Goal: Task Accomplishment & Management: Complete application form

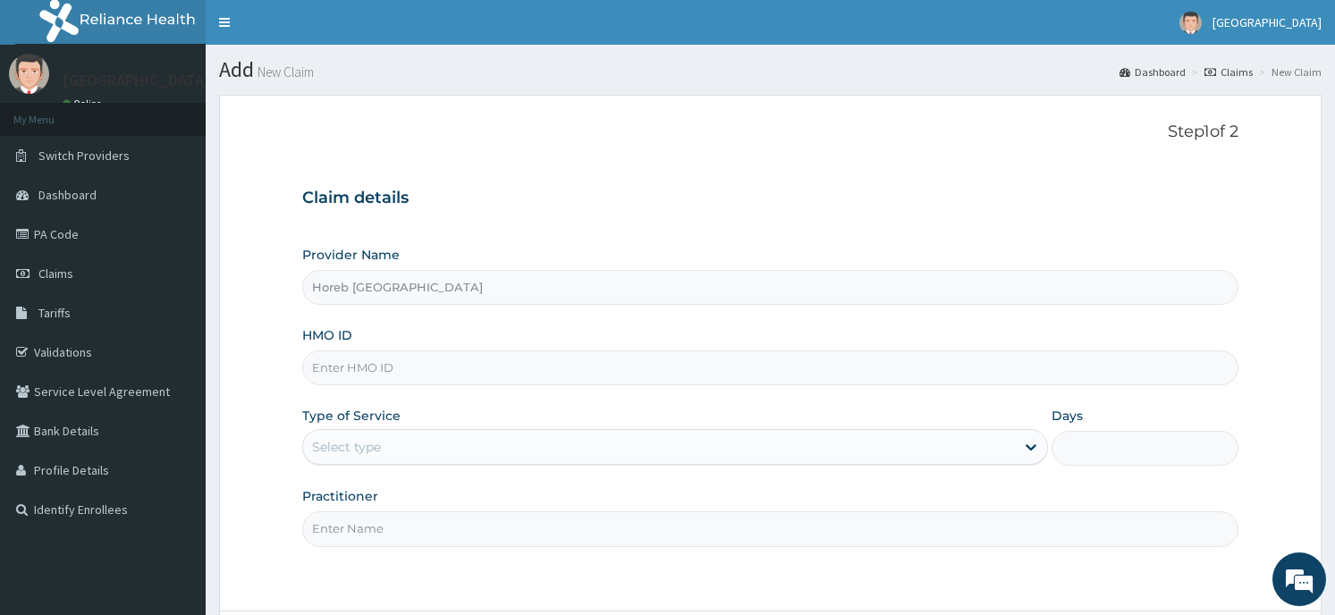
click at [446, 362] on input "HMO ID" at bounding box center [769, 368] width 935 height 35
type input "okb/10907"
click at [403, 448] on div "Select type" at bounding box center [659, 447] width 712 height 29
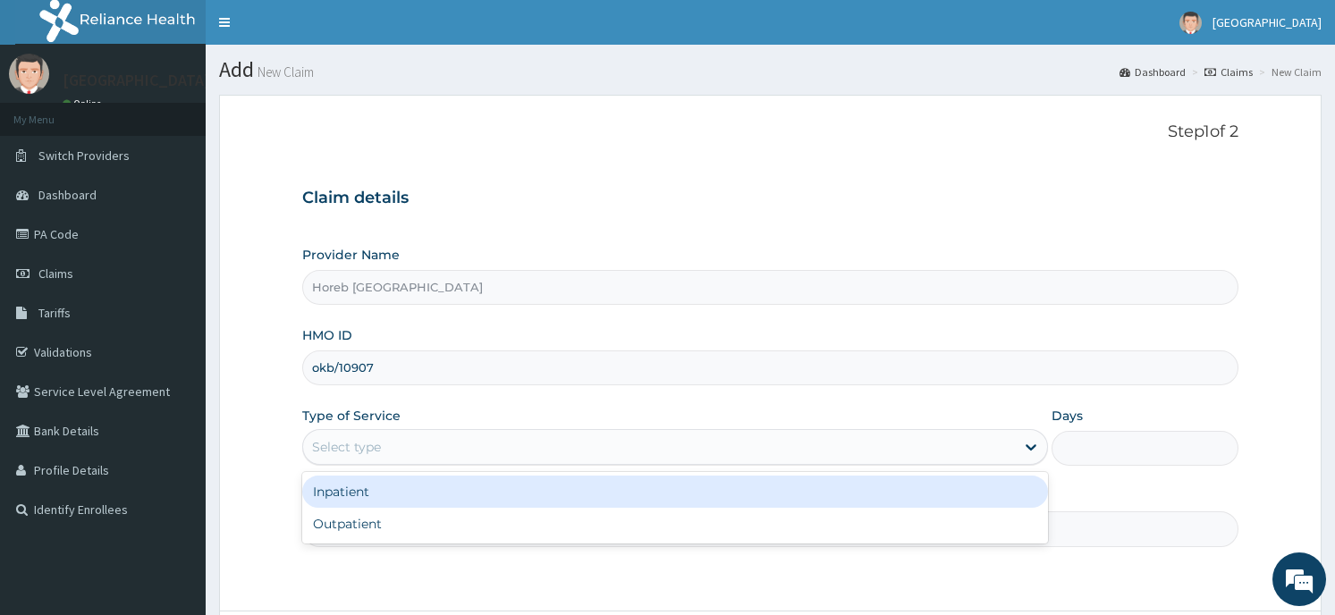
drag, startPoint x: 402, startPoint y: 530, endPoint x: 403, endPoint y: 499, distance: 31.3
click at [403, 499] on div "Inpatient Outpatient" at bounding box center [675, 508] width 746 height 72
click at [403, 499] on div "Inpatient" at bounding box center [675, 492] width 746 height 32
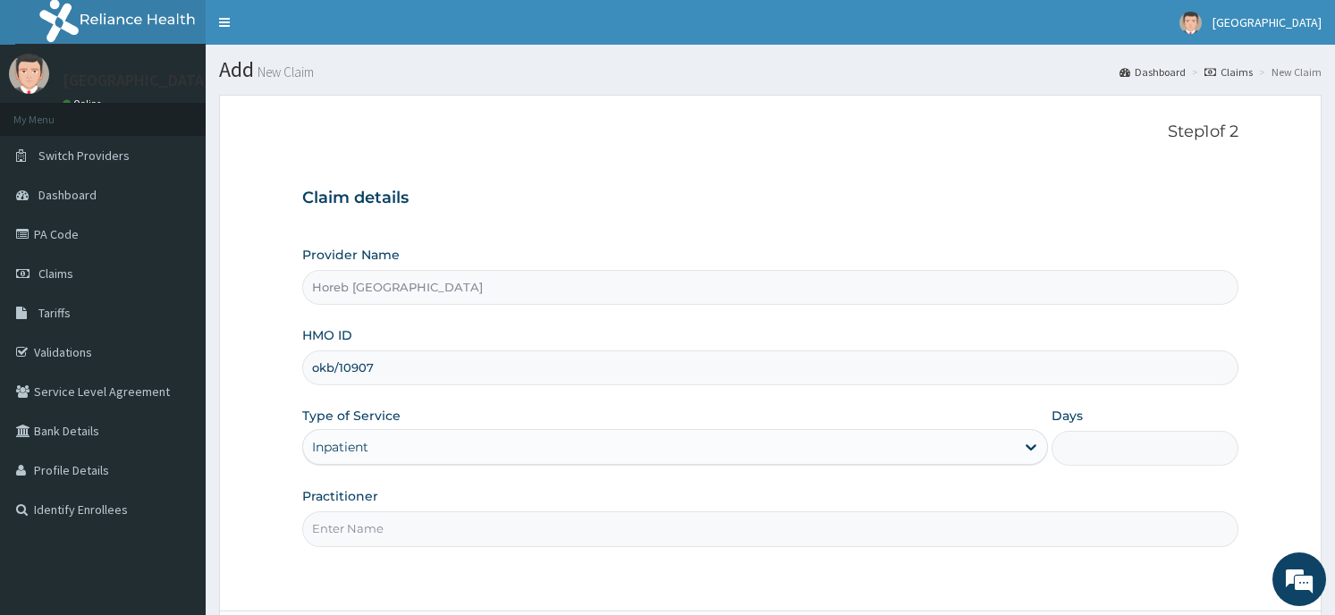
click at [470, 543] on input "Practitioner" at bounding box center [769, 529] width 935 height 35
type input "general"
click at [1138, 576] on div "Step 1 of 2 Claim details Provider Name Horeb Consult Hospital HMO ID okb/10907…" at bounding box center [769, 353] width 935 height 461
click at [1095, 448] on input "Days" at bounding box center [1145, 448] width 186 height 35
type input "2"
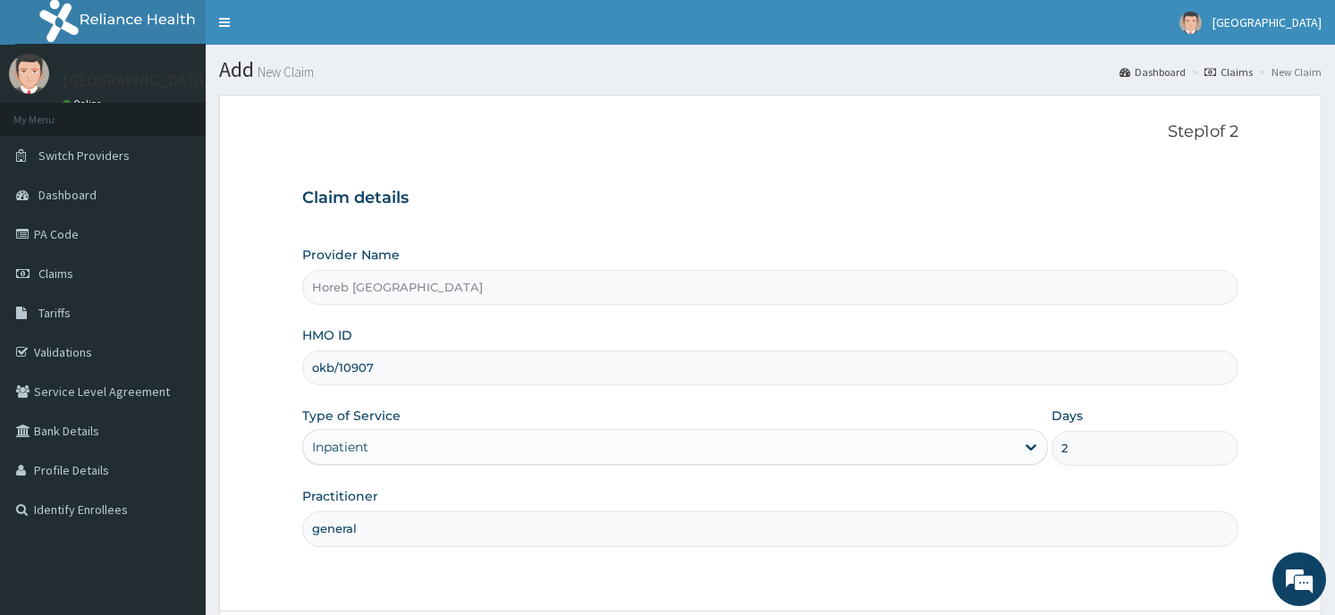
click at [1135, 588] on form "Step 1 of 2 Claim details Provider Name Horeb Consult Hospital HMO ID okb/10907…" at bounding box center [770, 404] width 1103 height 618
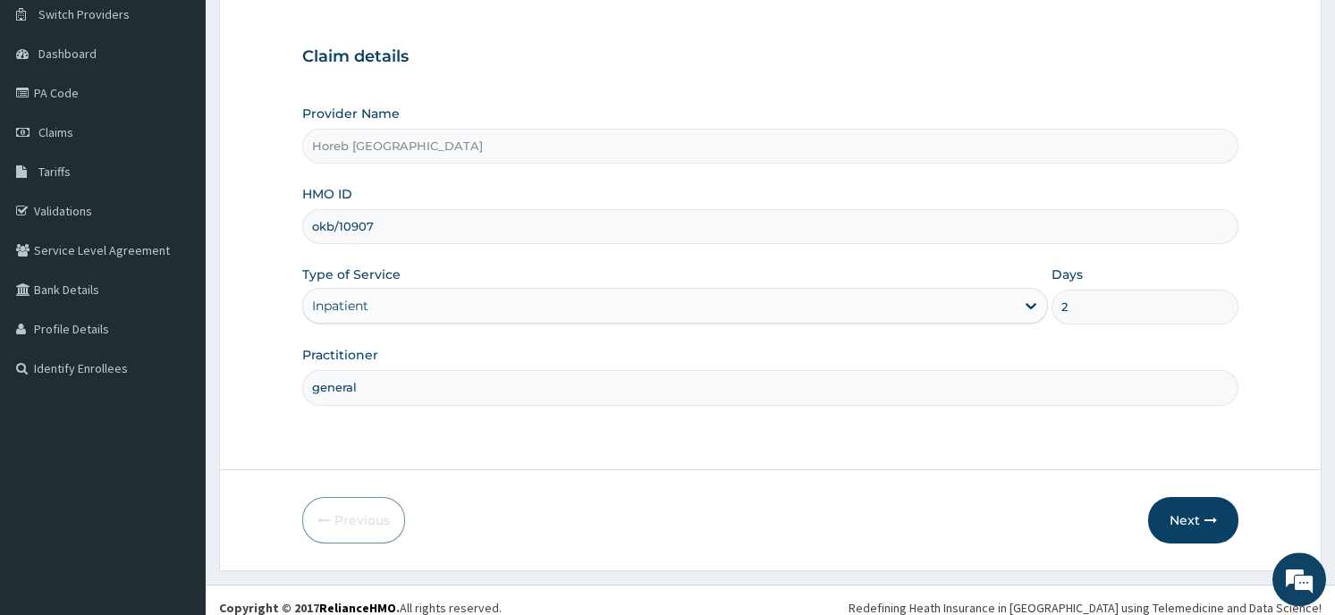
scroll to position [143, 0]
click at [1189, 511] on button "Next" at bounding box center [1193, 518] width 90 height 47
click at [1193, 523] on button "Next" at bounding box center [1193, 518] width 90 height 47
type input "okb/10907/a"
click at [1185, 515] on button "Next" at bounding box center [1193, 518] width 90 height 47
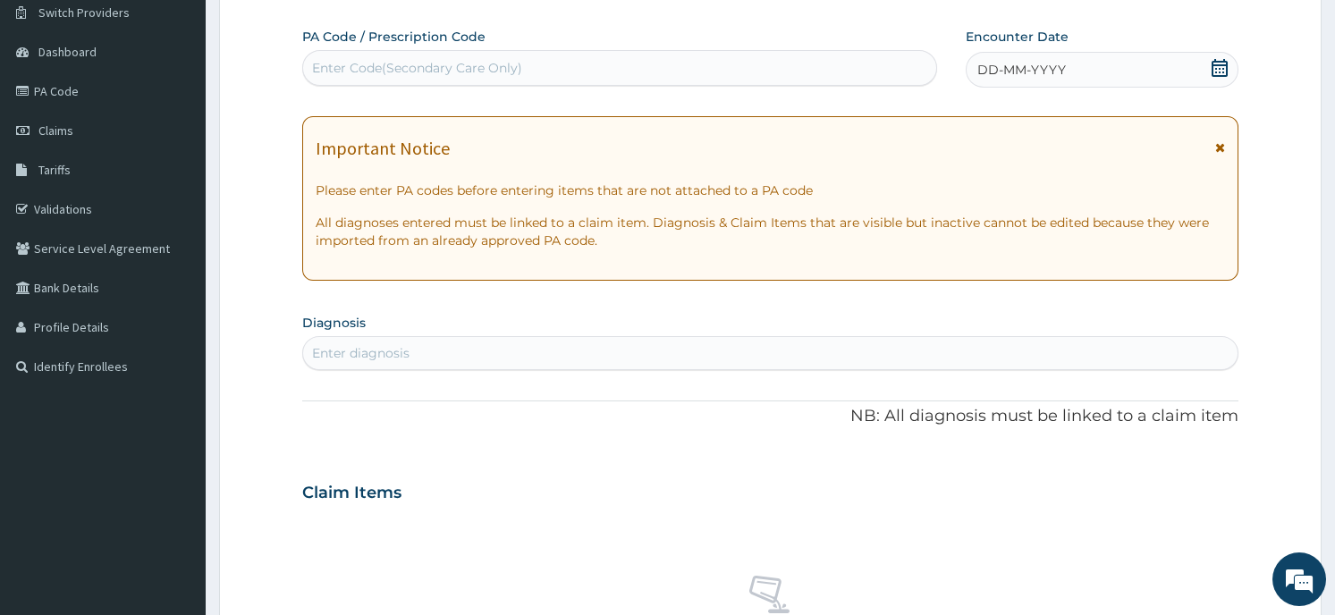
click at [520, 72] on div "Enter Code(Secondary Care Only)" at bounding box center [417, 68] width 210 height 18
click at [1223, 63] on icon at bounding box center [1220, 68] width 18 height 18
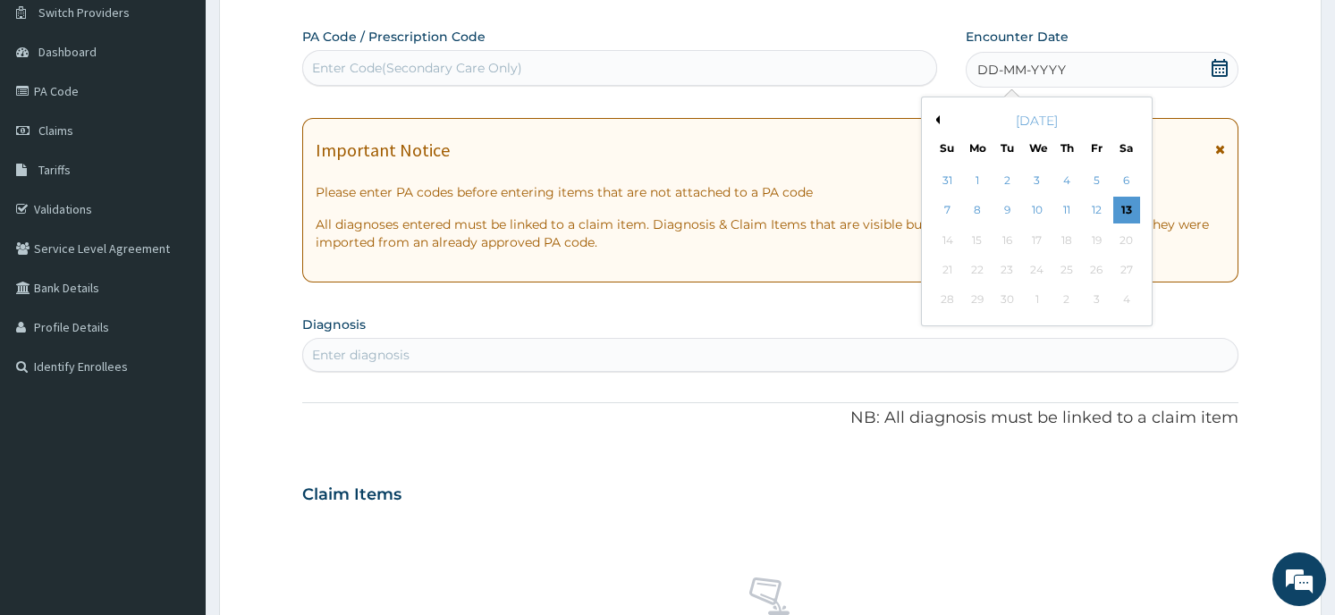
click at [934, 121] on button "Previous Month" at bounding box center [935, 119] width 9 height 9
click at [1131, 212] on div "12" at bounding box center [1126, 211] width 27 height 27
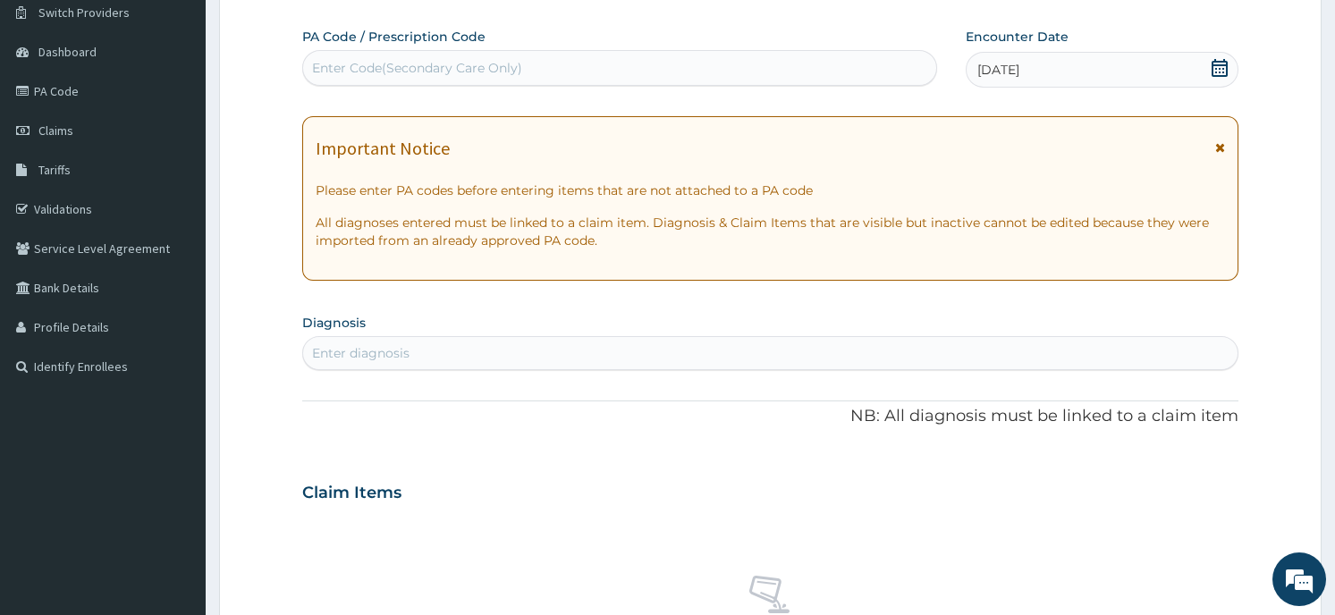
click at [375, 360] on div "Enter diagnosis" at bounding box center [360, 353] width 97 height 18
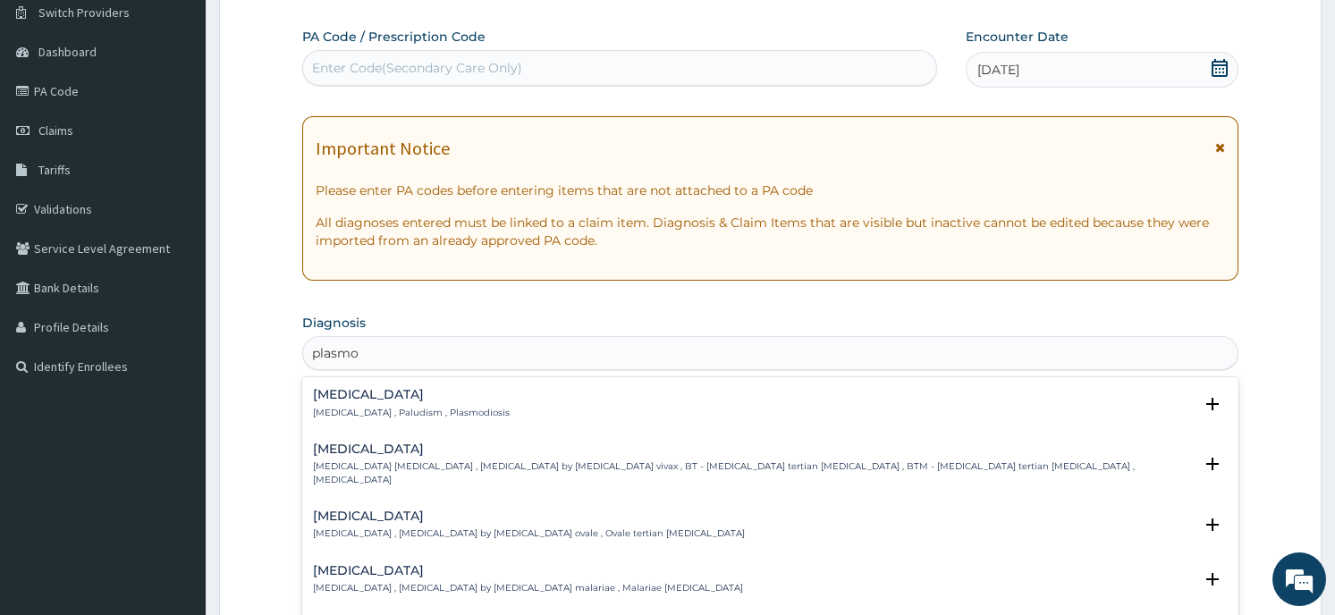
type input "plasmod"
click at [454, 614] on h4 "Falciparum malaria" at bounding box center [752, 624] width 879 height 13
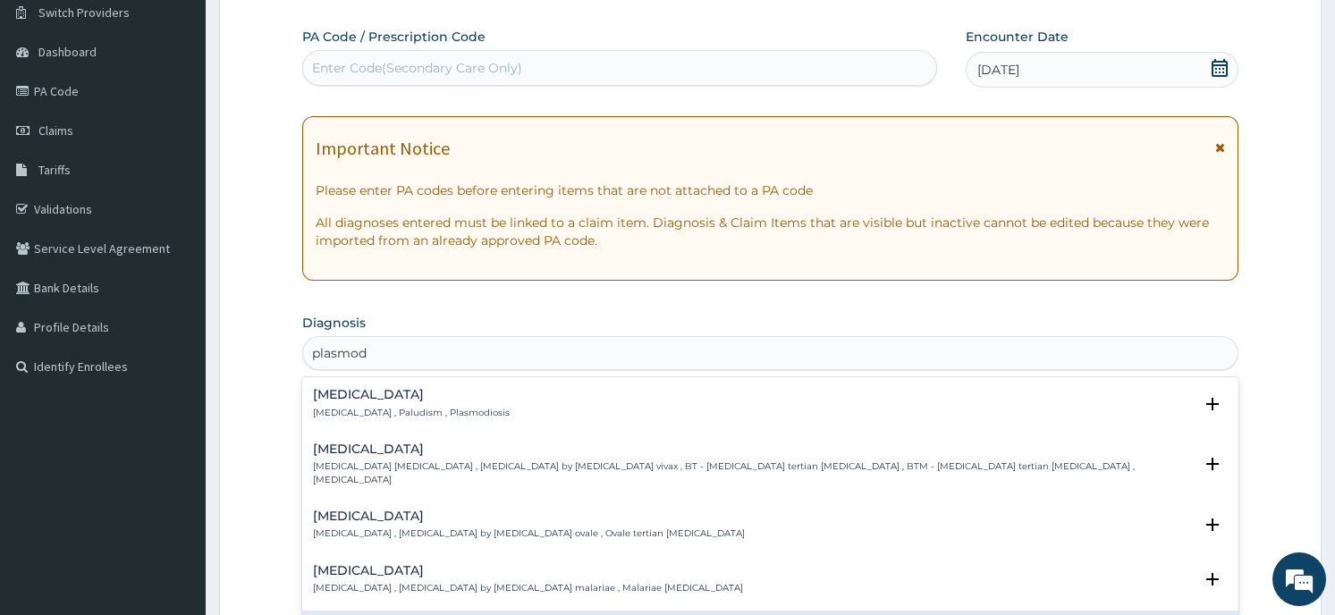
scroll to position [205, 0]
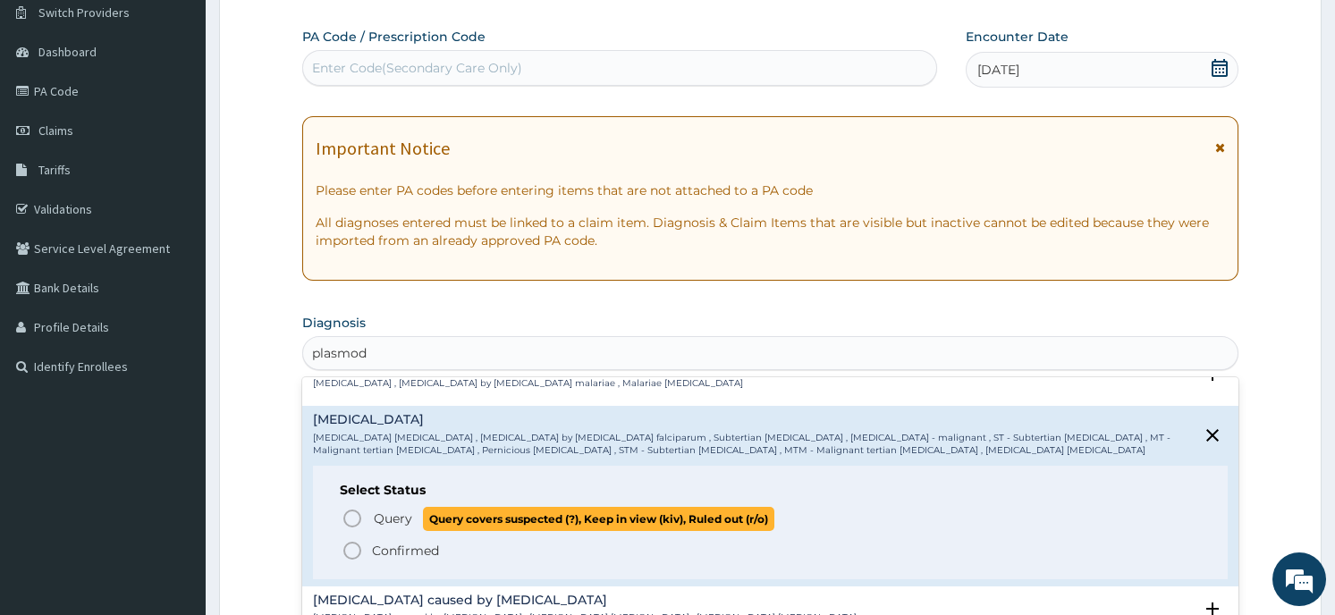
click at [447, 507] on span "Query covers suspected (?), Keep in view (kiv), Ruled out (r/o)" at bounding box center [598, 519] width 351 height 24
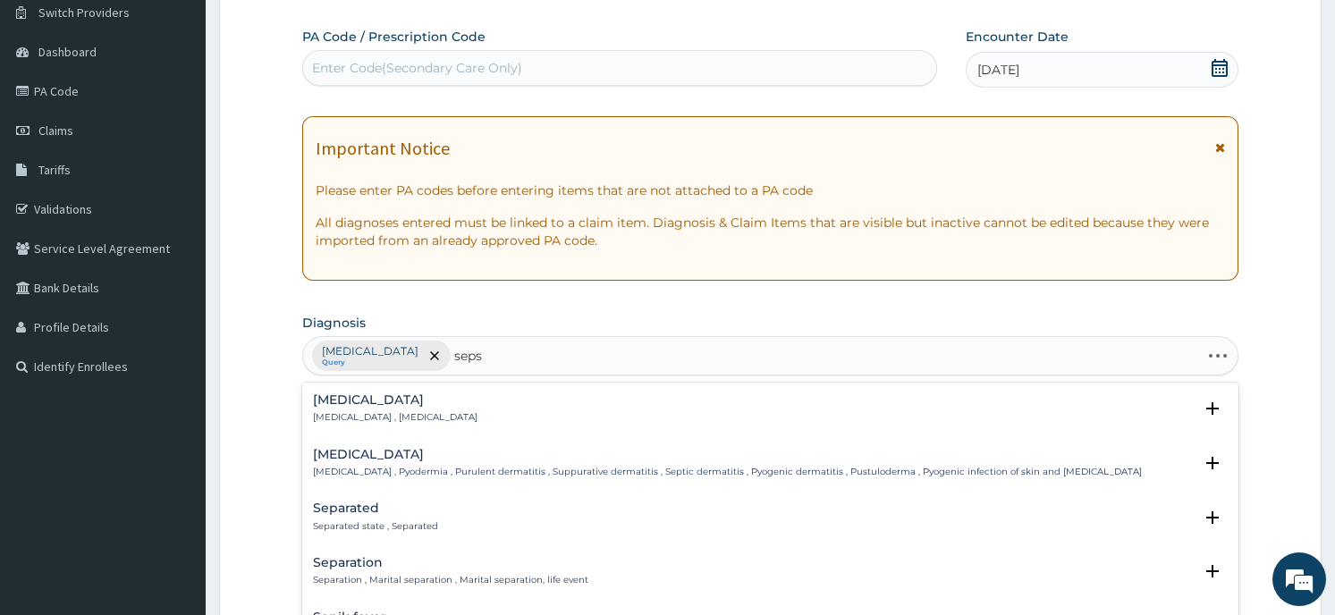
type input "sepsi"
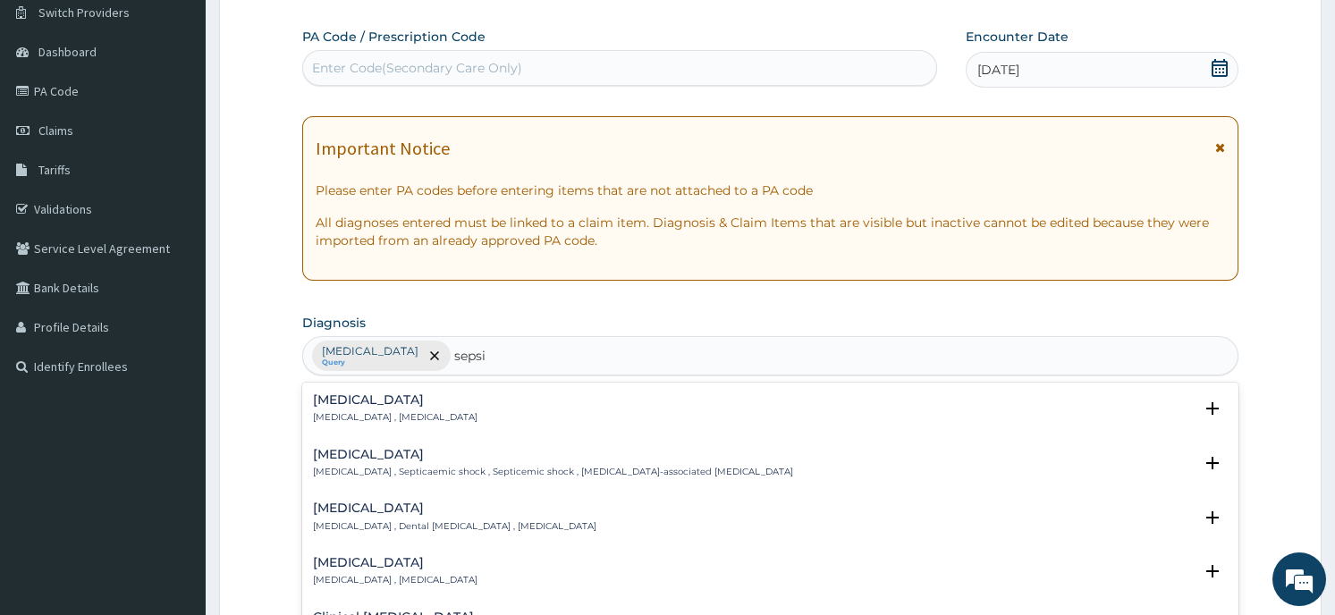
click at [436, 391] on div "Sepsis Systemic infection , Sepsis Select Status Query Query covers suspected (…" at bounding box center [769, 413] width 935 height 55
click at [448, 399] on div "Sepsis Systemic infection , Sepsis" at bounding box center [770, 408] width 914 height 31
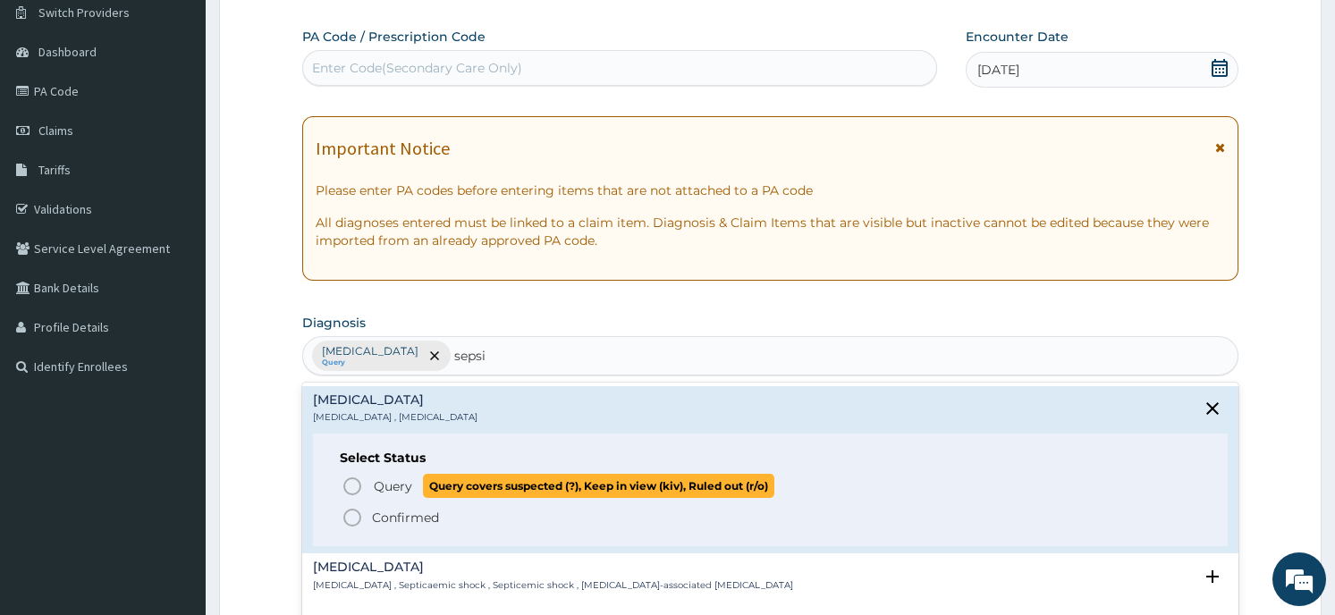
click at [433, 496] on span "Query covers suspected (?), Keep in view (kiv), Ruled out (r/o)" at bounding box center [598, 486] width 351 height 24
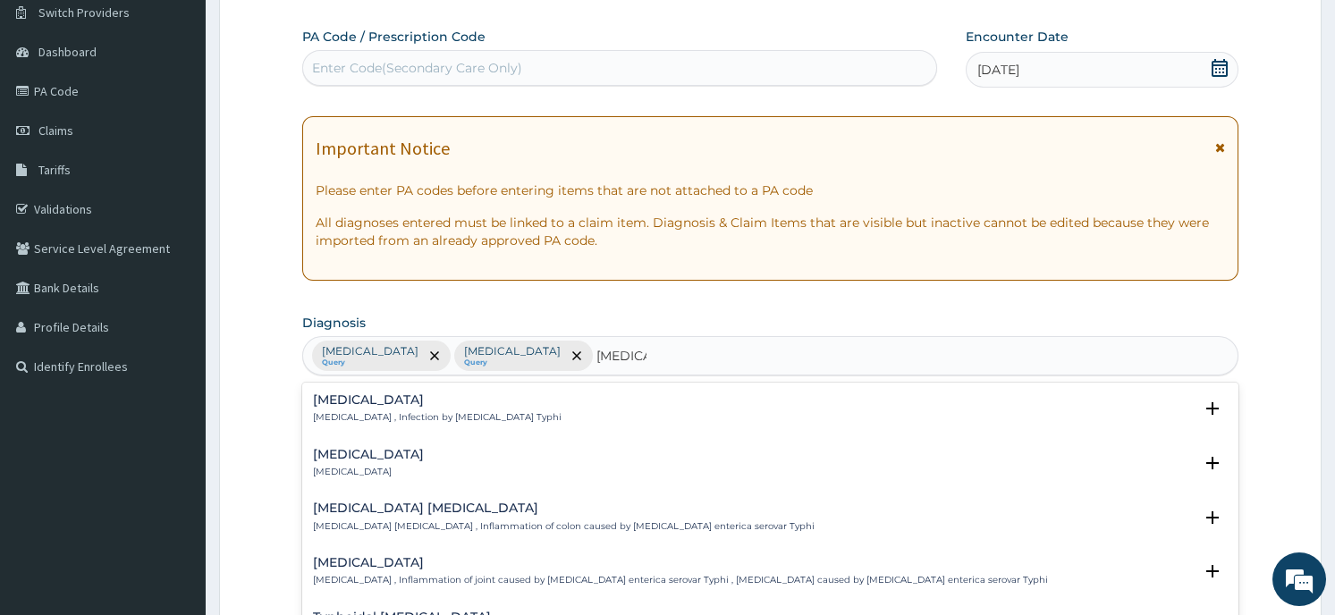
click at [522, 457] on div "Typhoid carrier Typhoid carrier" at bounding box center [770, 463] width 914 height 31
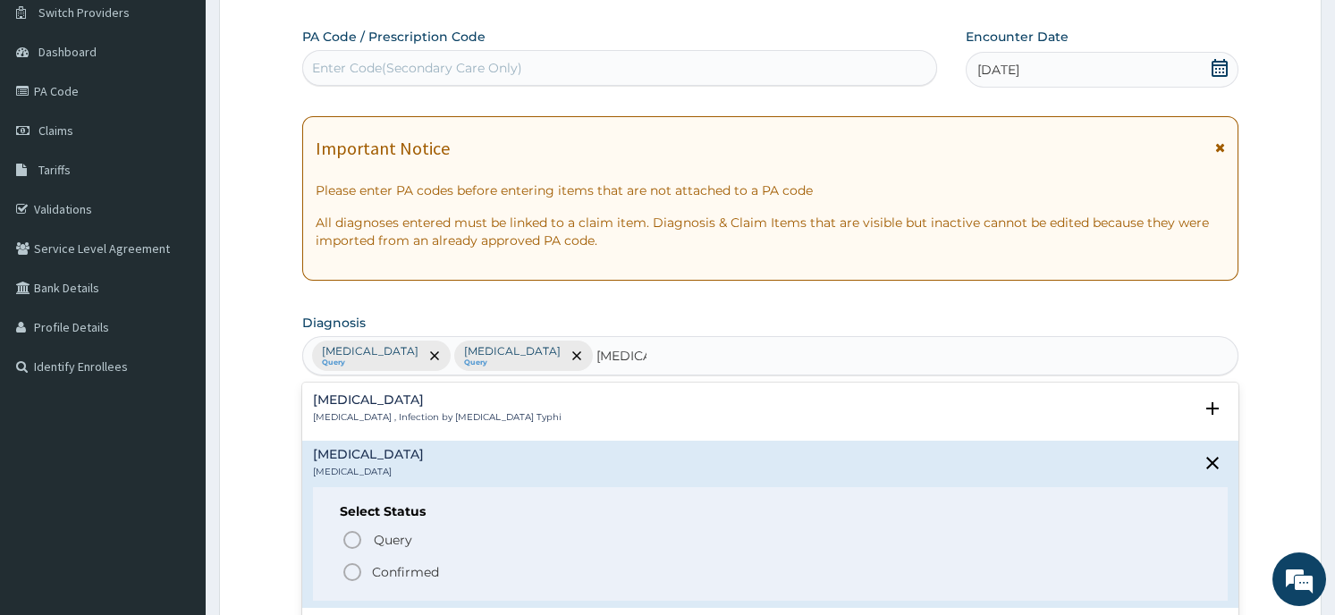
type input "typhoid"
click at [281, 459] on form "Step 2 of 2 PA Code / Prescription Code Enter Code(Secondary Care Only) Encount…" at bounding box center [770, 519] width 1103 height 1135
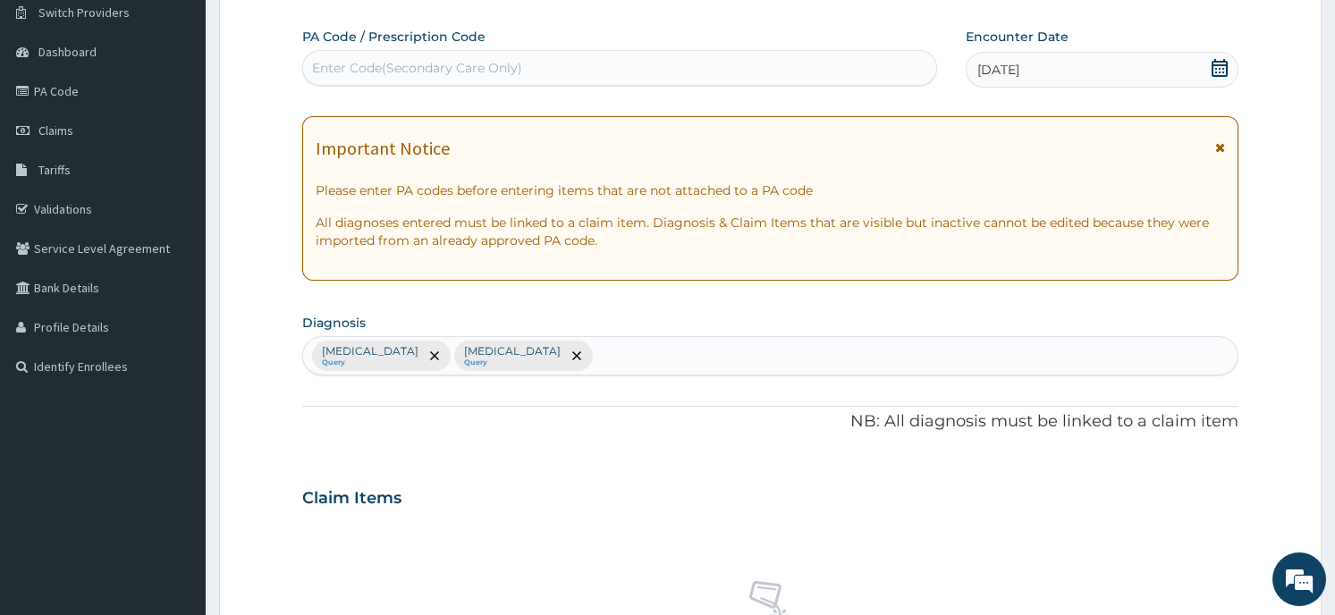
click at [567, 356] on div "Falciparum malaria Query Sepsis Query" at bounding box center [770, 356] width 934 height 38
click at [240, 413] on form "Step 2 of 2 PA Code / Prescription Code Enter Code(Secondary Care Only) Encount…" at bounding box center [770, 519] width 1103 height 1135
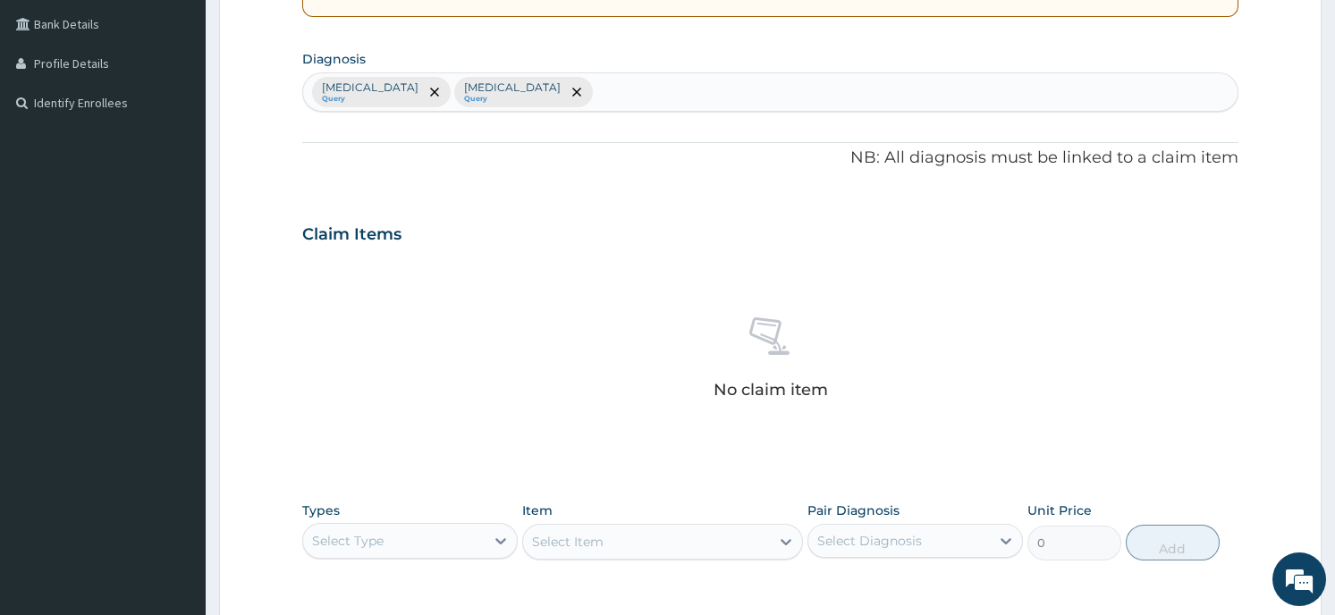
scroll to position [479, 0]
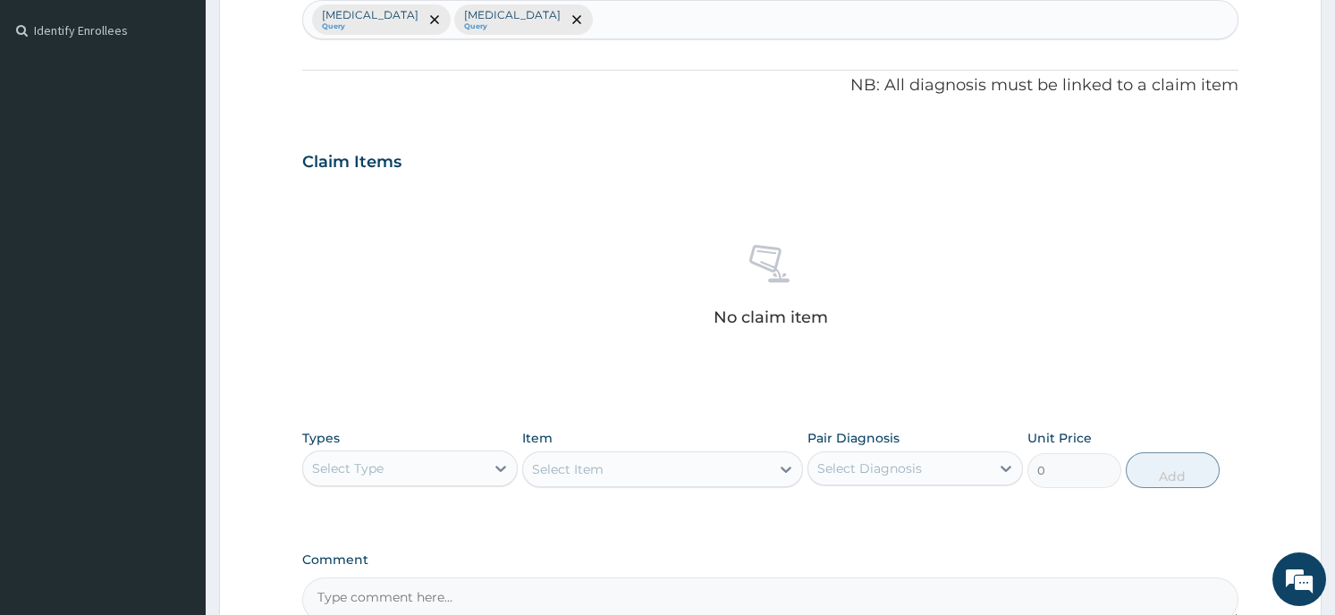
click at [570, 29] on div "Falciparum malaria Query Sepsis Query" at bounding box center [770, 20] width 934 height 38
click at [597, 20] on input "typod" at bounding box center [616, 20] width 38 height 18
click at [597, 21] on input "typhod" at bounding box center [620, 20] width 47 height 18
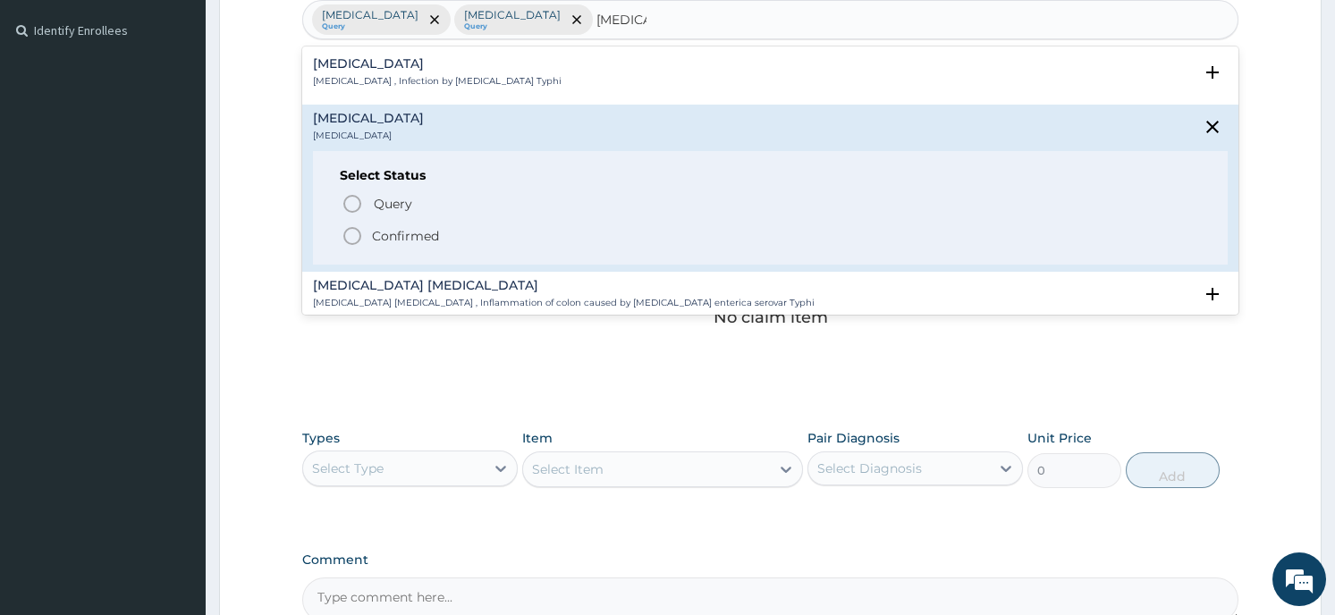
type input "typhoid"
click at [258, 142] on form "Step 2 of 2 PA Code / Prescription Code Enter Code(Secondary Care Only) Encount…" at bounding box center [770, 182] width 1103 height 1135
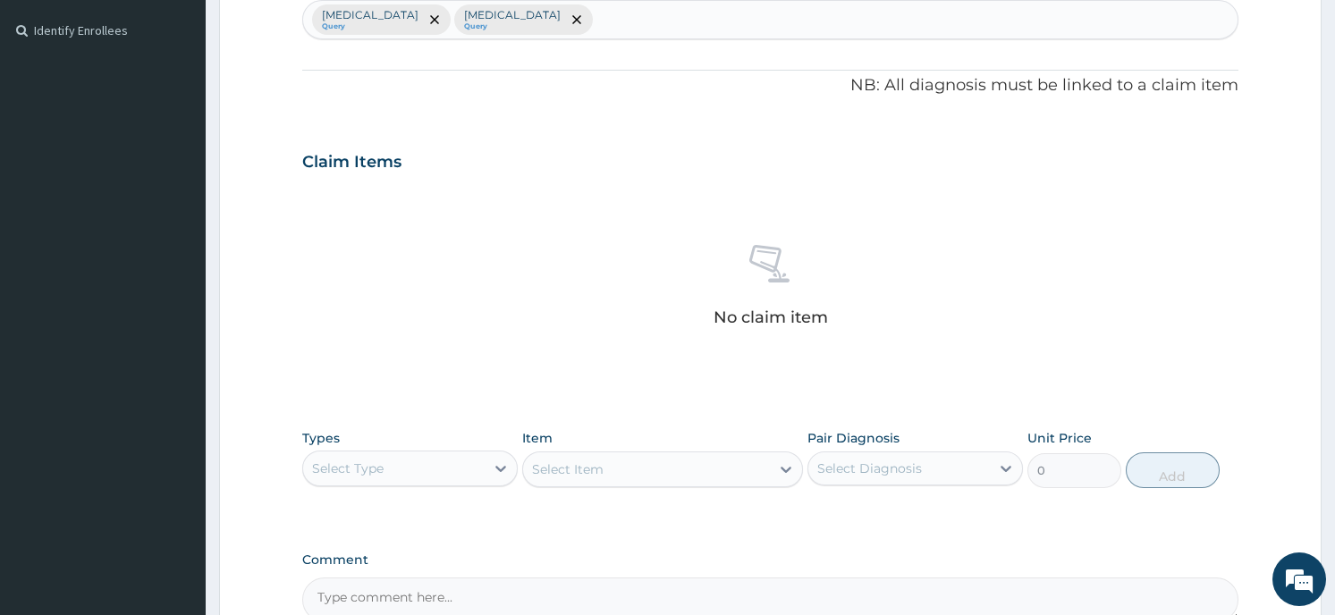
click at [562, 33] on div "Falciparum malaria Query Sepsis Query" at bounding box center [770, 20] width 934 height 38
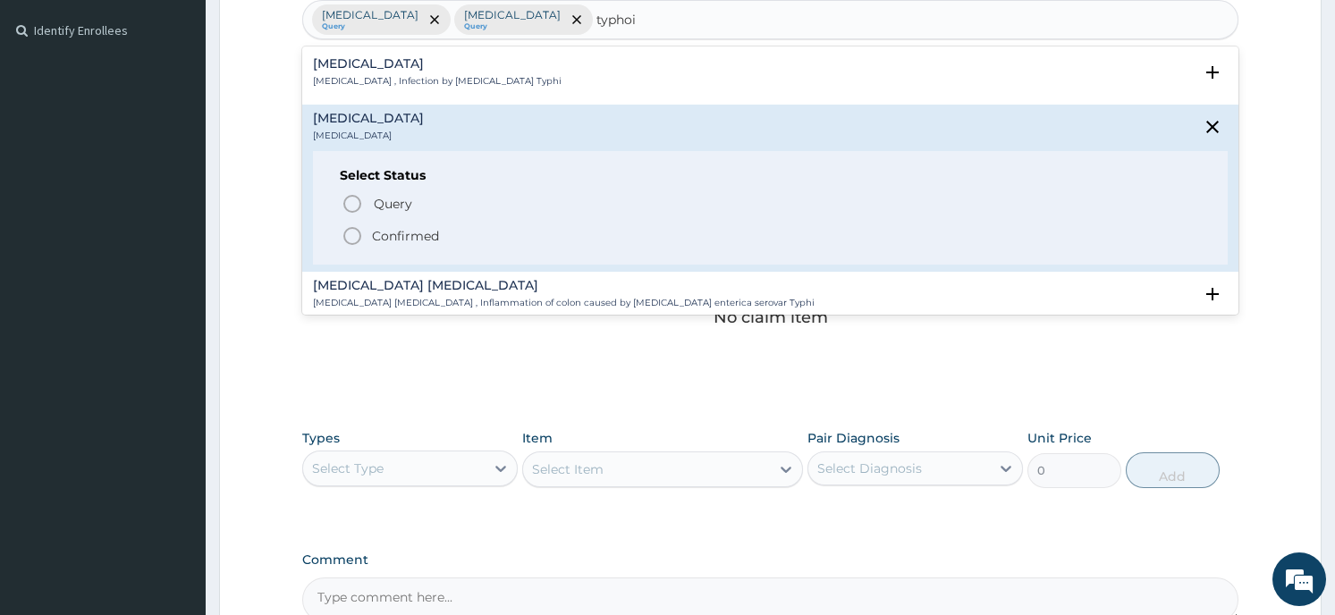
type input "typhoid"
click at [375, 66] on h4 "Typhoid fever" at bounding box center [437, 63] width 249 height 13
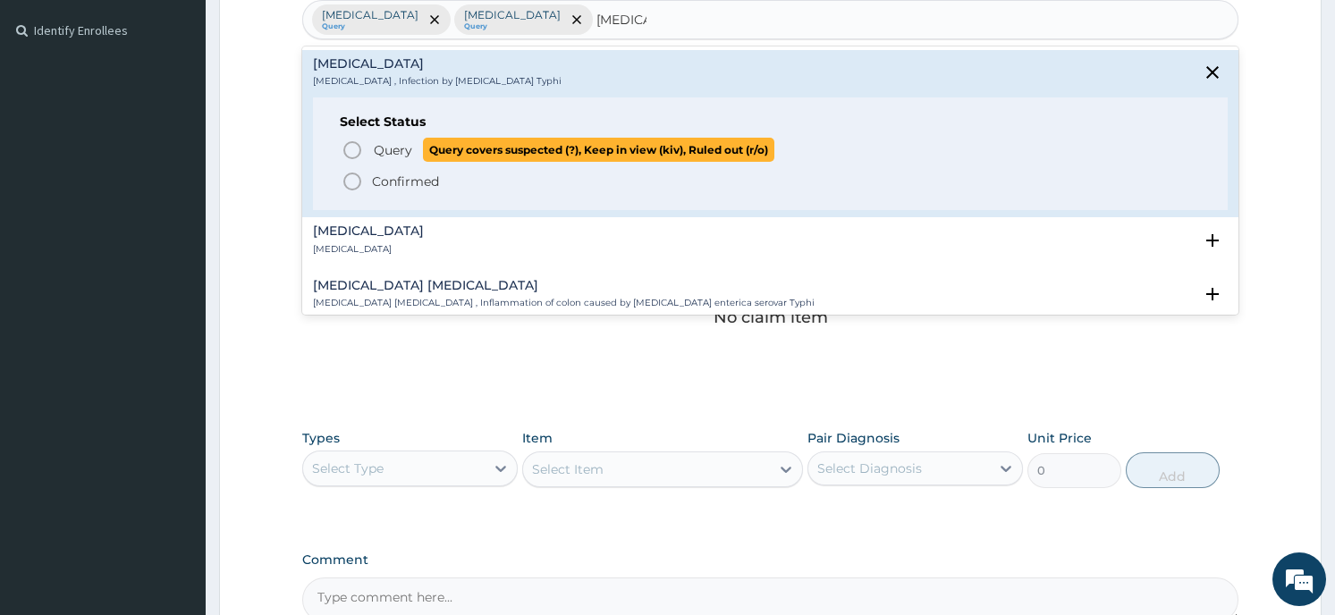
click at [393, 144] on span "Query" at bounding box center [393, 150] width 38 height 18
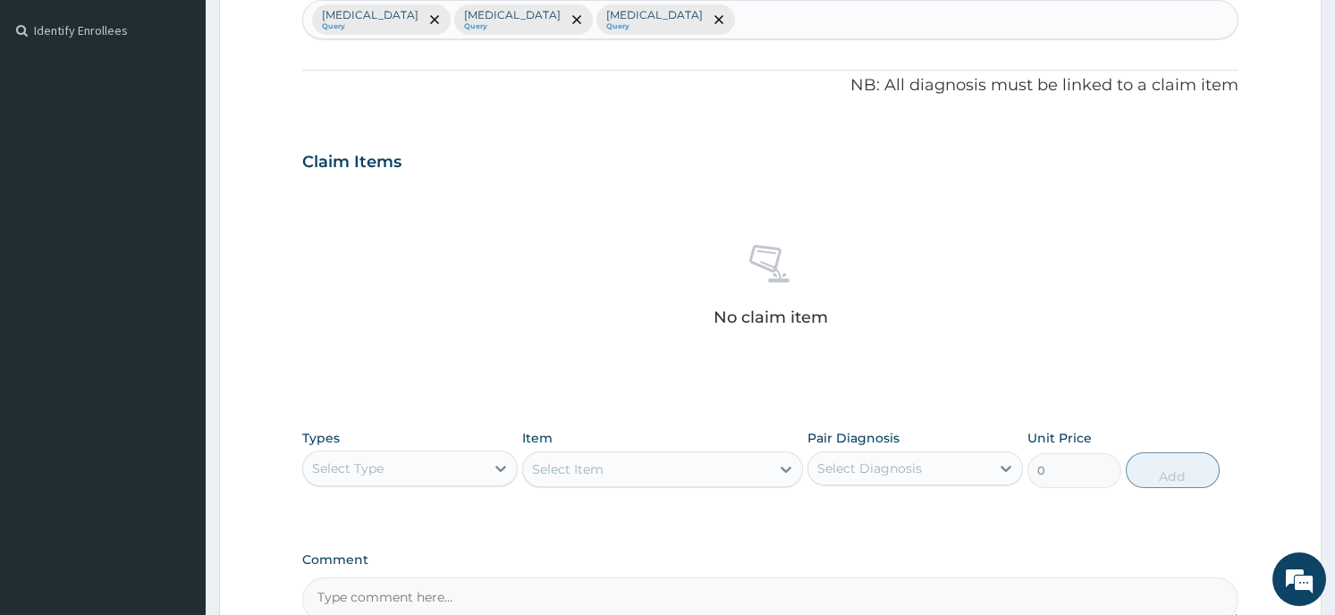
click at [470, 478] on div "Select Type" at bounding box center [394, 468] width 182 height 29
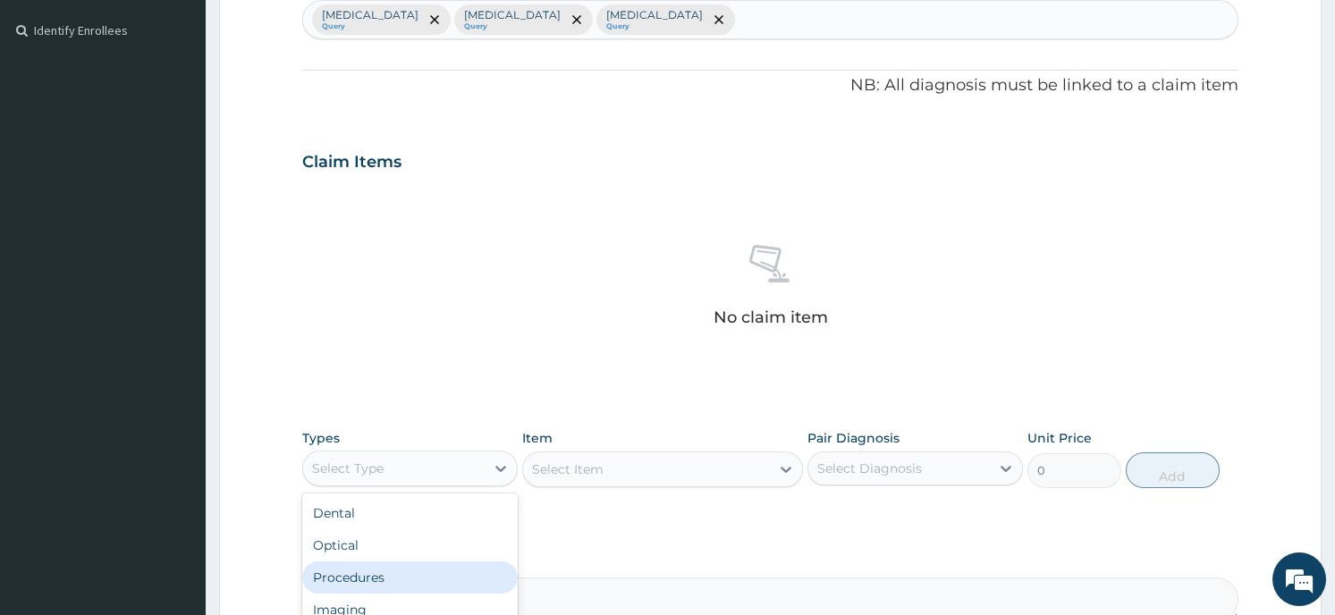
click at [354, 574] on div "Procedures" at bounding box center [410, 578] width 216 height 32
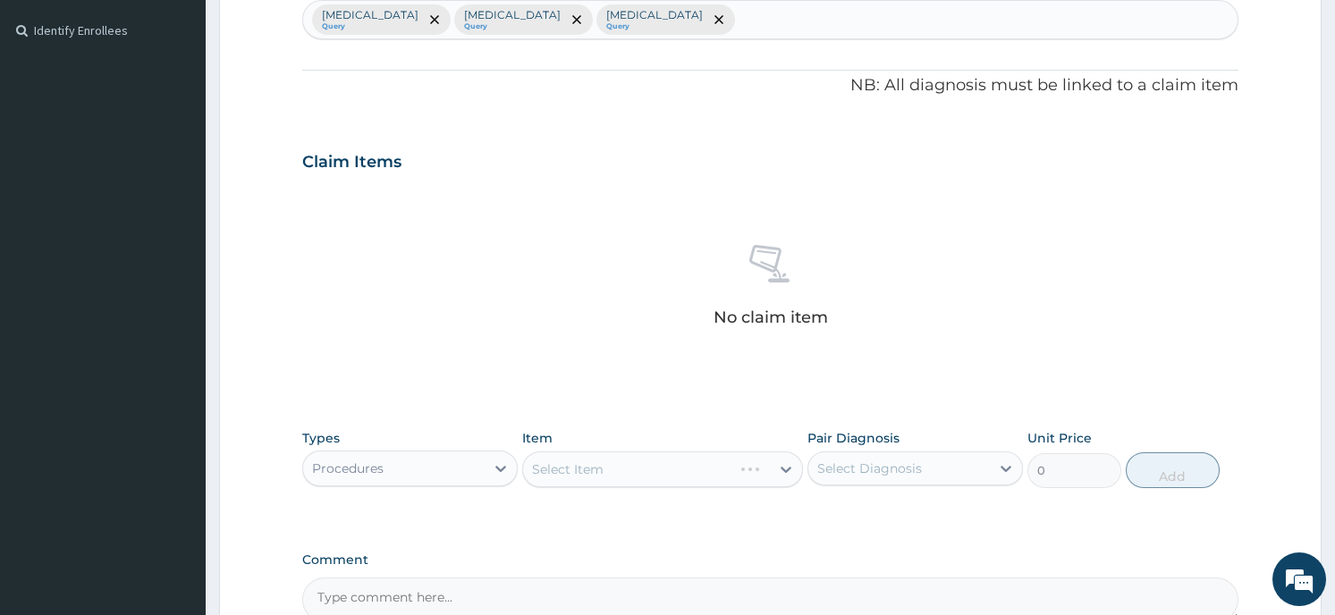
click at [575, 469] on div "Select Item" at bounding box center [662, 470] width 281 height 36
click at [777, 463] on div at bounding box center [786, 469] width 32 height 32
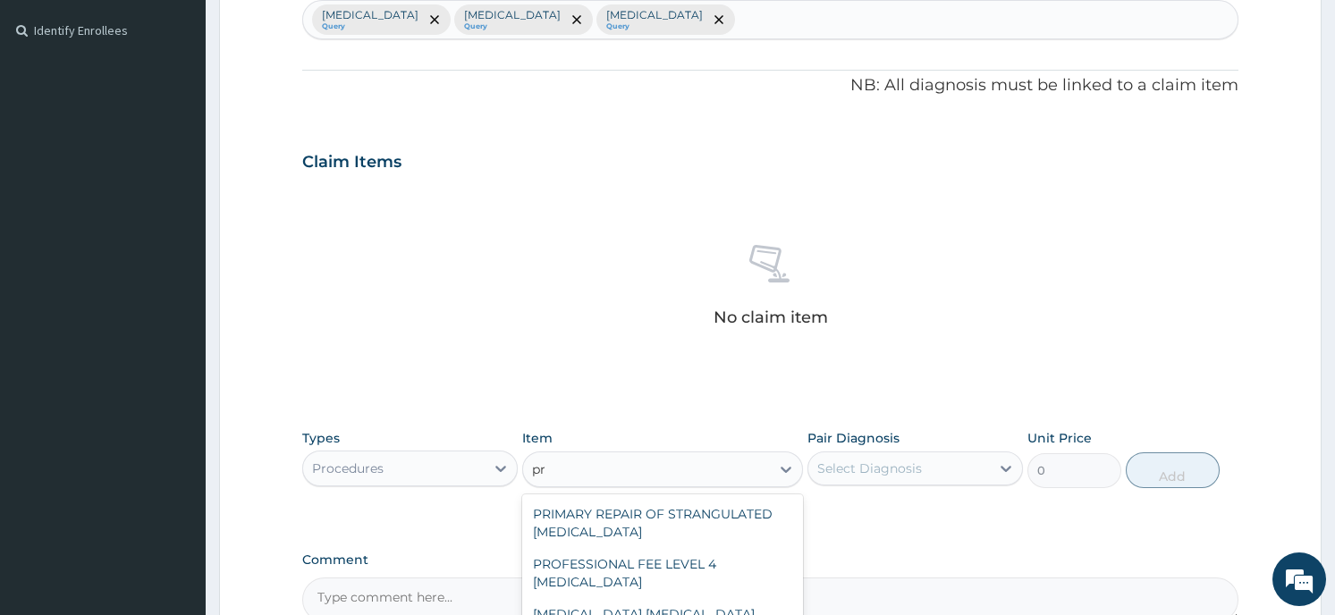
type input "p"
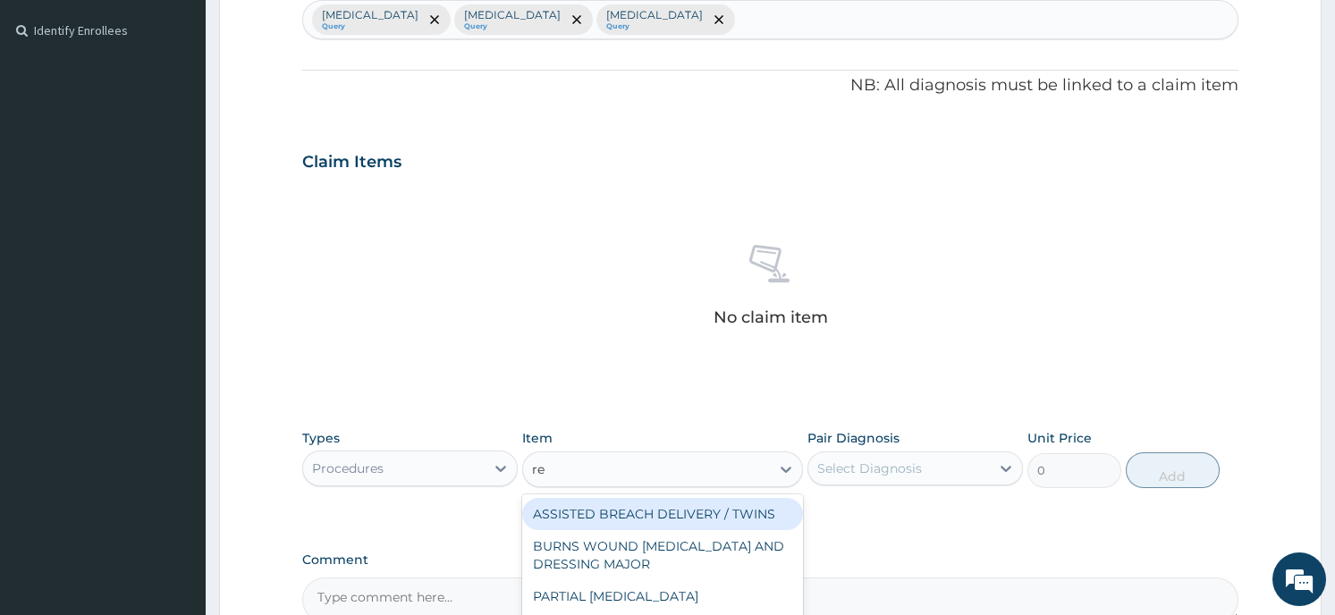
type input "r"
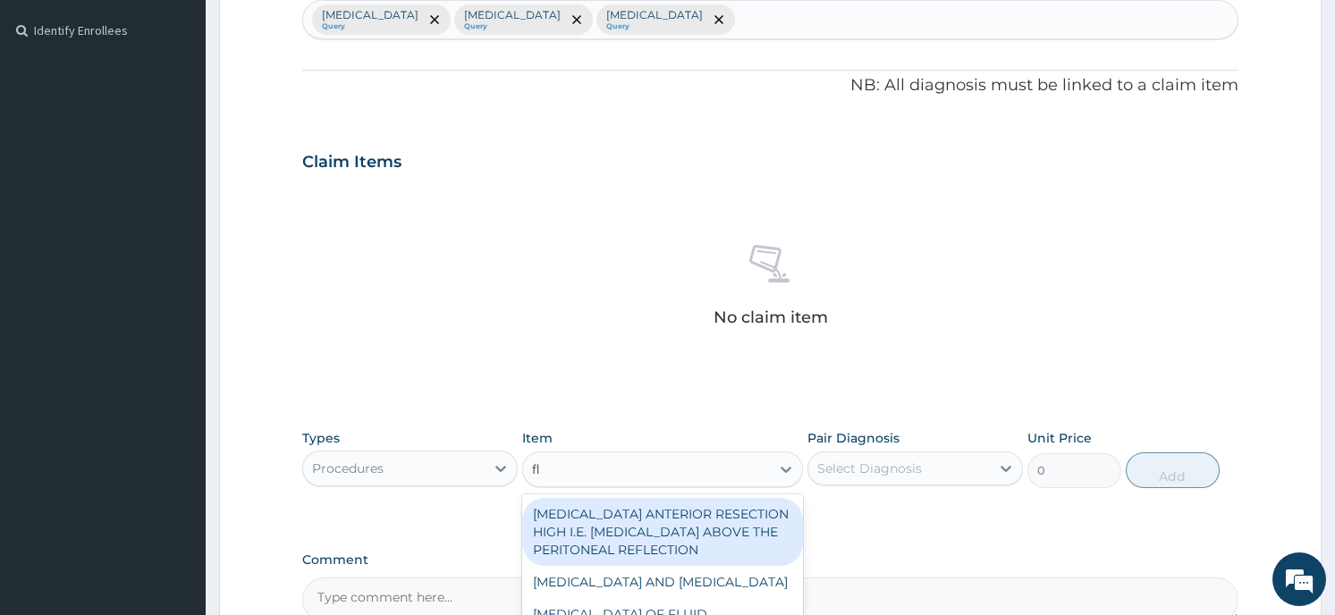
type input "f"
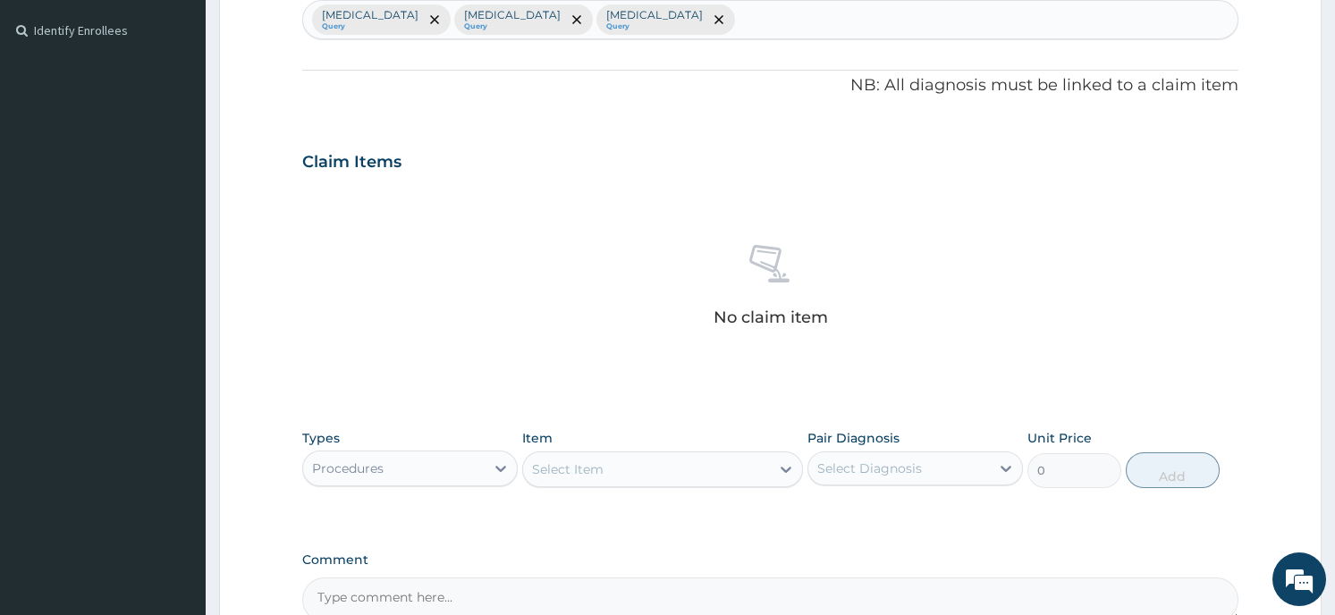
drag, startPoint x: 267, startPoint y: 298, endPoint x: 255, endPoint y: 353, distance: 56.8
click at [255, 353] on form "Step 2 of 2 PA Code / Prescription Code Enter Code(Secondary Care Only) Encount…" at bounding box center [770, 182] width 1103 height 1135
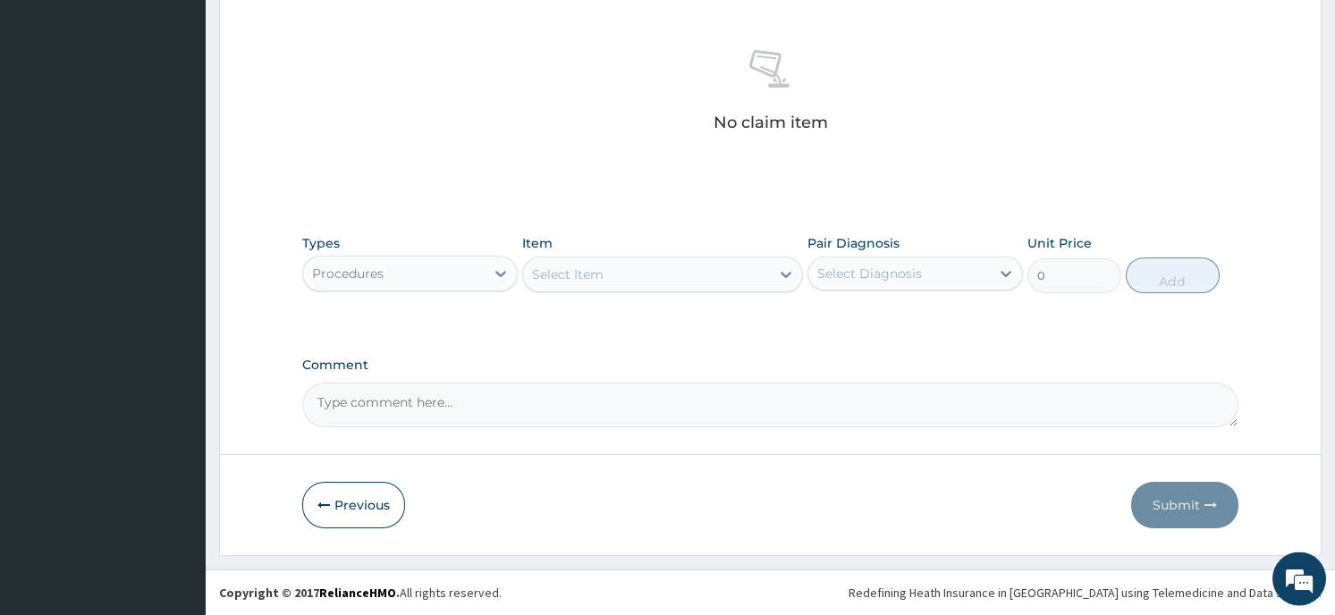
scroll to position [674, 0]
click at [662, 247] on div "Item Select Item" at bounding box center [662, 263] width 281 height 59
click at [671, 265] on div "Select Item" at bounding box center [646, 274] width 247 height 29
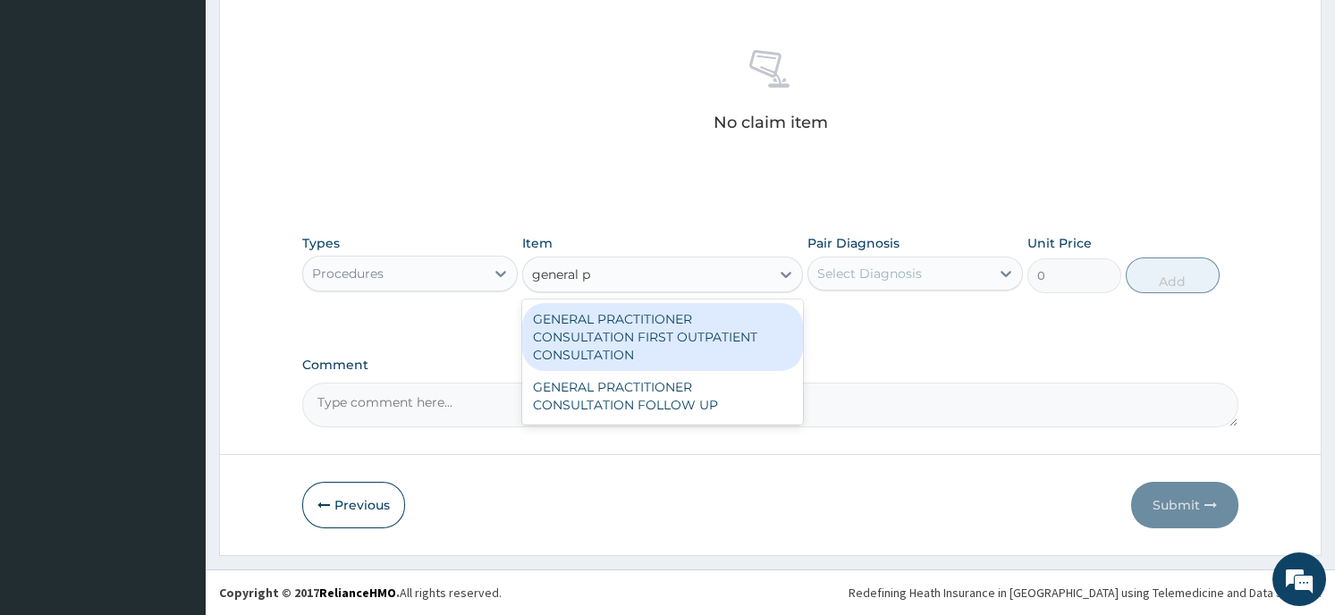
type input "general pr"
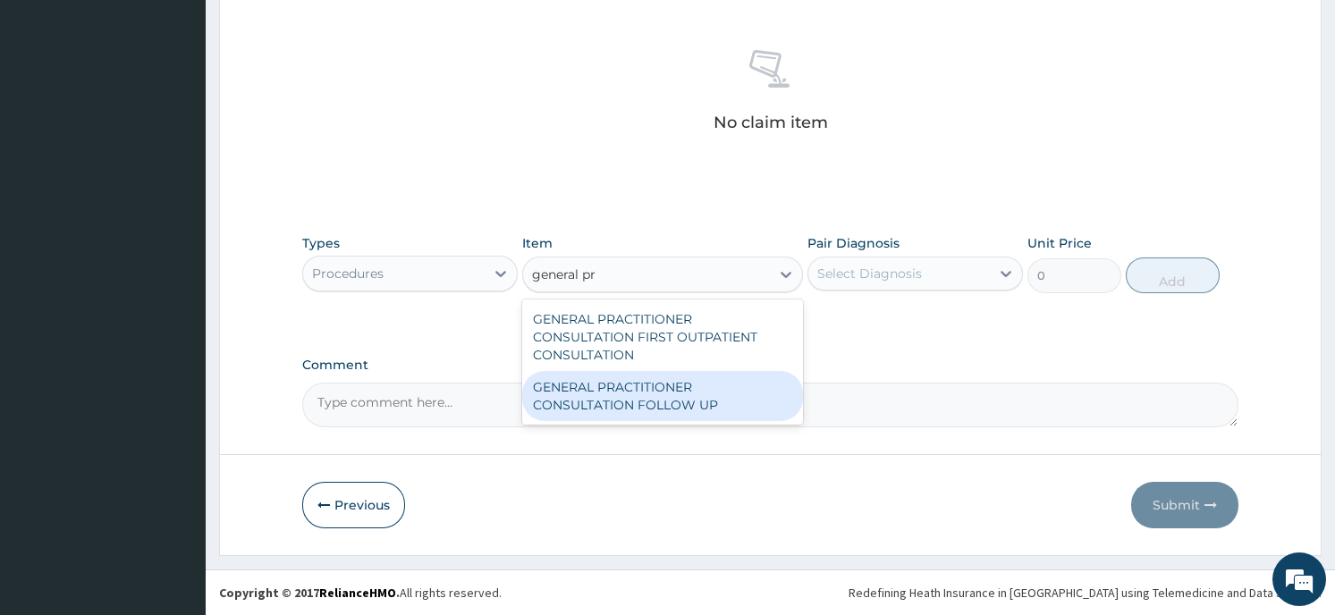
click at [635, 409] on div "GENERAL PRACTITIONER CONSULTATION FOLLOW UP" at bounding box center [662, 396] width 281 height 50
type input "2365"
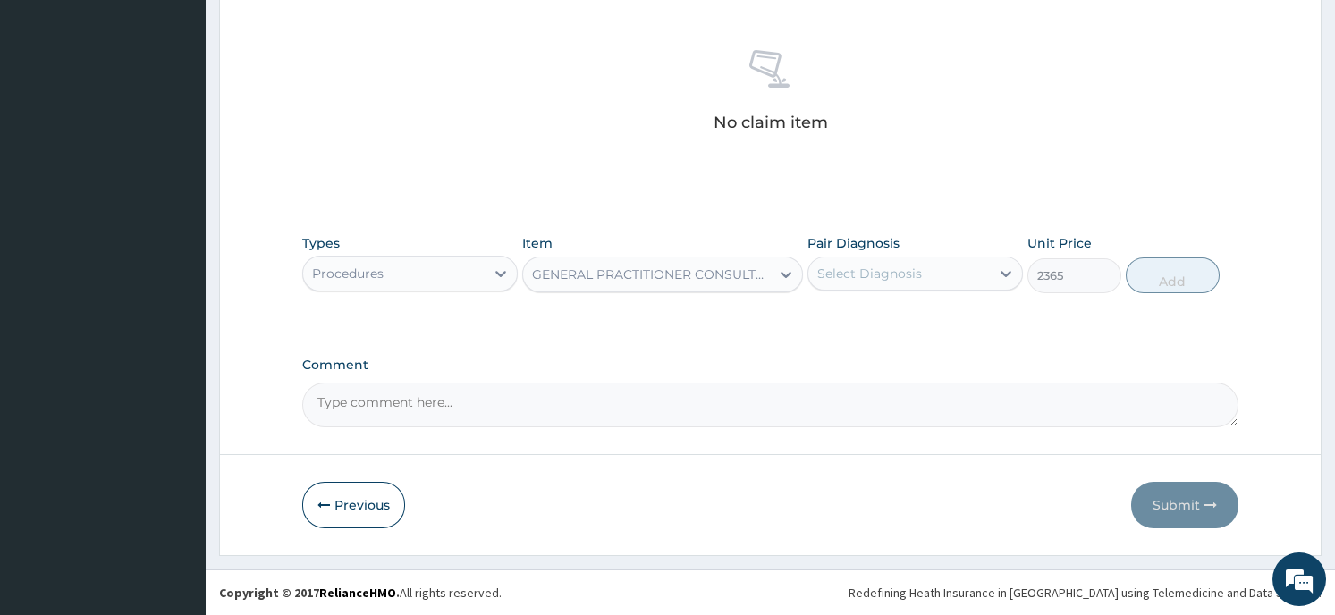
click at [783, 279] on icon at bounding box center [786, 275] width 18 height 18
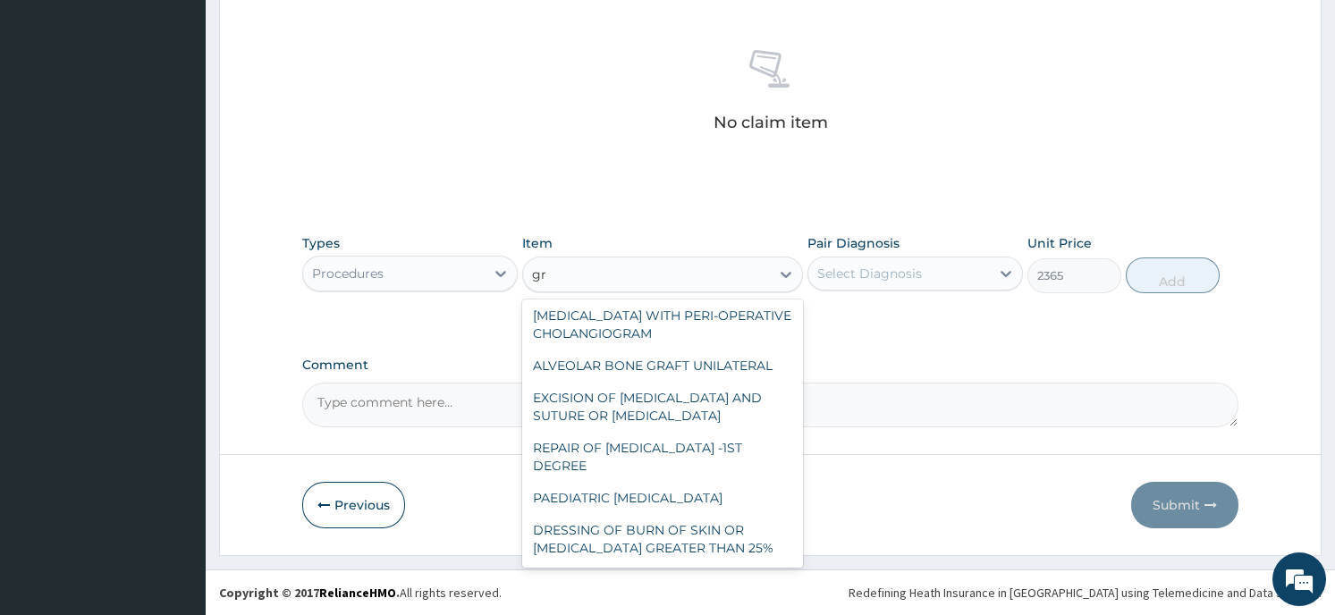
scroll to position [0, 0]
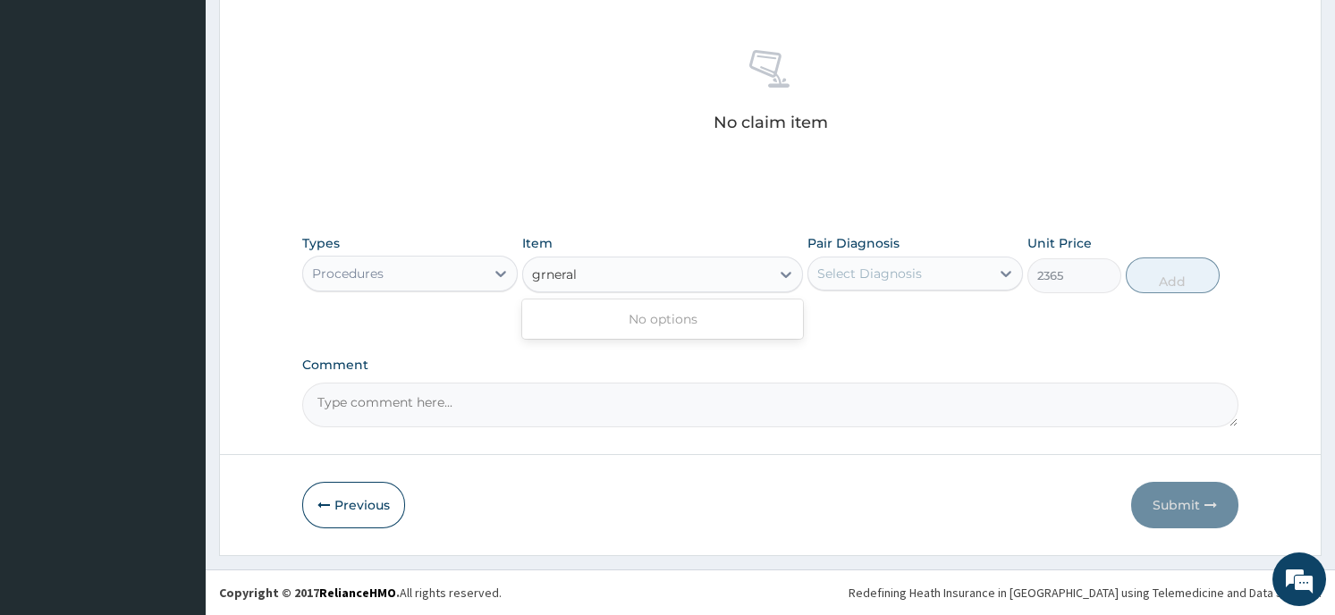
click at [545, 277] on input "grneral" at bounding box center [555, 275] width 47 height 18
type input "general"
click at [589, 273] on div "GENERAL PRACTITIONER CONSULTATION FOLLOW UP" at bounding box center [646, 274] width 247 height 29
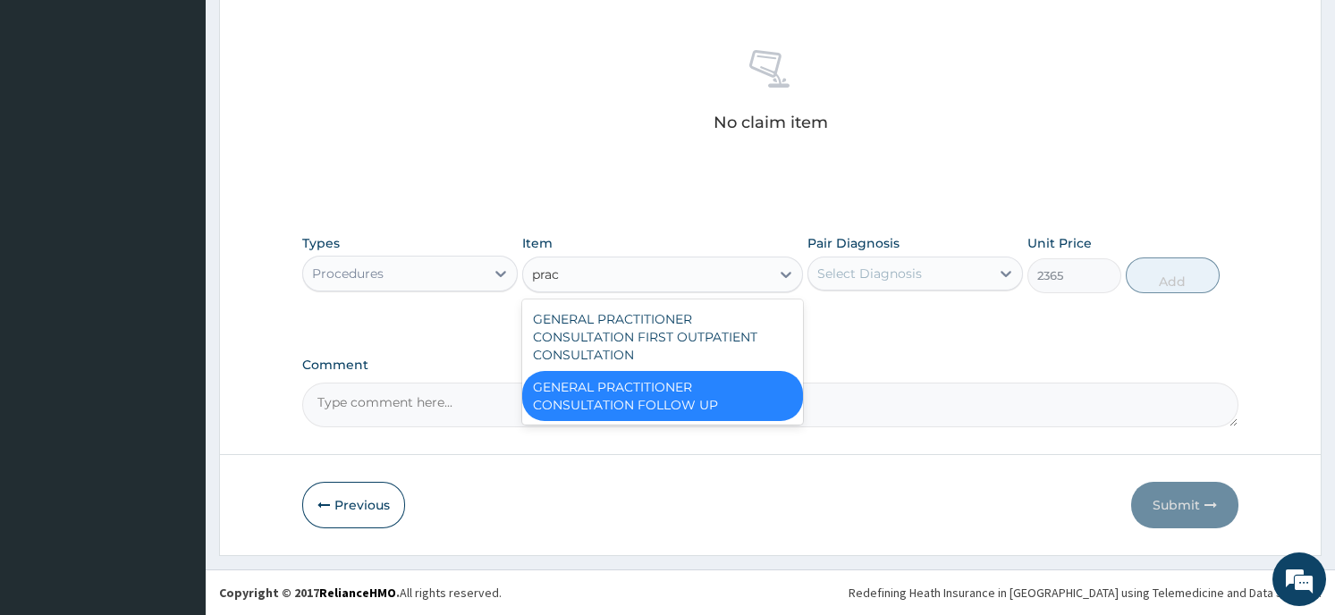
type input "pract"
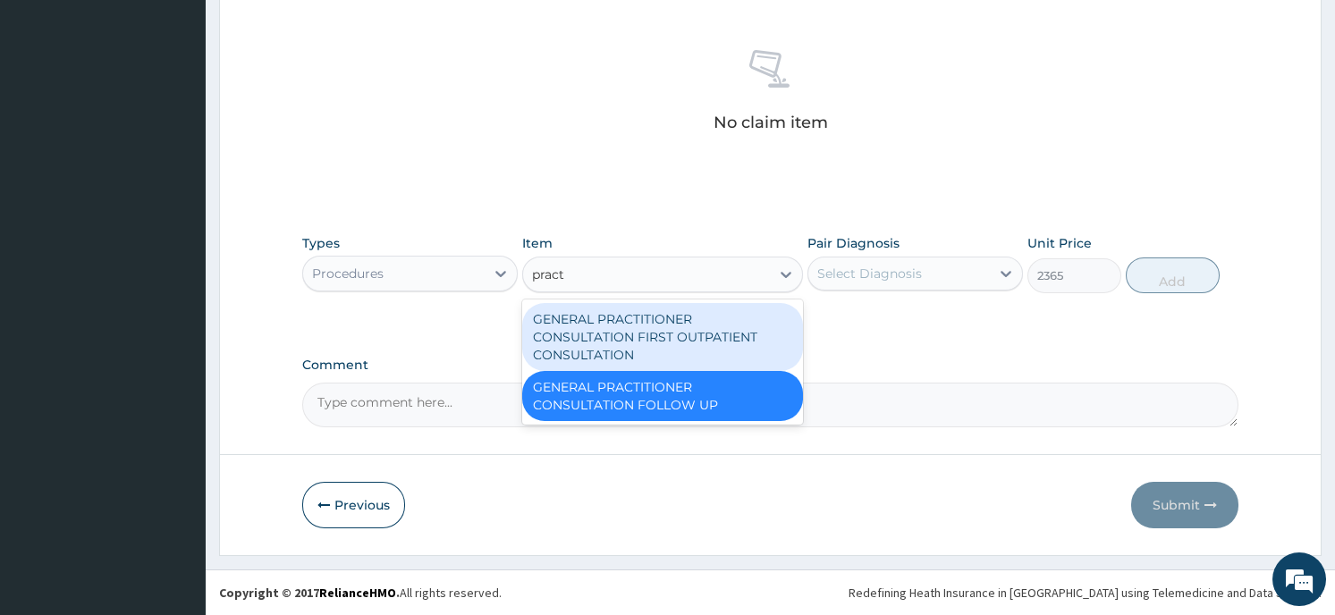
click at [598, 326] on div "GENERAL PRACTITIONER CONSULTATION FIRST OUTPATIENT CONSULTATION" at bounding box center [662, 337] width 281 height 68
type input "3547.5"
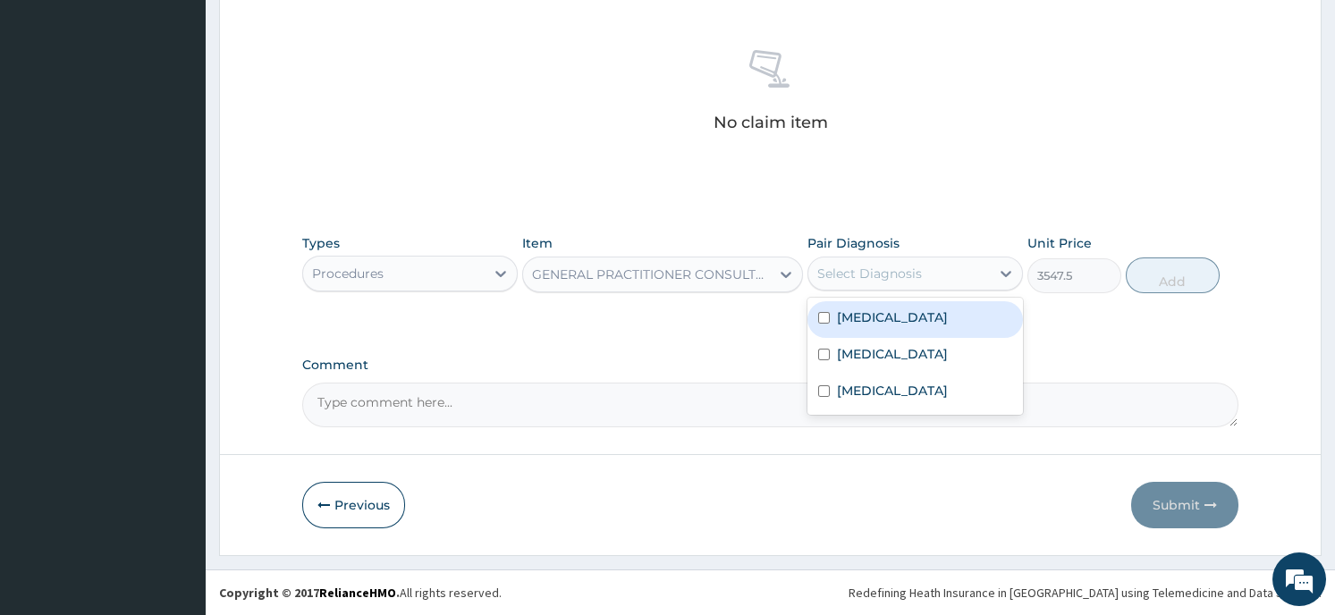
click at [906, 262] on div "Select Diagnosis" at bounding box center [899, 273] width 182 height 29
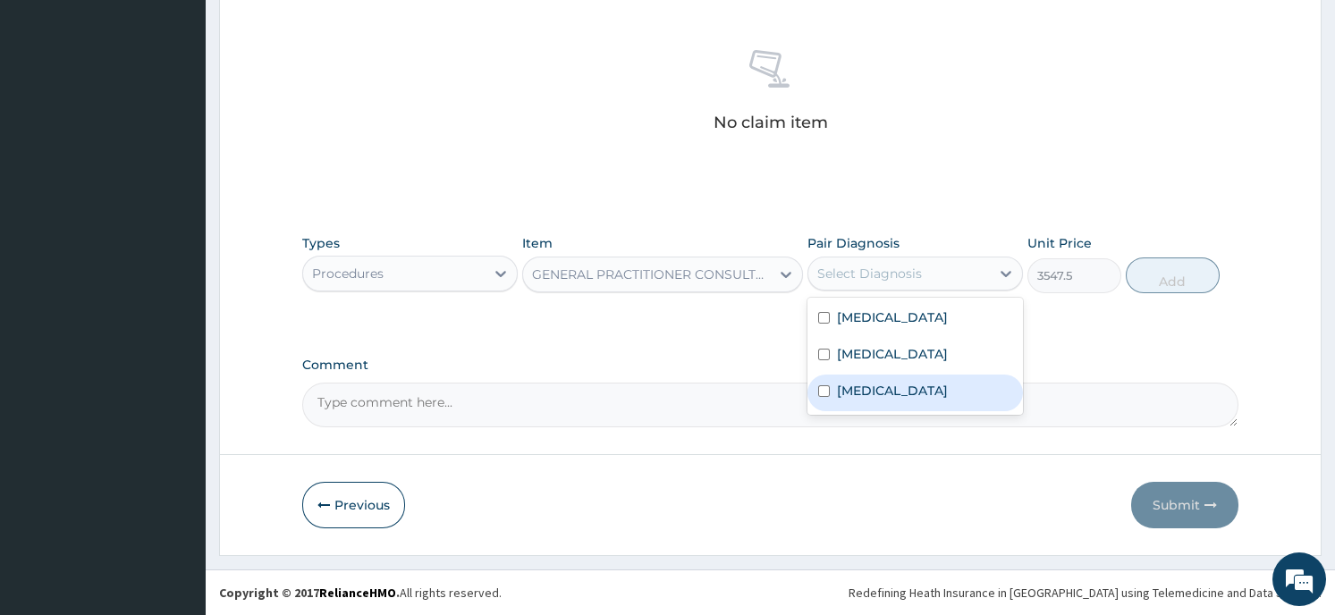
click at [926, 392] on div "Typhoid fever" at bounding box center [916, 393] width 216 height 37
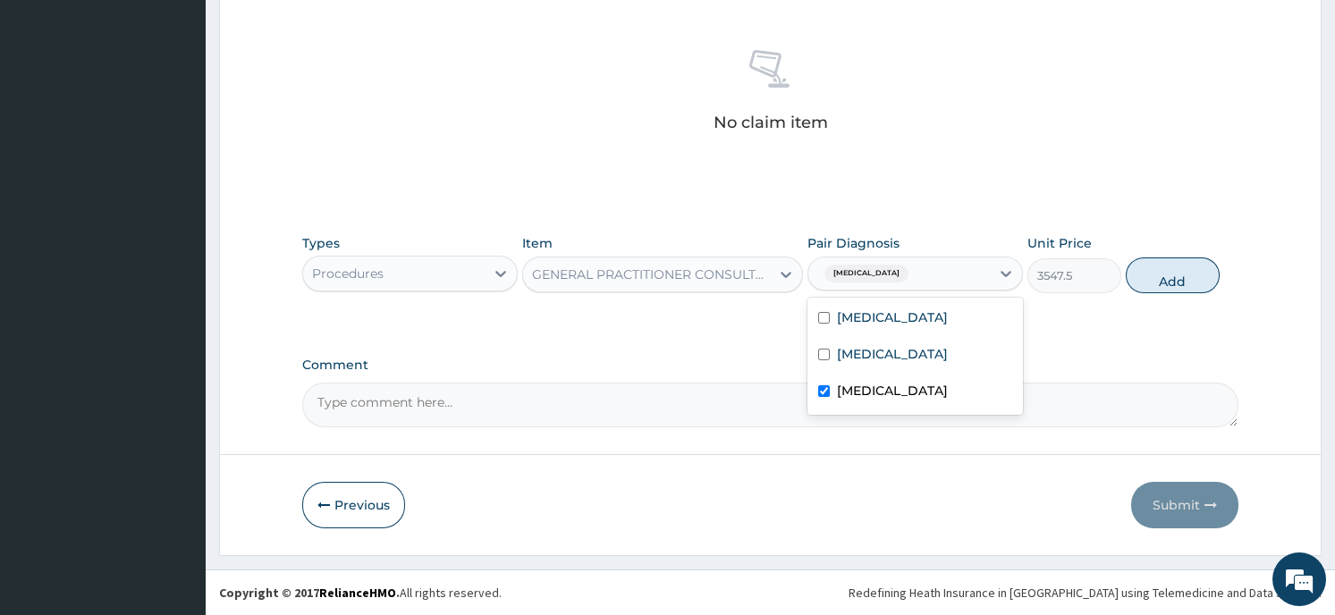
checkbox input "true"
click at [1159, 277] on button "Add" at bounding box center [1173, 276] width 94 height 36
type input "0"
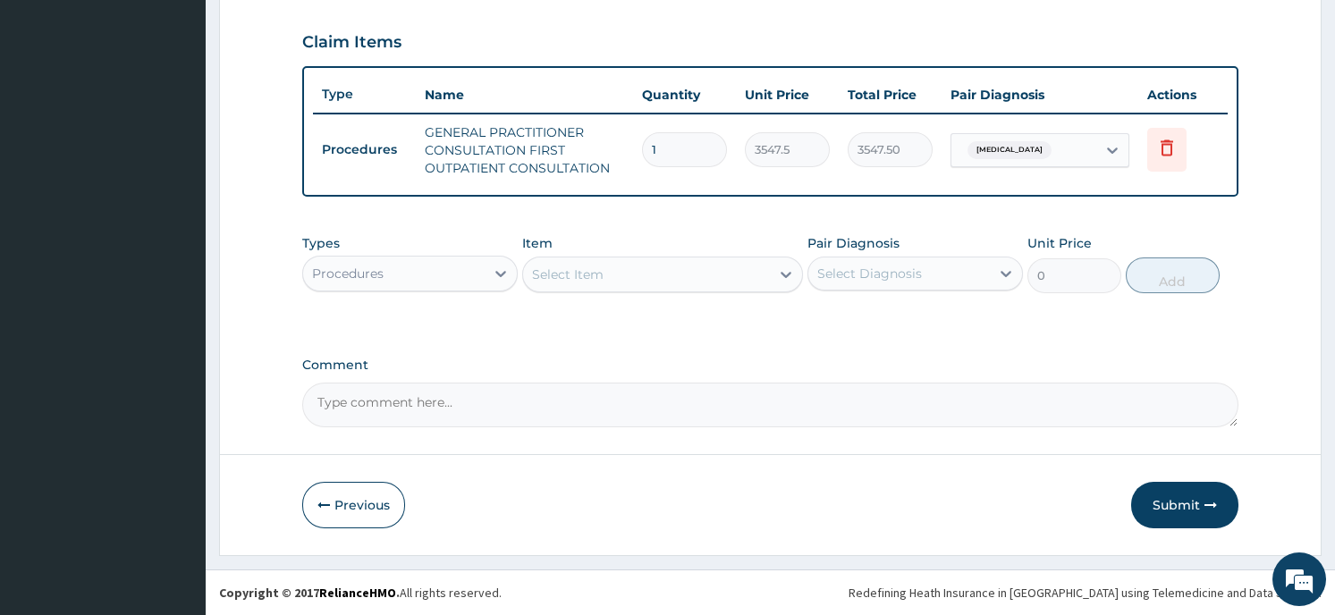
scroll to position [597, 0]
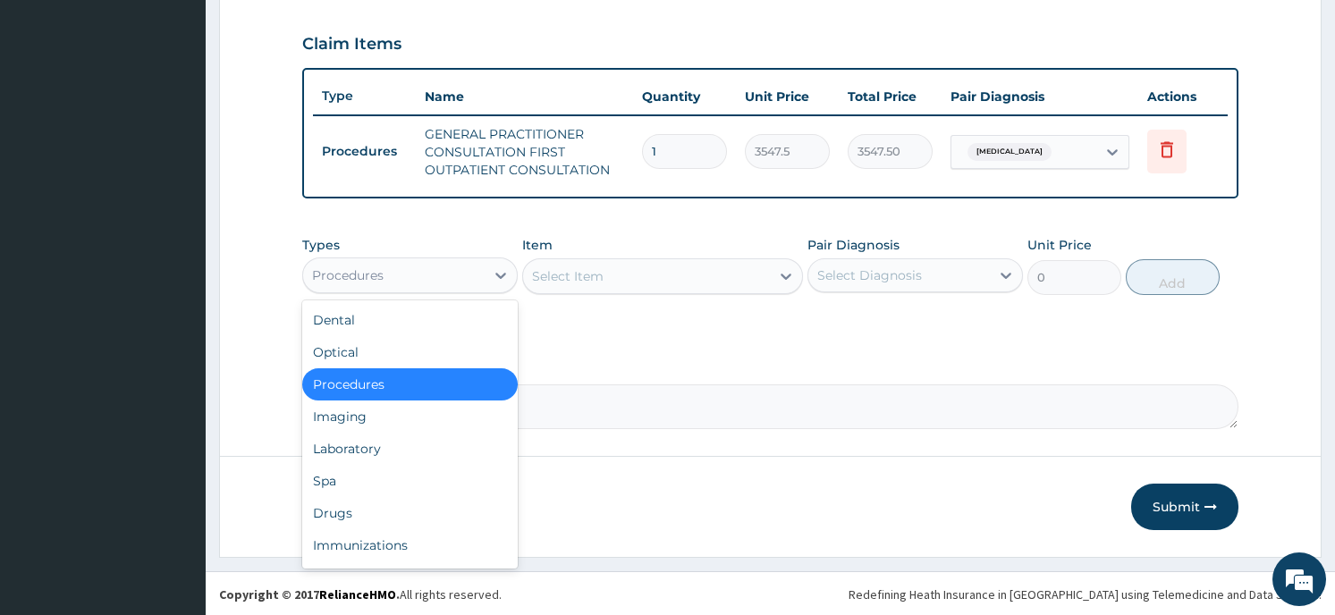
click at [417, 272] on div "Procedures" at bounding box center [394, 275] width 182 height 29
click at [383, 444] on div "Laboratory" at bounding box center [410, 449] width 216 height 32
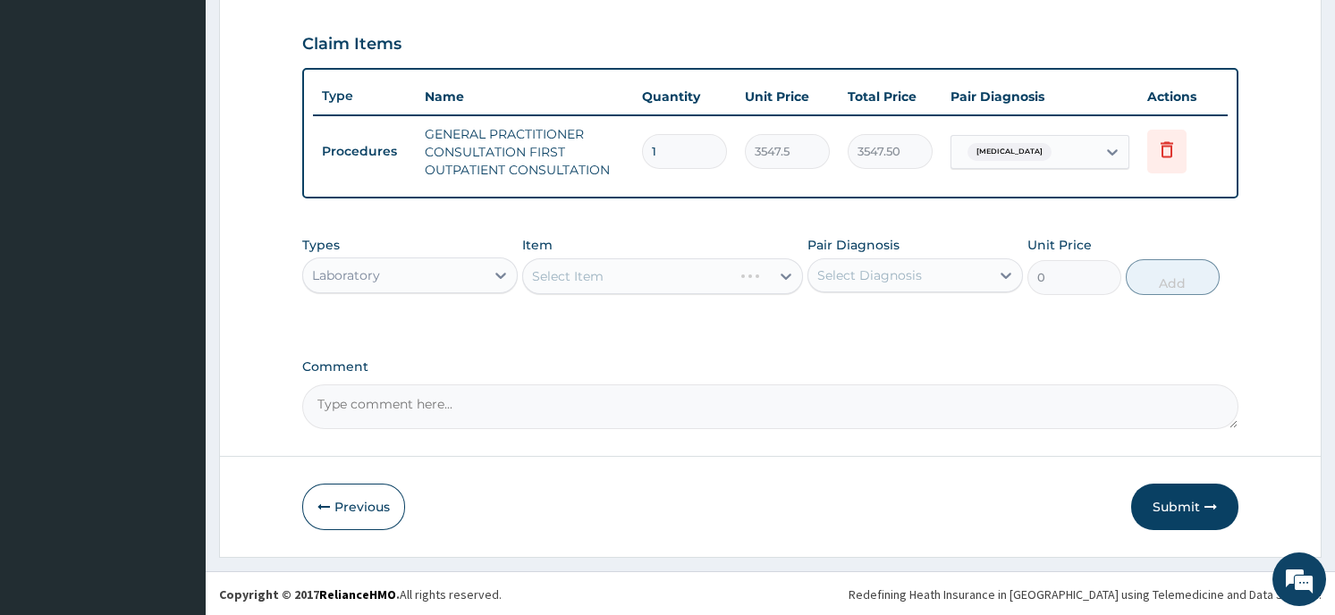
click at [579, 272] on div "Select Item" at bounding box center [662, 276] width 281 height 36
click at [645, 268] on div "Select Item" at bounding box center [662, 276] width 281 height 36
click at [646, 268] on div "Select Item" at bounding box center [662, 276] width 281 height 36
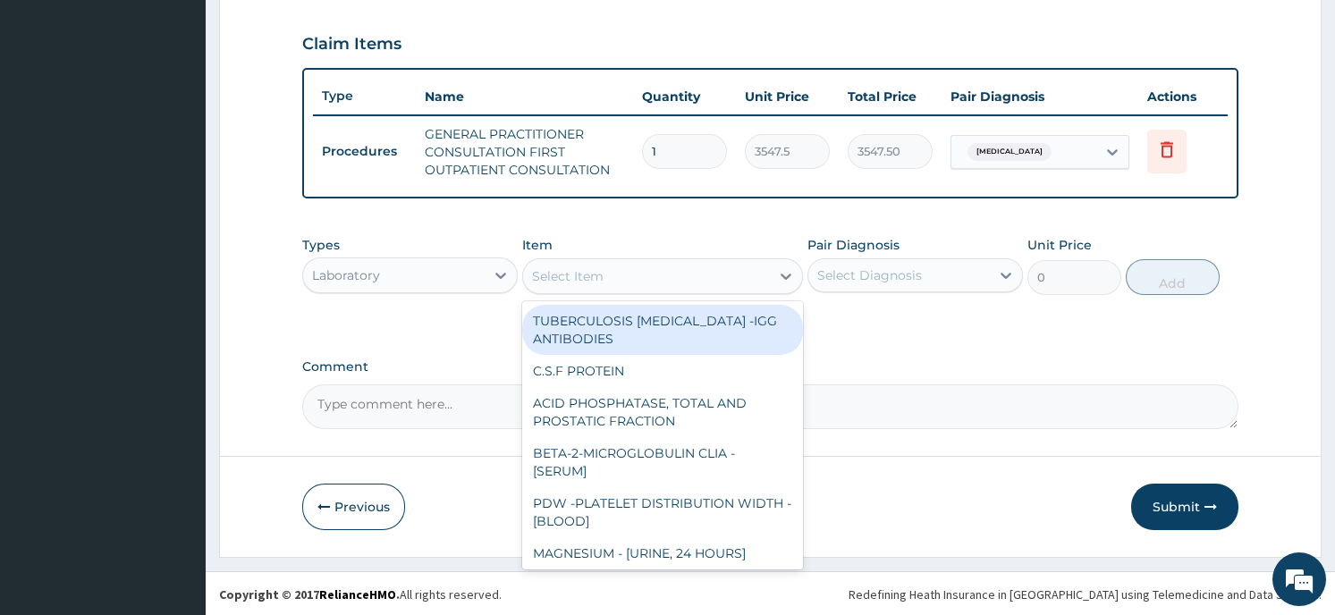
click at [774, 272] on div at bounding box center [786, 276] width 32 height 32
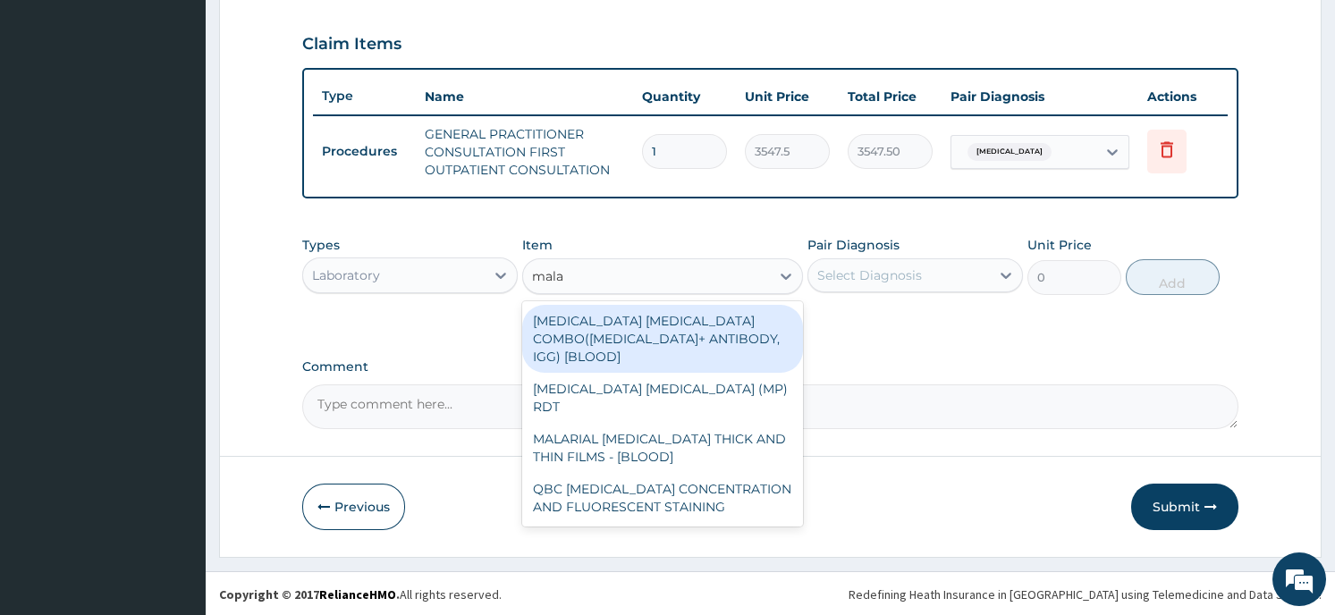
type input "malar"
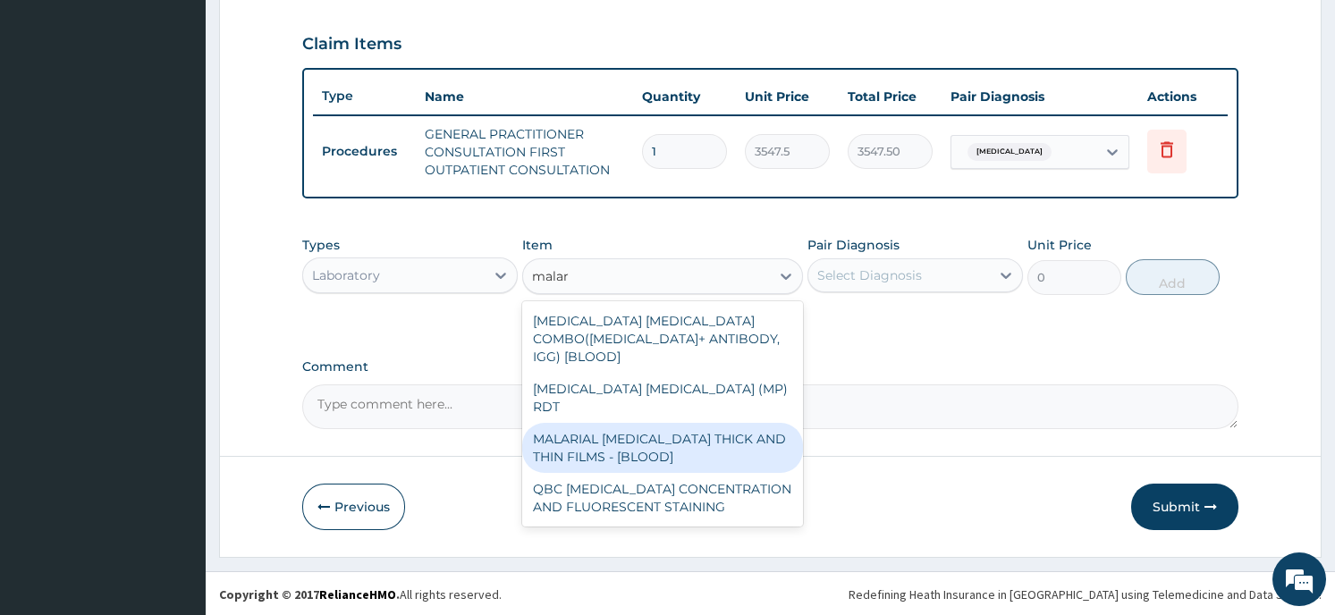
click at [696, 423] on div "MALARIAL PARASITE THICK AND THIN FILMS - [BLOOD]" at bounding box center [662, 448] width 281 height 50
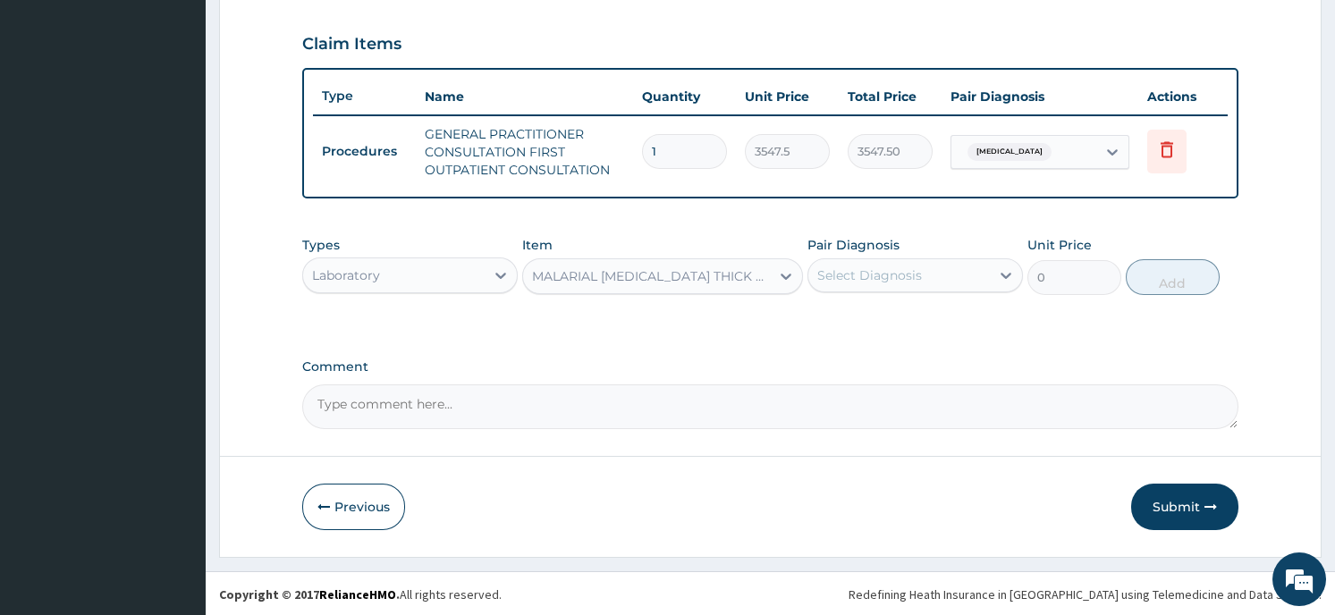
type input "1612.5"
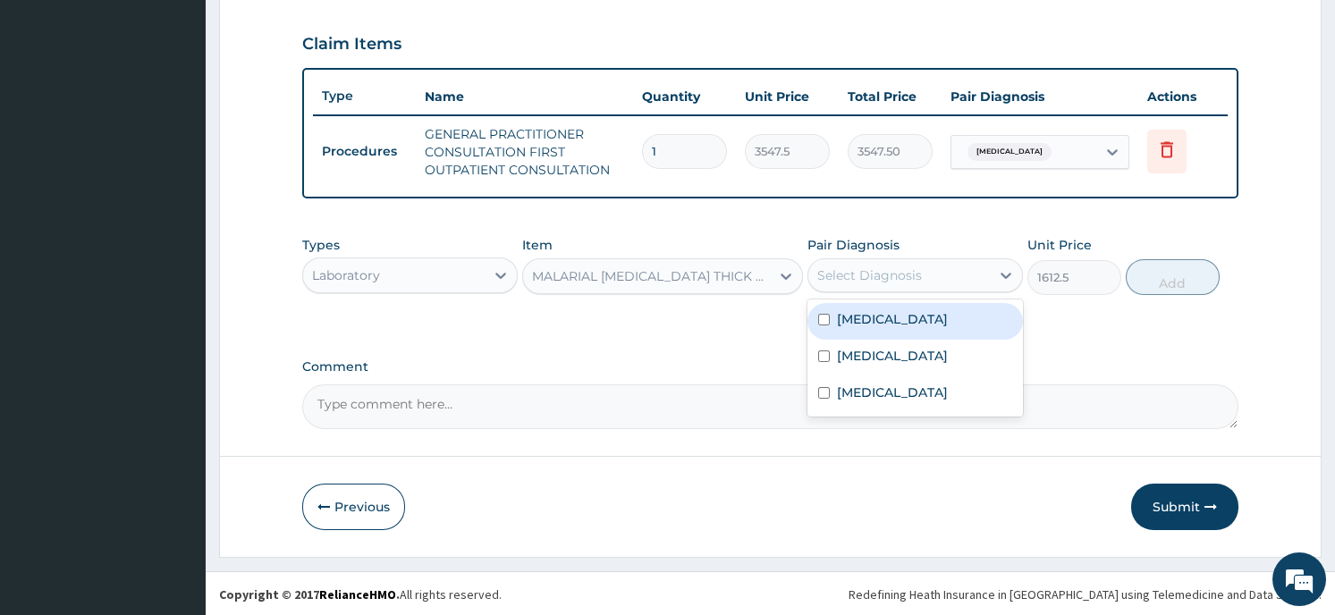
click at [949, 283] on div "Select Diagnosis" at bounding box center [899, 275] width 182 height 29
click at [926, 317] on label "Falciparum malaria" at bounding box center [892, 319] width 111 height 18
checkbox input "true"
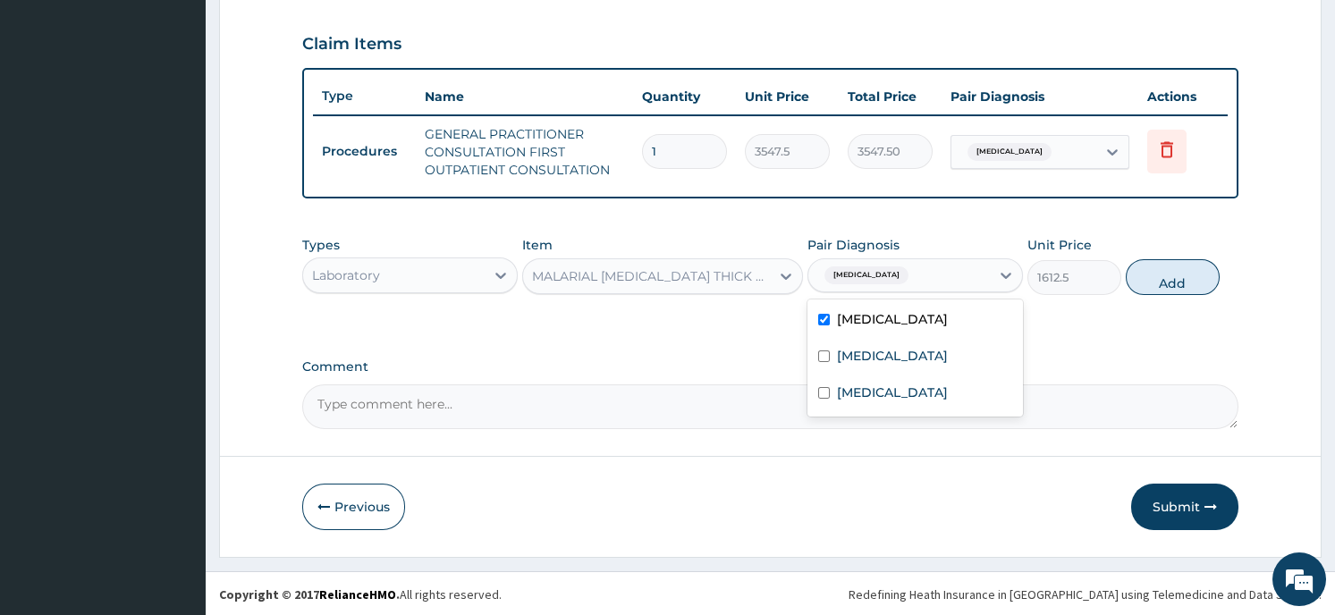
click at [1167, 283] on button "Add" at bounding box center [1173, 277] width 94 height 36
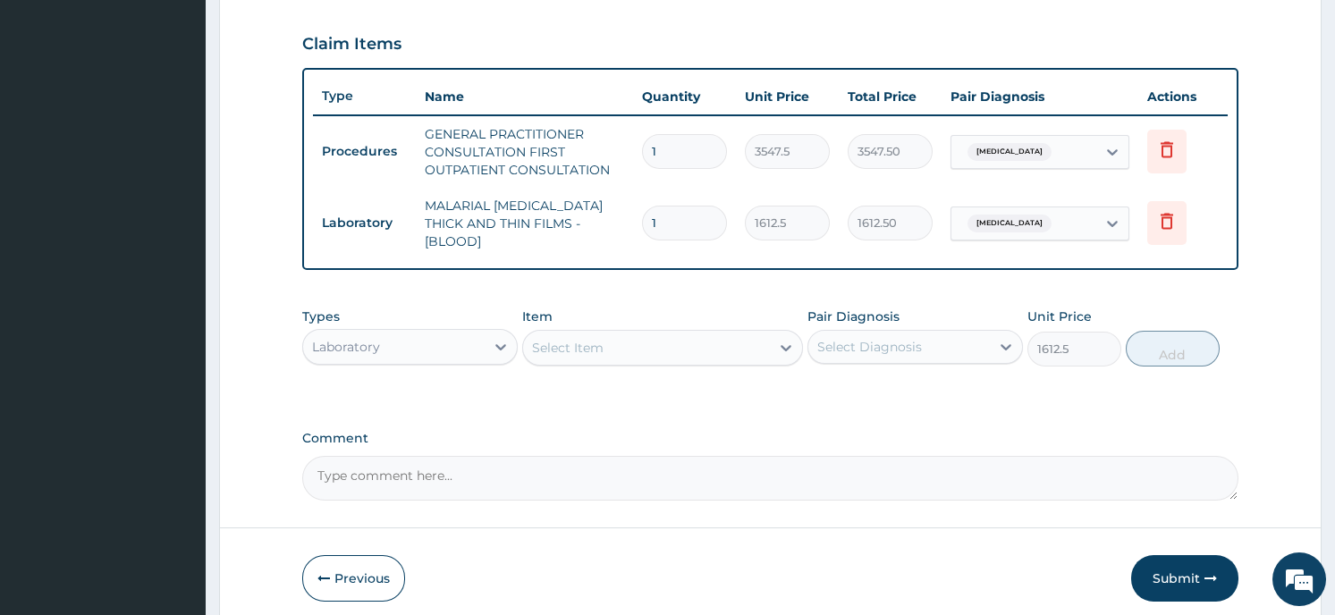
type input "0"
click at [619, 334] on div "Select Item" at bounding box center [646, 348] width 247 height 29
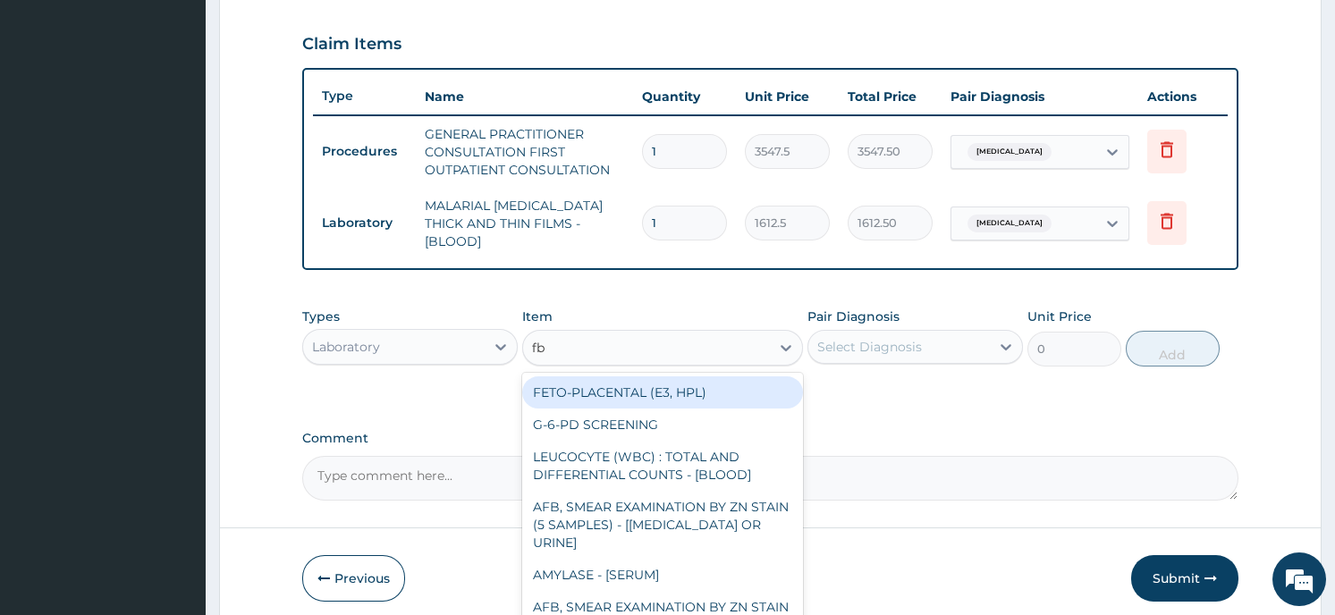
type input "fbc"
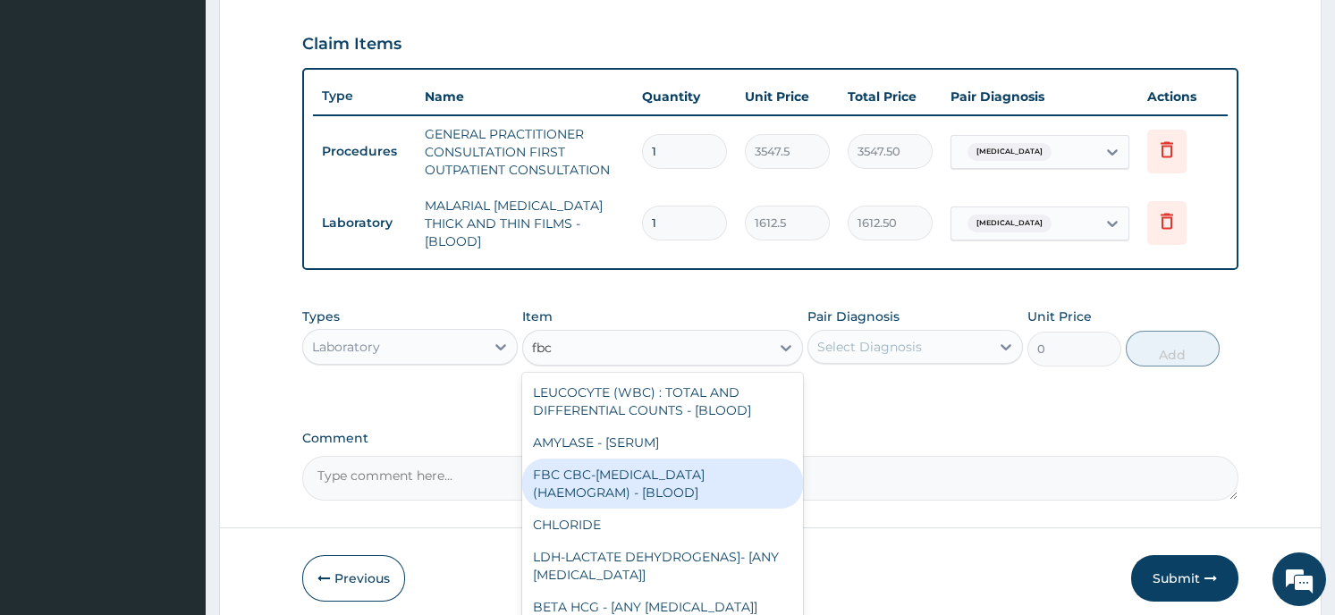
click at [601, 470] on div "FBC CBC-COMPLETE BLOOD COUNT (HAEMOGRAM) - [BLOOD]" at bounding box center [662, 484] width 281 height 50
type input "4300"
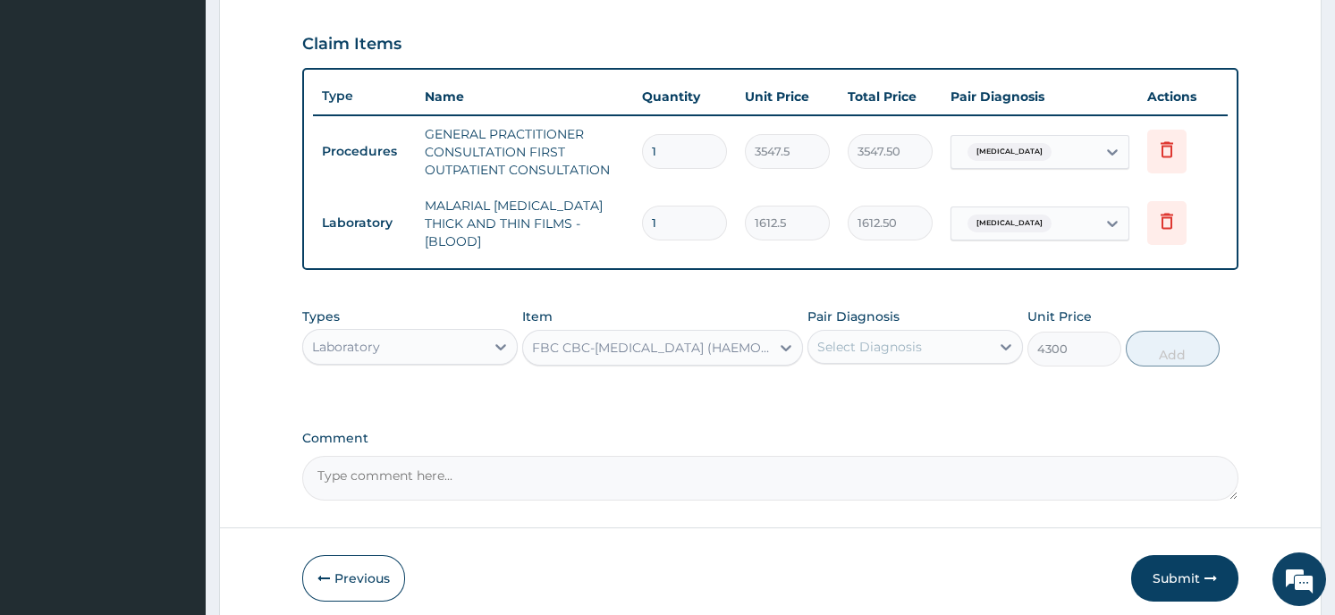
click at [859, 338] on div "Select Diagnosis" at bounding box center [869, 347] width 105 height 18
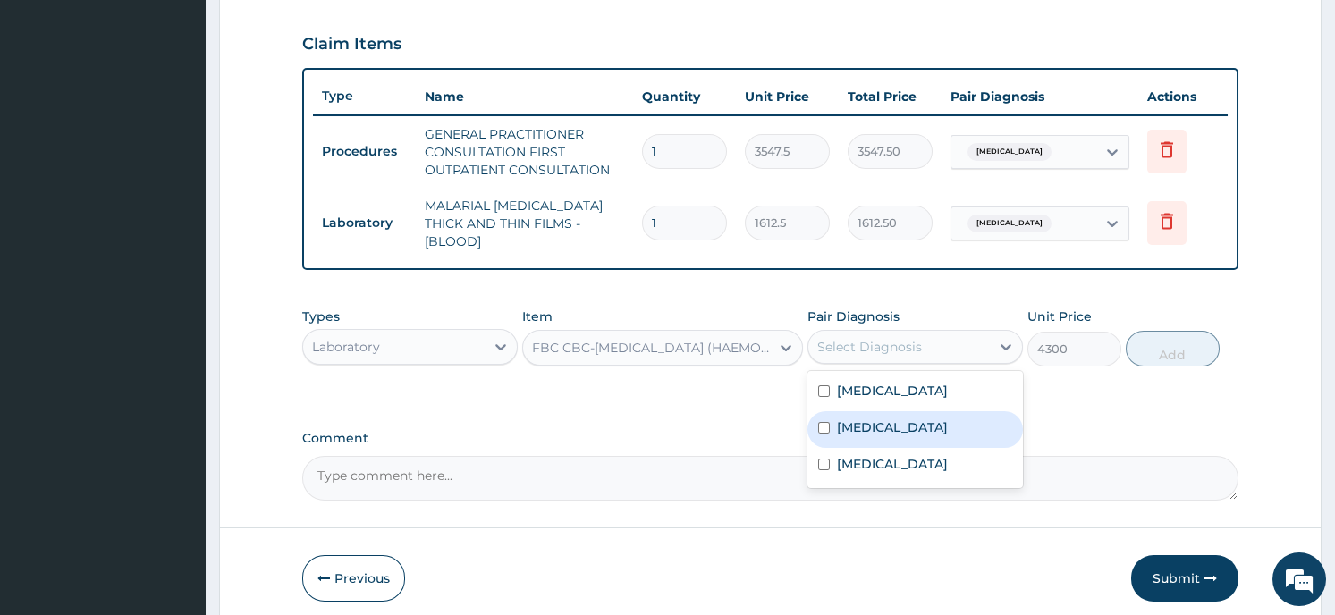
click at [863, 420] on label "Sepsis" at bounding box center [892, 428] width 111 height 18
checkbox input "true"
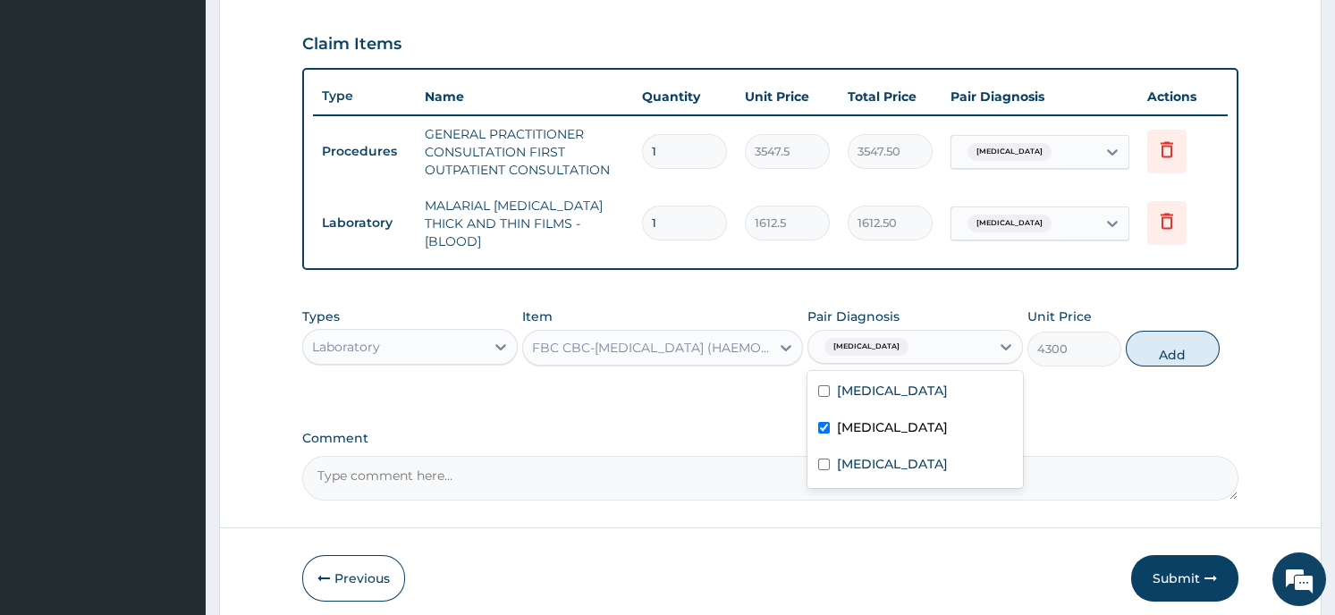
click at [1193, 336] on button "Add" at bounding box center [1173, 349] width 94 height 36
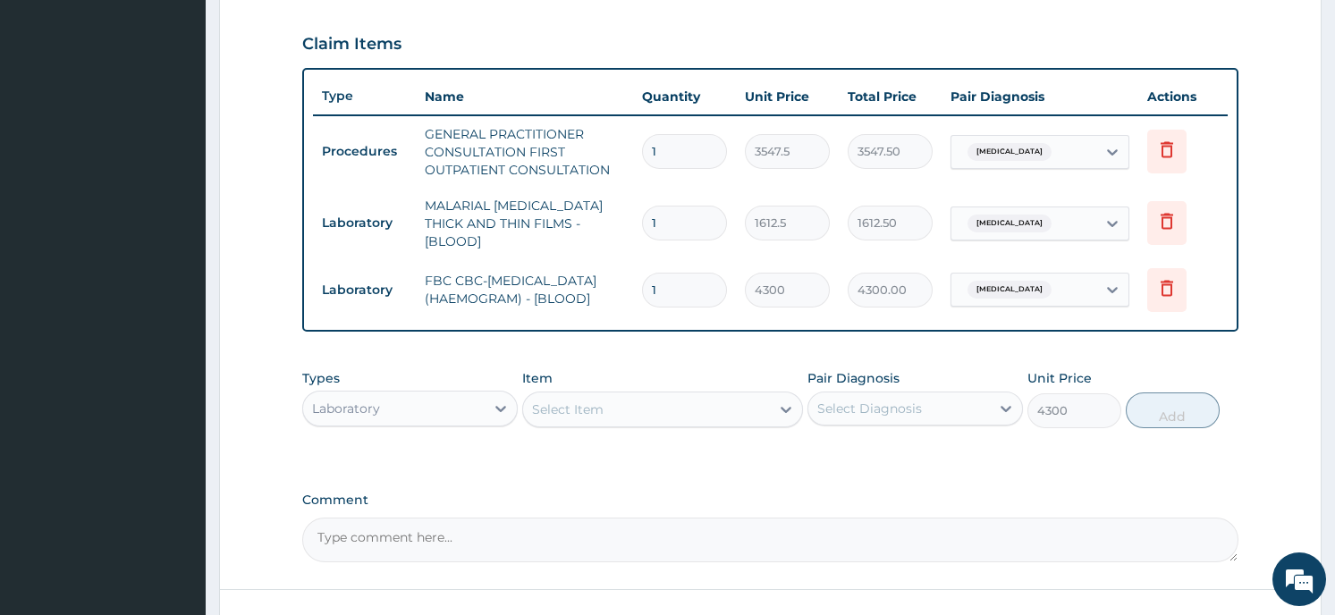
type input "0"
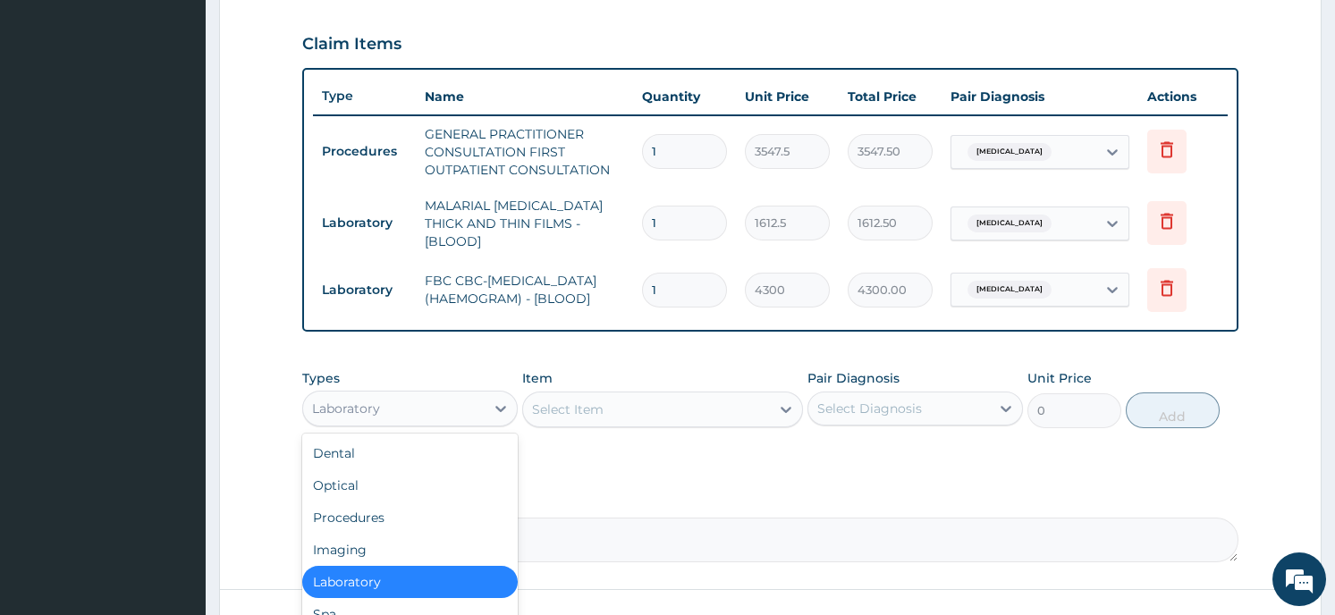
click at [439, 405] on div "Laboratory" at bounding box center [394, 408] width 182 height 29
click at [411, 515] on div "Procedures" at bounding box center [410, 518] width 216 height 32
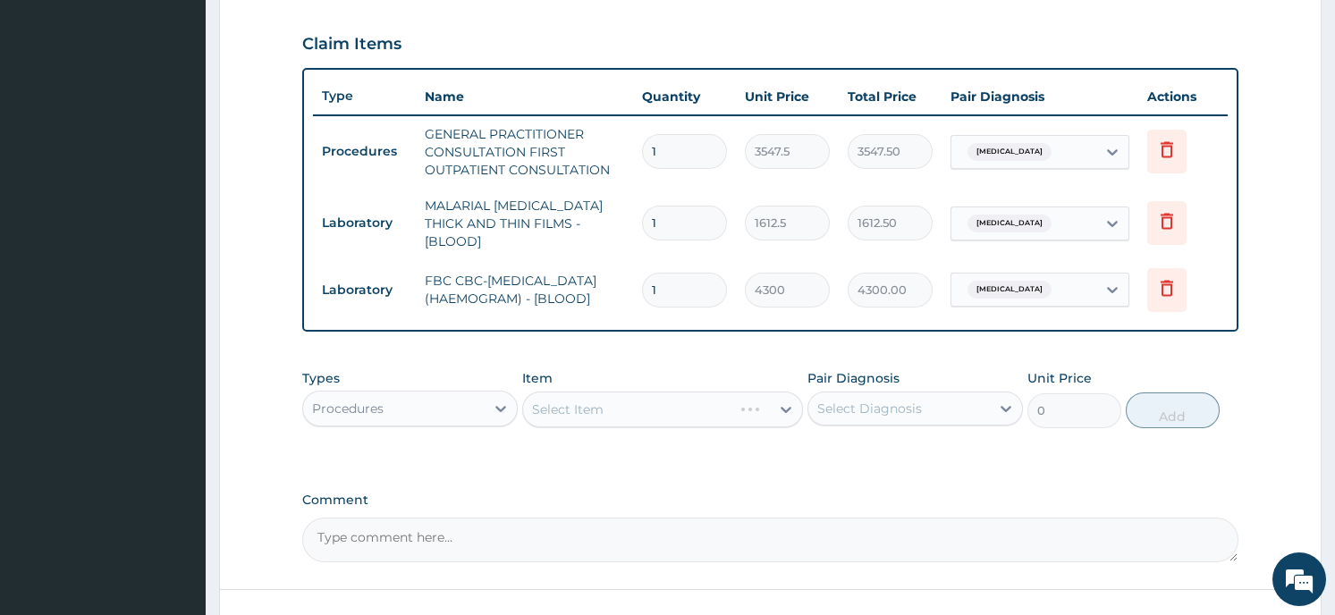
click at [617, 402] on div "Select Item" at bounding box center [662, 410] width 281 height 36
click at [714, 400] on div "Select Item" at bounding box center [646, 409] width 247 height 29
click at [766, 414] on div "Select Item" at bounding box center [646, 409] width 247 height 29
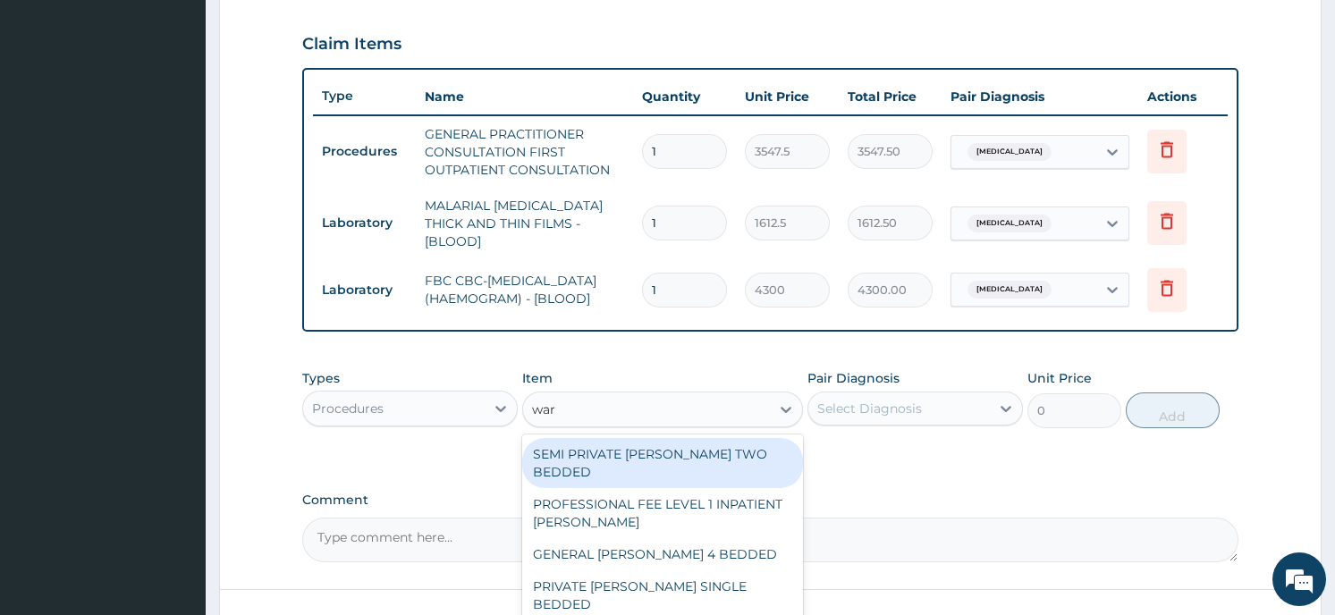
type input "ward"
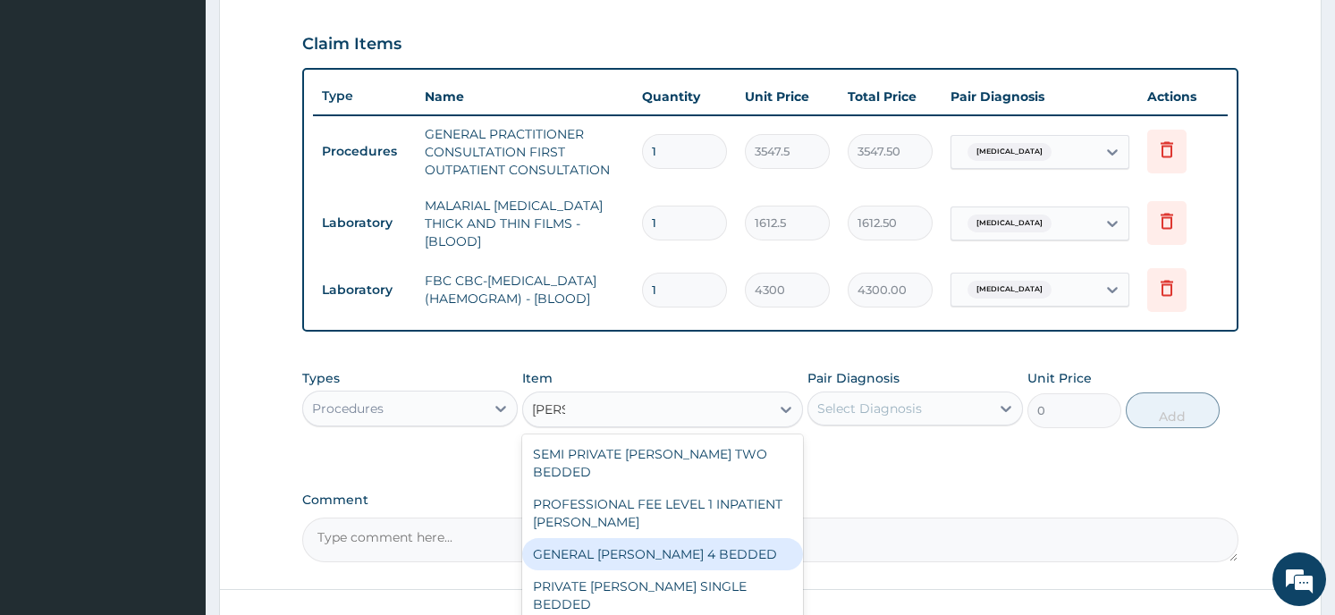
click at [627, 538] on div "GENERAL WARD 4 BEDDED" at bounding box center [662, 554] width 281 height 32
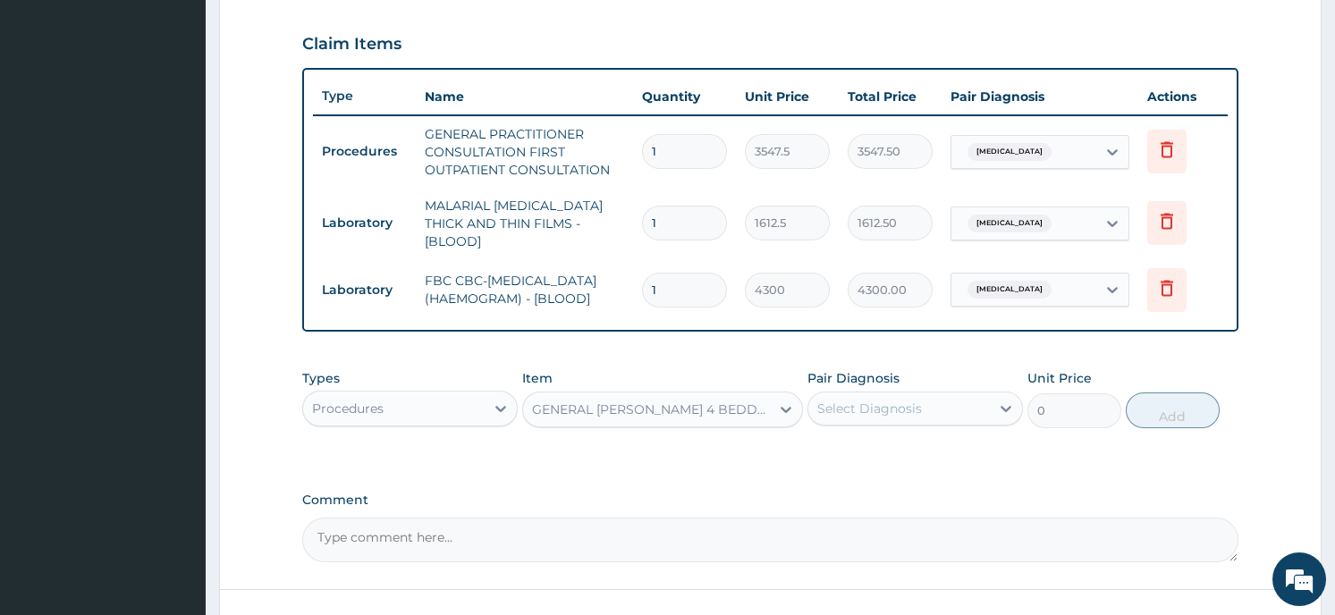
type input "6987.5"
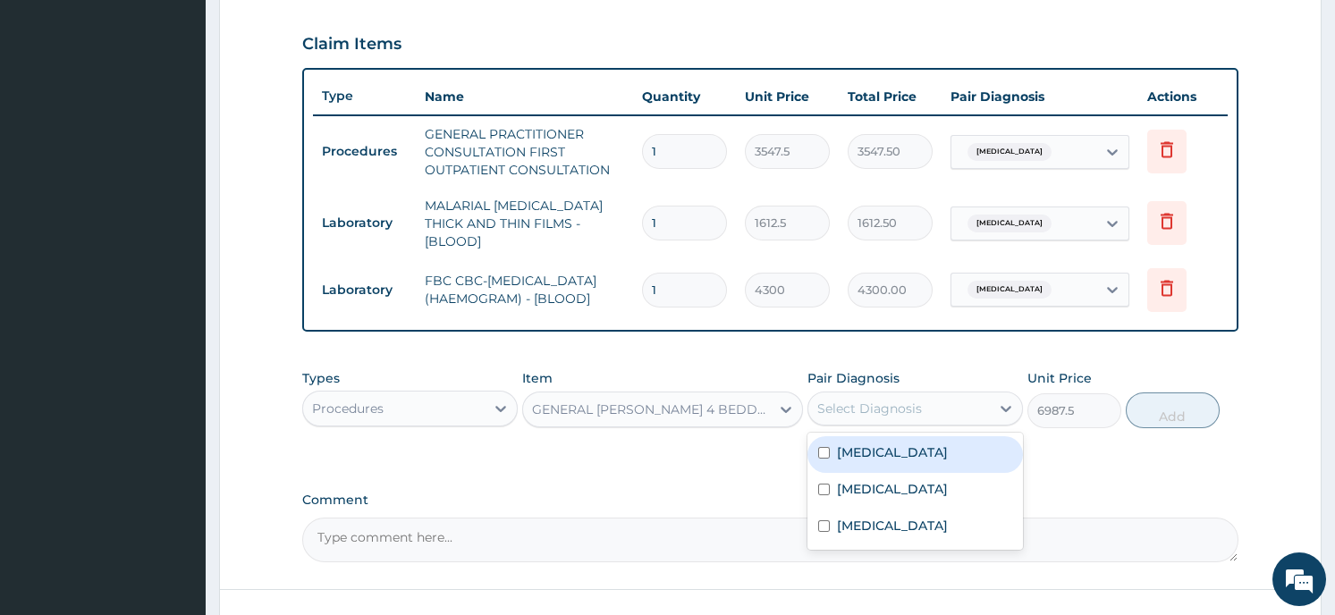
click at [869, 416] on div "Select Diagnosis" at bounding box center [899, 408] width 182 height 29
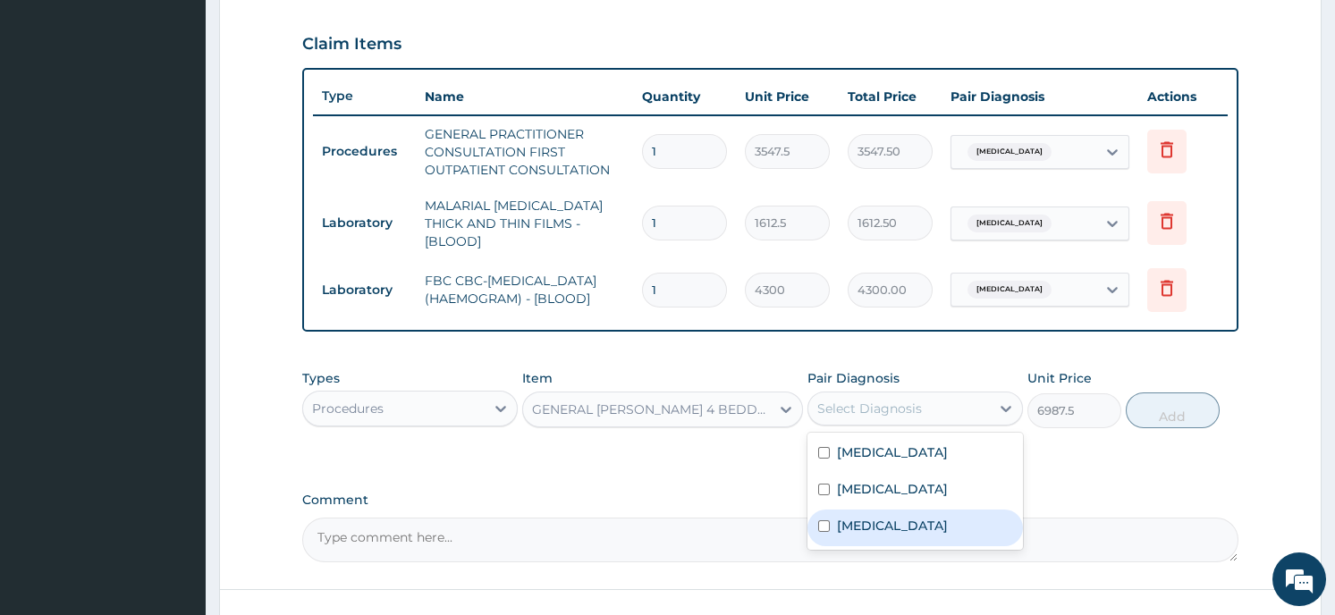
click at [865, 524] on label "Typhoid fever" at bounding box center [892, 526] width 111 height 18
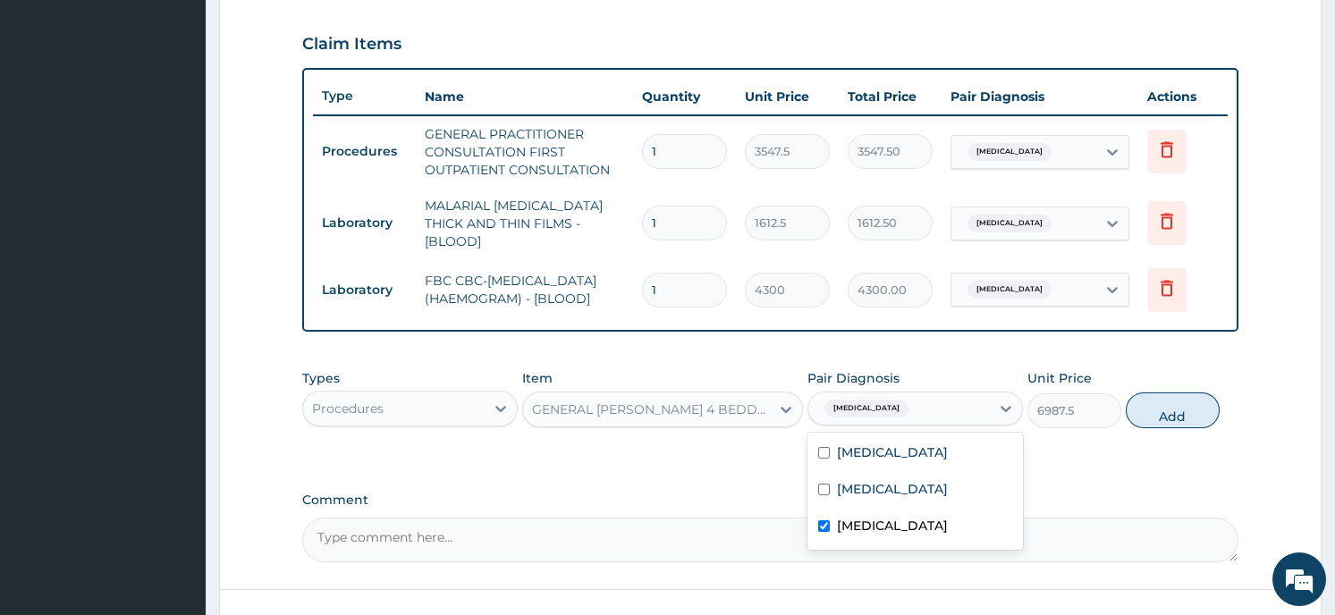
click at [855, 519] on label "Typhoid fever" at bounding box center [892, 526] width 111 height 18
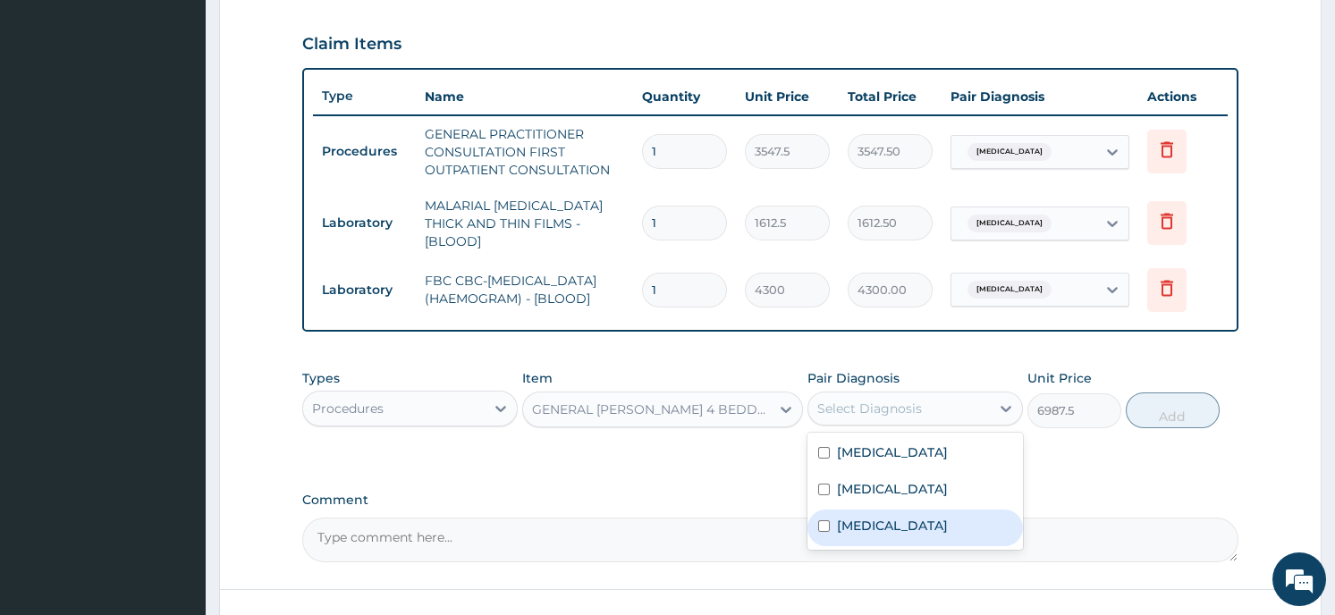
click at [855, 537] on div "Typhoid fever" at bounding box center [916, 528] width 216 height 37
checkbox input "true"
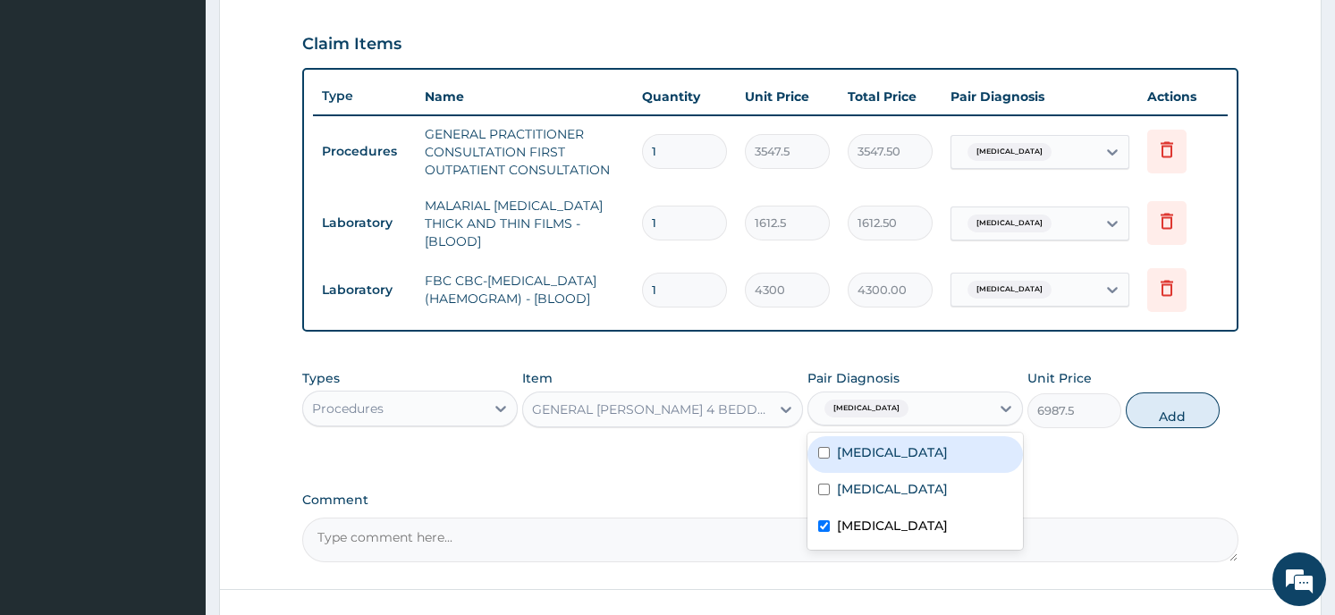
click at [823, 451] on input "checkbox" at bounding box center [824, 453] width 12 height 12
checkbox input "true"
click at [1175, 410] on button "Add" at bounding box center [1173, 411] width 94 height 36
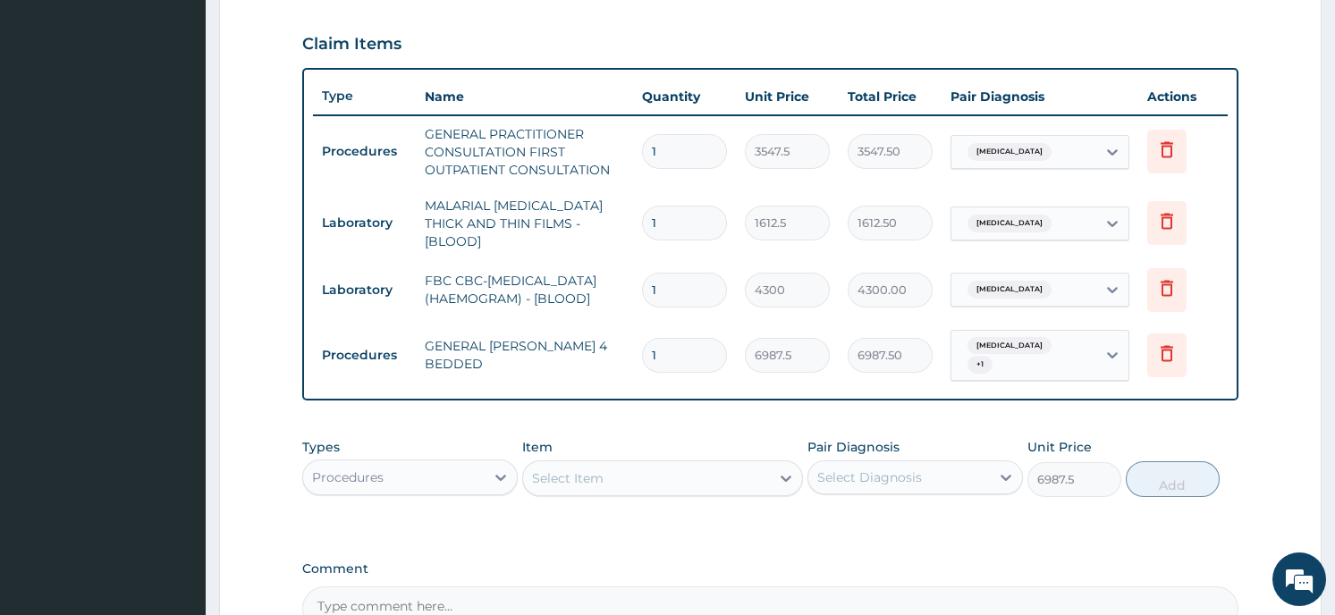
type input "0"
click at [656, 464] on div "Select Item" at bounding box center [646, 478] width 247 height 29
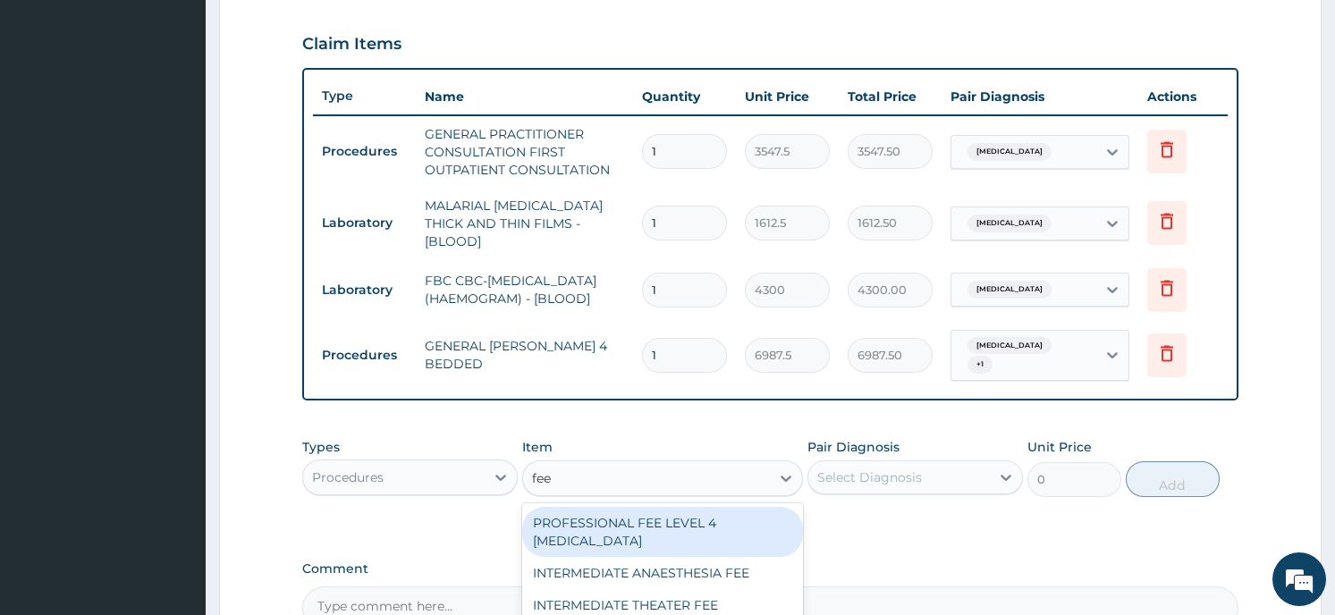
type input "feed"
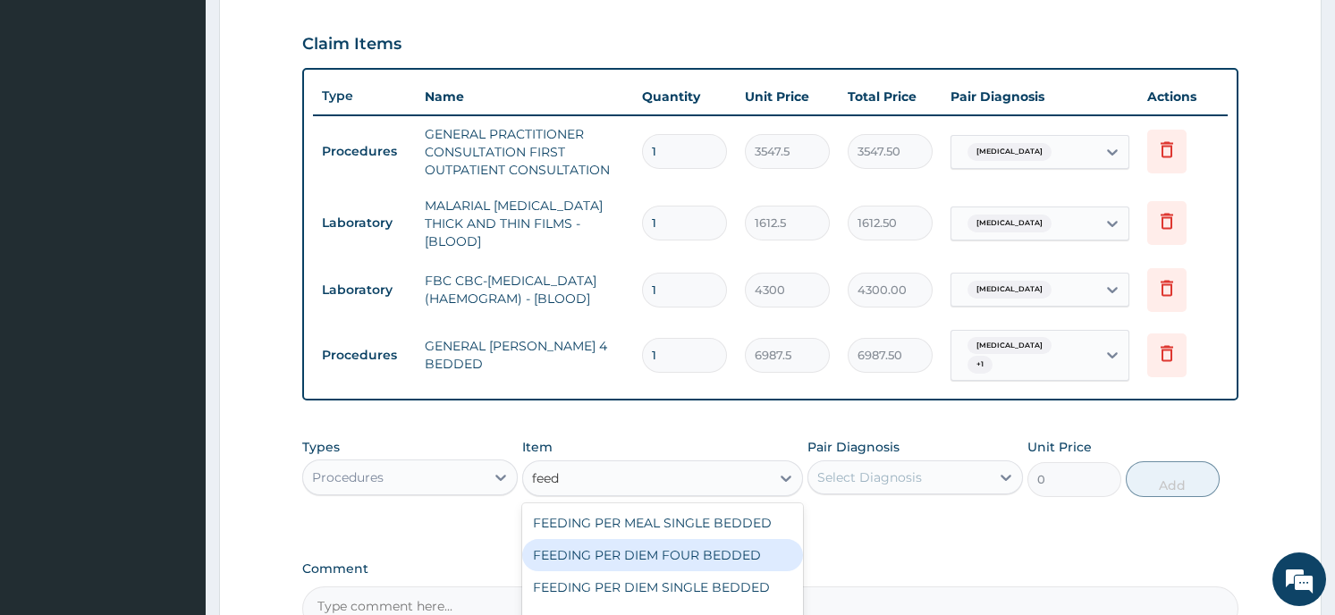
click at [591, 551] on div "FEEDING PER DIEM FOUR BEDDED" at bounding box center [662, 555] width 281 height 32
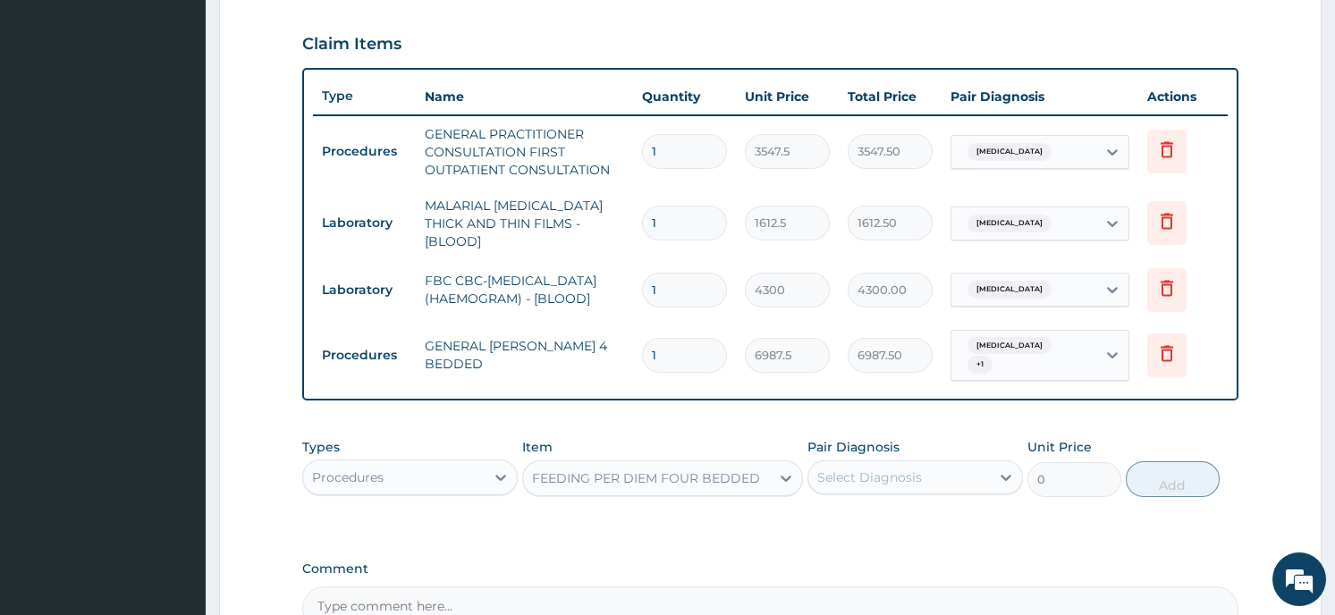
type input "8062.5"
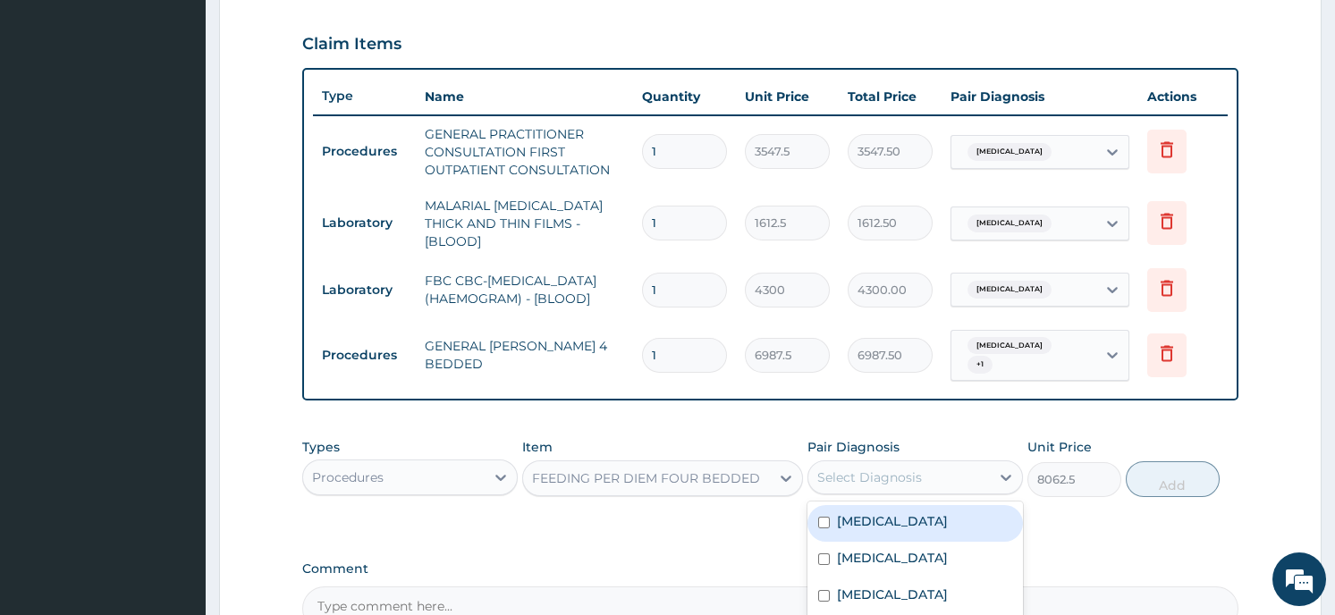
click at [1004, 475] on icon at bounding box center [1006, 478] width 11 height 6
click at [822, 517] on input "checkbox" at bounding box center [824, 523] width 12 height 12
checkbox input "true"
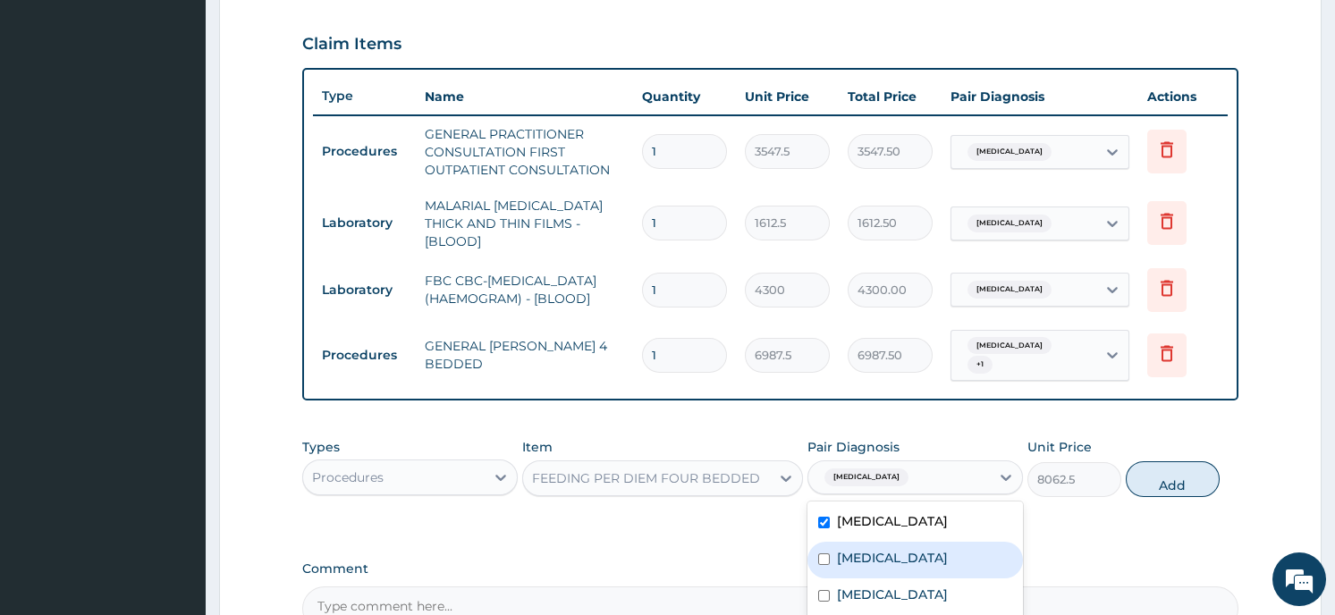
click at [823, 554] on input "checkbox" at bounding box center [824, 560] width 12 height 12
click at [822, 554] on input "checkbox" at bounding box center [824, 560] width 12 height 12
checkbox input "true"
click at [784, 472] on icon at bounding box center [786, 479] width 18 height 18
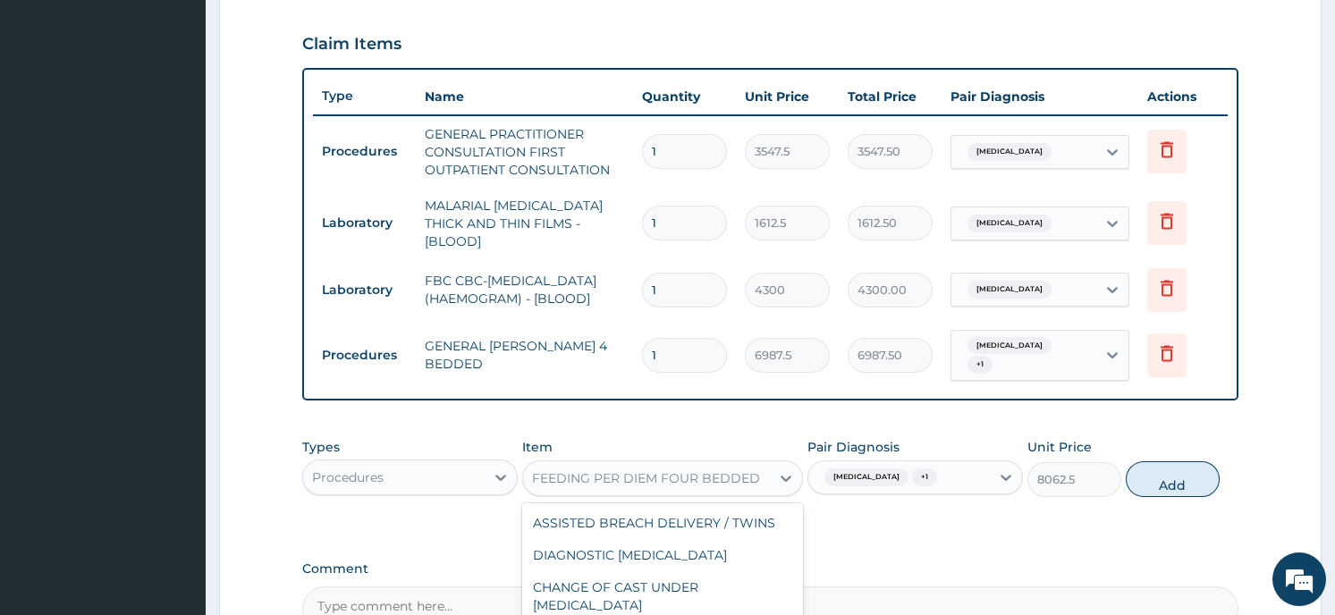
scroll to position [15897, 0]
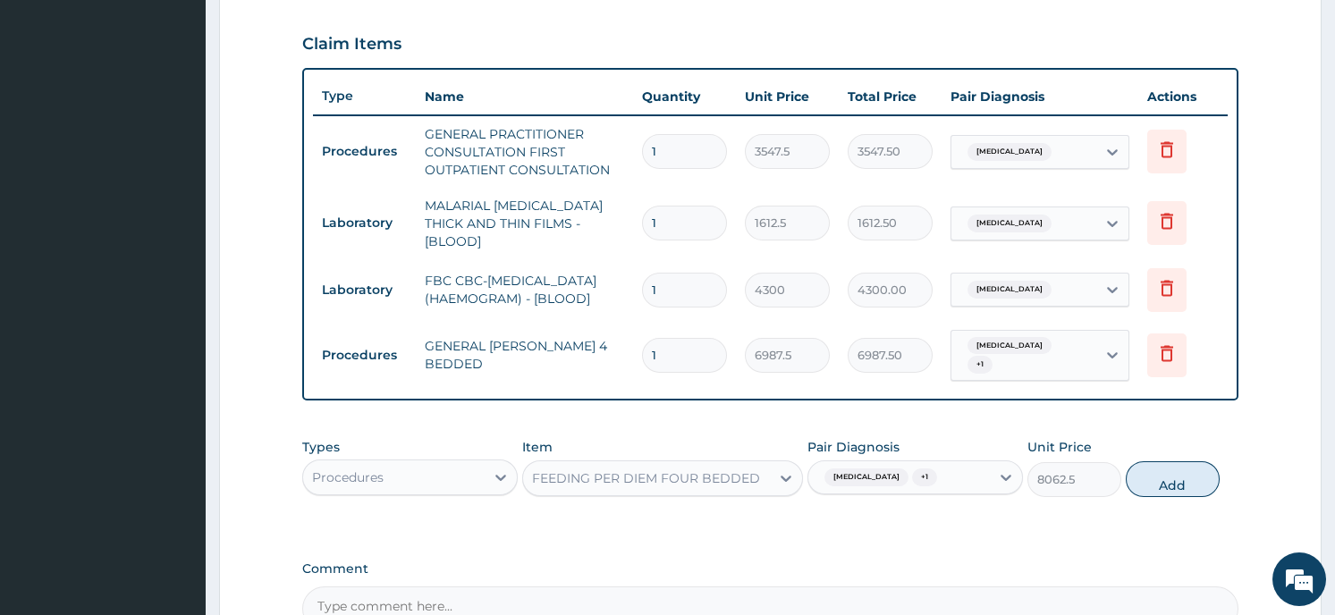
click at [783, 472] on icon at bounding box center [786, 479] width 18 height 18
click at [1147, 461] on button "Add" at bounding box center [1173, 479] width 94 height 36
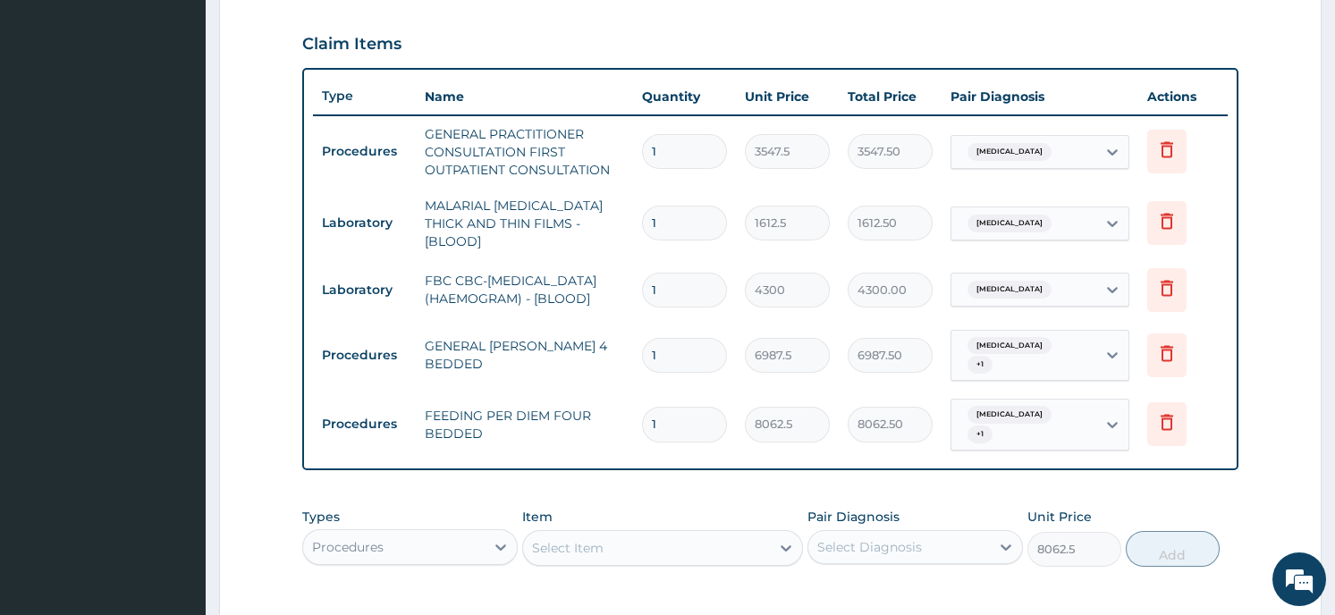
type input "0"
click at [1295, 366] on form "Step 2 of 2 PA Code / Prescription Code Enter Code(Secondary Care Only) Encount…" at bounding box center [770, 163] width 1103 height 1332
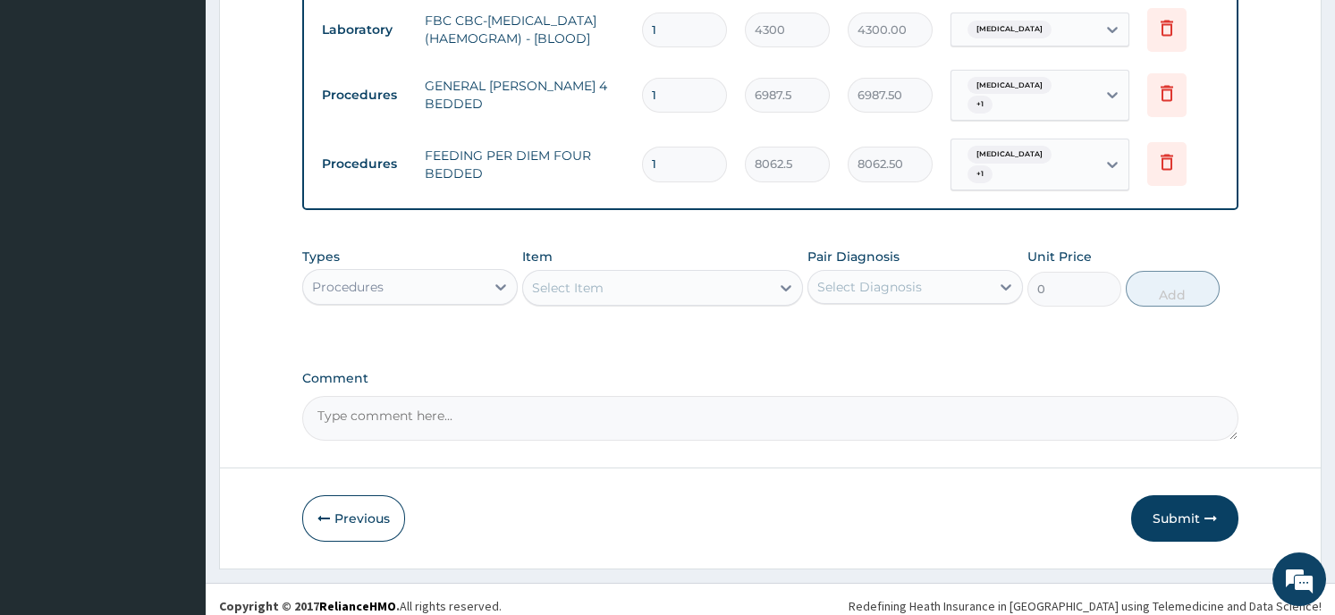
scroll to position [861, 0]
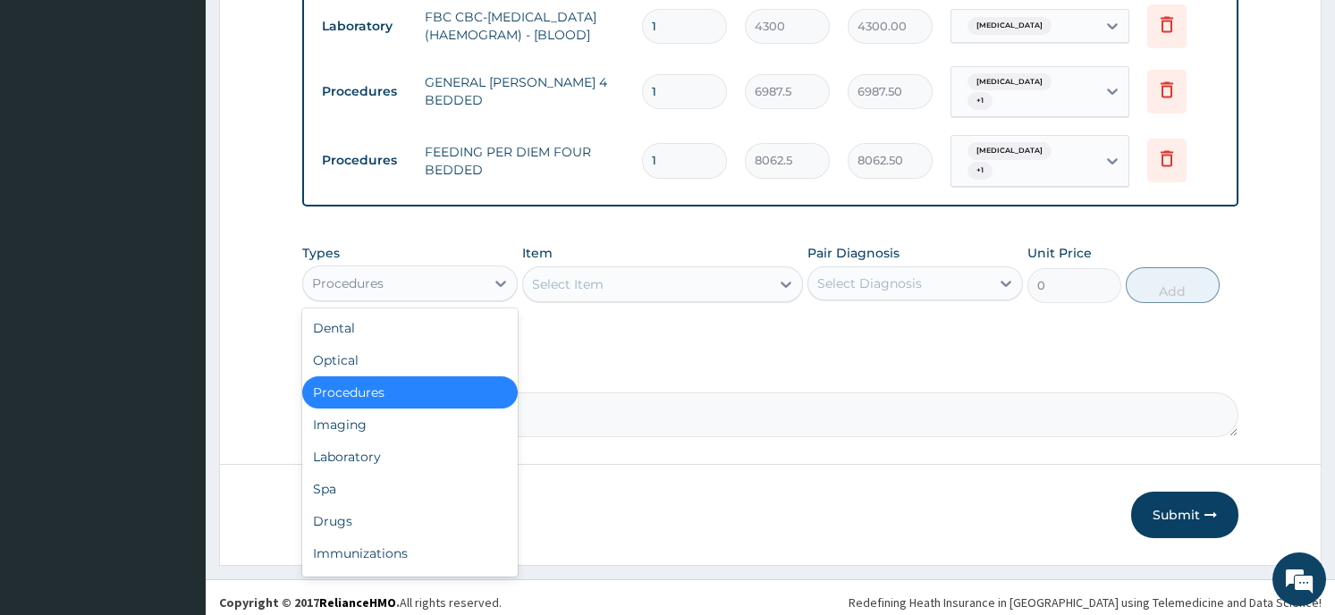
click at [417, 277] on div "Procedures" at bounding box center [394, 283] width 182 height 29
click at [396, 511] on div "Drugs" at bounding box center [410, 521] width 216 height 32
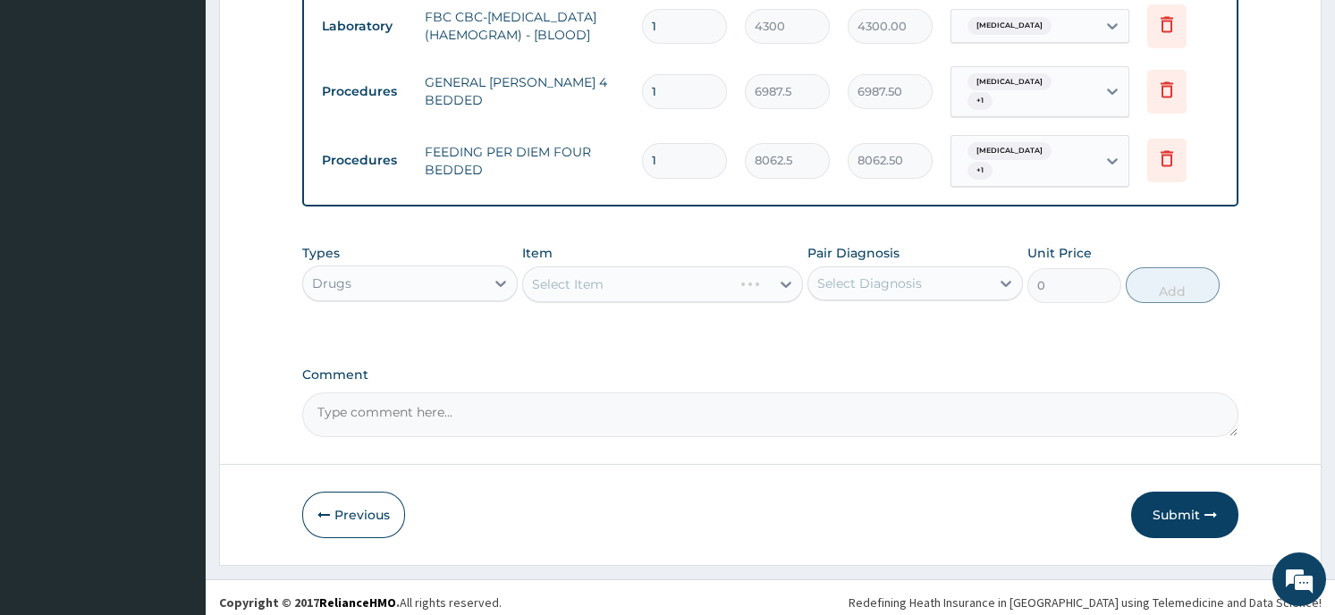
click at [584, 267] on div "Select Item" at bounding box center [662, 285] width 281 height 36
click at [581, 275] on div "Select Item" at bounding box center [568, 284] width 72 height 18
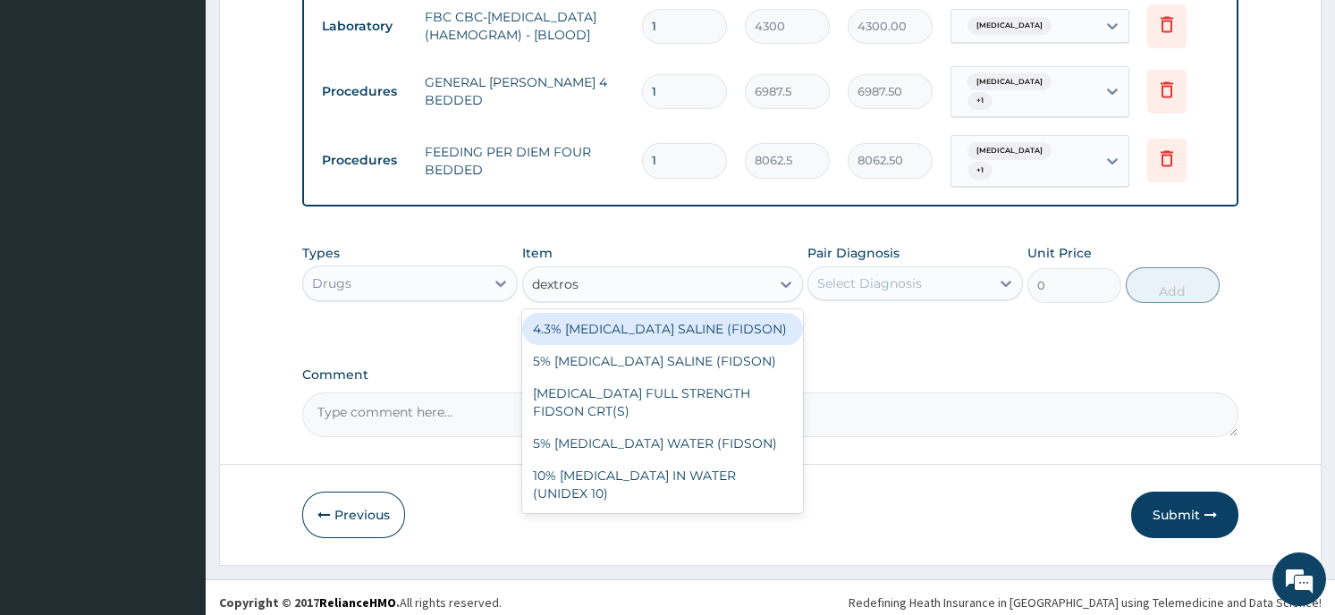
type input "dextrose"
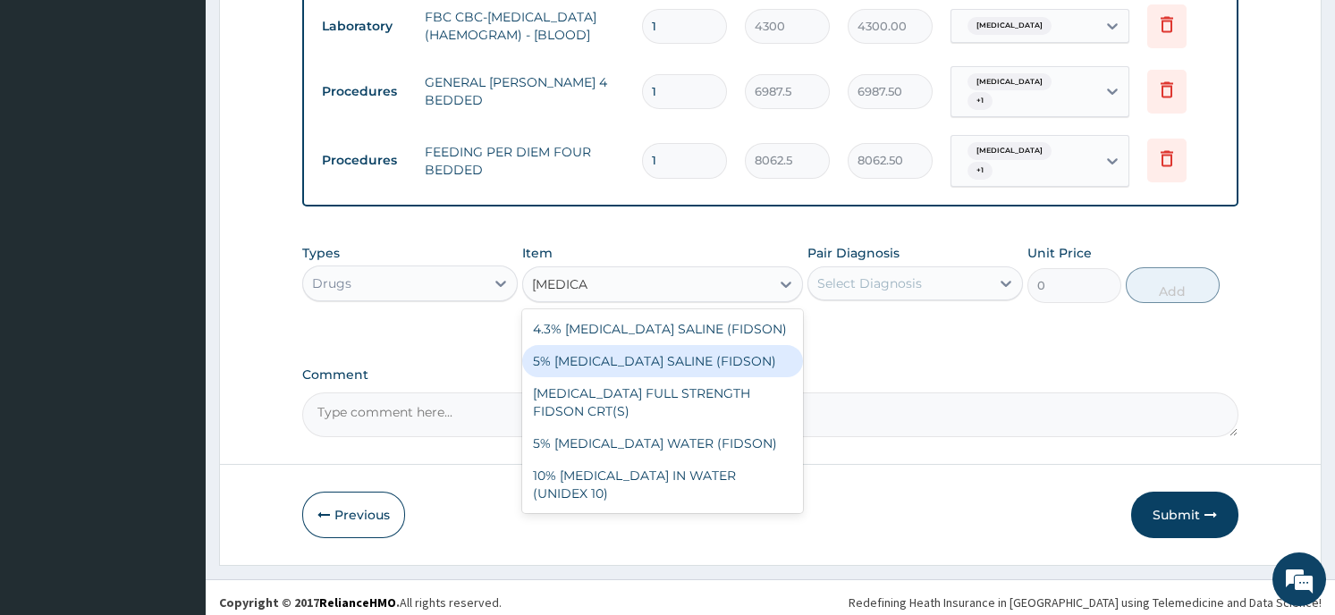
click at [617, 357] on div "5% DEXTROSE SALINE (FIDSON)" at bounding box center [662, 361] width 281 height 32
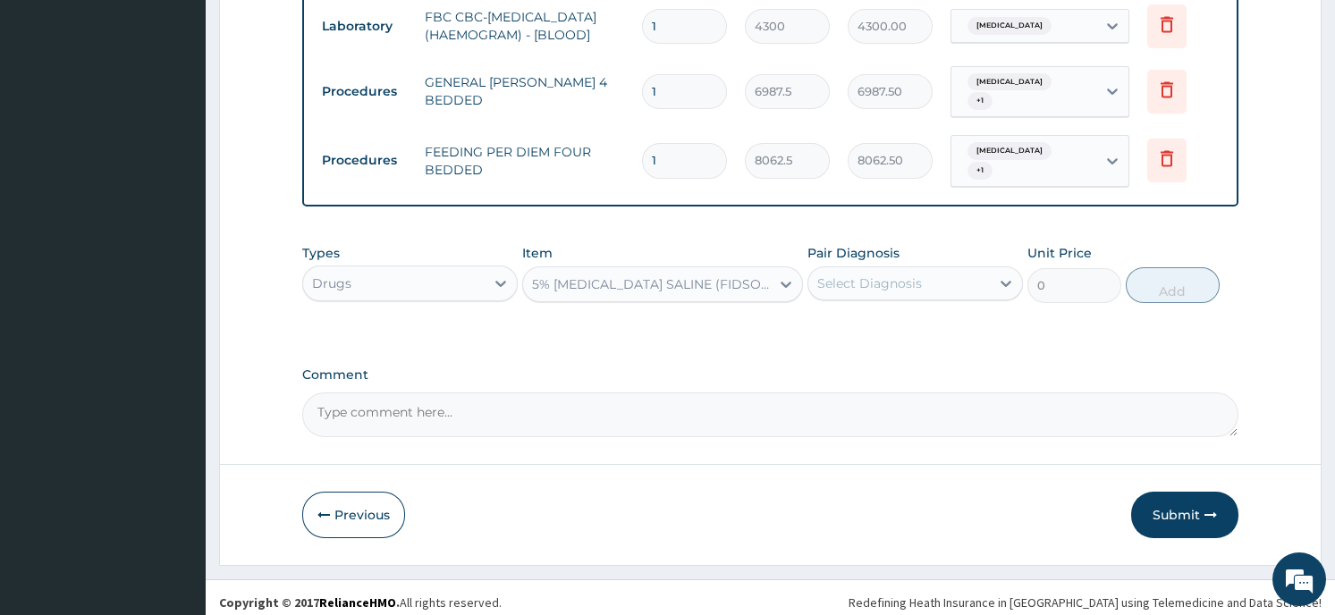
type input "1612.5"
click at [892, 275] on div "Select Diagnosis" at bounding box center [869, 284] width 105 height 18
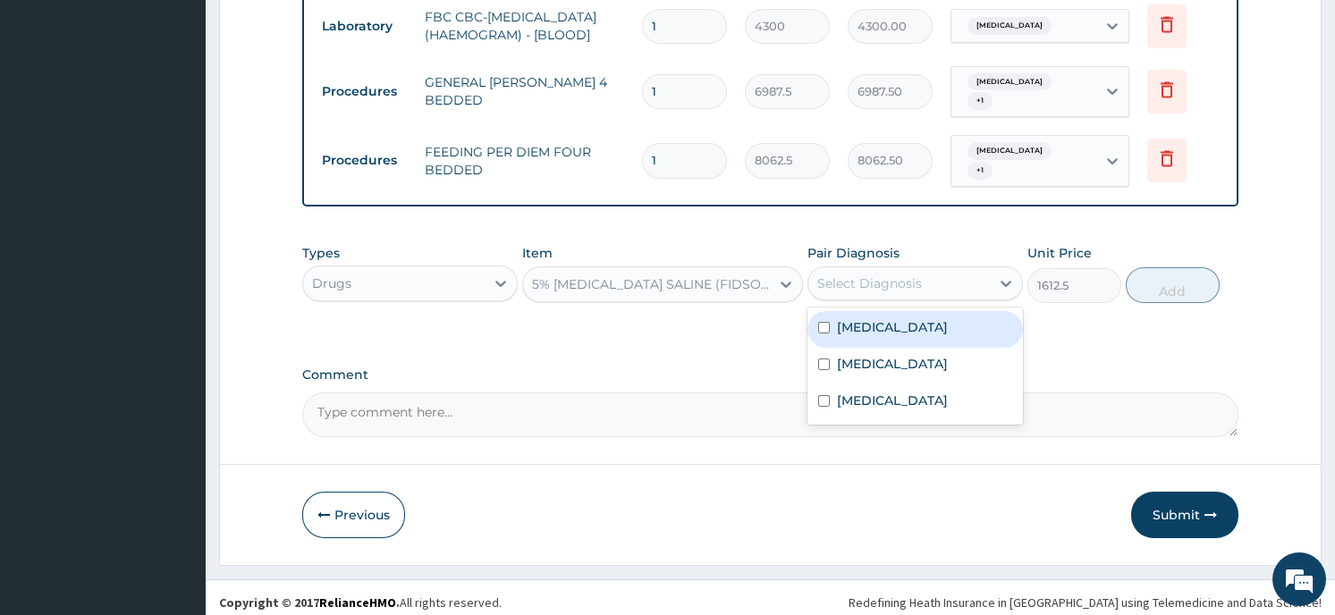
click at [889, 326] on label "Falciparum malaria" at bounding box center [892, 327] width 111 height 18
checkbox input "true"
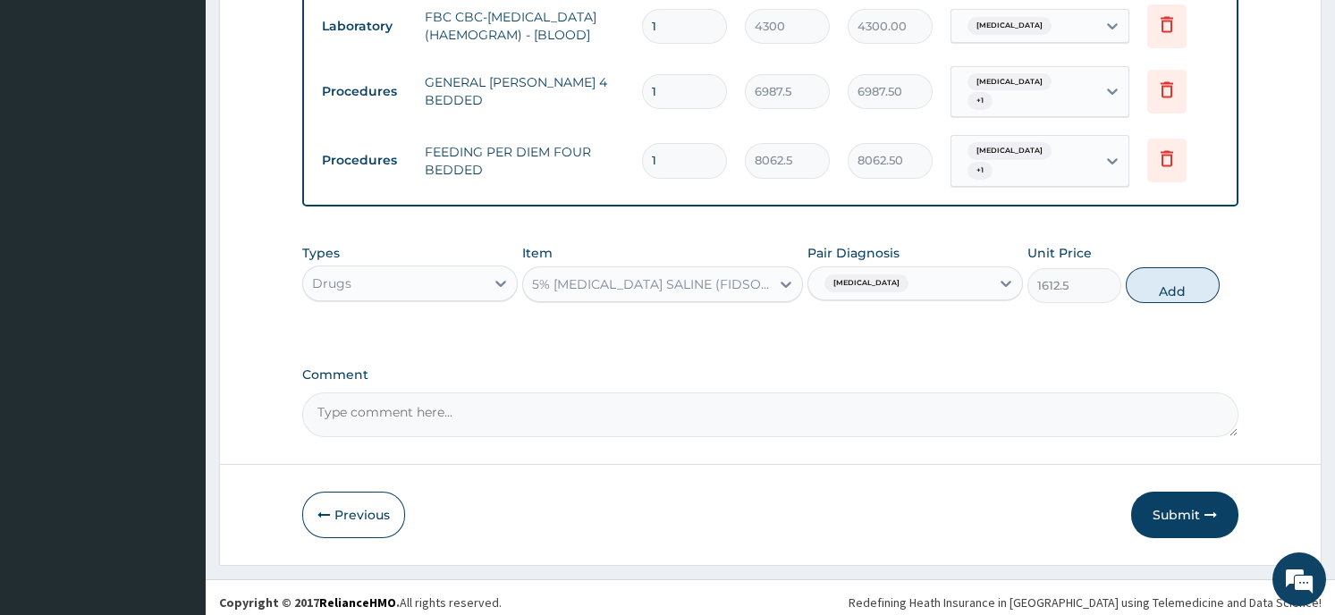
click at [1173, 272] on button "Add" at bounding box center [1173, 285] width 94 height 36
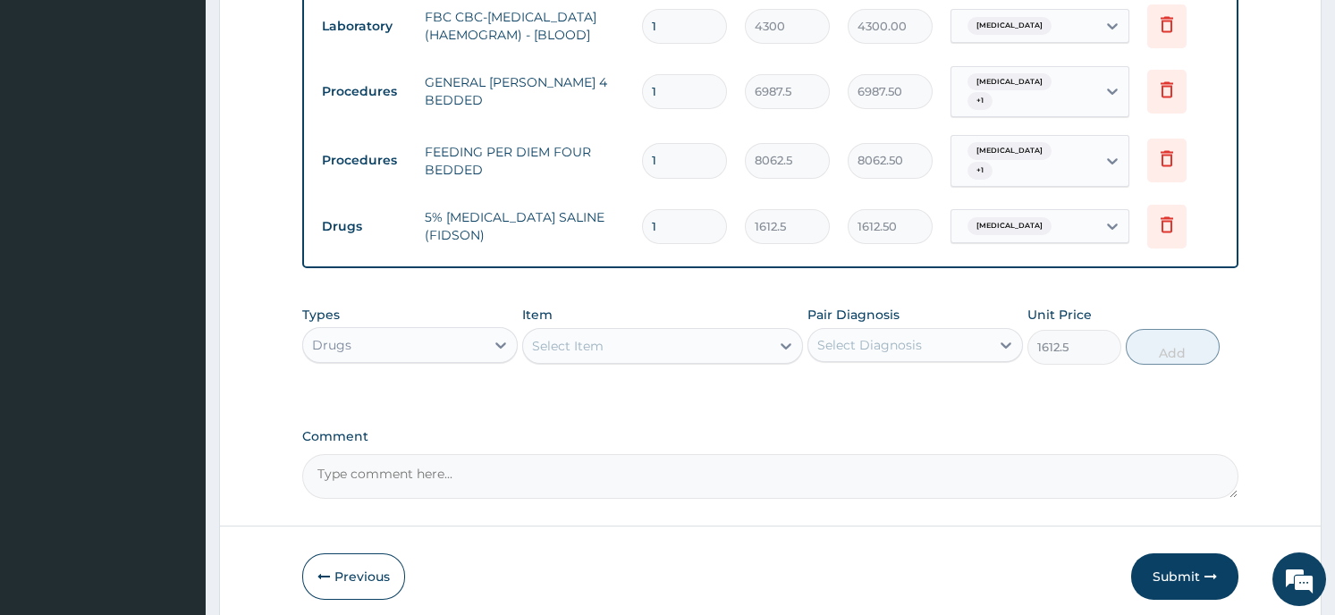
type input "0"
click at [663, 216] on input "1" at bounding box center [684, 226] width 85 height 35
click at [665, 219] on input "1" at bounding box center [684, 226] width 85 height 35
type input "0.00"
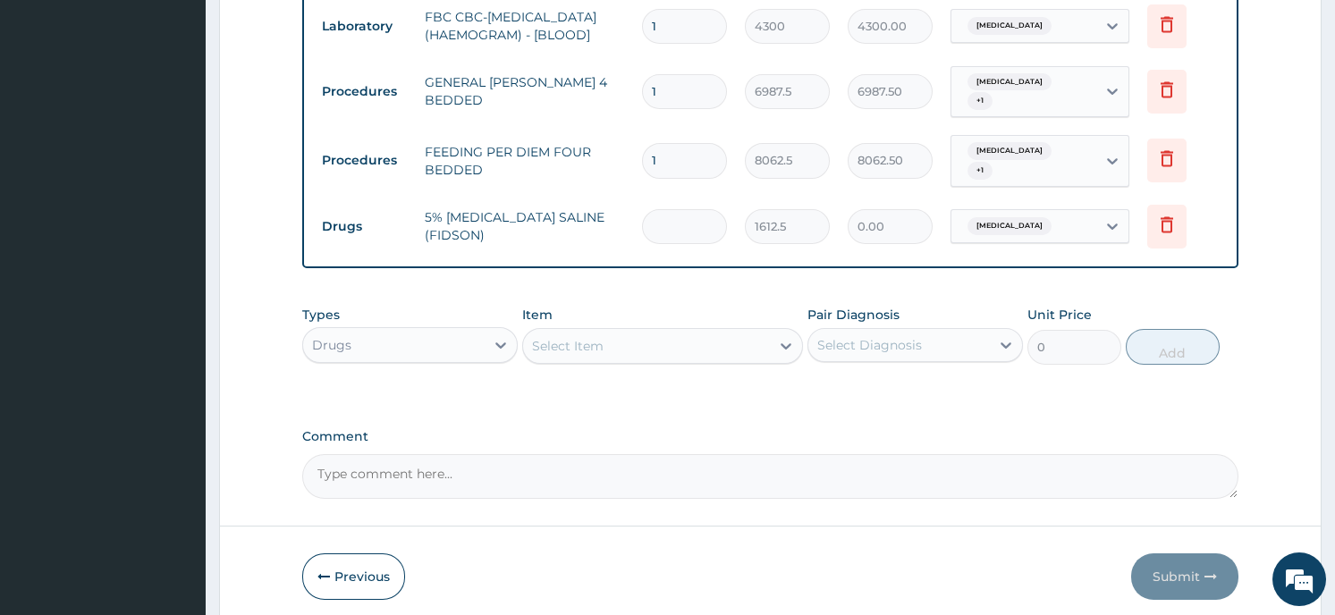
type input "3"
type input "4837.50"
type input "0.00"
type input "4"
type input "6450.00"
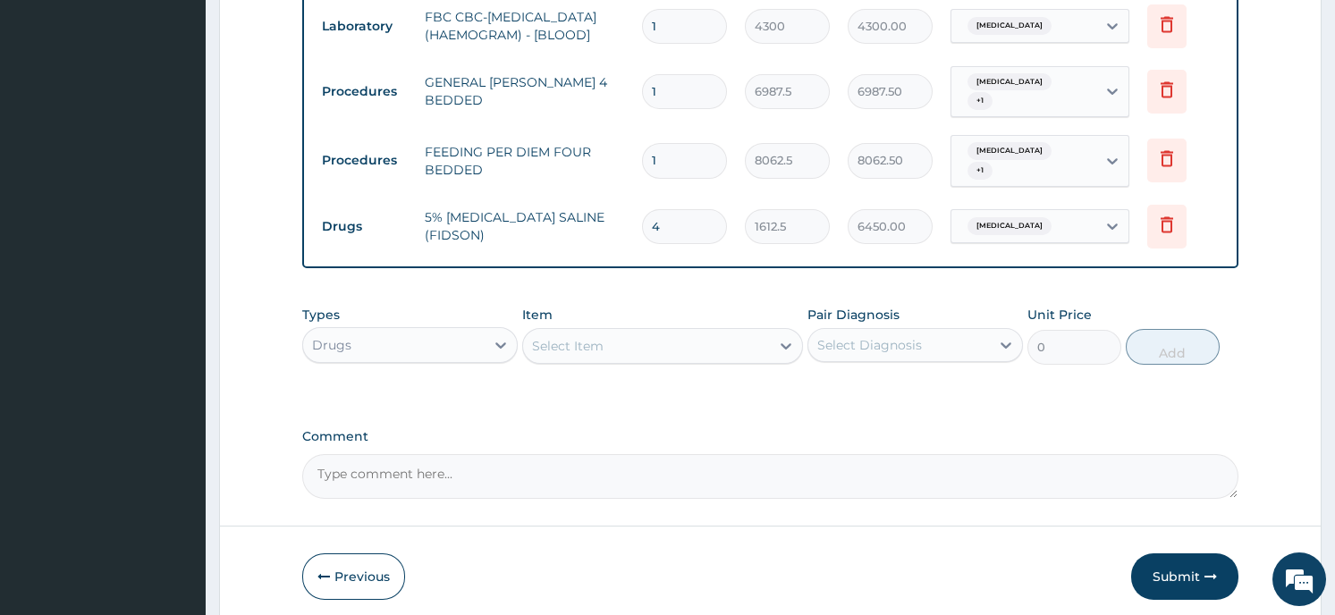
type input "4"
click at [620, 341] on div "Select Item" at bounding box center [646, 346] width 247 height 29
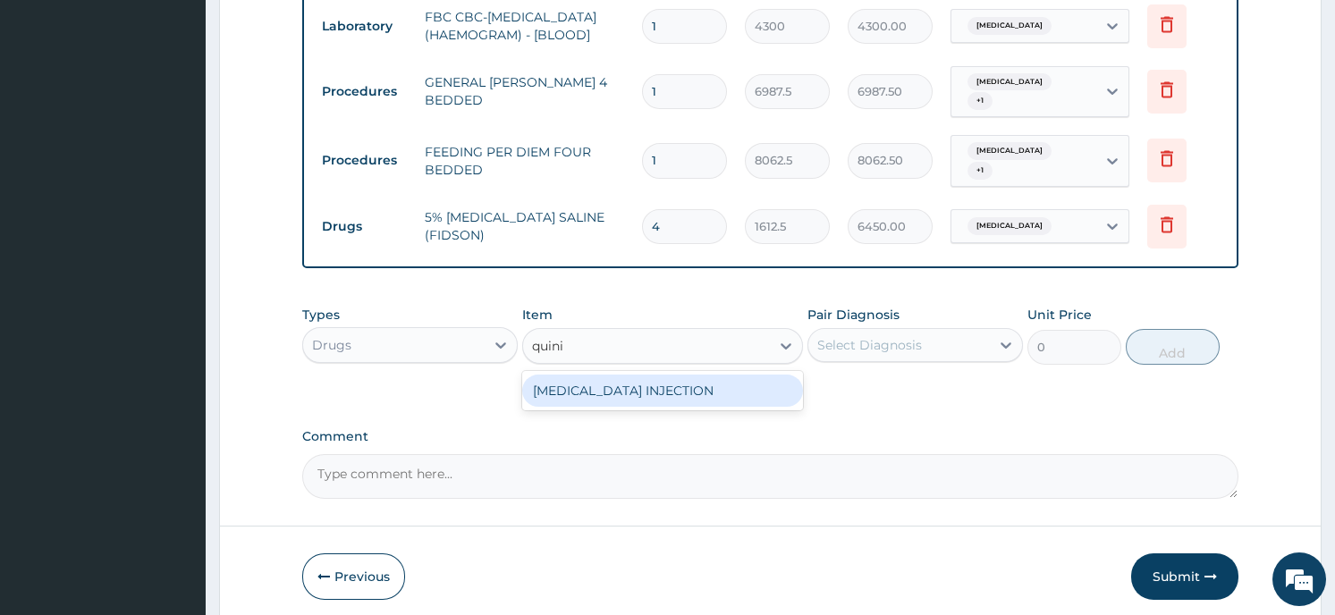
type input "quinin"
click at [642, 380] on div "QUININE INJECTION" at bounding box center [662, 391] width 281 height 32
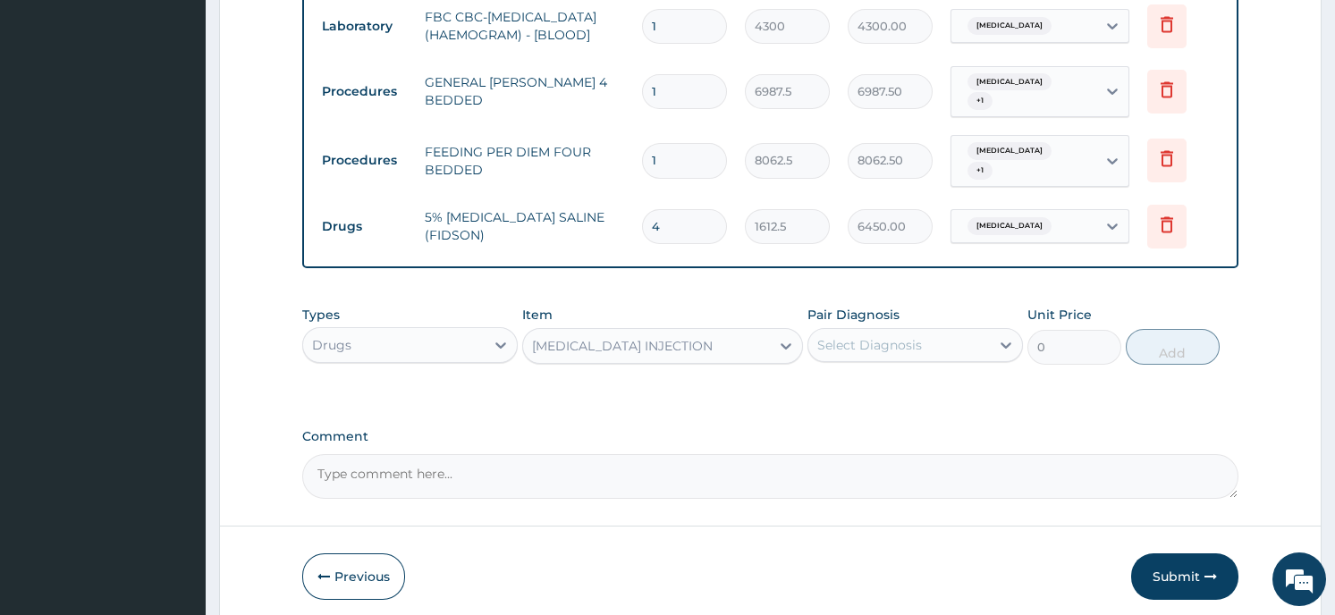
type input "537.5"
click at [1003, 340] on icon at bounding box center [1006, 345] width 18 height 18
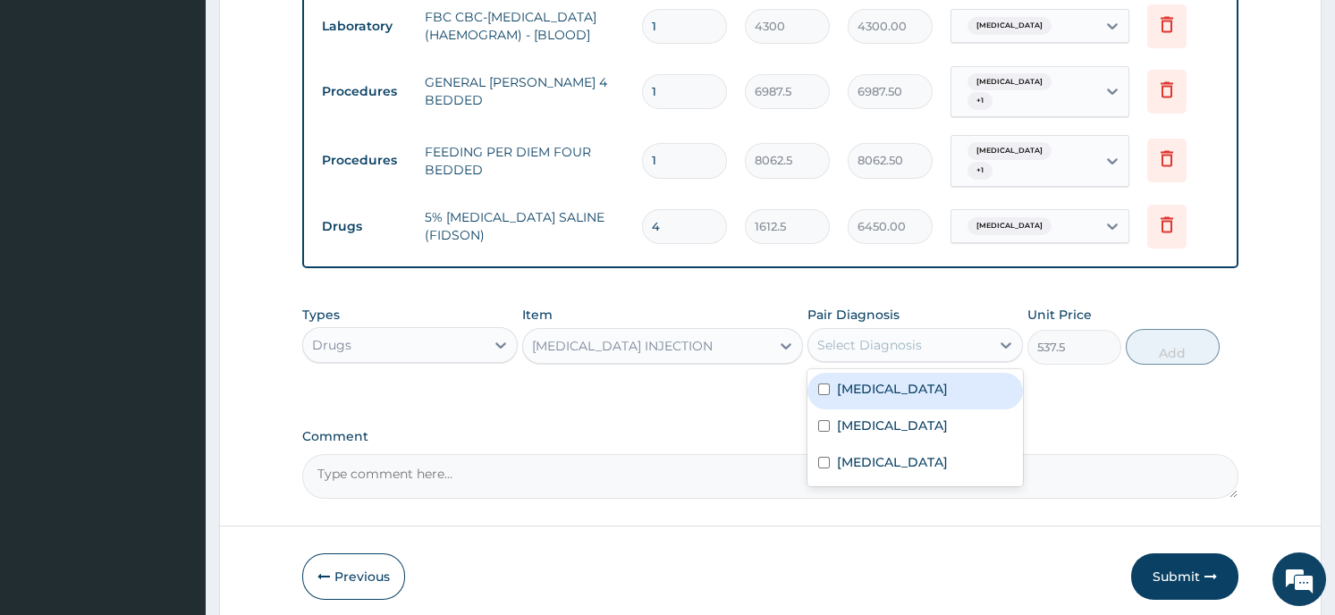
click at [960, 388] on div "Falciparum malaria" at bounding box center [916, 391] width 216 height 37
checkbox input "true"
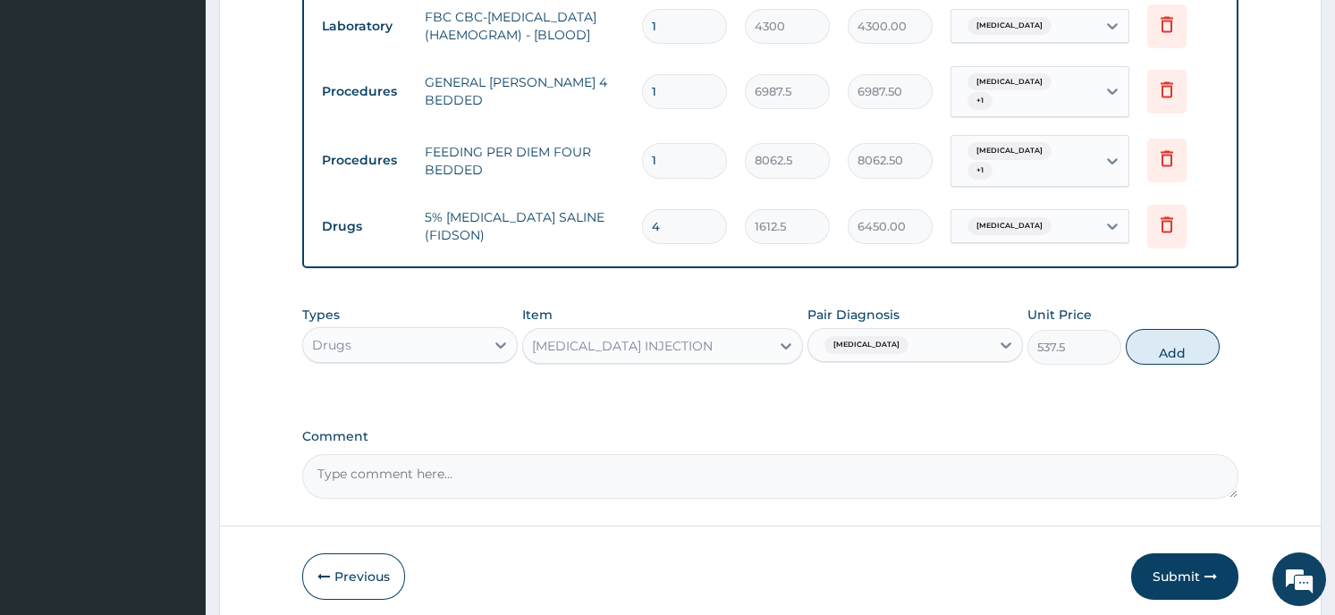
click at [1181, 343] on button "Add" at bounding box center [1173, 347] width 94 height 36
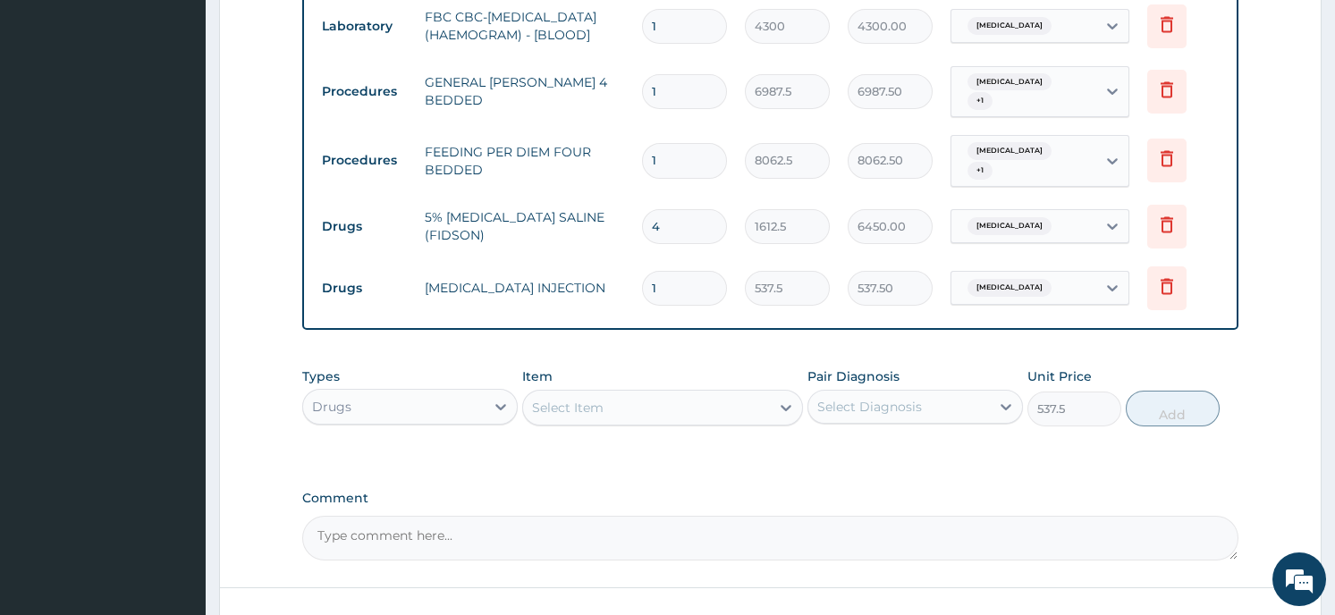
type input "0"
type input "0.00"
click at [657, 277] on input "number" at bounding box center [684, 288] width 85 height 35
type input "3"
type input "1612.50"
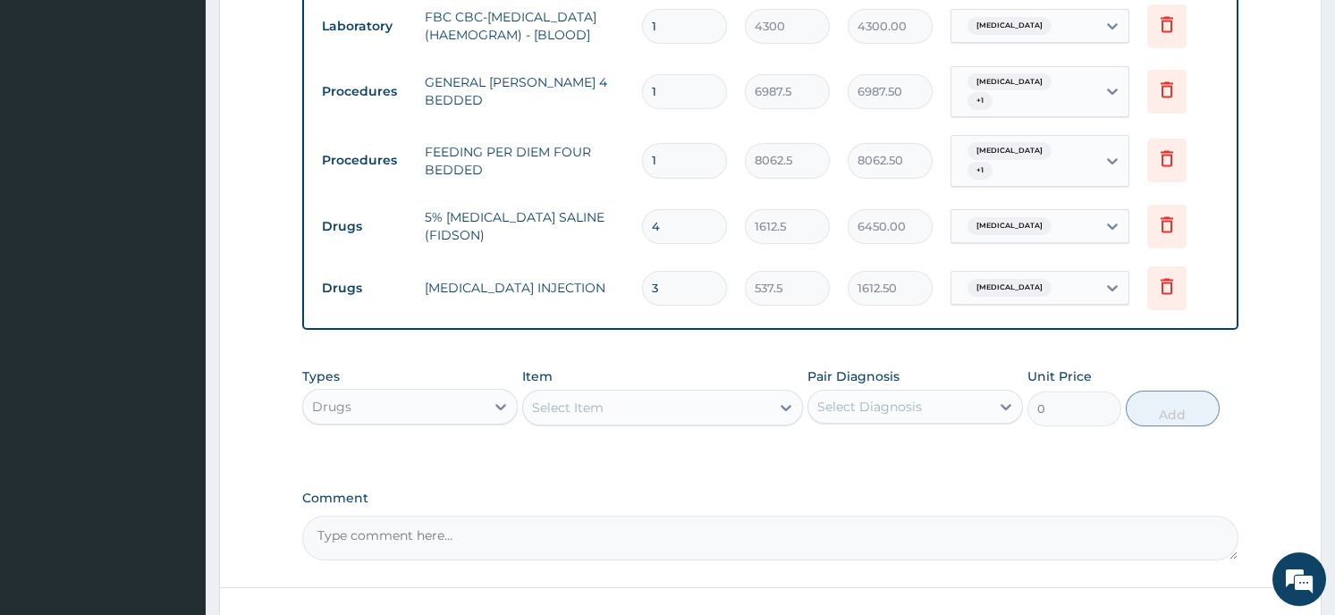
type input "3"
click at [416, 402] on div "Drugs" at bounding box center [394, 407] width 182 height 29
click at [675, 395] on div "Select Item" at bounding box center [646, 407] width 247 height 29
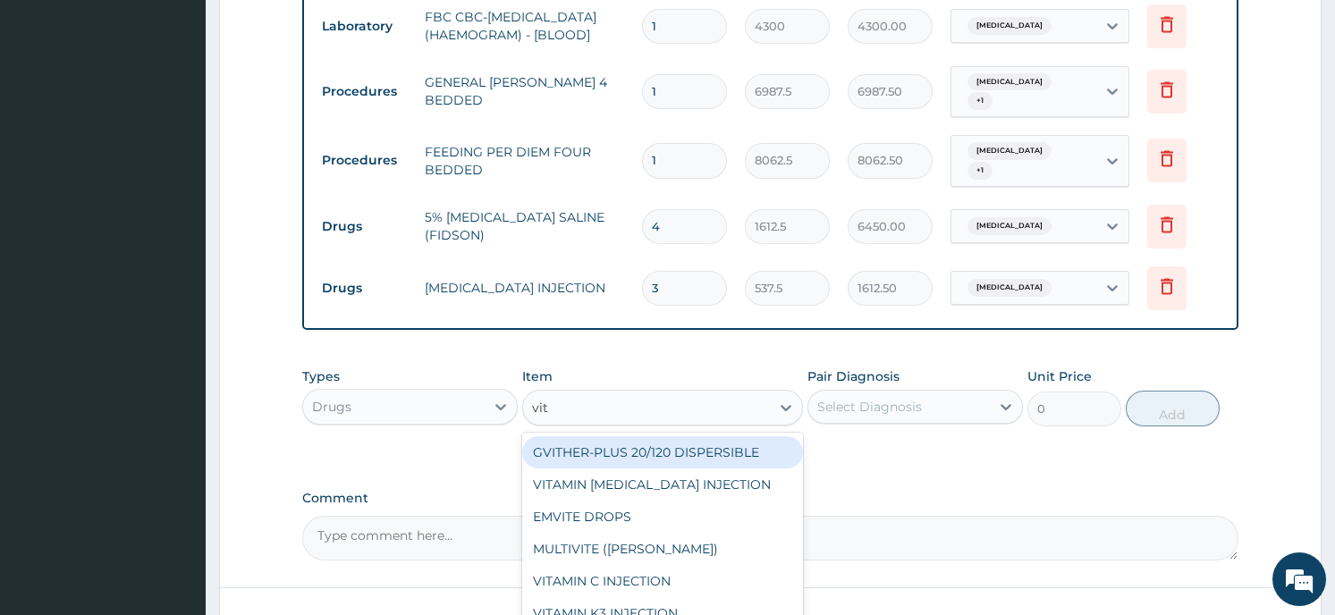
type input "vit"
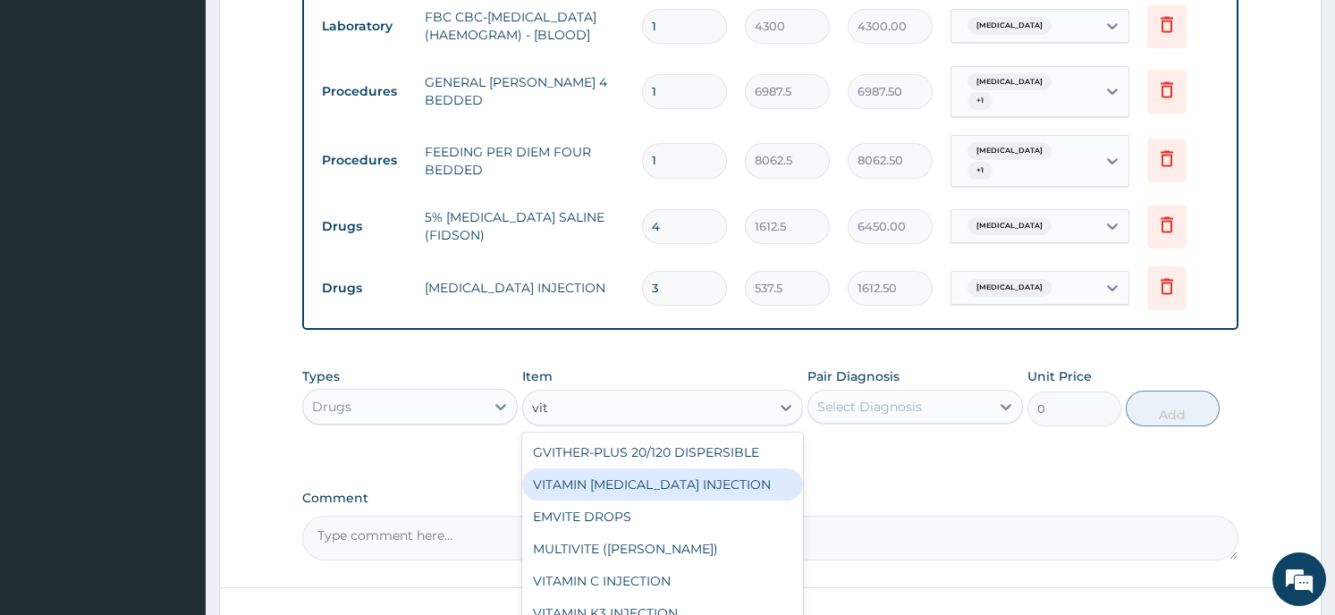
click at [547, 474] on div "VITAMIN B COMPLEX INJECTION" at bounding box center [662, 485] width 281 height 32
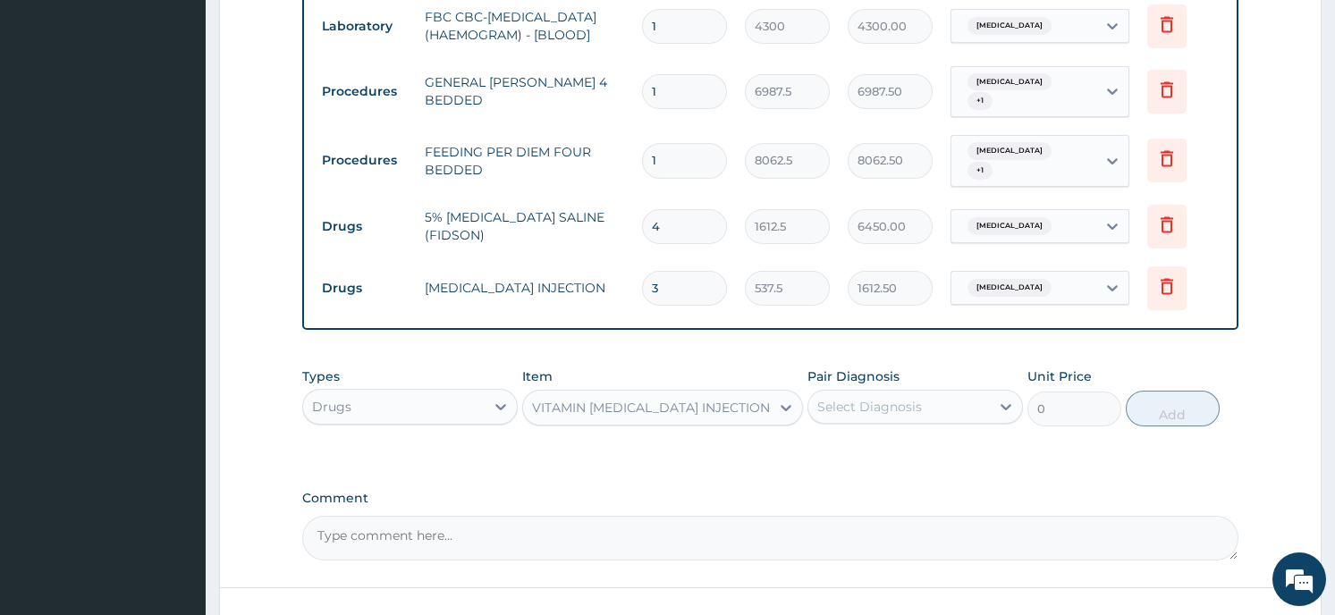
type input "129"
click at [998, 402] on icon at bounding box center [1006, 407] width 18 height 18
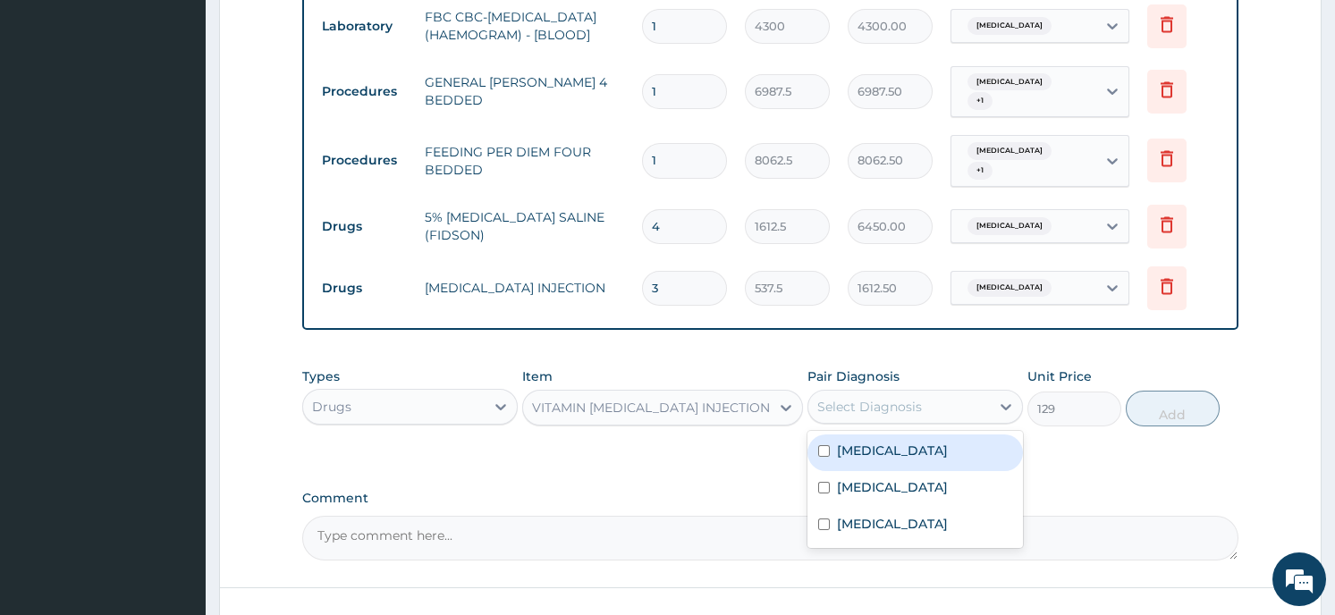
click at [970, 459] on div "Falciparum malaria" at bounding box center [916, 453] width 216 height 37
checkbox input "true"
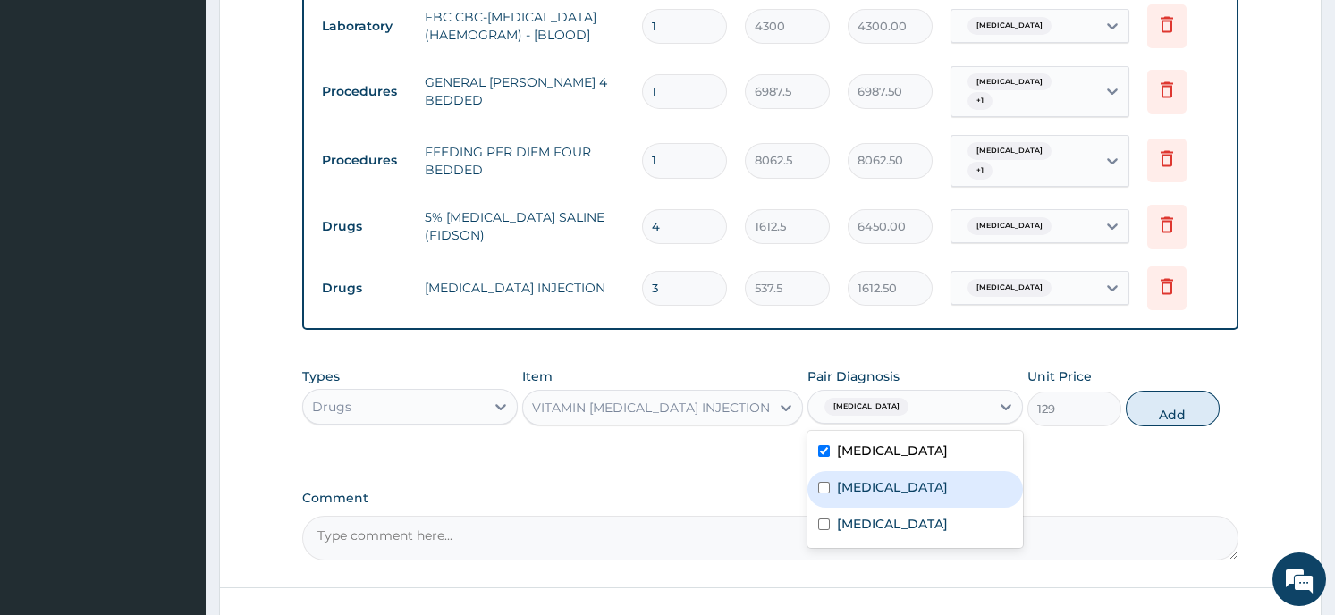
click at [1167, 400] on button "Add" at bounding box center [1173, 409] width 94 height 36
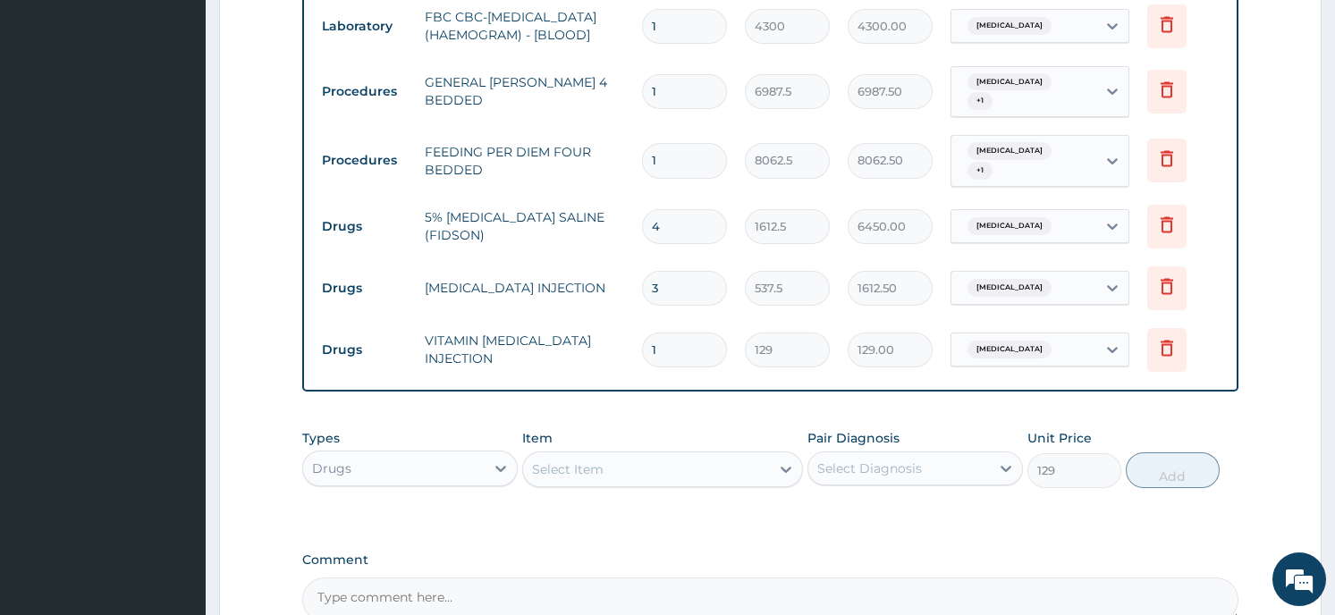
type input "0"
type input "0.00"
click at [532, 350] on td "VITAMIN B COMPLEX INJECTION" at bounding box center [524, 350] width 216 height 54
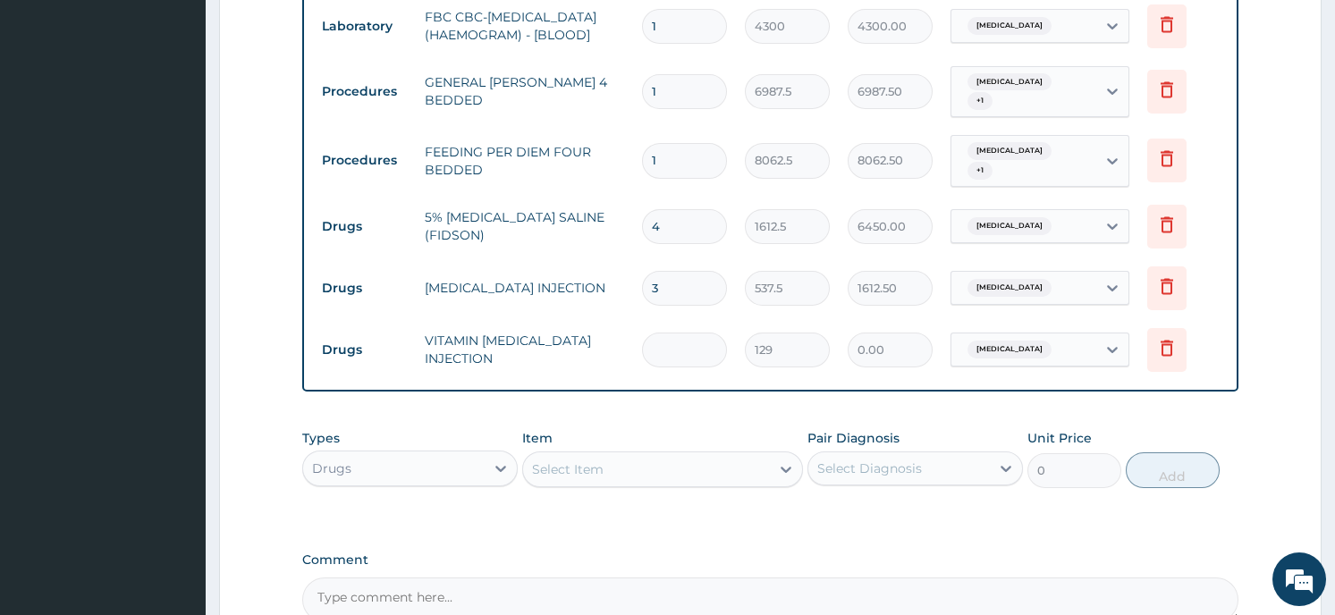
click at [668, 339] on input "number" at bounding box center [684, 350] width 85 height 35
type input "4"
type input "516.00"
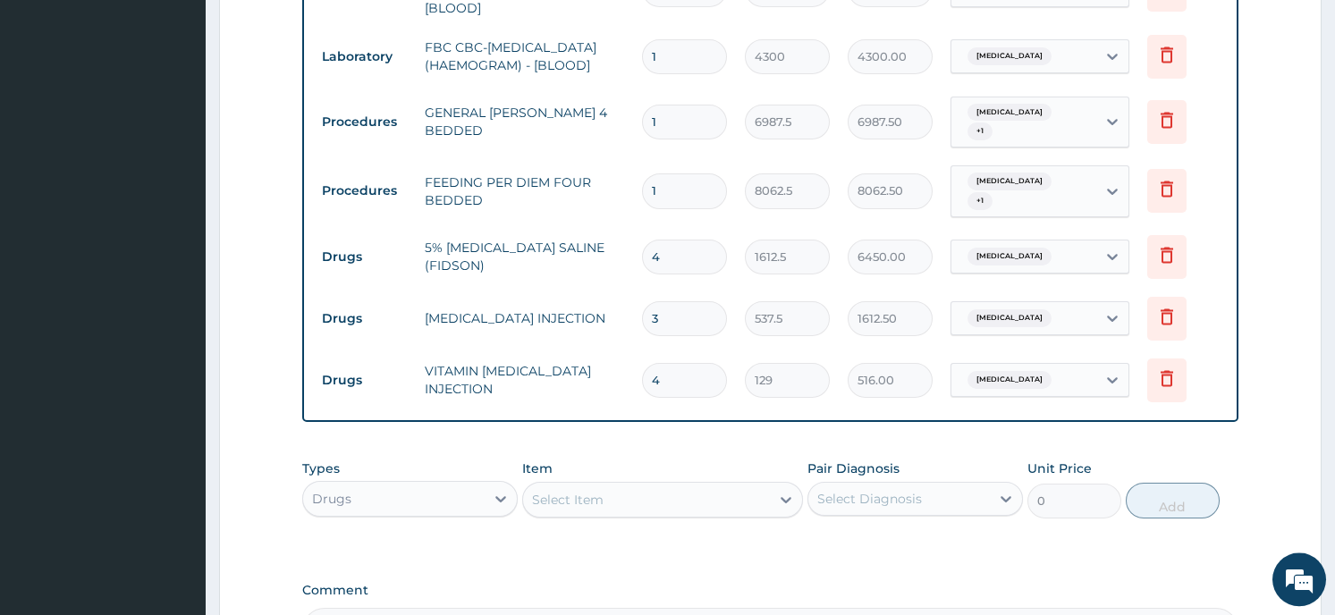
scroll to position [829, 0]
type input "4"
click at [286, 267] on form "Step 2 of 2 PA Code / Prescription Code Enter Code(Secondary Care Only) Encount…" at bounding box center [770, 24] width 1103 height 1517
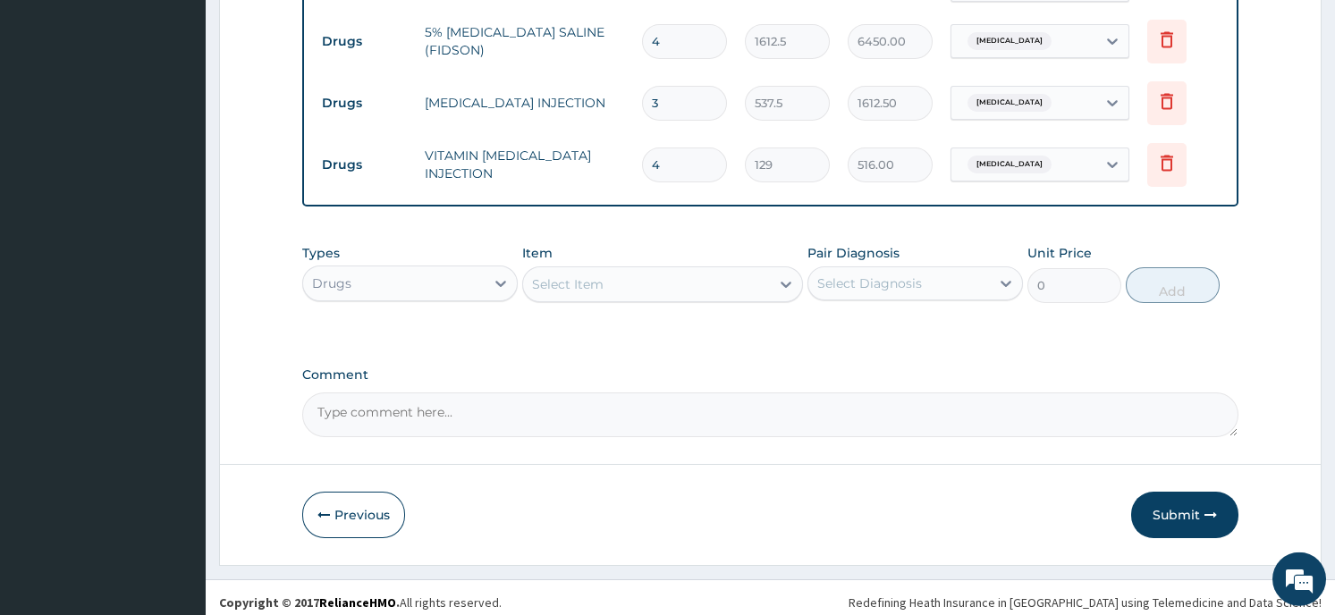
scroll to position [1047, 0]
click at [647, 275] on div "Select Item" at bounding box center [646, 283] width 247 height 29
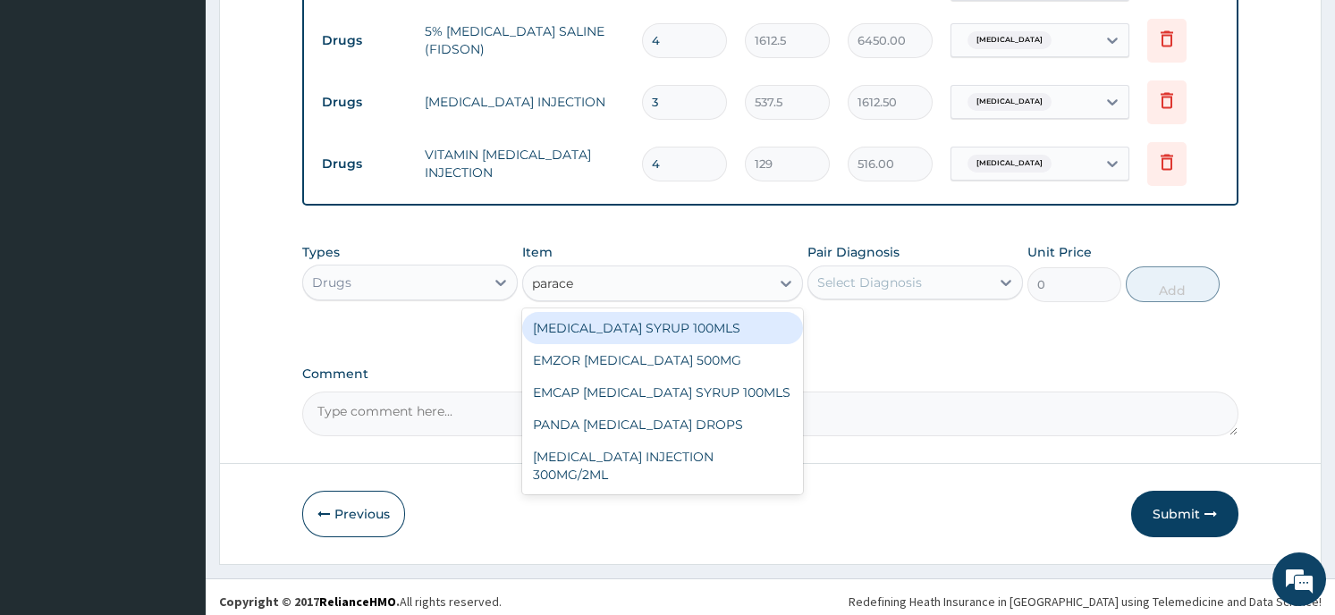
type input "paracet"
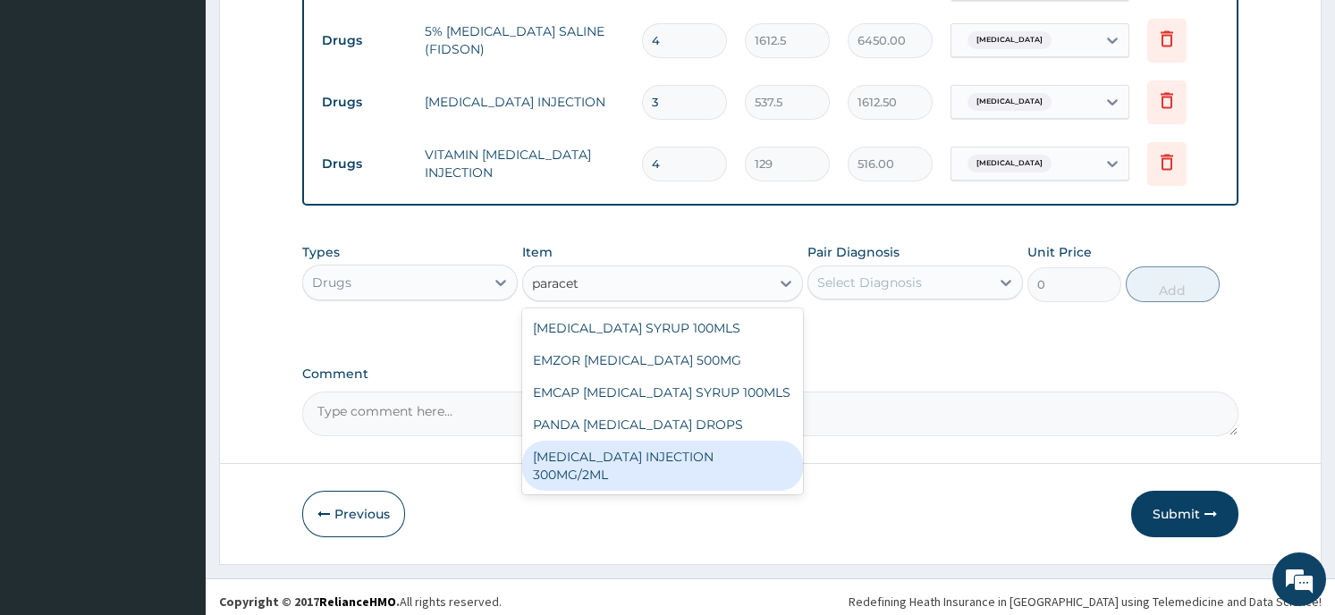
click at [631, 448] on div "PARACETAMOL INJECTION 300MG/2ML" at bounding box center [662, 466] width 281 height 50
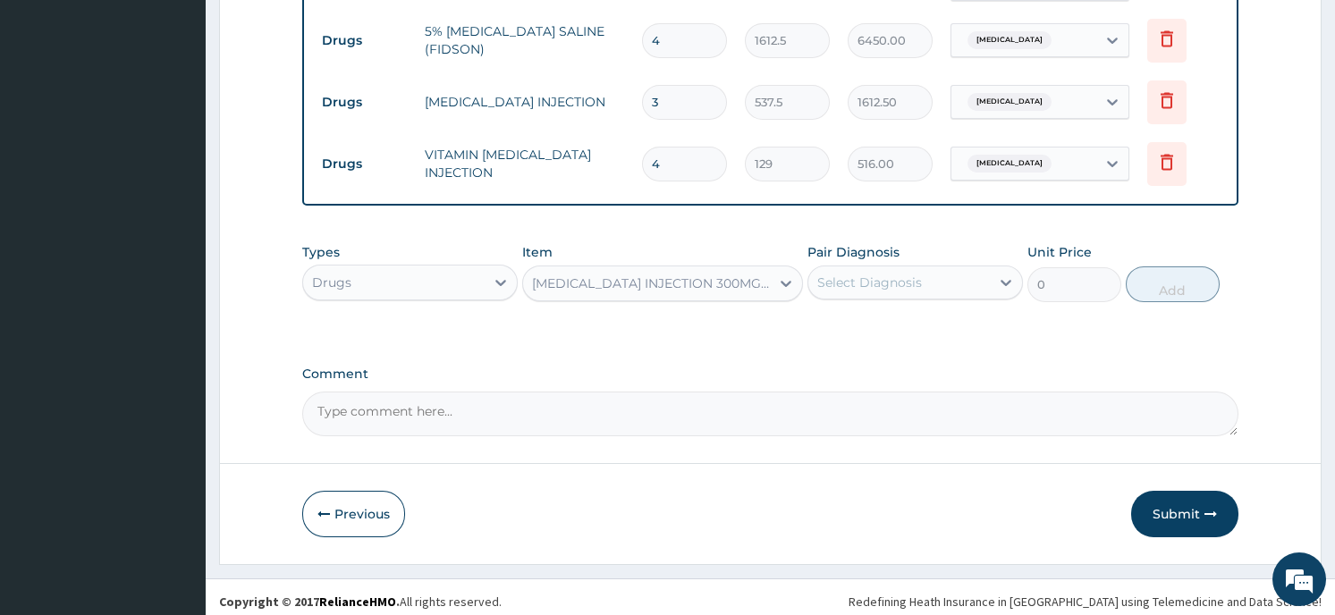
type input "236.5"
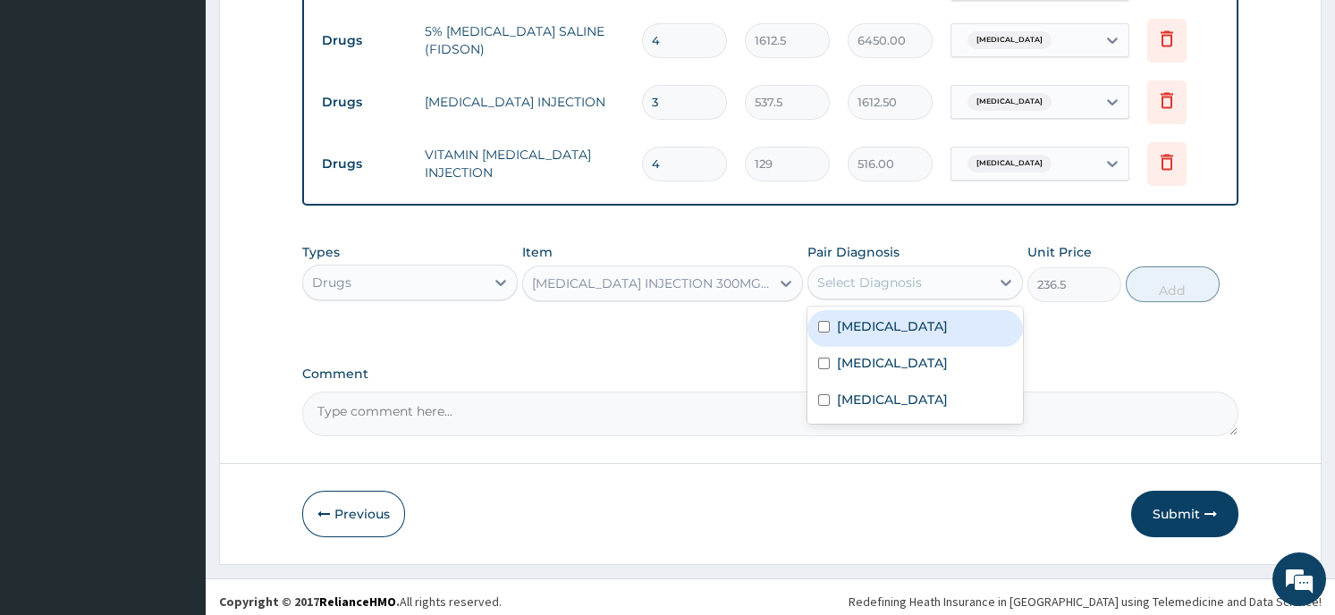
click at [935, 277] on div "Select Diagnosis" at bounding box center [899, 282] width 182 height 29
click at [917, 317] on label "Falciparum malaria" at bounding box center [892, 326] width 111 height 18
checkbox input "true"
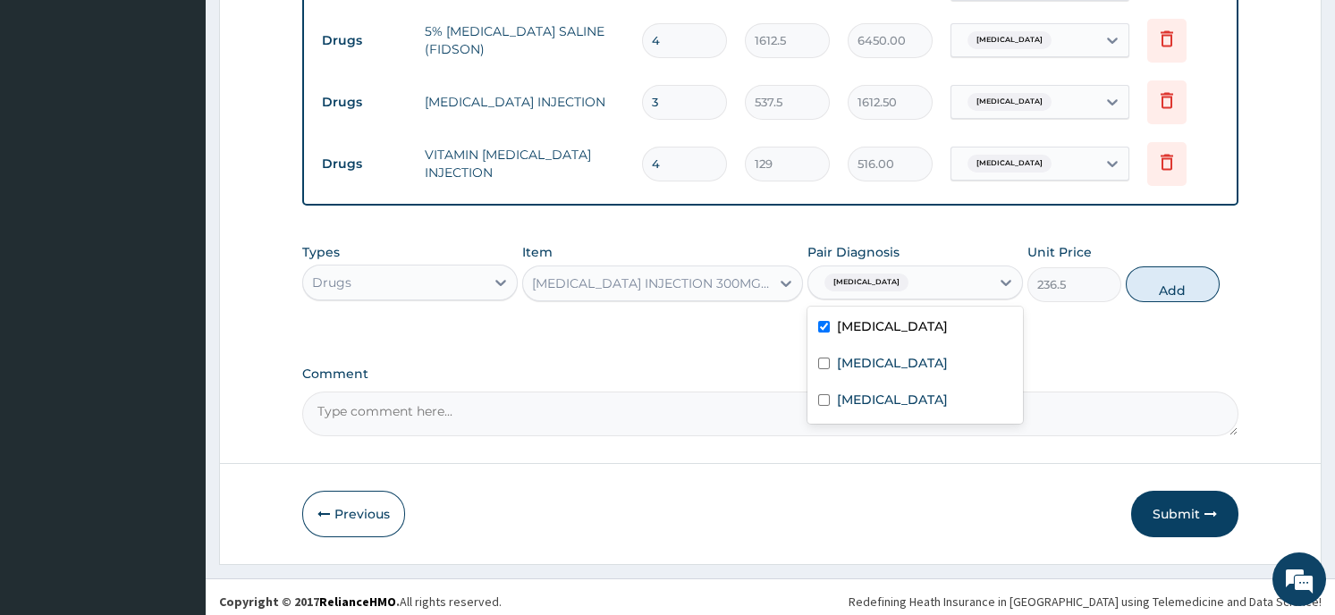
click at [1163, 281] on button "Add" at bounding box center [1173, 285] width 94 height 36
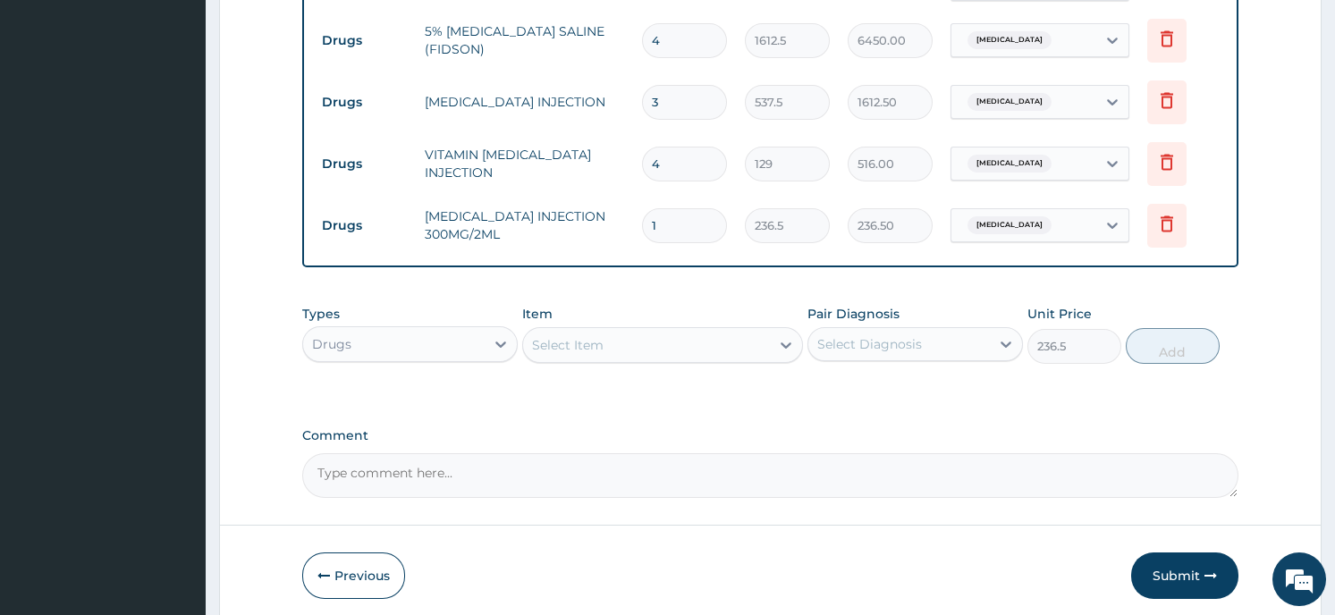
type input "0"
type input "0.00"
type input "2"
type input "473.00"
type input "2"
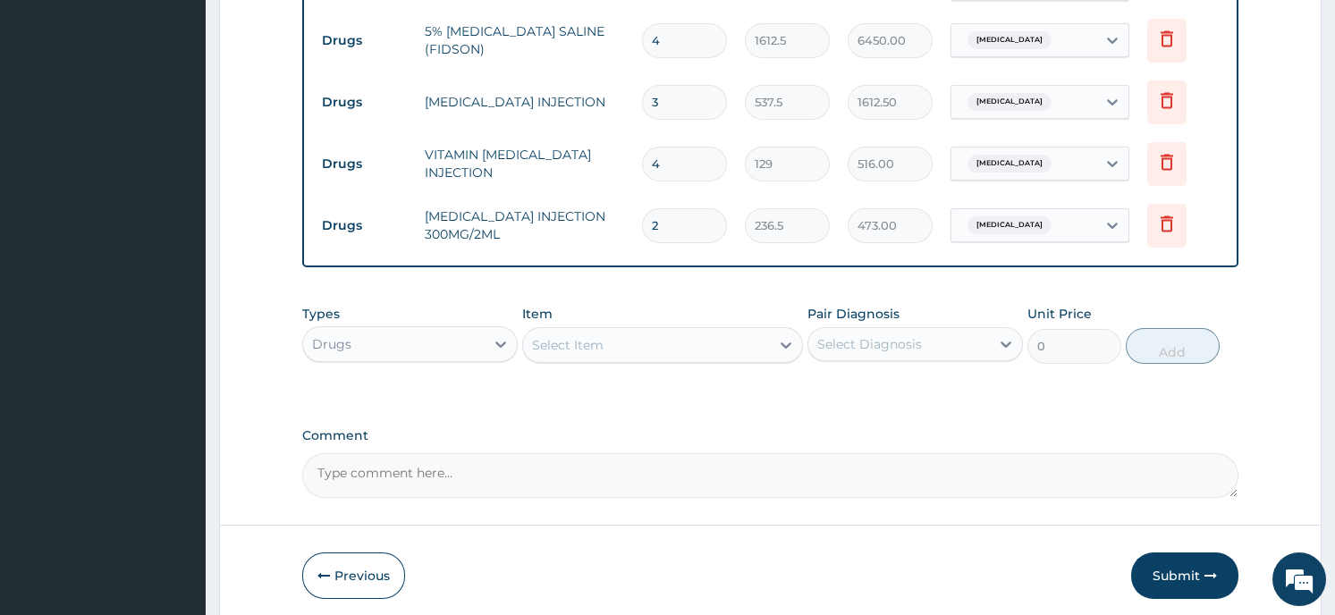
click at [599, 346] on div "Select Item" at bounding box center [646, 345] width 247 height 29
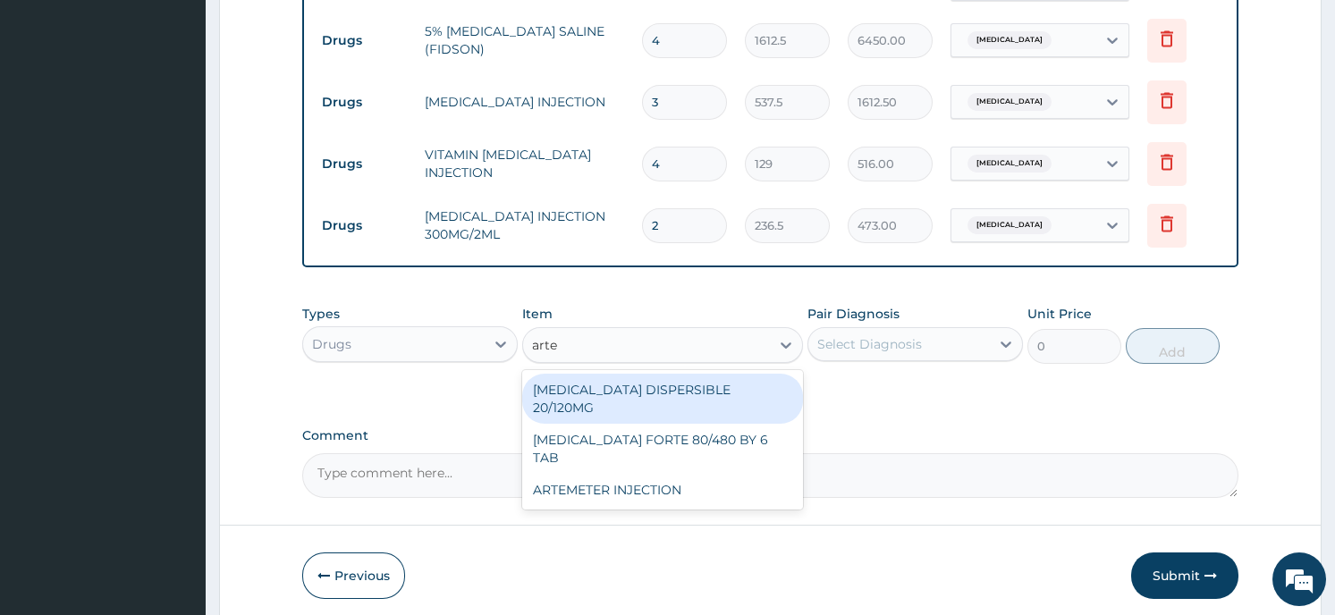
type input "artem"
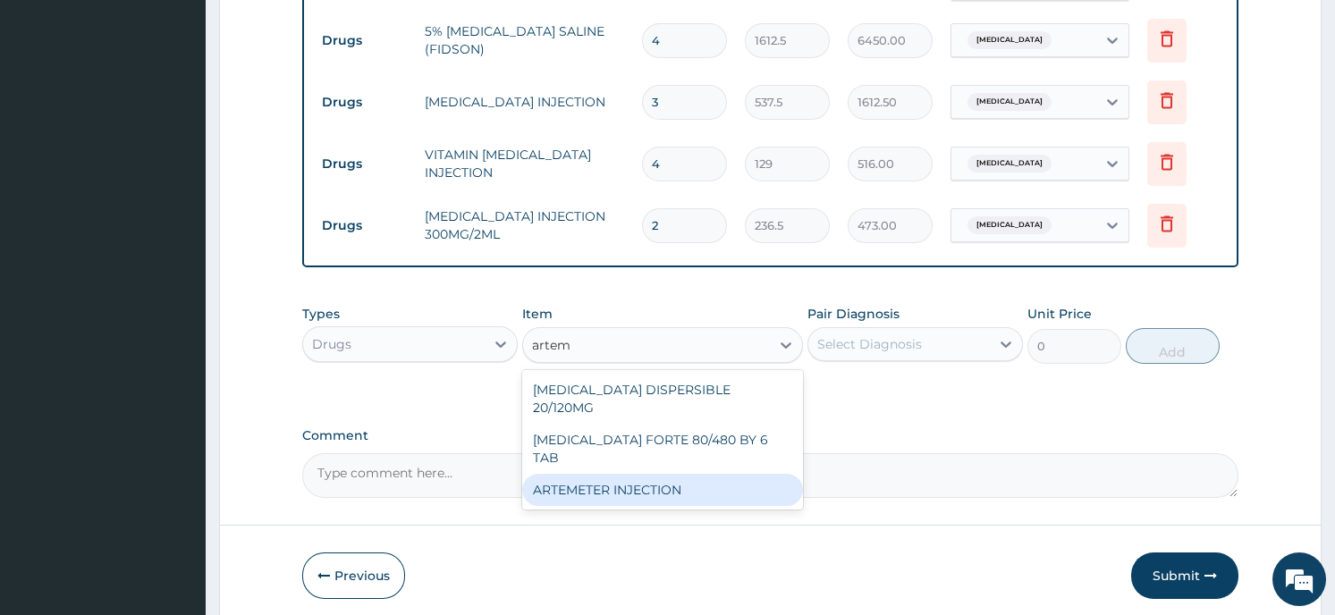
click at [606, 474] on div "ARTEMETER INJECTION" at bounding box center [662, 490] width 281 height 32
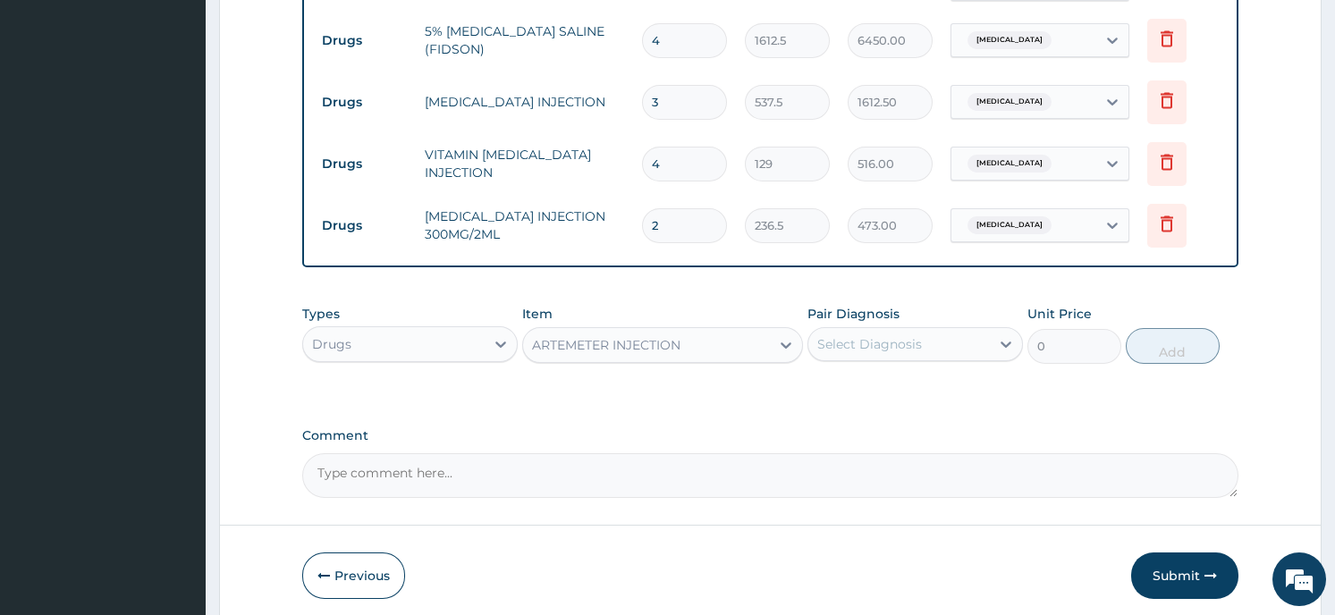
type input "860"
click at [782, 343] on icon at bounding box center [786, 346] width 11 height 6
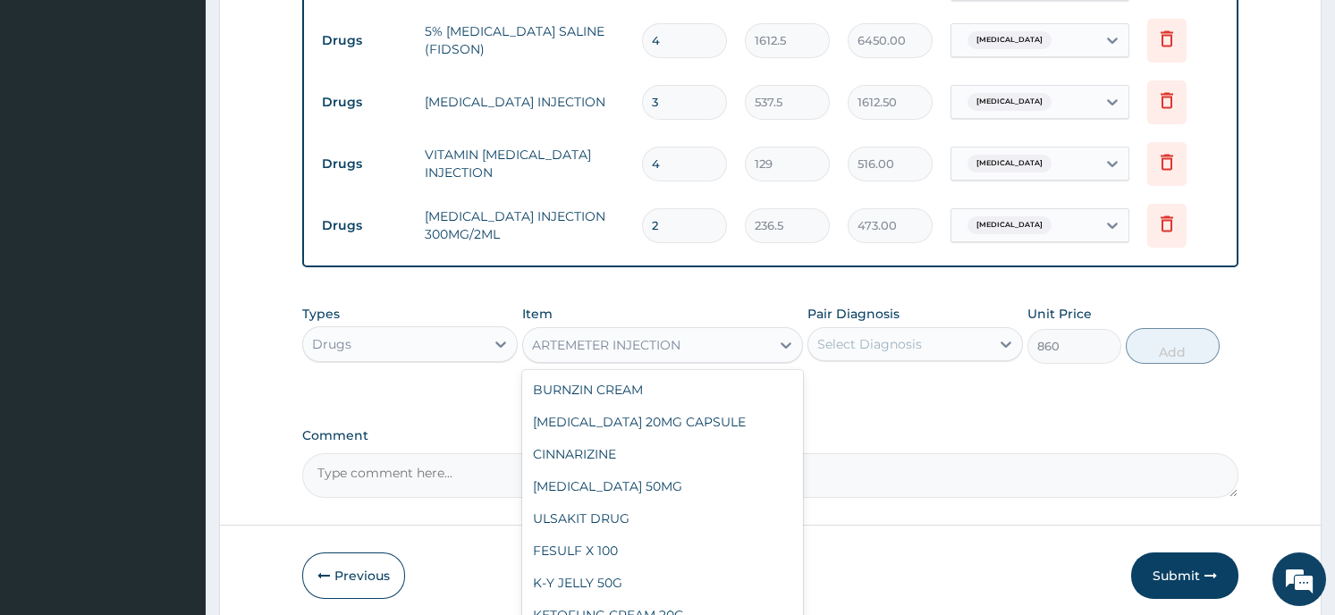
scroll to position [23055, 0]
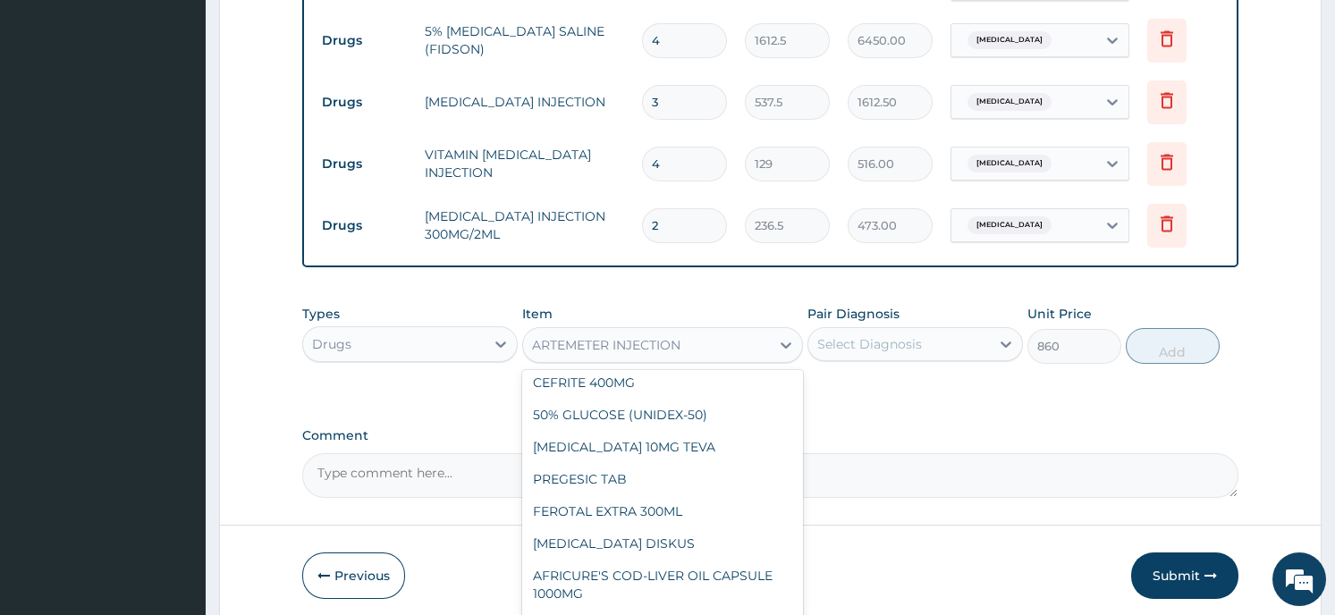
click at [999, 340] on icon at bounding box center [1006, 344] width 18 height 18
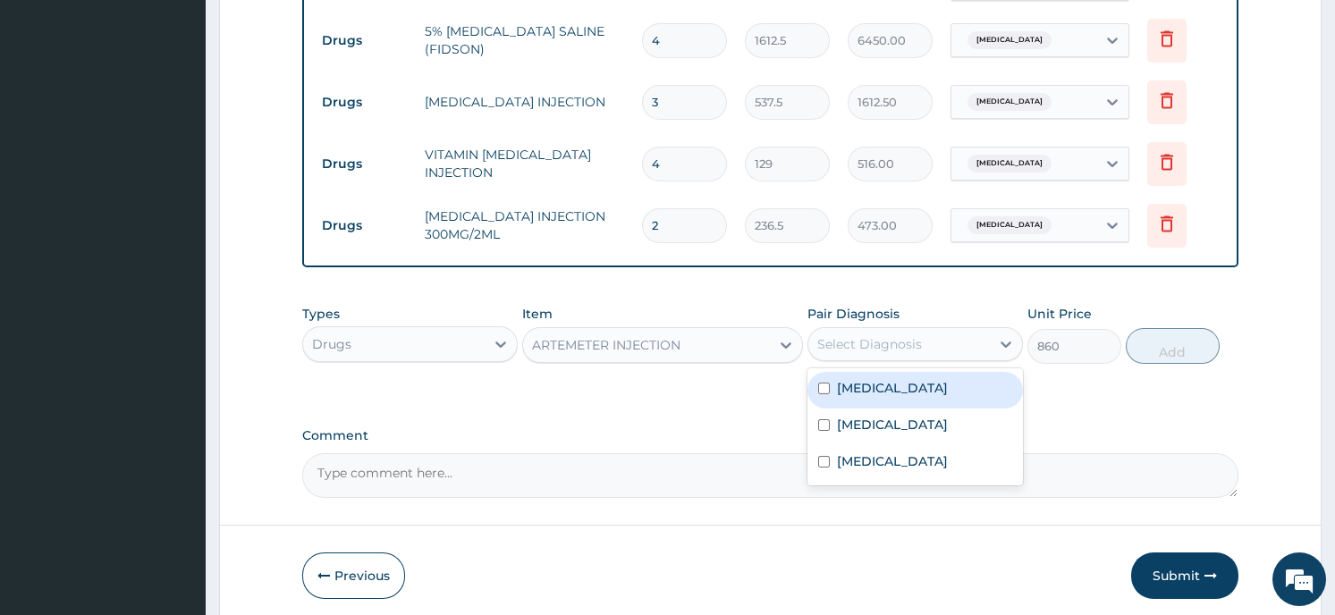
click at [969, 391] on div "Falciparum malaria" at bounding box center [916, 390] width 216 height 37
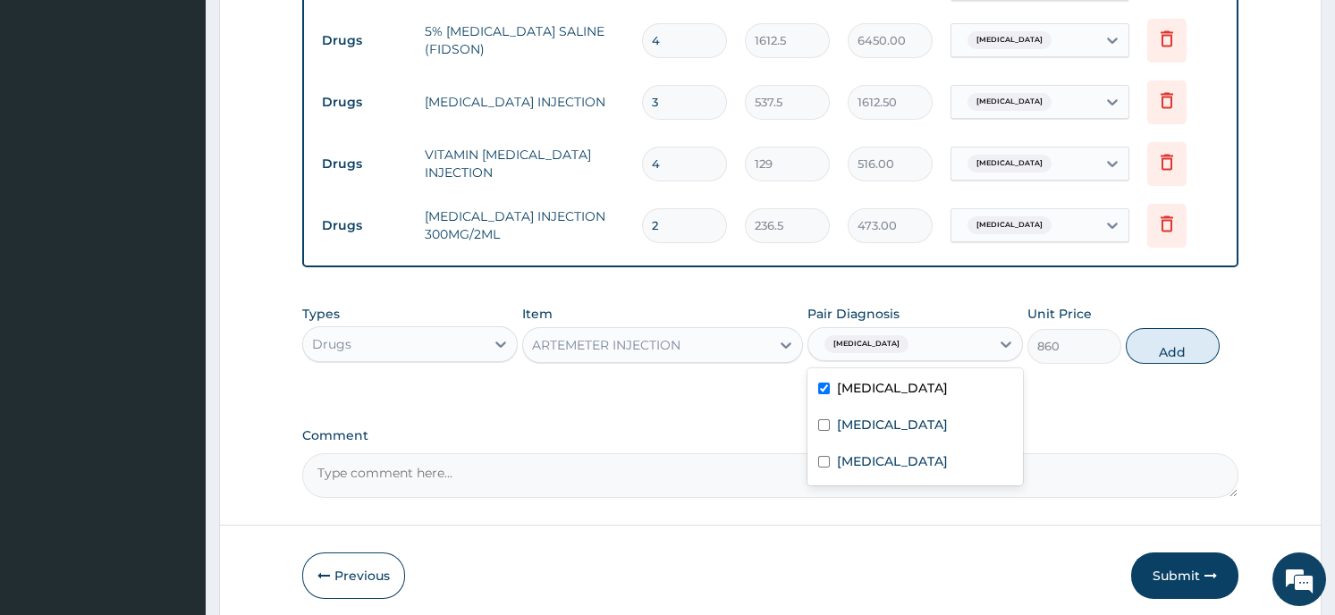
checkbox input "true"
drag, startPoint x: 969, startPoint y: 391, endPoint x: 962, endPoint y: 342, distance: 49.6
click at [962, 342] on div "option Falciparum malaria, selected. option Falciparum malaria selected, 1 of 3…" at bounding box center [916, 344] width 216 height 34
click at [1173, 337] on button "Add" at bounding box center [1173, 346] width 94 height 36
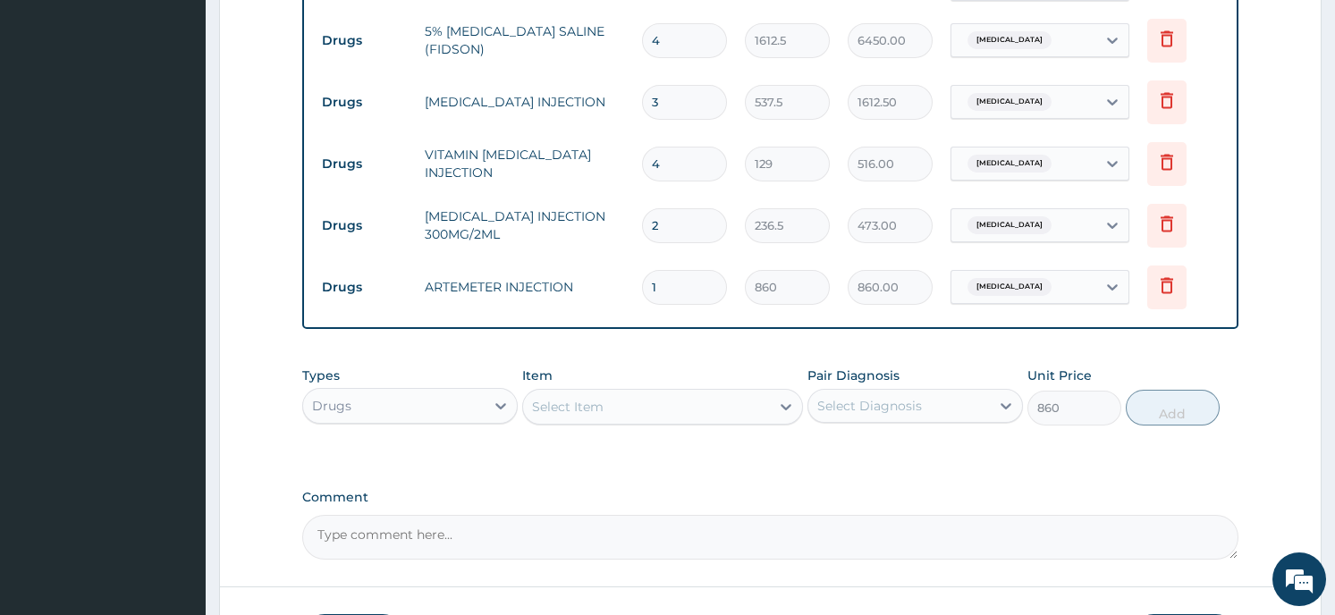
type input "0"
type input "0.00"
type input "6"
type input "5160.00"
type input "6"
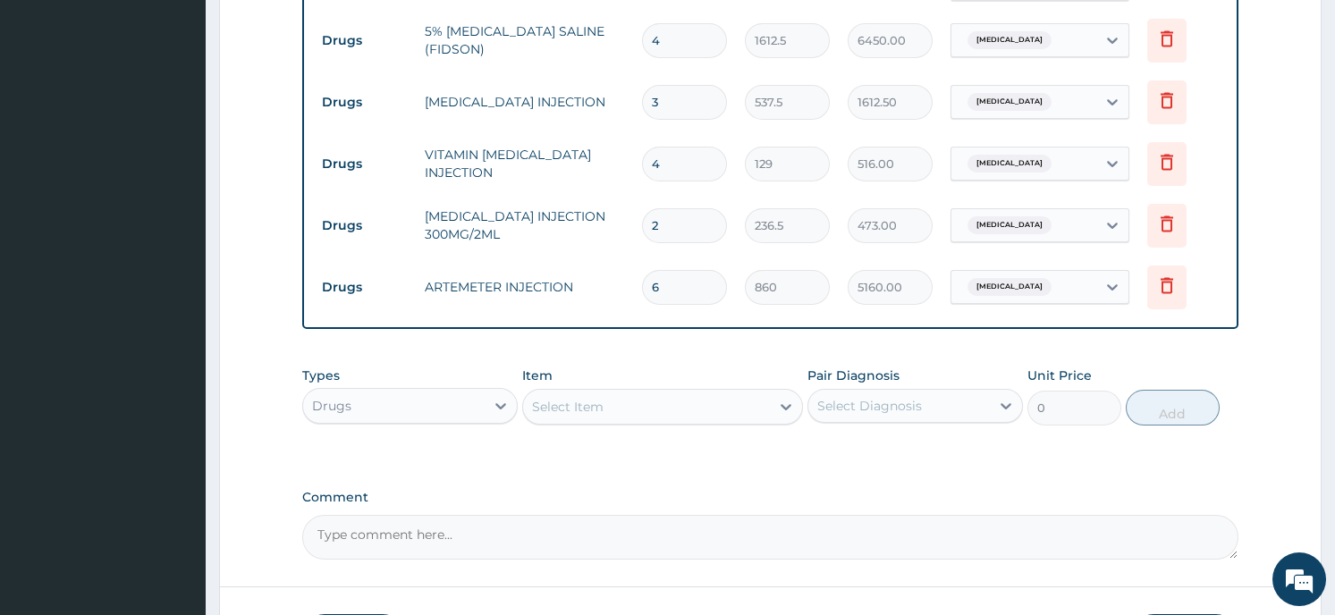
click at [599, 399] on div "Select Item" at bounding box center [568, 407] width 72 height 18
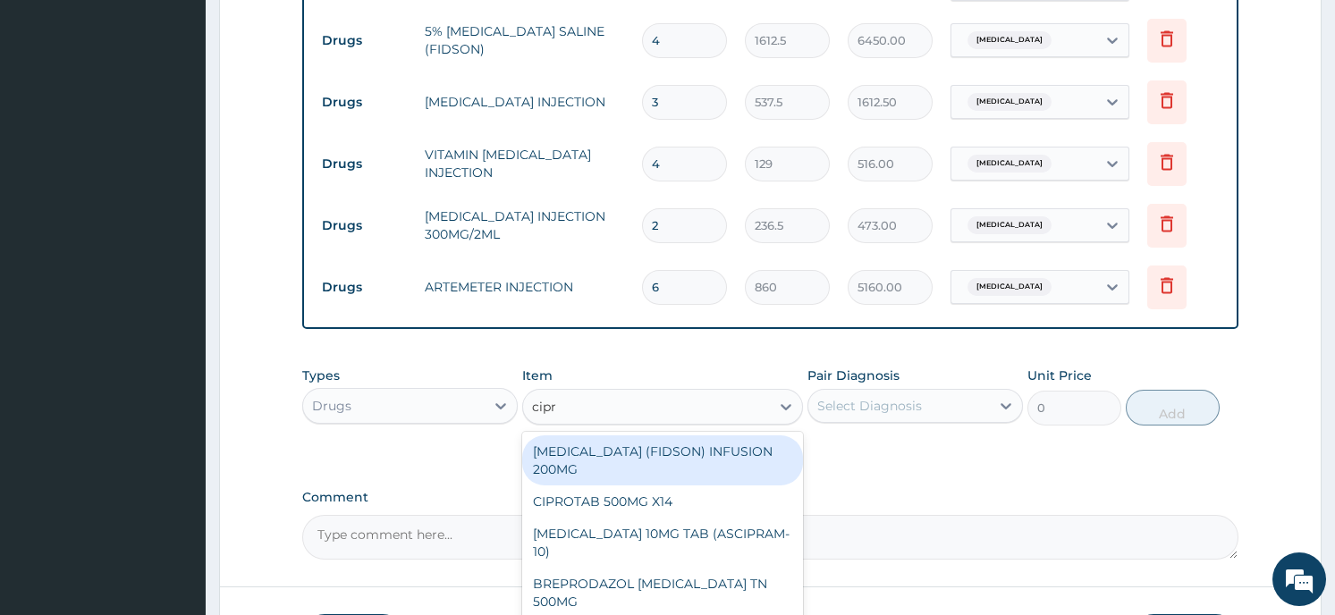
type input "cipro"
click at [678, 439] on div "CIPRO (FIDSON) INFUSION 200MG" at bounding box center [662, 461] width 281 height 50
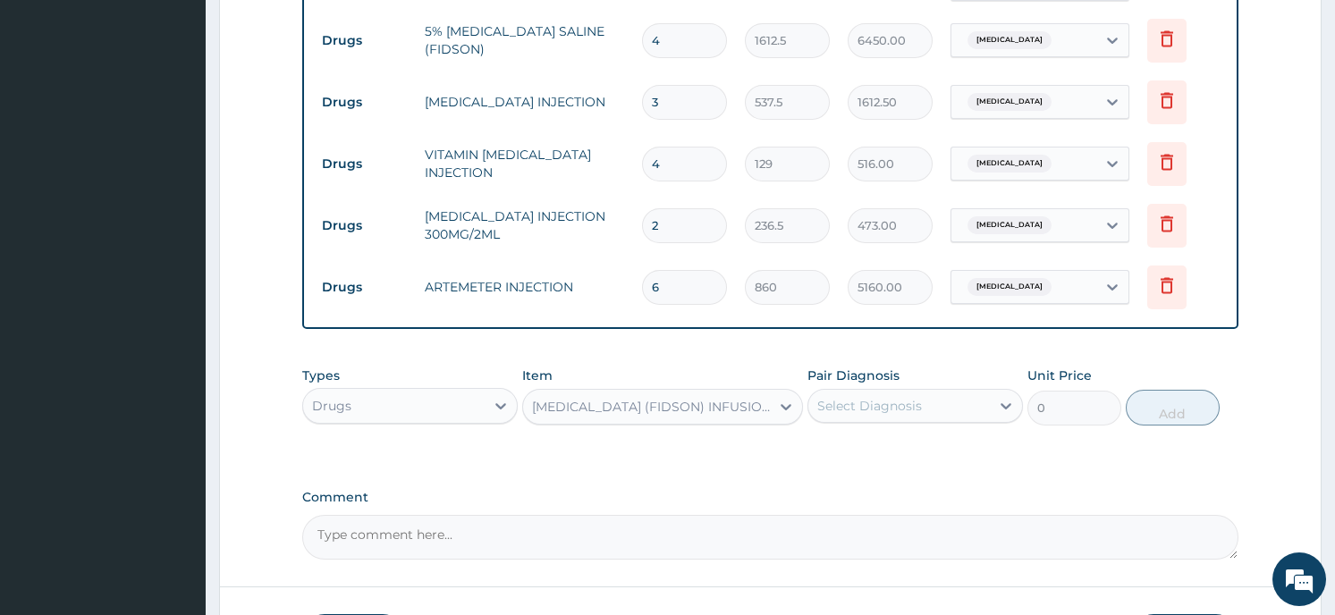
type input "1075"
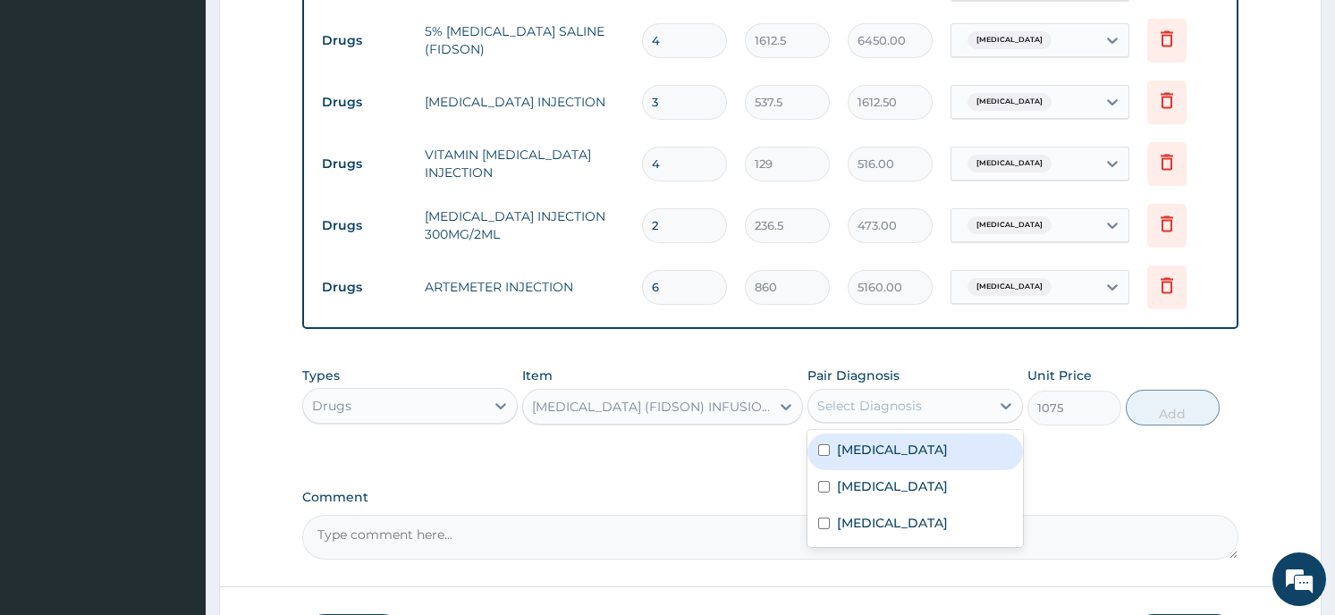
click at [926, 392] on div "Select Diagnosis" at bounding box center [899, 406] width 182 height 29
click at [925, 447] on label "Falciparum malaria" at bounding box center [892, 450] width 111 height 18
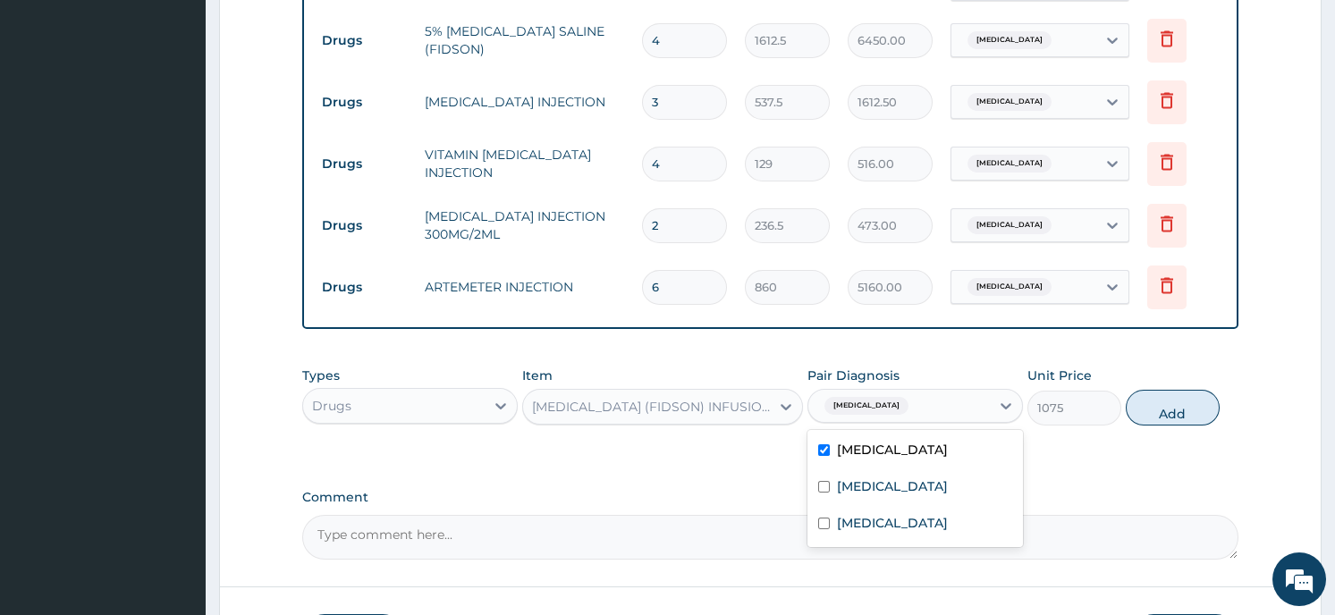
checkbox input "true"
click at [867, 479] on label "Sepsis" at bounding box center [892, 487] width 111 height 18
checkbox input "true"
click at [825, 444] on input "checkbox" at bounding box center [824, 450] width 12 height 12
checkbox input "false"
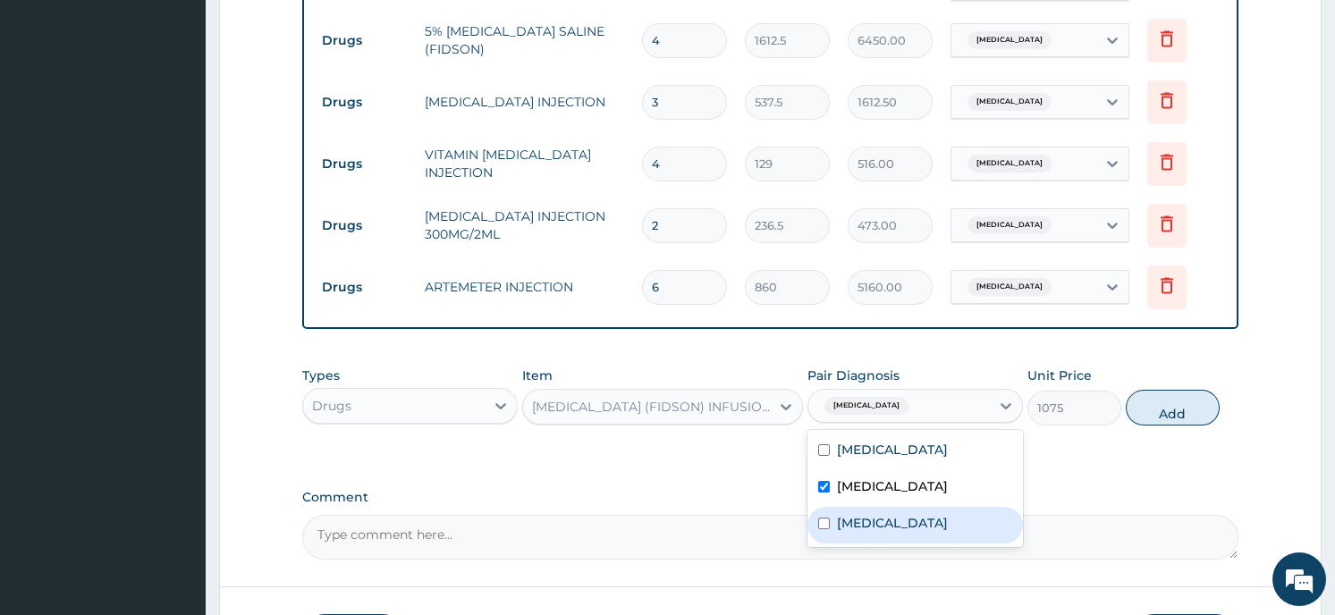
click at [829, 518] on input "checkbox" at bounding box center [824, 524] width 12 height 12
checkbox input "true"
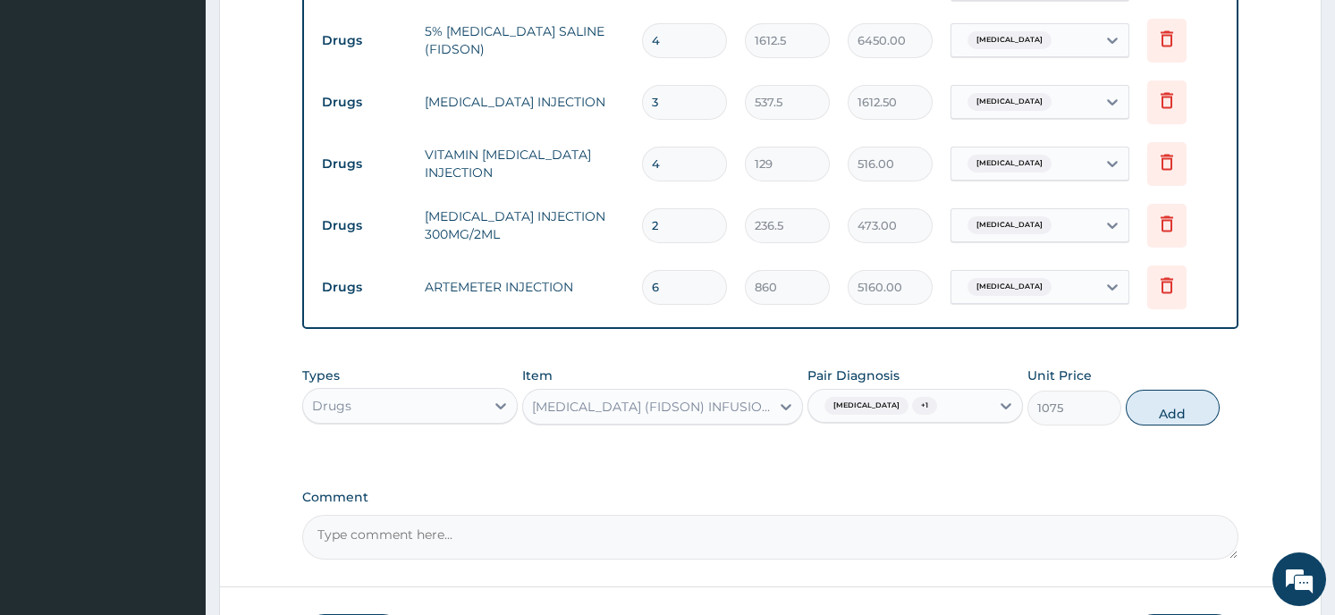
click at [1142, 402] on button "Add" at bounding box center [1173, 408] width 94 height 36
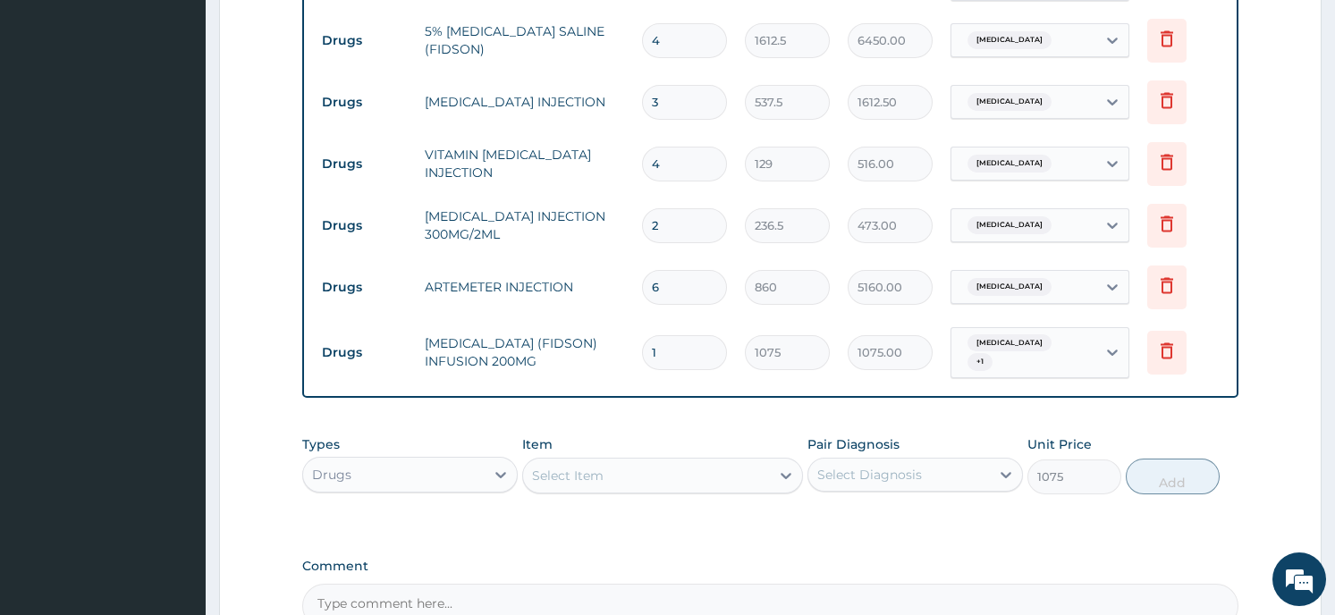
type input "0"
type input "0.00"
type input "2"
type input "2150.00"
type input "2"
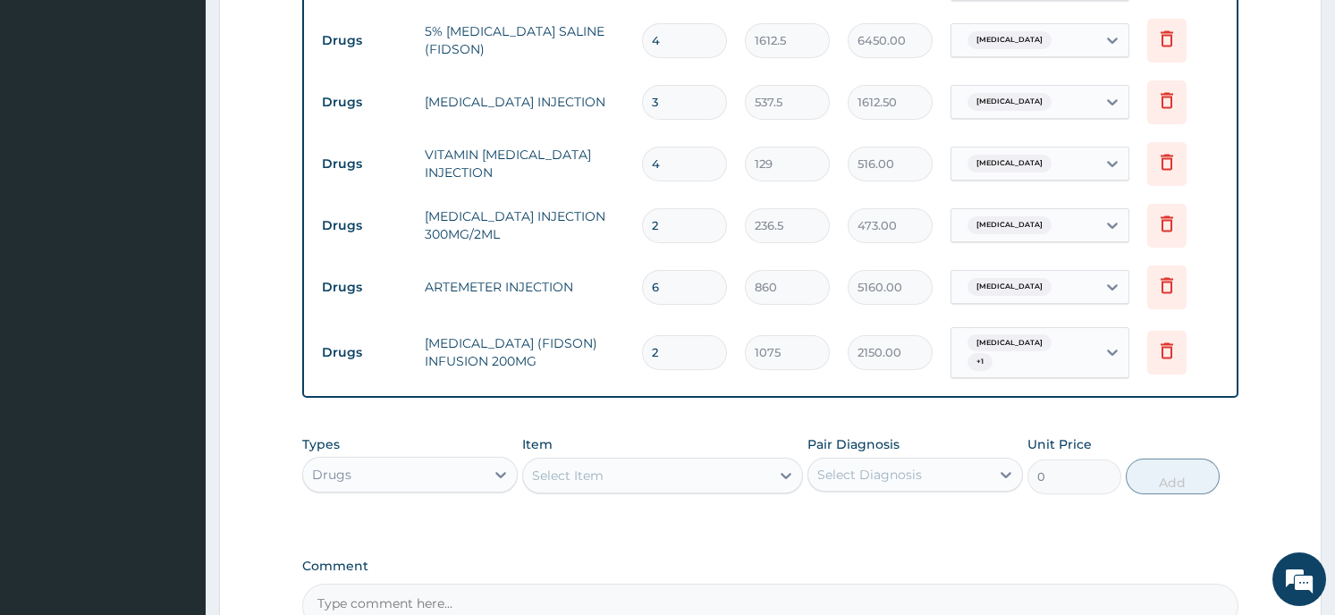
click at [630, 461] on div "Select Item" at bounding box center [646, 475] width 247 height 29
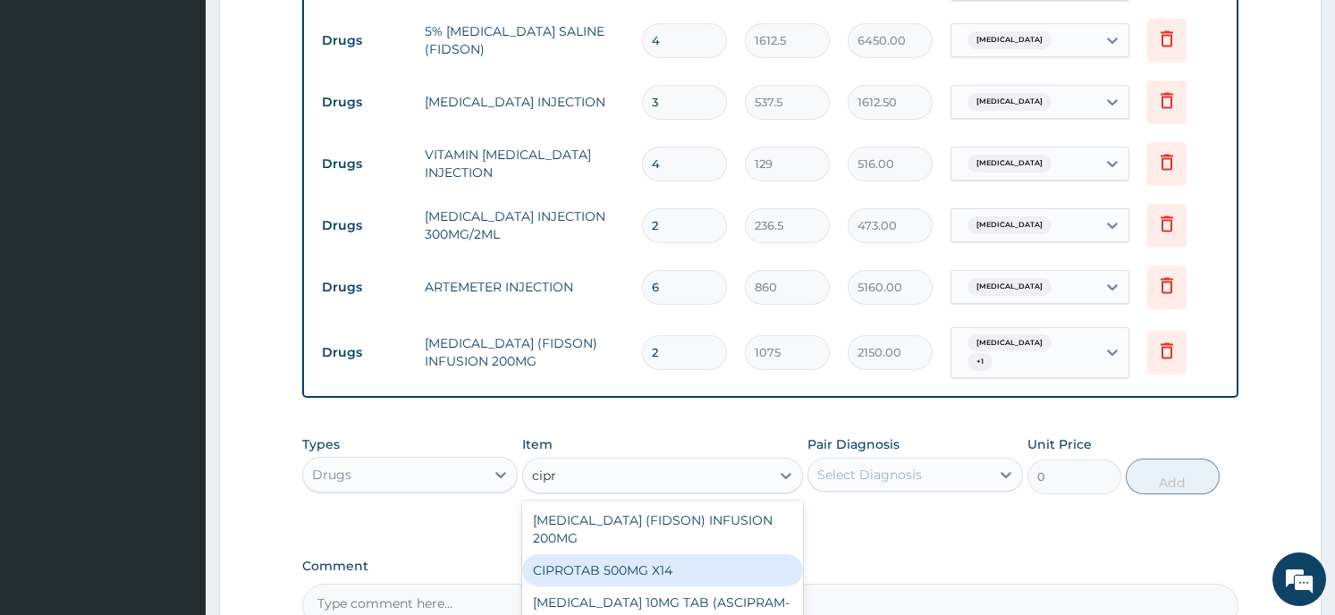
type input "cipr"
click at [867, 466] on div "Select Diagnosis" at bounding box center [869, 475] width 105 height 18
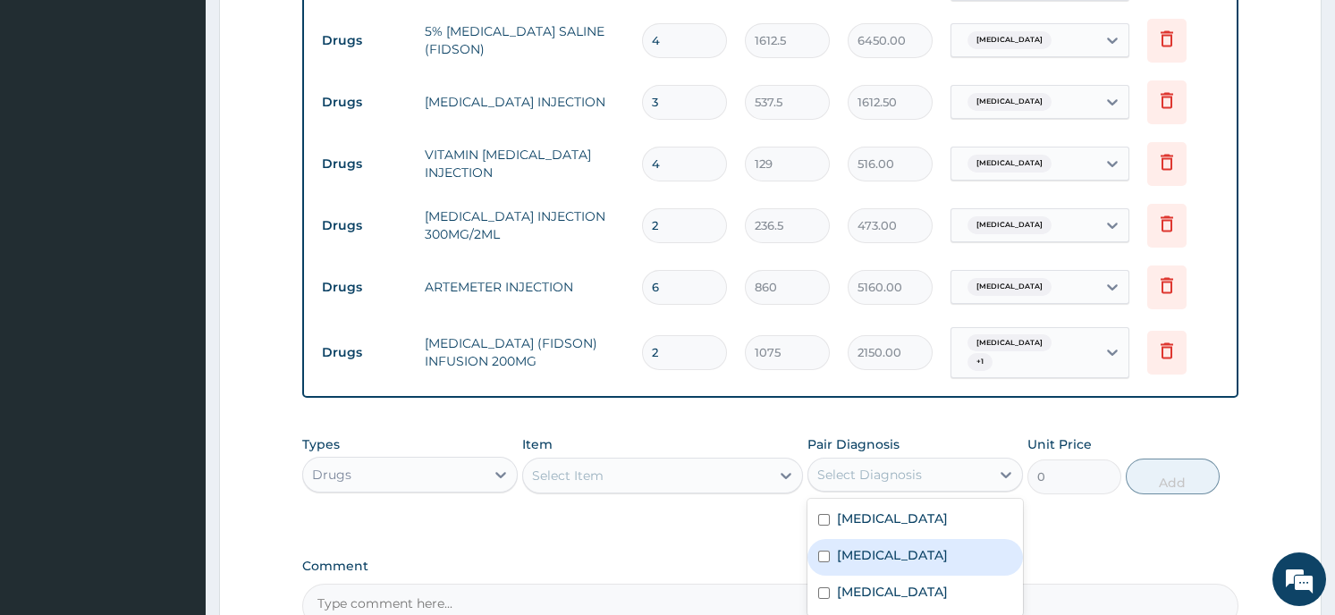
click at [893, 539] on div "[MEDICAL_DATA]" at bounding box center [916, 557] width 216 height 37
click at [893, 539] on div "Sepsis" at bounding box center [916, 557] width 216 height 37
checkbox input "true"
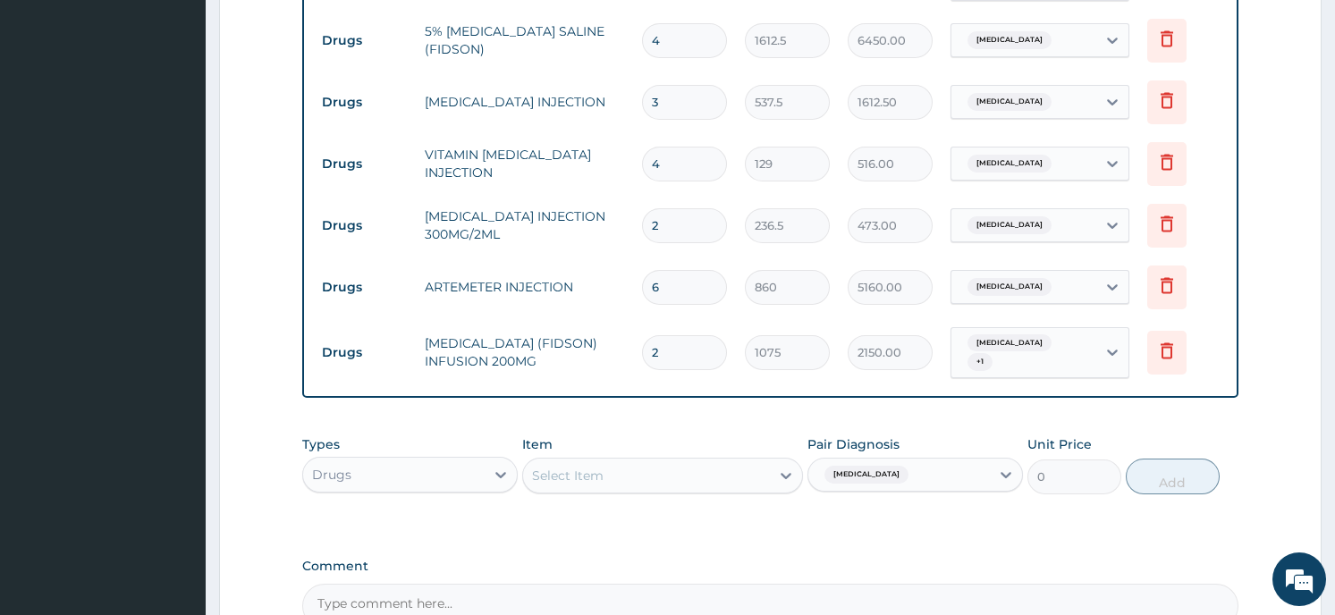
click at [662, 461] on div "Select Item" at bounding box center [646, 475] width 247 height 29
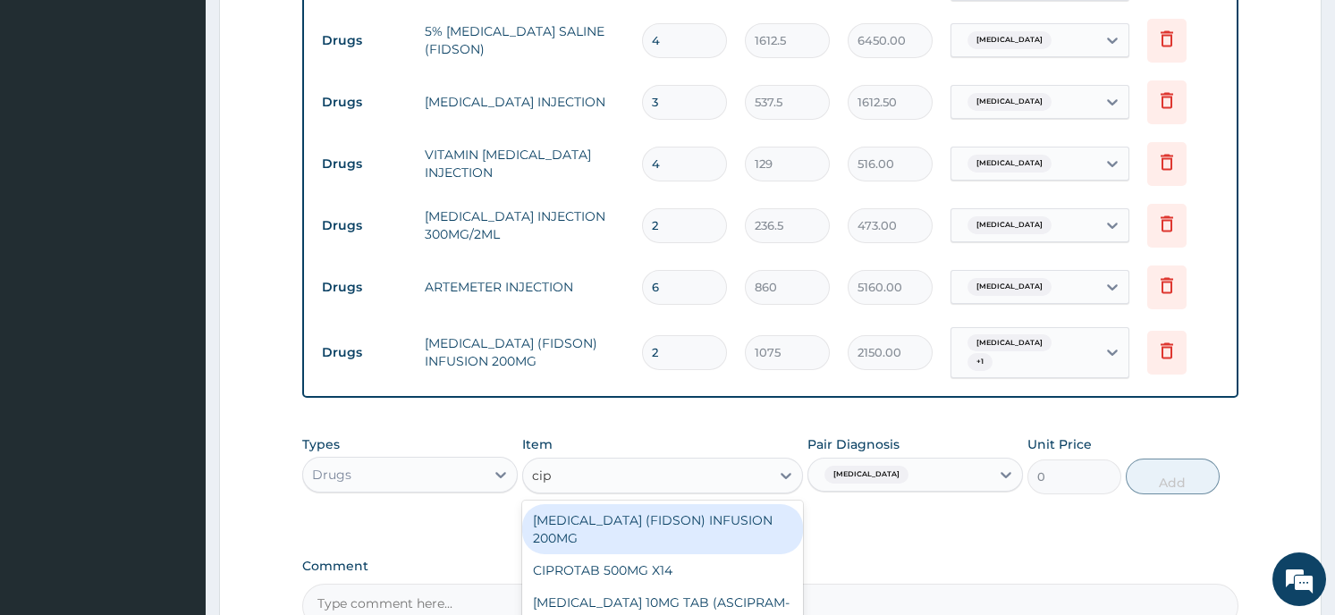
type input "cipr"
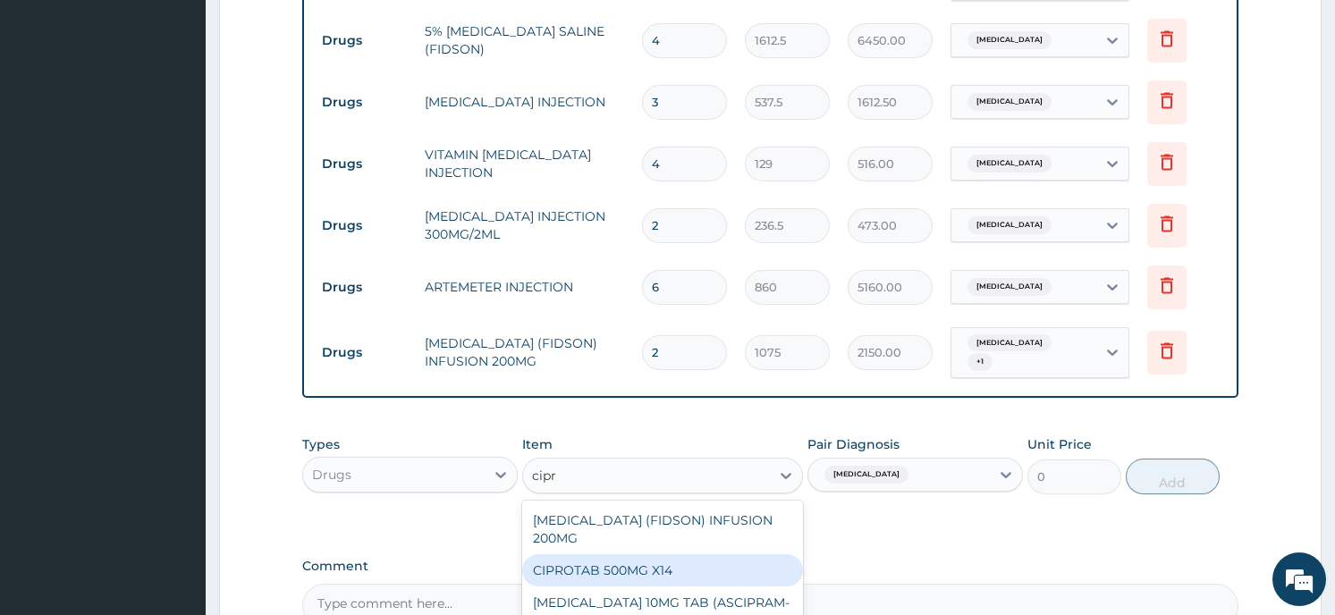
click at [648, 554] on div "CIPROTAB 500MG X14" at bounding box center [662, 570] width 281 height 32
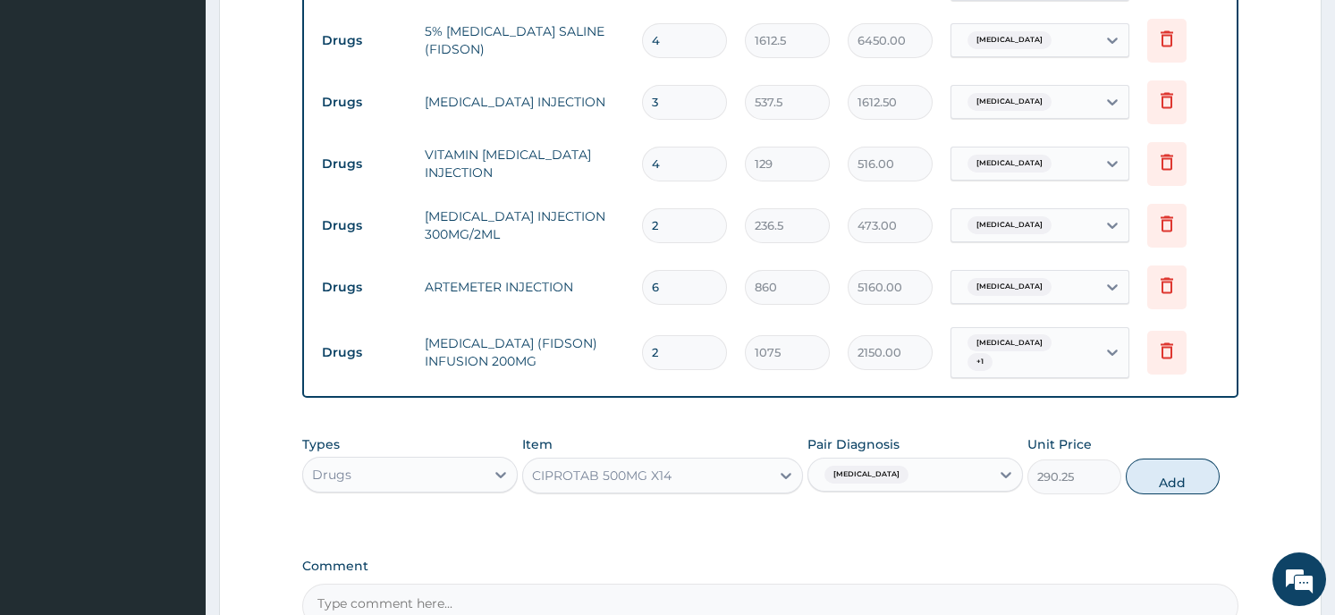
click at [1149, 459] on button "Add" at bounding box center [1173, 477] width 94 height 36
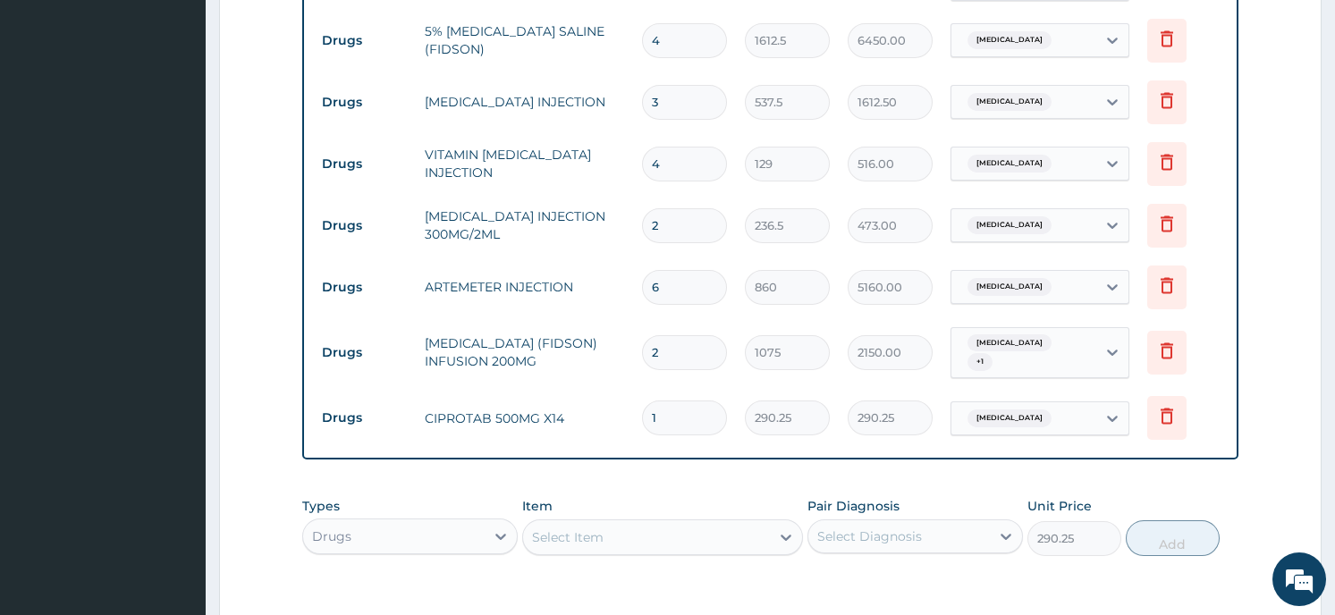
type input "0"
type input "14"
type input "4063.50"
type input "14"
click at [567, 523] on div "Select Item" at bounding box center [646, 537] width 247 height 29
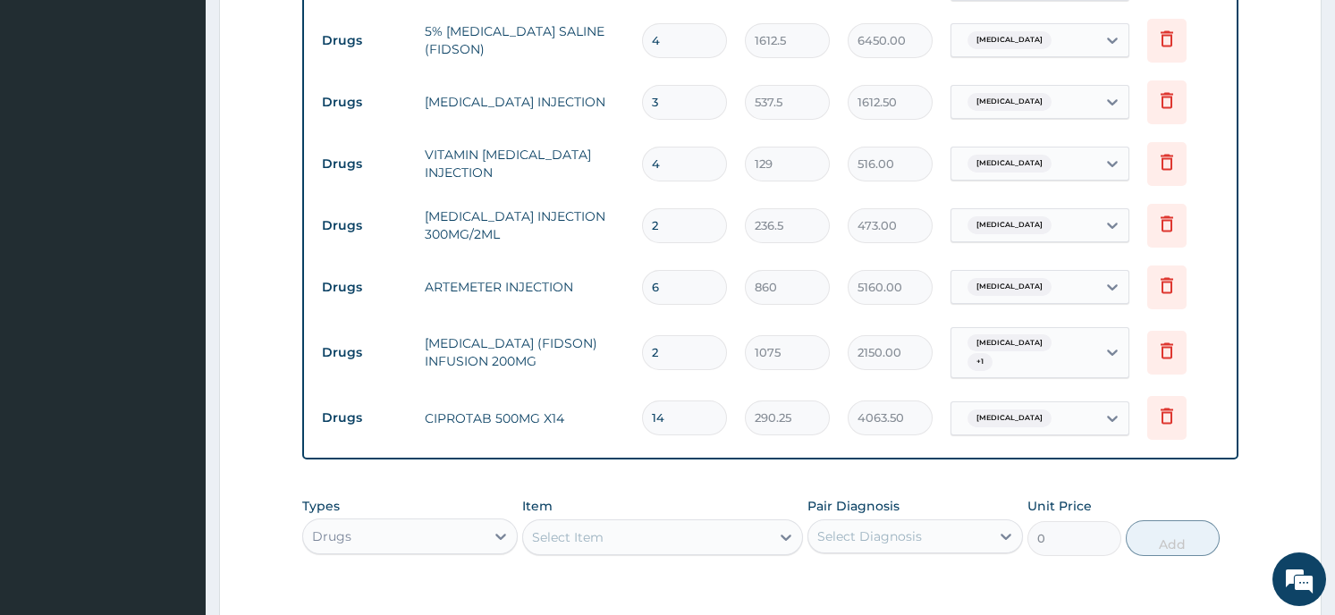
click at [581, 529] on div "Select Item" at bounding box center [568, 538] width 72 height 18
type input "c"
type input "diclo"
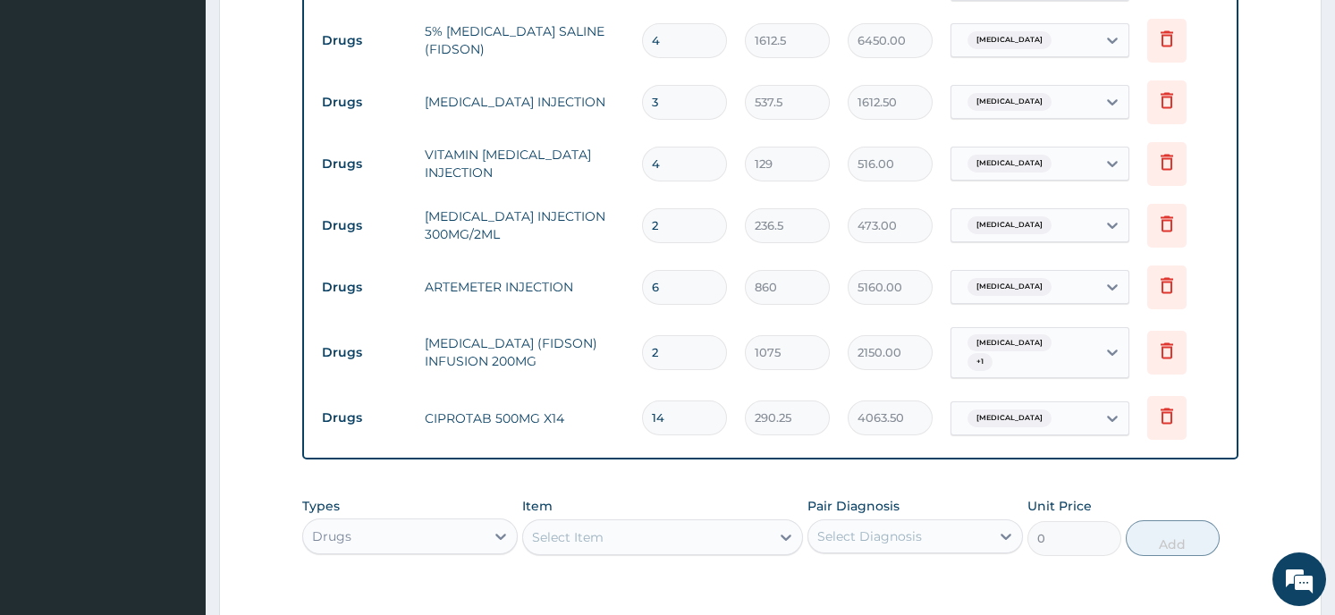
drag, startPoint x: 489, startPoint y: 583, endPoint x: 473, endPoint y: 560, distance: 28.3
click at [426, 488] on div "Types Drugs Item Select Item Pair Diagnosis Select Diagnosis Unit Price 0 Add" at bounding box center [769, 526] width 935 height 77
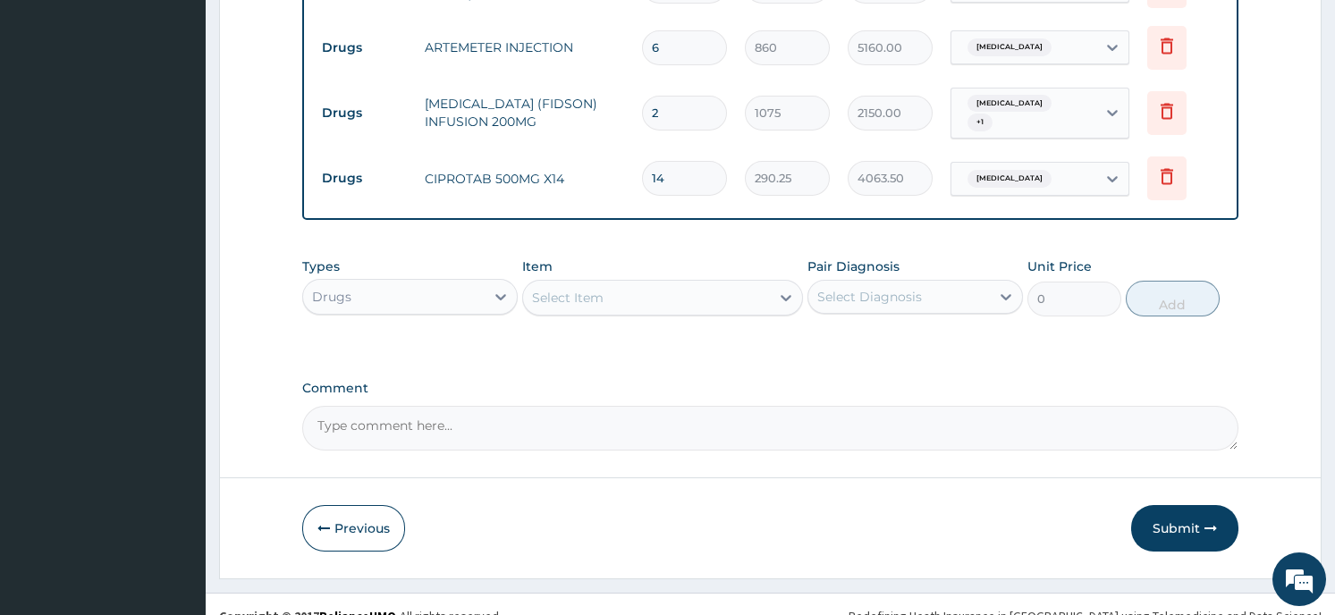
scroll to position [1294, 0]
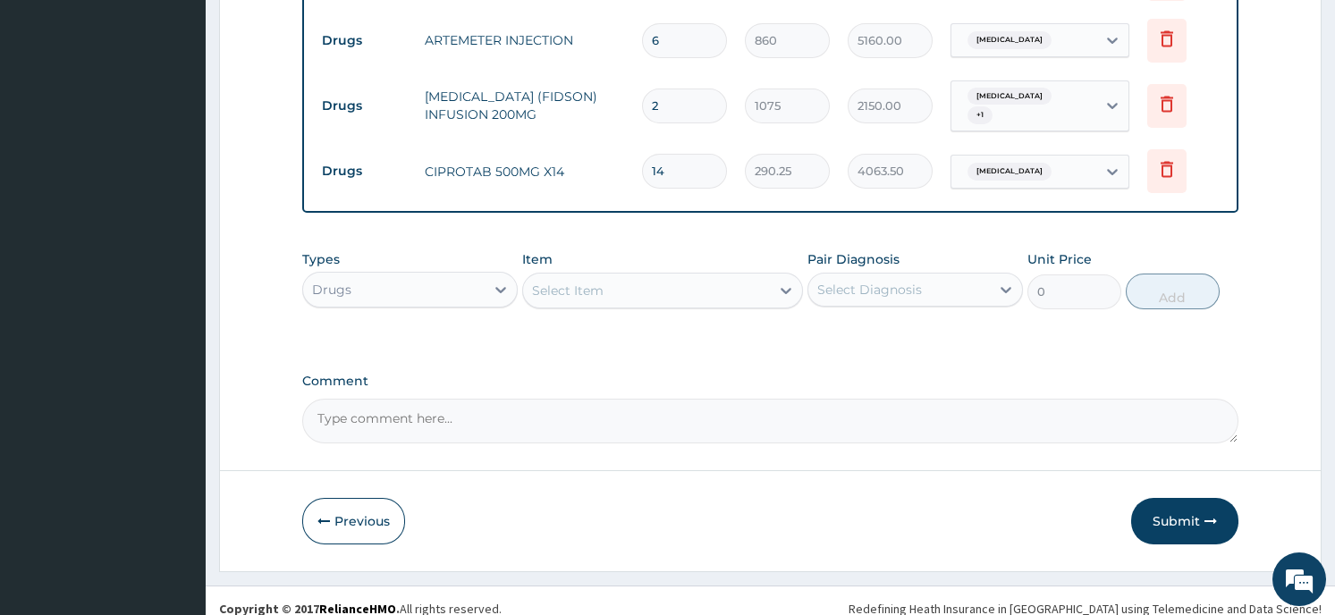
click at [673, 273] on div "Select Item" at bounding box center [662, 291] width 281 height 36
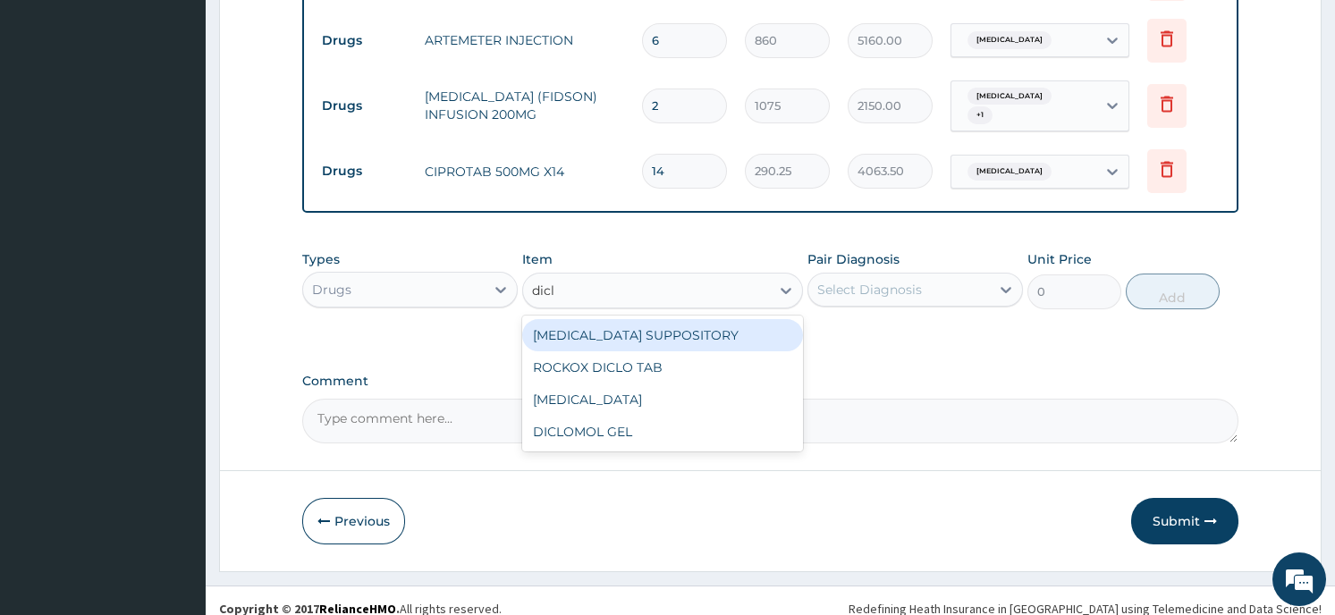
type input "diclo"
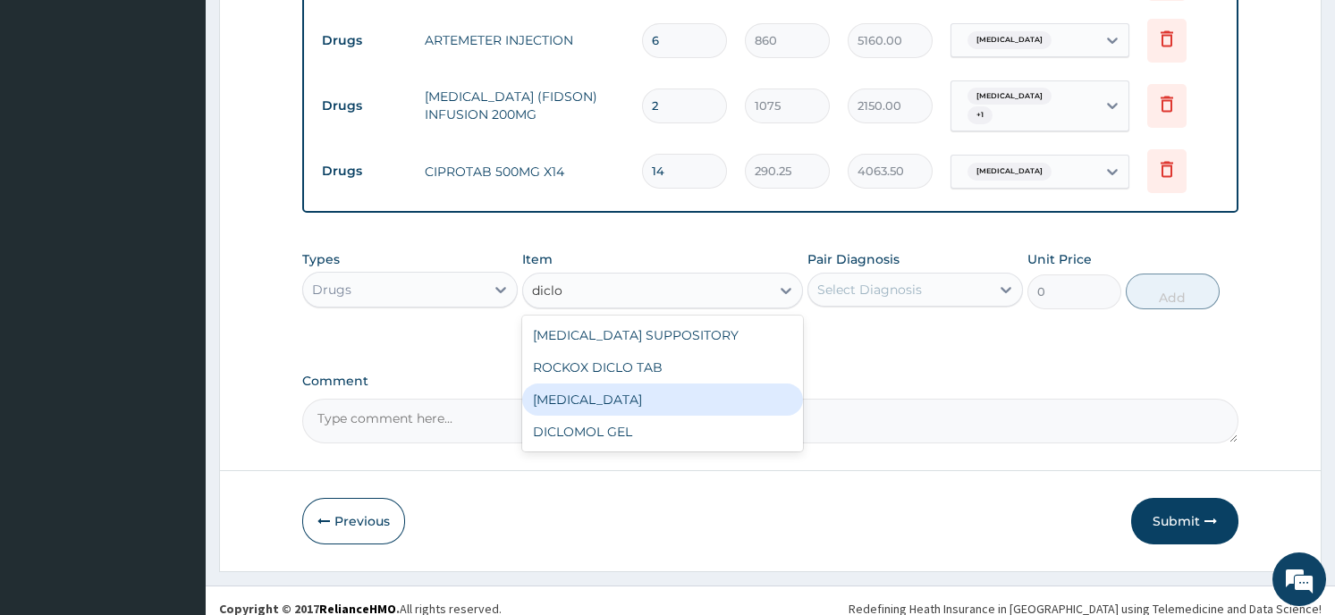
click at [652, 388] on div "DICLOFENAC" at bounding box center [662, 400] width 281 height 32
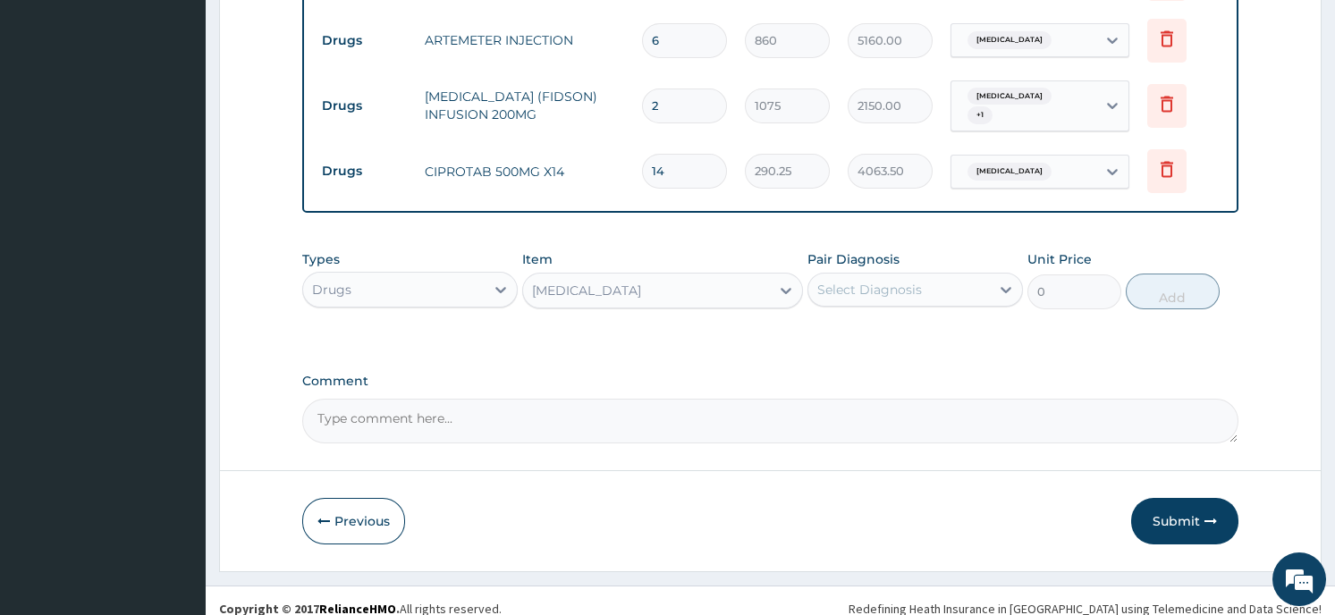
type input "322.5"
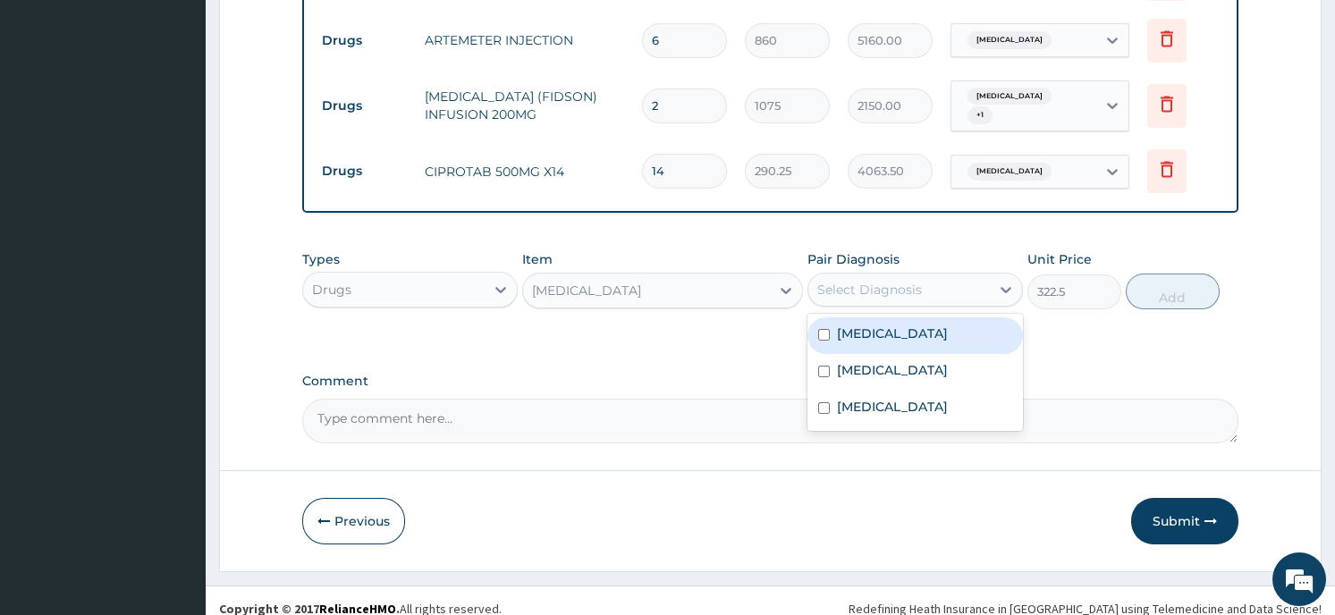
click at [958, 277] on div "Select Diagnosis" at bounding box center [899, 289] width 182 height 29
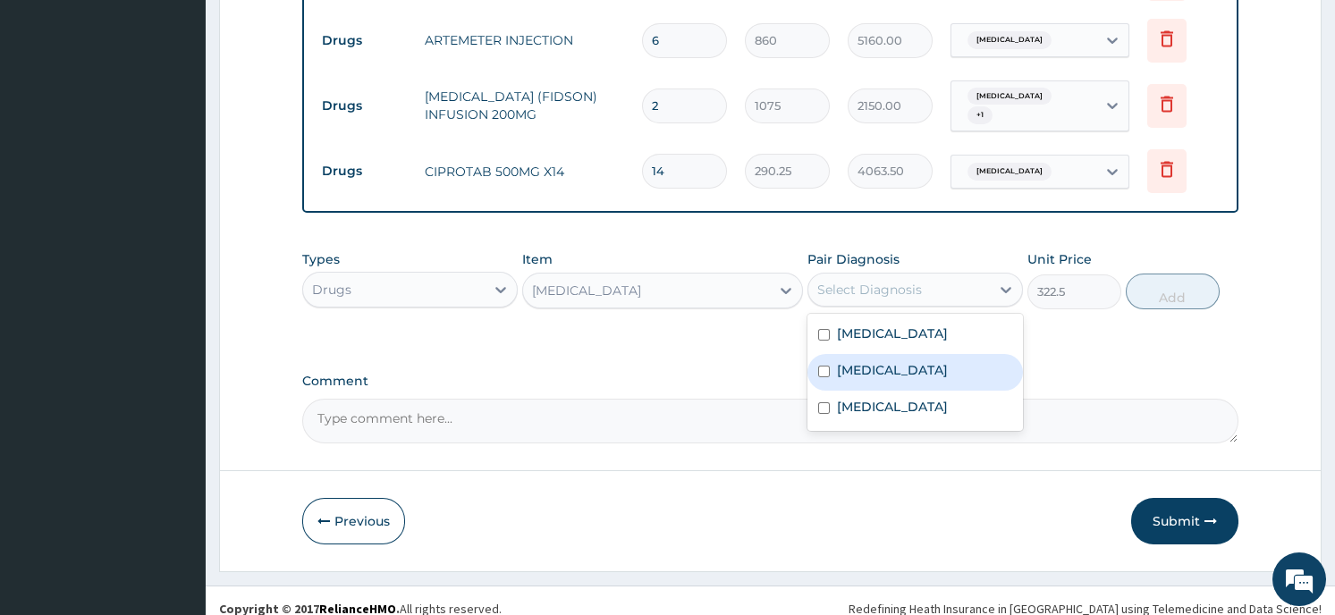
click at [921, 354] on div "Sepsis" at bounding box center [916, 372] width 216 height 37
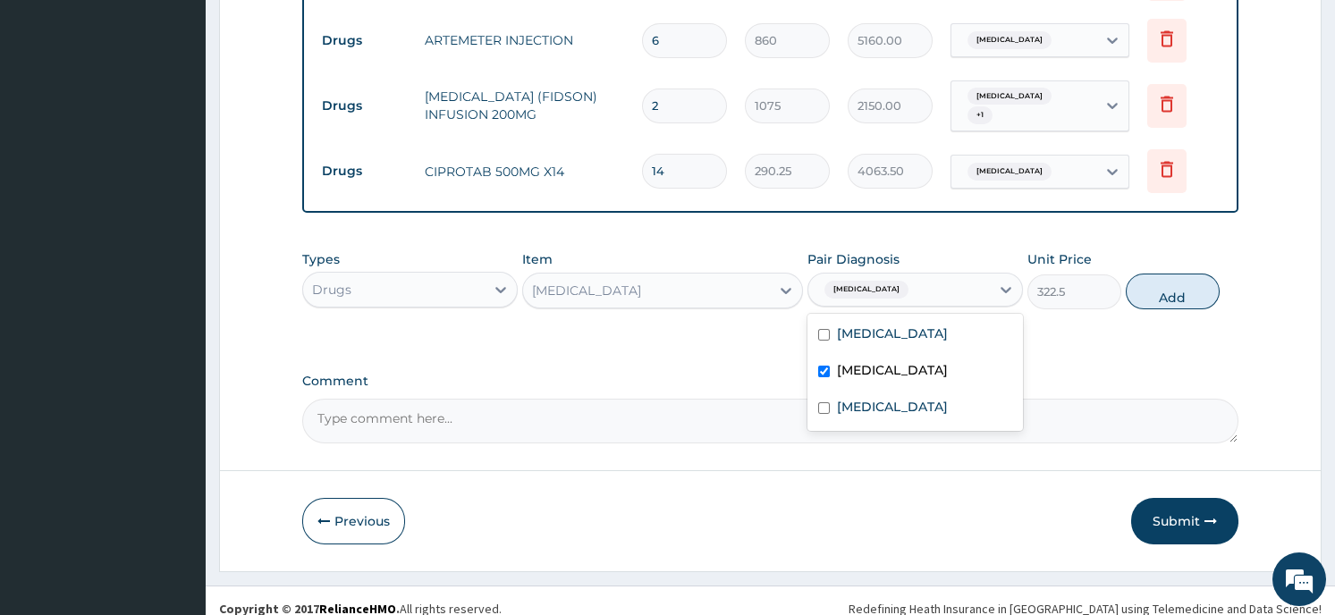
checkbox input "true"
click at [948, 325] on label "Falciparum malaria" at bounding box center [892, 334] width 111 height 18
click at [822, 329] on input "checkbox" at bounding box center [824, 335] width 12 height 12
checkbox input "true"
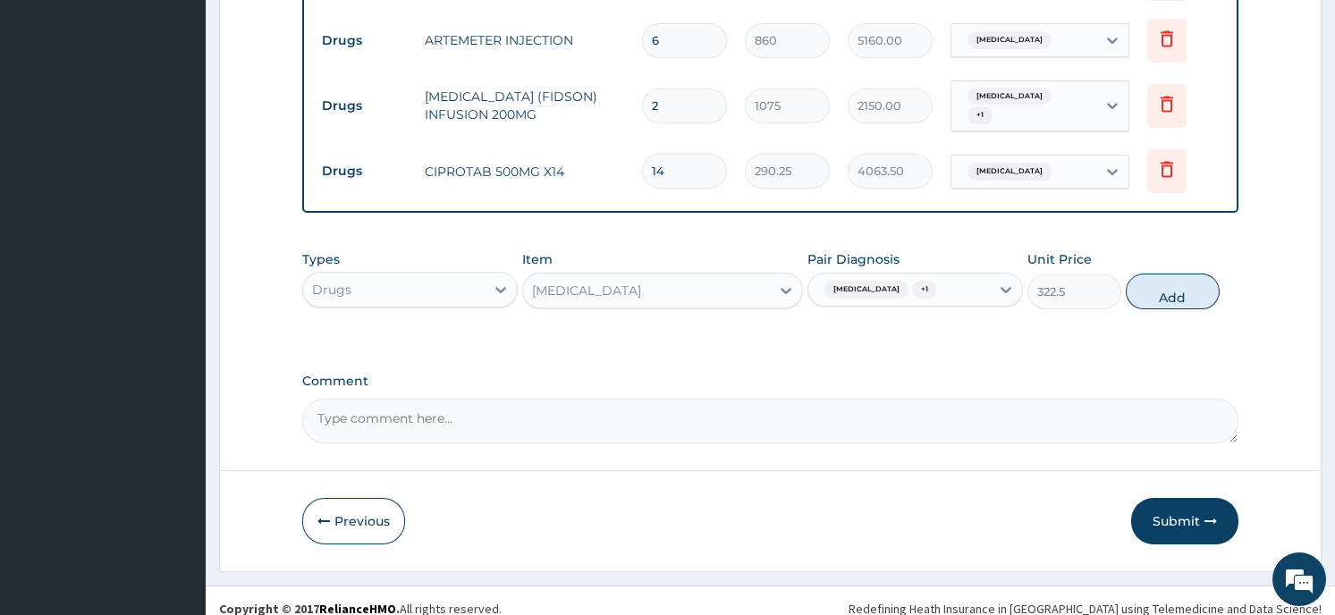
click at [1155, 281] on button "Add" at bounding box center [1173, 292] width 94 height 36
type input "0"
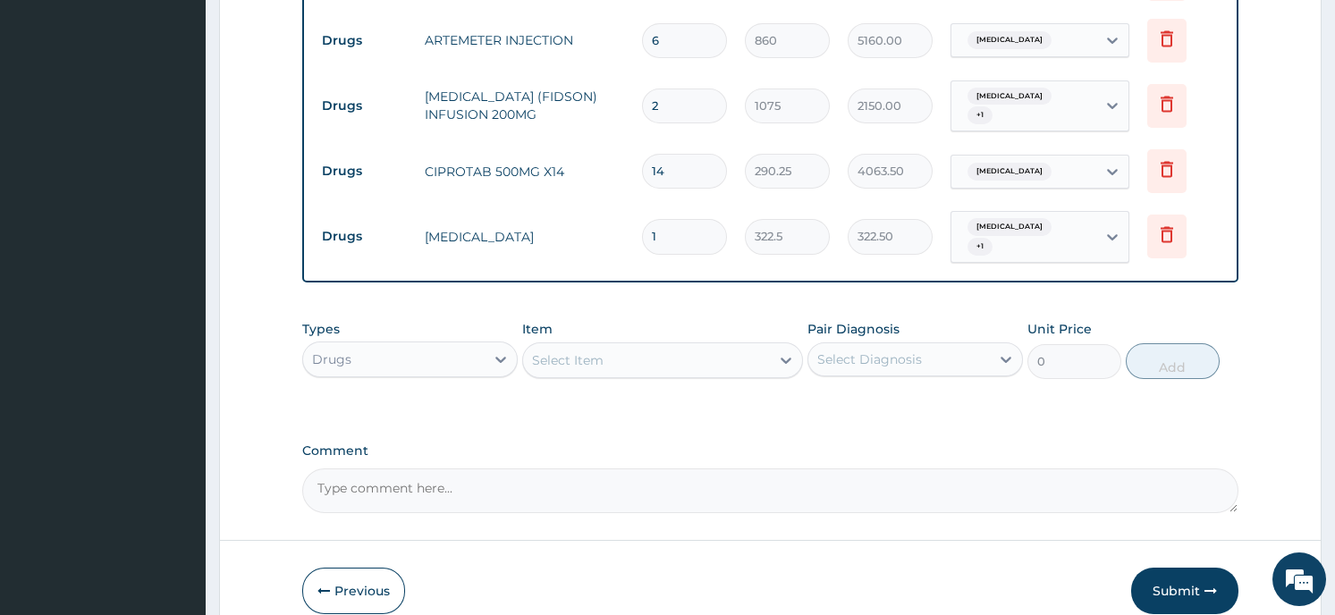
click at [668, 346] on div "Select Item" at bounding box center [646, 360] width 247 height 29
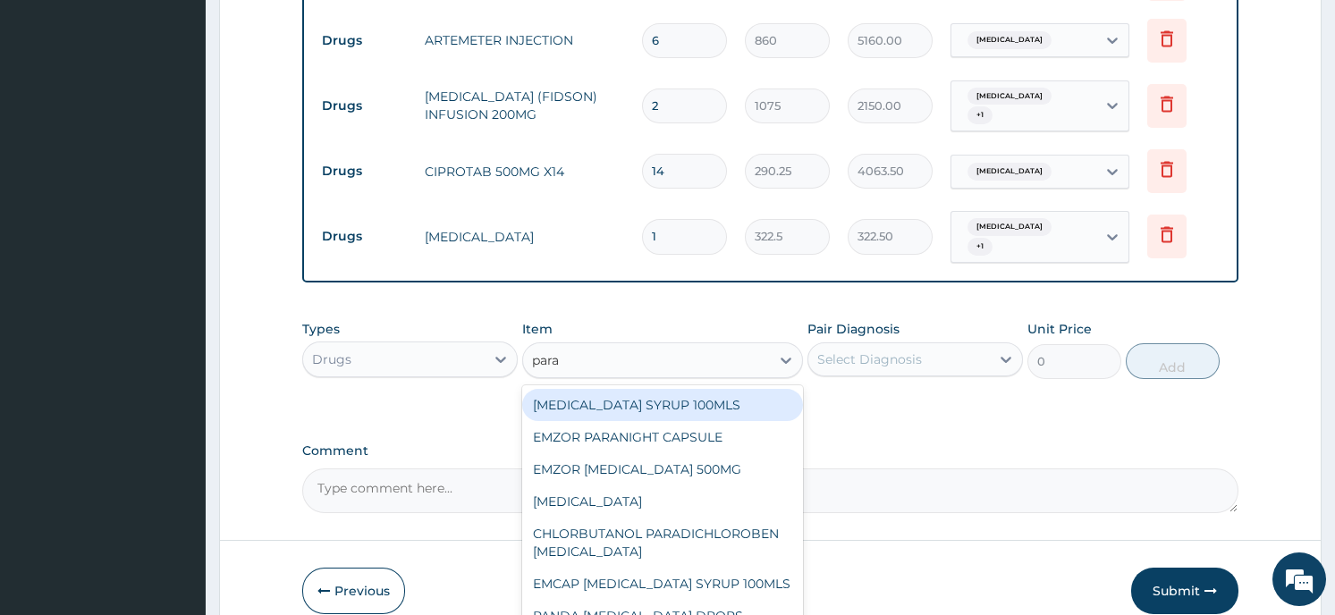
type input "parac"
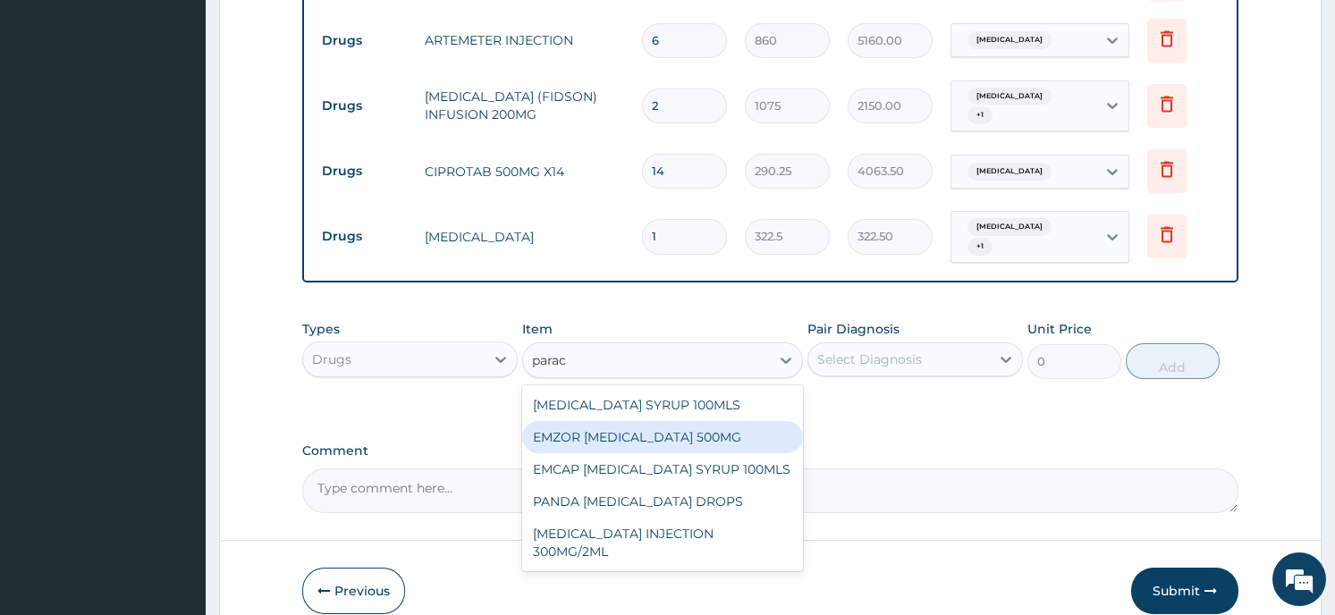
click at [644, 421] on div "EMZOR PARACETAMOL 500MG" at bounding box center [662, 437] width 281 height 32
type input "21.5"
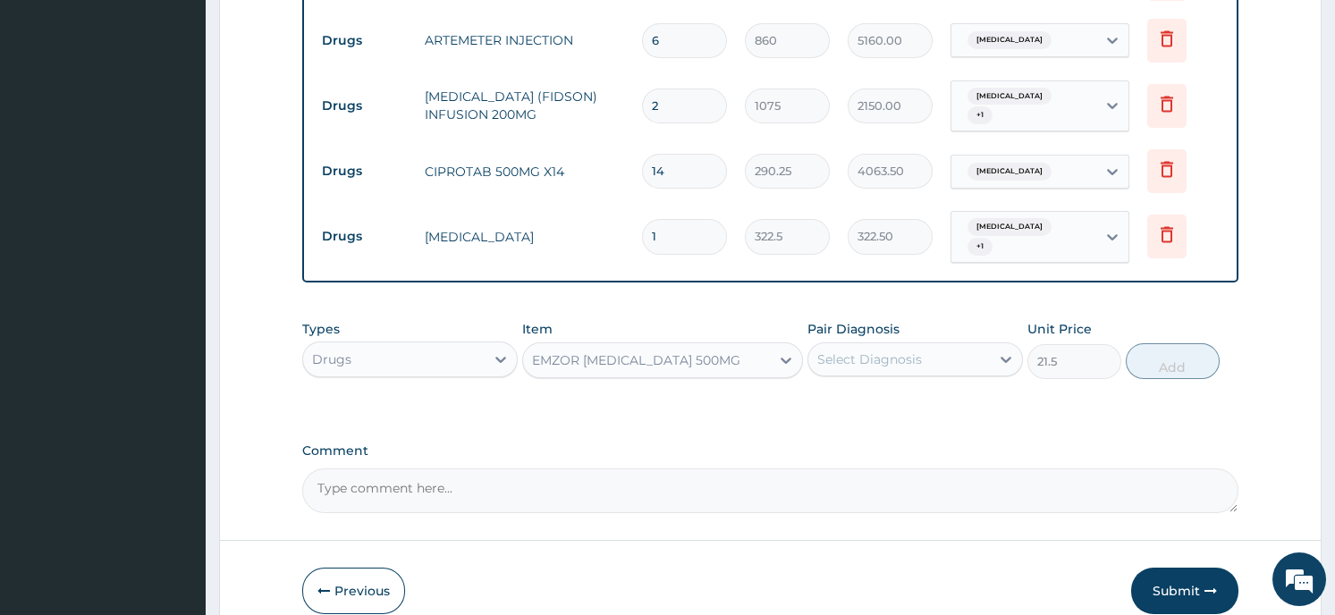
click at [915, 351] on div "Select Diagnosis" at bounding box center [869, 360] width 105 height 18
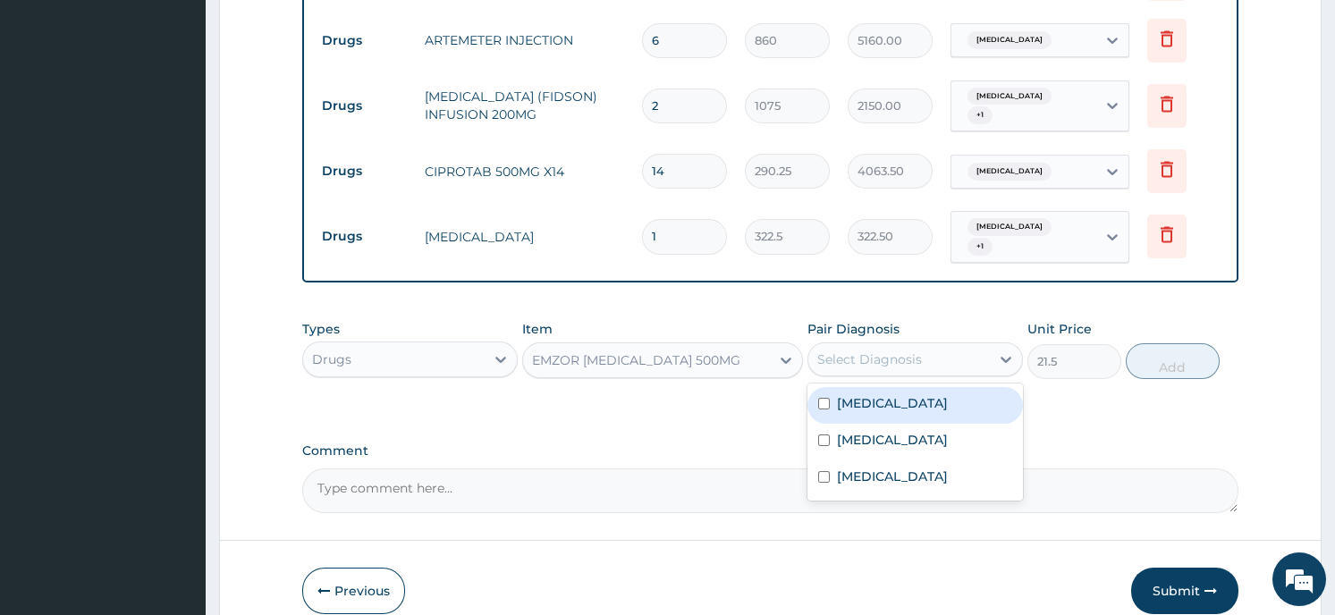
click at [919, 388] on div "Falciparum malaria" at bounding box center [916, 405] width 216 height 37
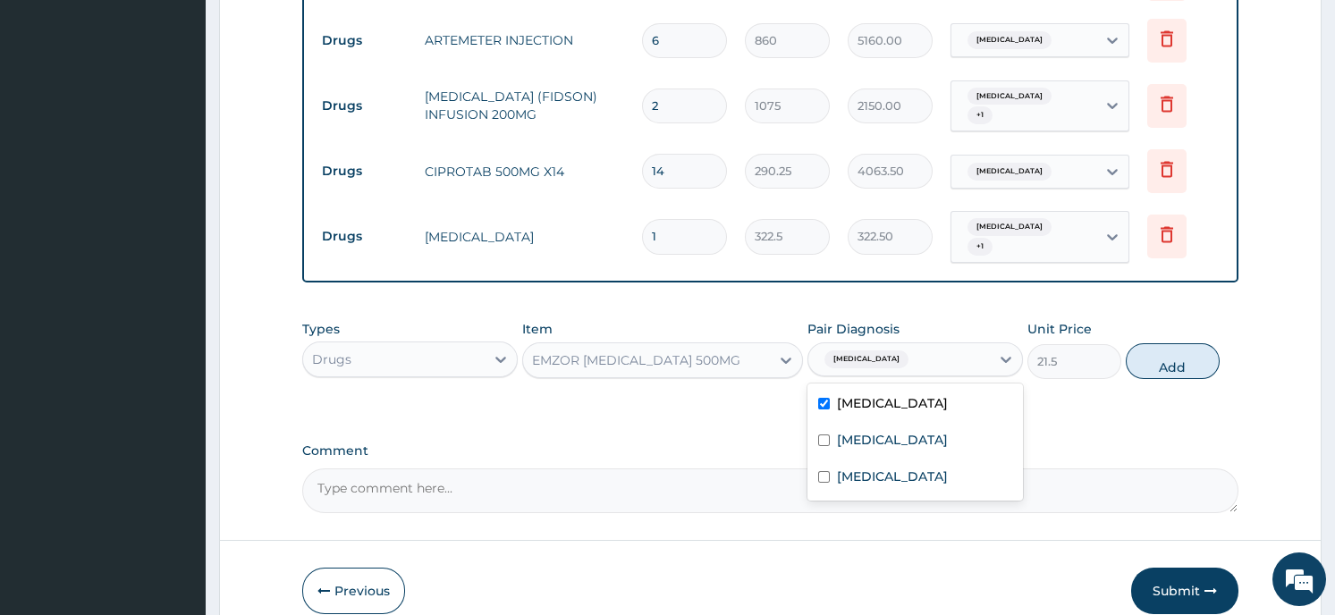
checkbox input "true"
click at [909, 424] on div "Sepsis" at bounding box center [916, 442] width 216 height 37
checkbox input "true"
click at [1141, 343] on button "Add" at bounding box center [1173, 361] width 94 height 36
type input "0"
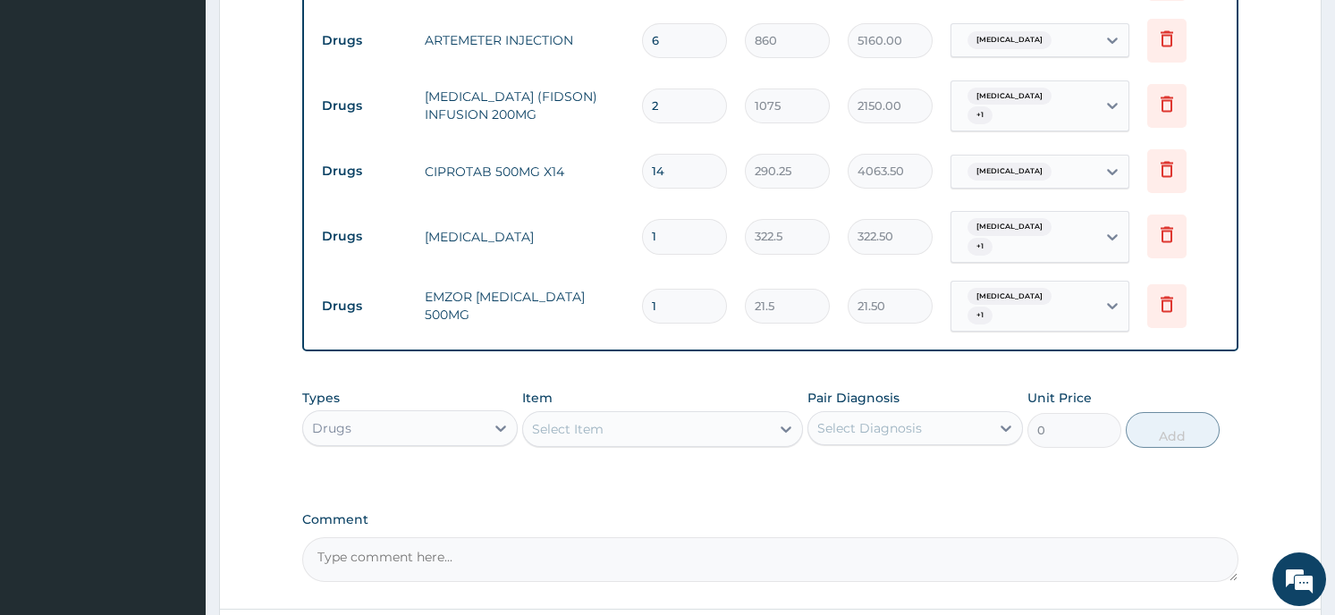
click at [660, 289] on input "1" at bounding box center [684, 306] width 85 height 35
type input "0.00"
type input "2"
type input "43.00"
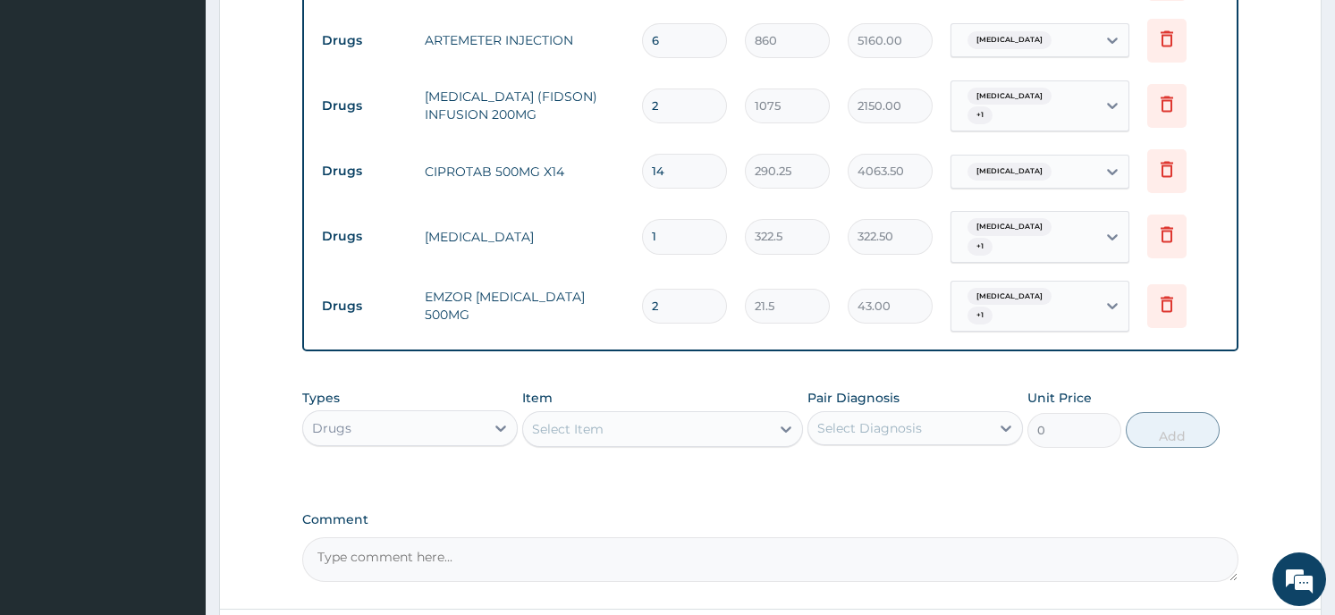
type input "20"
type input "430.00"
type input "20"
click at [588, 420] on div "Select Item" at bounding box center [568, 429] width 72 height 18
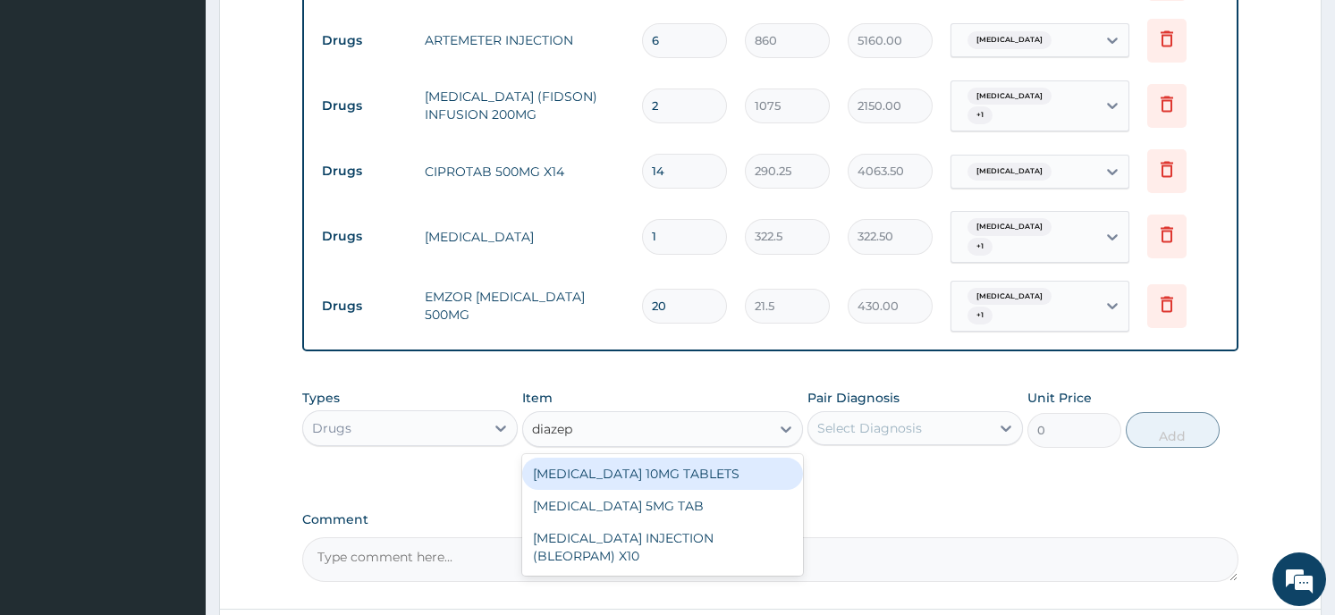
type input "diazepa"
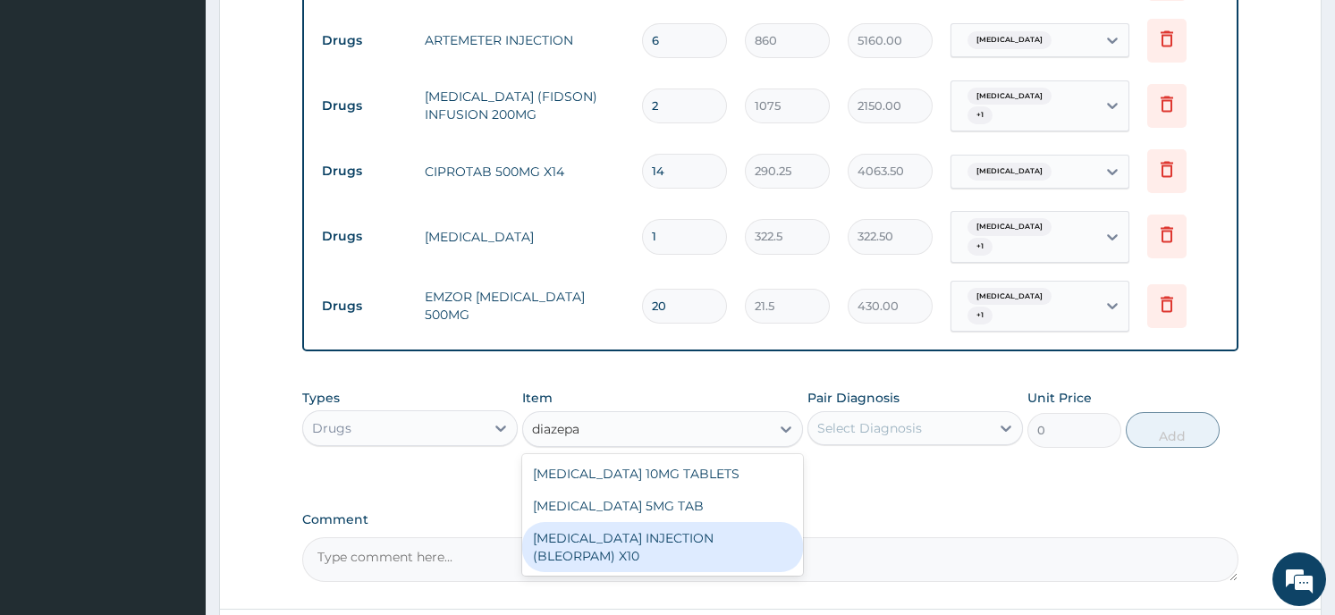
click at [632, 522] on div "DIAZEPAM INJECTION (BLEORPAM) X10" at bounding box center [662, 547] width 281 height 50
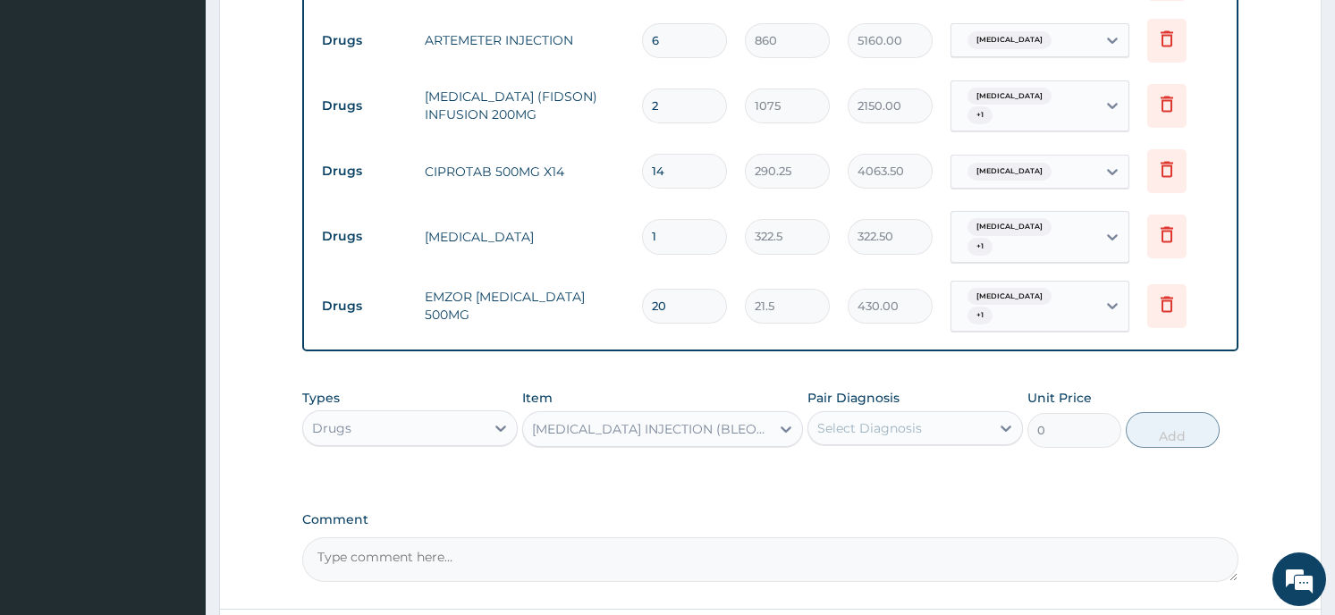
type input "322.5"
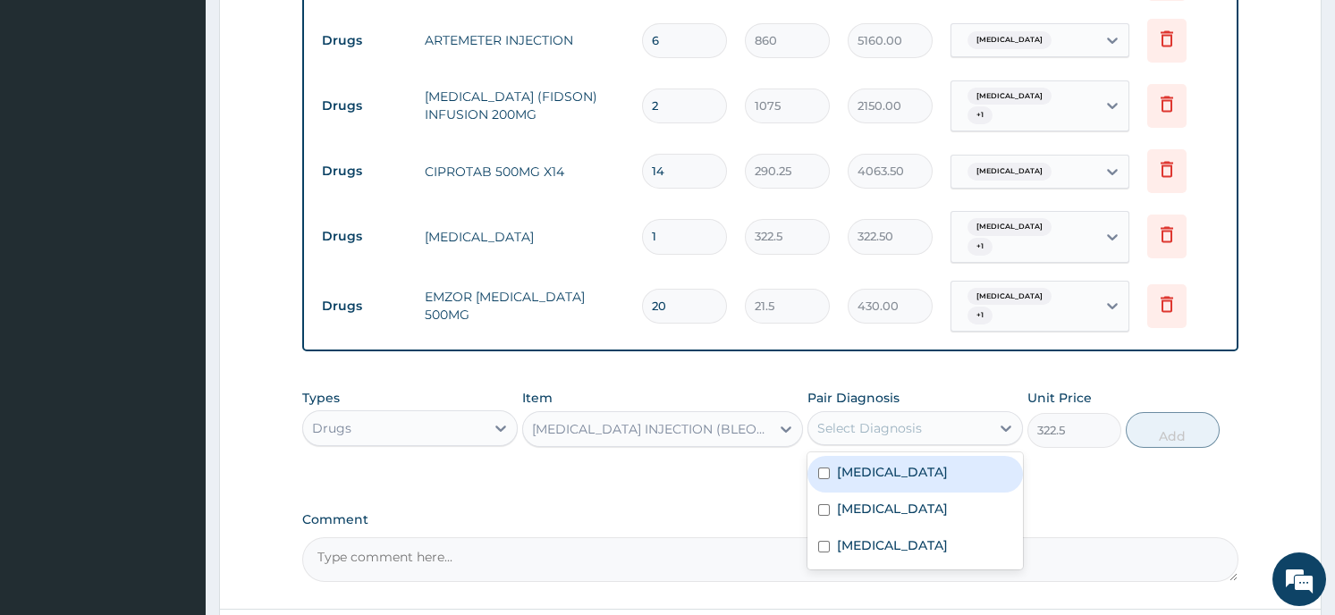
click at [925, 414] on div "Select Diagnosis" at bounding box center [899, 428] width 182 height 29
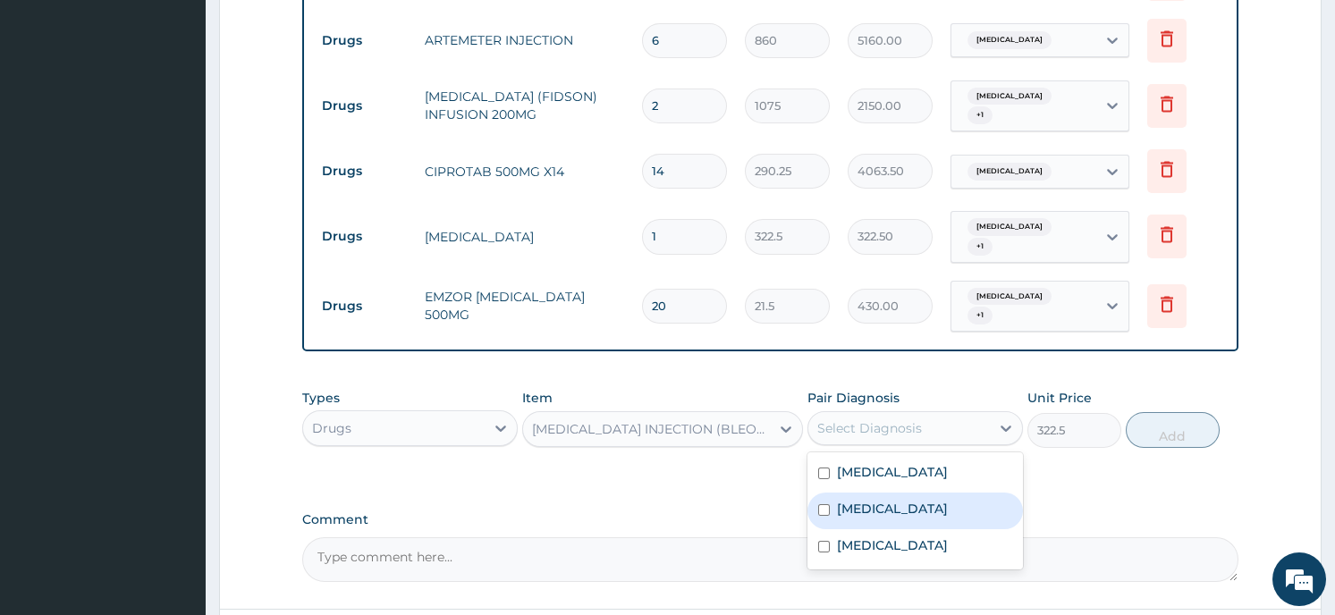
click at [823, 504] on input "checkbox" at bounding box center [824, 510] width 12 height 12
checkbox input "true"
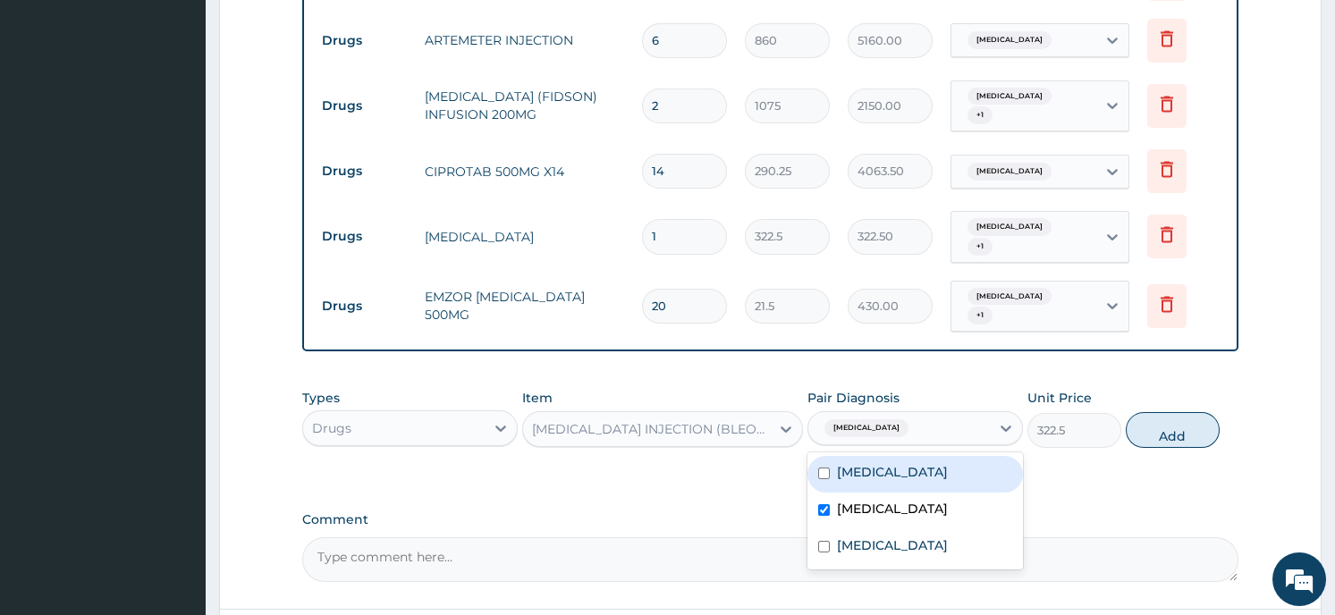
click at [825, 468] on input "checkbox" at bounding box center [824, 474] width 12 height 12
checkbox input "true"
click at [1163, 412] on button "Add" at bounding box center [1173, 430] width 94 height 36
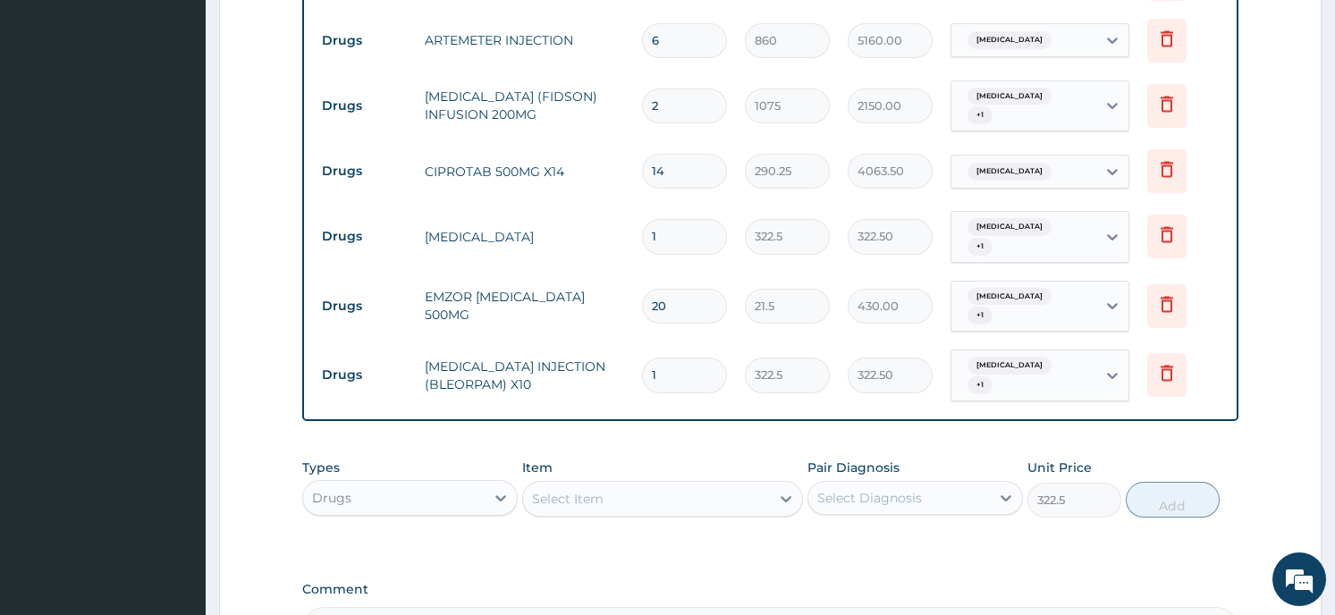
type input "0"
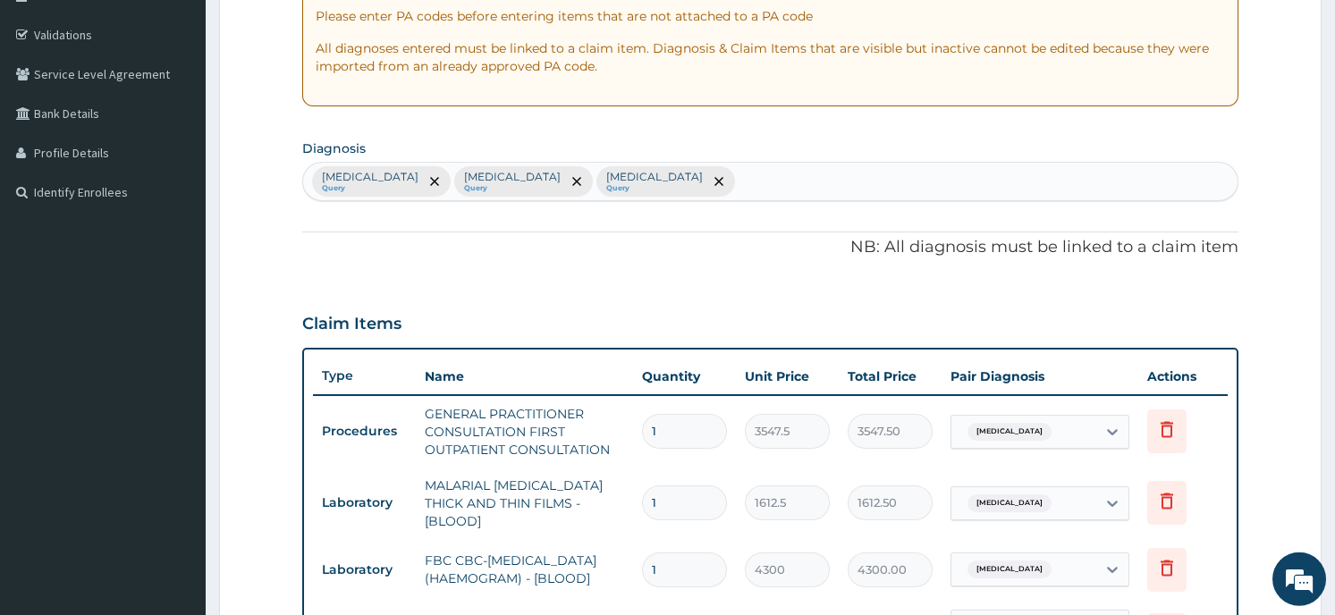
scroll to position [287, 0]
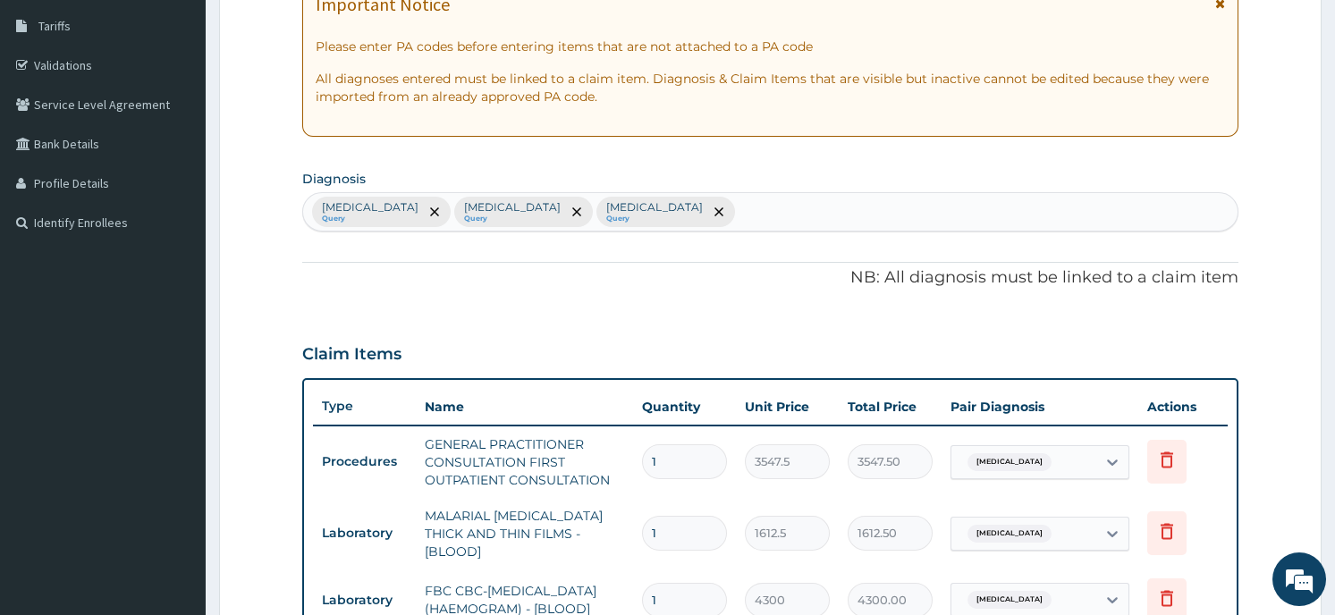
click at [679, 211] on div "Falciparum malaria Query Sepsis Query Typhoid fever Query" at bounding box center [770, 212] width 934 height 38
type input "cou"
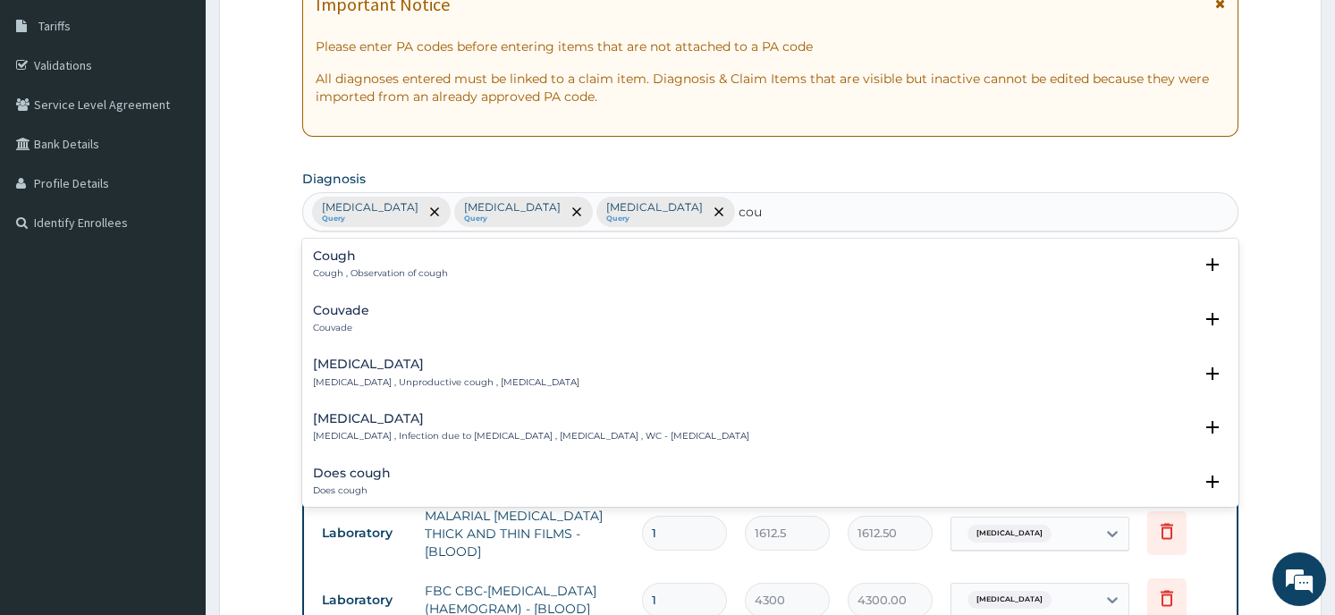
click at [409, 267] on div "Cough Cough , Observation of cough" at bounding box center [380, 265] width 135 height 31
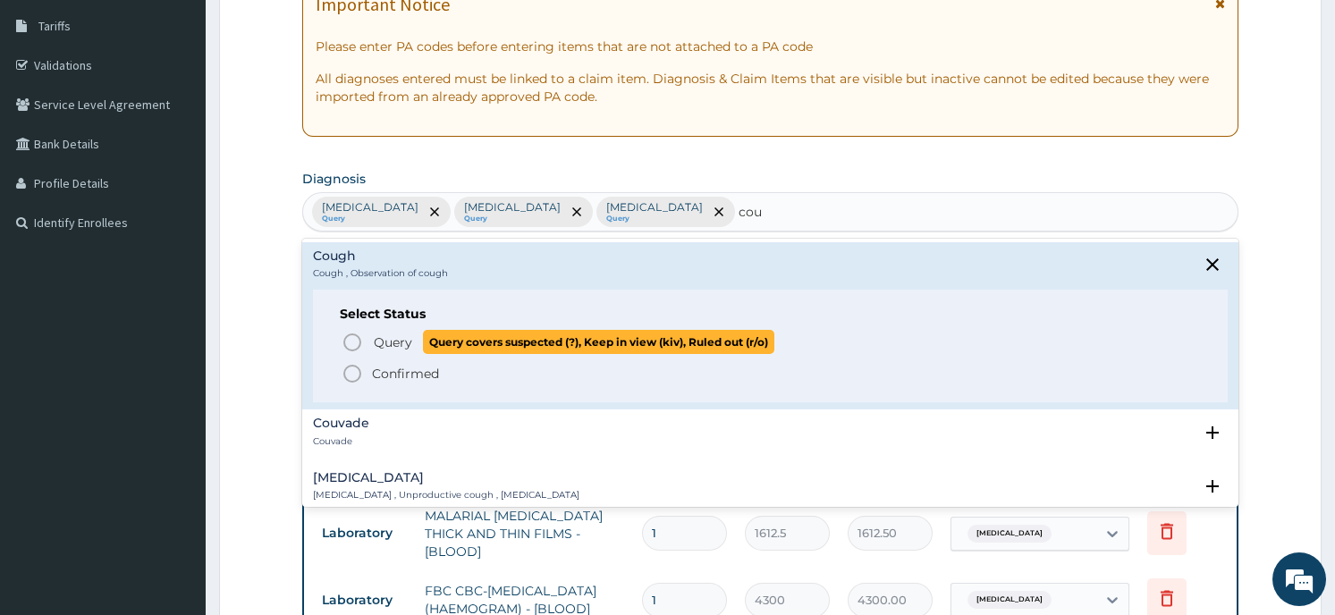
click at [431, 349] on span "Query covers suspected (?), Keep in view (kiv), Ruled out (r/o)" at bounding box center [598, 342] width 351 height 24
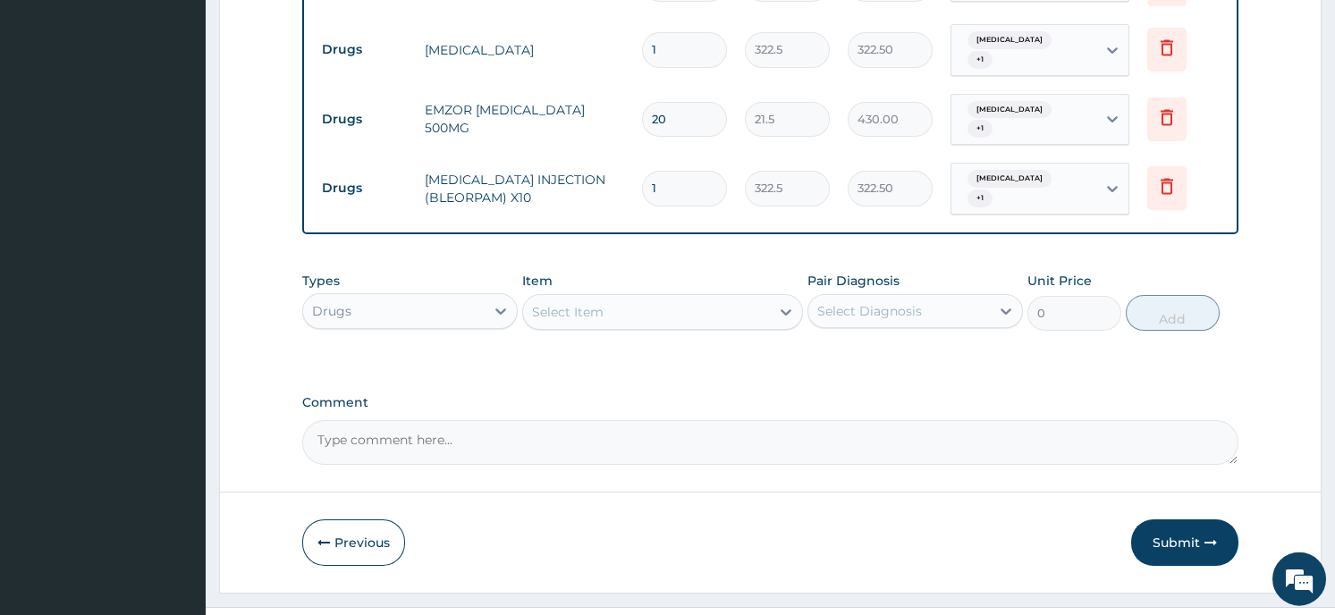
scroll to position [1486, 0]
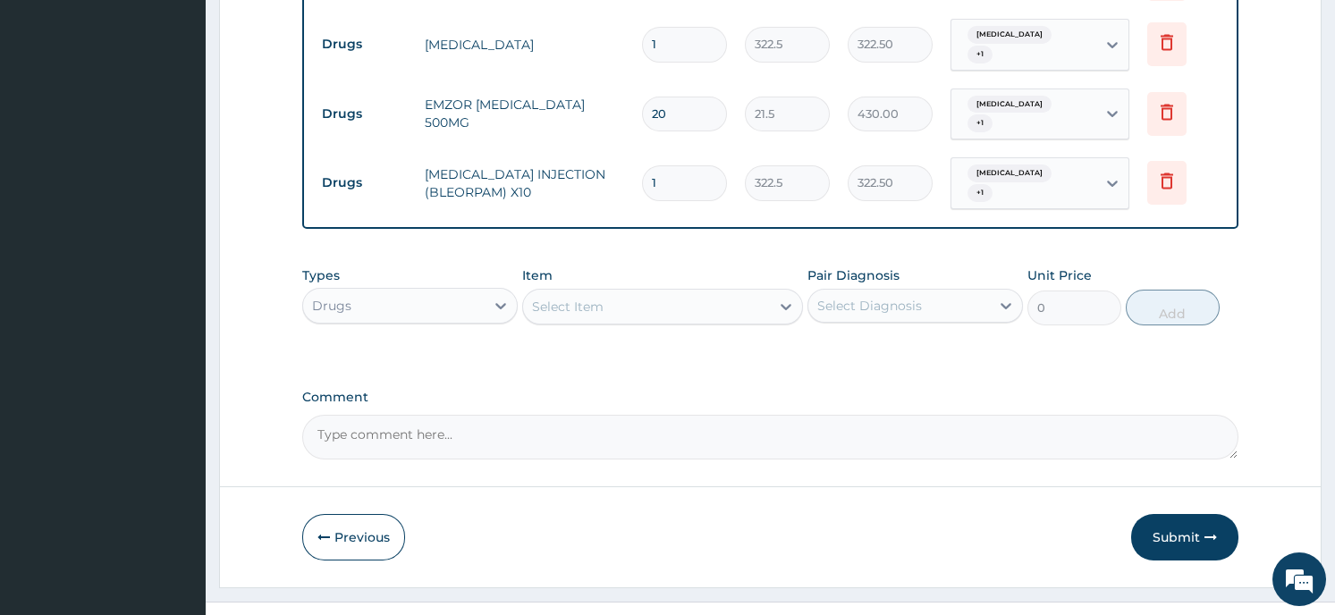
click at [642, 292] on div "Select Item" at bounding box center [646, 306] width 247 height 29
type input "cof"
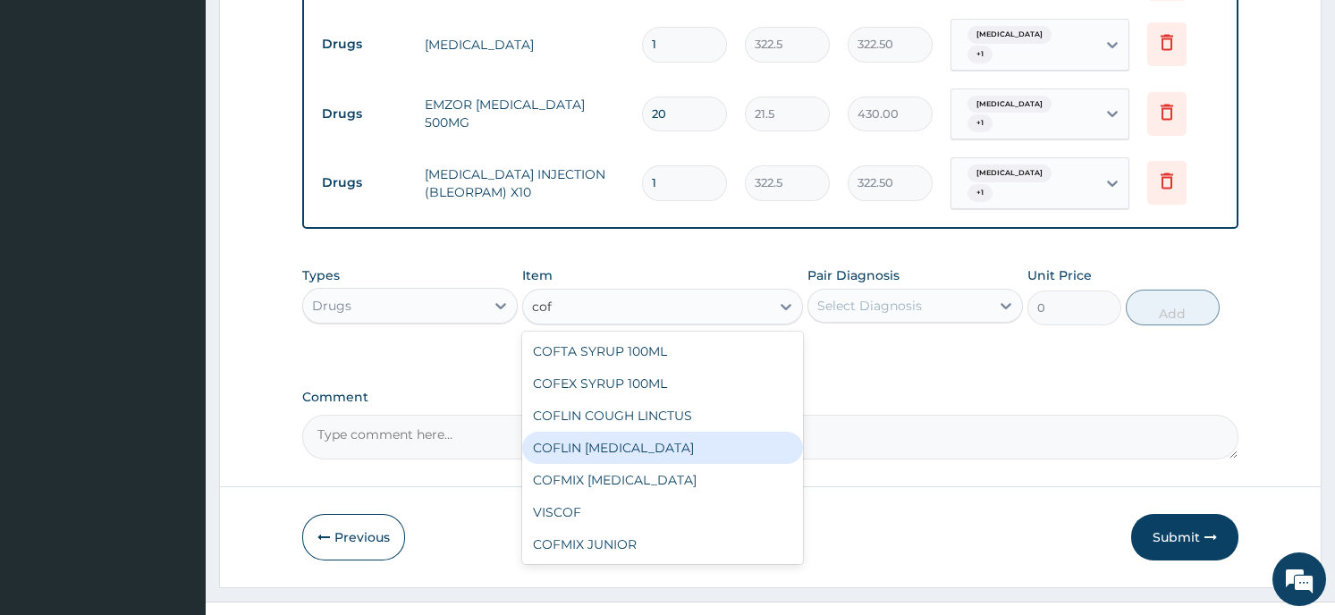
click at [586, 432] on div "COFLIN EXPECTORANT" at bounding box center [662, 448] width 281 height 32
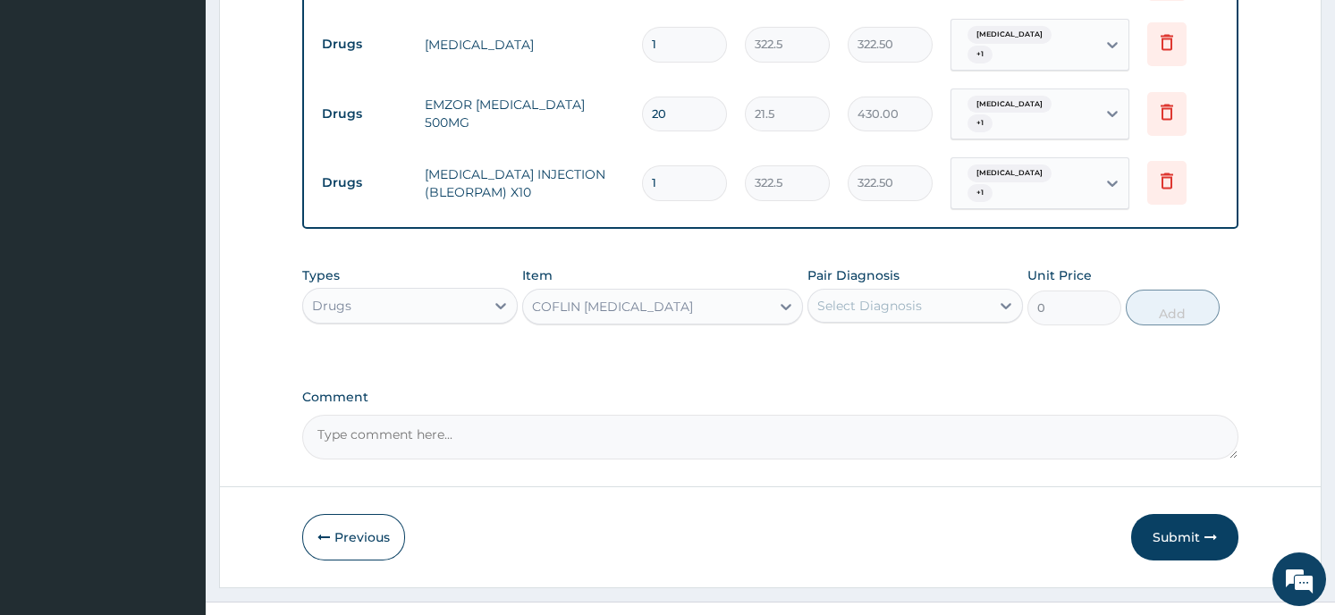
type input "1075"
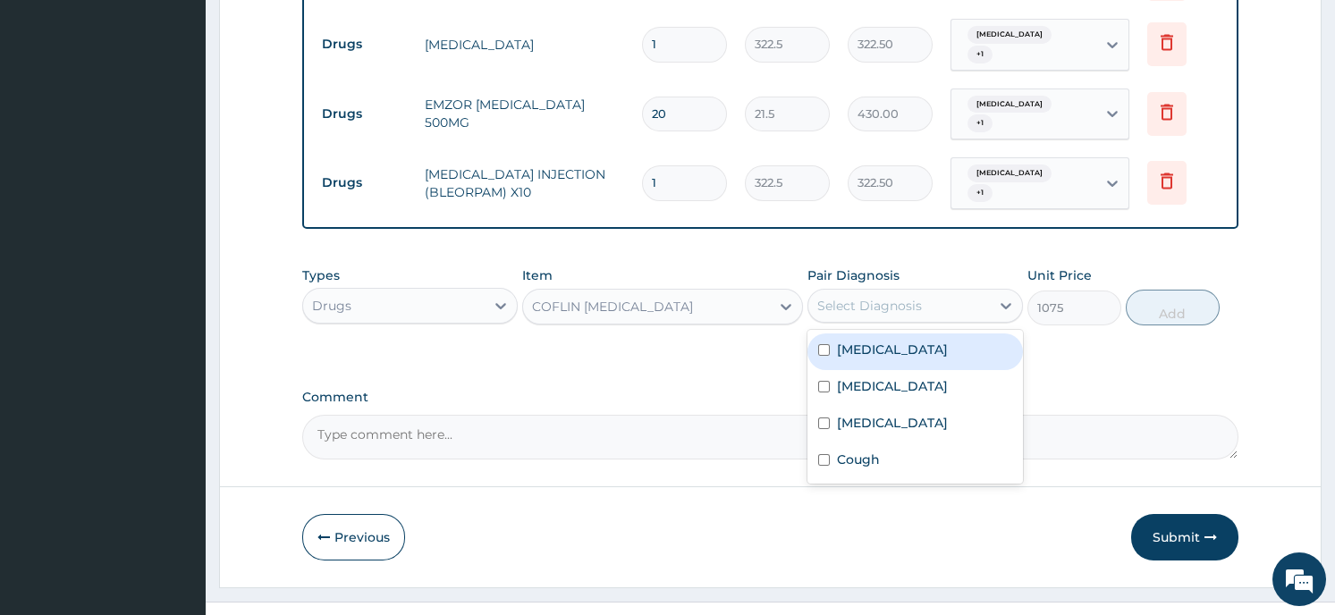
click at [892, 297] on div "Select Diagnosis" at bounding box center [869, 306] width 105 height 18
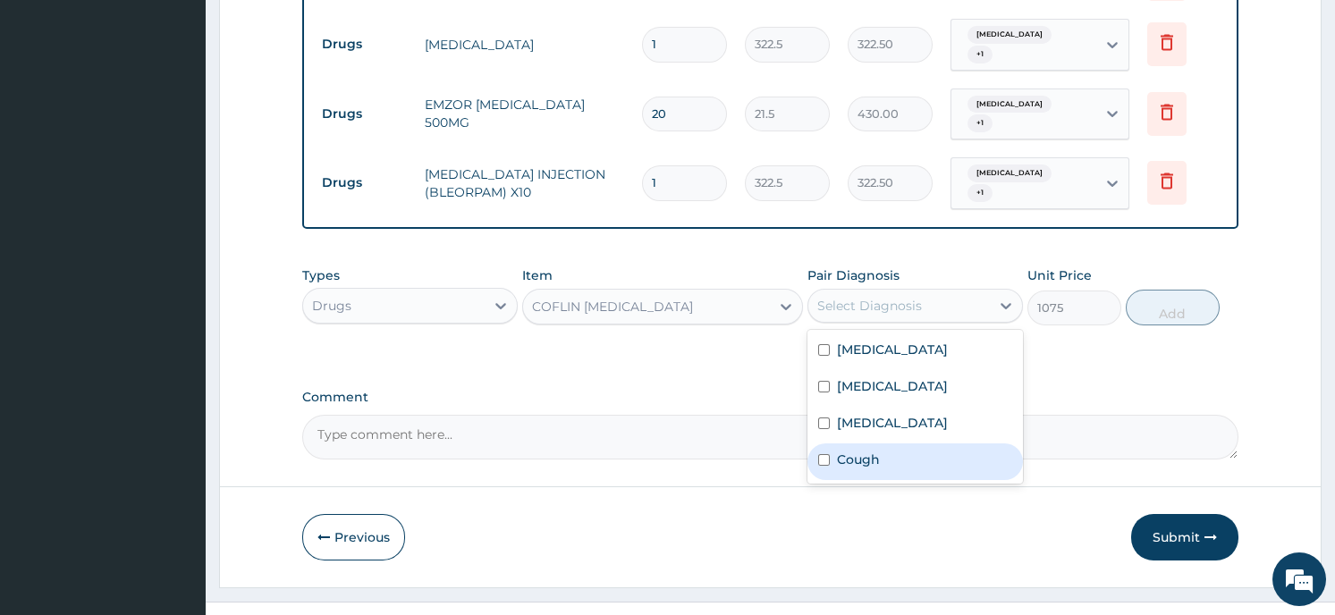
click at [876, 451] on label "Cough" at bounding box center [858, 460] width 43 height 18
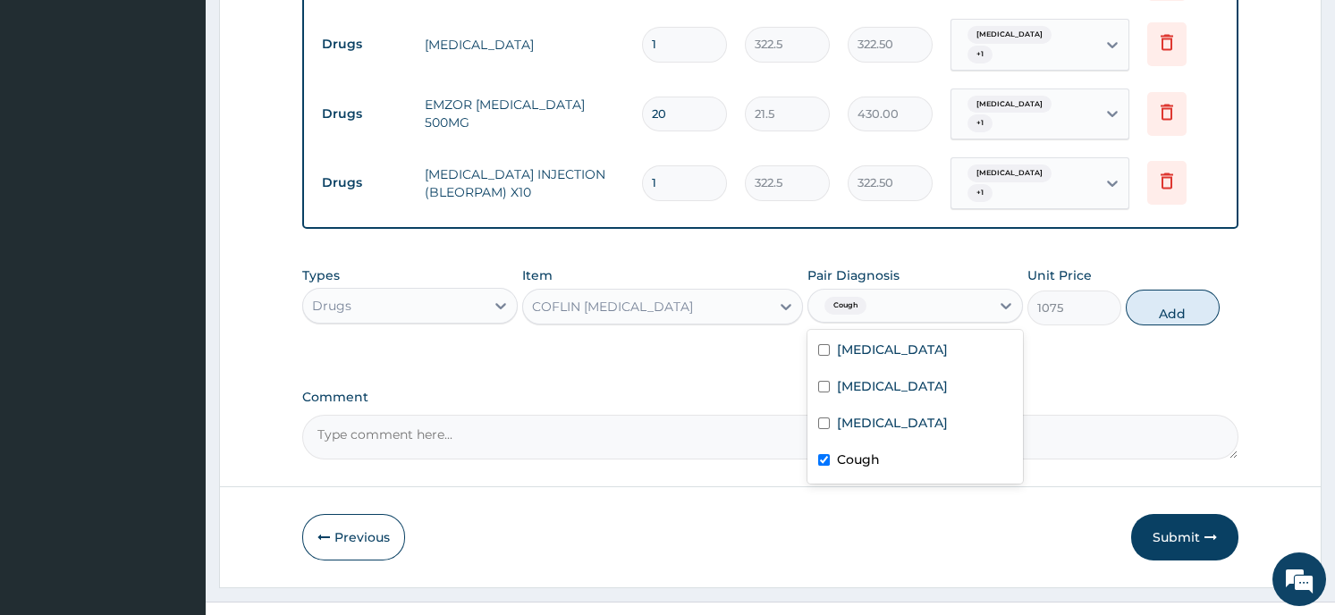
checkbox input "true"
click at [1175, 290] on button "Add" at bounding box center [1173, 308] width 94 height 36
type input "0"
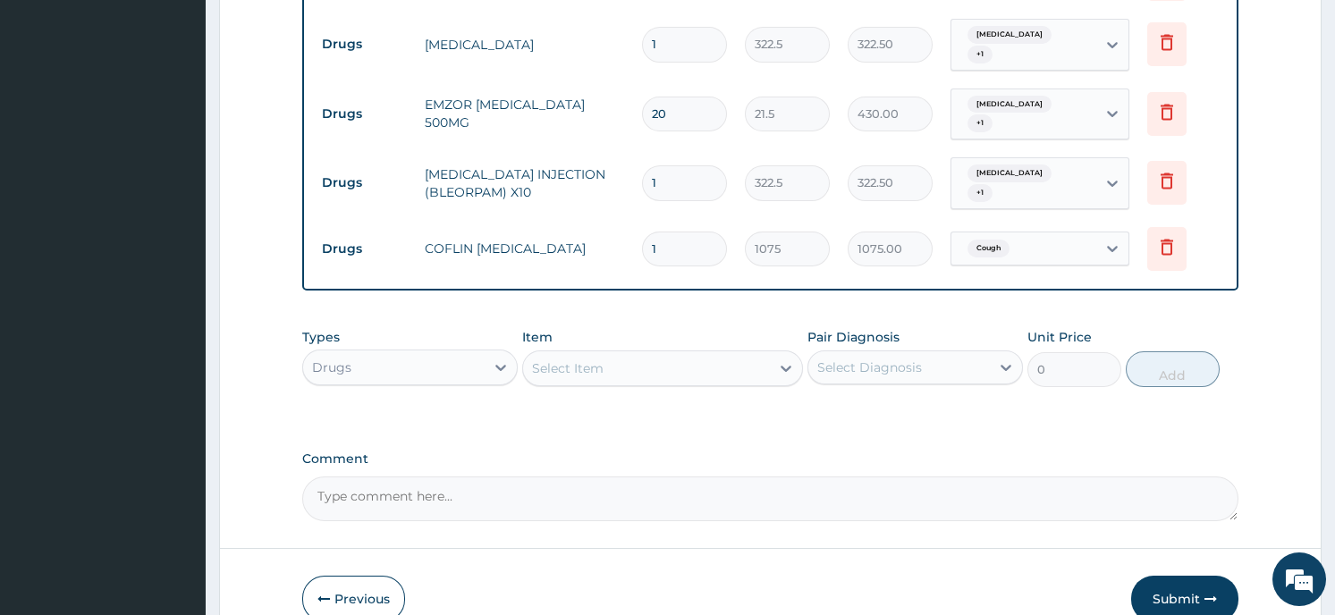
click at [1174, 576] on button "Submit" at bounding box center [1184, 599] width 107 height 47
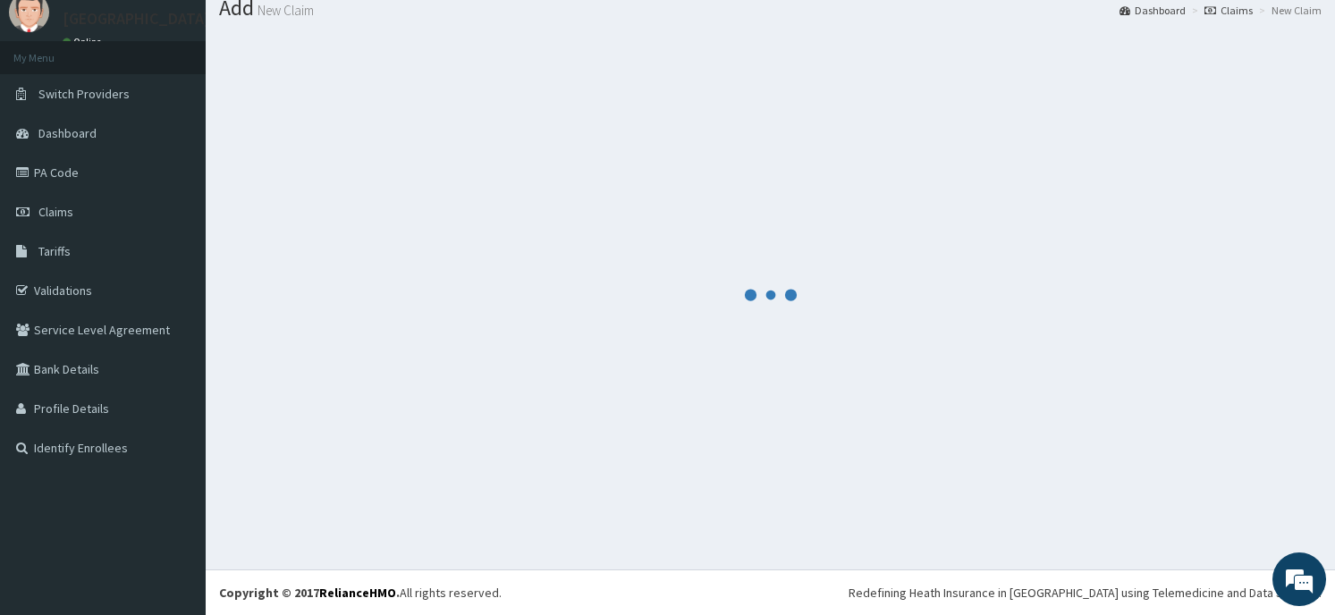
scroll to position [62, 0]
click at [966, 249] on div at bounding box center [770, 294] width 1103 height 523
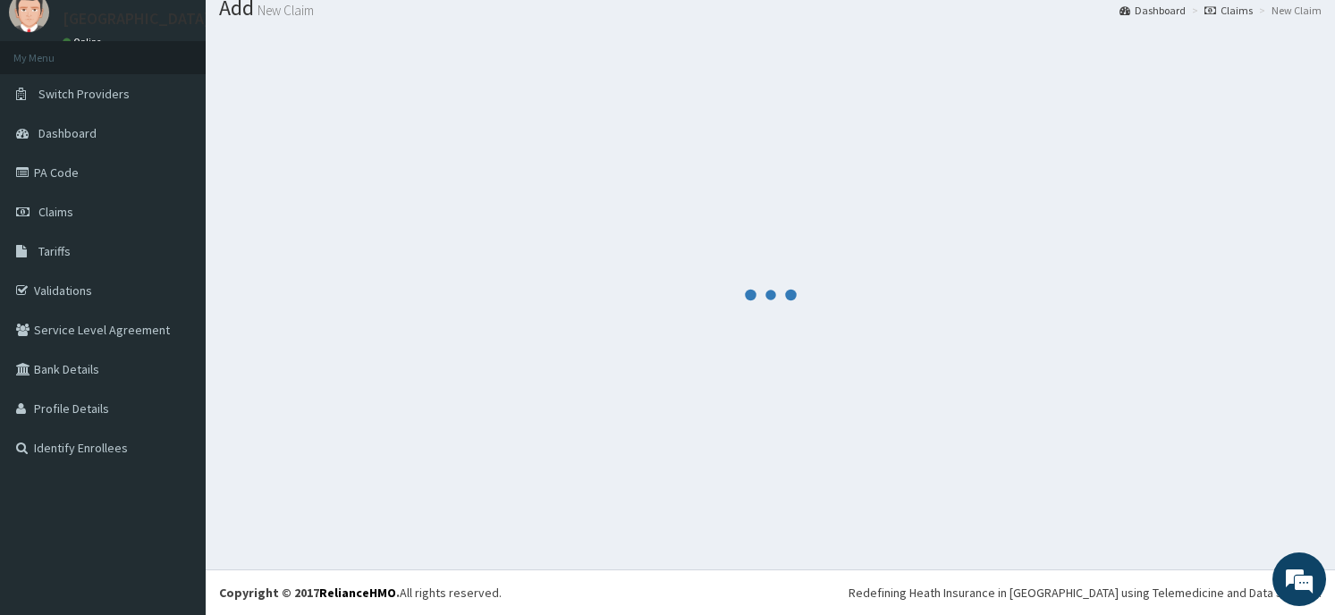
click at [966, 249] on div at bounding box center [770, 294] width 1103 height 523
click at [1018, 448] on div at bounding box center [770, 294] width 1103 height 523
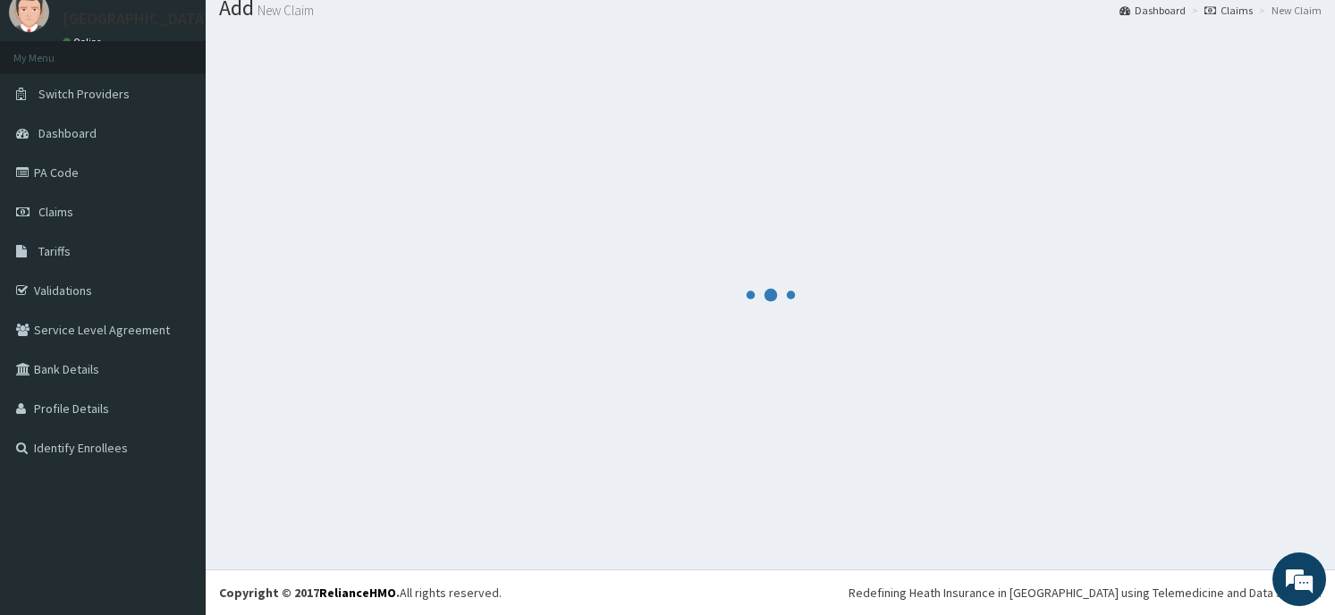
click at [1018, 448] on div at bounding box center [770, 294] width 1103 height 523
click at [1136, 62] on div at bounding box center [770, 294] width 1103 height 523
click at [867, 243] on div at bounding box center [770, 294] width 1103 height 523
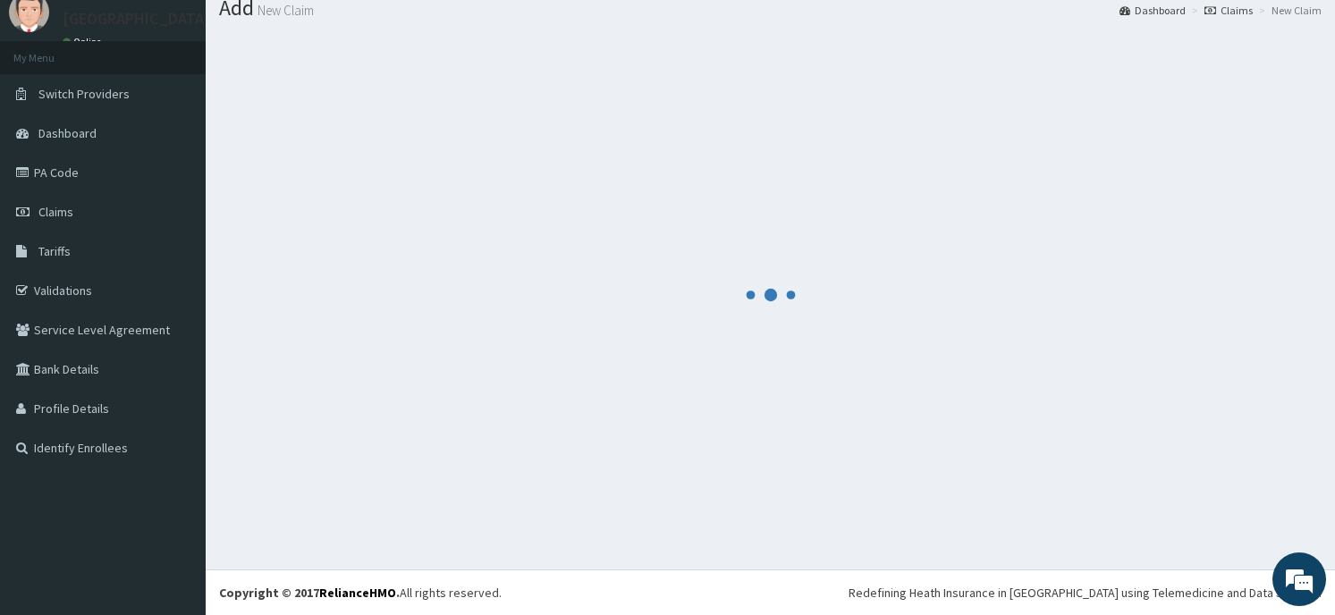
click at [867, 243] on div at bounding box center [770, 294] width 1103 height 523
click at [982, 341] on div at bounding box center [770, 294] width 1103 height 523
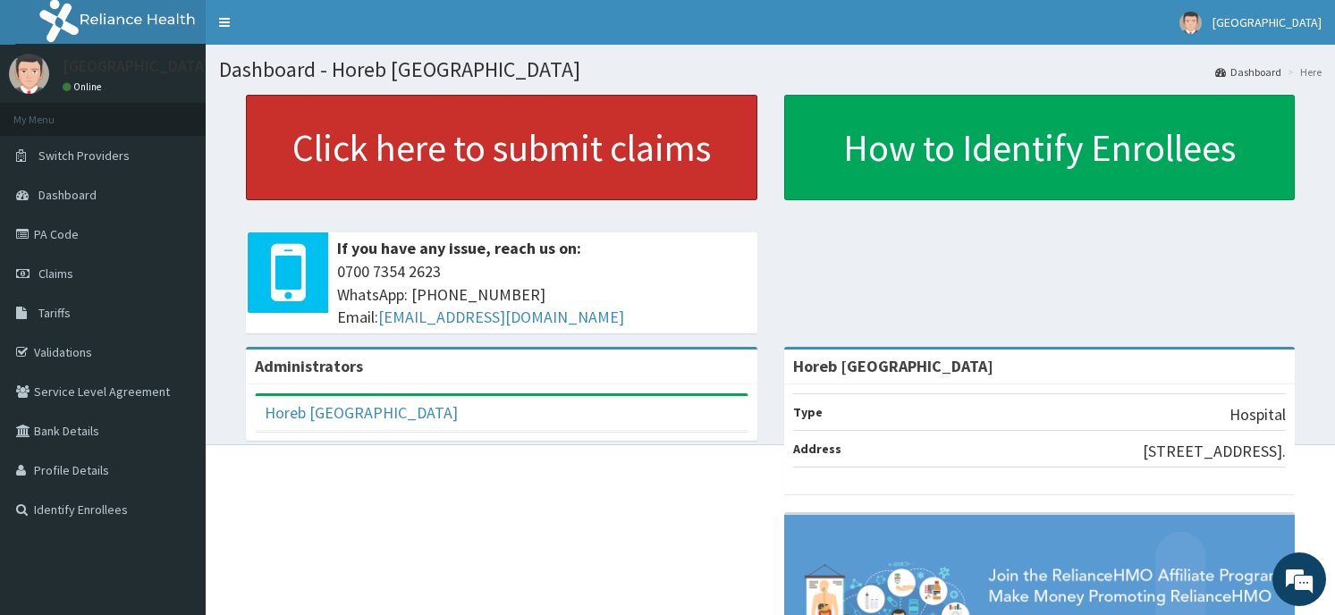
click at [454, 164] on link "Click here to submit claims" at bounding box center [502, 148] width 512 height 106
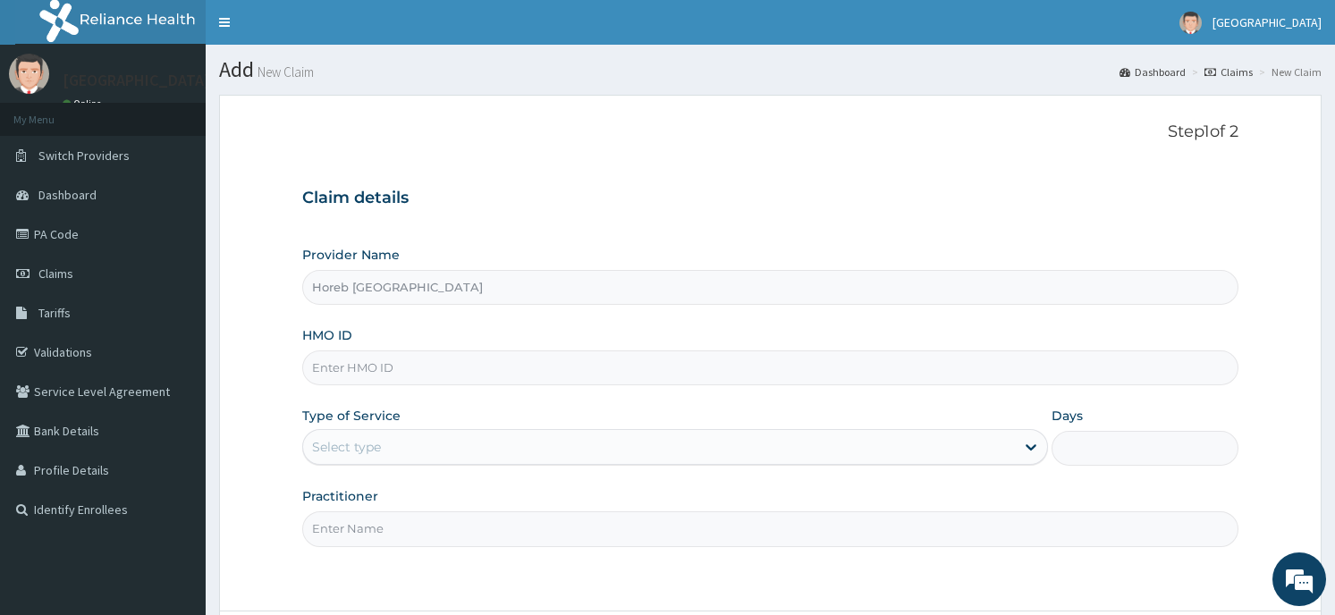
click at [45, 268] on span "Claims" at bounding box center [55, 274] width 35 height 16
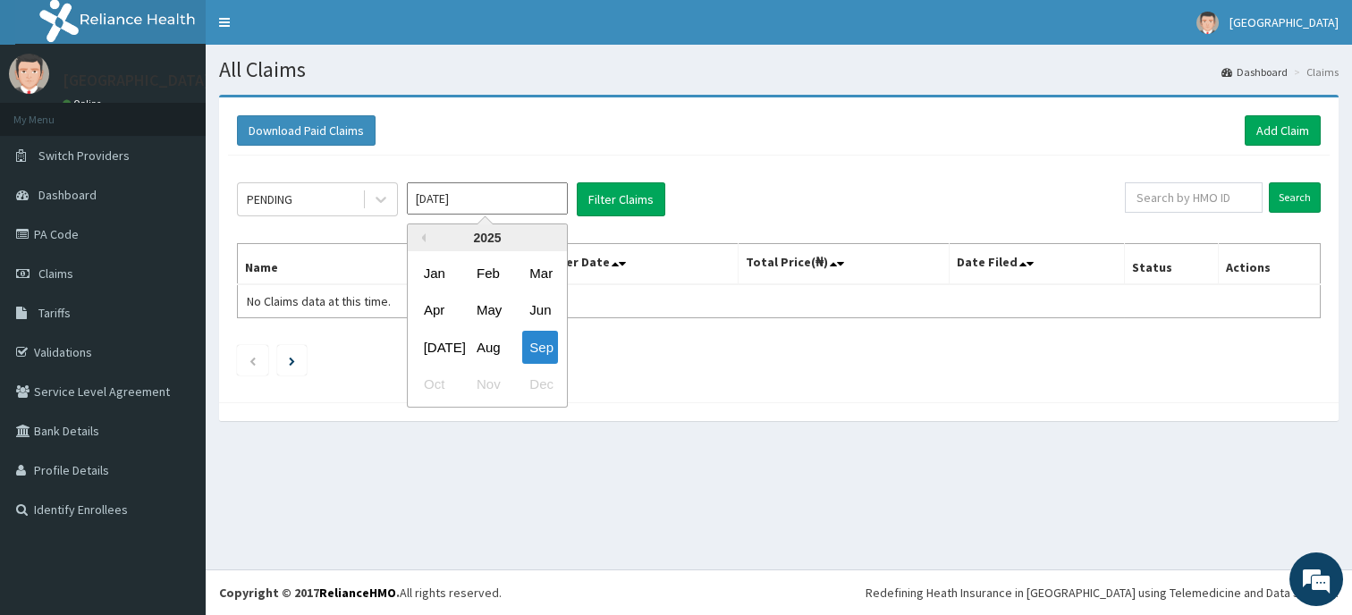
drag, startPoint x: 442, startPoint y: 207, endPoint x: 472, endPoint y: 293, distance: 91.1
click at [472, 215] on input "[DATE]" at bounding box center [487, 198] width 161 height 32
click at [433, 341] on div "[DATE]" at bounding box center [435, 347] width 36 height 33
type input "[DATE]"
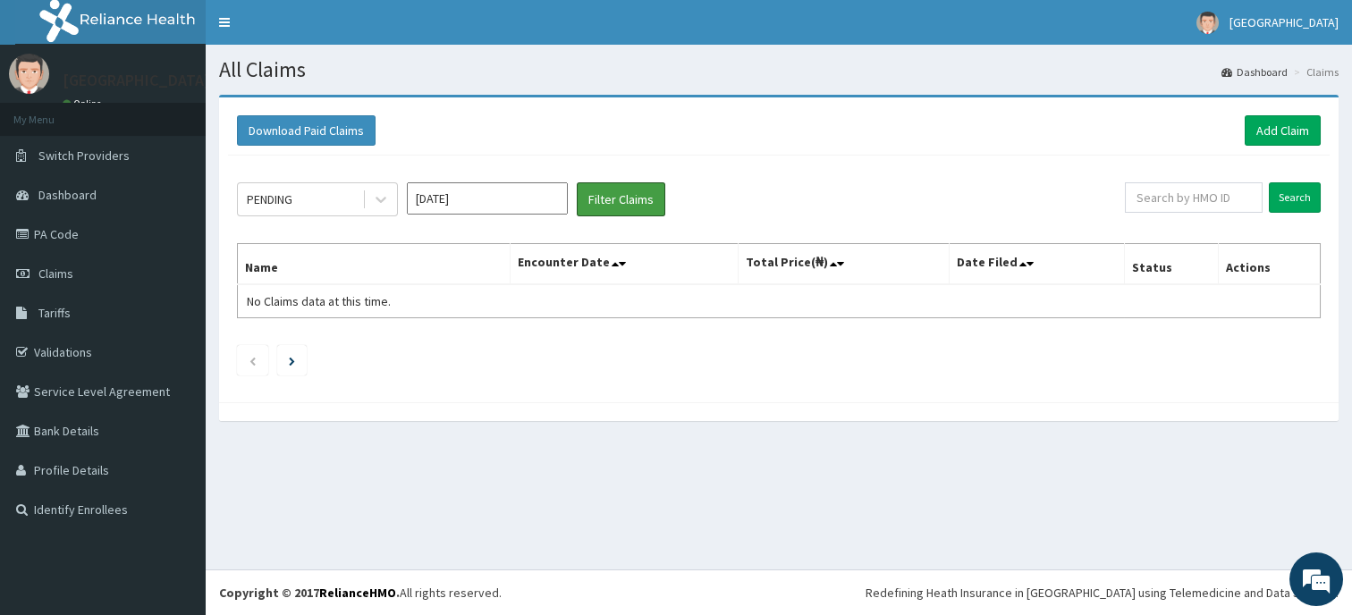
click at [645, 187] on button "Filter Claims" at bounding box center [621, 199] width 89 height 34
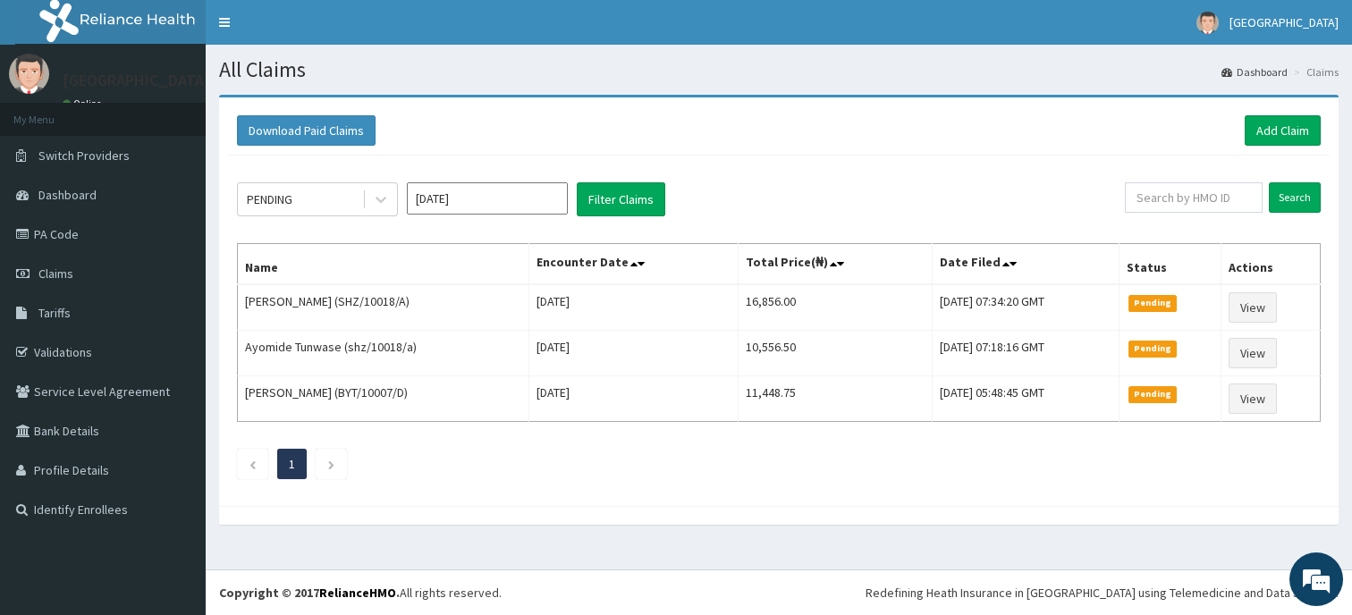
click at [379, 199] on icon at bounding box center [381, 199] width 18 height 18
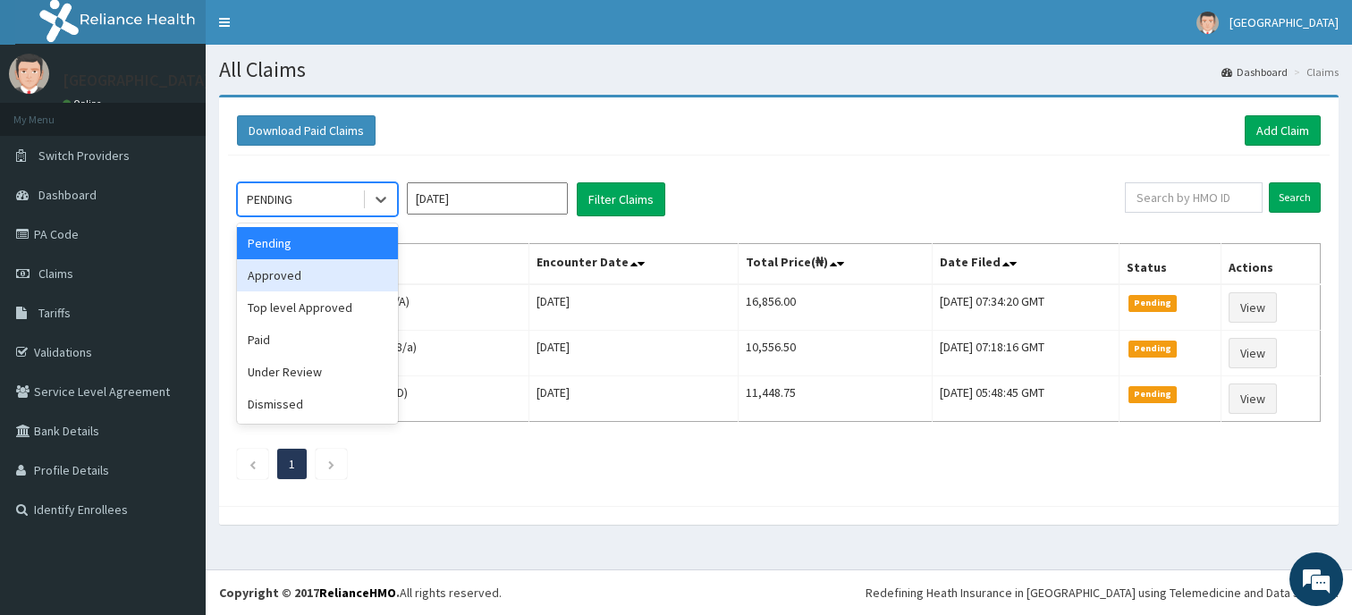
click at [361, 275] on div "Approved" at bounding box center [317, 275] width 161 height 32
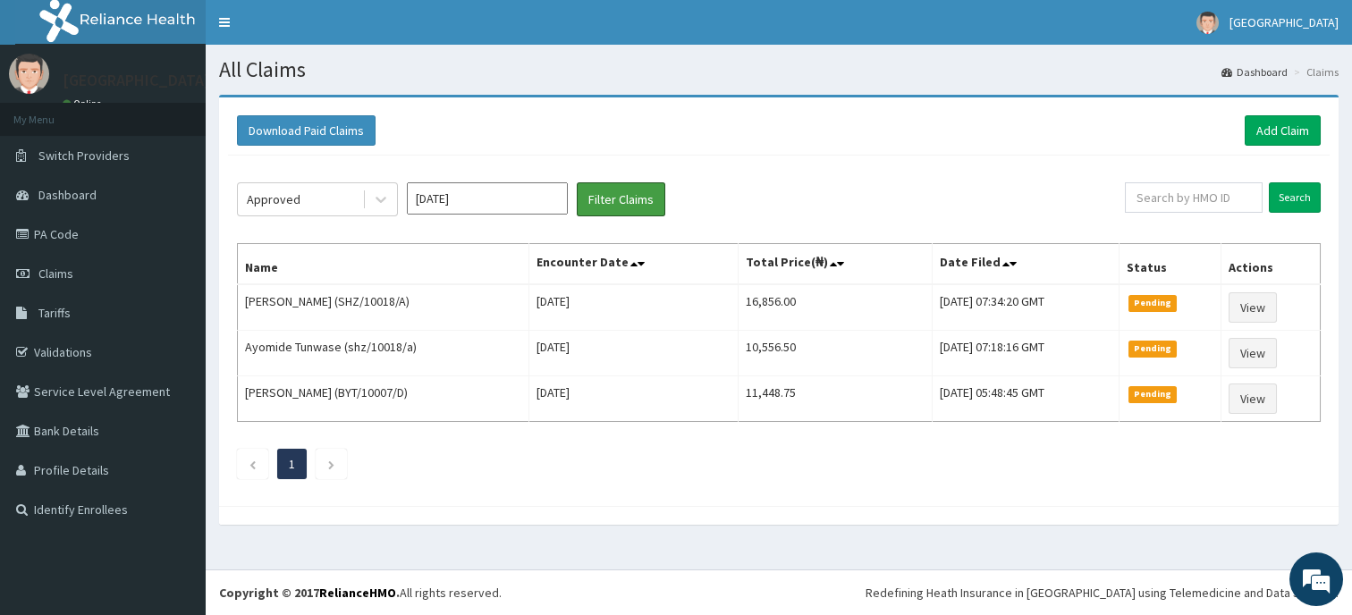
click at [599, 204] on button "Filter Claims" at bounding box center [621, 199] width 89 height 34
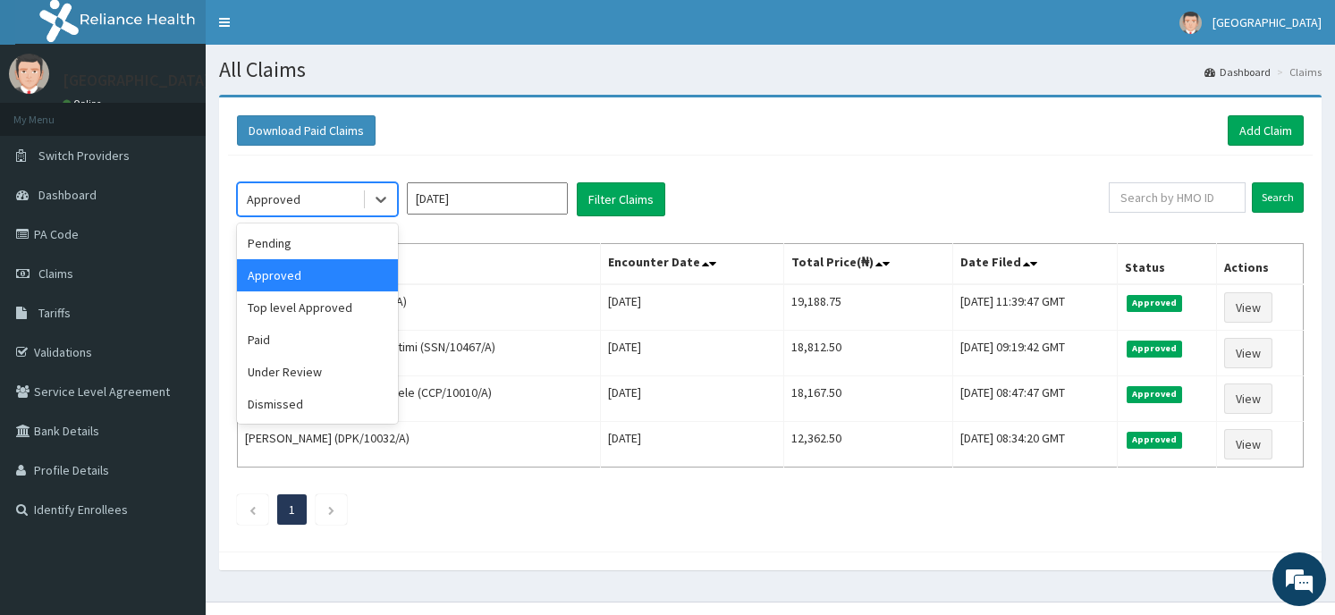
click at [373, 199] on icon at bounding box center [381, 199] width 18 height 18
click at [342, 377] on div "Under Review" at bounding box center [317, 372] width 161 height 32
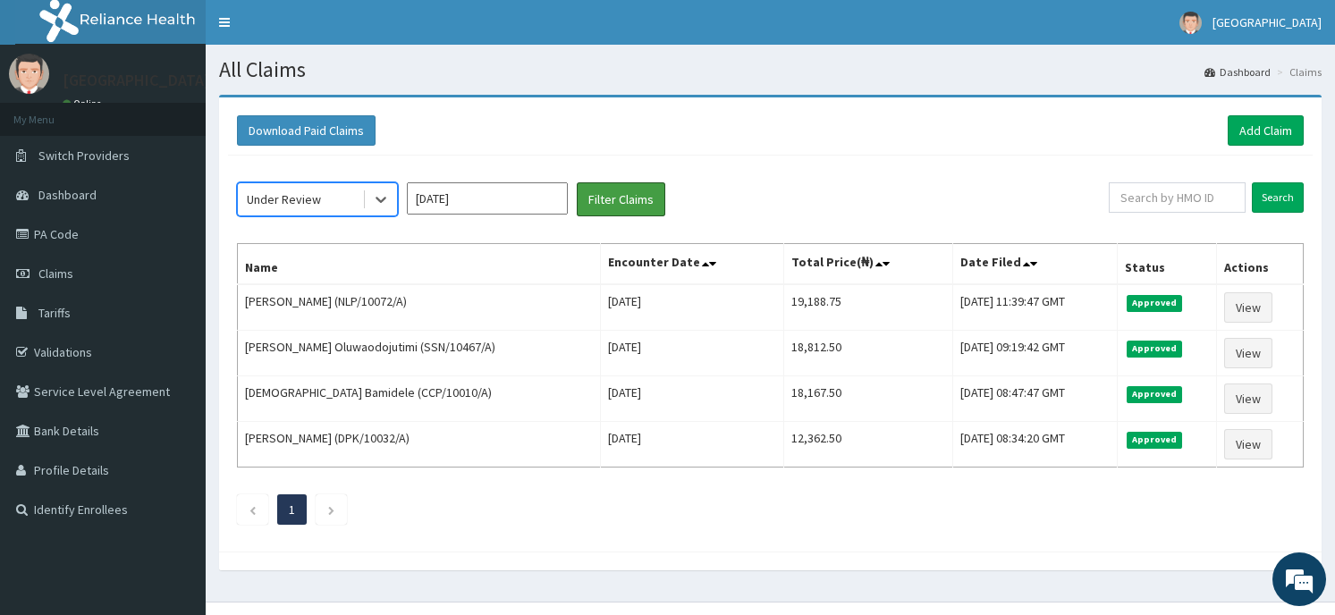
click at [605, 200] on button "Filter Claims" at bounding box center [621, 199] width 89 height 34
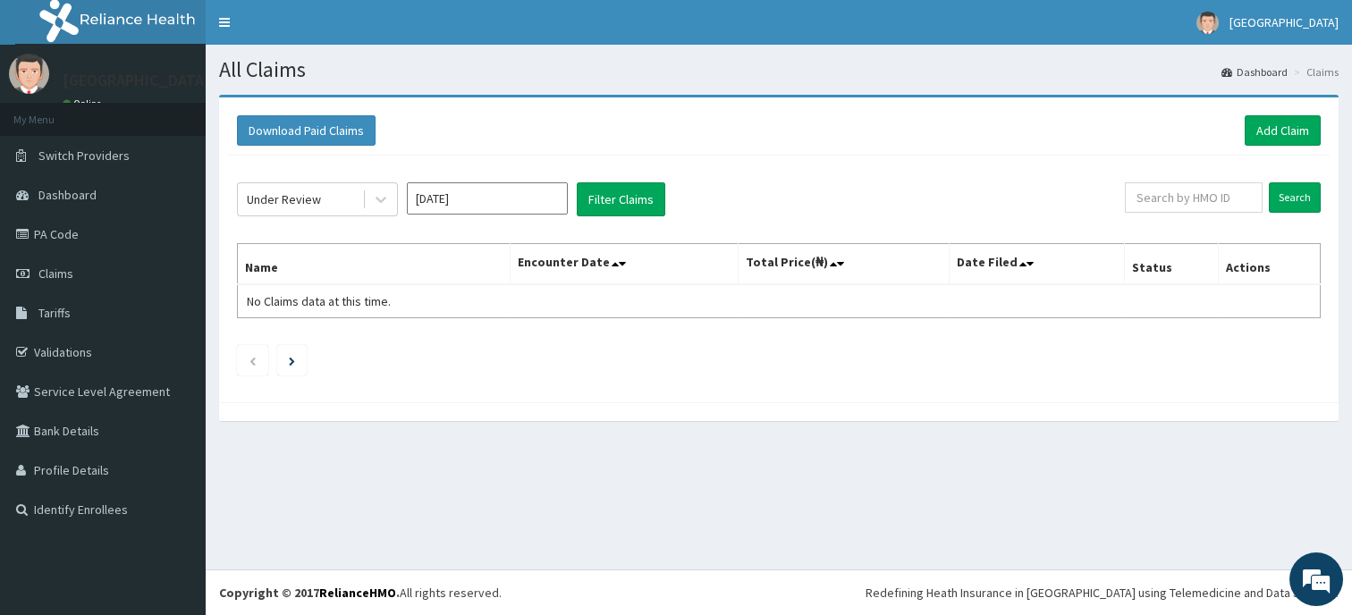
click at [379, 199] on icon at bounding box center [381, 199] width 18 height 18
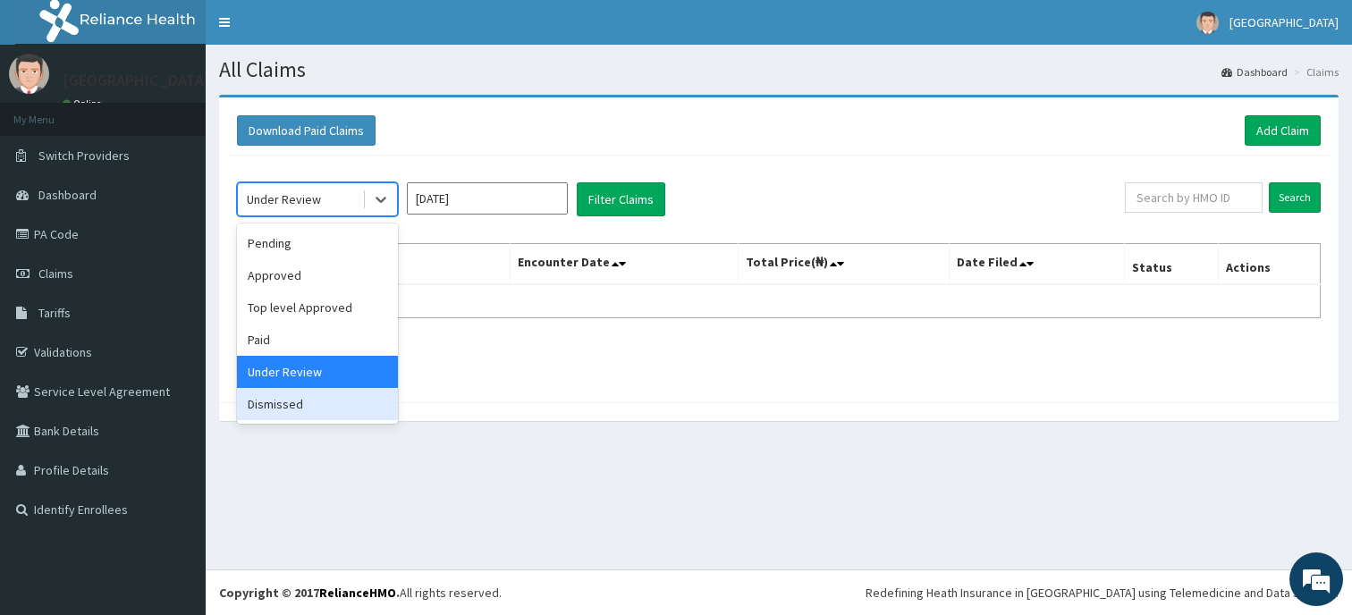
click at [335, 401] on div "Dismissed" at bounding box center [317, 404] width 161 height 32
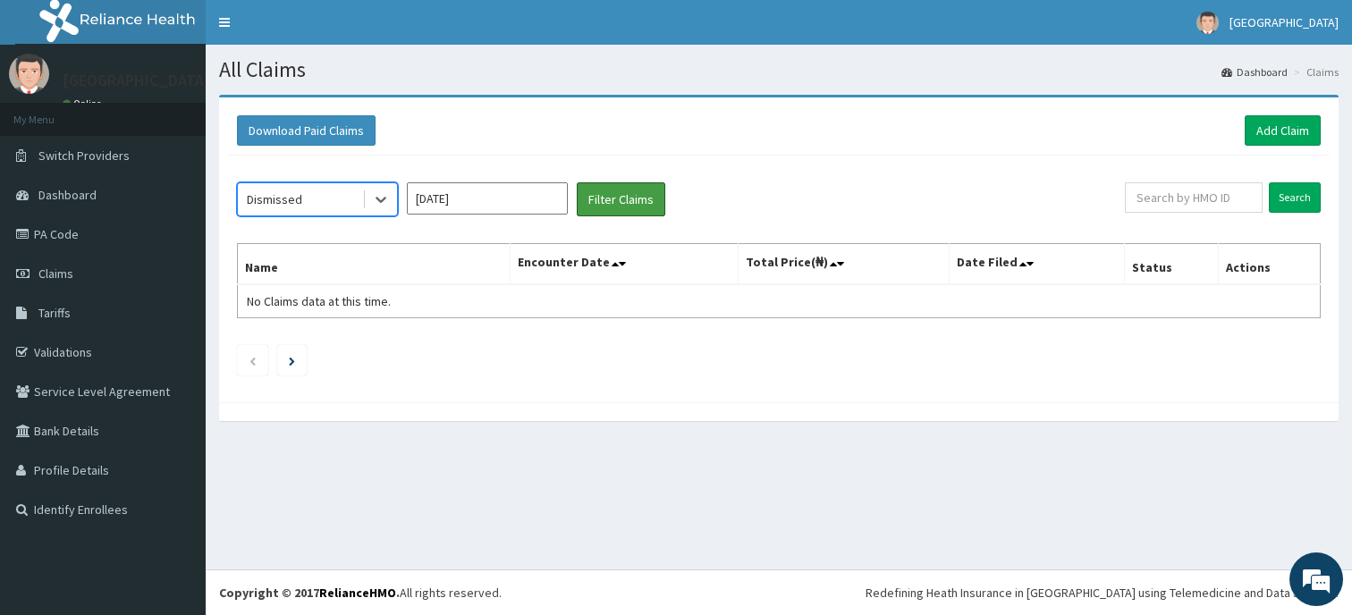
click at [634, 191] on button "Filter Claims" at bounding box center [621, 199] width 89 height 34
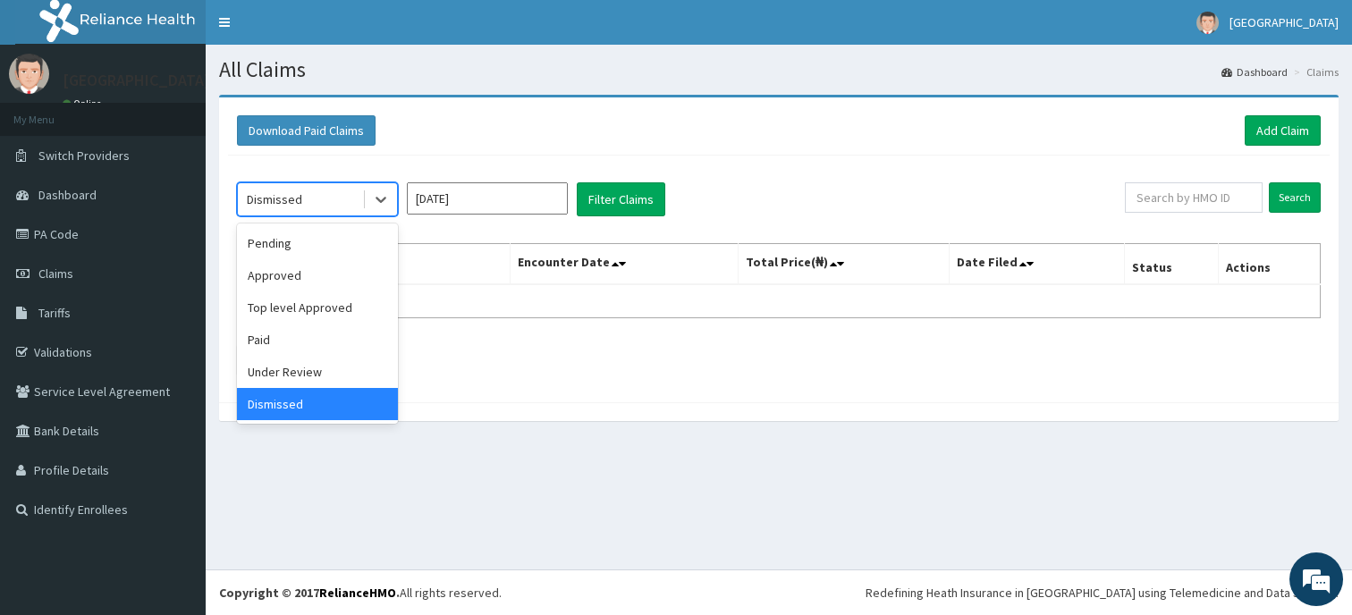
click at [377, 198] on icon at bounding box center [381, 199] width 18 height 18
click at [354, 241] on div "Pending" at bounding box center [317, 243] width 161 height 32
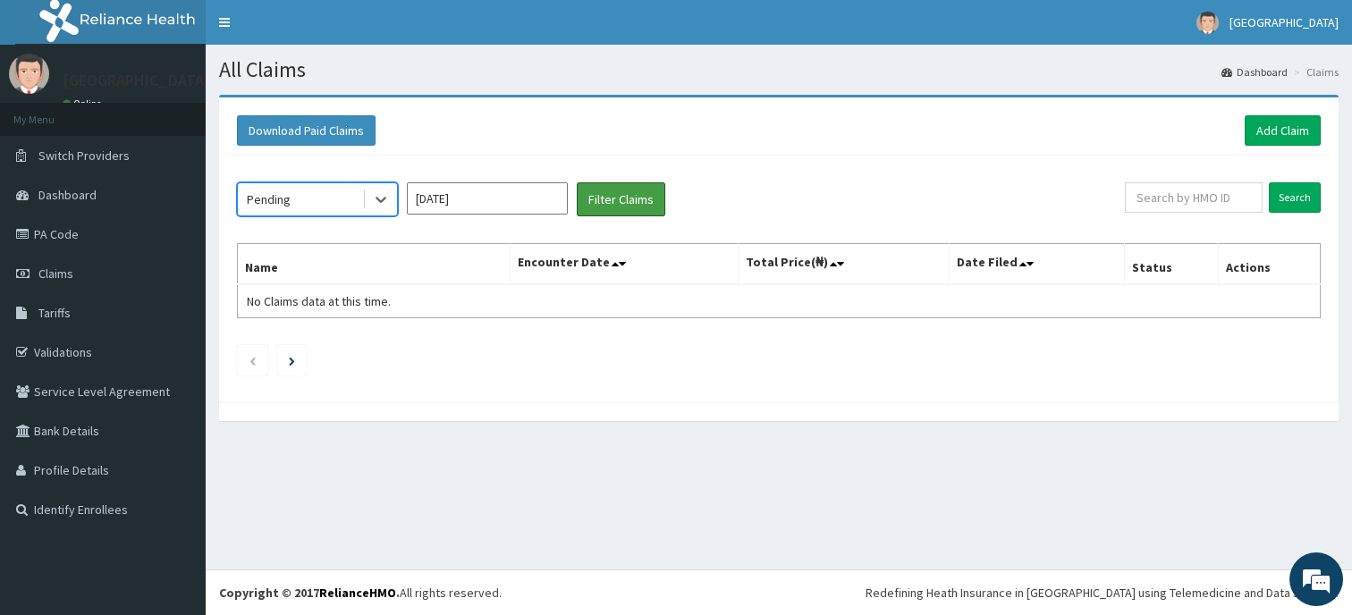
click at [602, 190] on button "Filter Claims" at bounding box center [621, 199] width 89 height 34
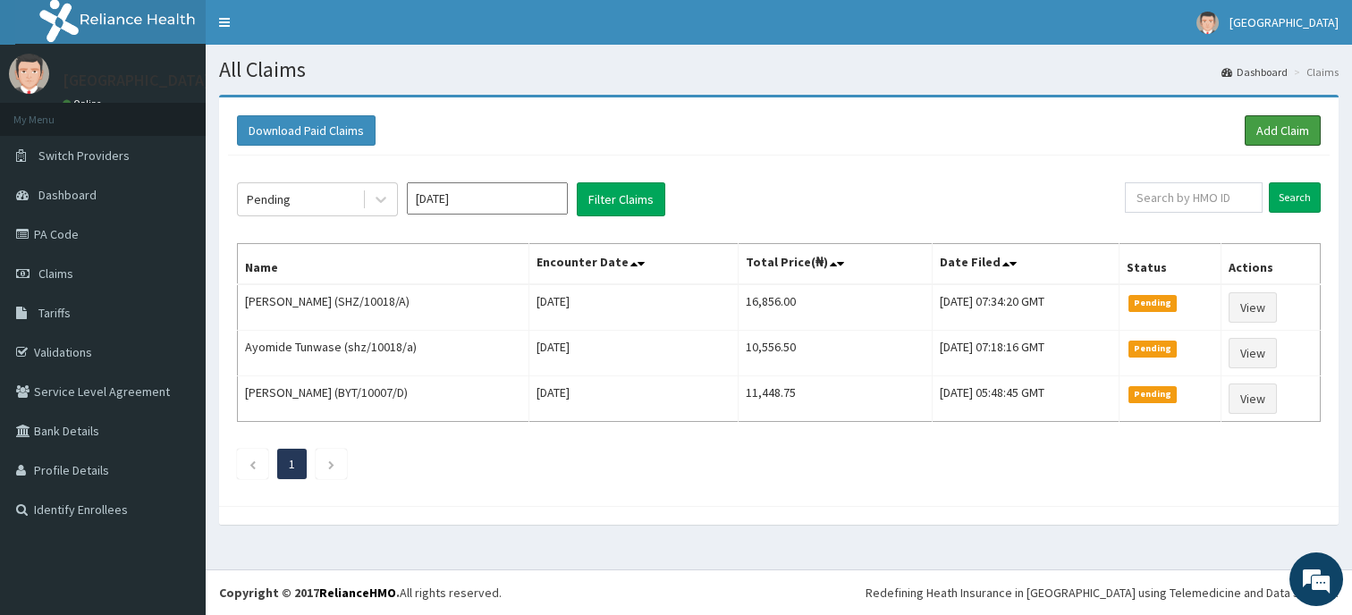
click at [1282, 128] on link "Add Claim" at bounding box center [1283, 130] width 76 height 30
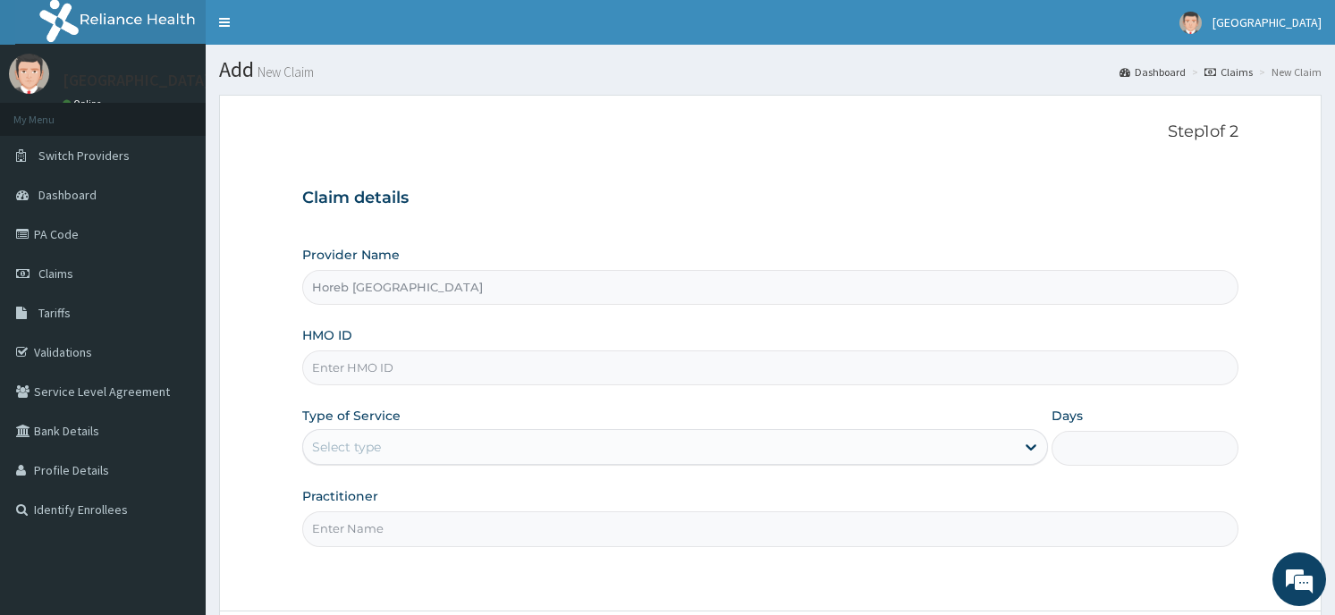
click at [505, 377] on input "HMO ID" at bounding box center [769, 368] width 935 height 35
type input "okb/10907/a"
click at [360, 438] on div "Select type" at bounding box center [659, 447] width 712 height 29
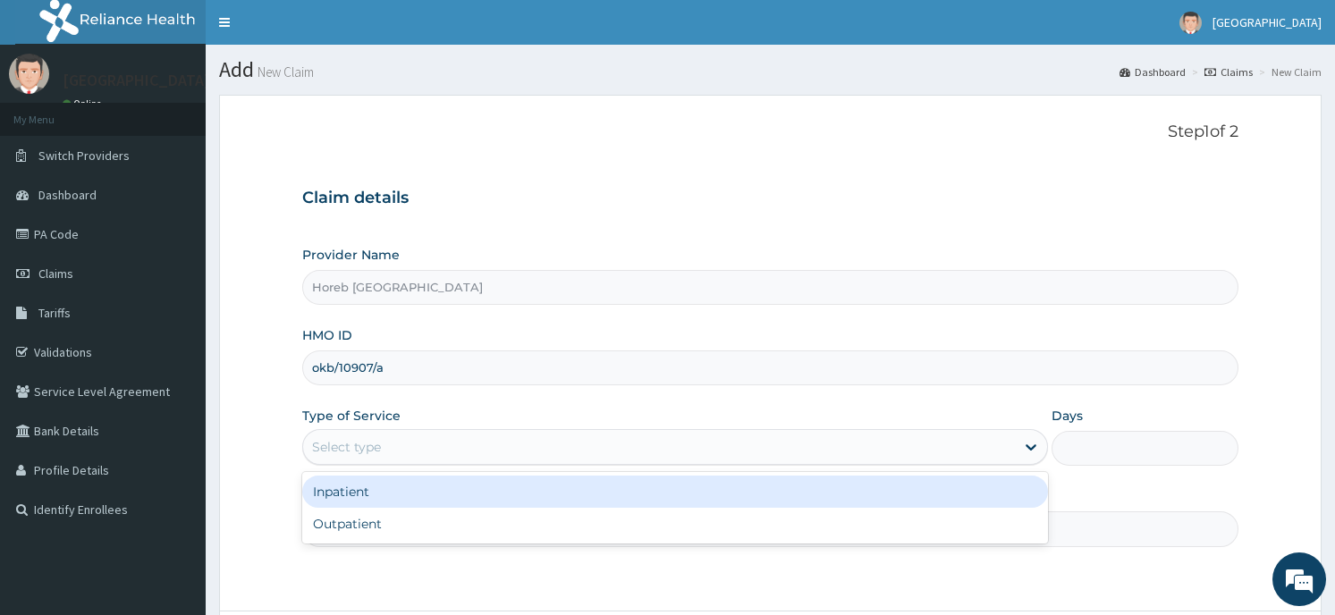
click at [360, 487] on div "Inpatient" at bounding box center [675, 492] width 746 height 32
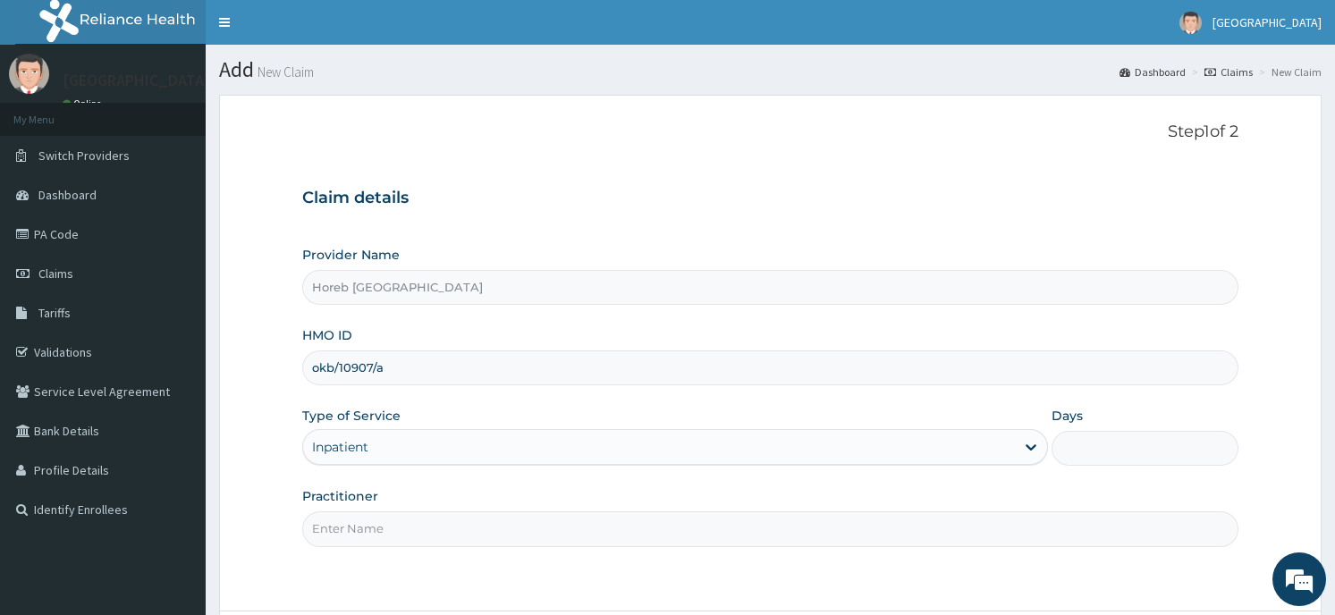
click at [390, 530] on input "Practitioner" at bounding box center [769, 529] width 935 height 35
drag, startPoint x: 1099, startPoint y: 546, endPoint x: 1079, endPoint y: 438, distance: 110.0
click at [1079, 512] on input "general" at bounding box center [769, 529] width 935 height 35
type input "general"
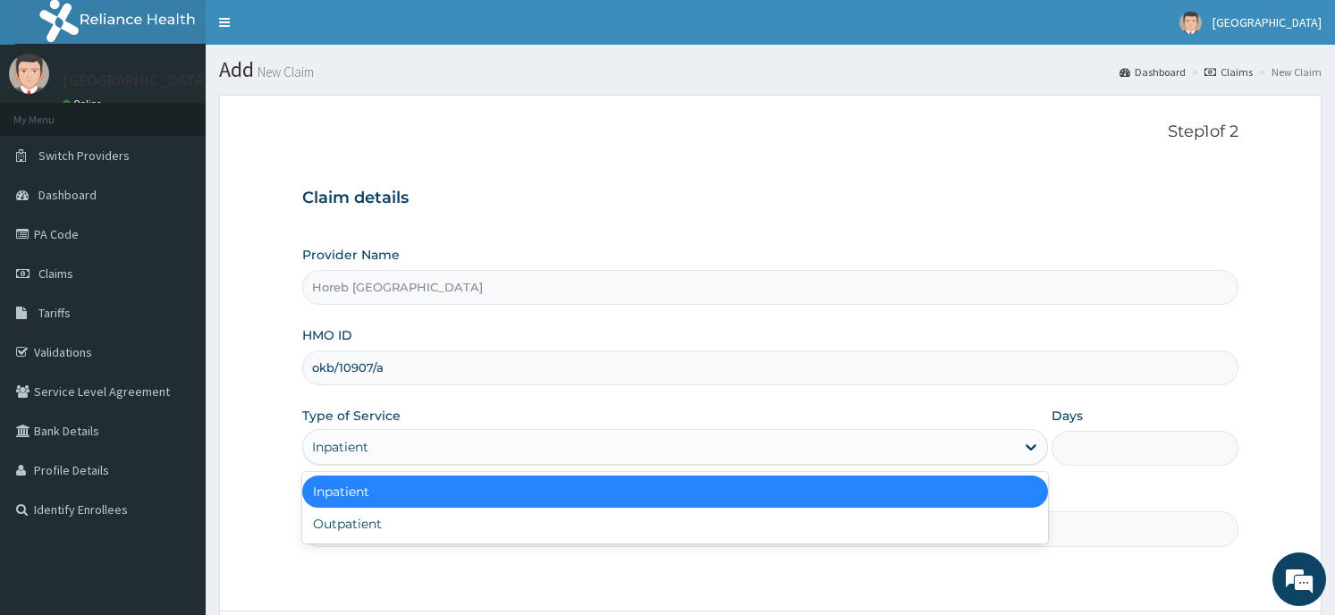
click at [1028, 448] on icon at bounding box center [1031, 448] width 11 height 6
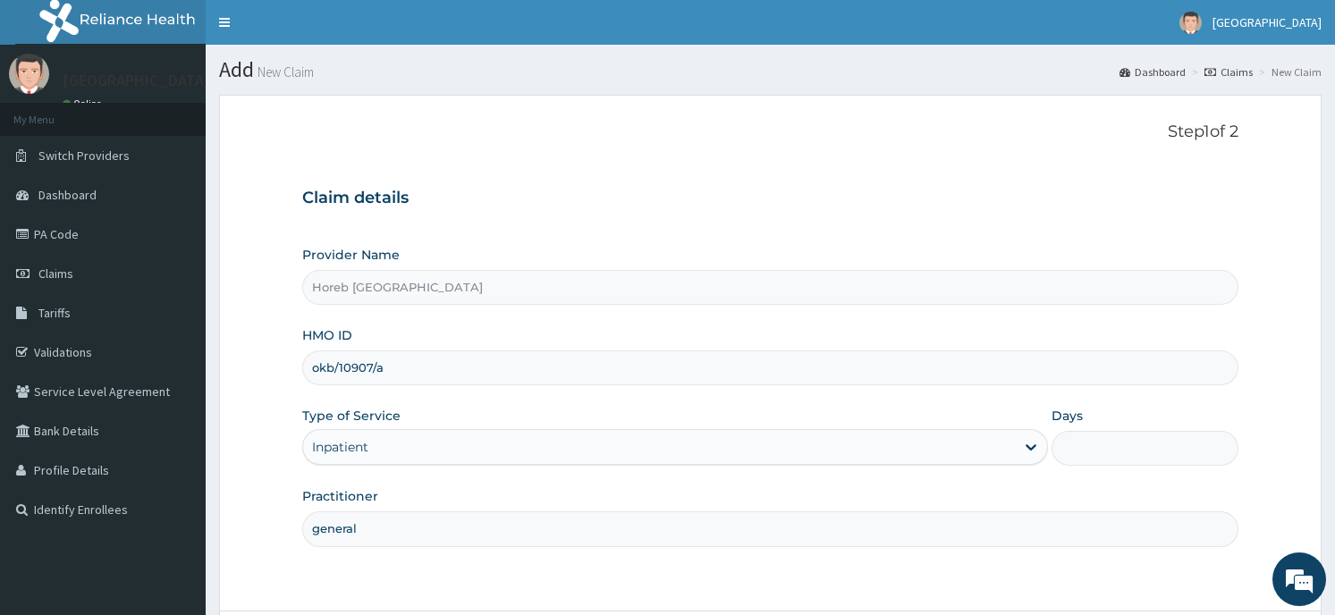
click at [1084, 486] on div "Provider Name Horeb Consult Hospital HMO ID okb/10907/a Type of Service Inpatie…" at bounding box center [769, 396] width 935 height 300
click at [1078, 454] on input "Days" at bounding box center [1145, 448] width 186 height 35
type input "2"
click at [1098, 584] on div "Step 1 of 2 Claim details Provider Name Horeb Consult Hospital HMO ID okb/10907…" at bounding box center [769, 353] width 935 height 461
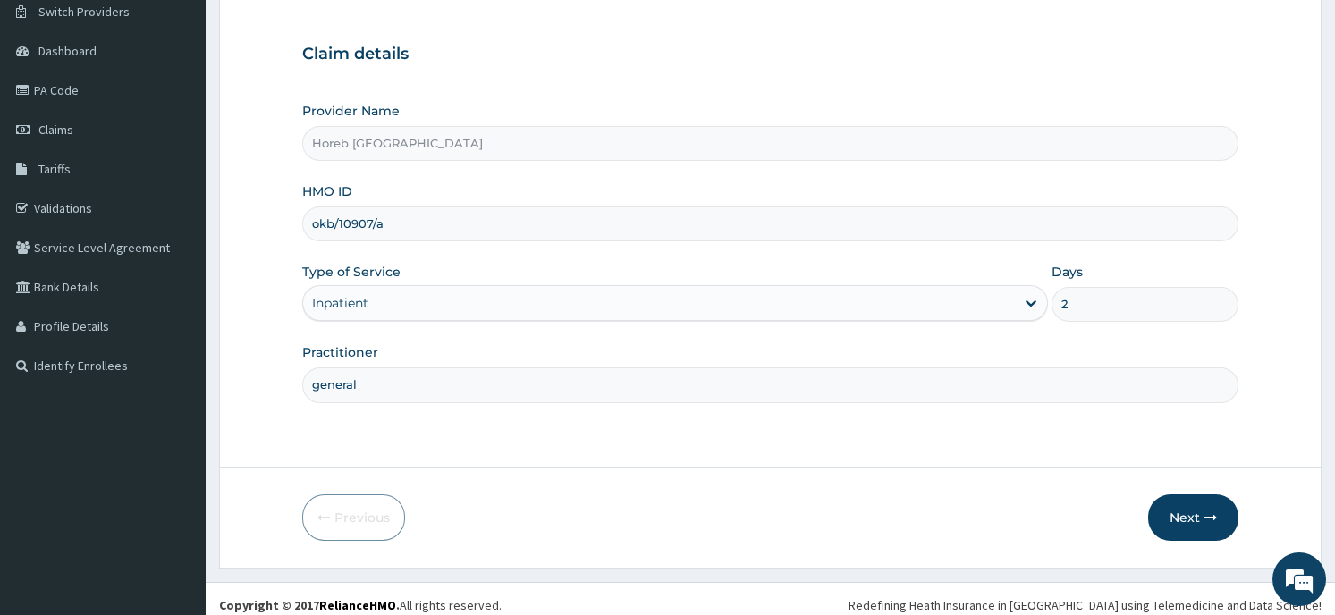
scroll to position [157, 0]
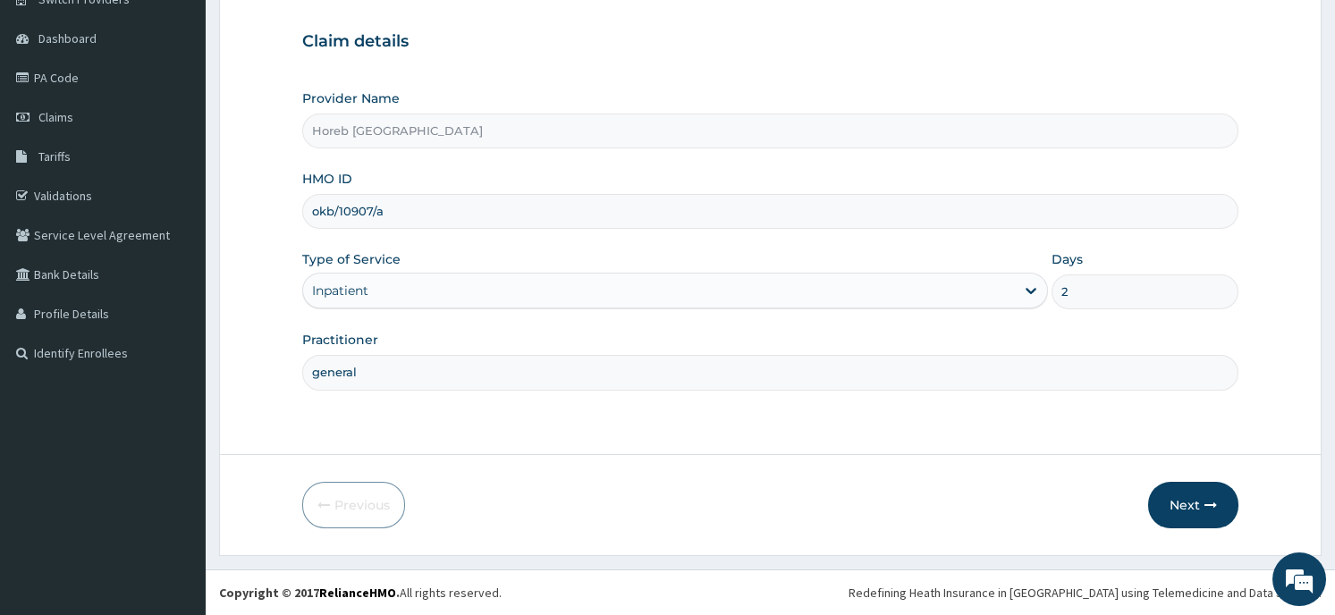
click at [1188, 503] on button "Next" at bounding box center [1193, 505] width 90 height 47
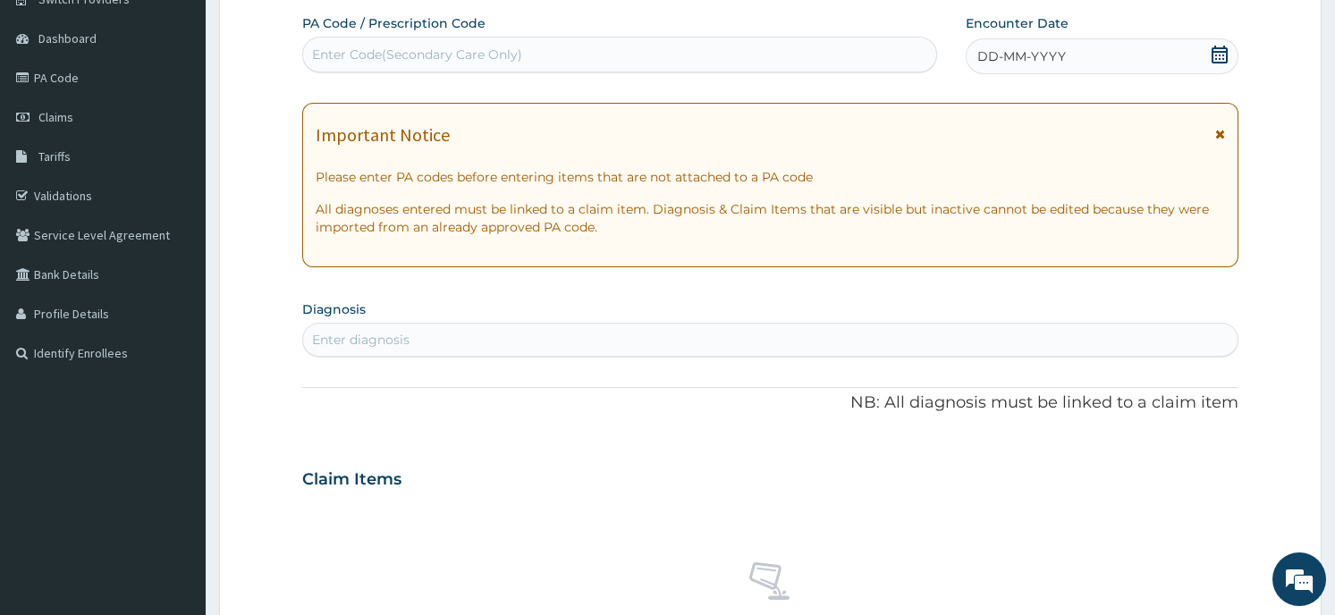
click at [1219, 52] on icon at bounding box center [1220, 55] width 16 height 18
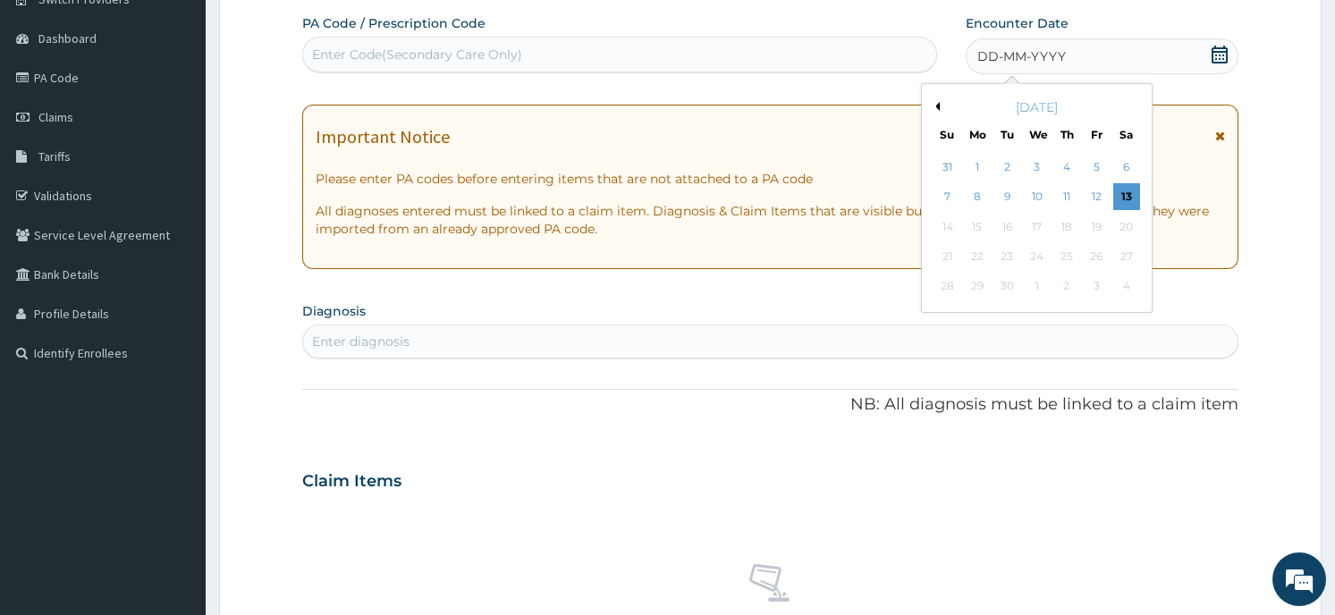
click at [932, 106] on button "Previous Month" at bounding box center [935, 106] width 9 height 9
click at [1125, 195] on div "12" at bounding box center [1126, 197] width 27 height 27
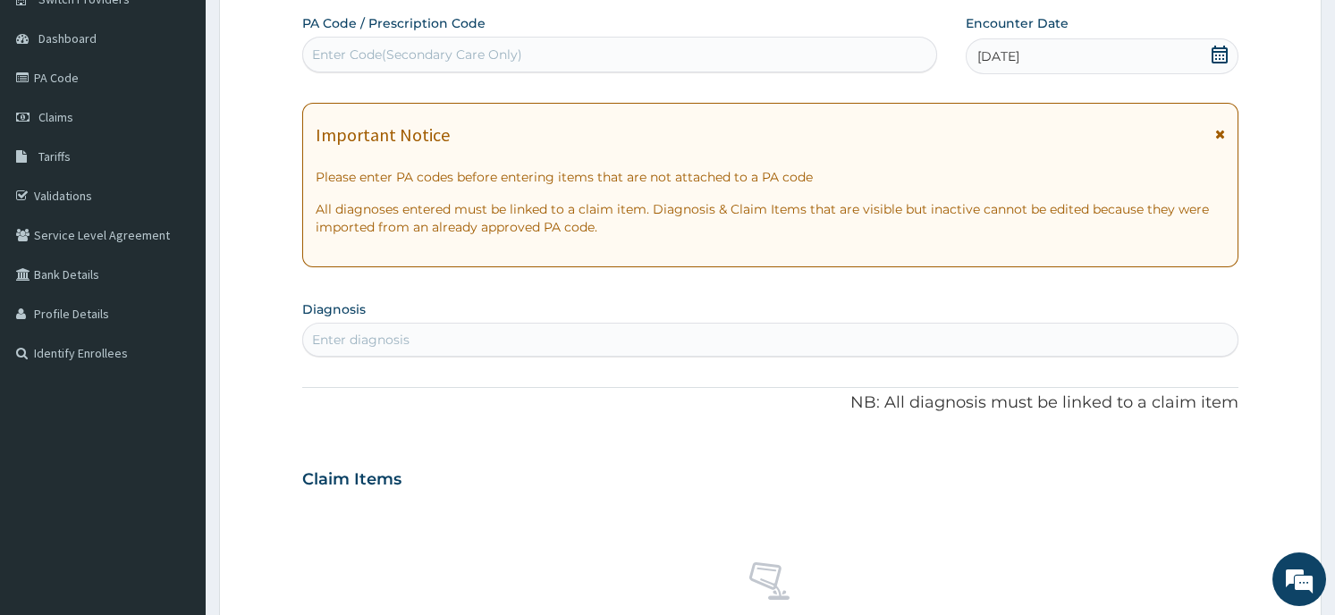
click at [360, 332] on div "Enter diagnosis" at bounding box center [770, 340] width 934 height 29
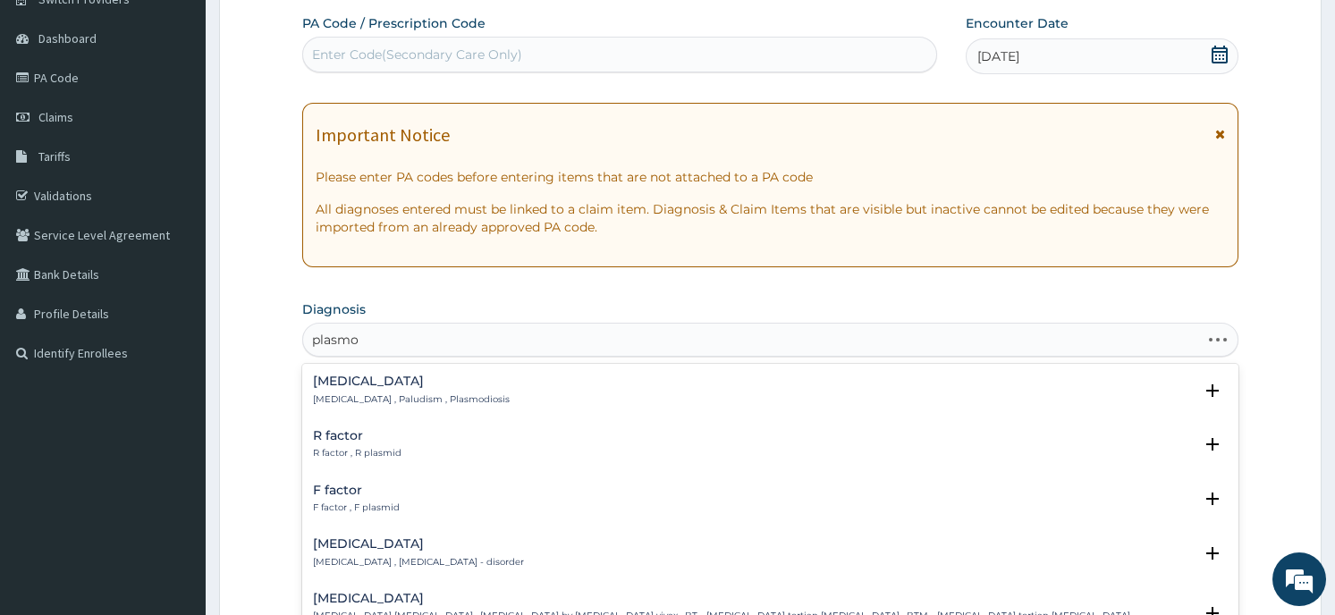
type input "plasmod"
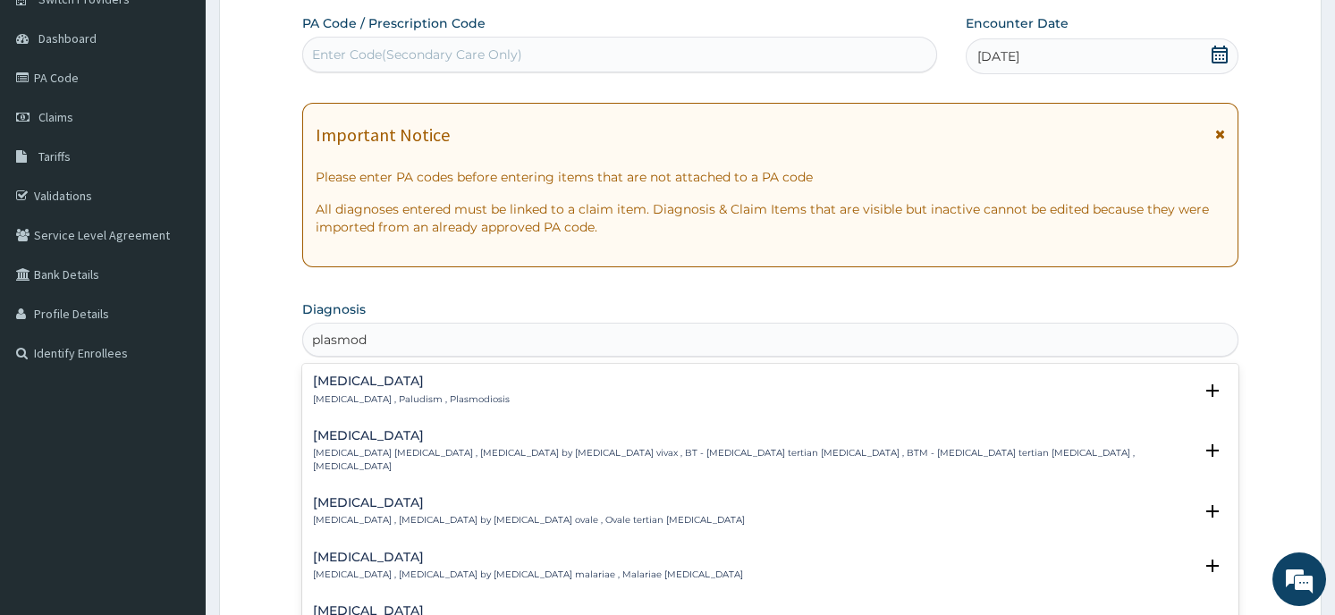
click at [344, 387] on h4 "Malaria" at bounding box center [411, 381] width 197 height 13
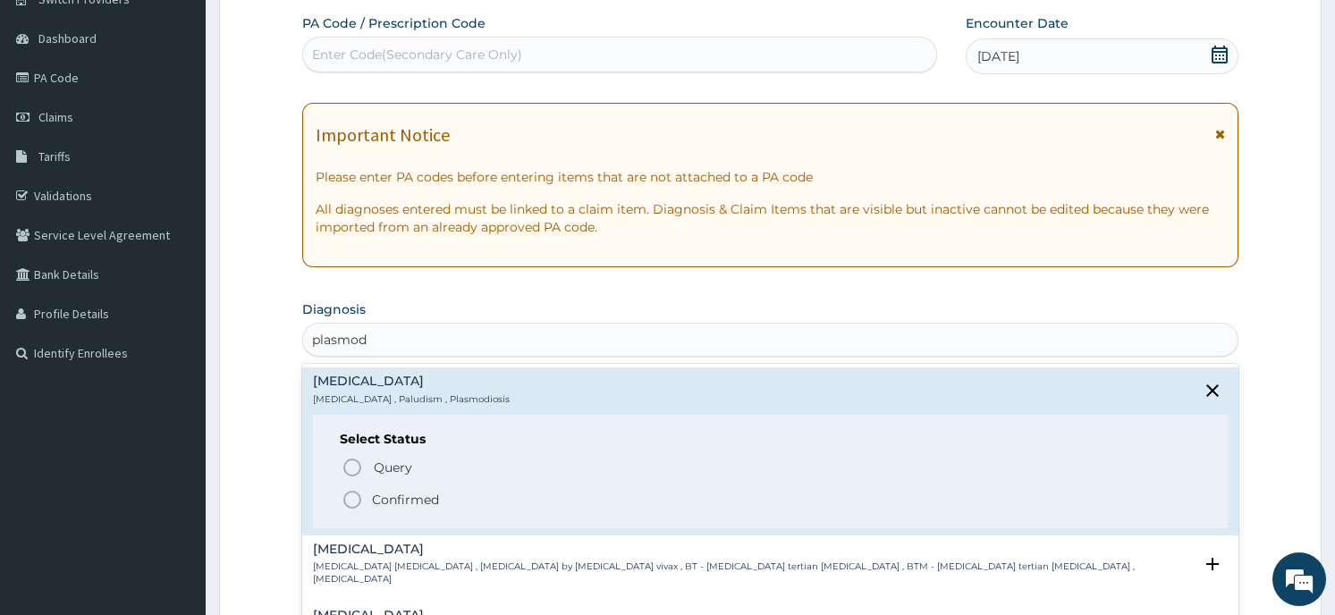
click at [390, 502] on p "Confirmed" at bounding box center [405, 500] width 67 height 18
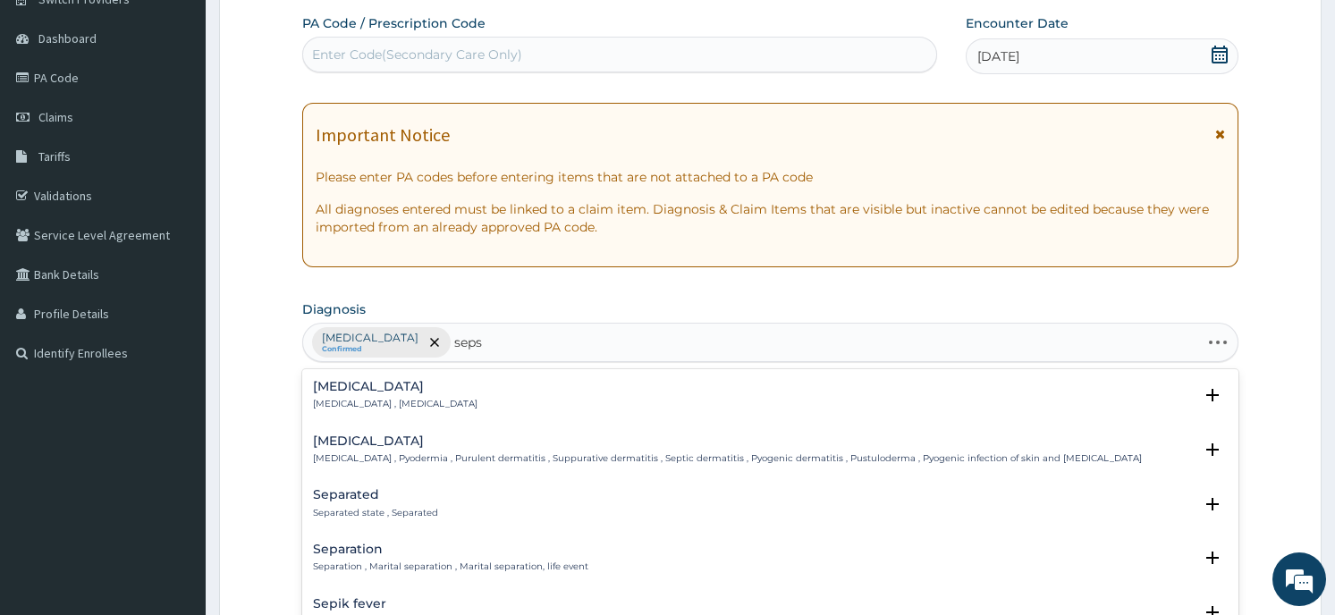
type input "sepsi"
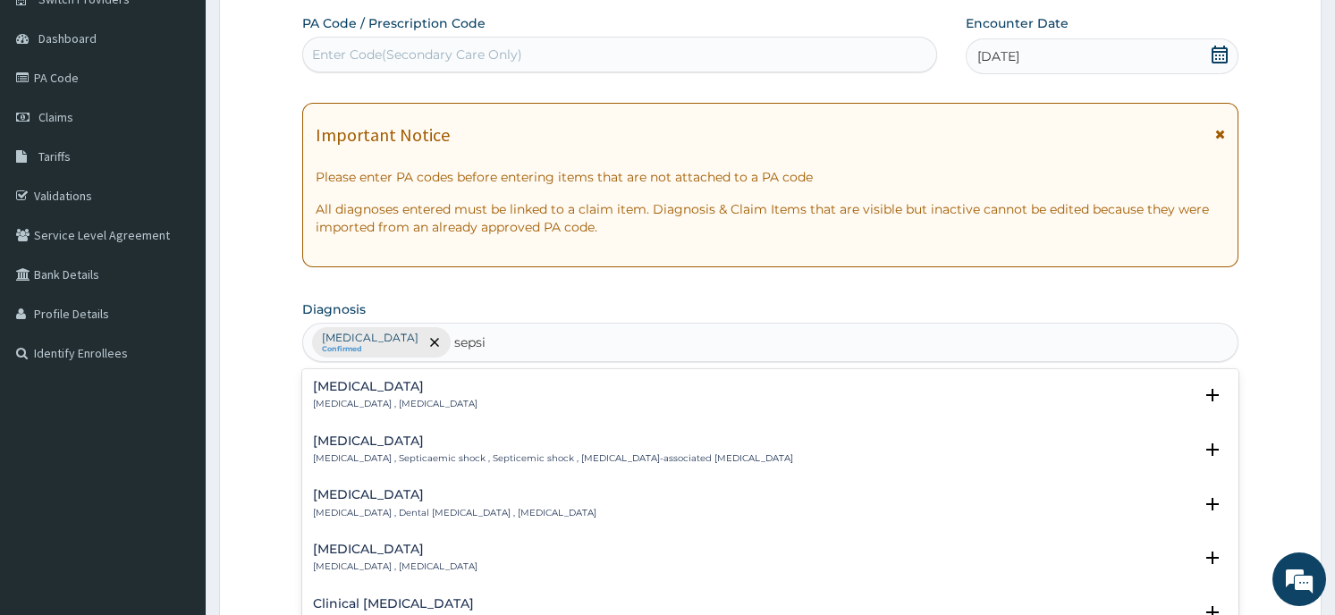
click at [410, 393] on h4 "Sepsis" at bounding box center [395, 386] width 165 height 13
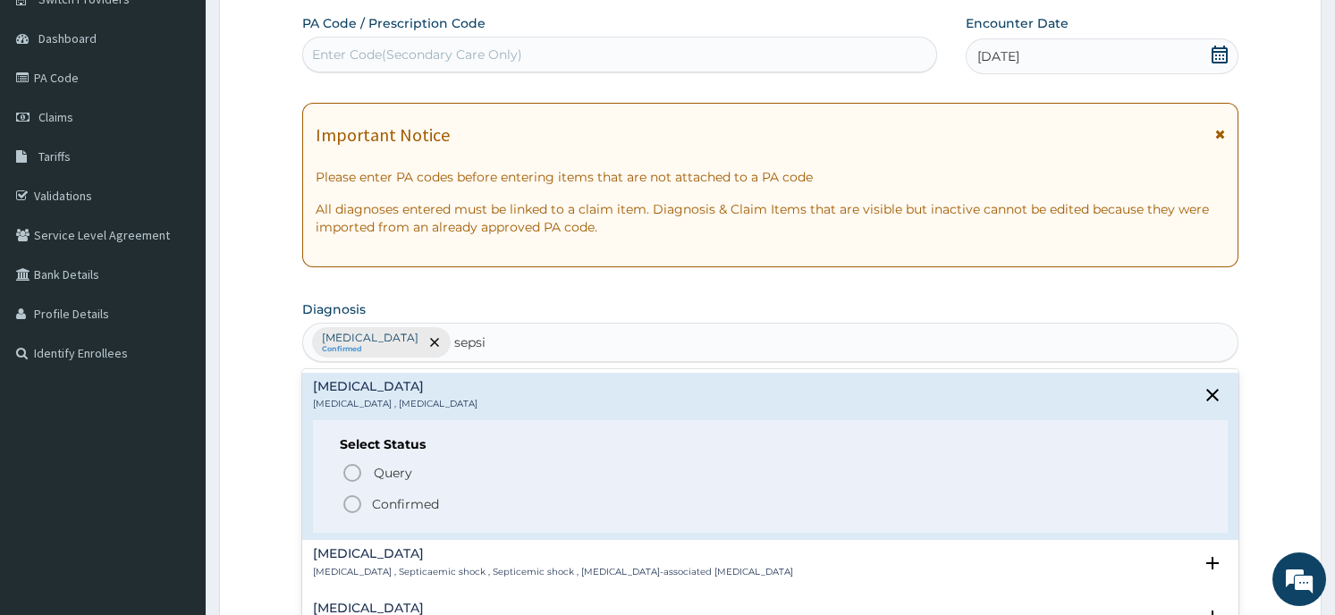
click at [435, 507] on p "Confirmed" at bounding box center [405, 504] width 67 height 18
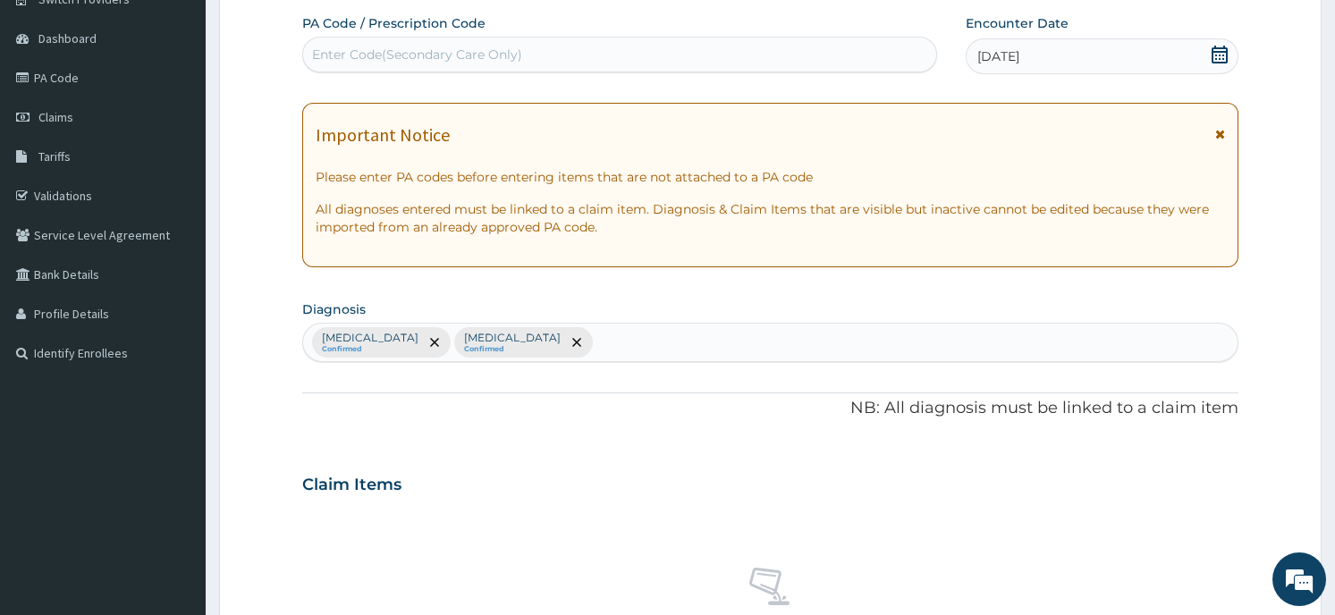
click at [521, 341] on div "Malaria Confirmed Sepsis Confirmed" at bounding box center [770, 343] width 934 height 38
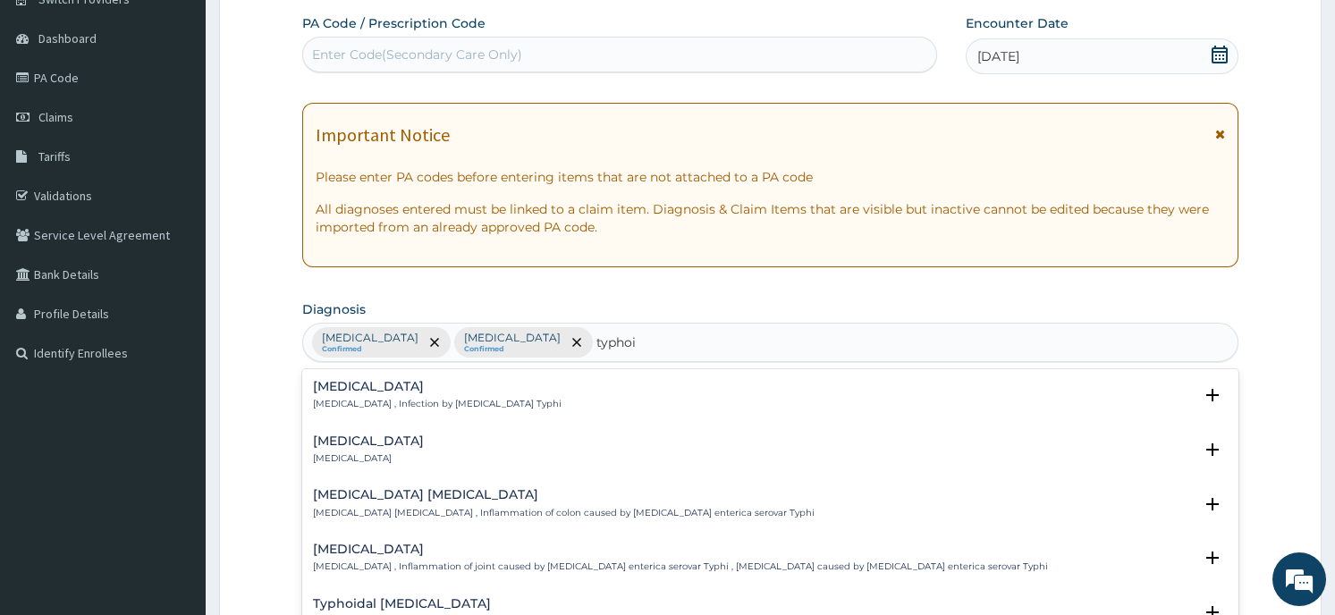
type input "typhoid"
click at [410, 502] on h4 "Typhoid colitis" at bounding box center [564, 494] width 502 height 13
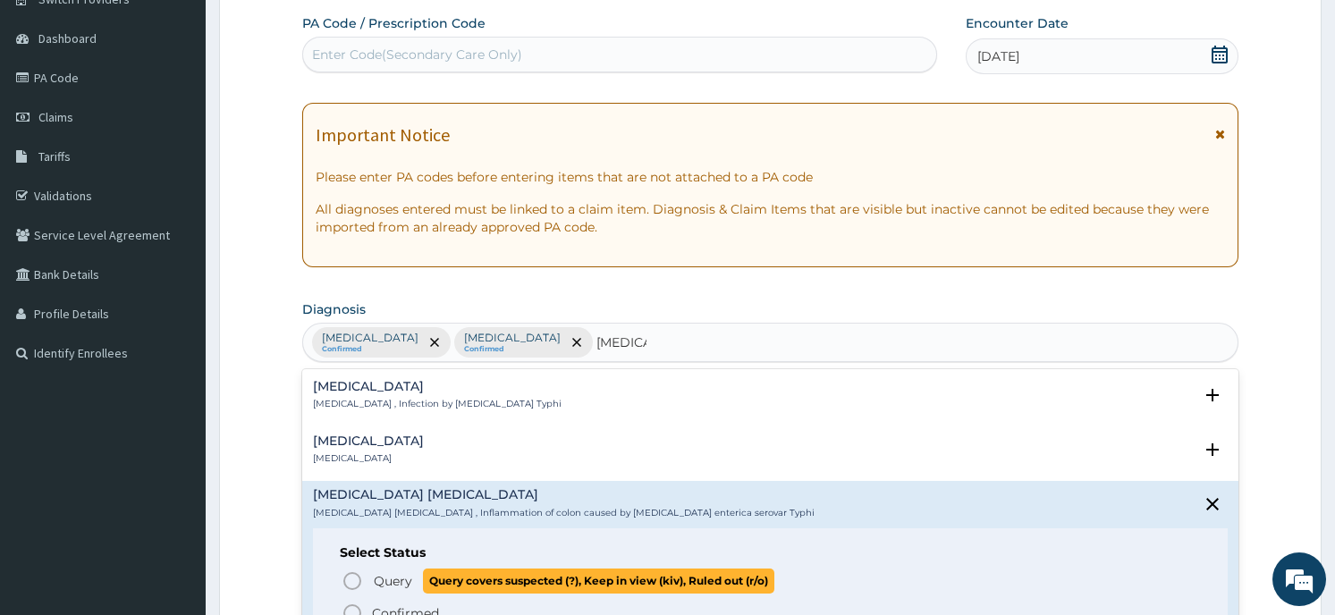
click at [429, 573] on span "Query covers suspected (?), Keep in view (kiv), Ruled out (r/o)" at bounding box center [598, 581] width 351 height 24
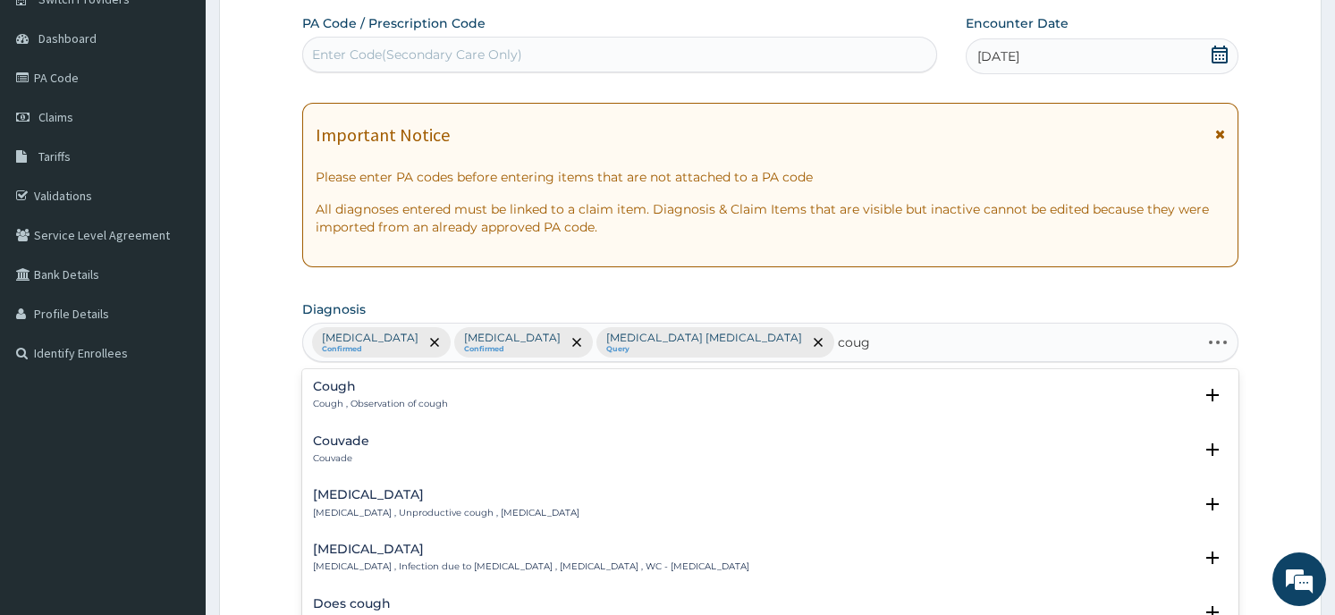
type input "cough"
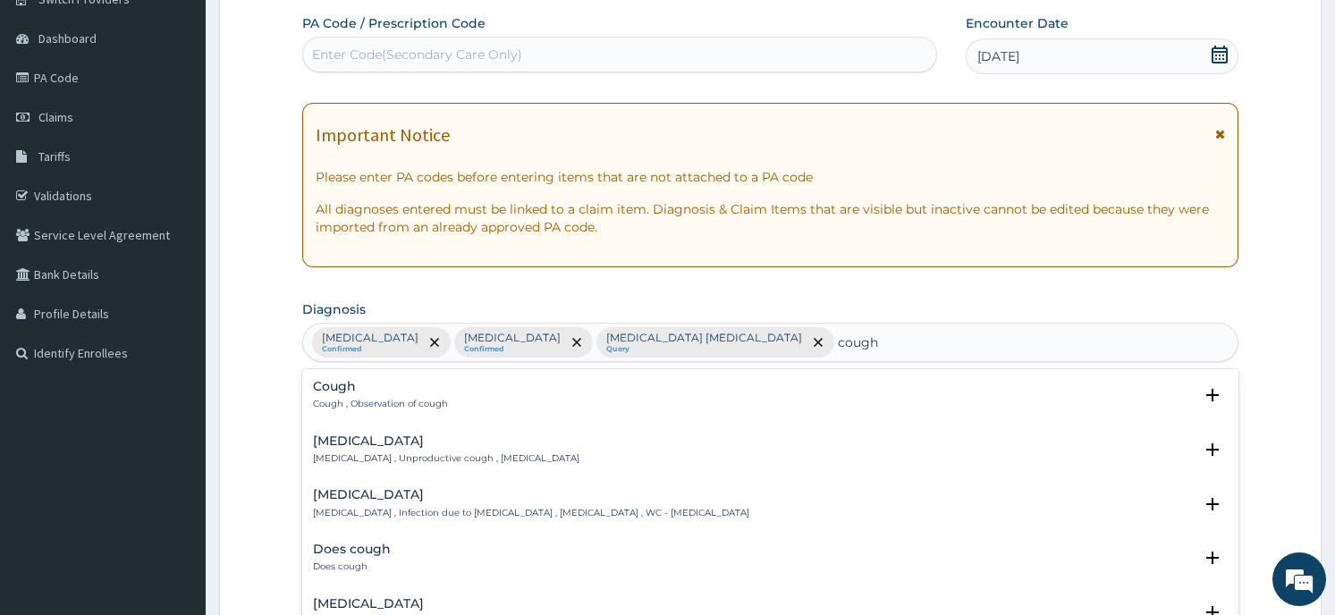
click at [440, 405] on p "Cough , Observation of cough" at bounding box center [380, 404] width 135 height 13
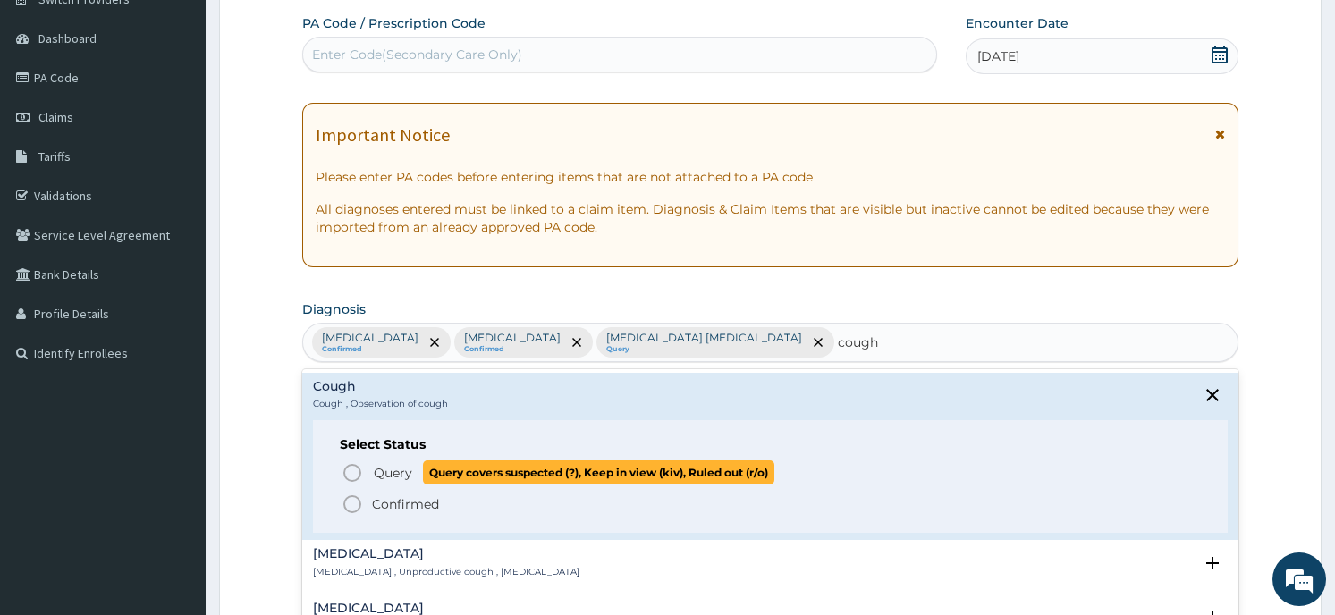
click at [406, 470] on span "Query" at bounding box center [393, 473] width 38 height 18
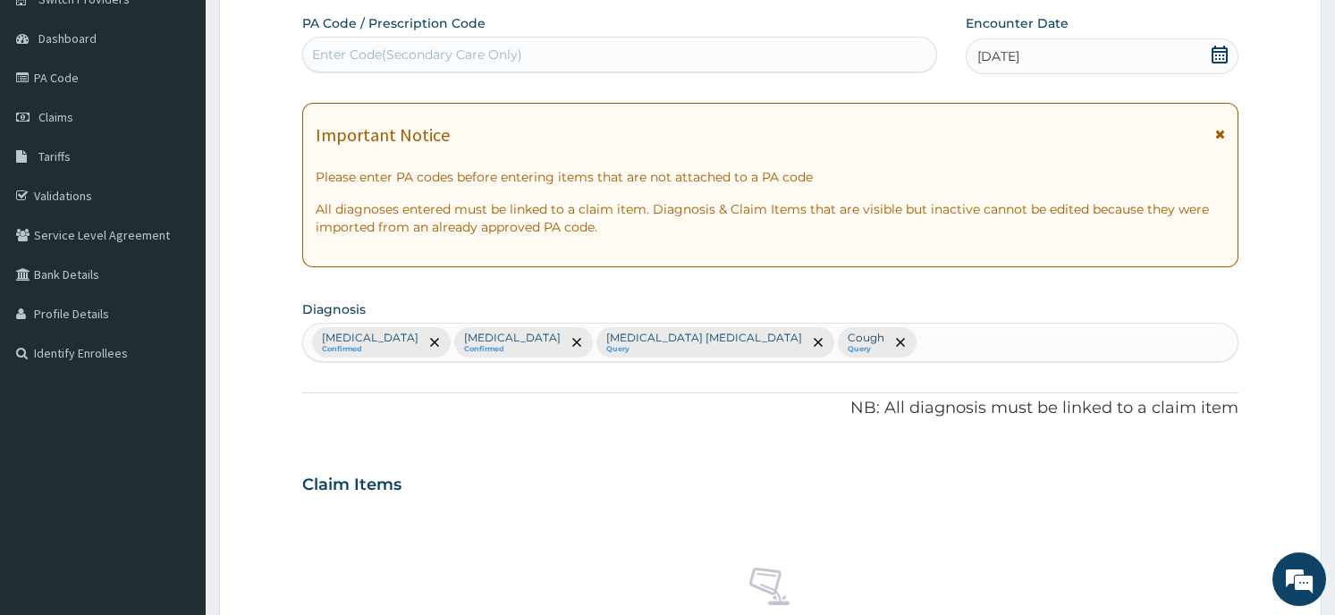
click at [534, 459] on div "Claim Items" at bounding box center [769, 481] width 935 height 47
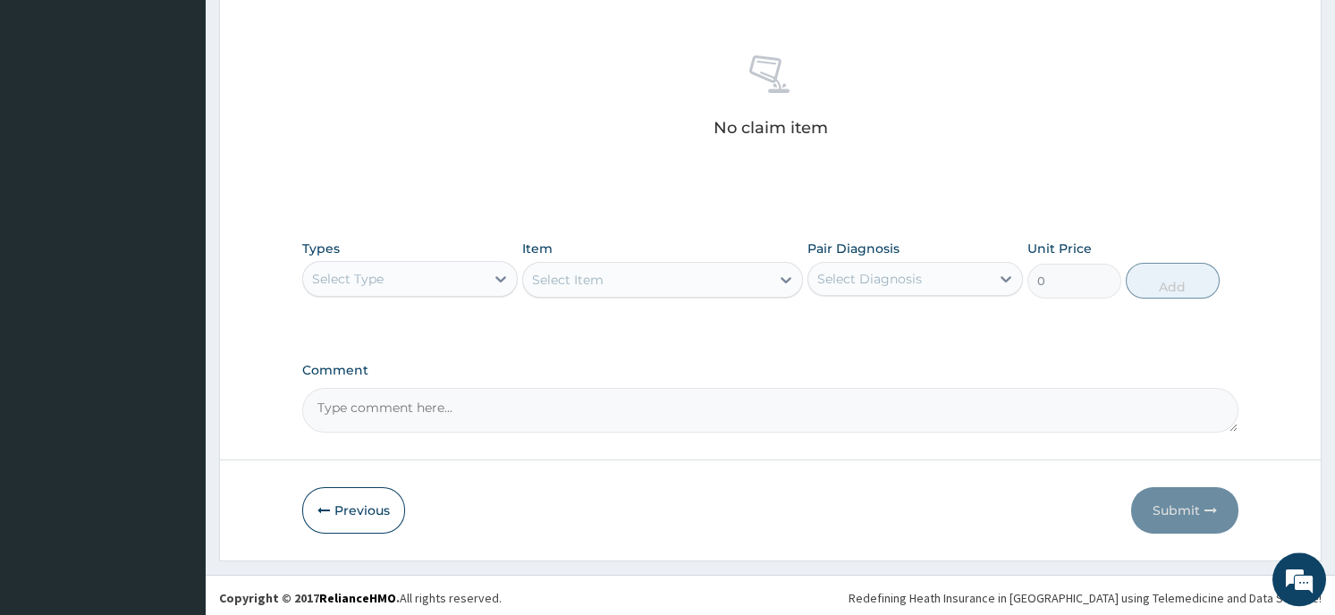
scroll to position [674, 0]
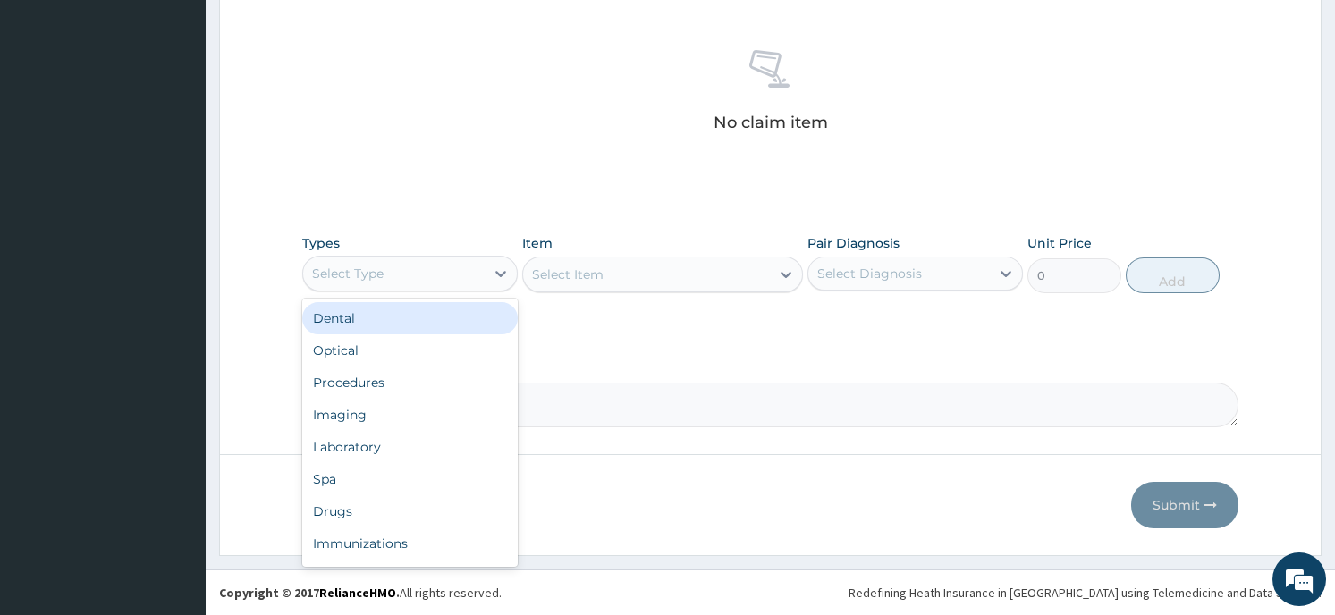
click at [446, 268] on div "Select Type" at bounding box center [394, 273] width 182 height 29
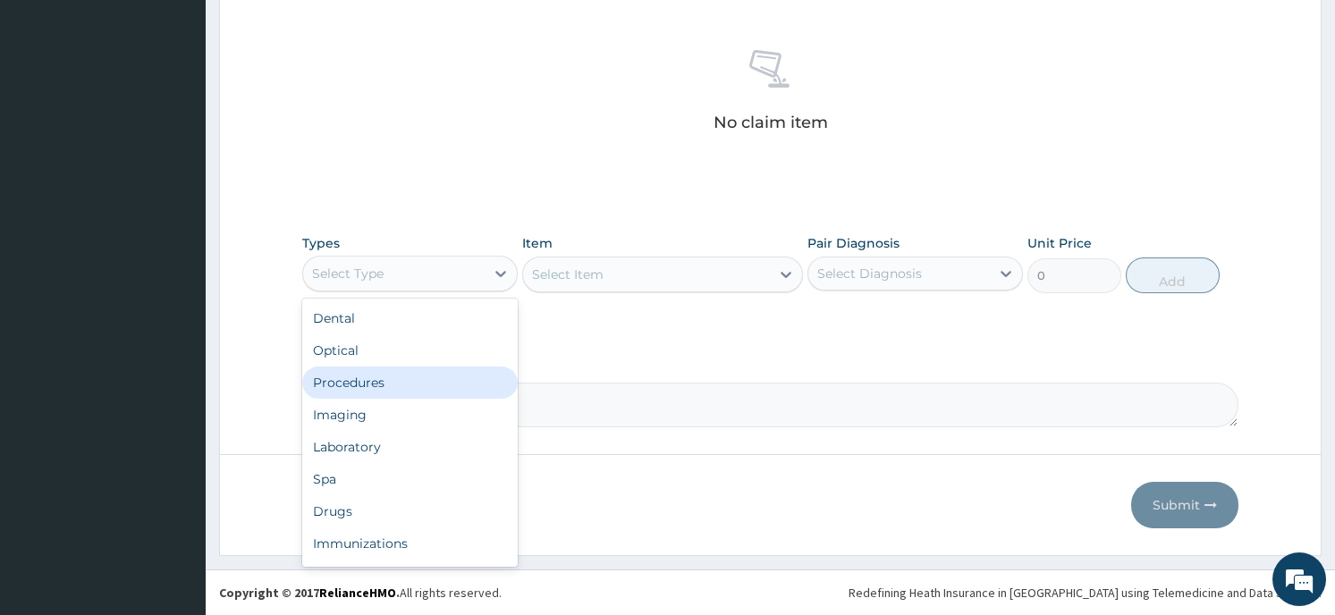
click at [419, 375] on div "Procedures" at bounding box center [410, 383] width 216 height 32
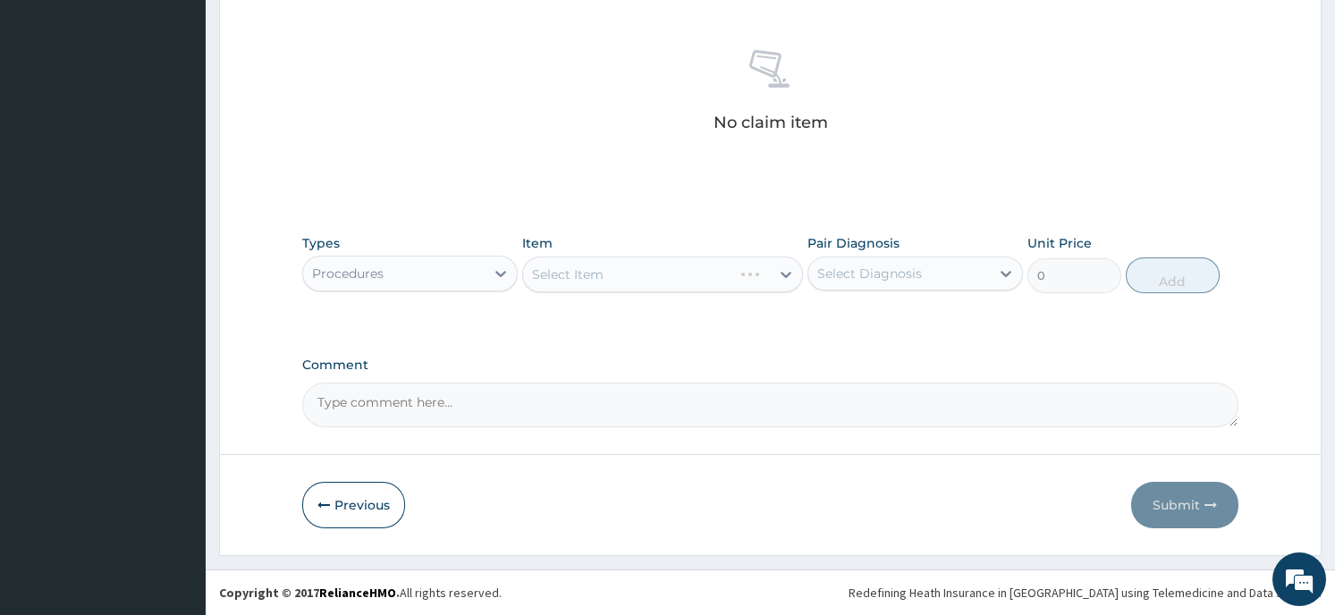
click at [665, 266] on div "Select Item" at bounding box center [662, 275] width 281 height 36
click at [773, 272] on div at bounding box center [786, 274] width 32 height 32
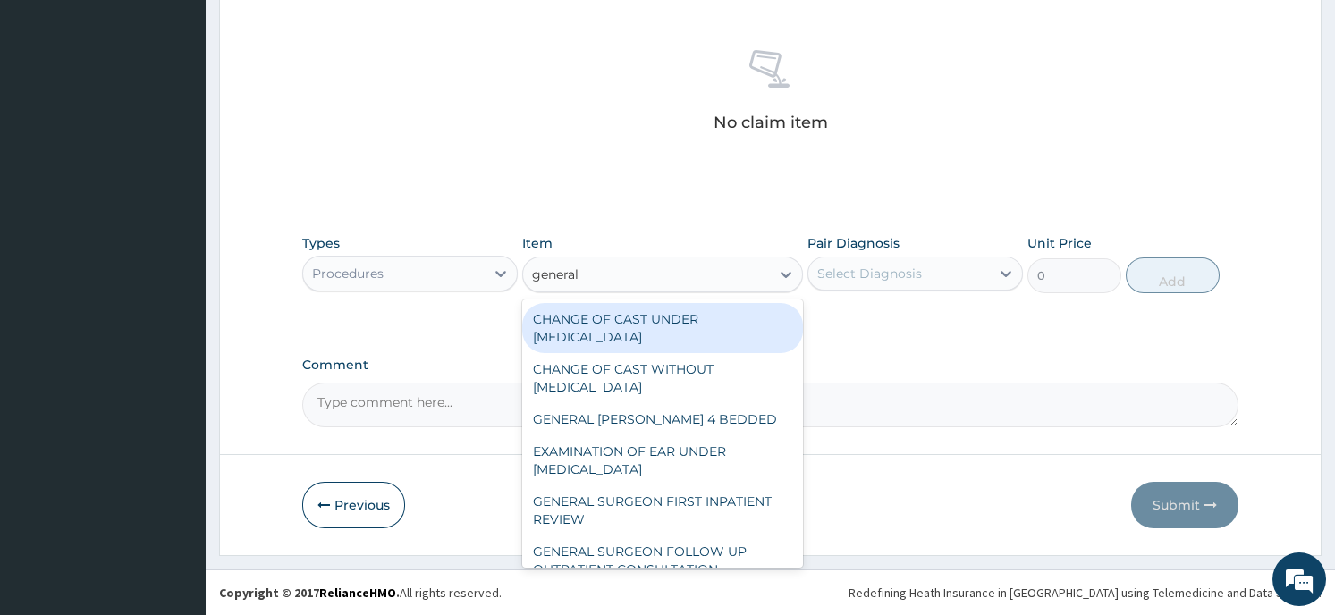
type input "general p"
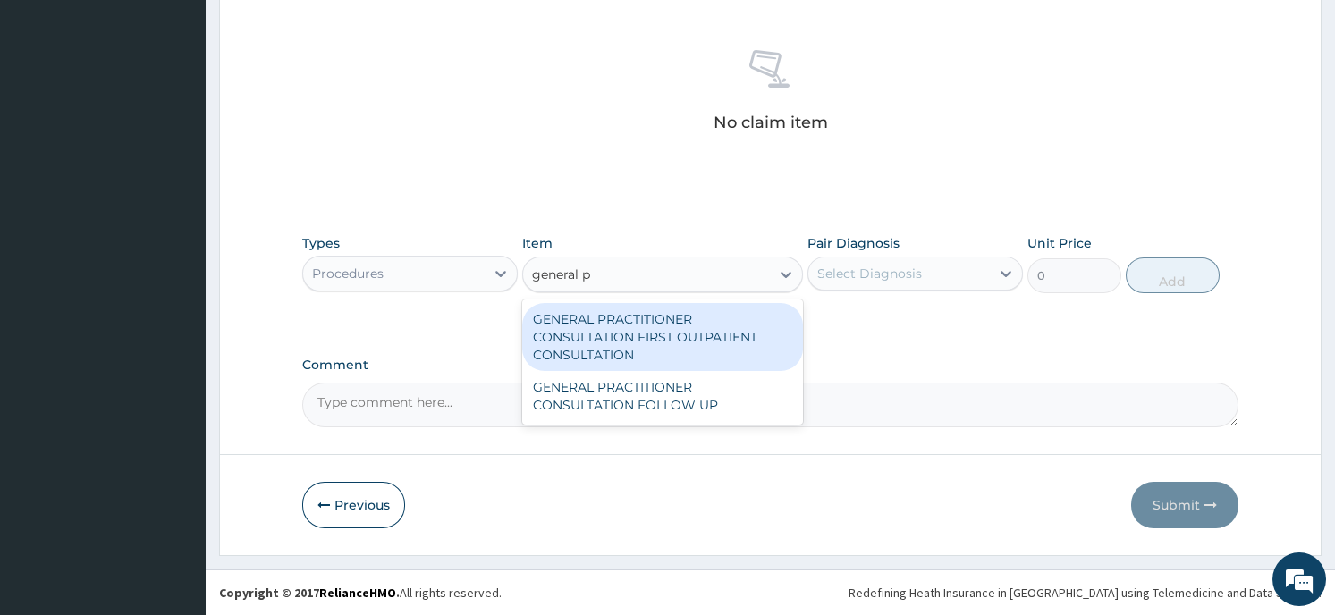
click at [723, 333] on div "GENERAL PRACTITIONER CONSULTATION FIRST OUTPATIENT CONSULTATION" at bounding box center [662, 337] width 281 height 68
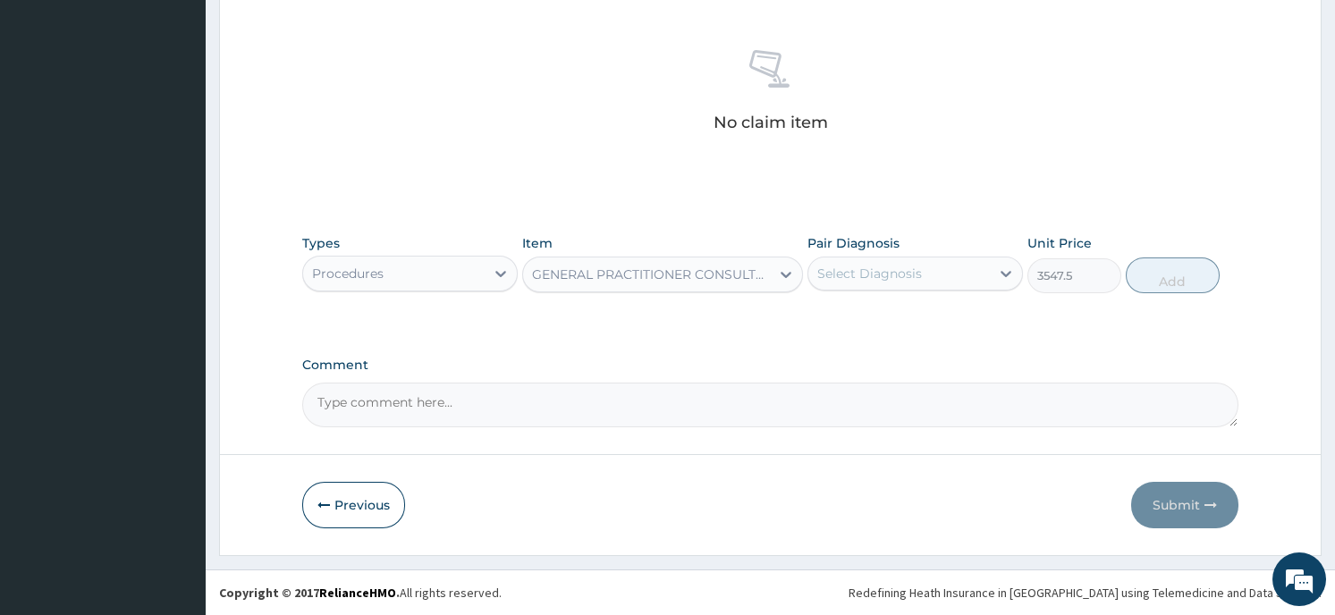
type input "3547.5"
click at [1004, 266] on icon at bounding box center [1006, 274] width 18 height 18
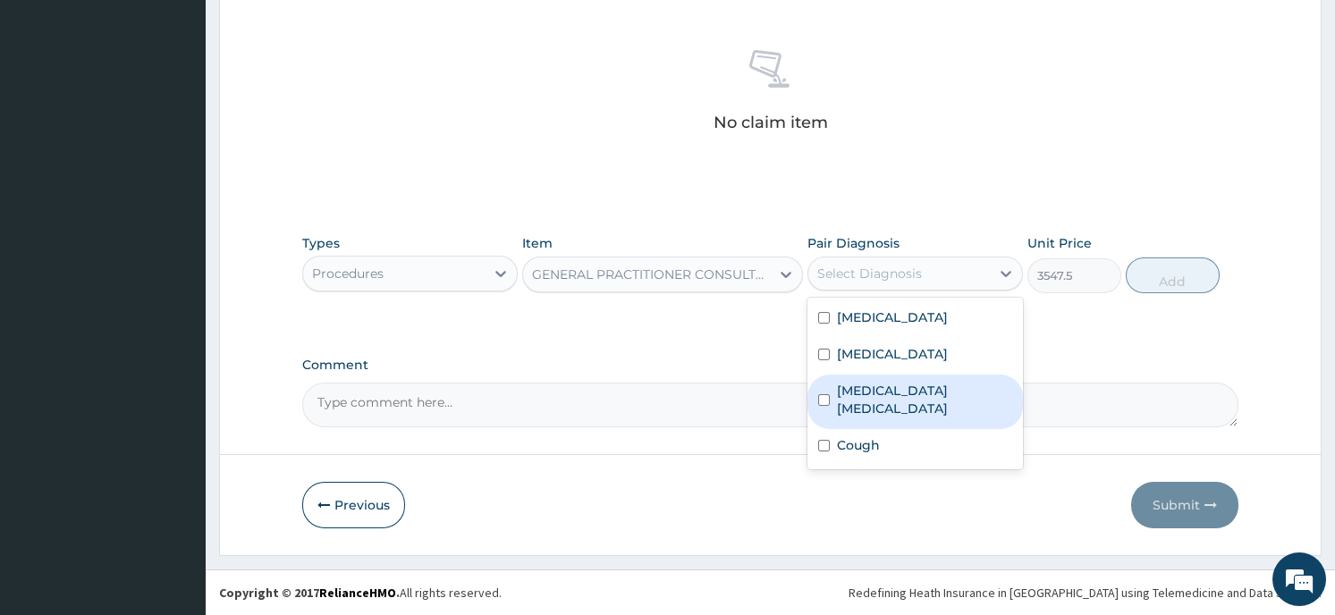
click at [943, 393] on div "Typhoid colitis" at bounding box center [916, 402] width 216 height 55
checkbox input "true"
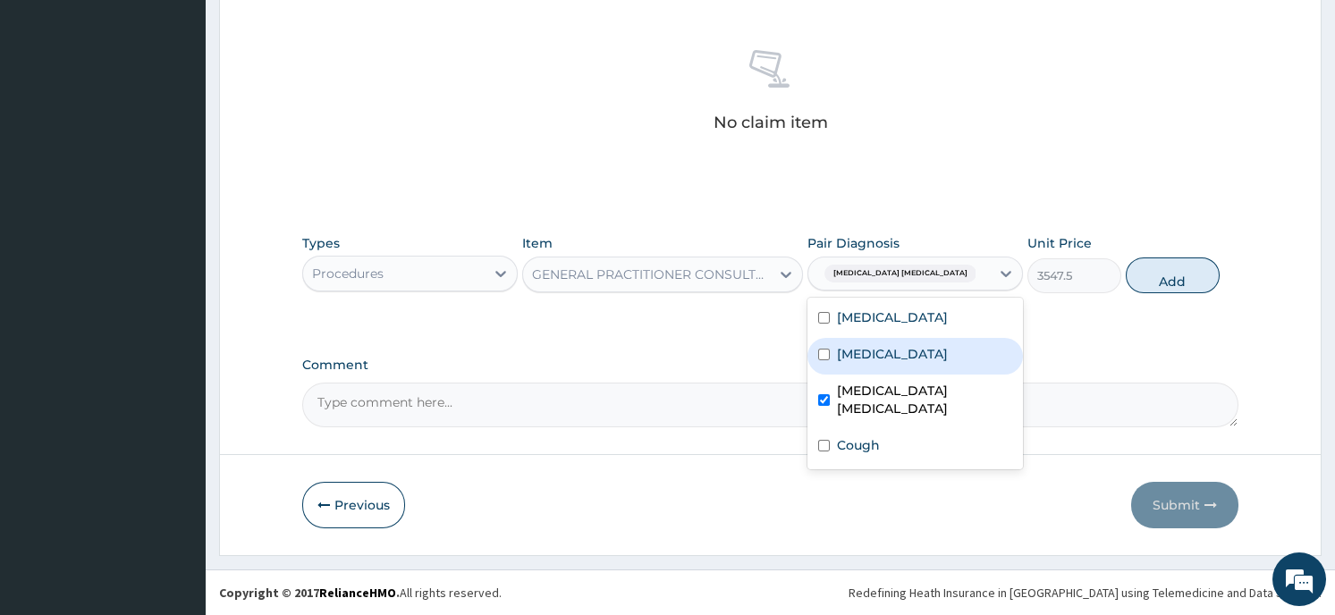
click at [1163, 275] on button "Add" at bounding box center [1173, 276] width 94 height 36
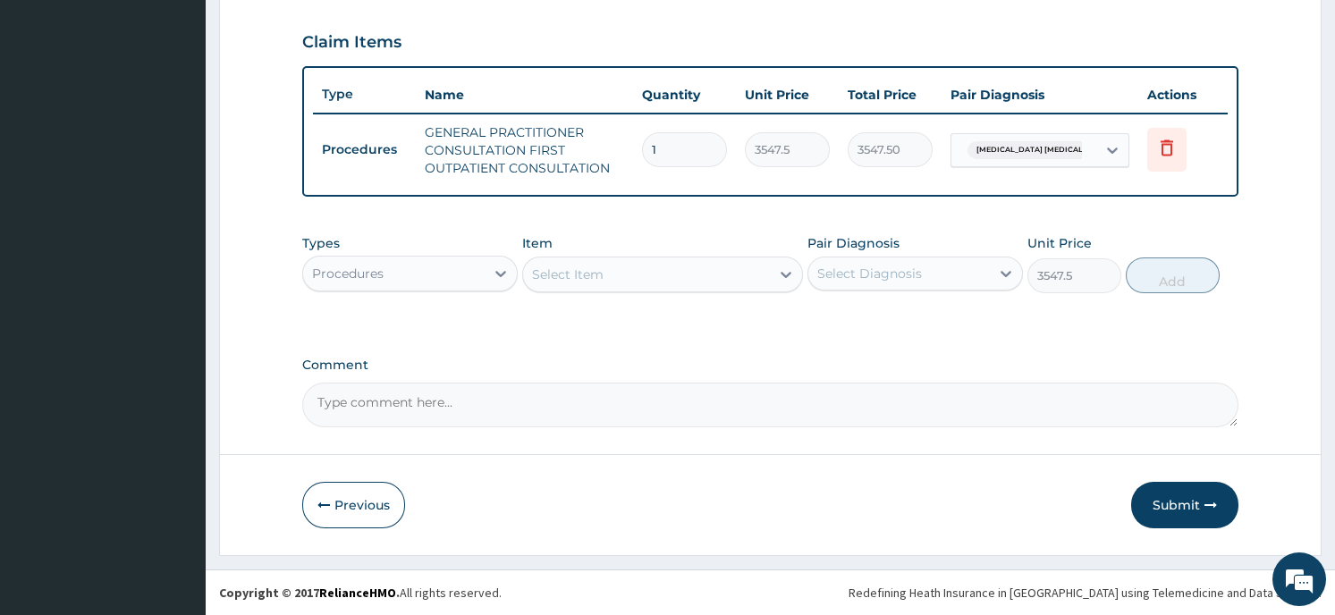
type input "0"
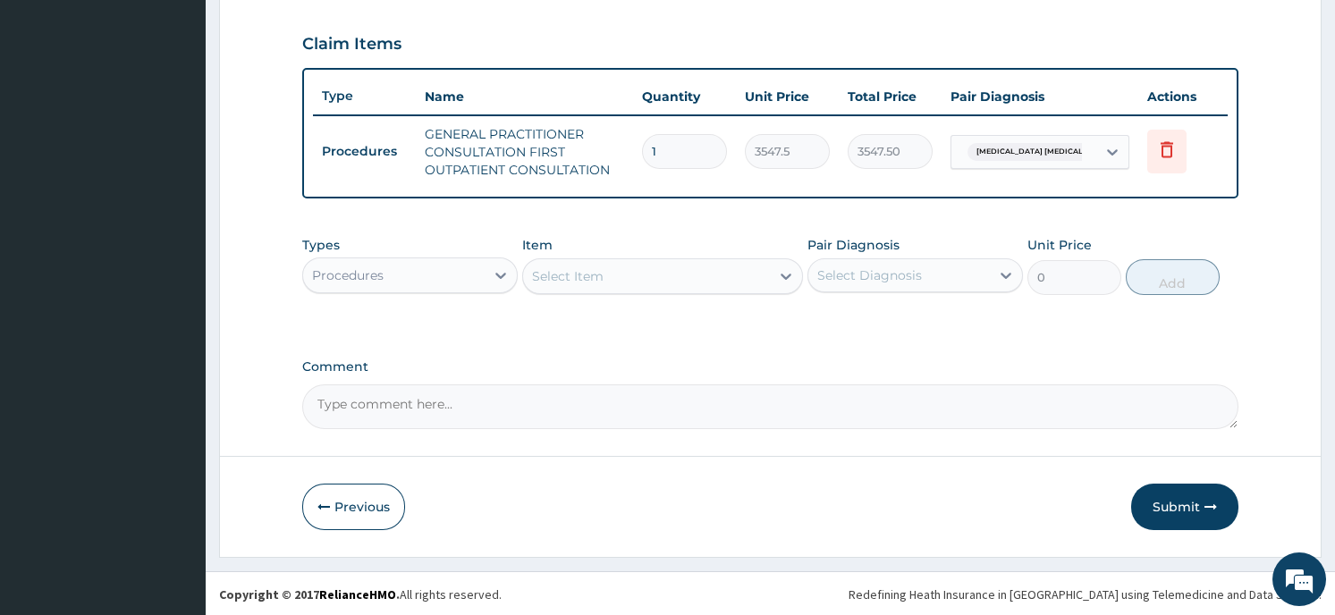
click at [610, 275] on div "Select Item" at bounding box center [646, 276] width 247 height 29
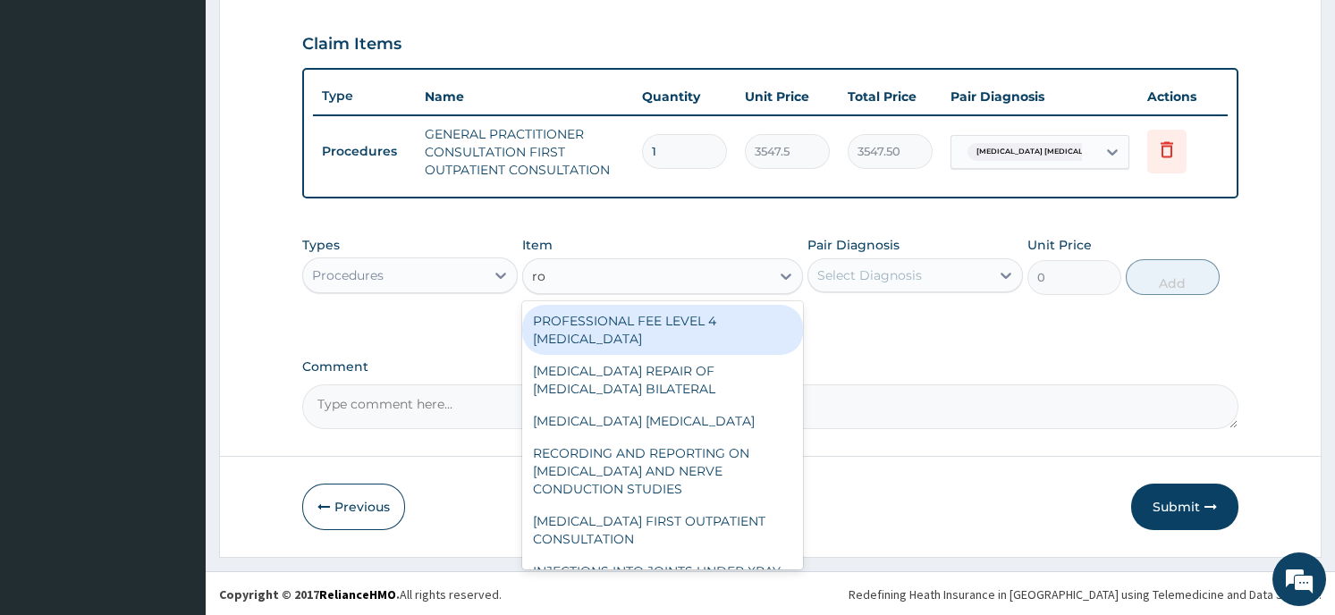
type input "r"
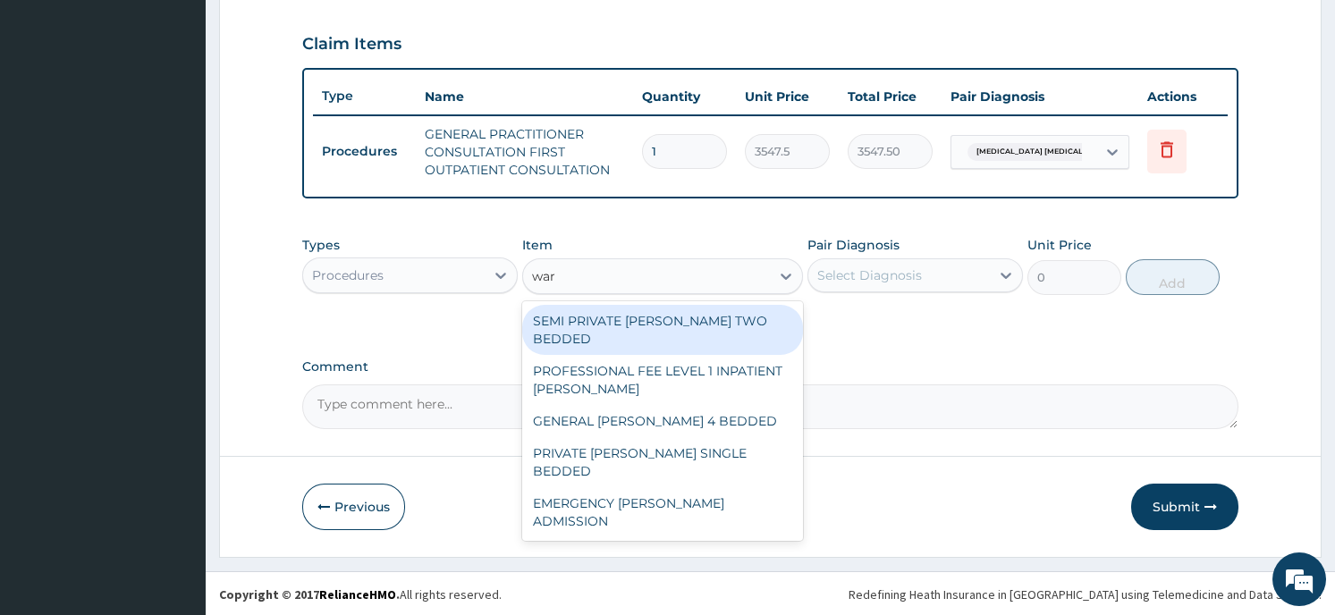
type input "ward"
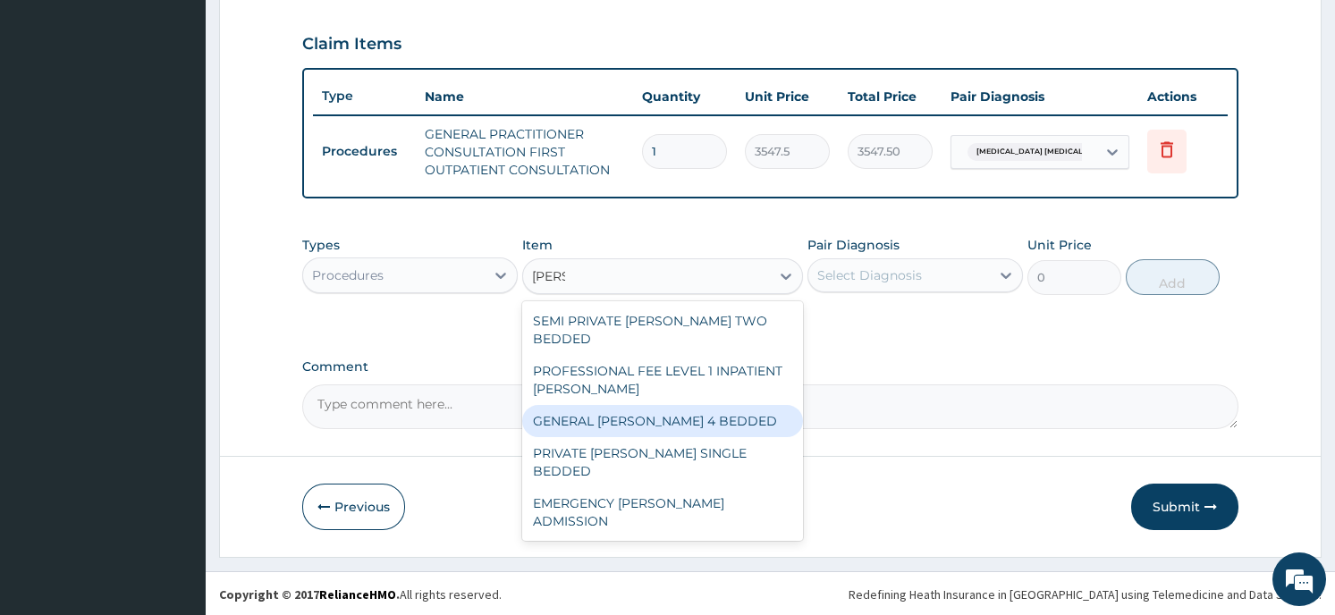
click at [566, 405] on div "GENERAL [PERSON_NAME] 4 BEDDED" at bounding box center [662, 421] width 281 height 32
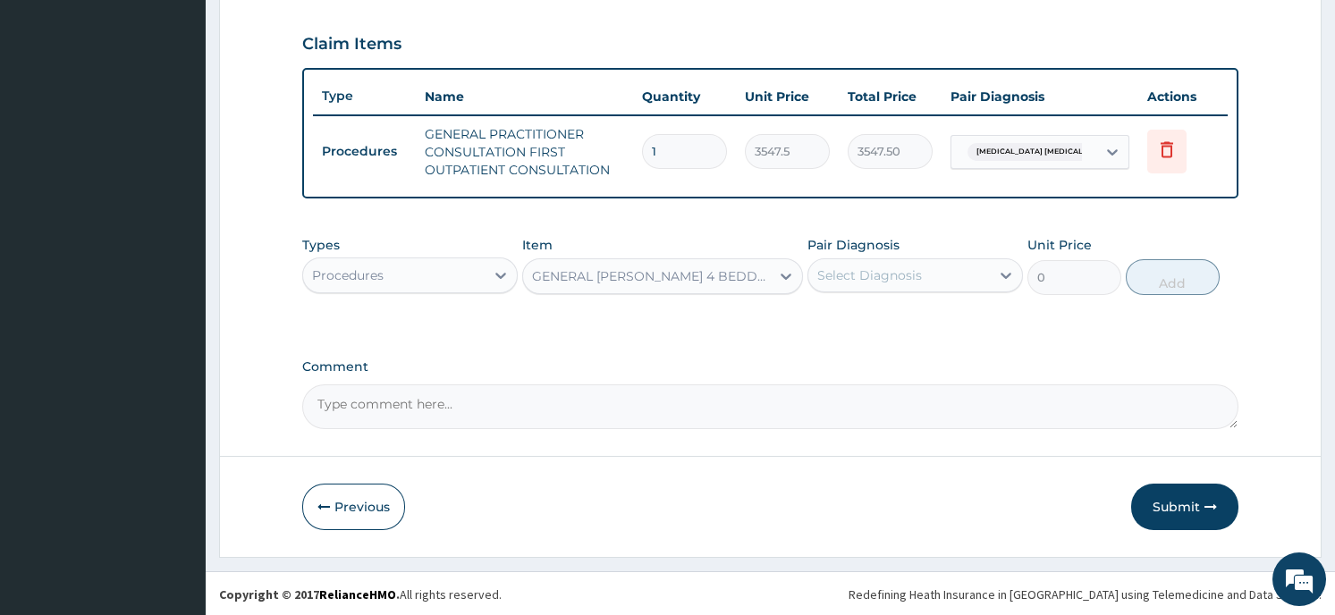
type input "6987.5"
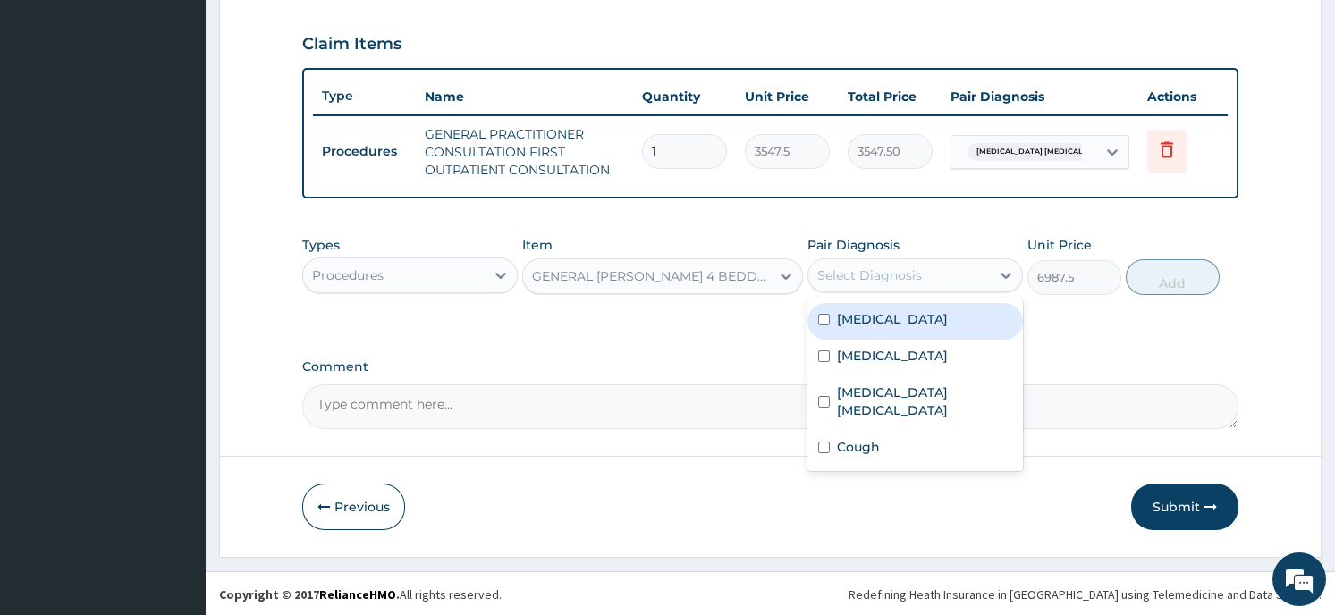
click at [964, 272] on div "Select Diagnosis" at bounding box center [899, 275] width 182 height 29
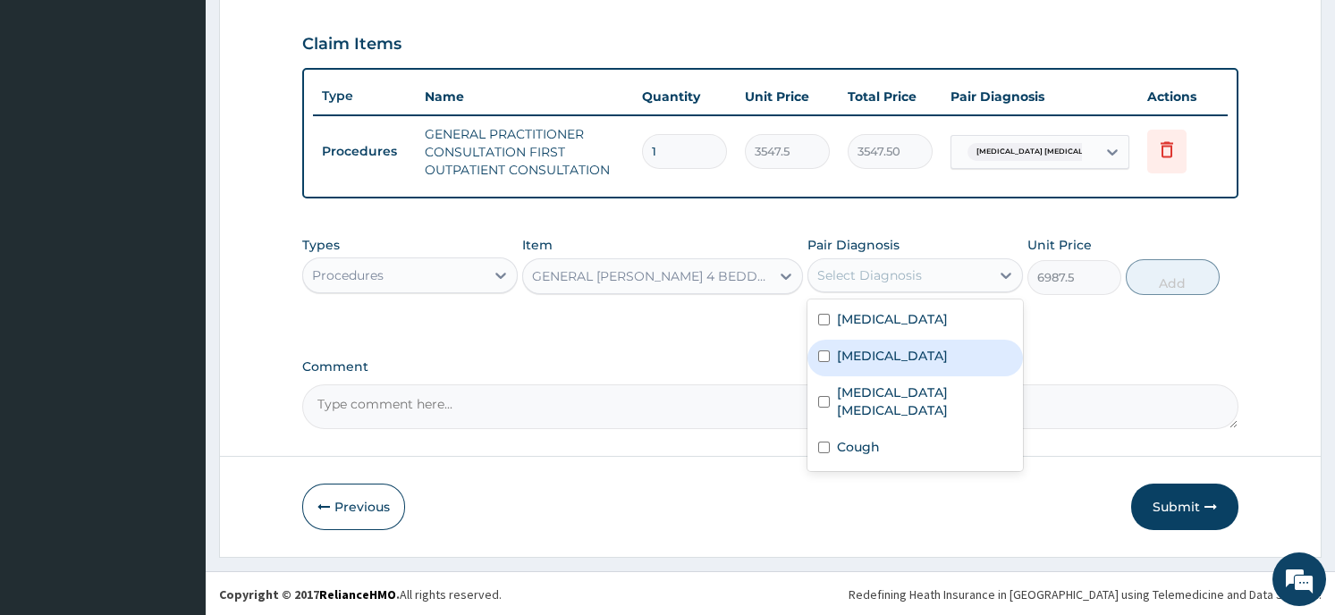
click at [821, 351] on input "checkbox" at bounding box center [824, 357] width 12 height 12
checkbox input "true"
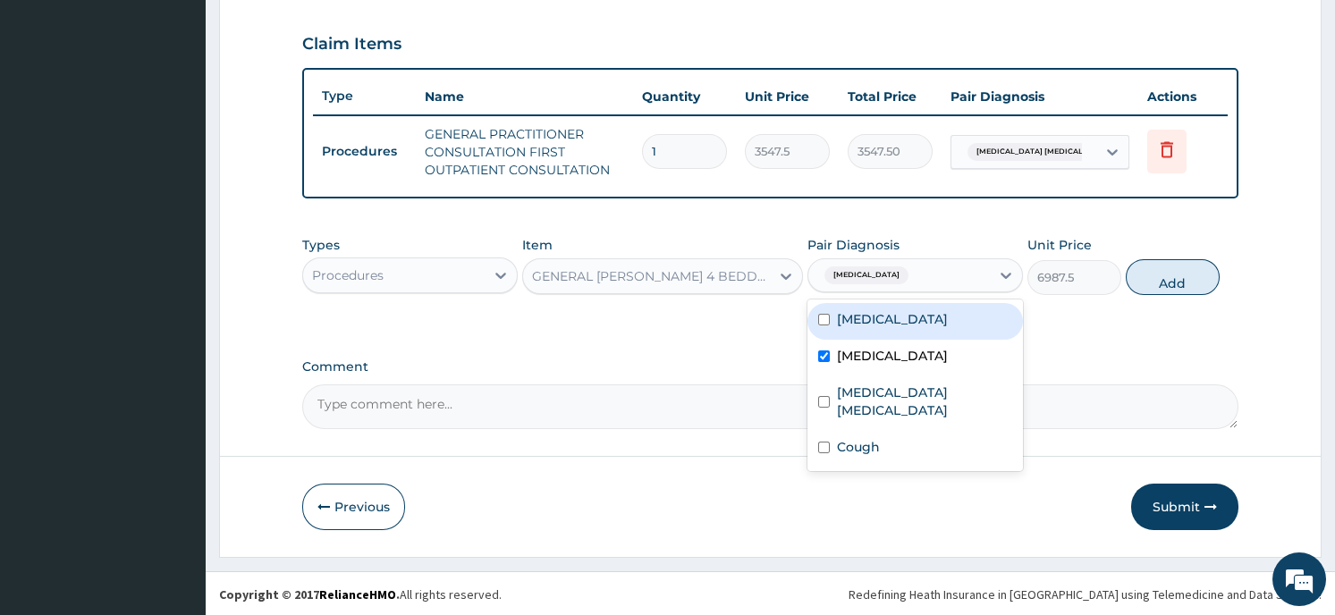
click at [828, 314] on input "checkbox" at bounding box center [824, 320] width 12 height 12
checkbox input "true"
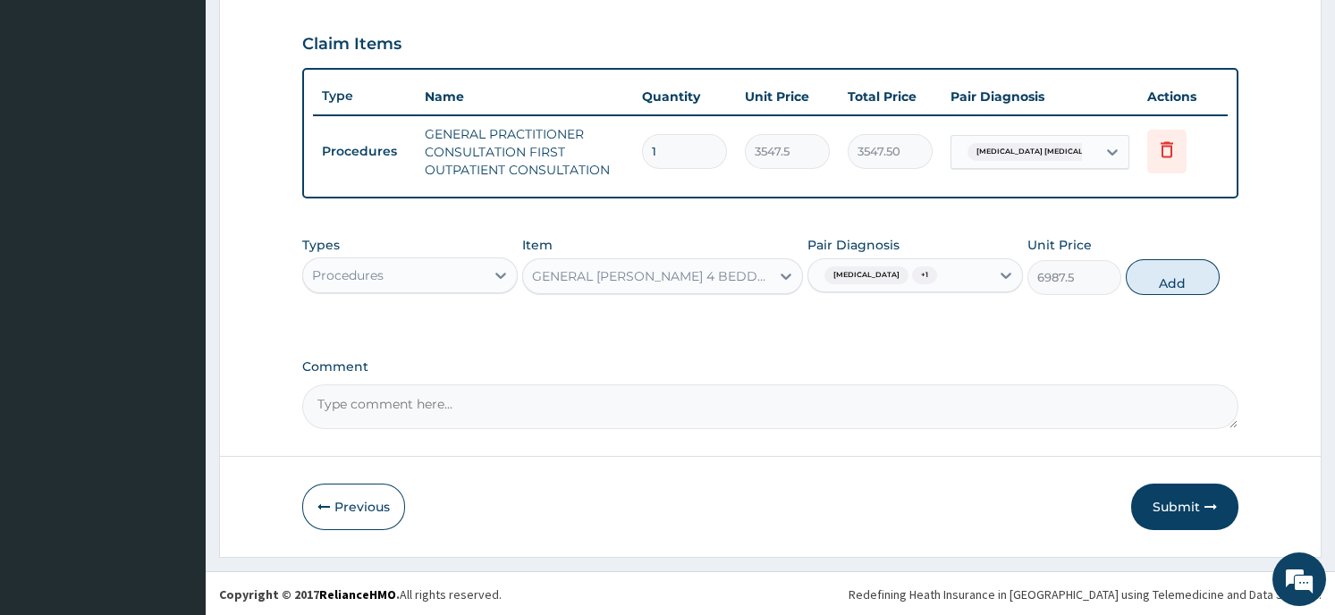
click at [1172, 275] on button "Add" at bounding box center [1173, 277] width 94 height 36
type input "0"
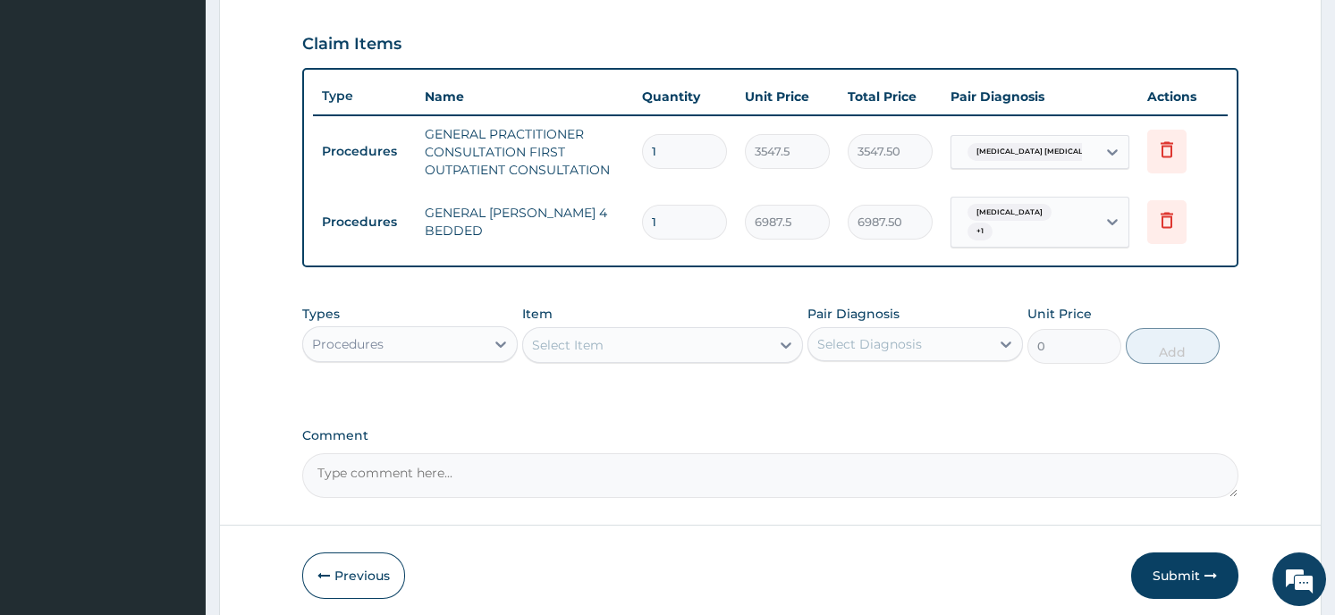
click at [553, 336] on div "Select Item" at bounding box center [568, 345] width 72 height 18
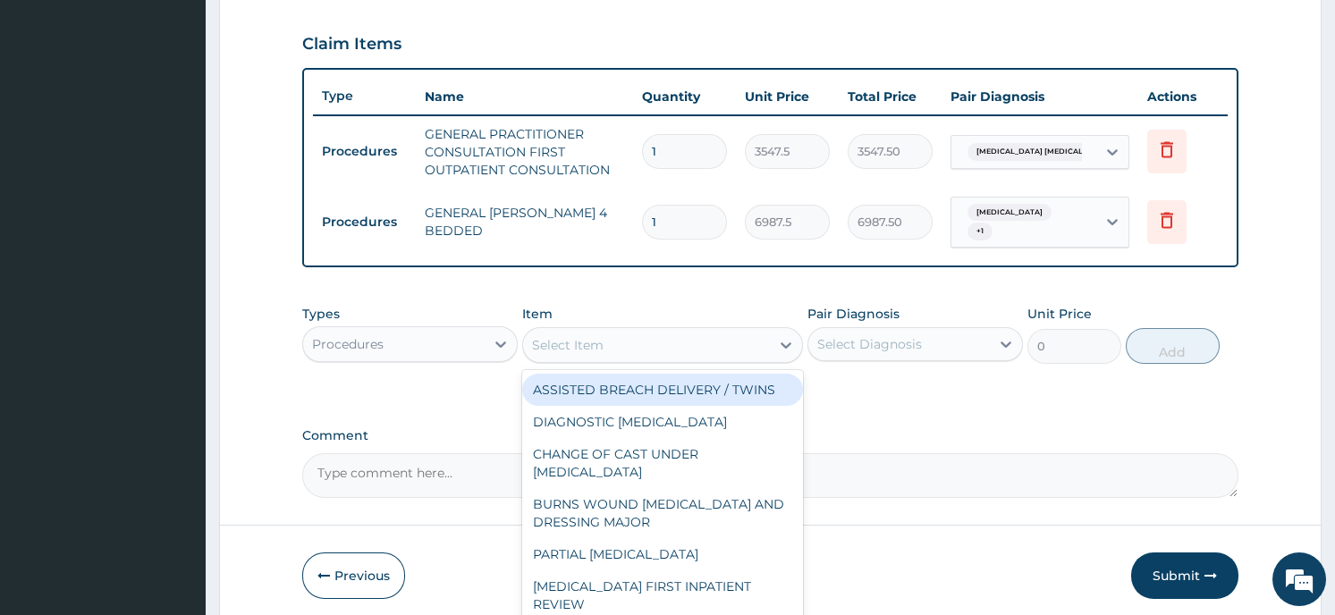
click at [664, 214] on input "1" at bounding box center [684, 222] width 85 height 35
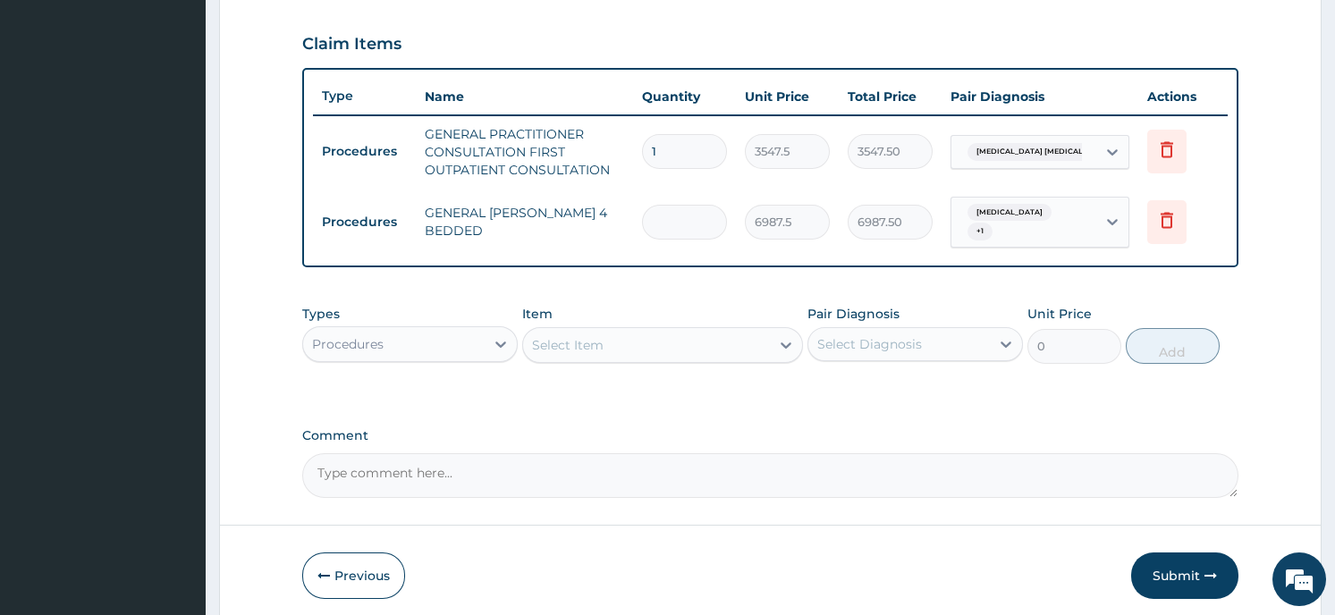
type input "0.00"
type input "2"
type input "13975.00"
type input "2"
click at [546, 336] on div "Select Item" at bounding box center [568, 345] width 72 height 18
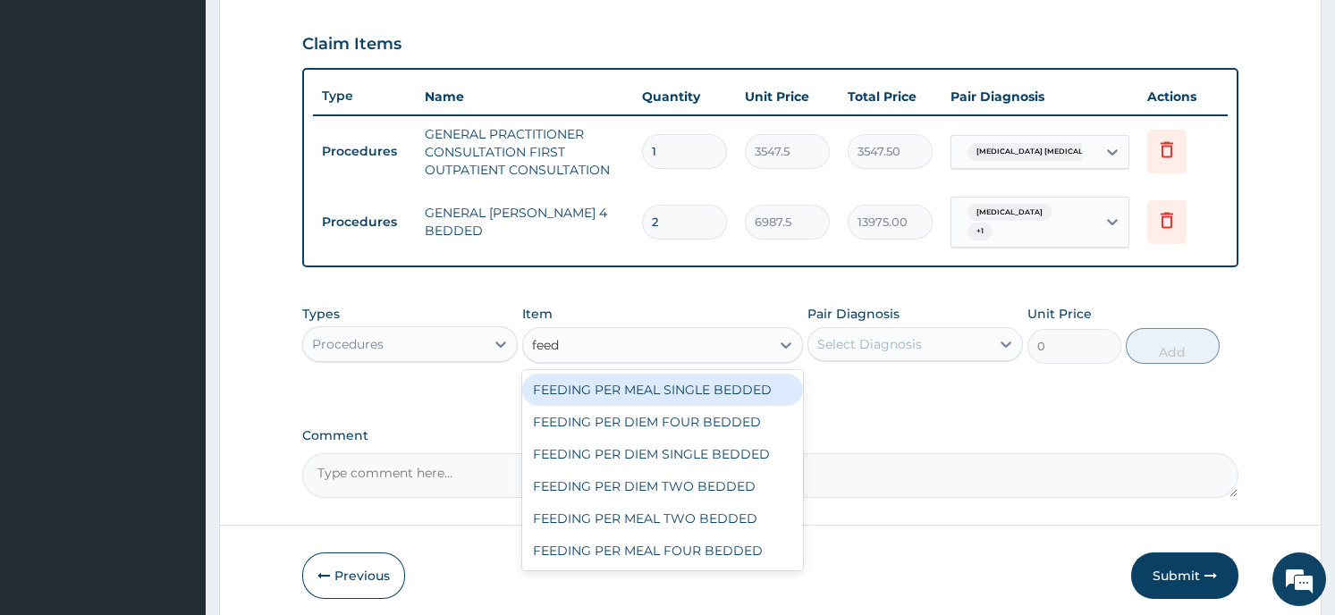
type input "feedi"
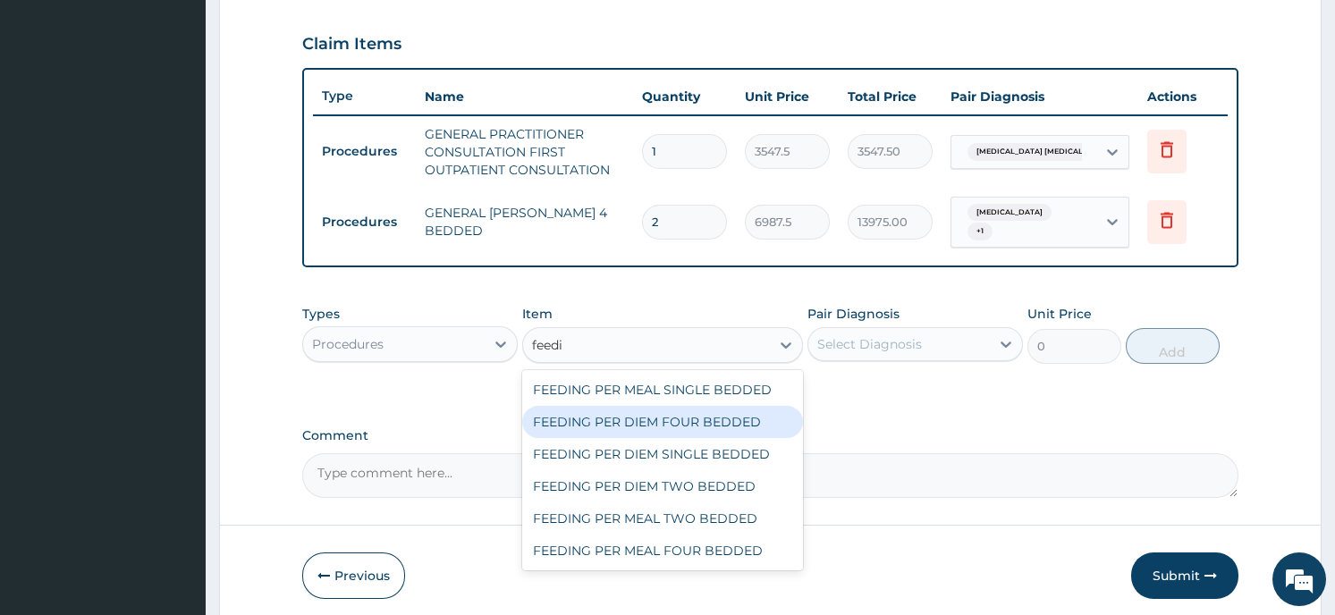
click at [566, 406] on div "FEEDING PER DIEM FOUR BEDDED" at bounding box center [662, 422] width 281 height 32
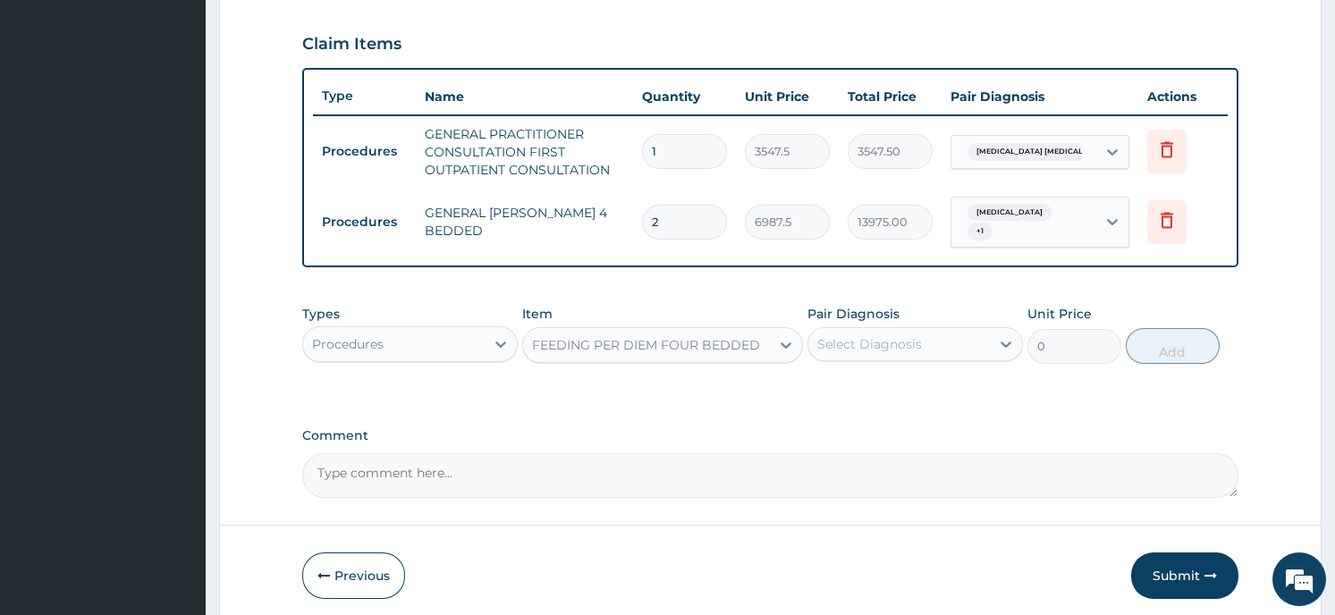
type input "8062.5"
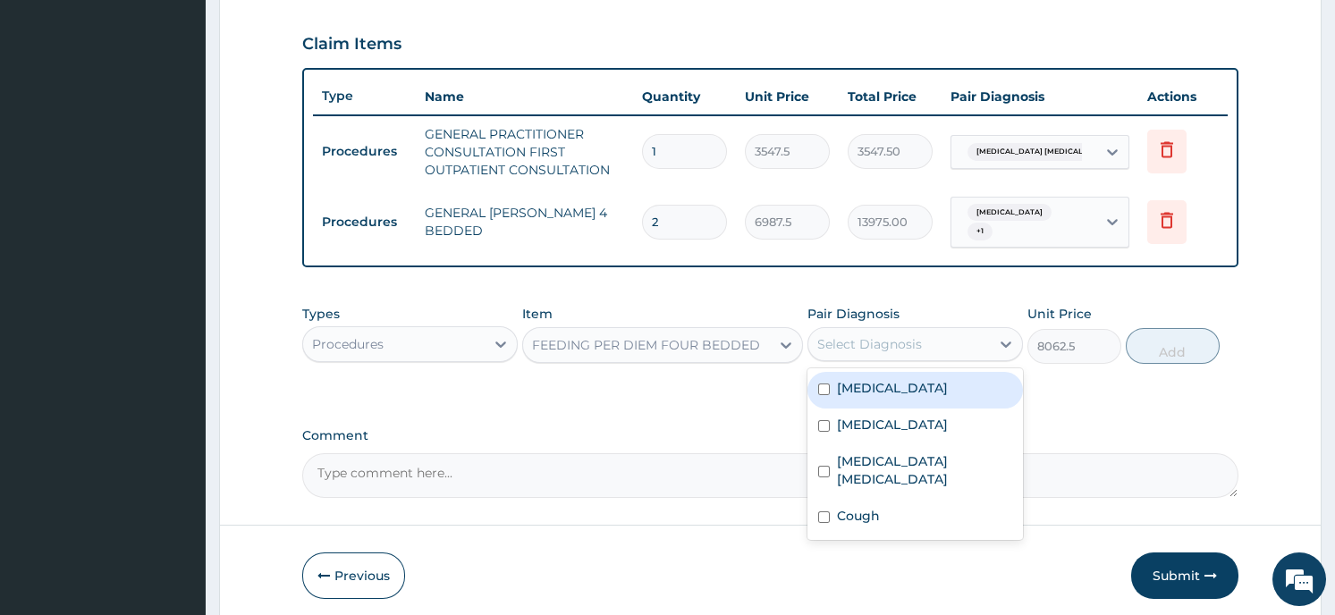
click at [926, 334] on div "Select Diagnosis" at bounding box center [899, 344] width 182 height 29
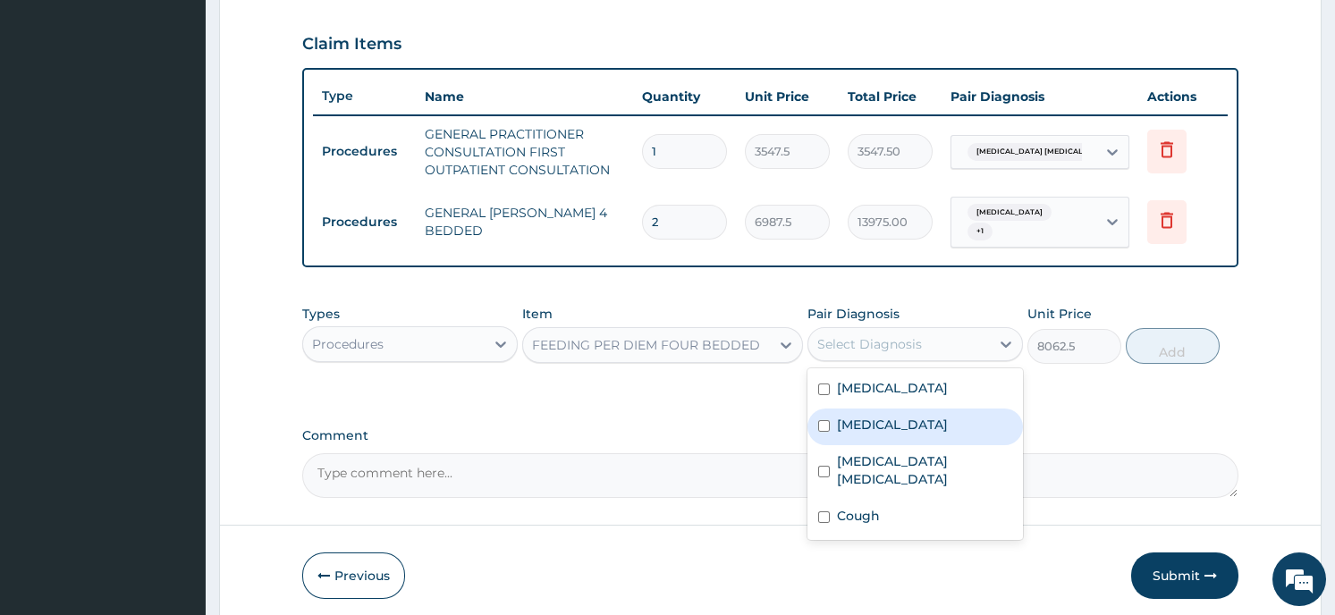
click at [825, 420] on input "checkbox" at bounding box center [824, 426] width 12 height 12
checkbox input "true"
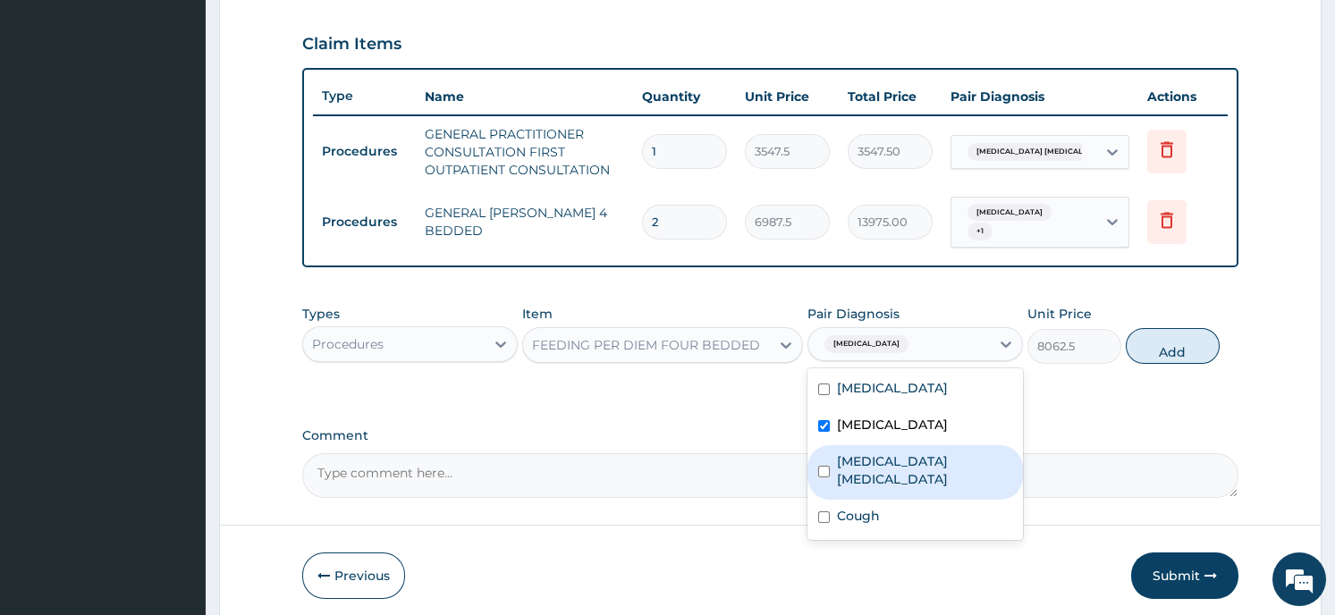
click at [827, 466] on input "checkbox" at bounding box center [824, 472] width 12 height 12
checkbox input "true"
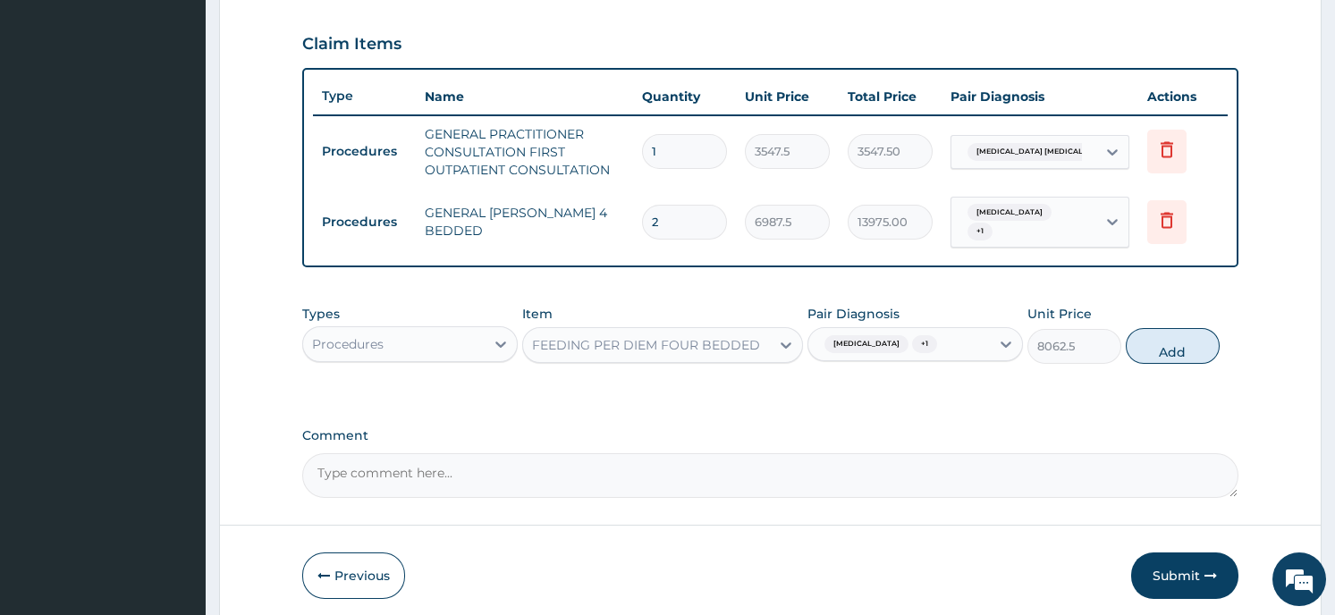
click at [1173, 334] on button "Add" at bounding box center [1173, 346] width 94 height 36
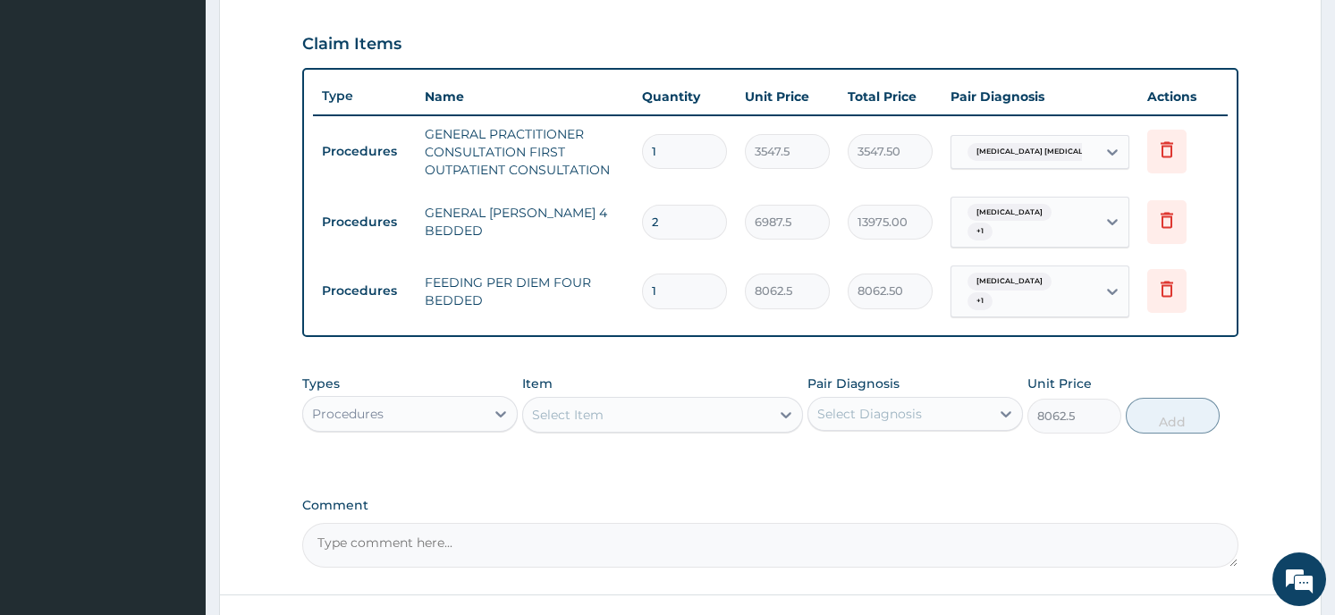
type input "0"
type input "0.00"
type input "2"
type input "16125.00"
type input "2"
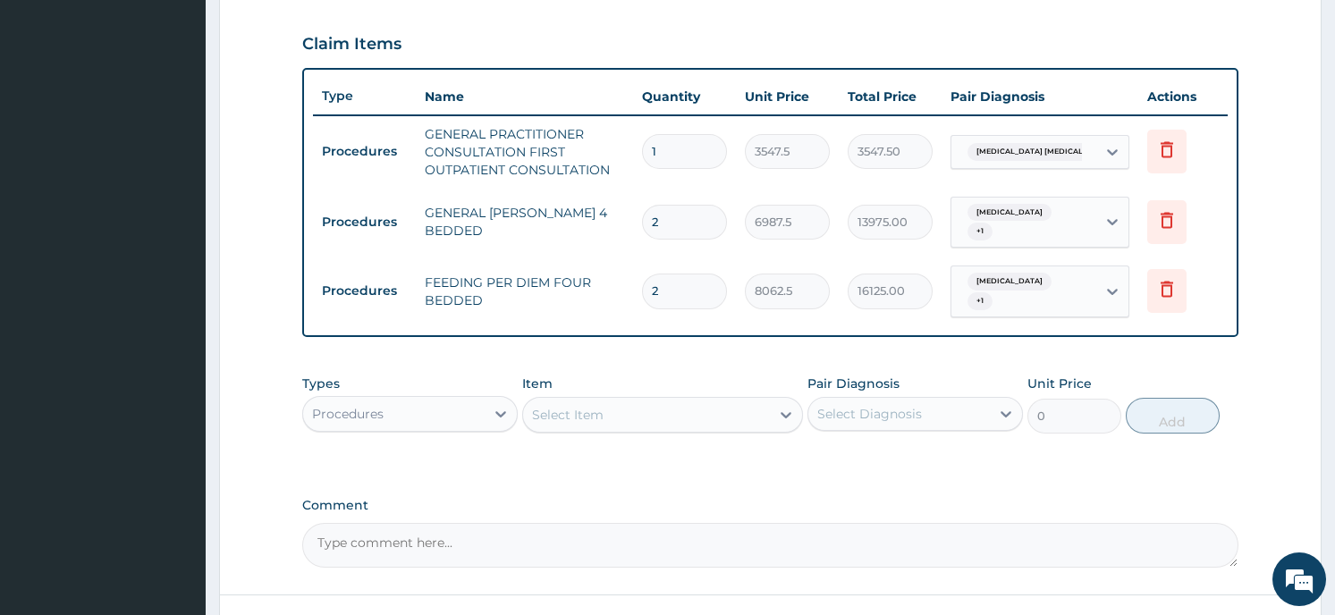
click at [599, 406] on div "Select Item" at bounding box center [568, 415] width 72 height 18
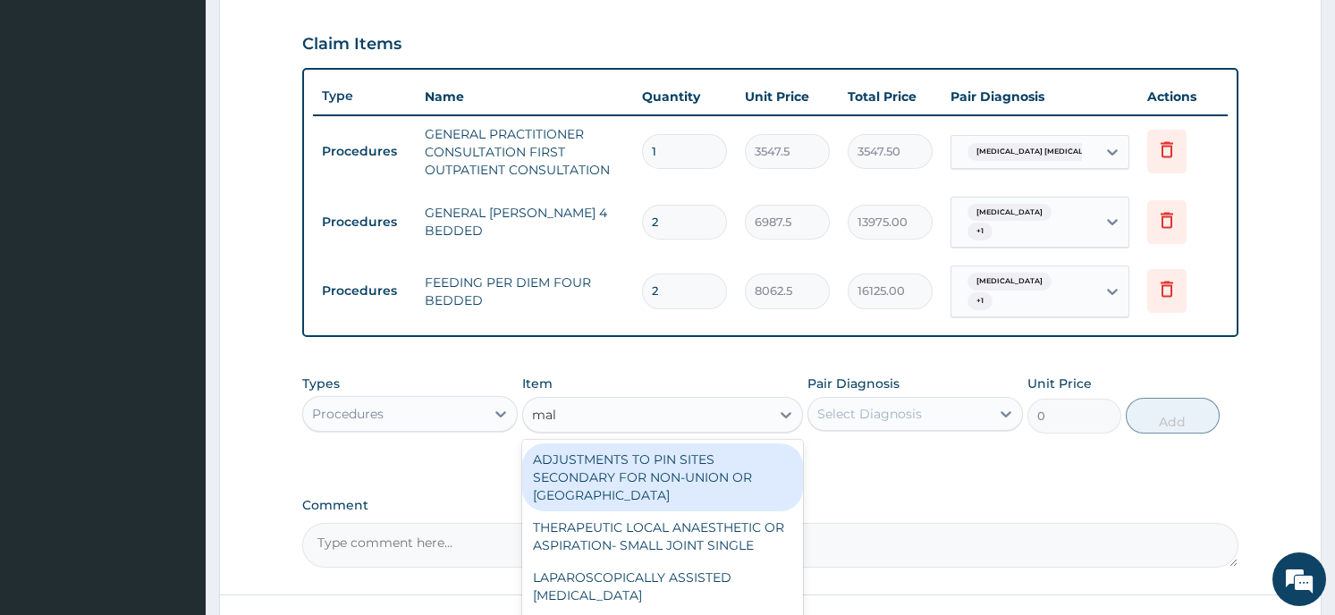
type input "mal"
click at [498, 405] on icon at bounding box center [501, 414] width 18 height 18
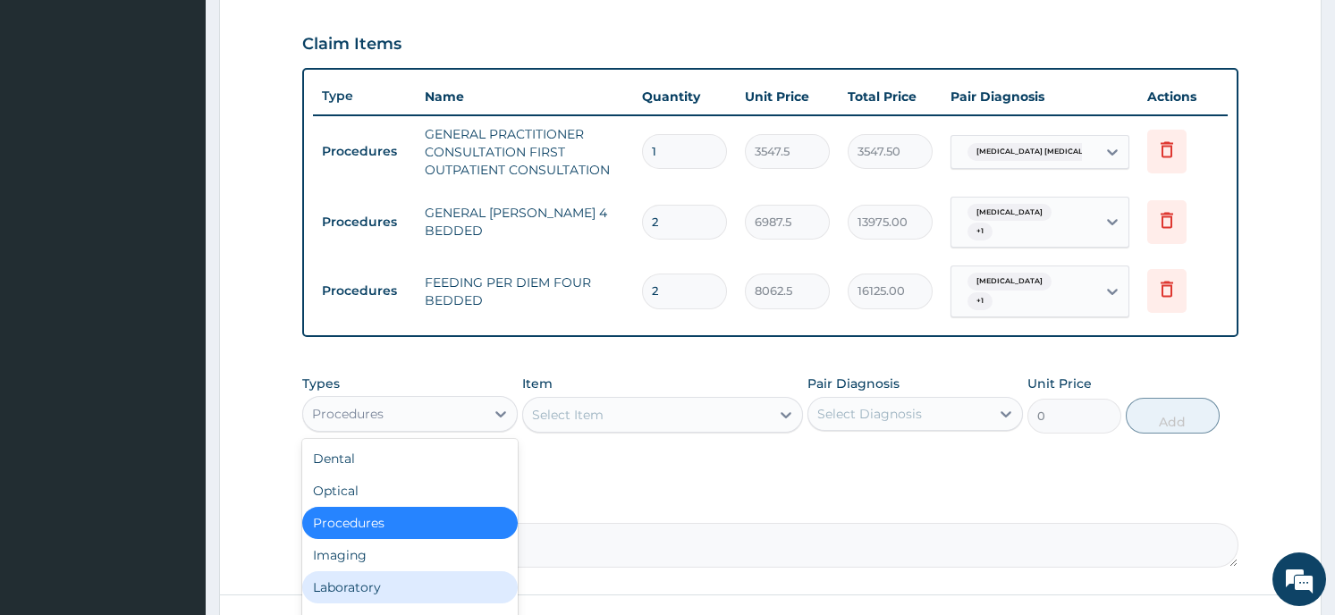
click at [414, 571] on div "Laboratory" at bounding box center [410, 587] width 216 height 32
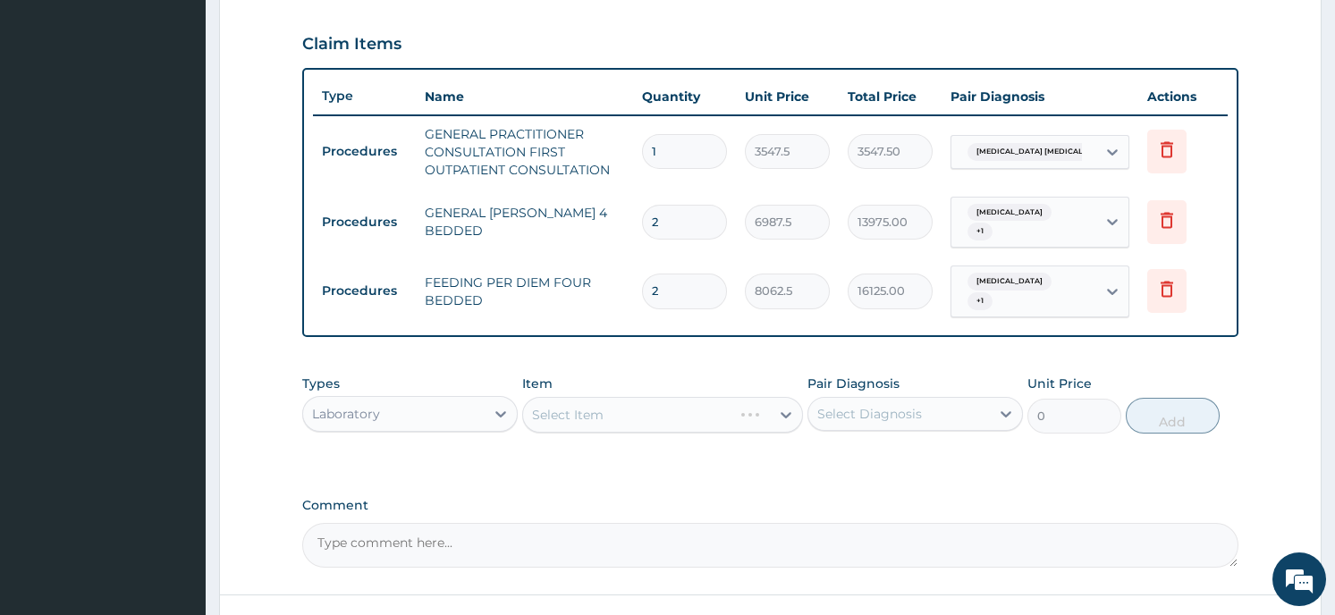
click at [555, 397] on div "Select Item" at bounding box center [662, 415] width 281 height 36
click at [626, 399] on div "Select Item" at bounding box center [662, 415] width 281 height 36
click at [747, 401] on div "Select Item" at bounding box center [646, 415] width 247 height 29
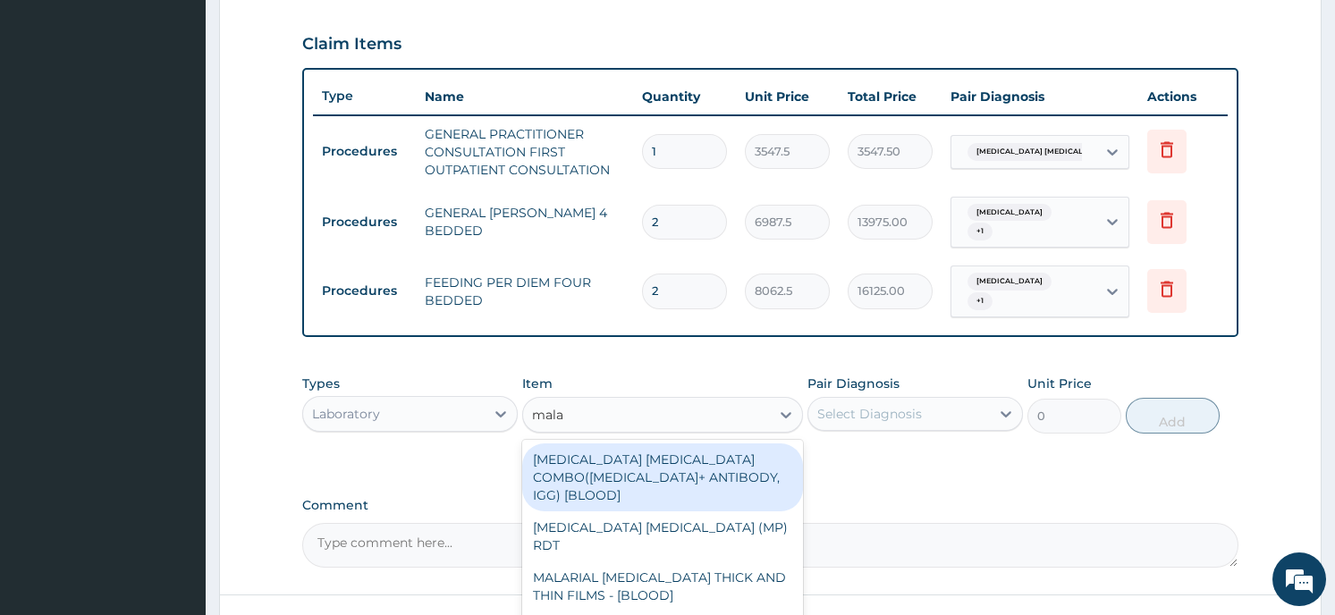
type input "malar"
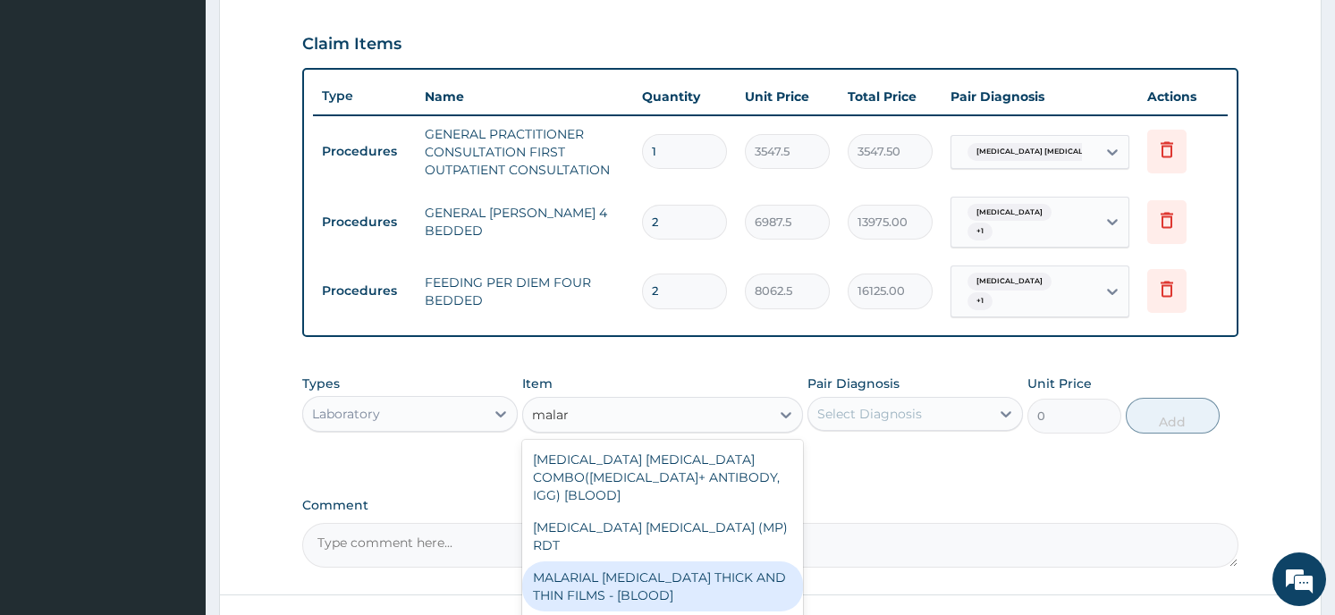
click at [726, 562] on div "MALARIAL PARASITE THICK AND THIN FILMS - [BLOOD]" at bounding box center [662, 587] width 281 height 50
type input "1612.5"
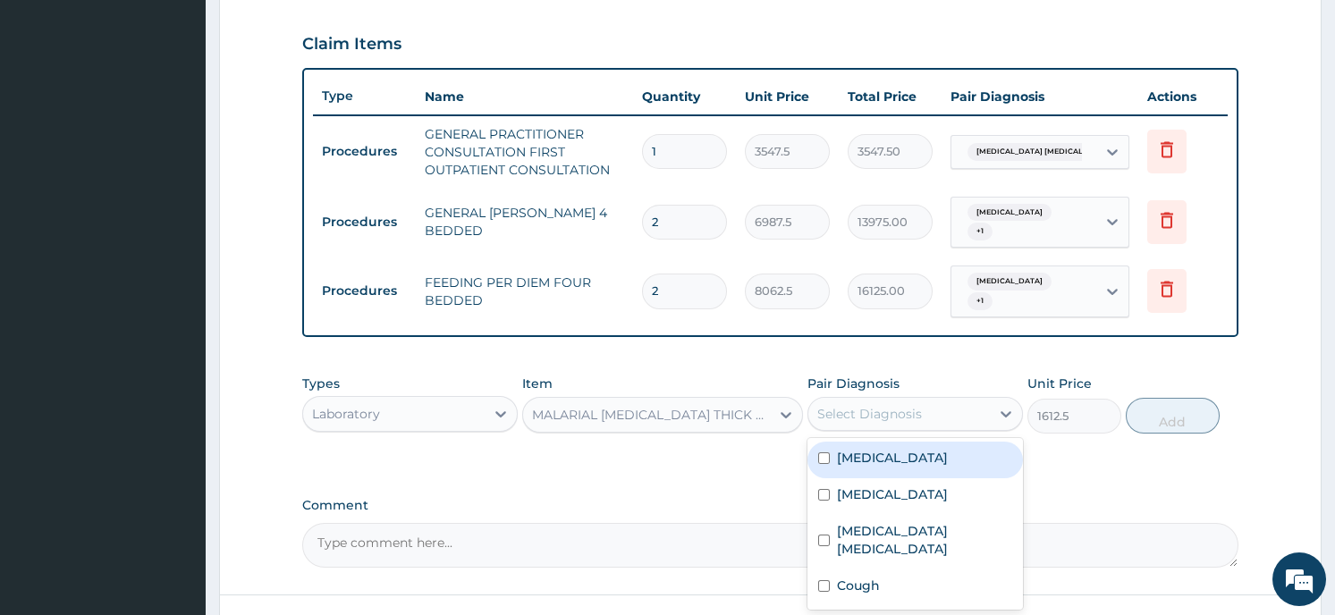
click at [960, 400] on div "Select Diagnosis" at bounding box center [899, 414] width 182 height 29
click at [956, 446] on div "Malaria" at bounding box center [916, 460] width 216 height 37
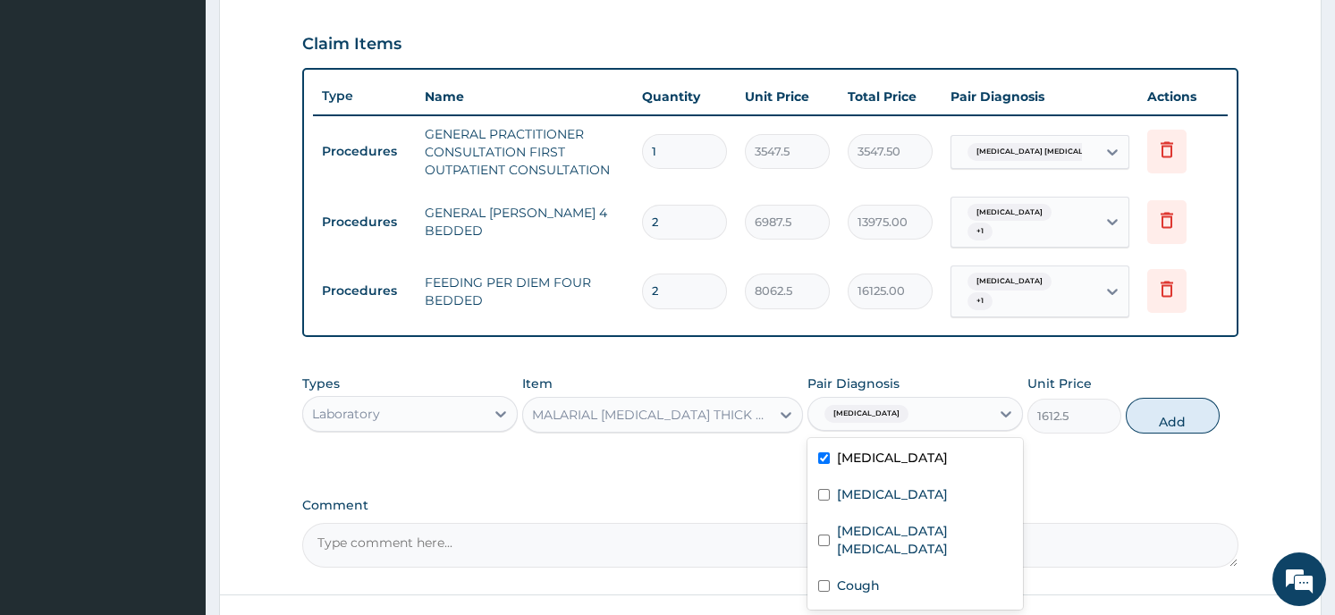
checkbox input "true"
click at [1153, 403] on button "Add" at bounding box center [1173, 416] width 94 height 36
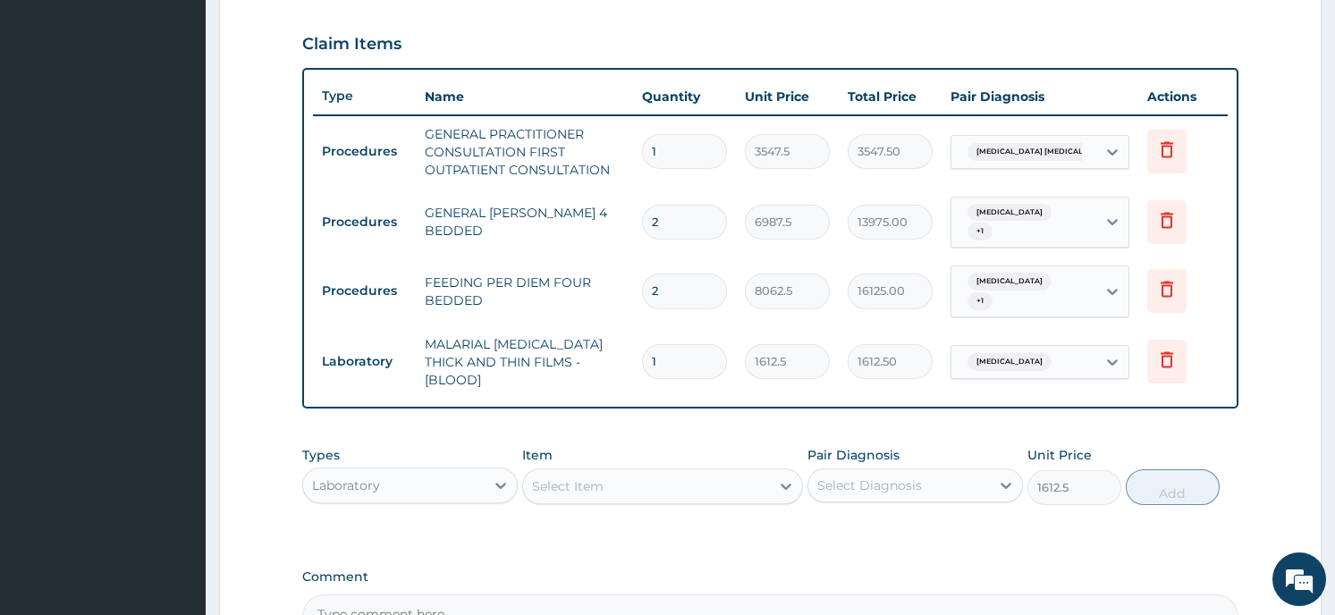
type input "0"
click at [607, 472] on div "Select Item" at bounding box center [646, 486] width 247 height 29
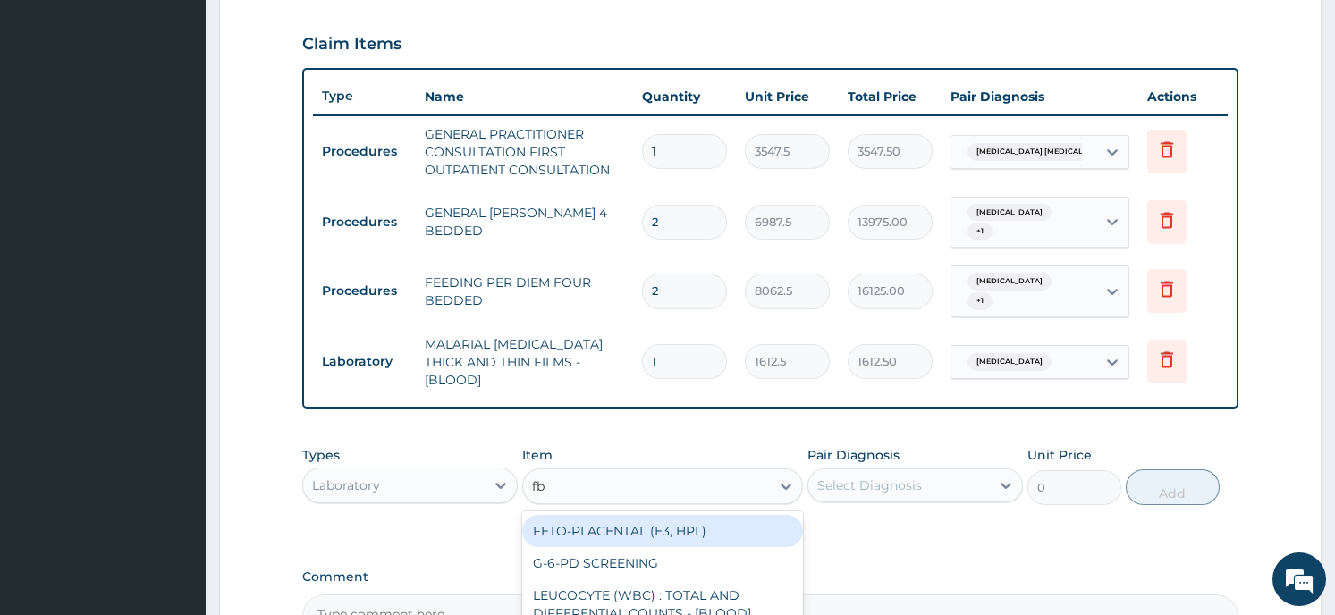
type input "fbc"
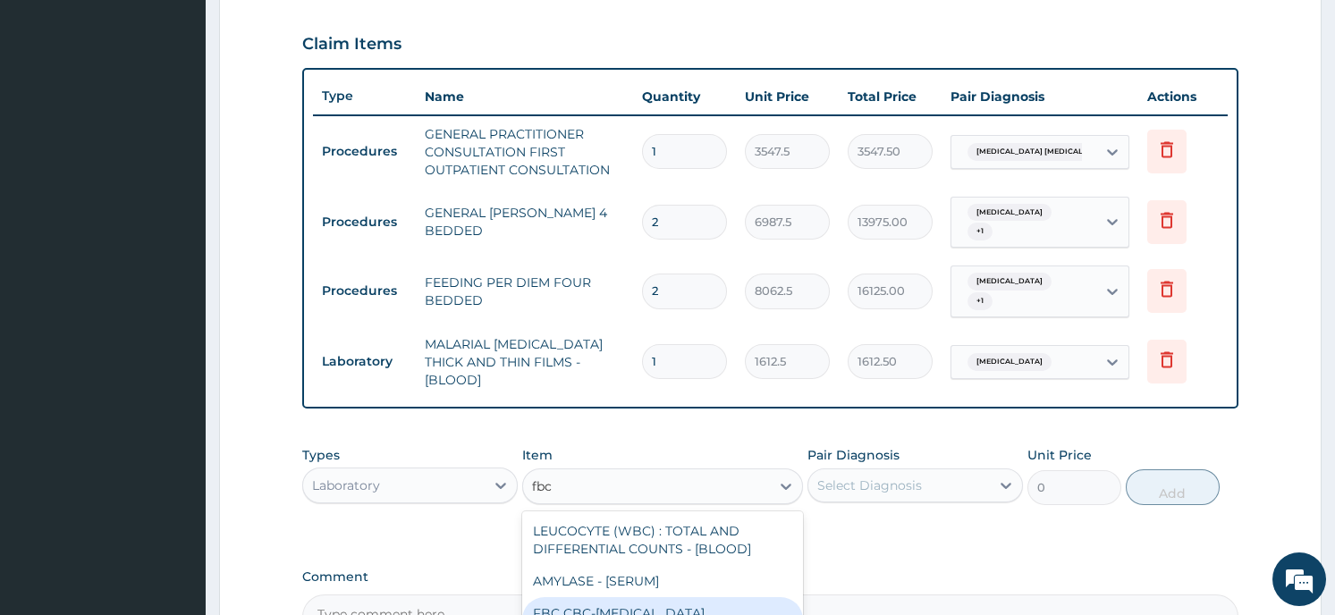
click at [572, 597] on div "FBC CBC-COMPLETE BLOOD COUNT (HAEMOGRAM) - [BLOOD]" at bounding box center [662, 622] width 281 height 50
type input "4300"
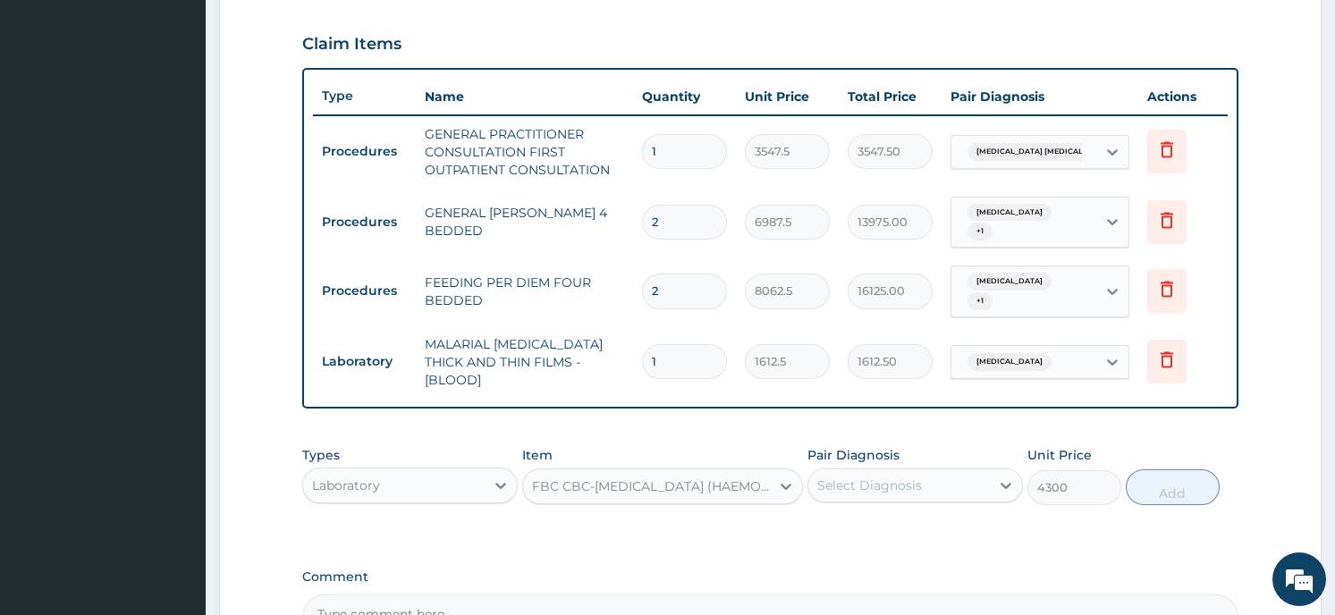
click at [943, 471] on div "Select Diagnosis" at bounding box center [899, 485] width 182 height 29
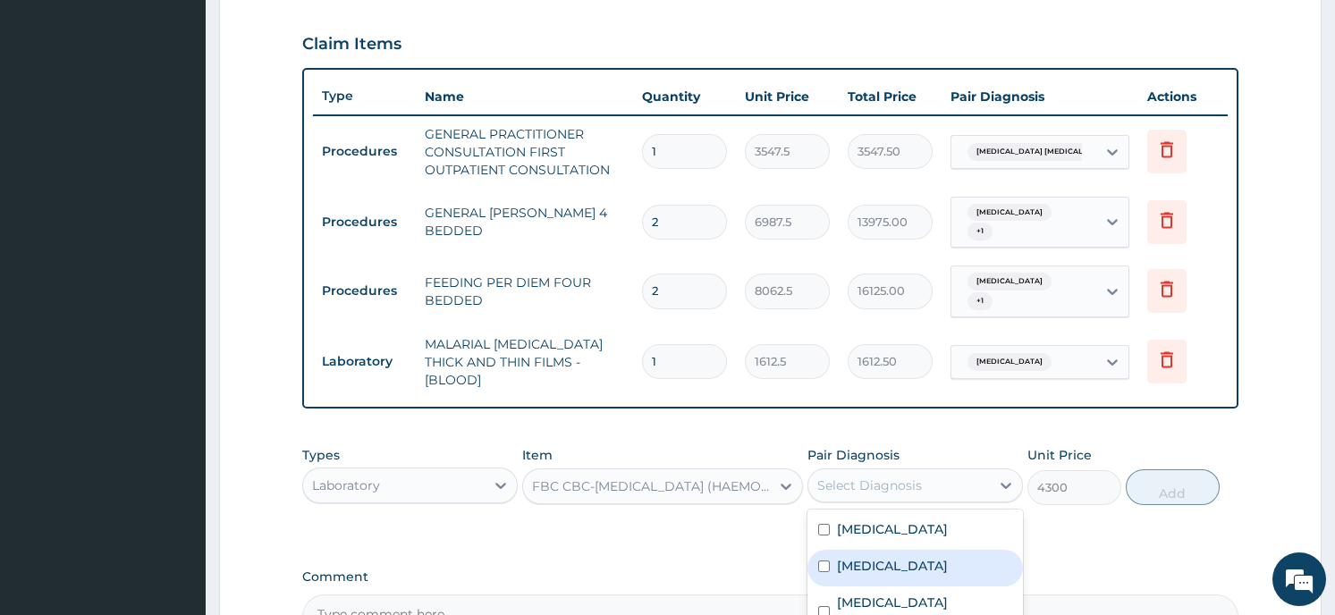
click at [901, 550] on div "Sepsis" at bounding box center [916, 568] width 216 height 37
checkbox input "true"
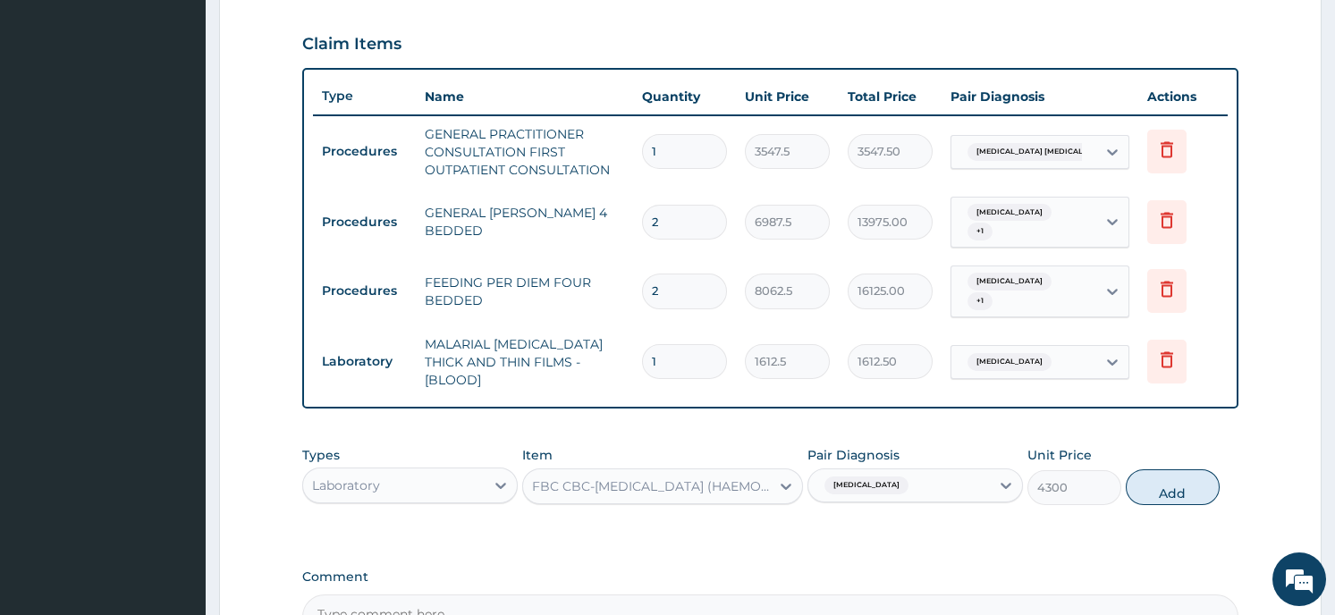
click at [1163, 470] on button "Add" at bounding box center [1173, 488] width 94 height 36
type input "0"
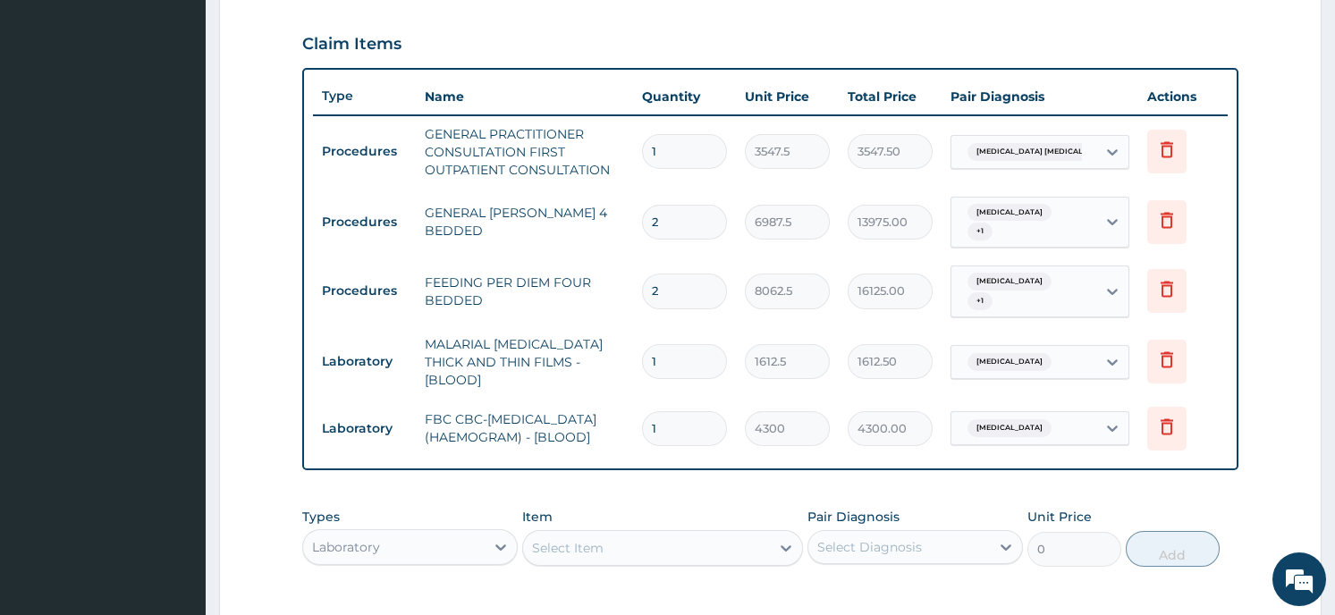
click at [443, 533] on div "Laboratory" at bounding box center [394, 547] width 182 height 29
click at [241, 488] on form "Step 2 of 2 PA Code / Prescription Code Enter Code(Secondary Care Only) Encount…" at bounding box center [770, 163] width 1103 height 1332
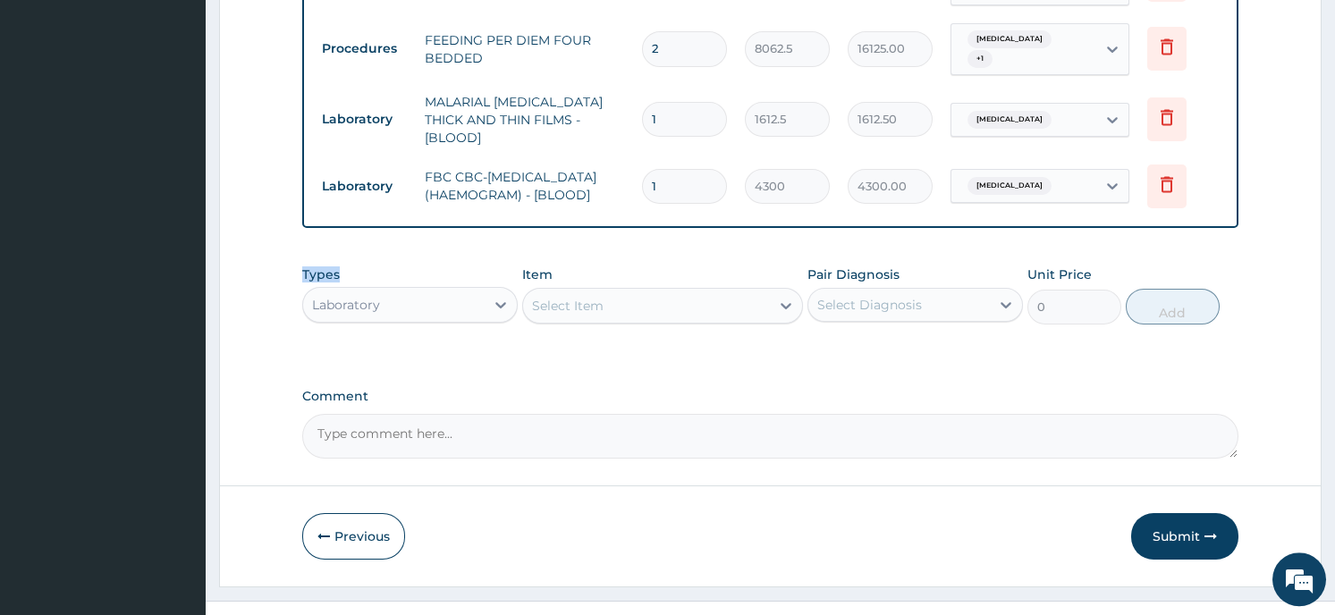
scroll to position [854, 0]
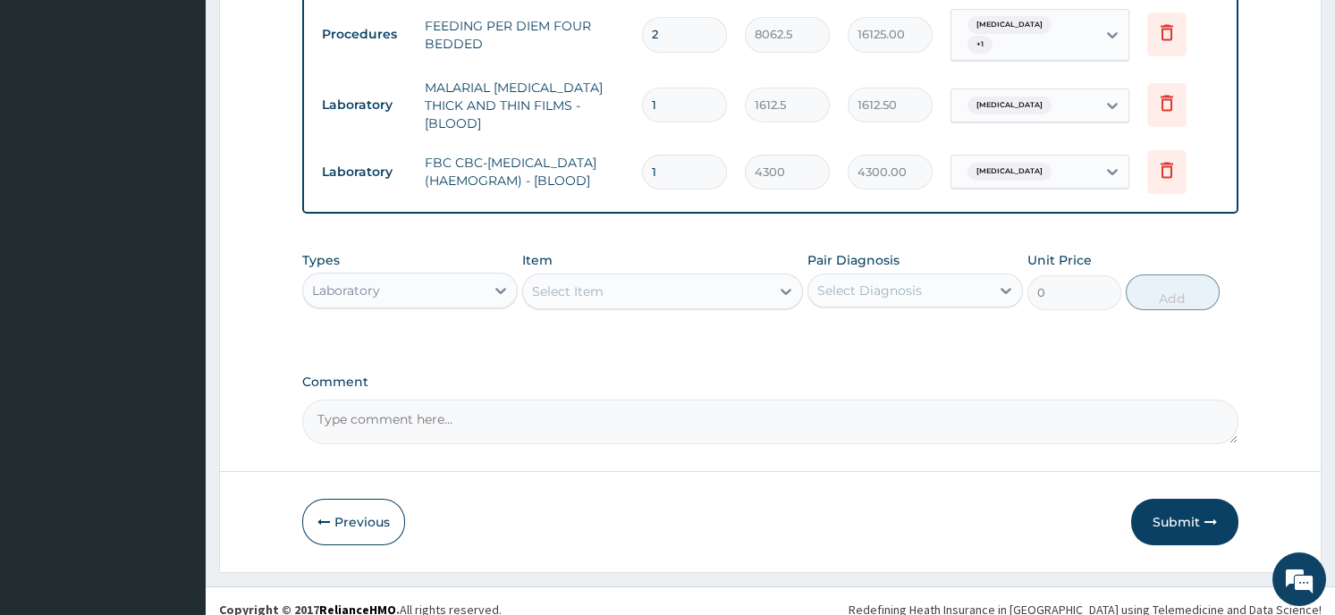
click at [421, 276] on div "Laboratory" at bounding box center [394, 290] width 182 height 29
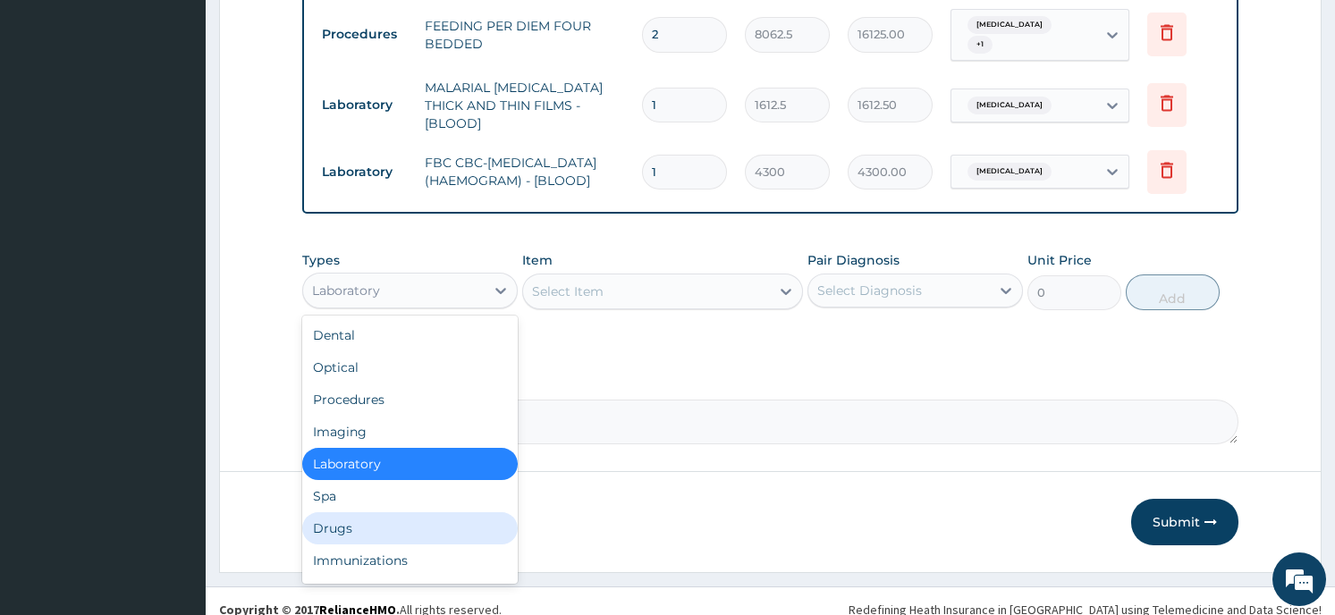
click at [373, 512] on div "Drugs" at bounding box center [410, 528] width 216 height 32
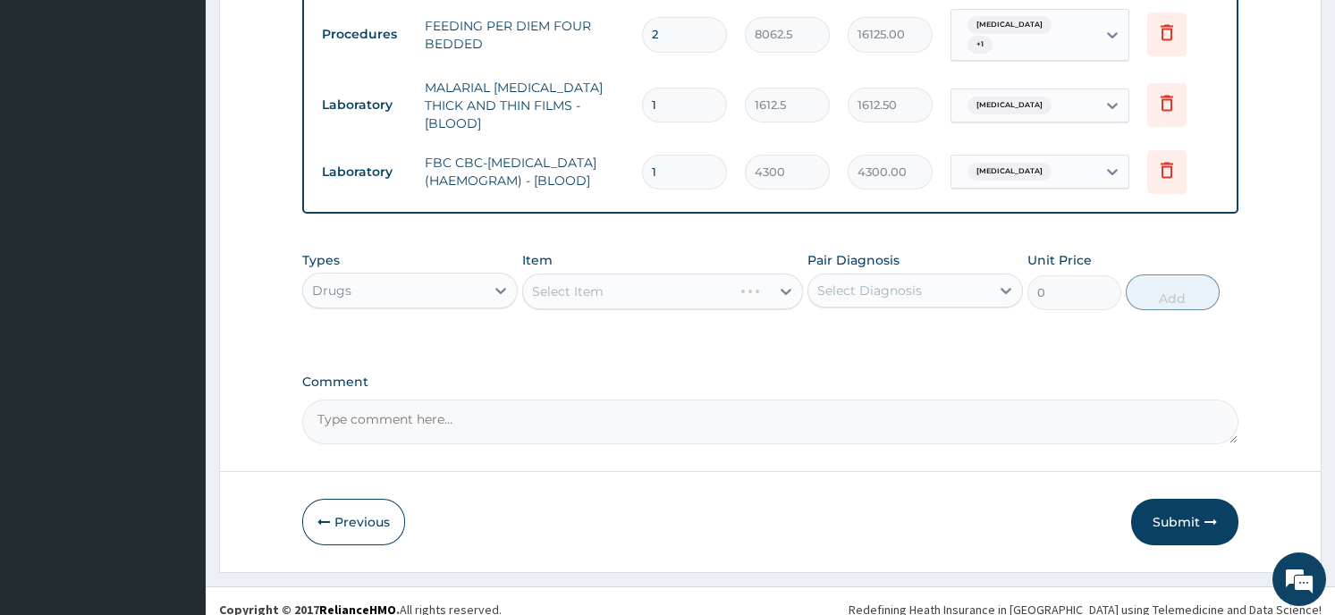
click at [618, 274] on div "Select Item" at bounding box center [662, 292] width 281 height 36
click at [757, 274] on div "Select Item" at bounding box center [662, 292] width 281 height 36
click at [763, 274] on div "Select Item" at bounding box center [662, 292] width 281 height 36
click at [780, 283] on icon at bounding box center [786, 292] width 18 height 18
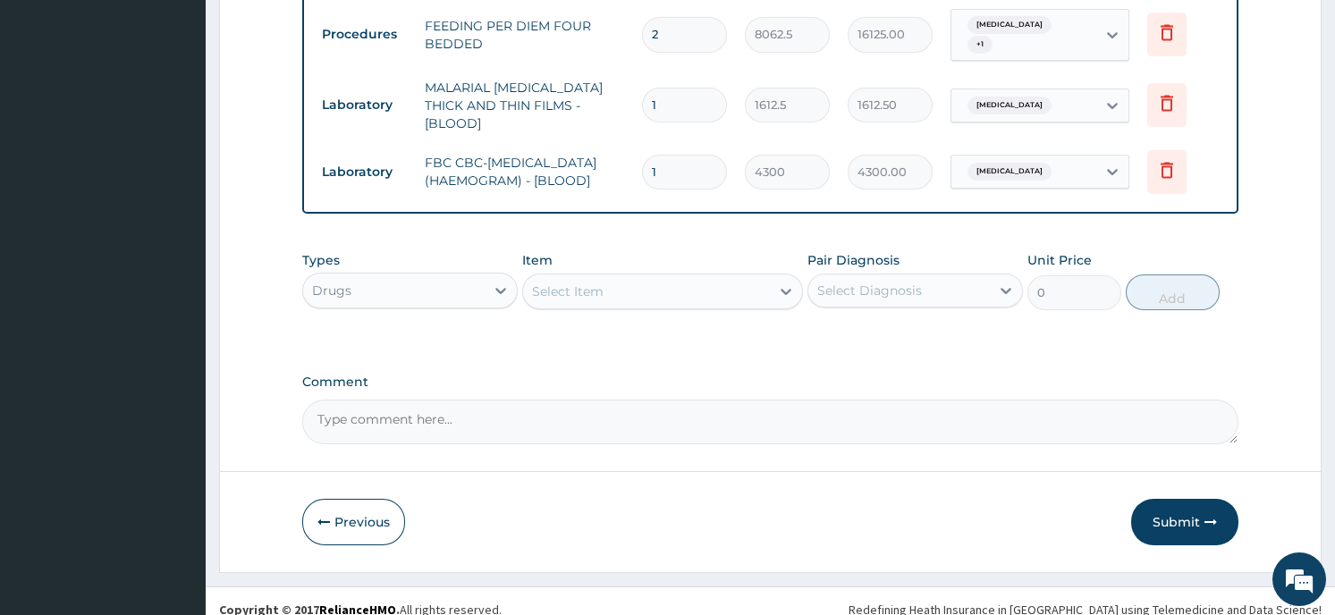
click at [780, 283] on icon at bounding box center [786, 292] width 18 height 18
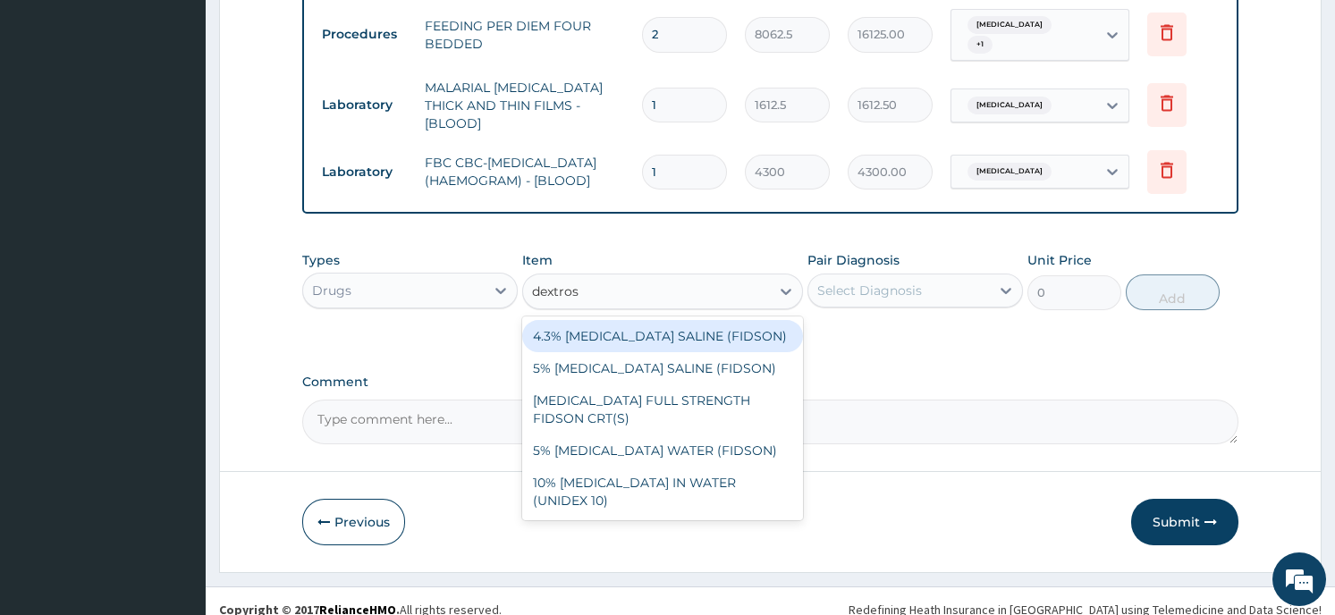
type input "dextrose"
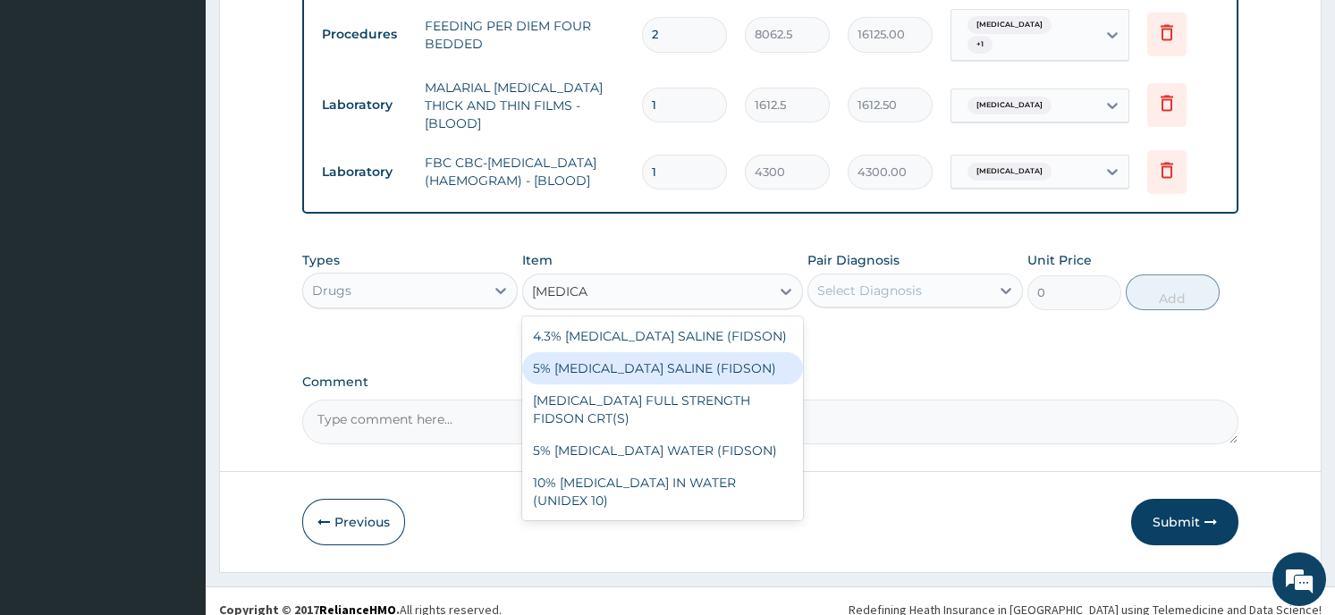
click at [613, 356] on div "5% DEXTROSE SALINE (FIDSON)" at bounding box center [662, 368] width 281 height 32
type input "1612.5"
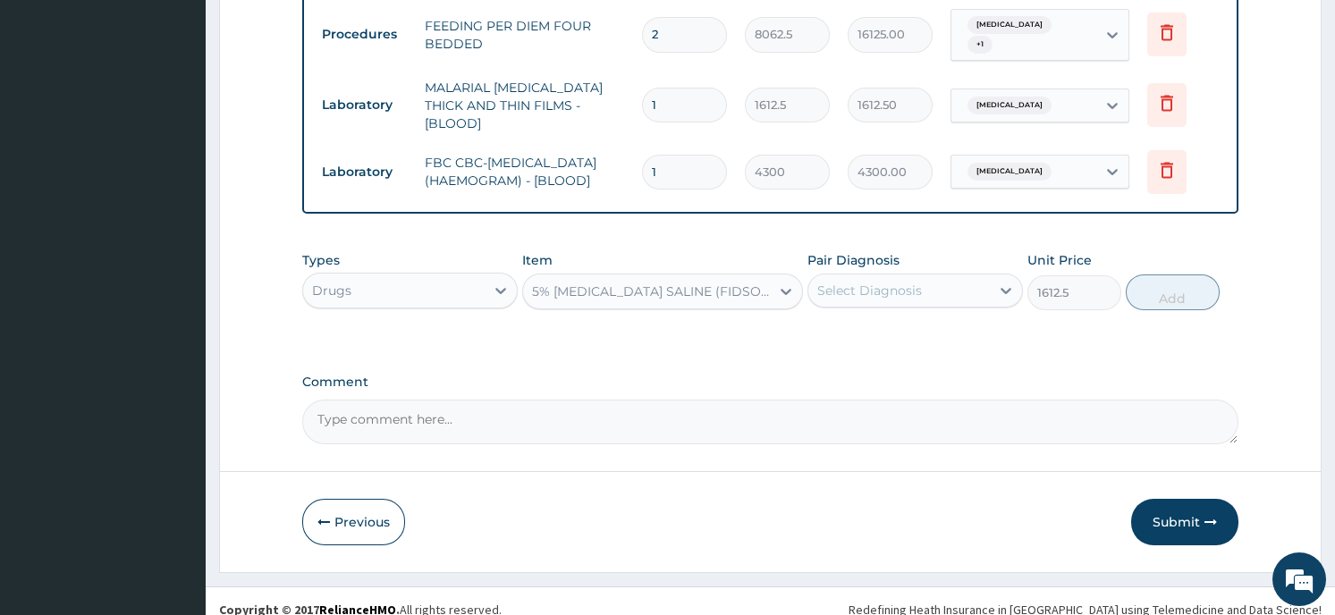
click at [904, 282] on div "Select Diagnosis" at bounding box center [869, 291] width 105 height 18
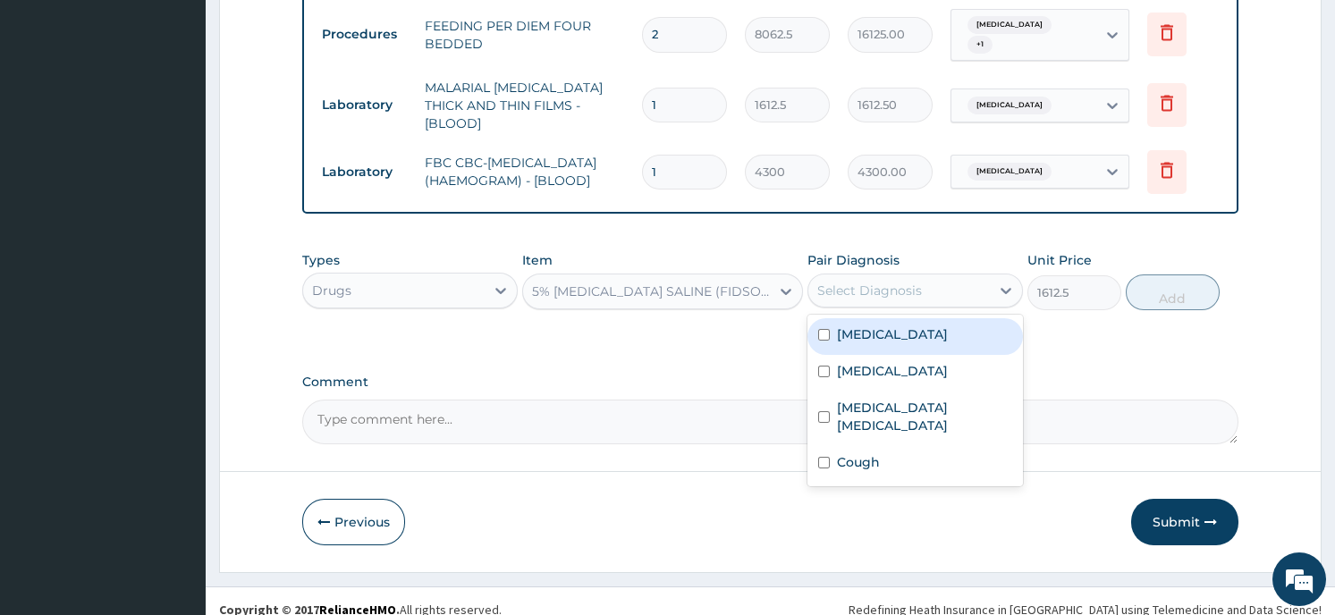
click at [873, 326] on div "Malaria" at bounding box center [916, 336] width 216 height 37
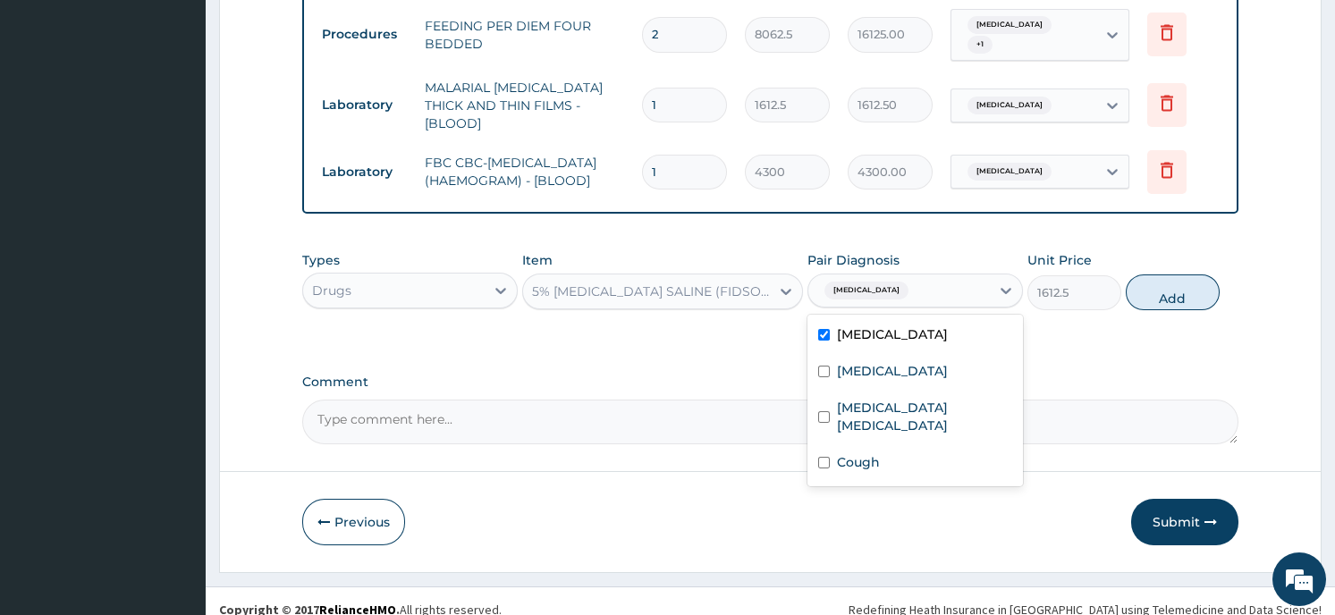
checkbox input "true"
click at [822, 411] on input "checkbox" at bounding box center [824, 417] width 12 height 12
checkbox input "true"
click at [1163, 275] on button "Add" at bounding box center [1173, 293] width 94 height 36
type input "0"
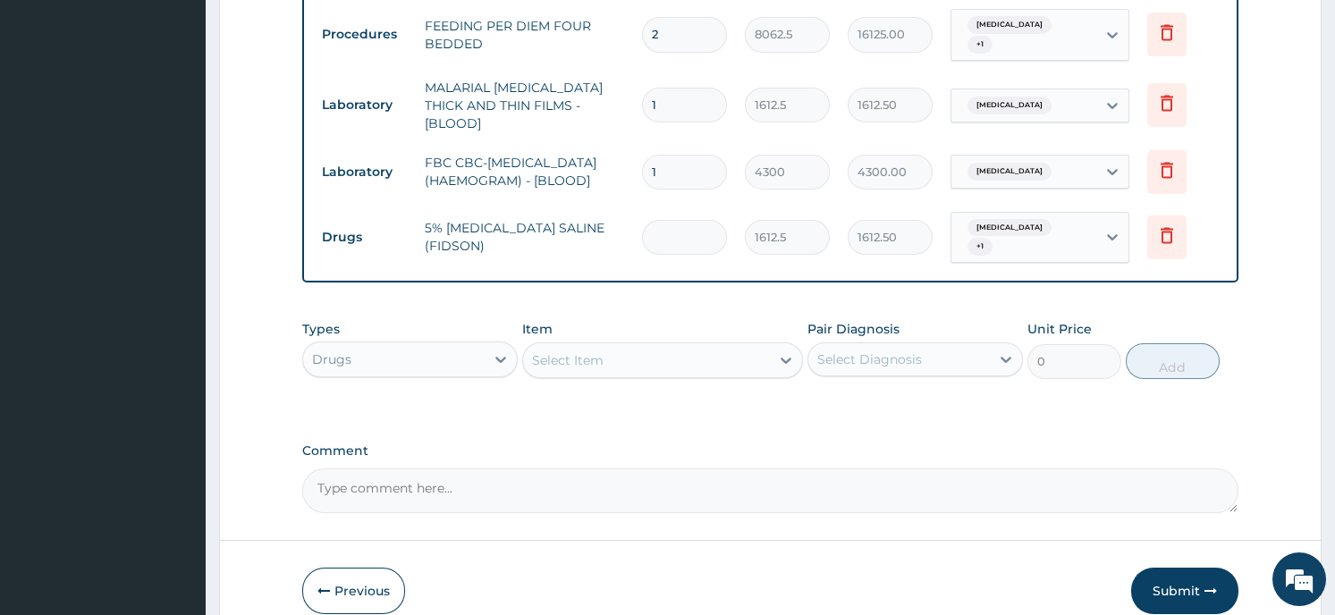
type input "0.00"
click at [656, 220] on input "number" at bounding box center [684, 237] width 85 height 35
type input "4"
type input "6450.00"
type input "4"
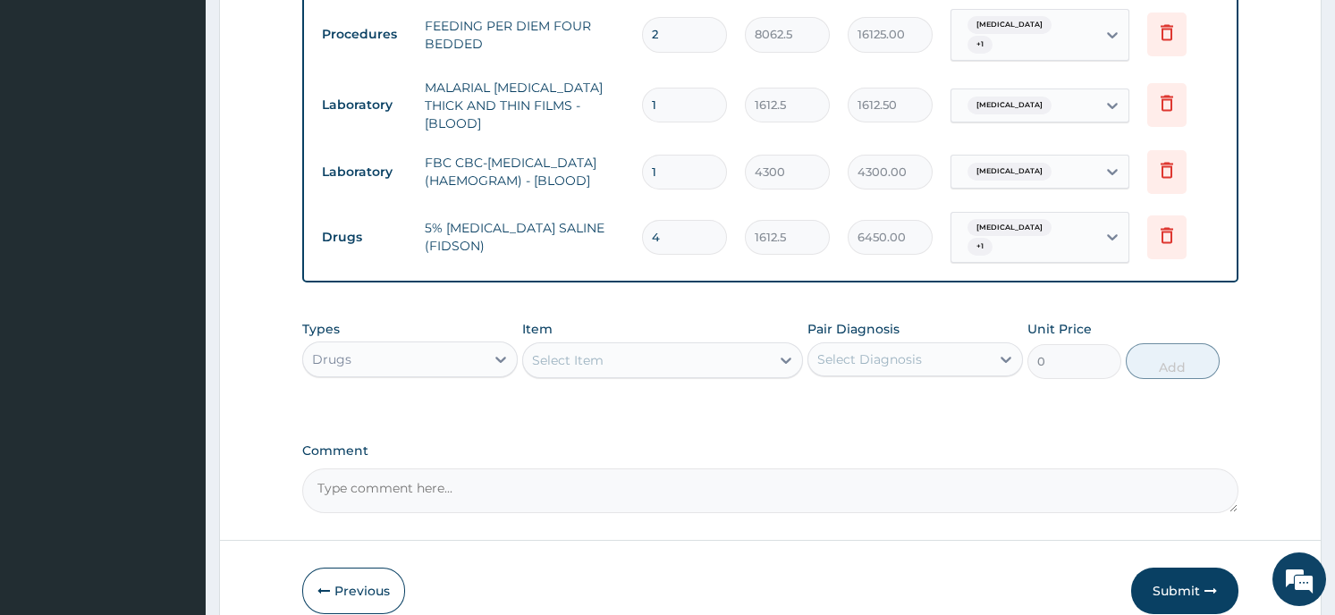
click at [610, 346] on div "Select Item" at bounding box center [646, 360] width 247 height 29
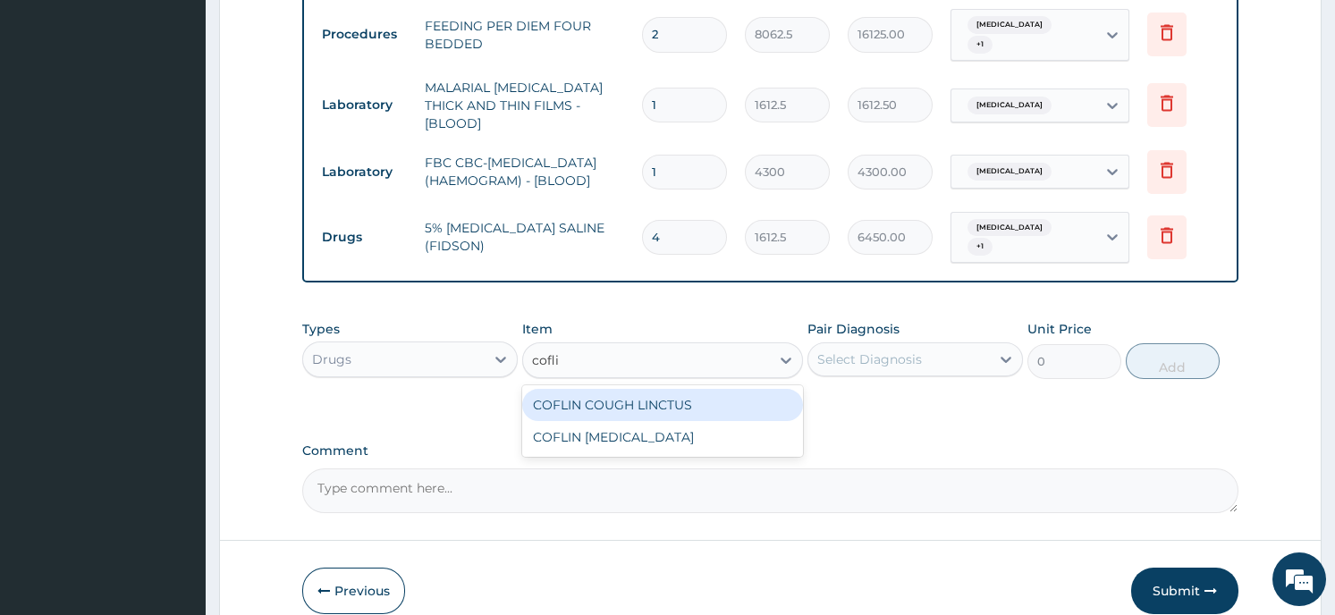
type input "coflin"
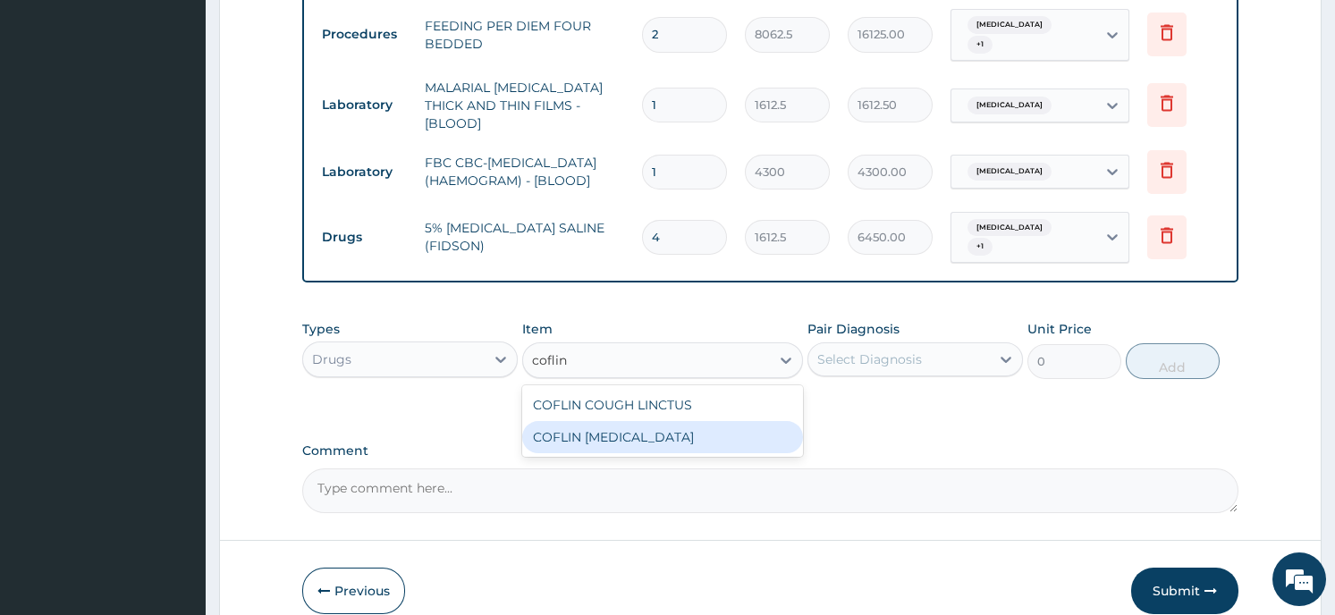
click at [606, 421] on div "COFLIN EXPECTORANT" at bounding box center [662, 437] width 281 height 32
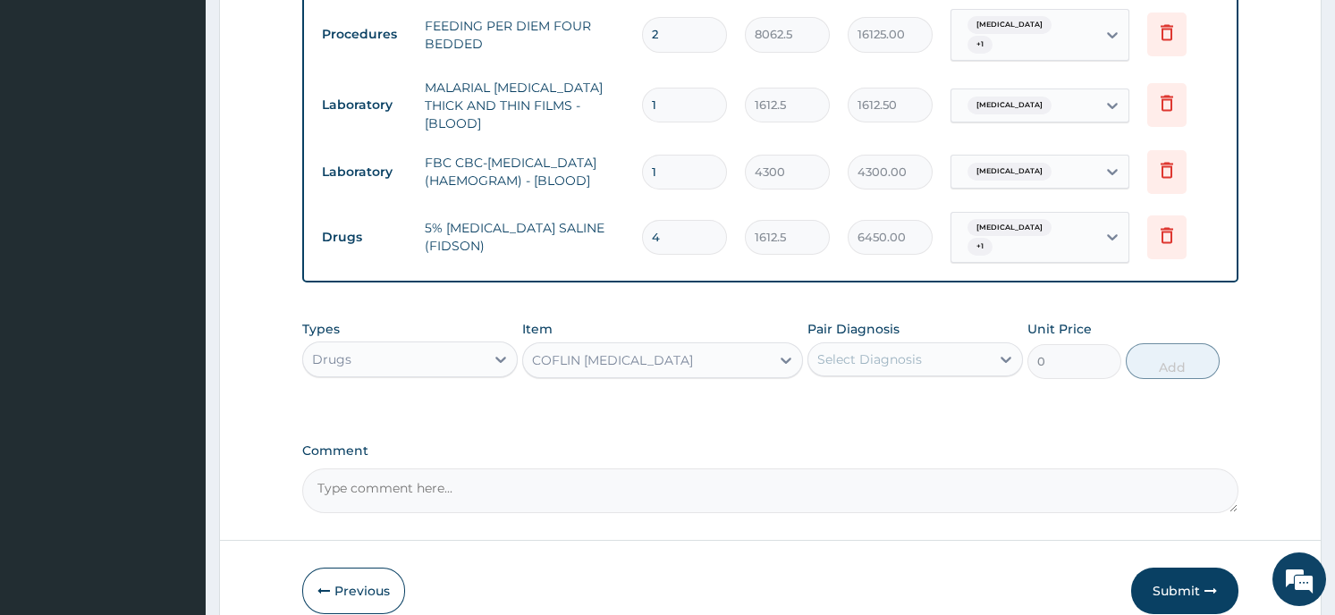
type input "1075"
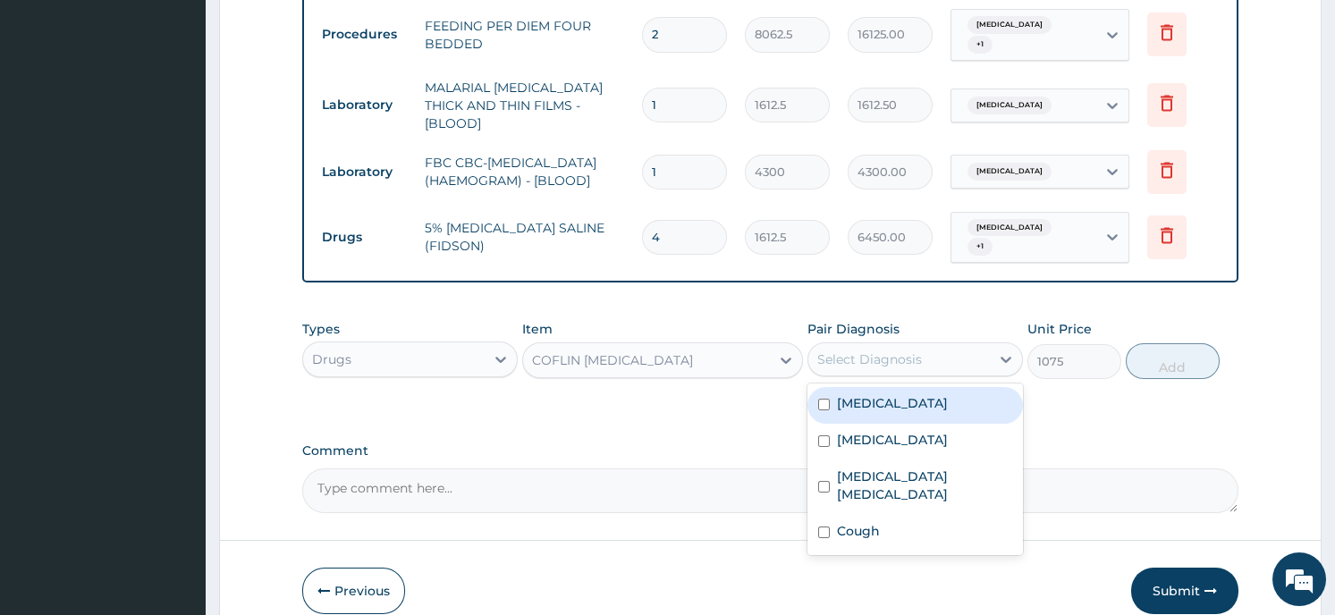
click at [943, 345] on div "Select Diagnosis" at bounding box center [899, 359] width 182 height 29
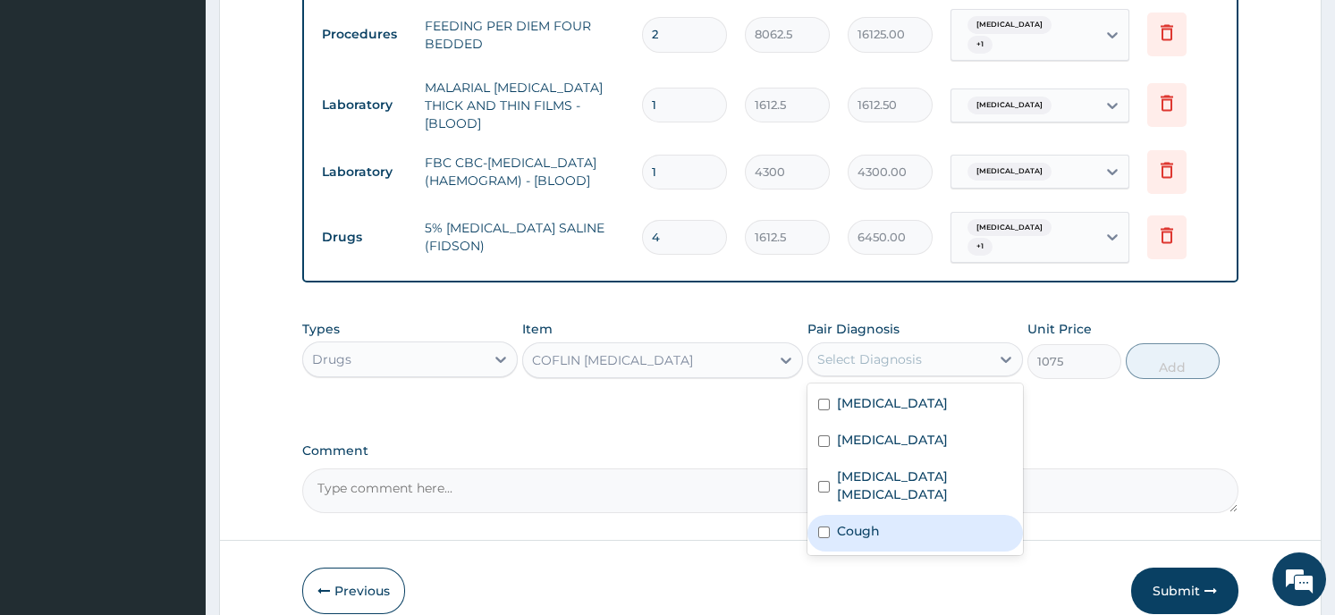
click at [904, 515] on div "Cough" at bounding box center [916, 533] width 216 height 37
checkbox input "true"
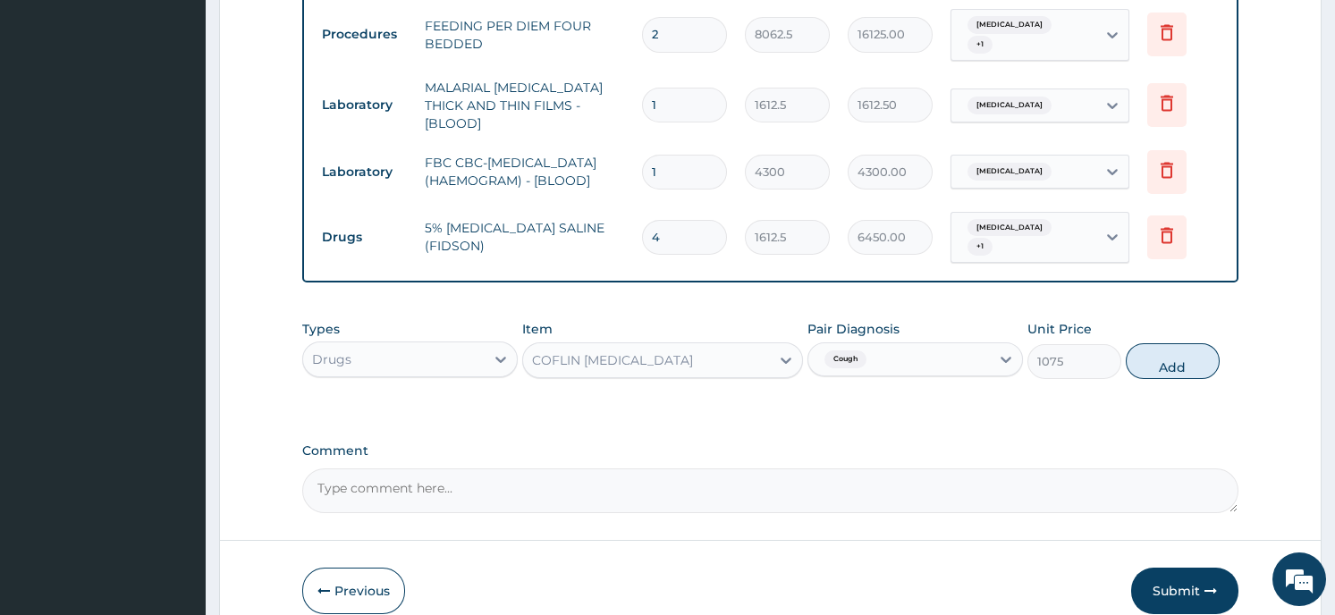
click at [1174, 343] on button "Add" at bounding box center [1173, 361] width 94 height 36
type input "0"
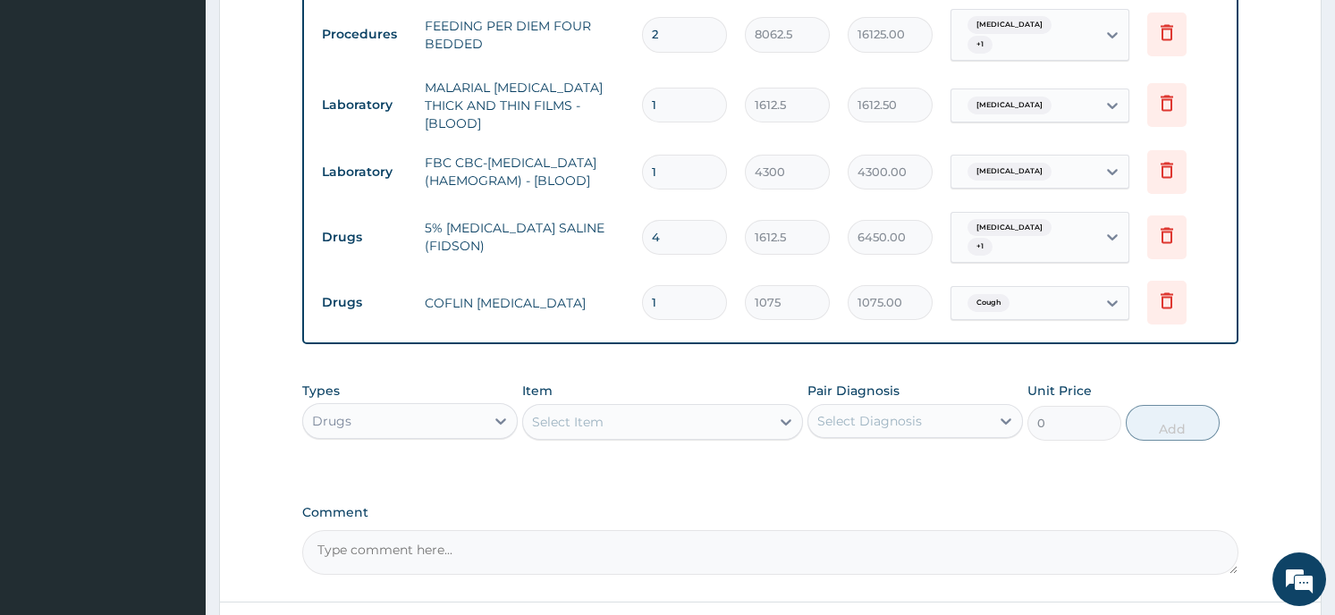
click at [580, 408] on div "Select Item" at bounding box center [646, 422] width 247 height 29
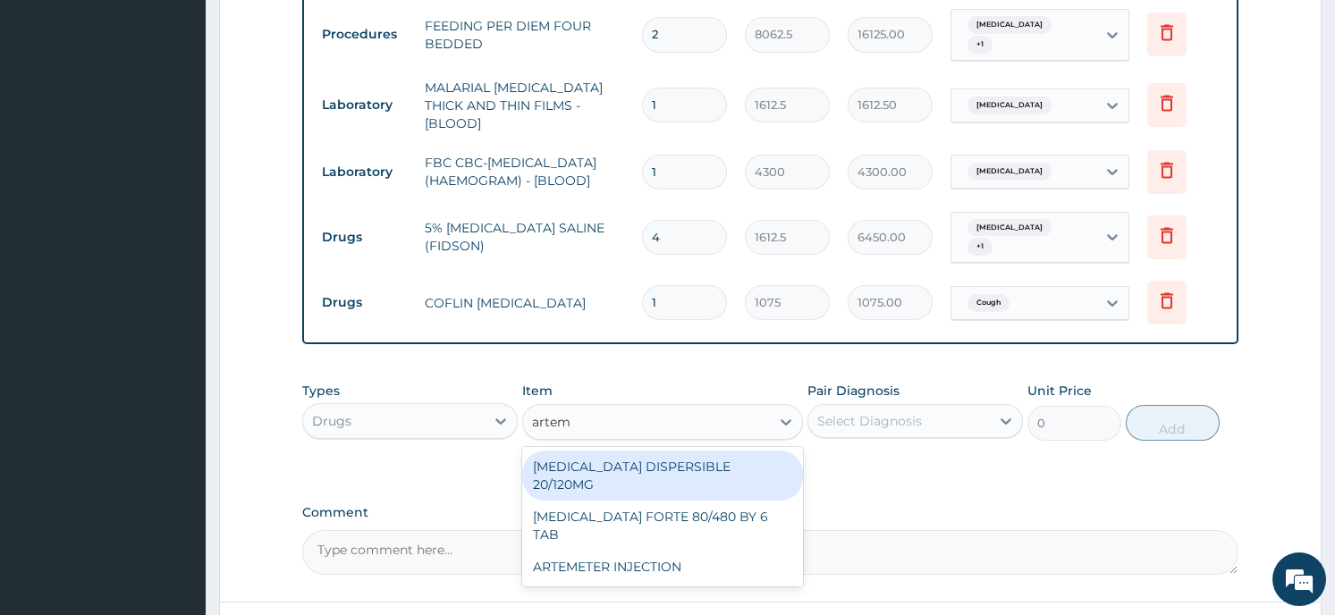
type input "arteme"
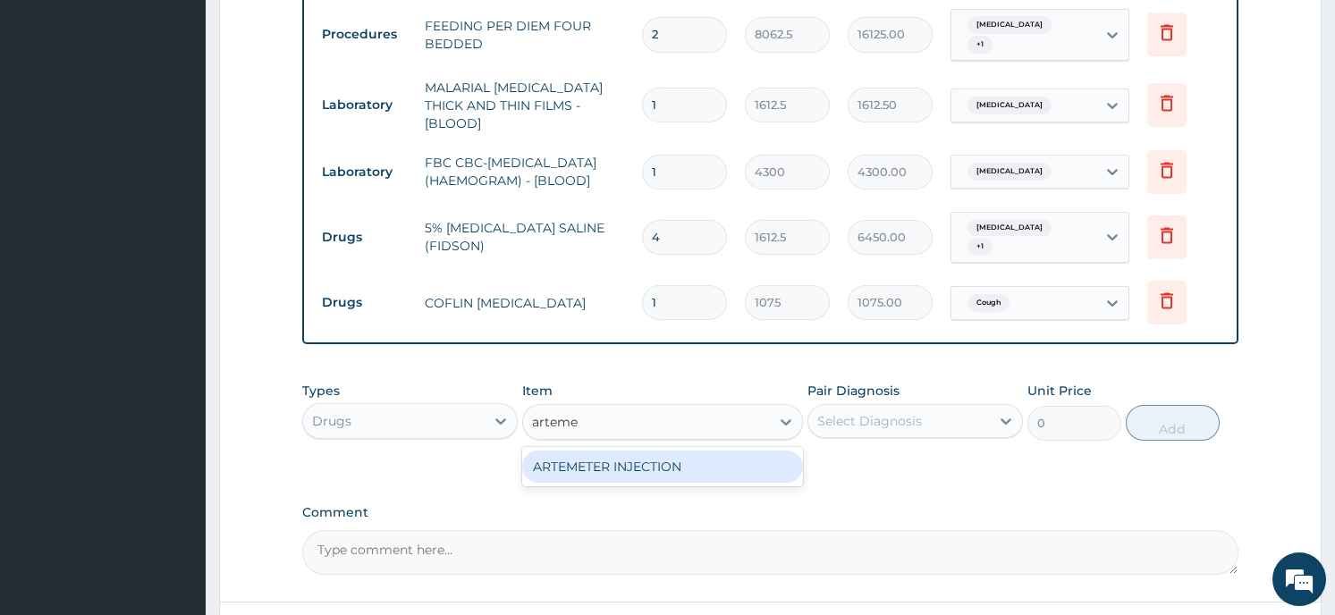
click at [580, 451] on div "ARTEMETER INJECTION" at bounding box center [662, 467] width 281 height 32
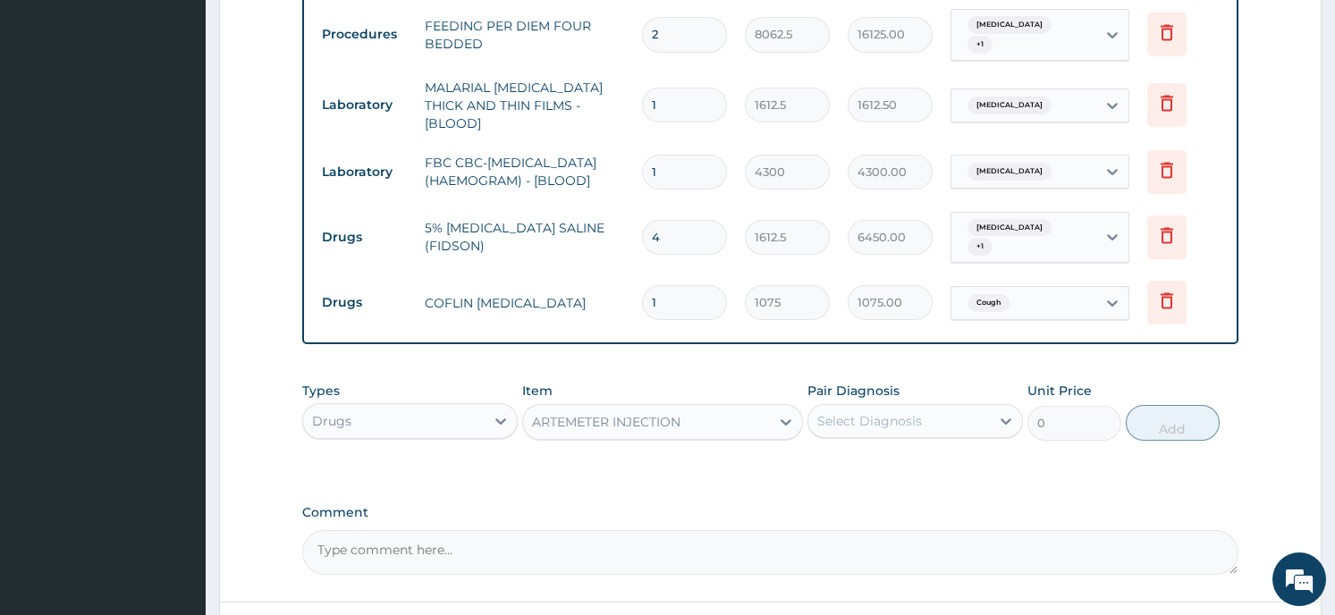
type input "860"
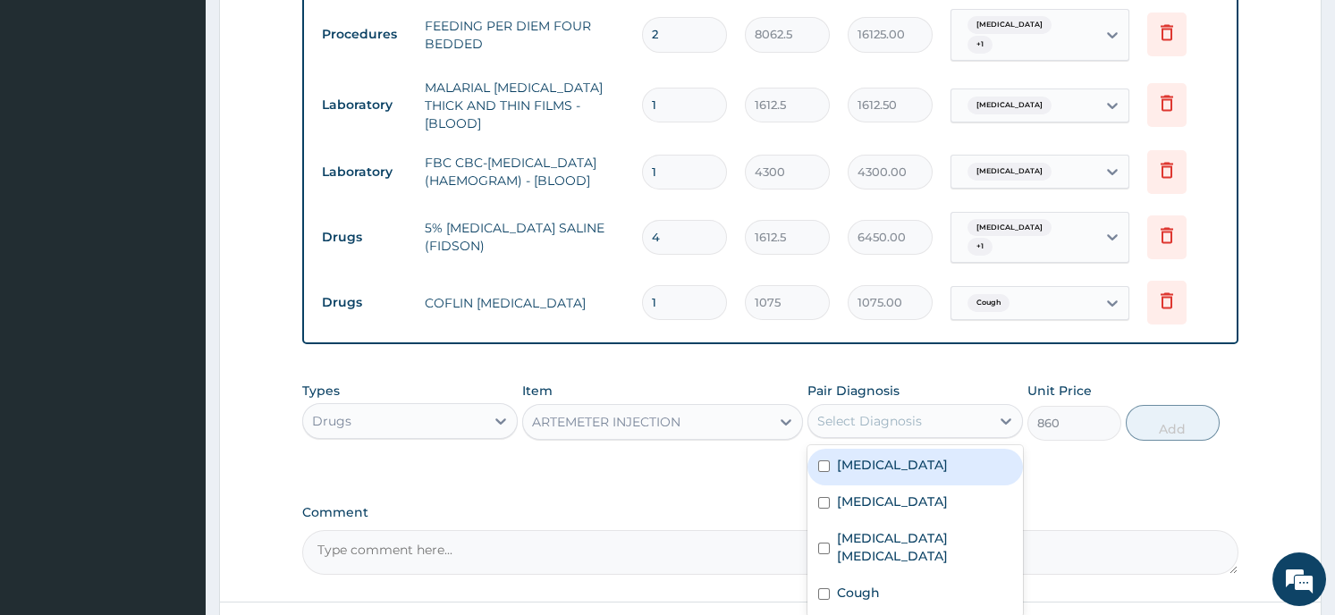
click at [878, 412] on div "Select Diagnosis" at bounding box center [869, 421] width 105 height 18
click at [876, 456] on label "Malaria" at bounding box center [892, 465] width 111 height 18
checkbox input "true"
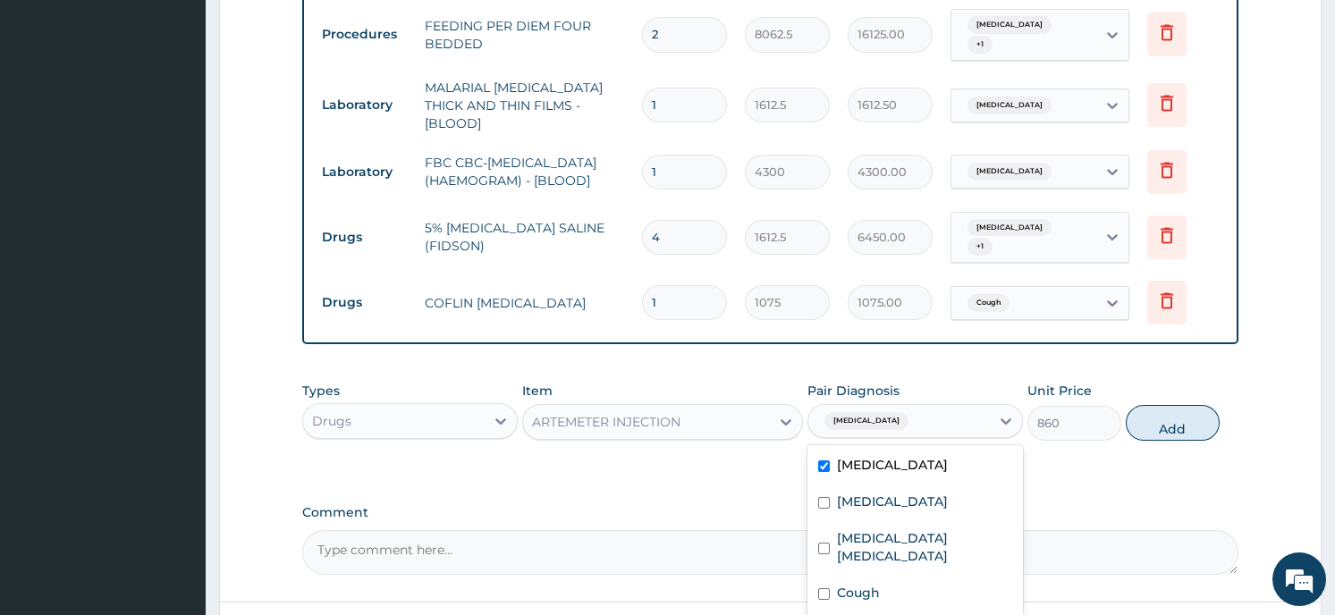
click at [1152, 405] on button "Add" at bounding box center [1173, 423] width 94 height 36
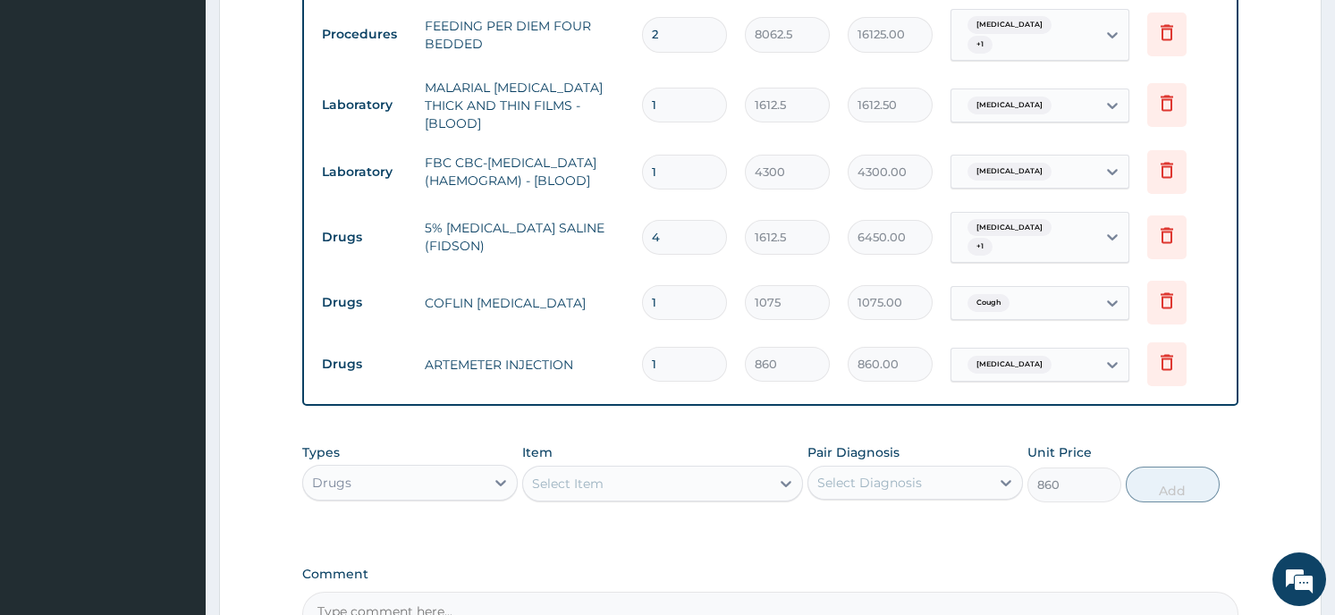
type input "0"
type input "0.00"
type input "6"
type input "5160.00"
type input "6"
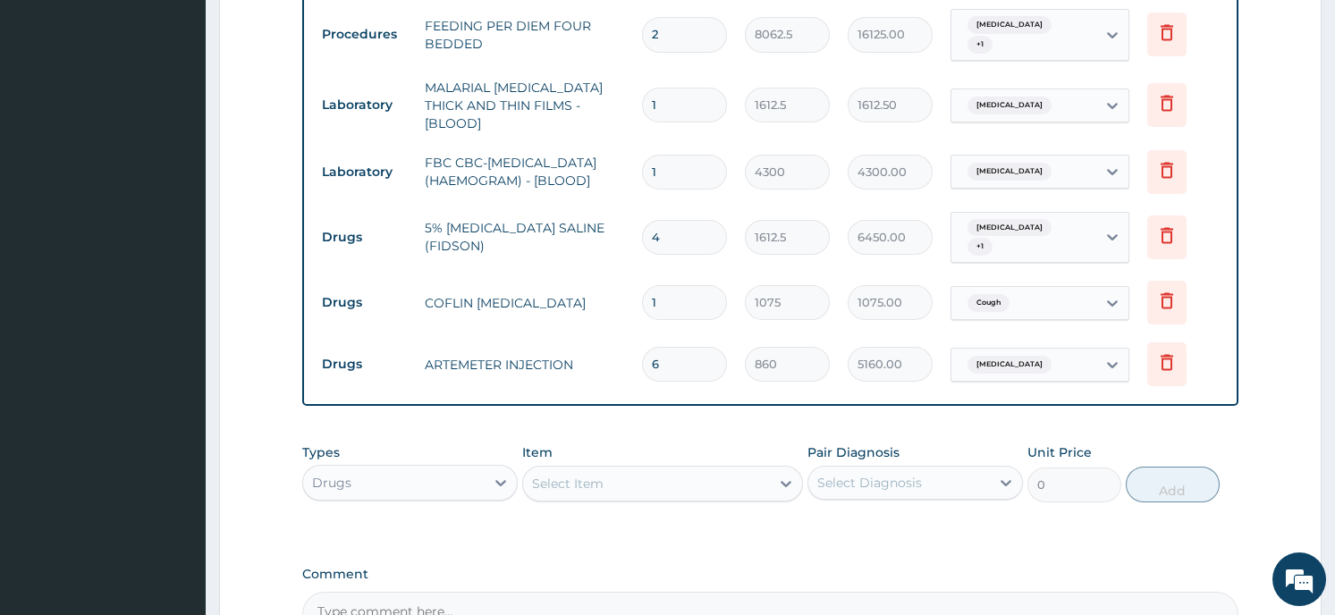
click at [594, 470] on div "Select Item" at bounding box center [646, 484] width 247 height 29
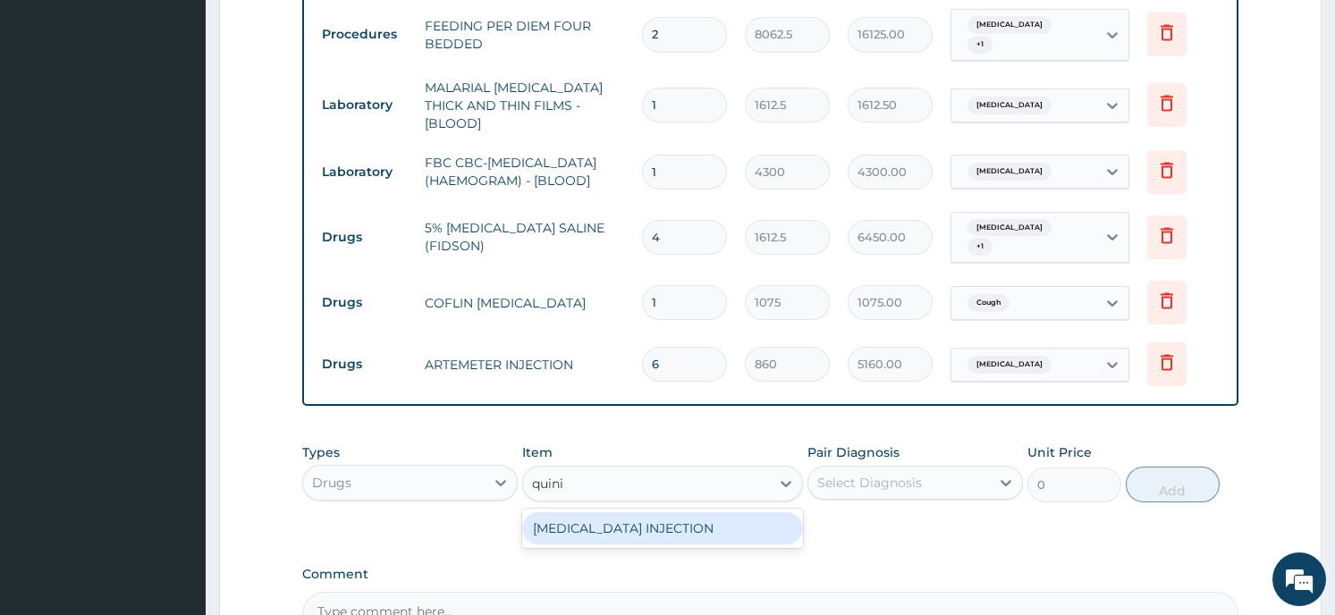
type input "quinin"
click at [577, 512] on div "QUININE INJECTION" at bounding box center [662, 528] width 281 height 32
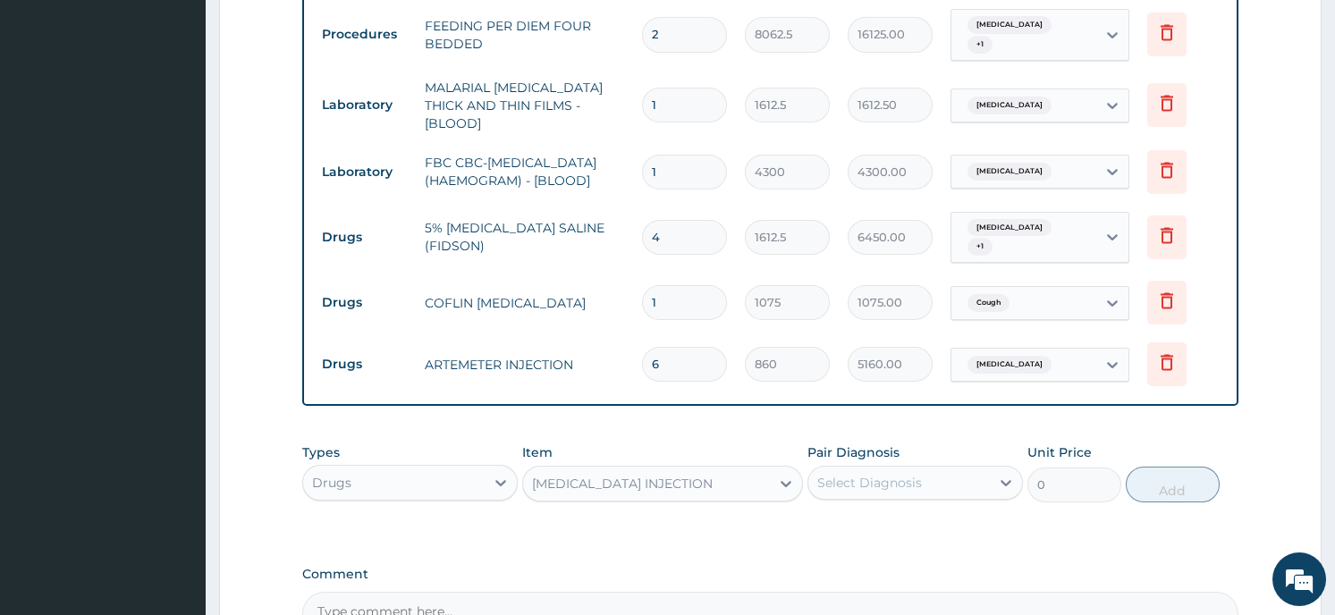
type input "537.5"
click at [863, 474] on div "Select Diagnosis" at bounding box center [869, 483] width 105 height 18
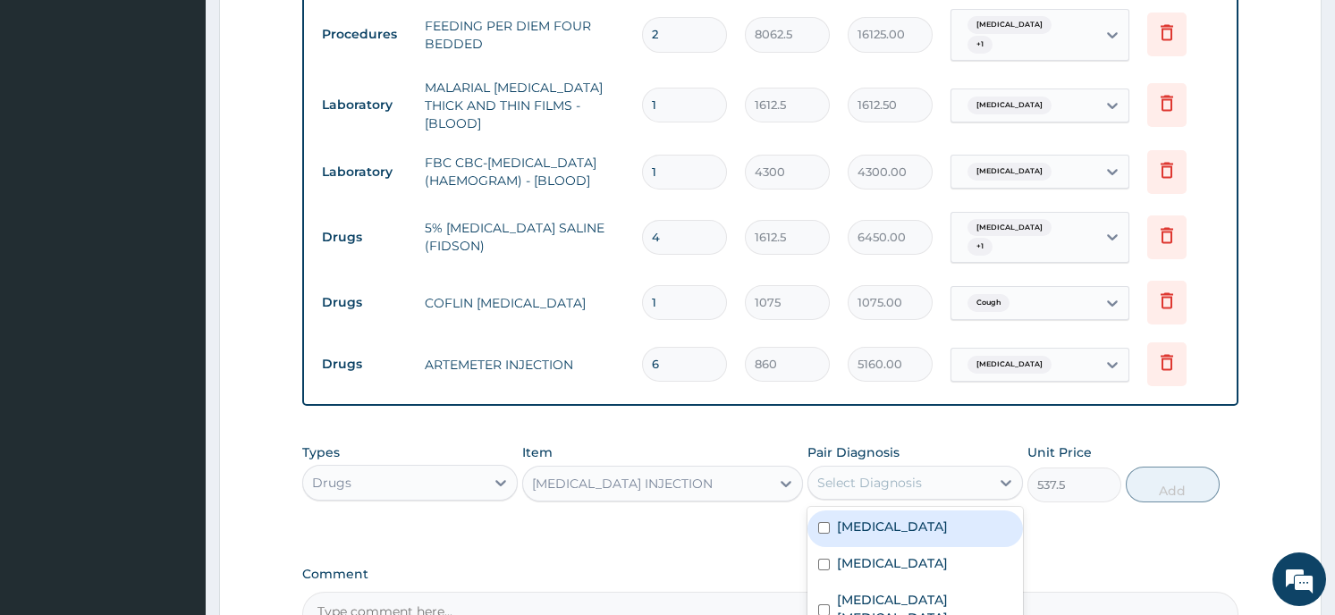
click at [857, 518] on label "Malaria" at bounding box center [892, 527] width 111 height 18
checkbox input "true"
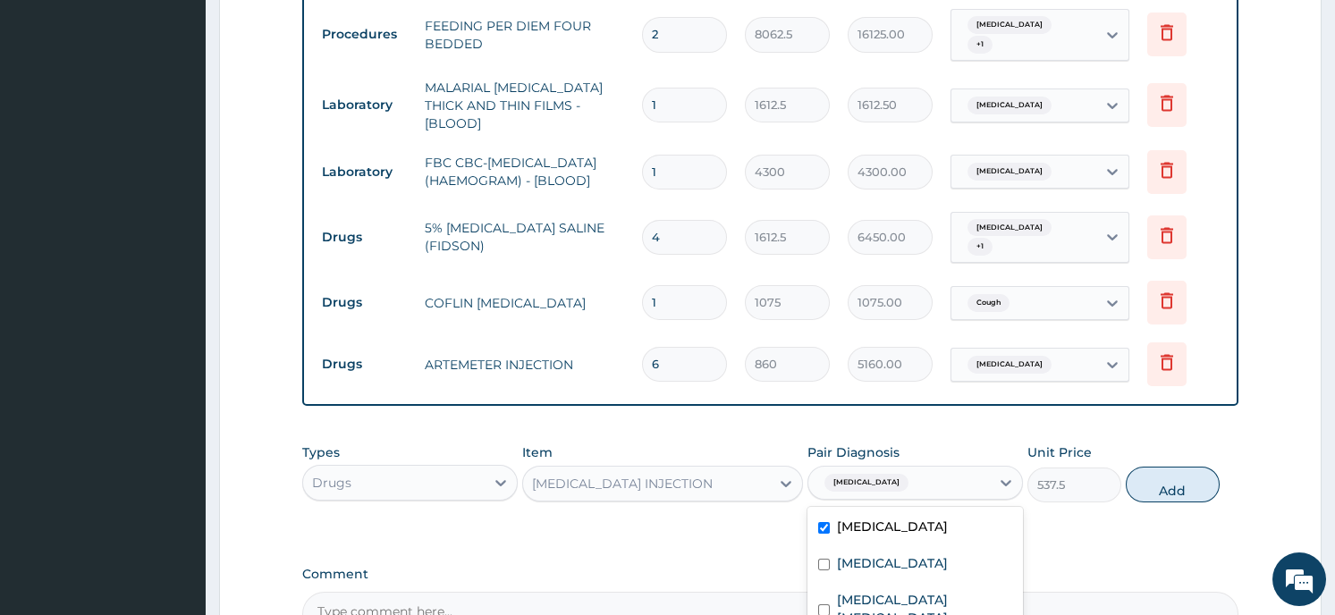
click at [1178, 467] on button "Add" at bounding box center [1173, 485] width 94 height 36
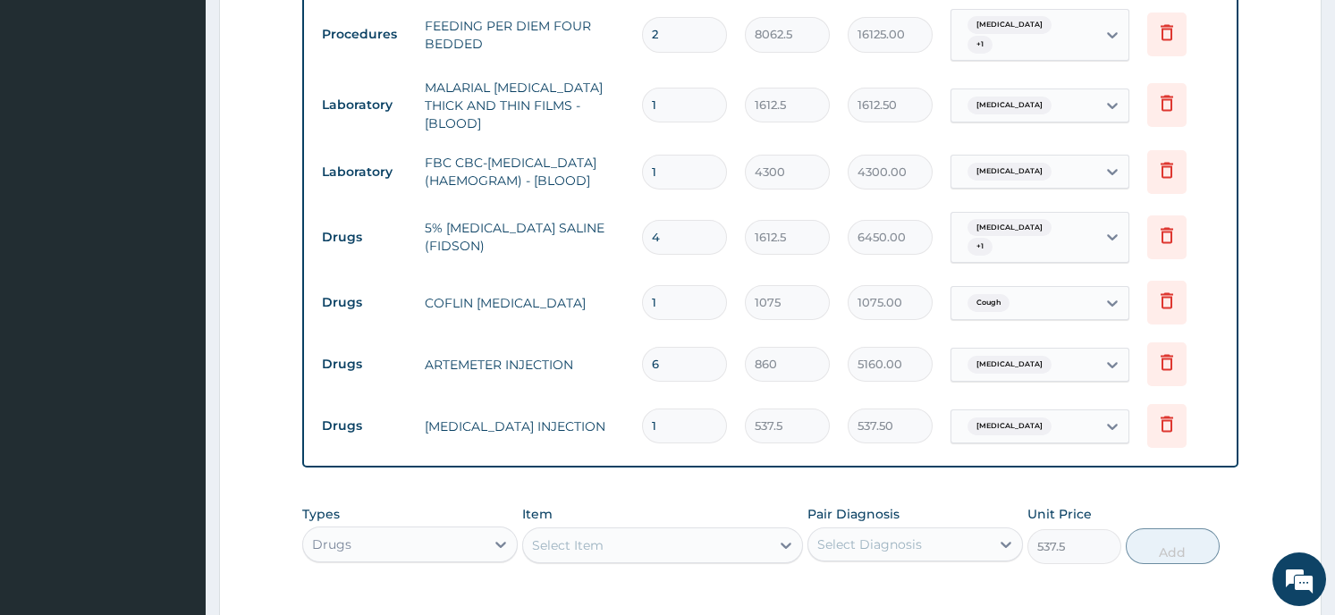
type input "0"
type input "0.00"
type input "3"
type input "1612.50"
type input "3"
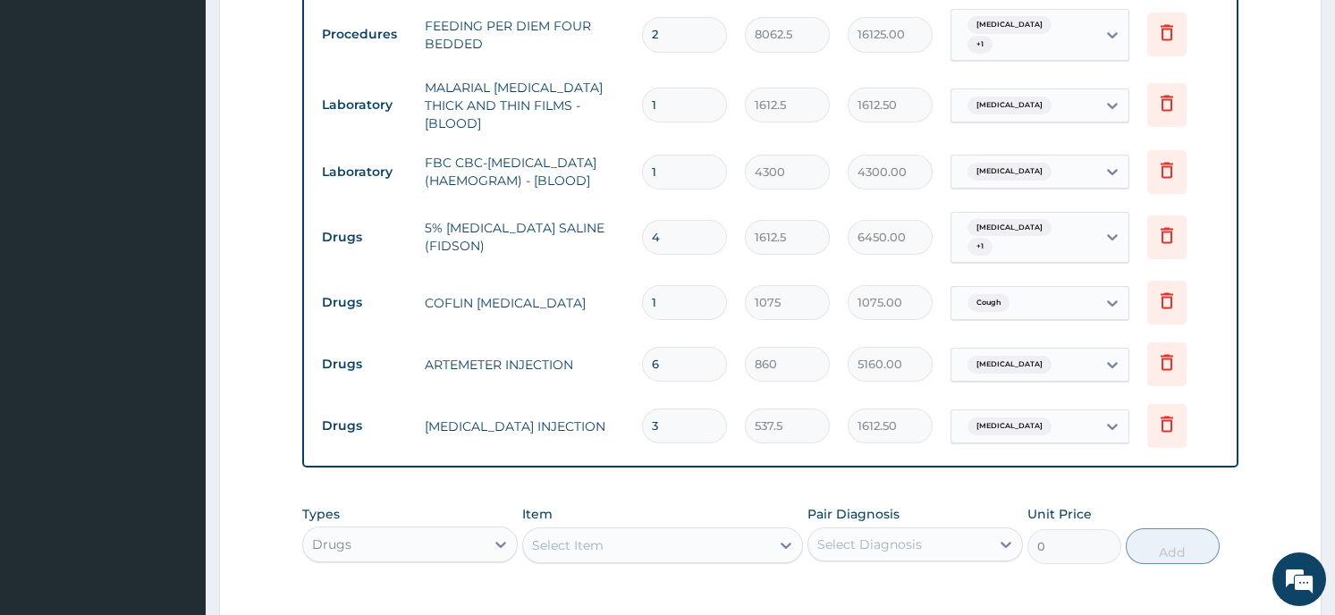
drag, startPoint x: 684, startPoint y: 454, endPoint x: 681, endPoint y: 493, distance: 38.5
click at [684, 480] on div "PA Code / Prescription Code Enter Code(Secondary Care Only) Encounter Date 12-0…" at bounding box center [769, 8] width 935 height 1382
click at [580, 537] on div "Select Item" at bounding box center [568, 546] width 72 height 18
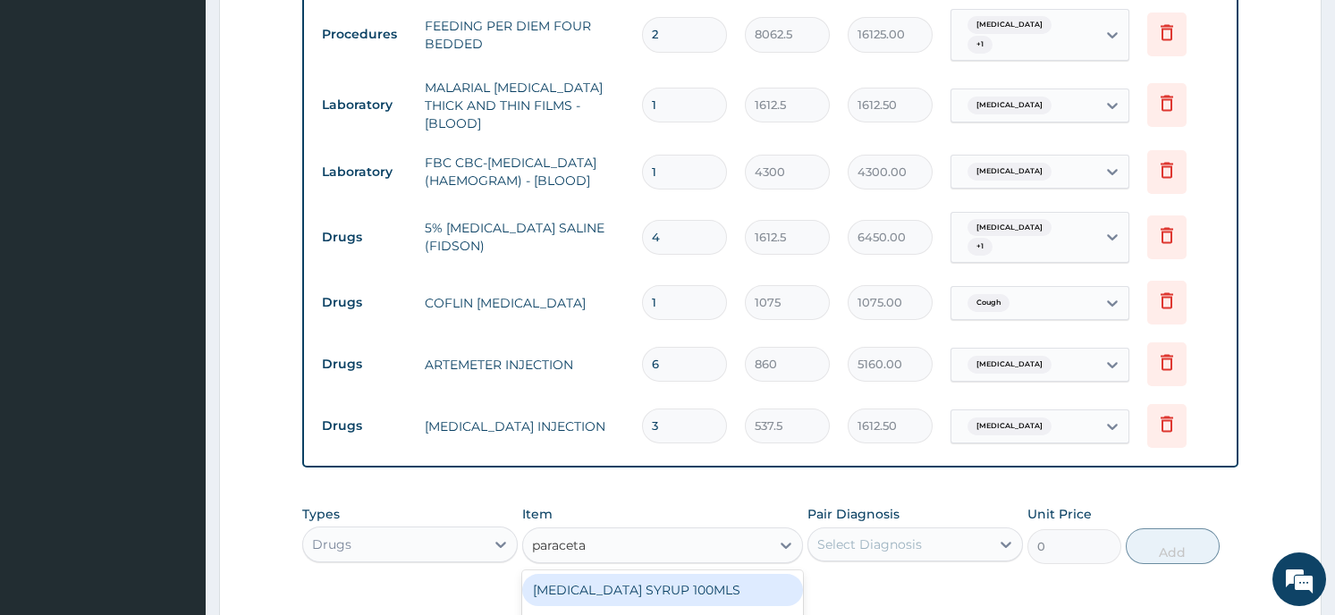
type input "paracetam"
click at [568, 606] on div "EMZOR PARACETAMOL 500MG" at bounding box center [662, 622] width 281 height 32
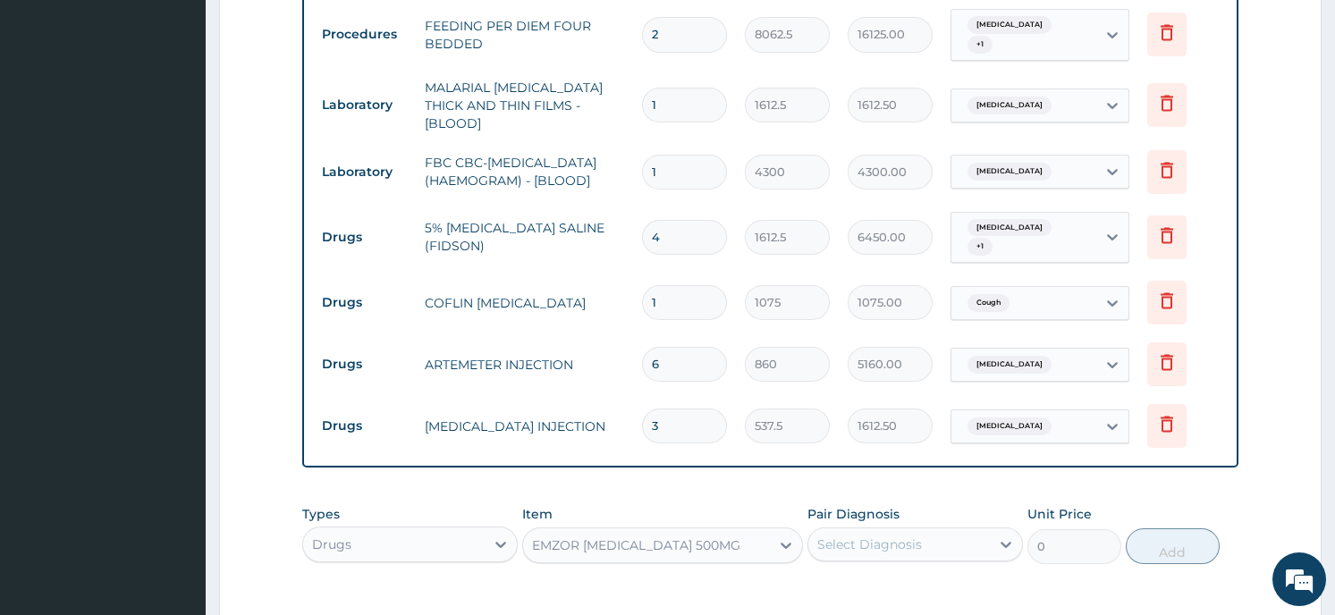
type input "21.5"
click at [929, 530] on div "Select Diagnosis" at bounding box center [899, 544] width 182 height 29
click at [917, 572] on div "Malaria" at bounding box center [916, 590] width 216 height 37
checkbox input "true"
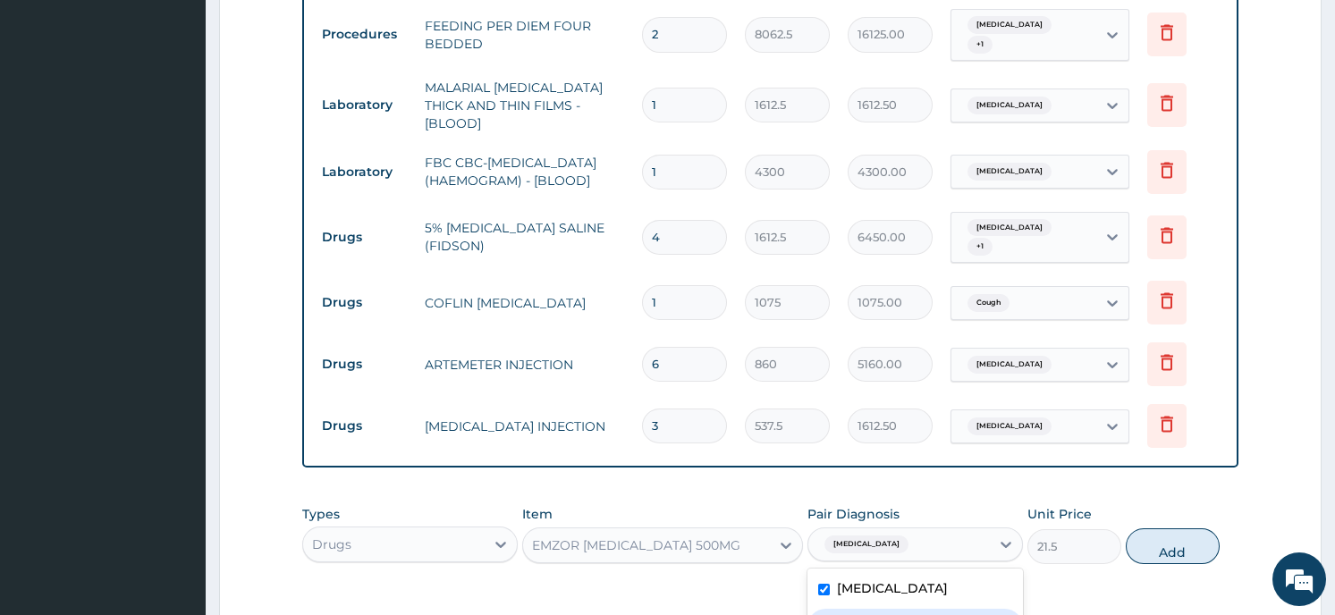
click at [910, 609] on div "Sepsis" at bounding box center [916, 627] width 216 height 37
checkbox input "true"
click at [1139, 529] on button "Add" at bounding box center [1173, 547] width 94 height 36
type input "0"
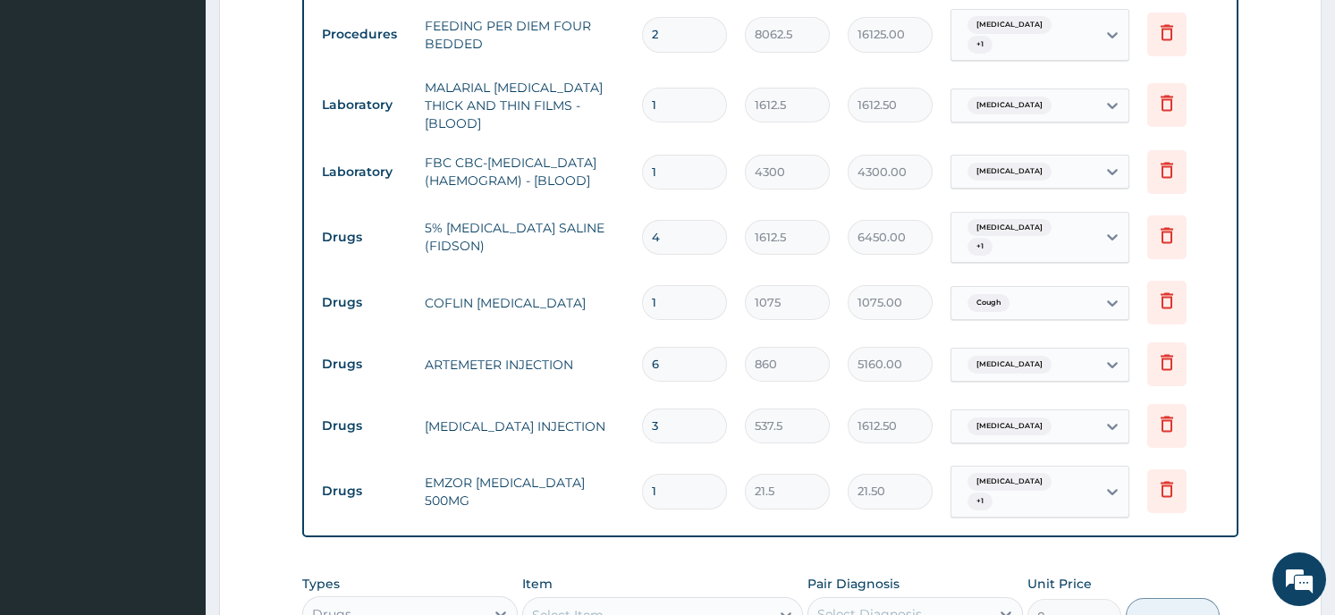
type input "0.00"
type input "3"
type input "64.50"
type input "30"
type input "645.00"
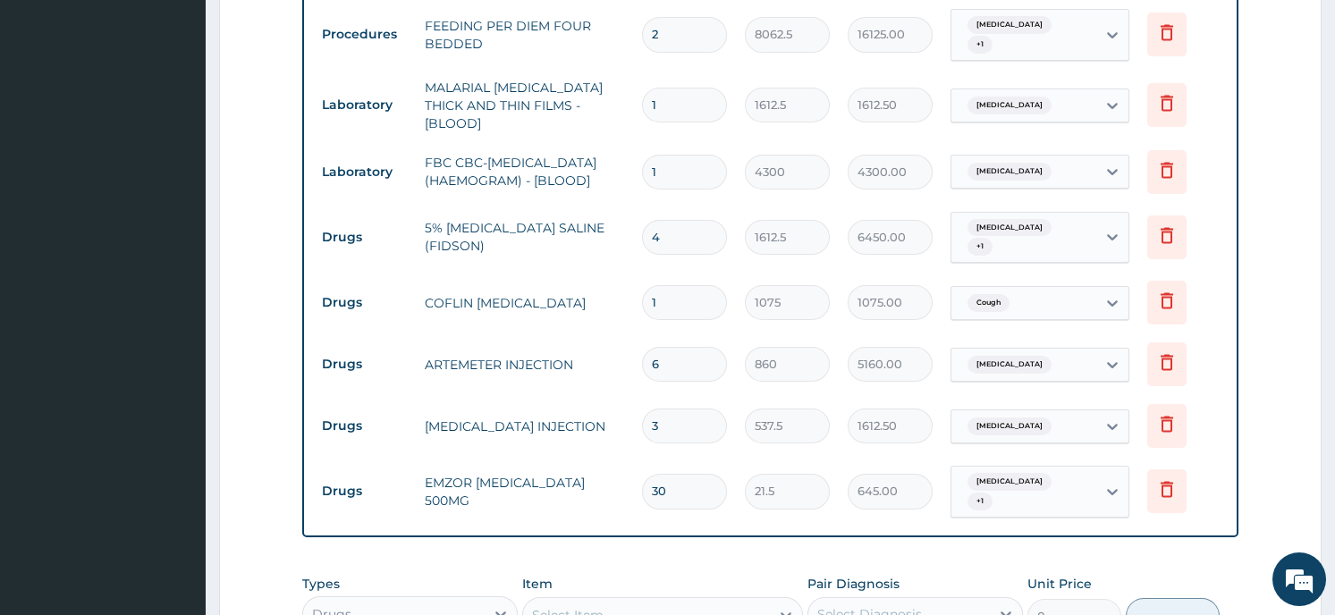
type input "30"
click at [251, 478] on form "Step 2 of 2 PA Code / Prescription Code Enter Code(Secondary Care Only) Encount…" at bounding box center [770, 68] width 1103 height 1655
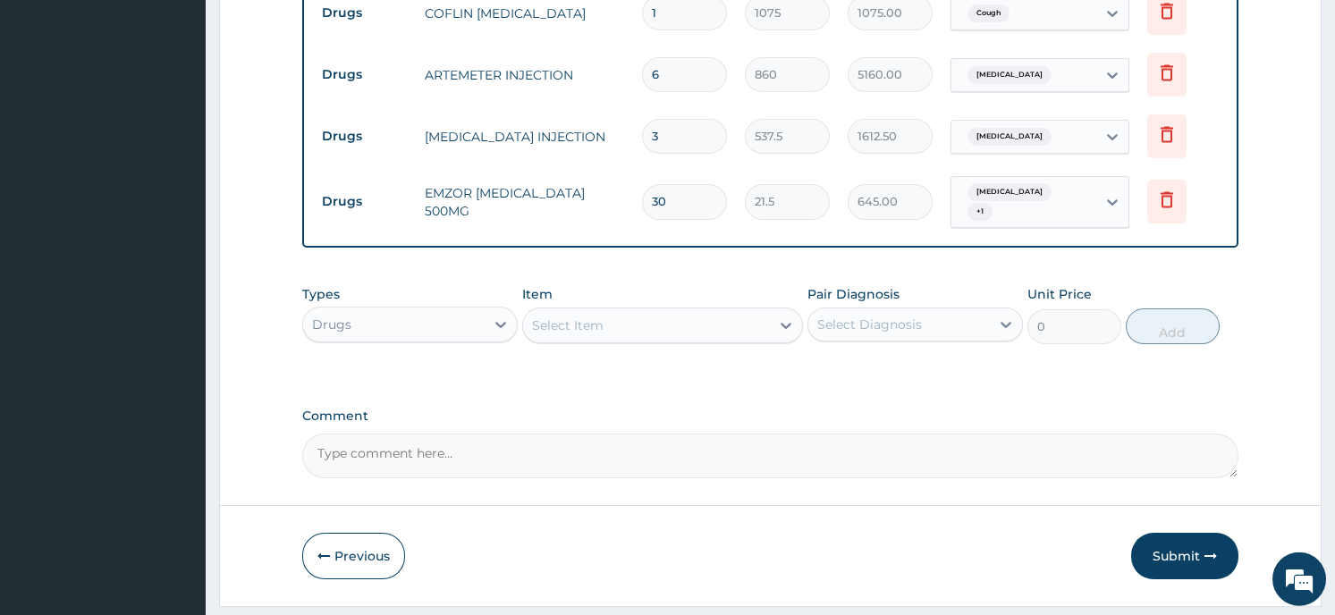
scroll to position [1162, 0]
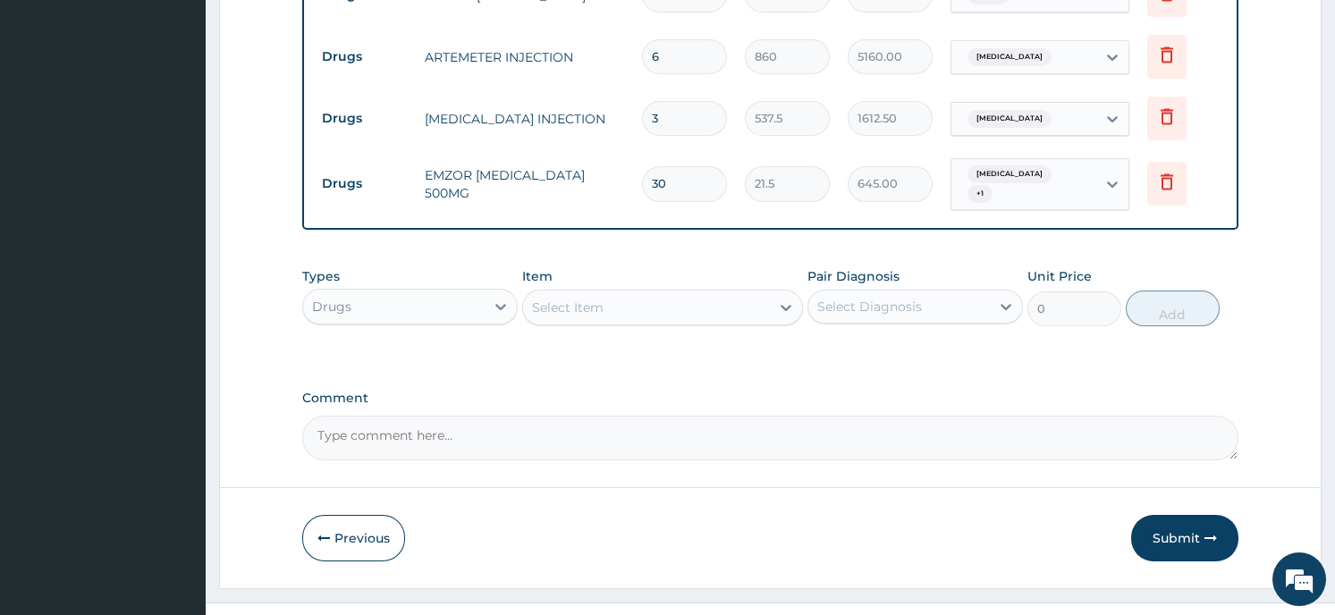
click at [605, 293] on div "Select Item" at bounding box center [646, 307] width 247 height 29
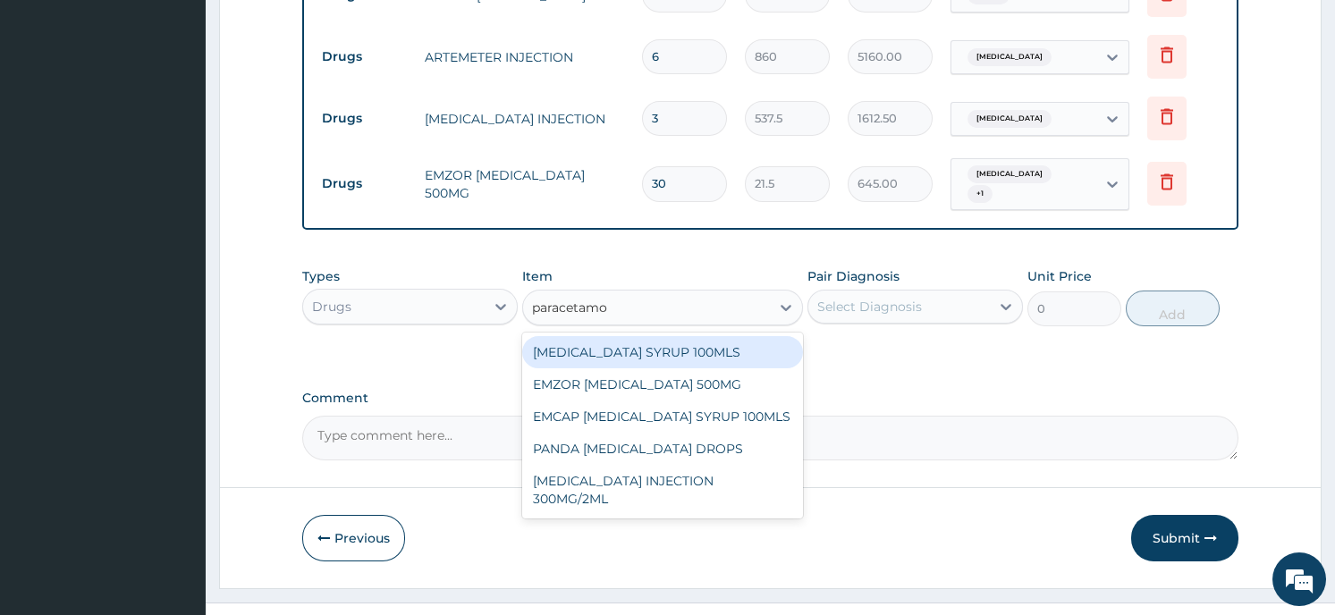
type input "paracetamol"
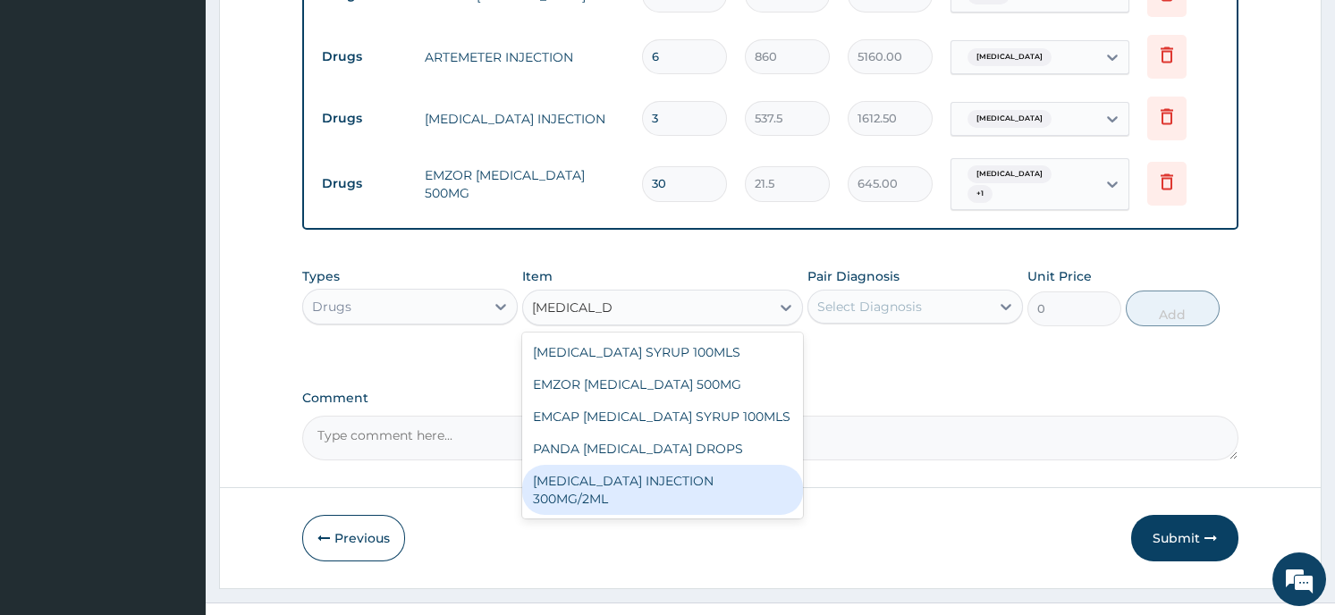
click at [601, 465] on div "PARACETAMOL INJECTION 300MG/2ML" at bounding box center [662, 490] width 281 height 50
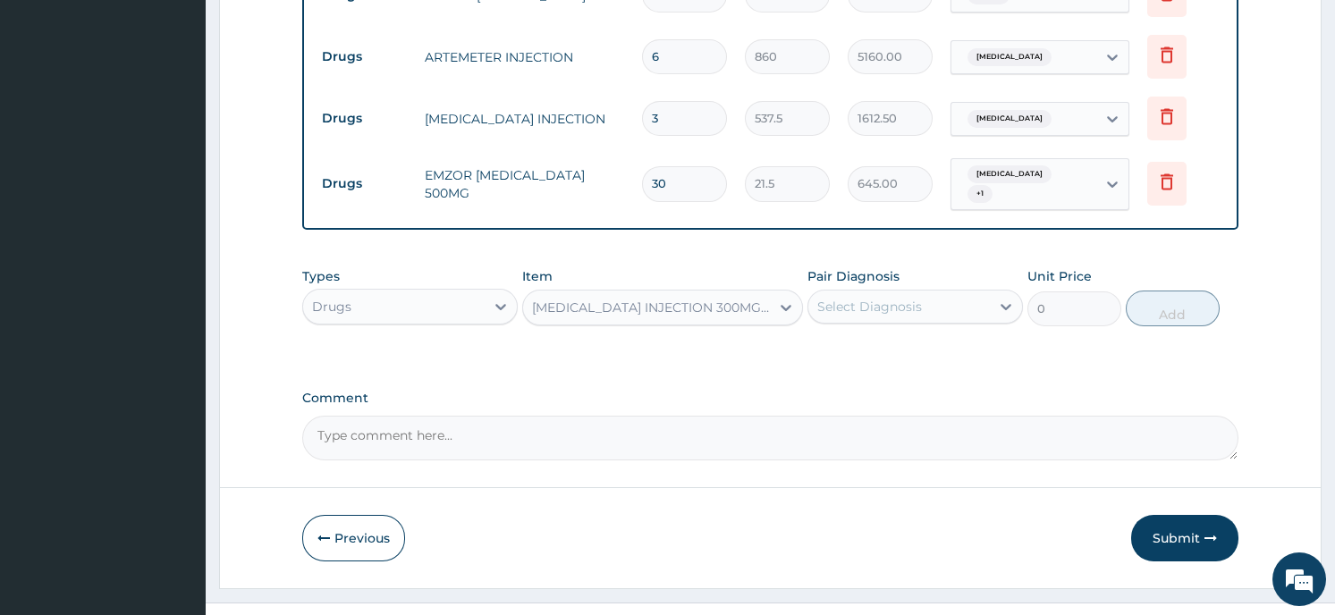
type input "236.5"
click at [951, 292] on div "Select Diagnosis" at bounding box center [899, 306] width 182 height 29
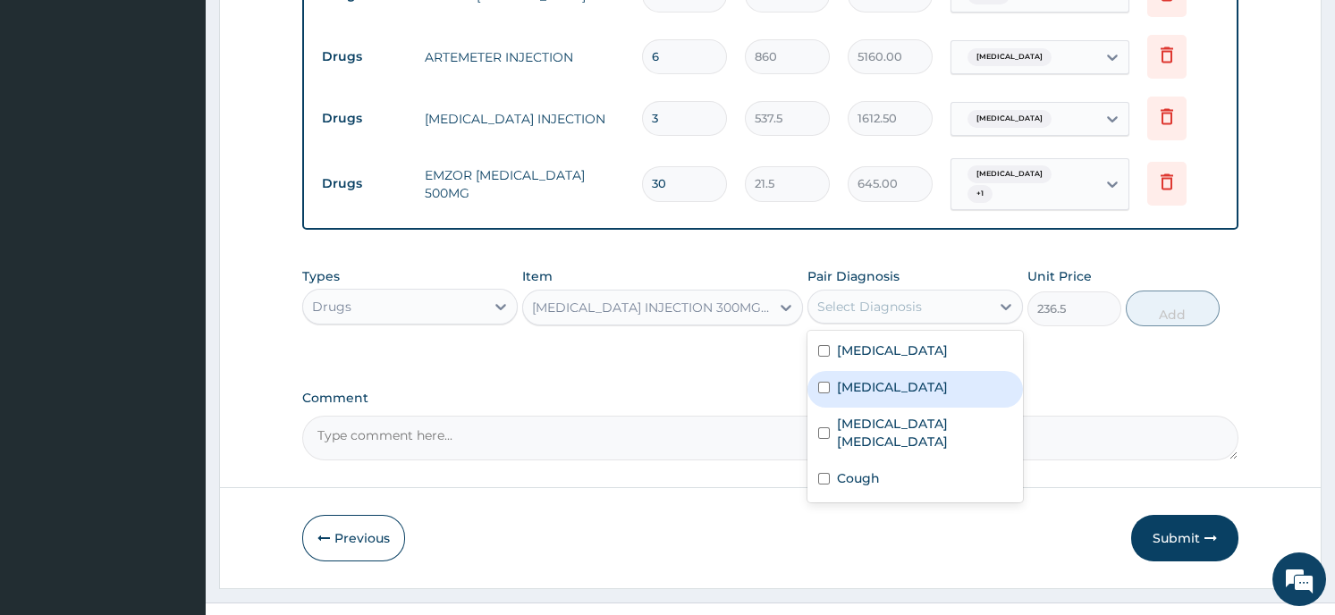
click at [909, 371] on div "Sepsis" at bounding box center [916, 389] width 216 height 37
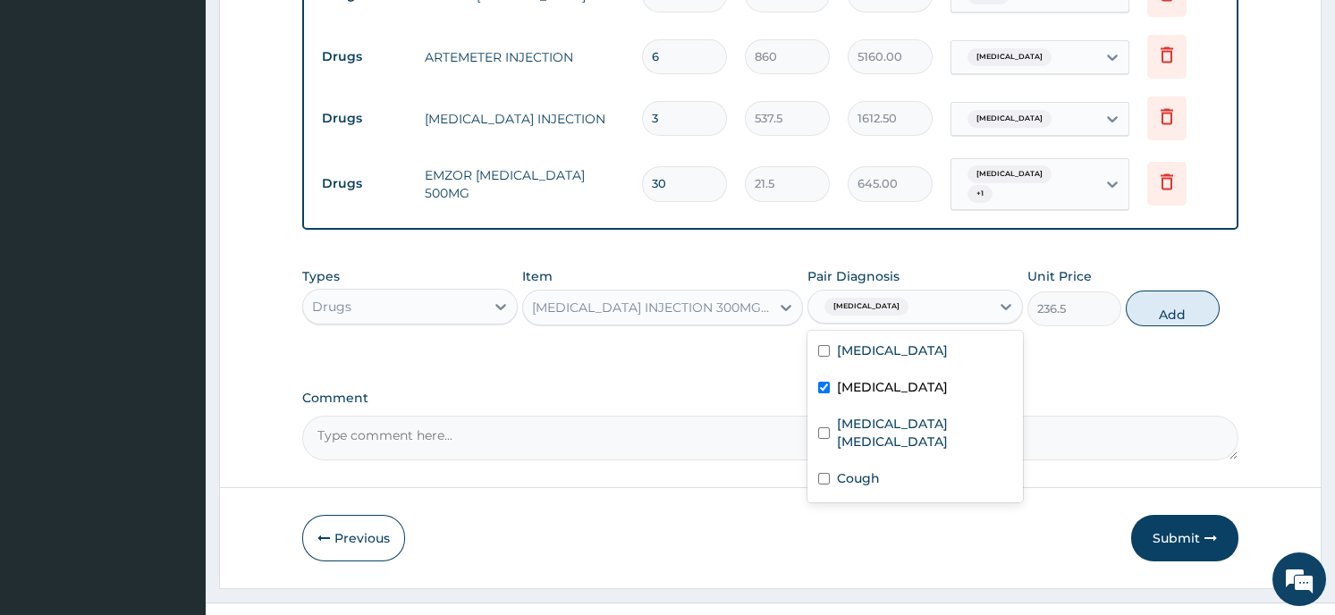
checkbox input "true"
click at [825, 345] on input "checkbox" at bounding box center [824, 351] width 12 height 12
checkbox input "true"
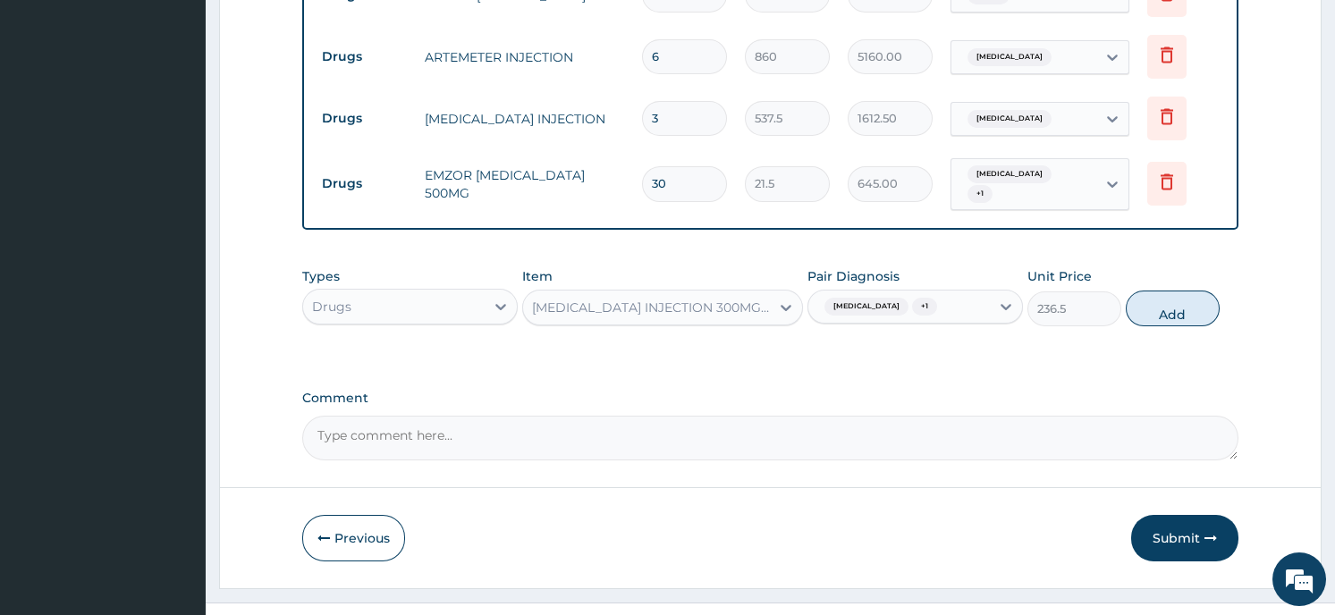
click at [1178, 291] on button "Add" at bounding box center [1173, 309] width 94 height 36
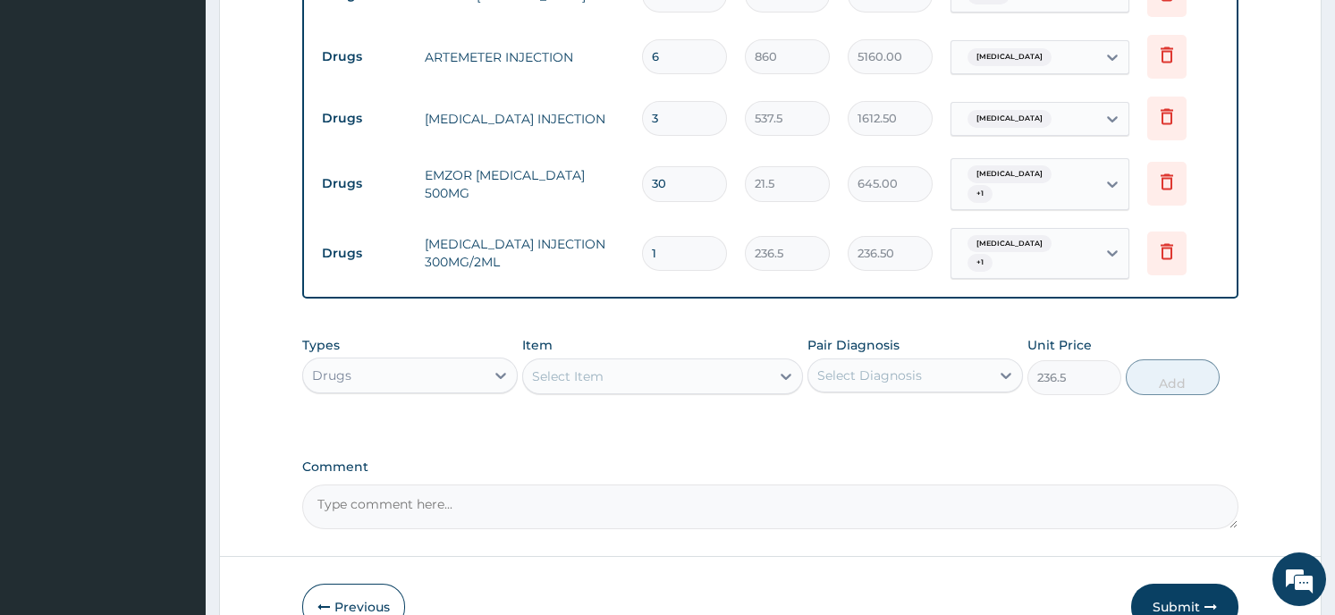
type input "0"
type input "0.00"
type input "2"
type input "473.00"
type input "2"
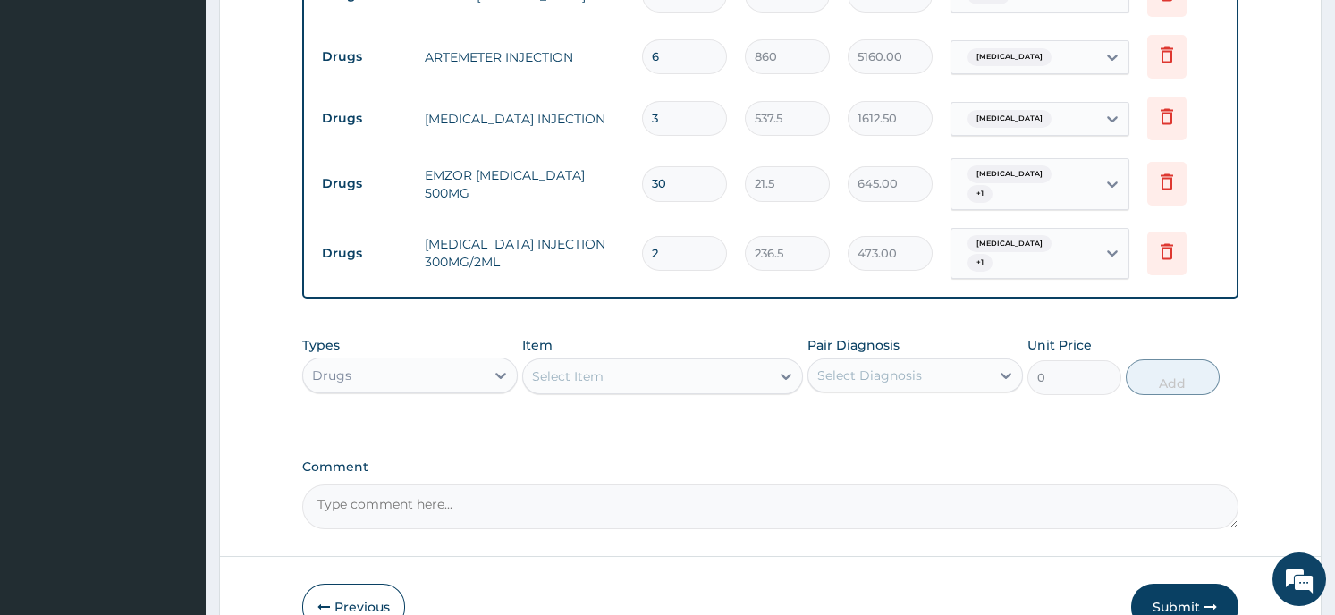
click at [616, 362] on div "Select Item" at bounding box center [646, 376] width 247 height 29
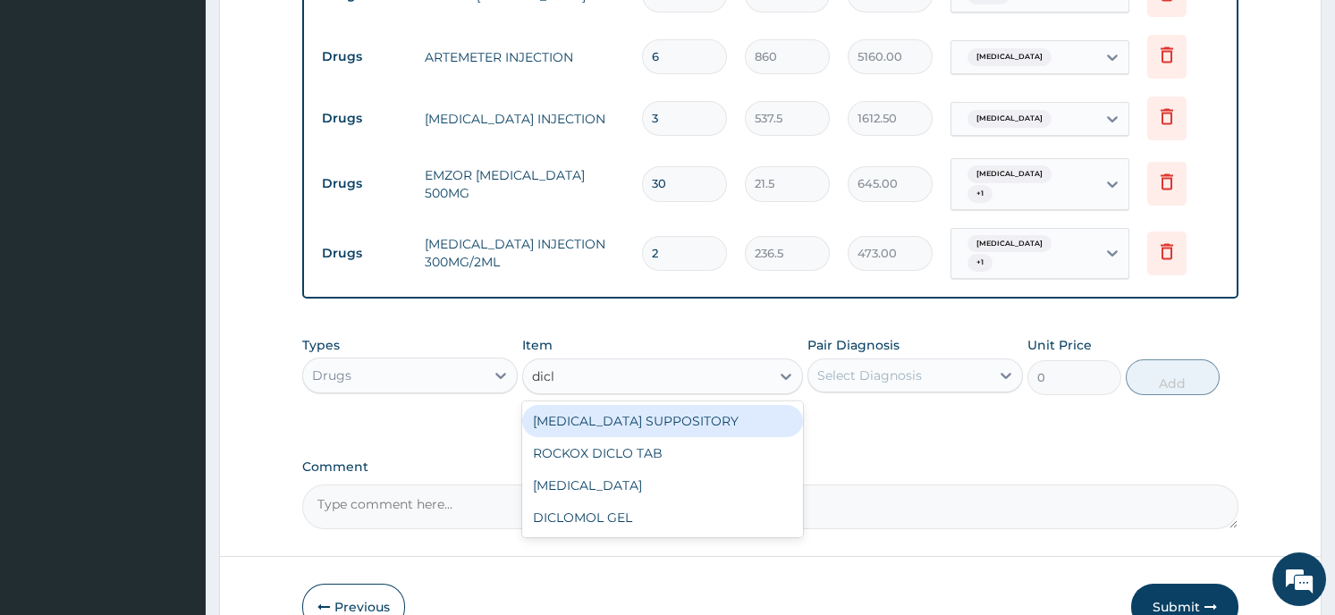
type input "diclo"
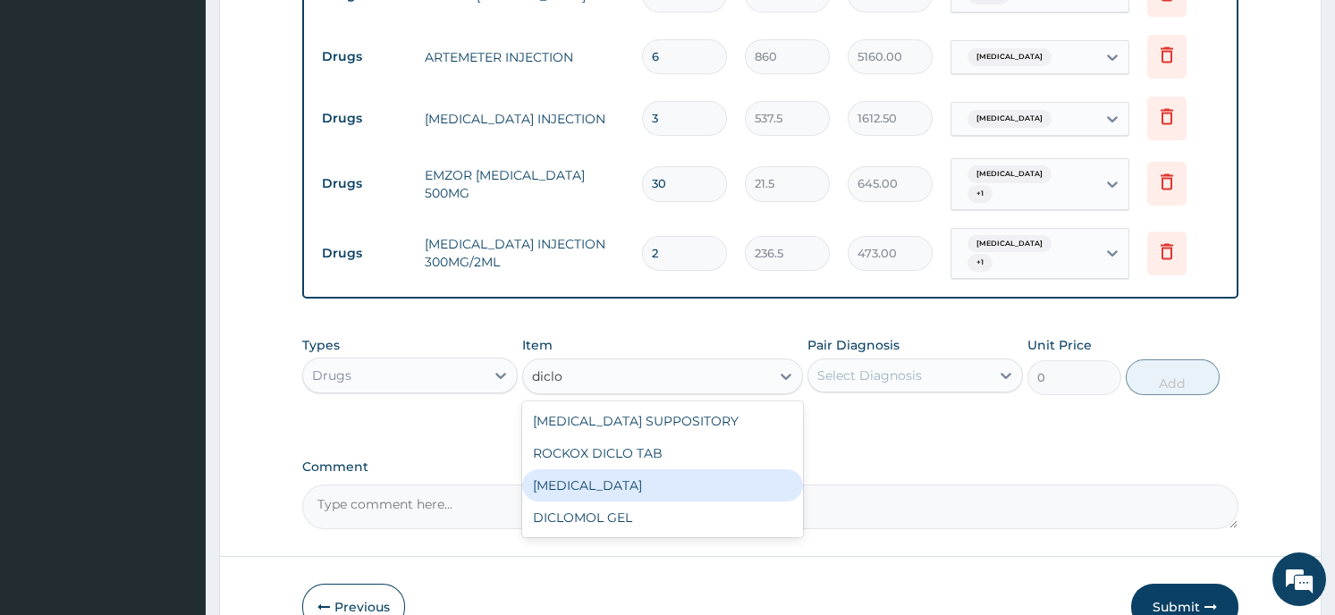
click at [611, 470] on div "DICLOFENAC" at bounding box center [662, 486] width 281 height 32
type input "322.5"
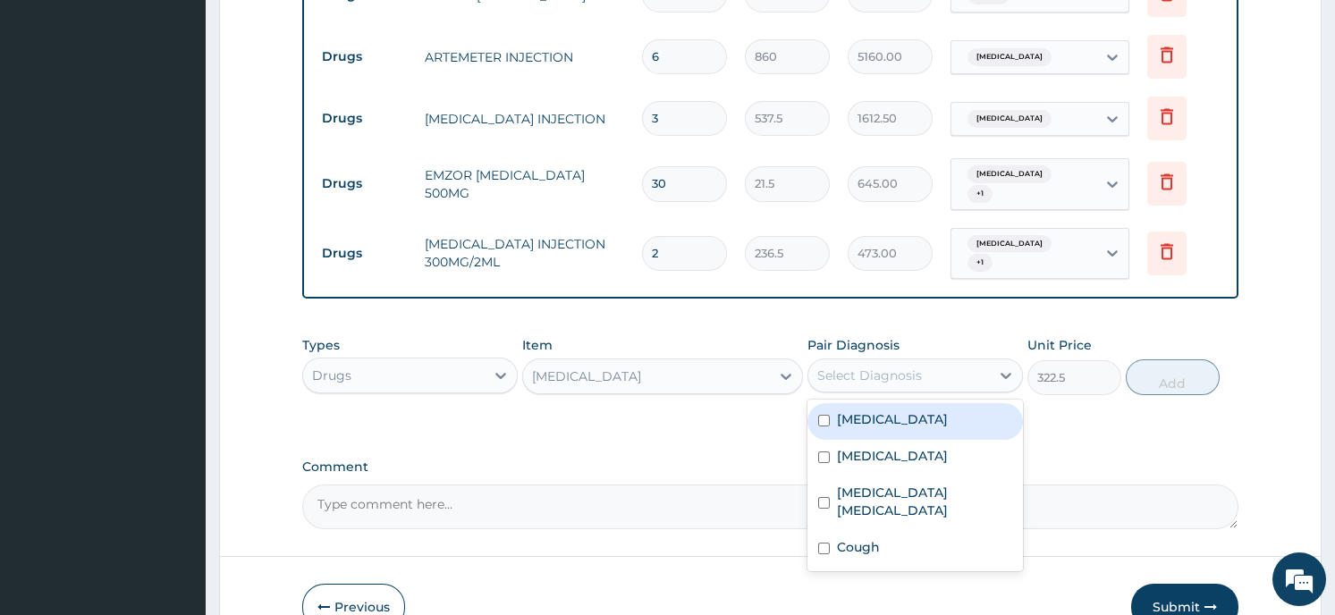
click at [935, 361] on div "Select Diagnosis" at bounding box center [899, 375] width 182 height 29
click at [910, 403] on div "Malaria" at bounding box center [916, 421] width 216 height 37
checkbox input "true"
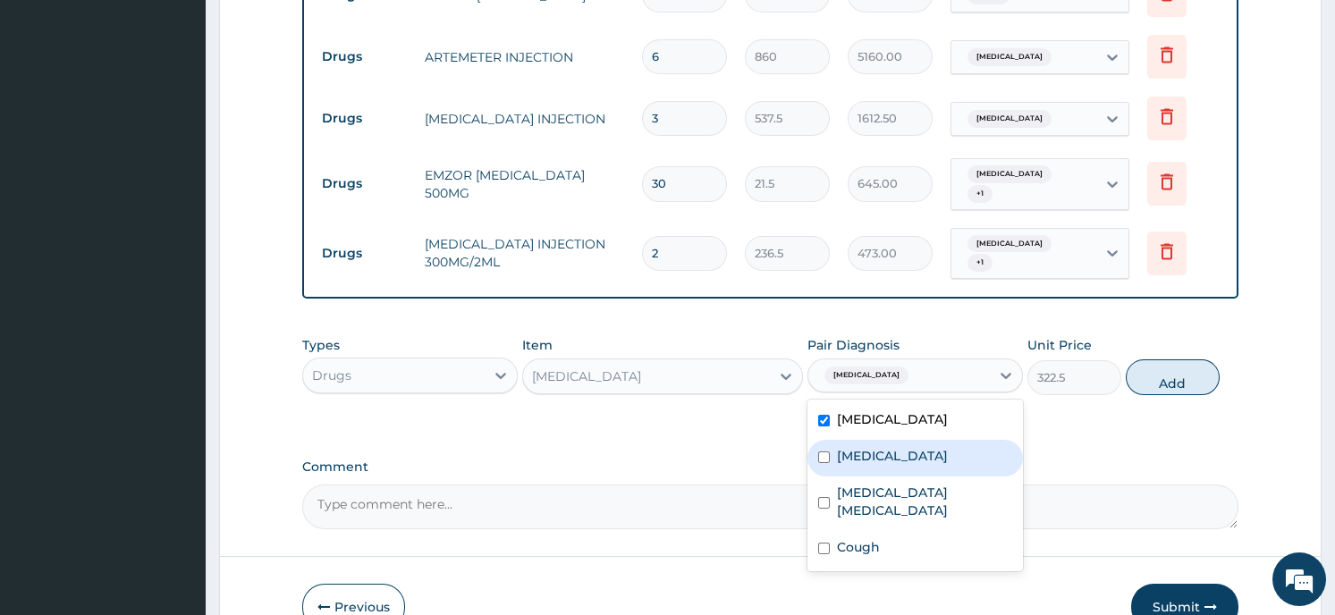
click at [893, 440] on div "Sepsis" at bounding box center [916, 458] width 216 height 37
checkbox input "true"
click at [1163, 360] on button "Add" at bounding box center [1173, 378] width 94 height 36
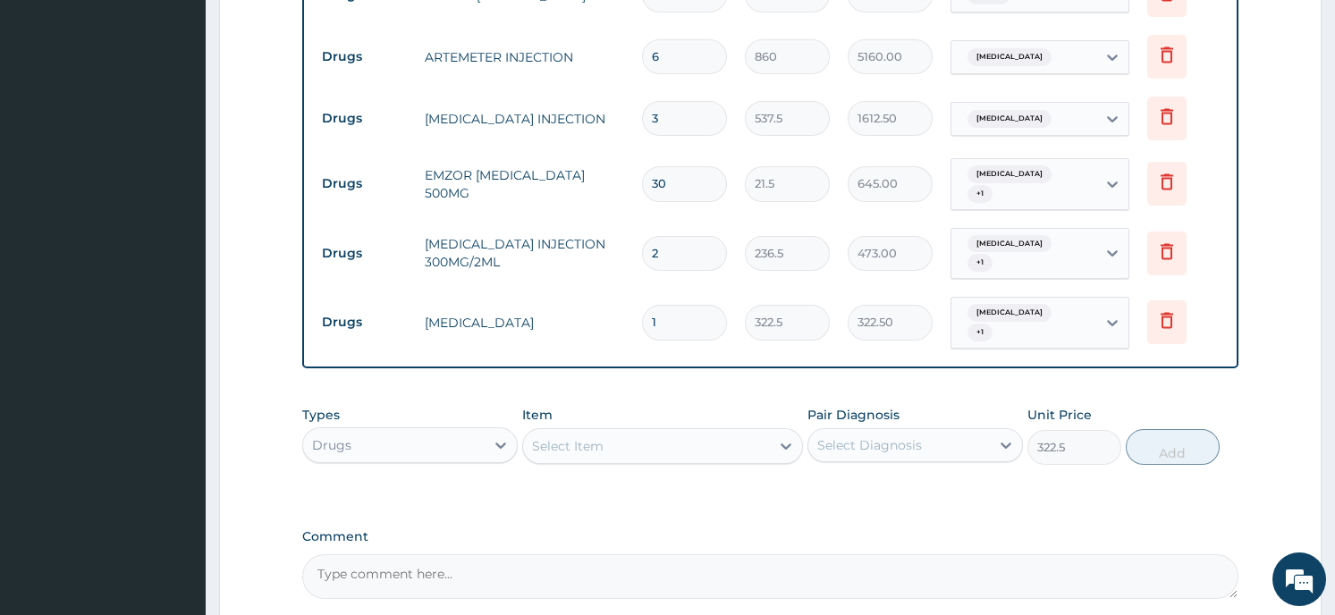
type input "0"
click at [588, 437] on div "Select Item" at bounding box center [568, 446] width 72 height 18
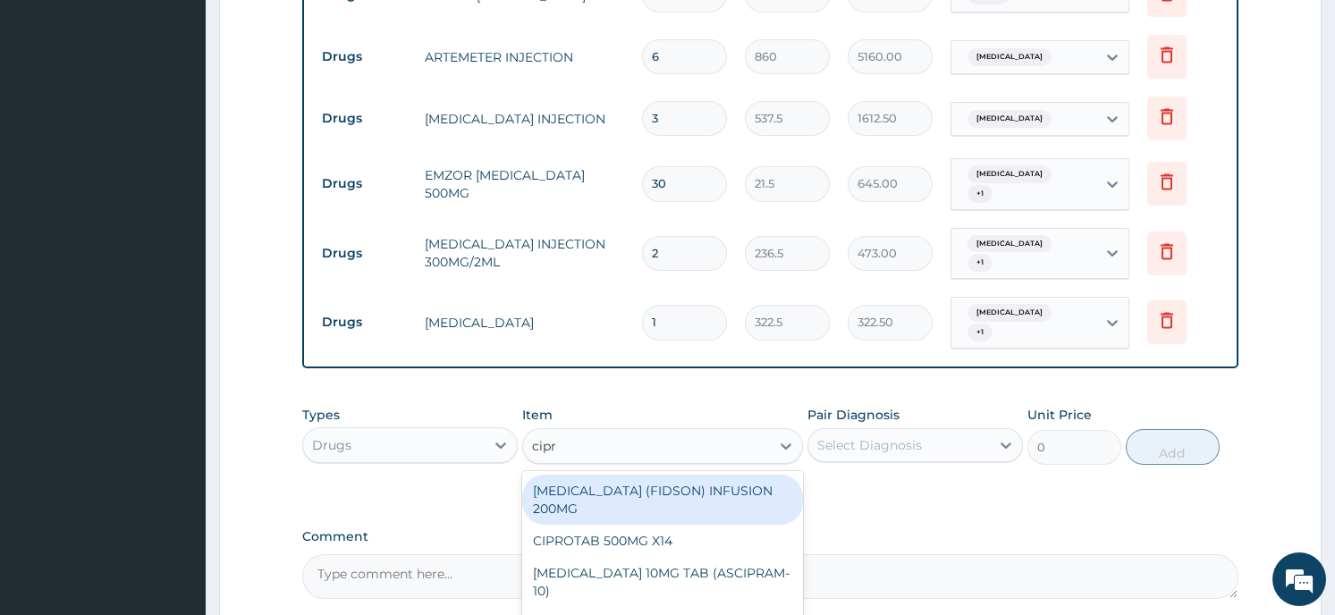
type input "cipro"
click at [588, 475] on div "CIPRO (FIDSON) INFUSION 200MG" at bounding box center [662, 500] width 281 height 50
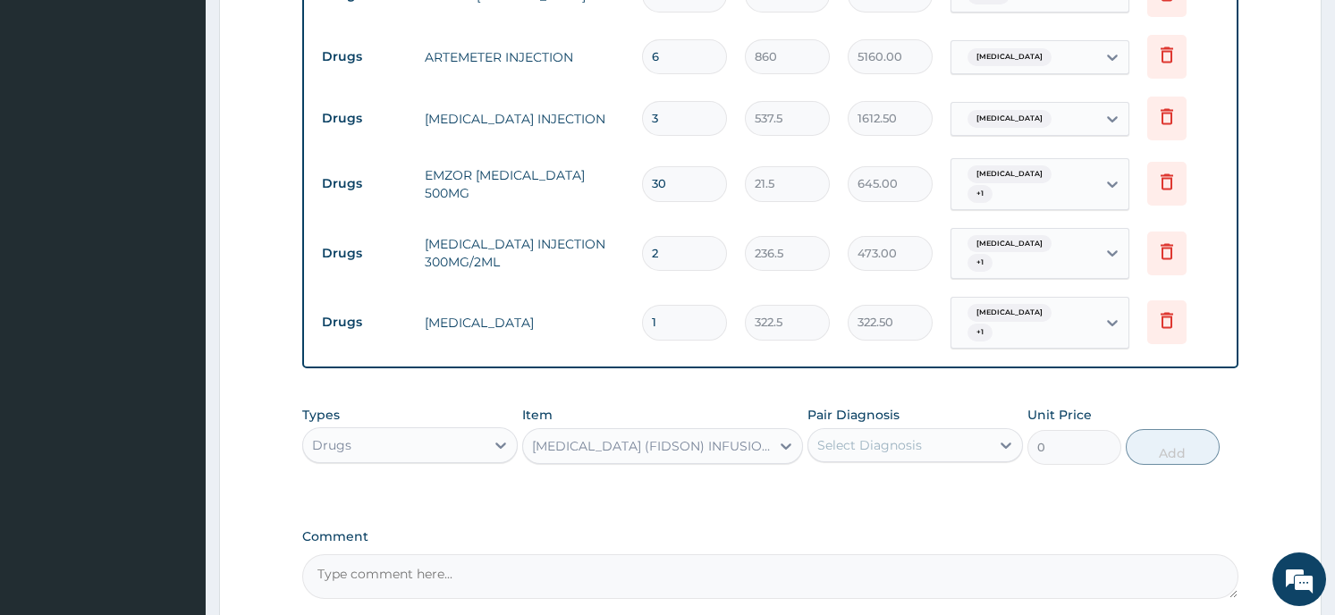
type input "1075"
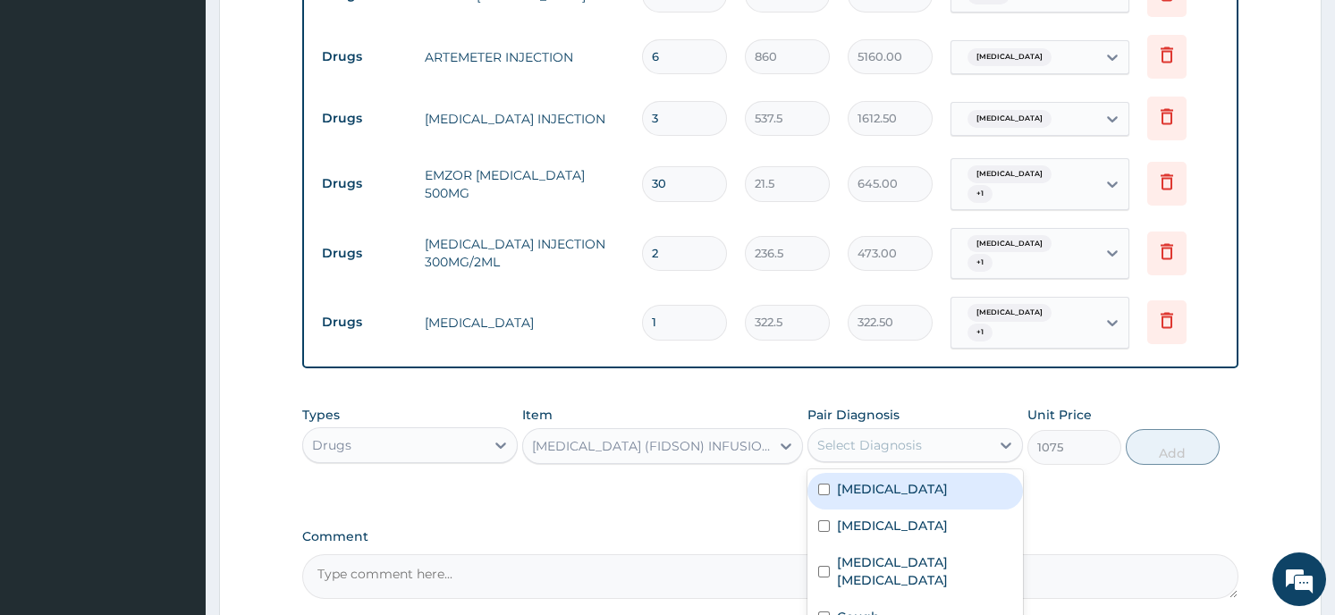
click at [922, 431] on div "Select Diagnosis" at bounding box center [899, 445] width 182 height 29
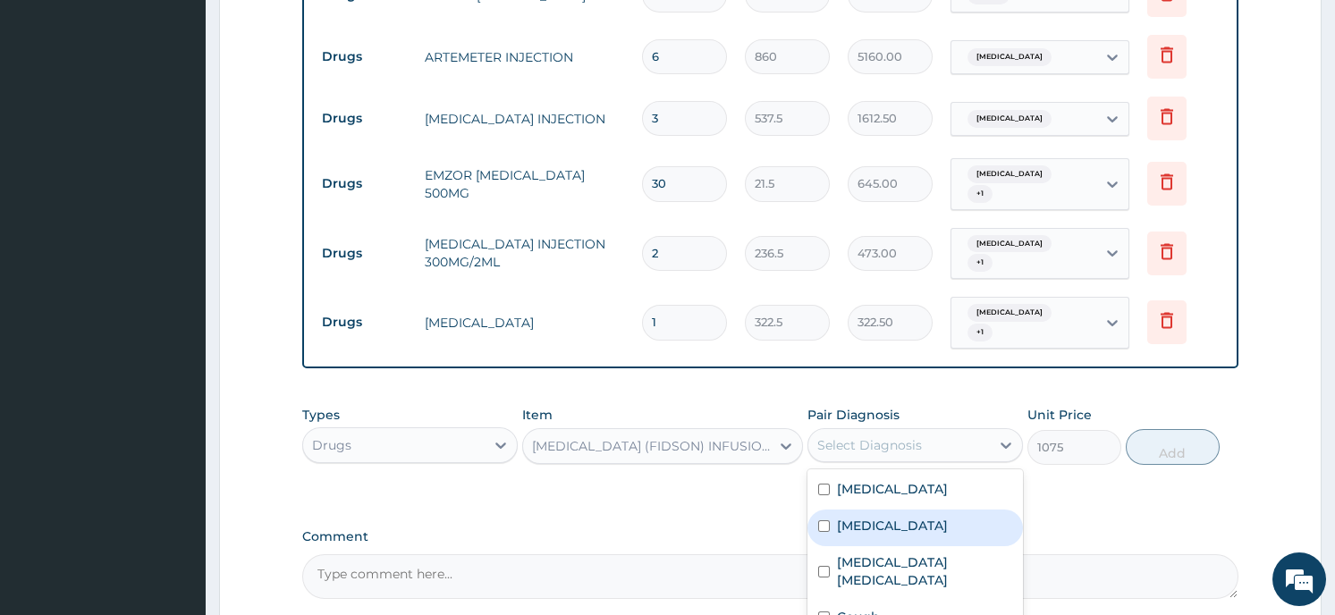
click at [901, 510] on div "Sepsis" at bounding box center [916, 528] width 216 height 37
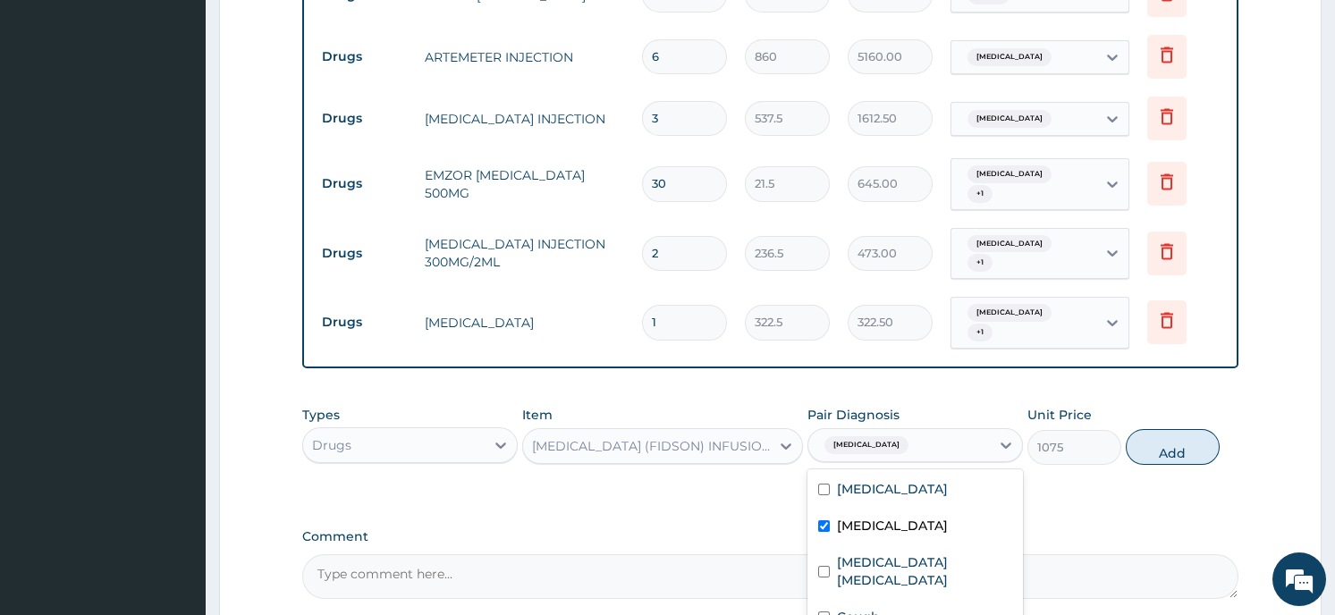
checkbox input "true"
click at [914, 554] on label "Typhoid colitis" at bounding box center [924, 572] width 175 height 36
checkbox input "true"
click at [1170, 429] on button "Add" at bounding box center [1173, 447] width 94 height 36
type input "0"
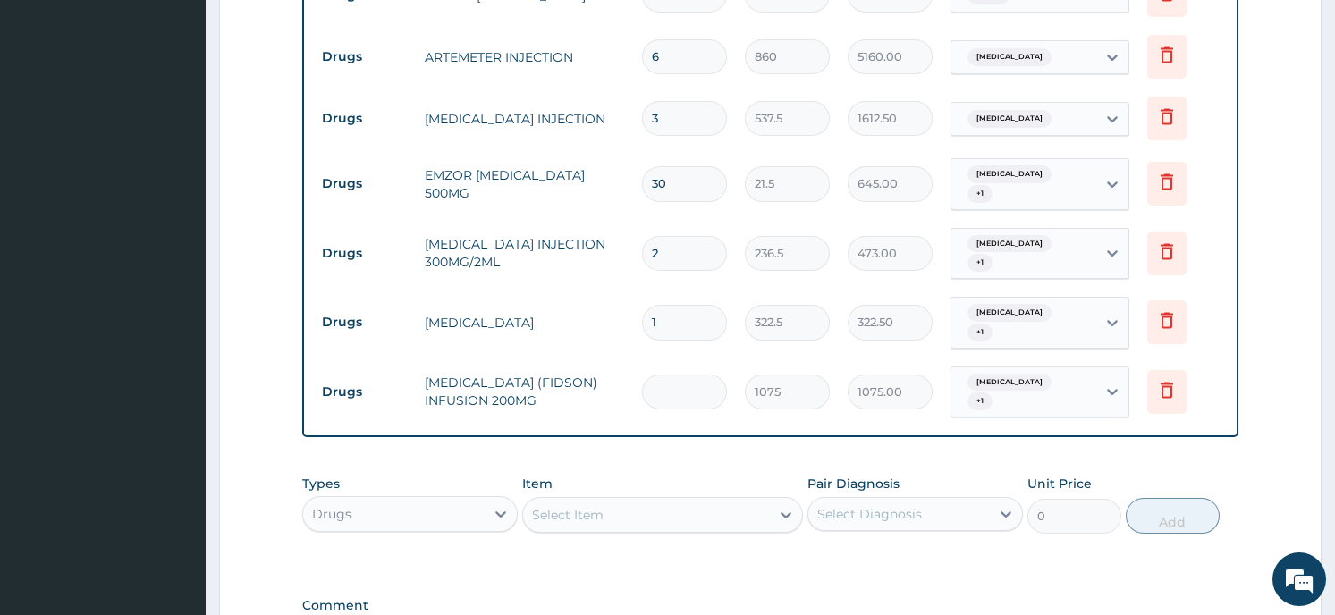
type input "0.00"
type input "2"
type input "2150.00"
type input "2"
click at [557, 501] on div "Select Item" at bounding box center [646, 515] width 247 height 29
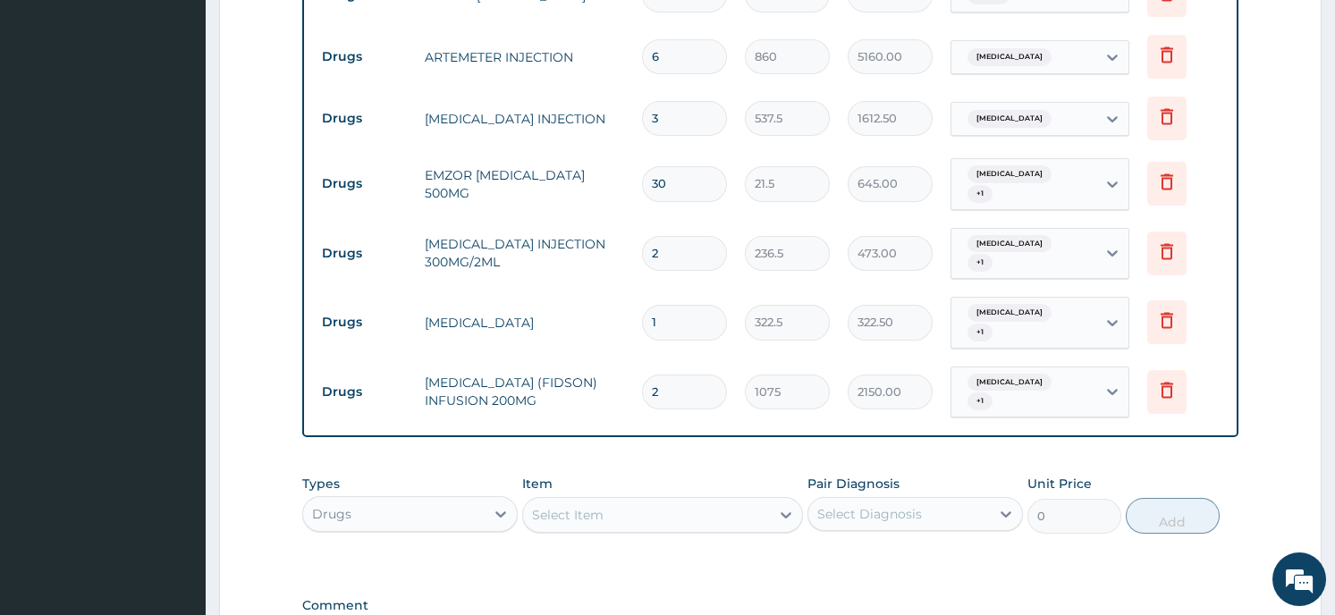
click at [559, 506] on div "Select Item" at bounding box center [568, 515] width 72 height 18
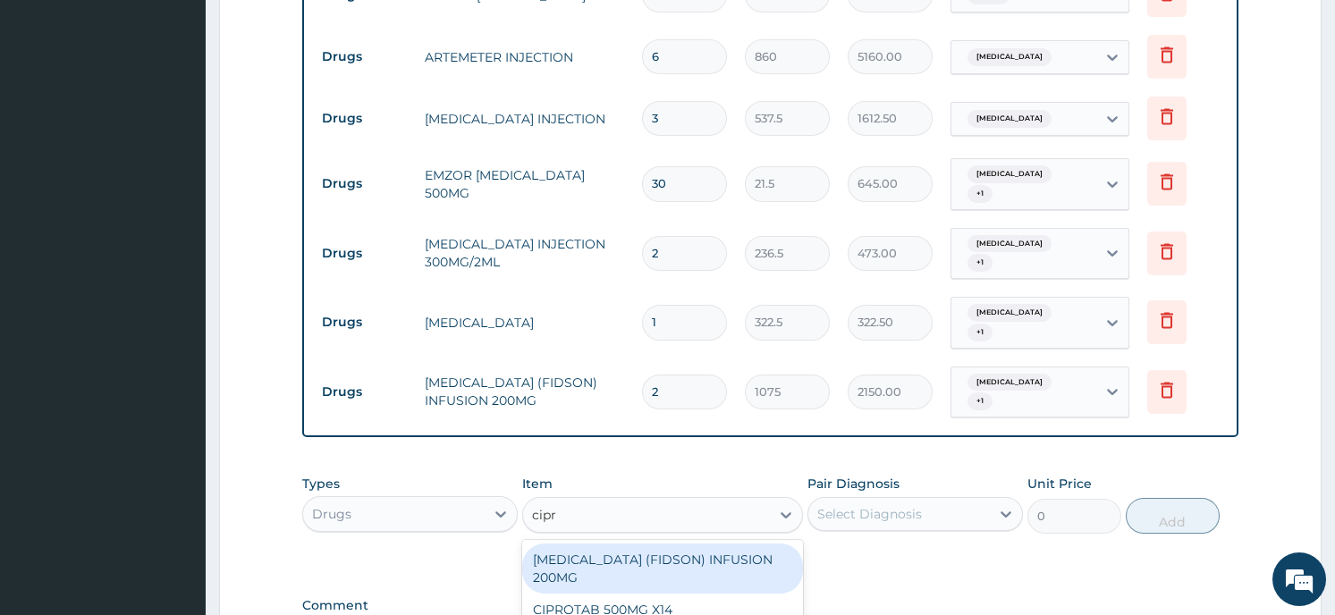
type input "cipro"
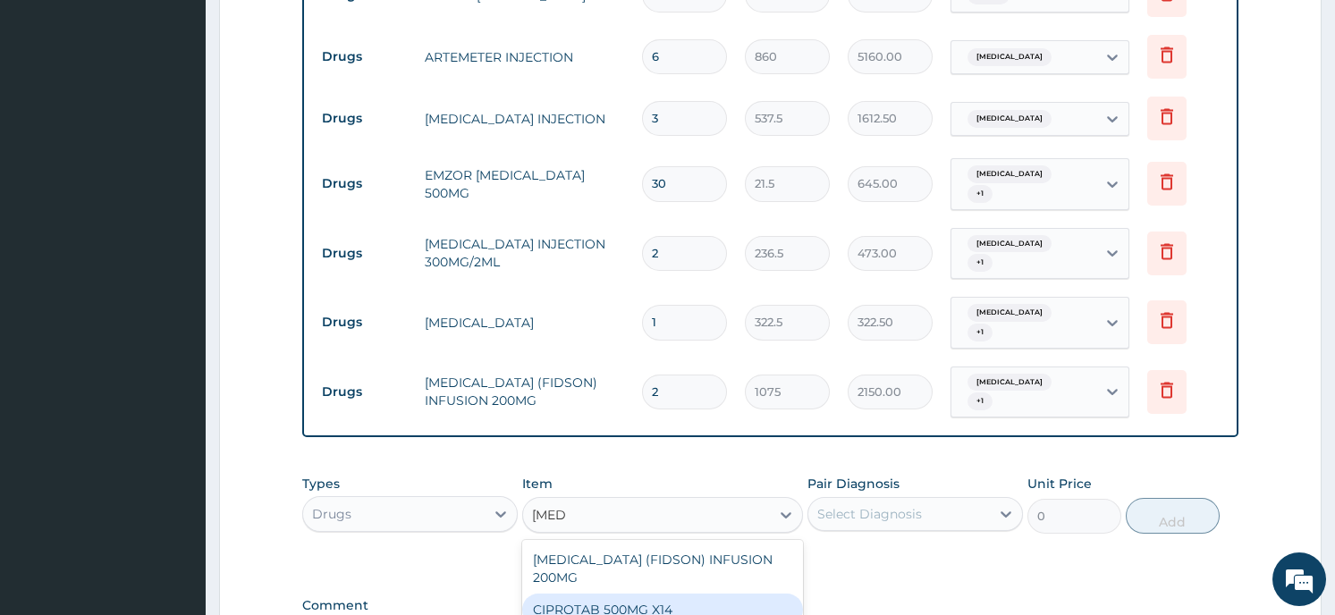
click at [551, 594] on div "CIPROTAB 500MG X14" at bounding box center [662, 610] width 281 height 32
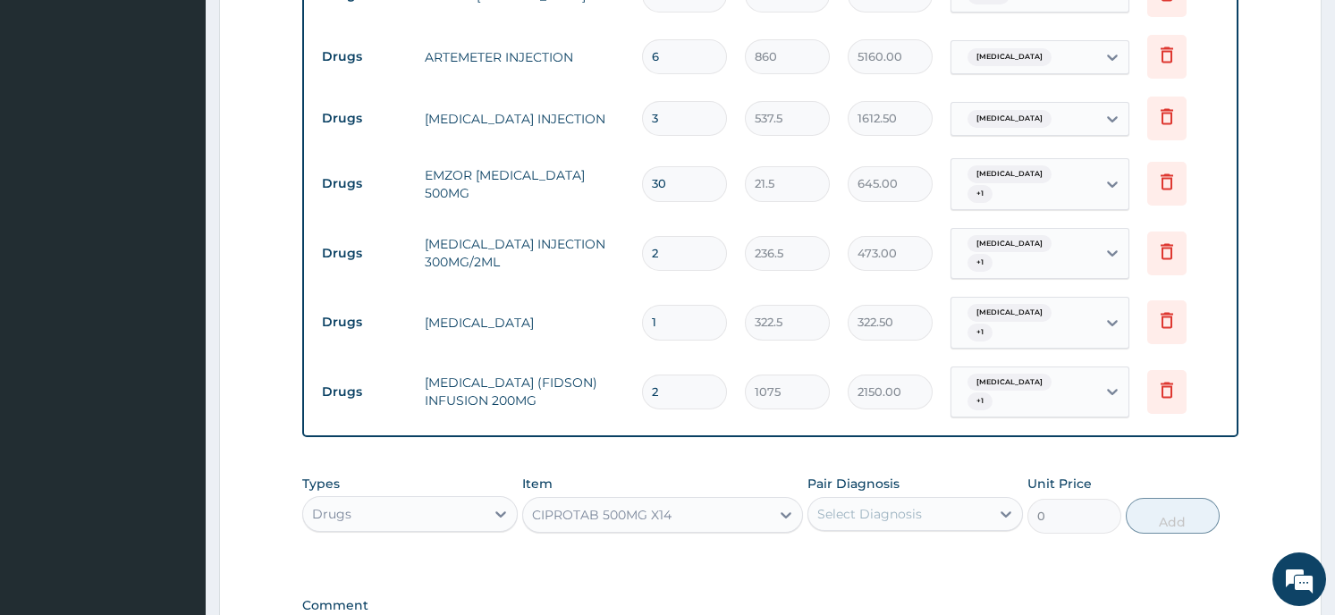
type input "290.25"
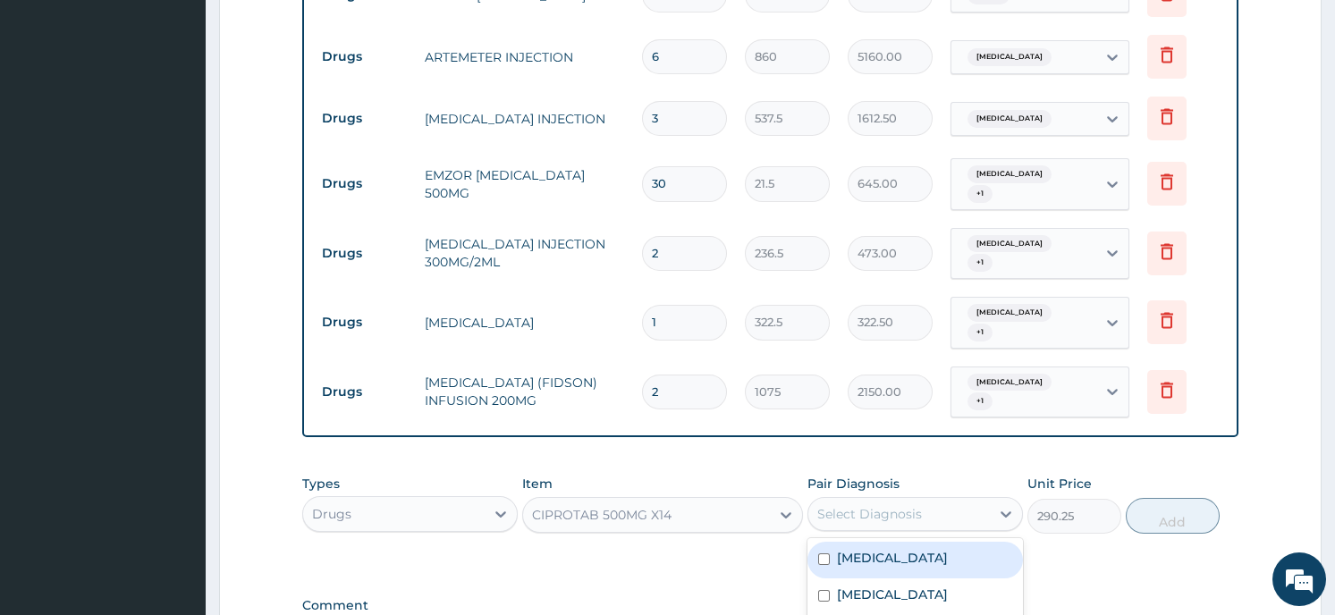
click at [922, 500] on div "Select Diagnosis" at bounding box center [899, 514] width 182 height 29
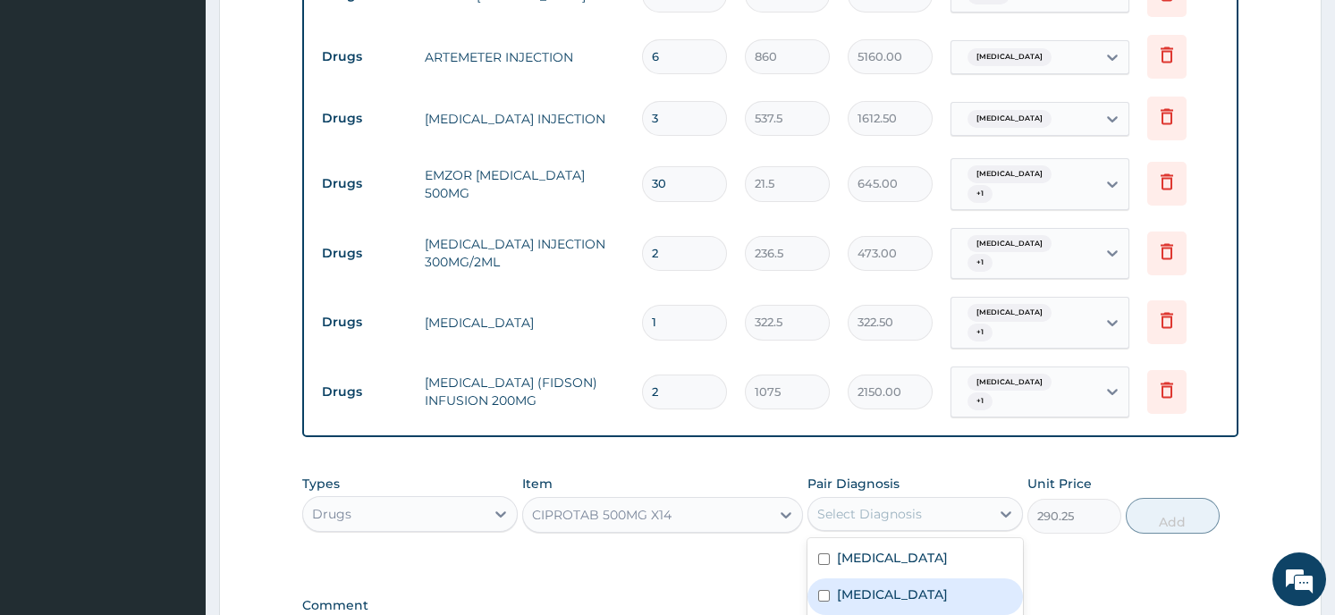
click at [893, 579] on div "Sepsis" at bounding box center [916, 597] width 216 height 37
checkbox input "true"
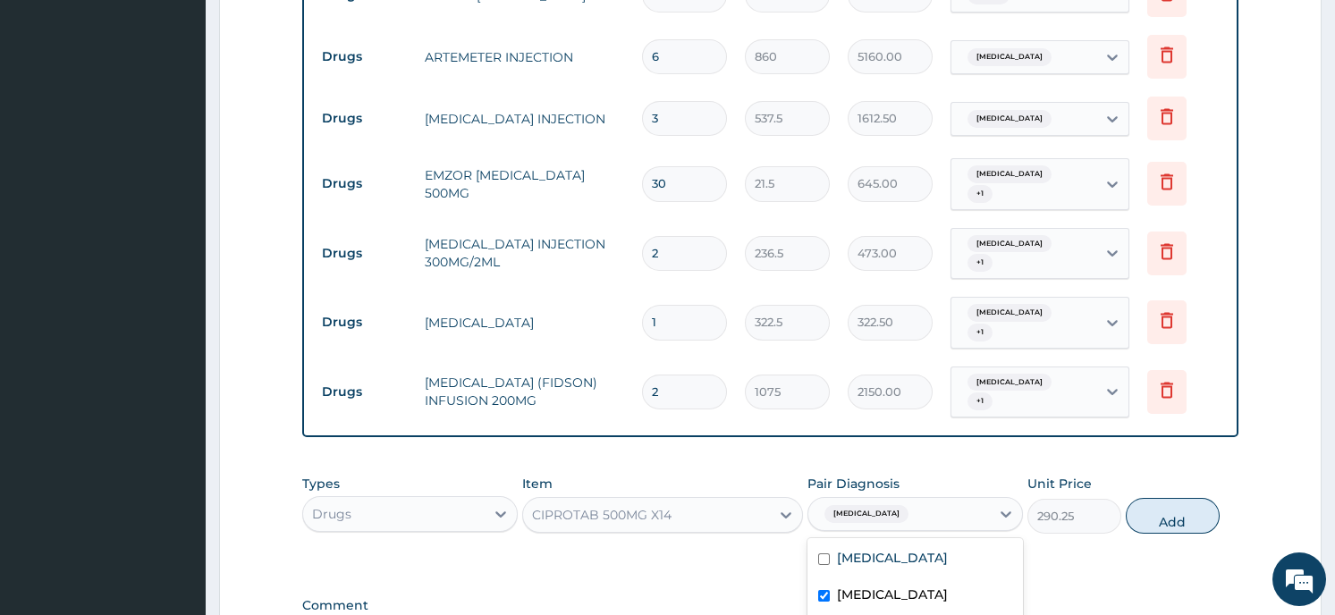
checkbox input "true"
click at [1162, 498] on button "Add" at bounding box center [1173, 516] width 94 height 36
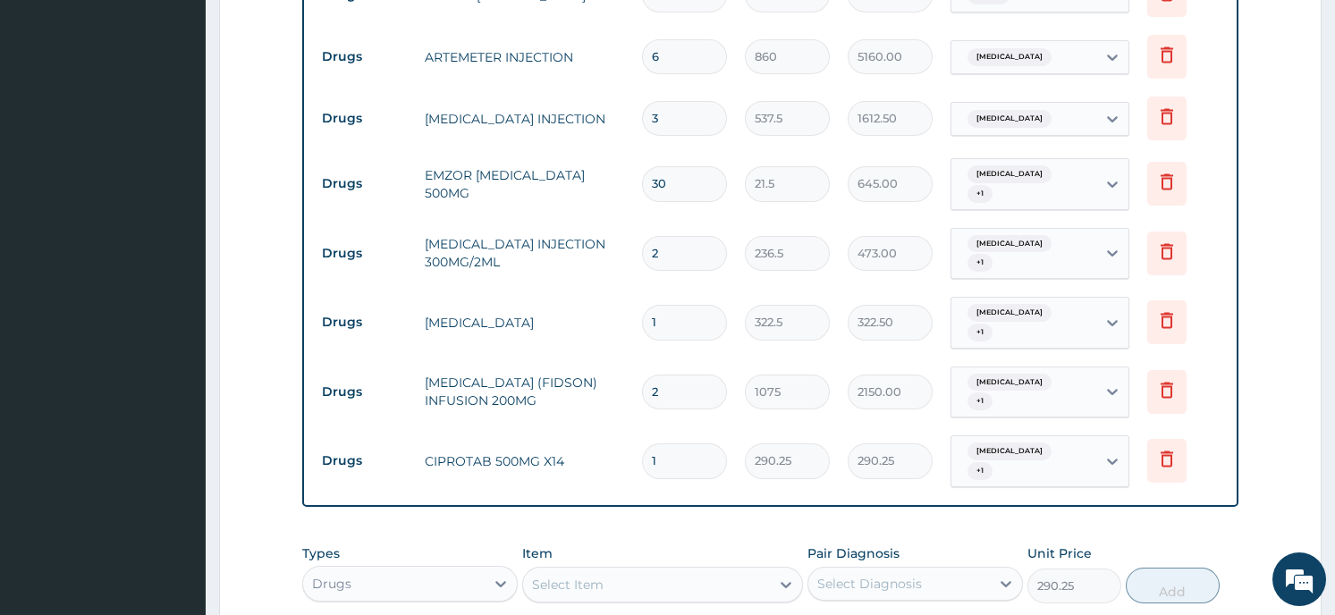
type input "0"
type input "14"
type input "4063.50"
type input "14"
click at [593, 576] on div "Select Item" at bounding box center [568, 585] width 72 height 18
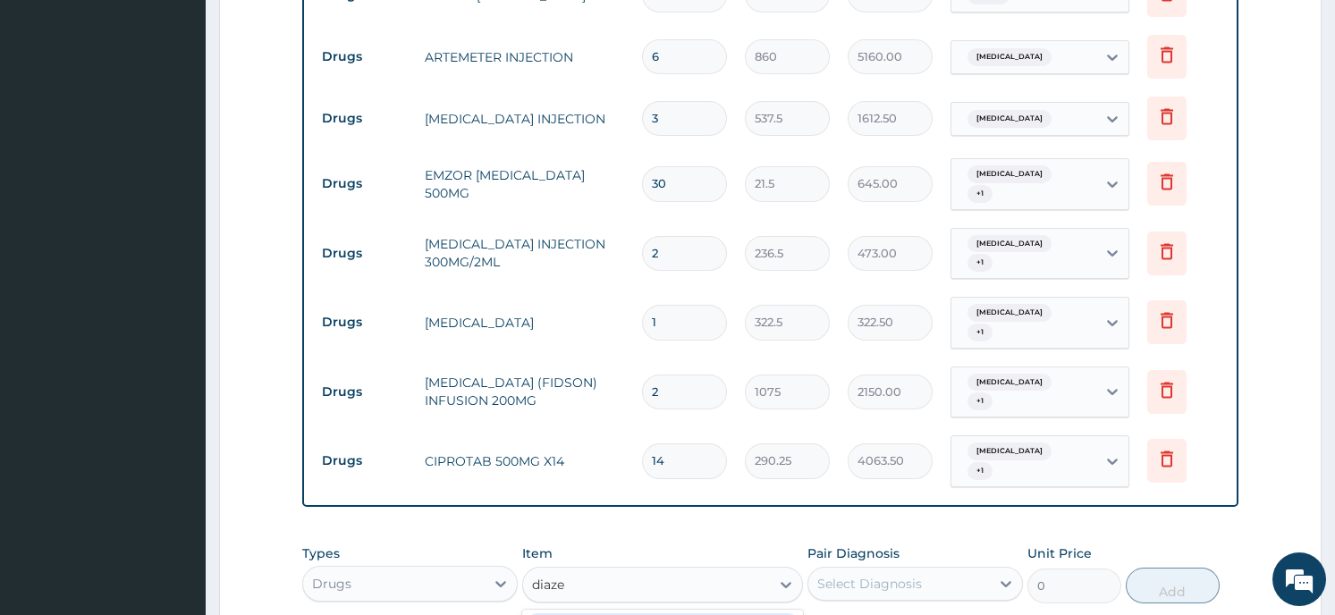
type input "diazep"
type input "21.5"
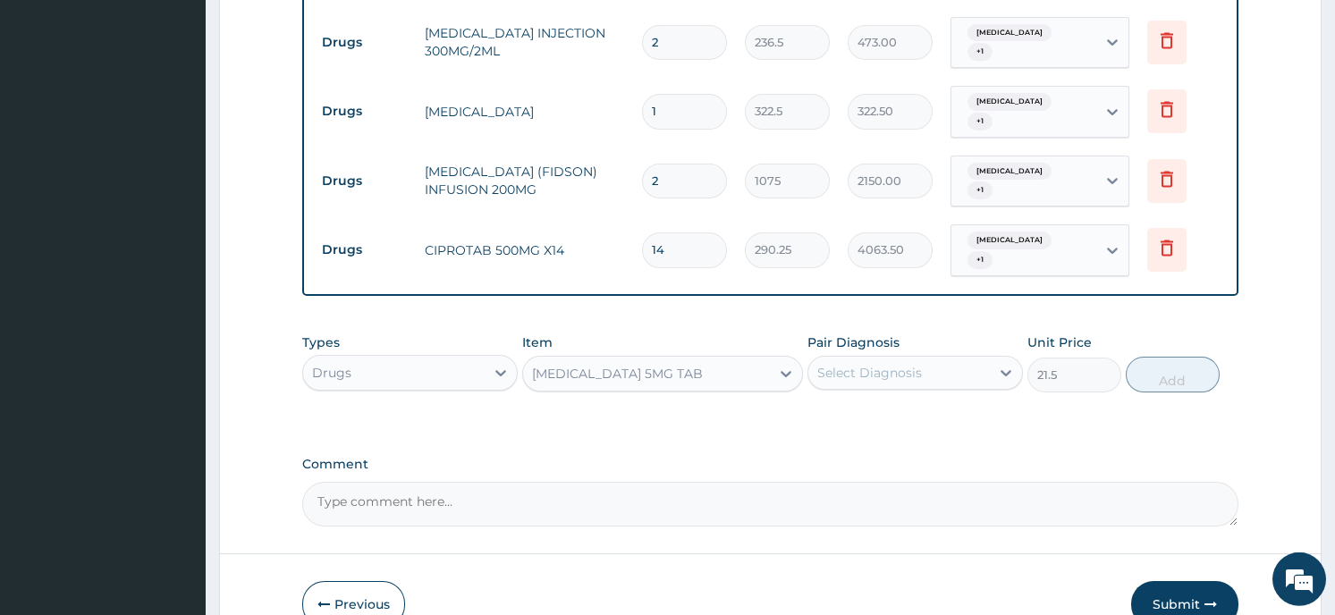
scroll to position [1401, 0]
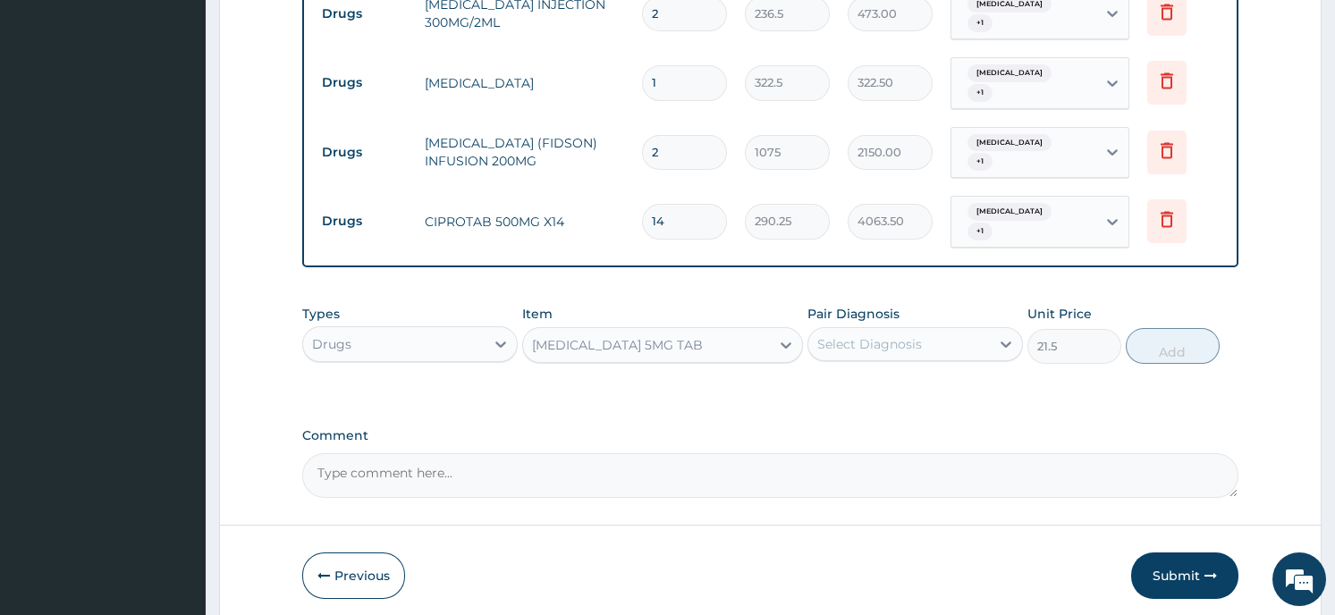
click at [784, 336] on icon at bounding box center [786, 345] width 18 height 18
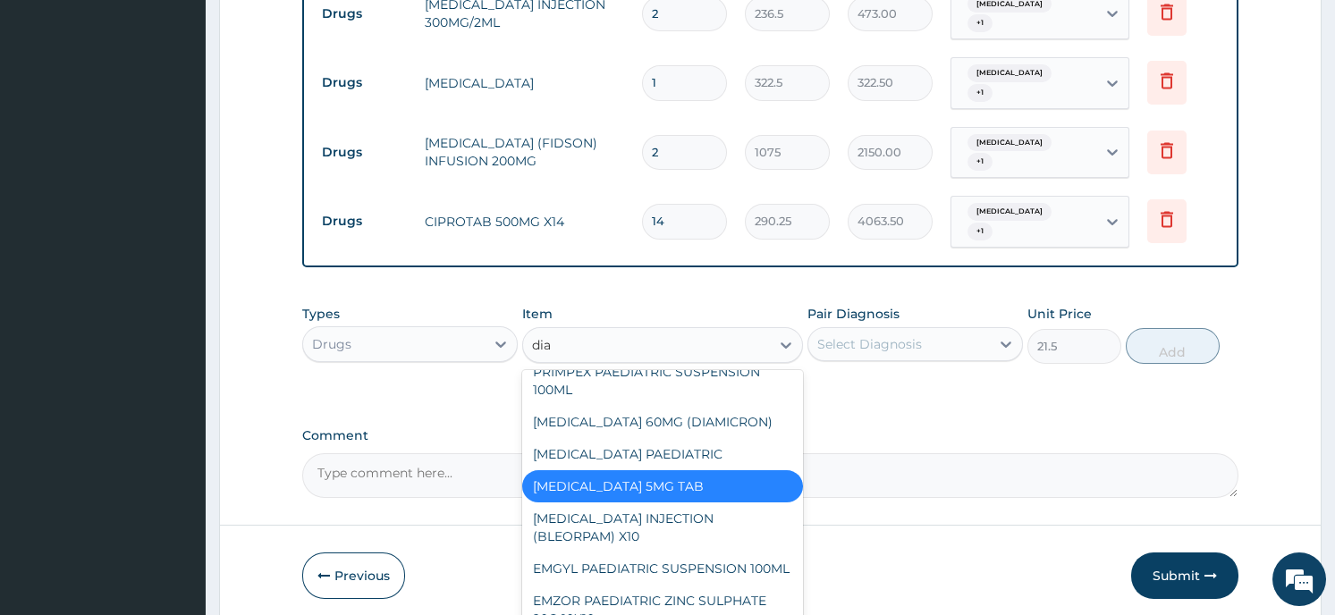
scroll to position [0, 0]
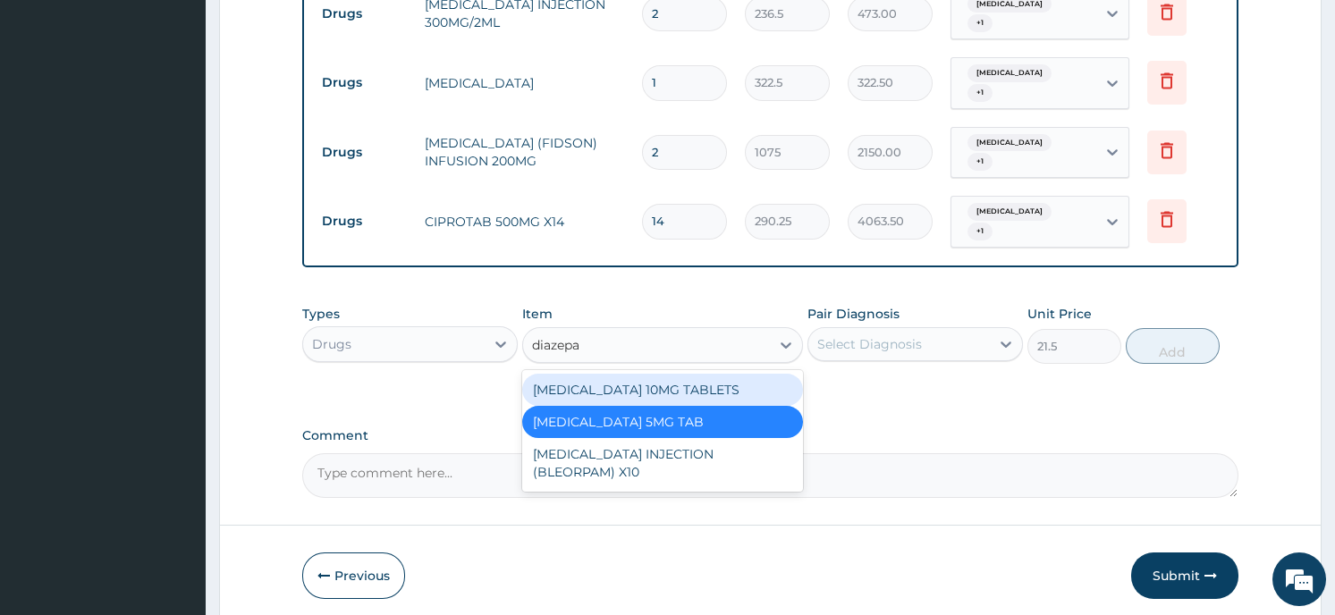
type input "diazepam"
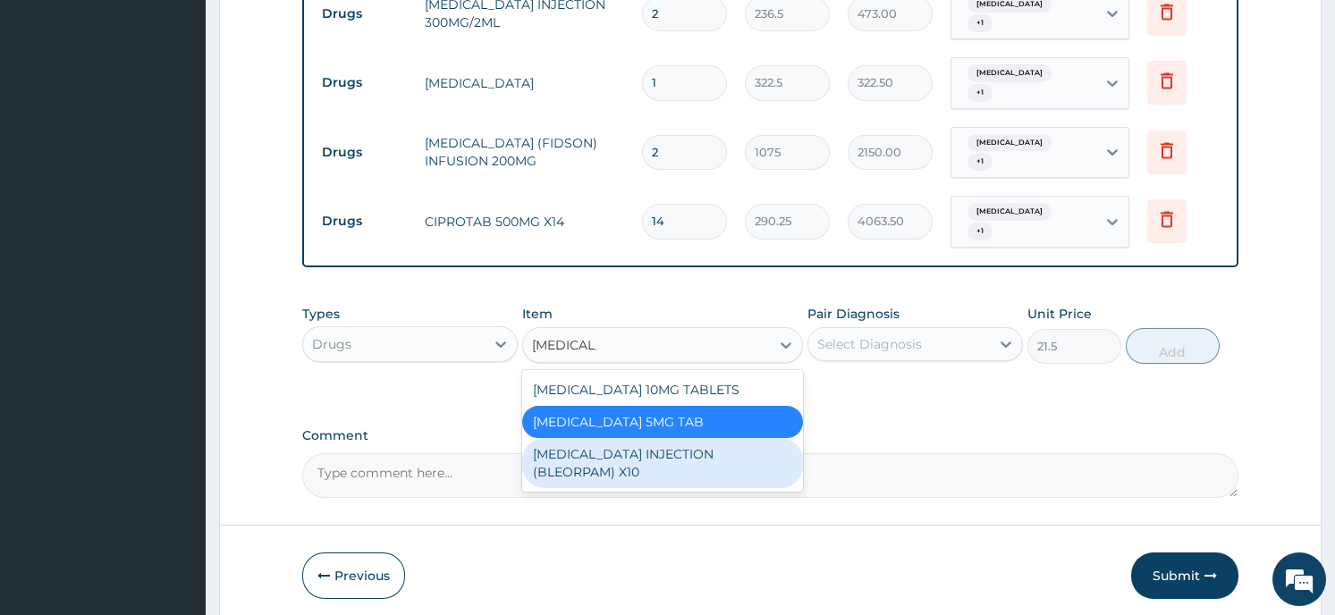
click at [642, 438] on div "DIAZEPAM INJECTION (BLEORPAM) X10" at bounding box center [662, 463] width 281 height 50
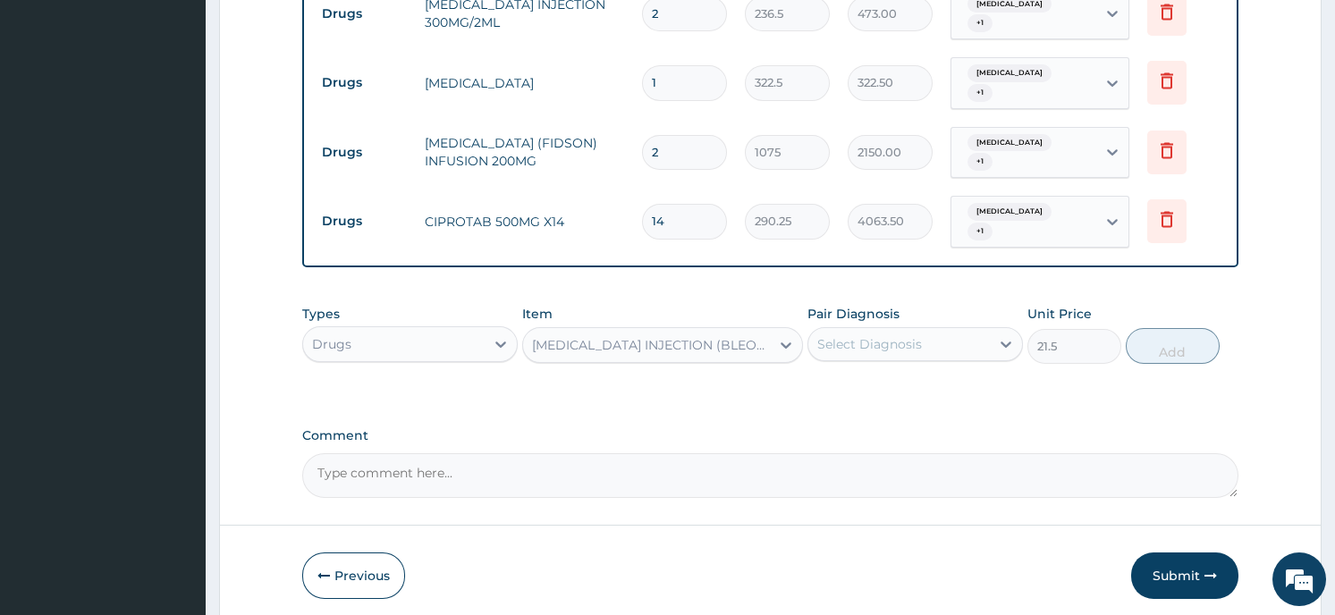
type input "322.5"
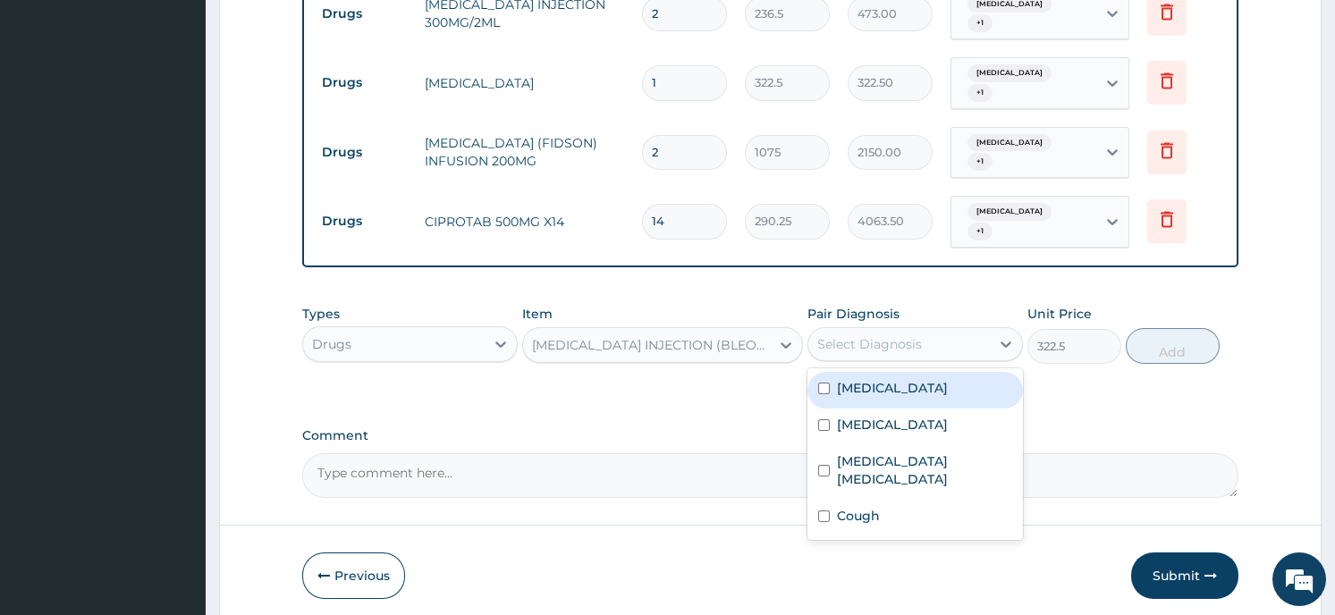
click at [921, 335] on div "Select Diagnosis" at bounding box center [869, 344] width 105 height 18
click at [859, 379] on label "Malaria" at bounding box center [892, 388] width 111 height 18
checkbox input "true"
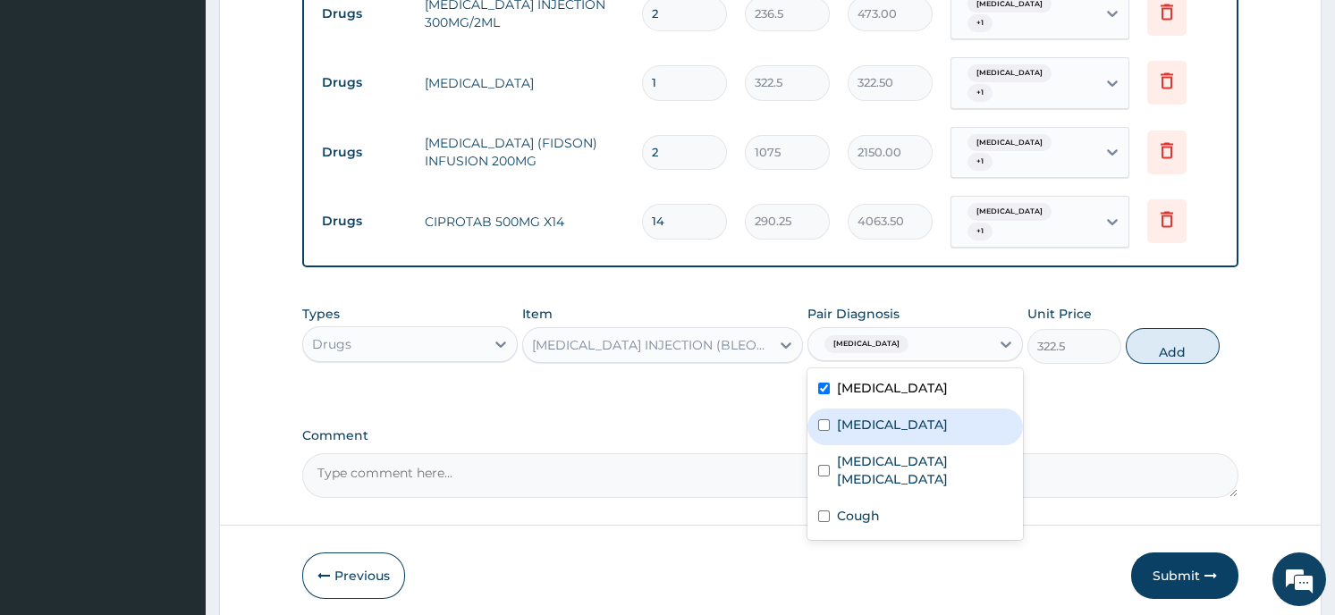
click at [824, 419] on input "checkbox" at bounding box center [824, 425] width 12 height 12
checkbox input "true"
click at [1165, 328] on button "Add" at bounding box center [1173, 346] width 94 height 36
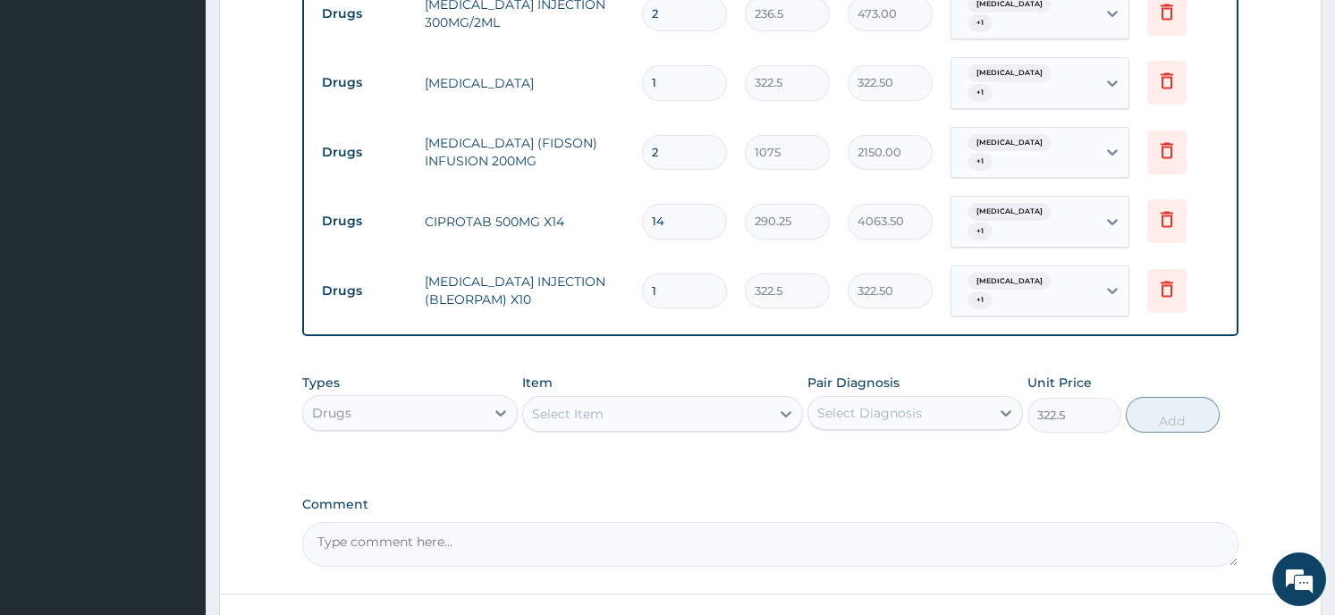
type input "0"
type input "2"
type input "645.00"
type input "3"
type input "967.50"
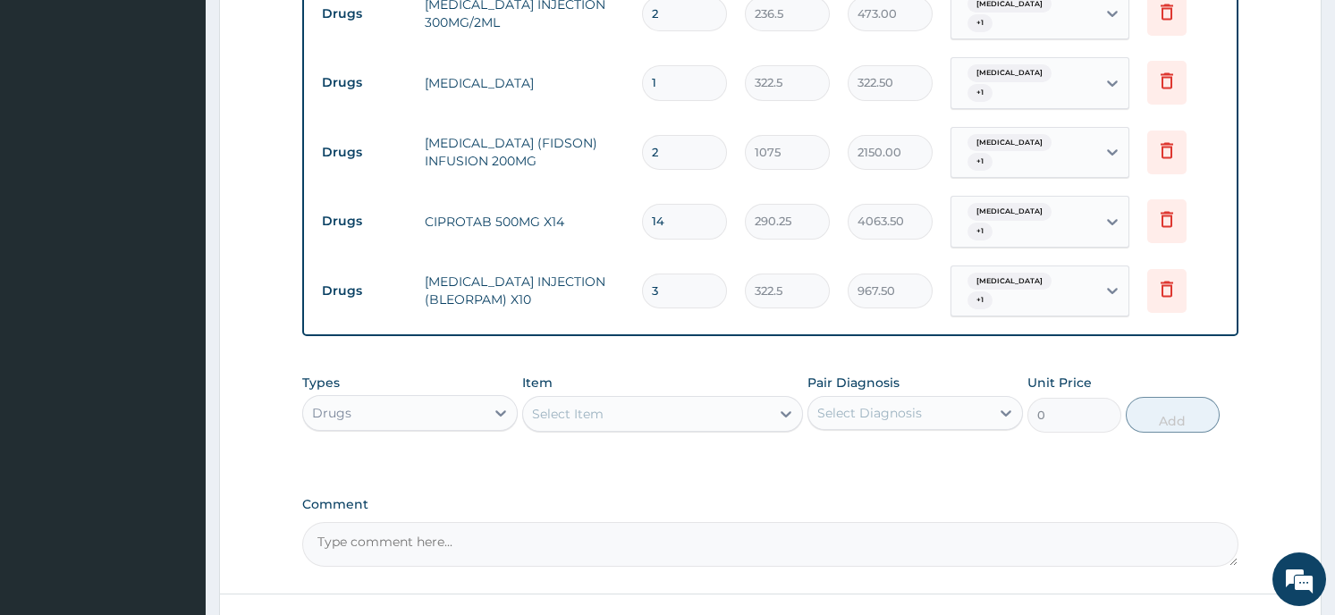
click at [1065, 387] on div "Types Drugs Item Select Item Pair Diagnosis Select Diagnosis Unit Price 0 Add" at bounding box center [769, 417] width 935 height 104
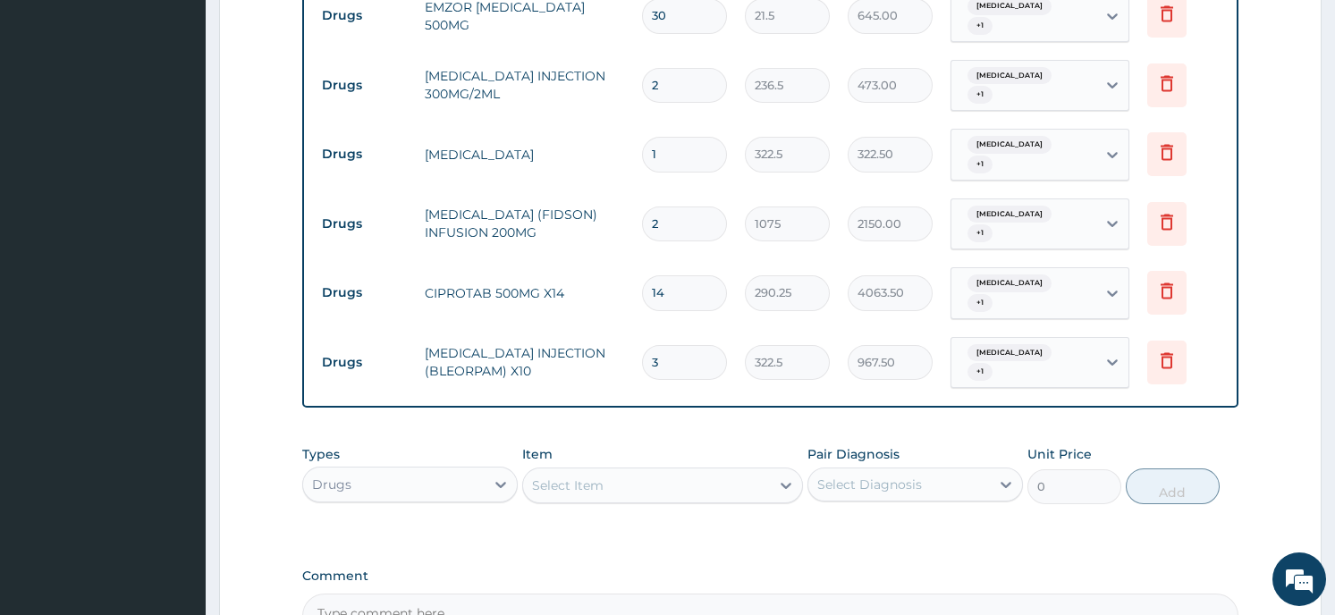
scroll to position [1401, 0]
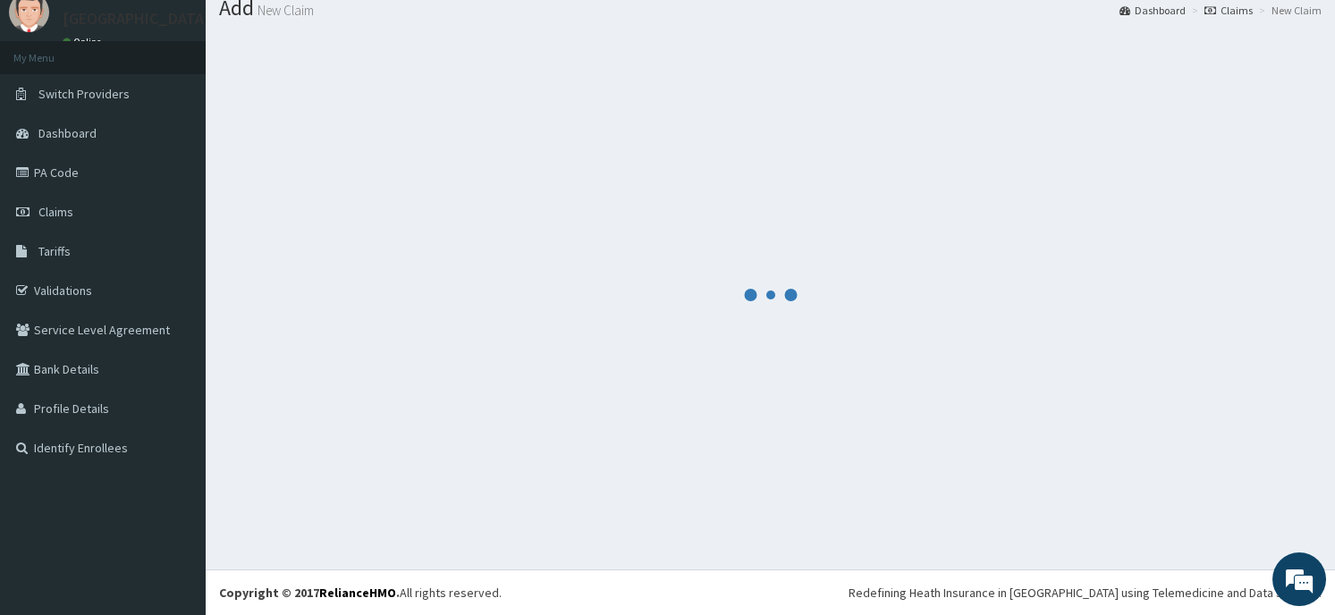
scroll to position [62, 0]
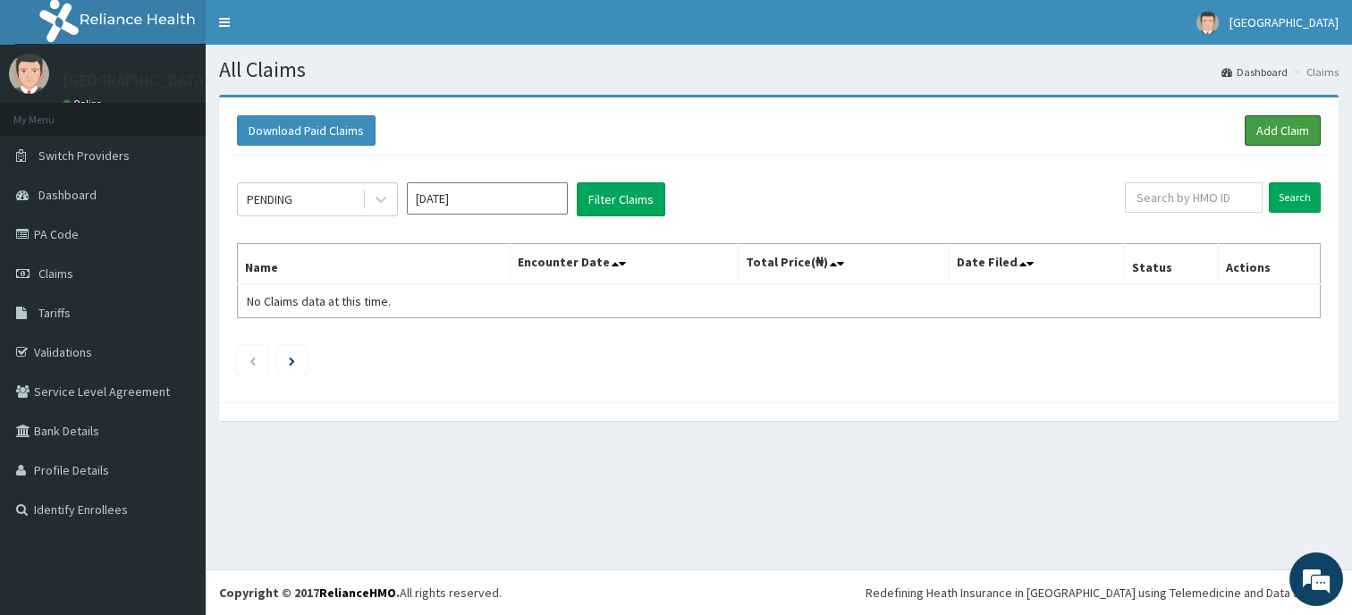
click at [1285, 120] on link "Add Claim" at bounding box center [1283, 130] width 76 height 30
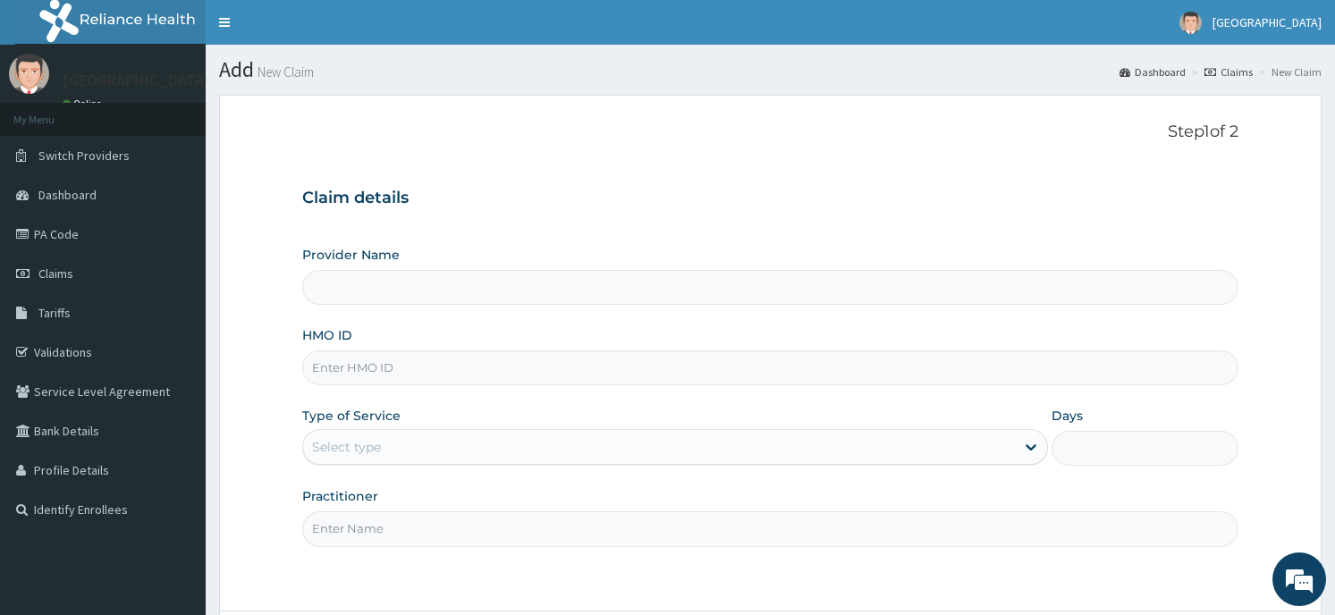
type input "Horeb [GEOGRAPHIC_DATA]"
click at [426, 375] on input "HMO ID" at bounding box center [769, 368] width 935 height 35
type input "fcc/11744/a"
click at [418, 462] on div "Select type" at bounding box center [675, 447] width 746 height 36
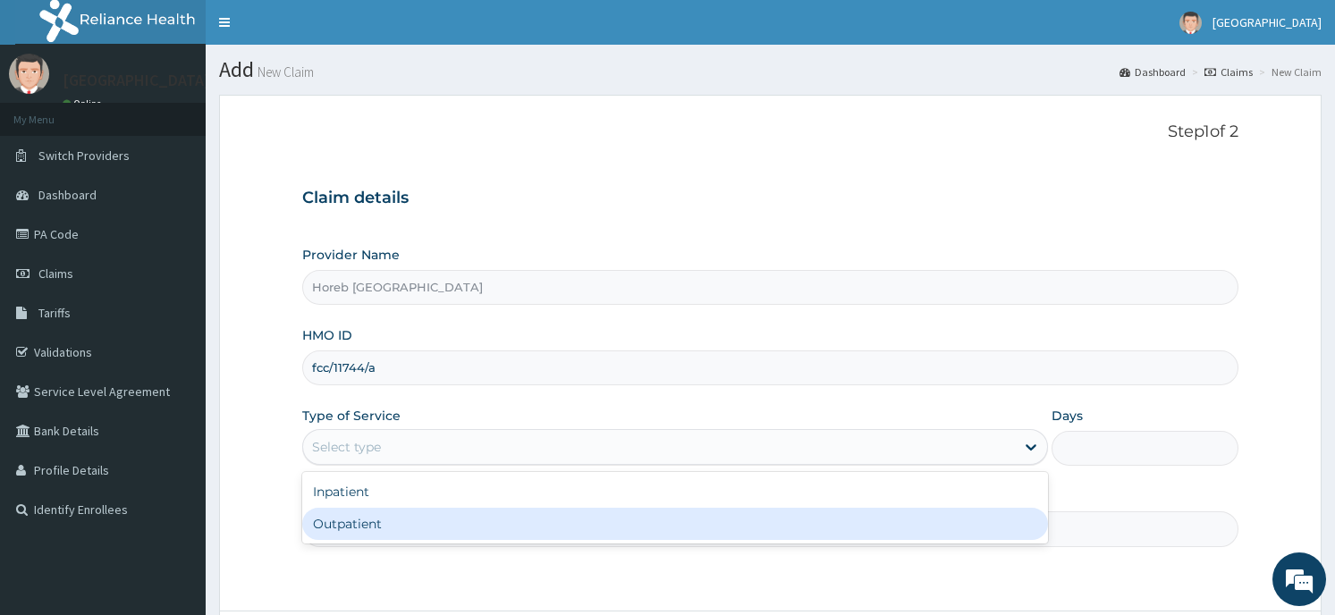
click at [405, 531] on div "Outpatient" at bounding box center [675, 524] width 746 height 32
type input "1"
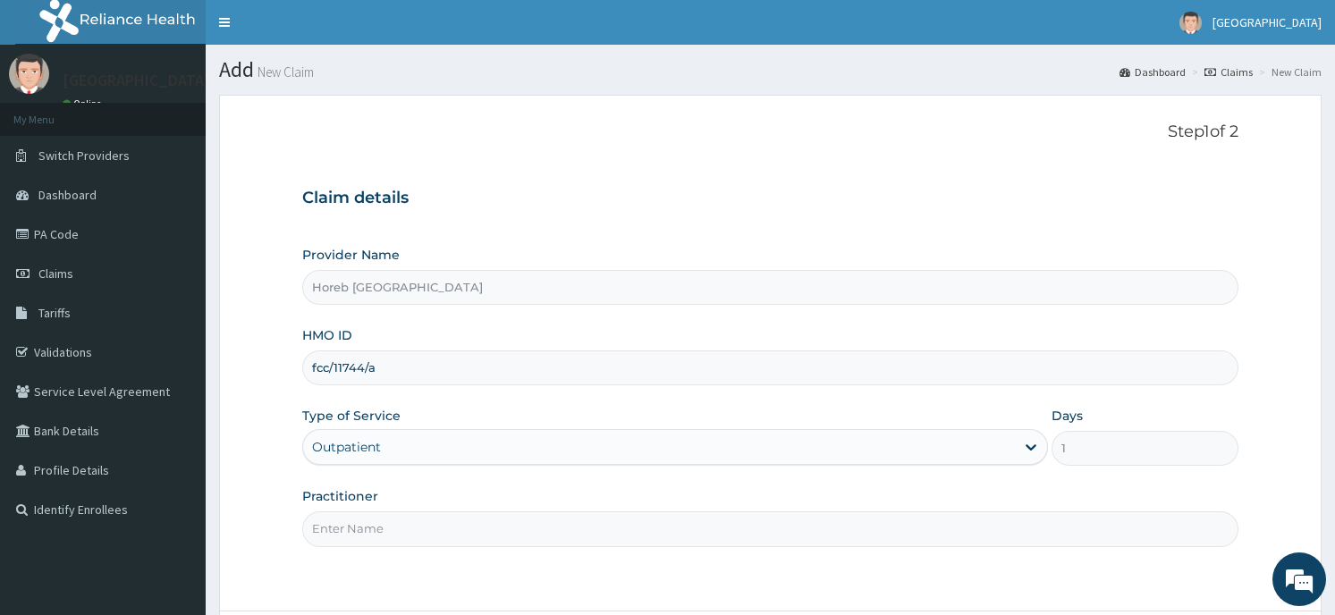
click at [443, 529] on input "Practitioner" at bounding box center [769, 529] width 935 height 35
type input "general"
click at [902, 588] on form "Step 1 of 2 Claim details Provider Name Horeb Consult Hospital HMO ID fcc/11744…" at bounding box center [770, 404] width 1103 height 618
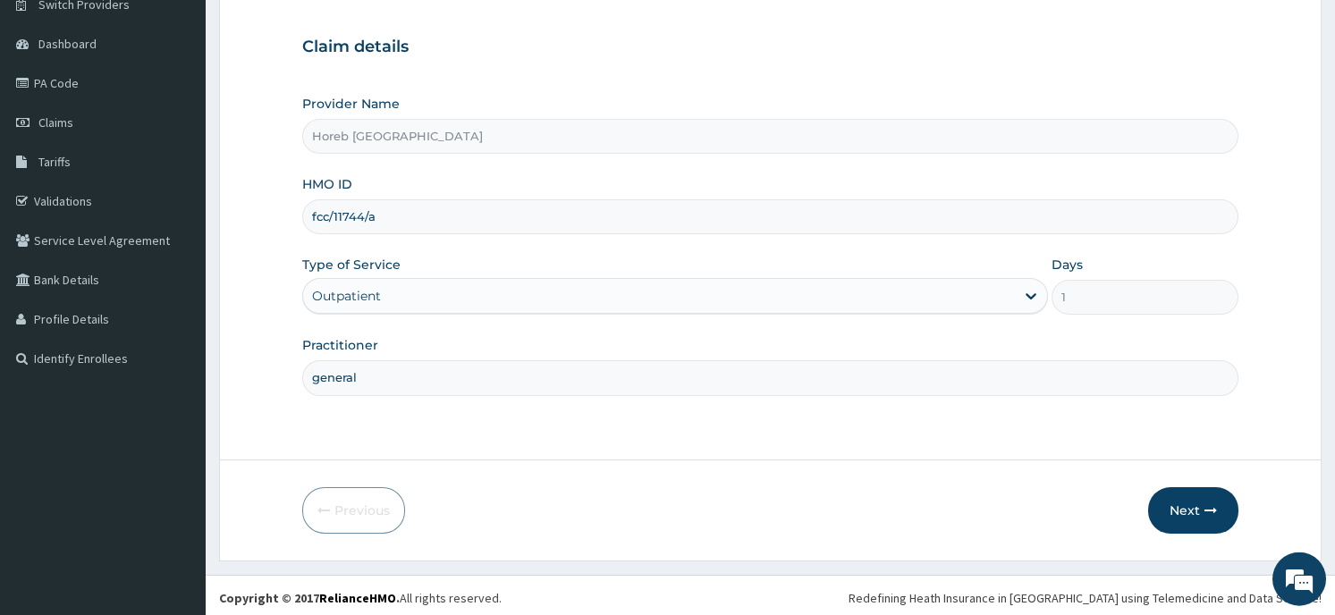
scroll to position [157, 0]
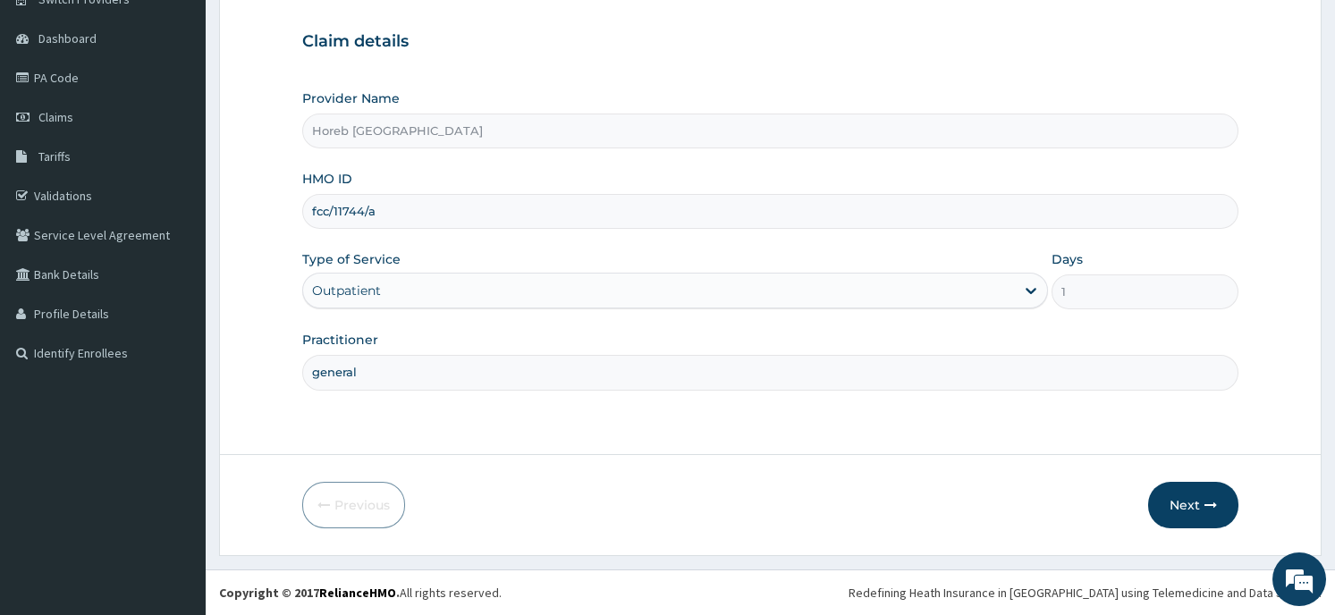
click at [1209, 493] on button "Next" at bounding box center [1193, 505] width 90 height 47
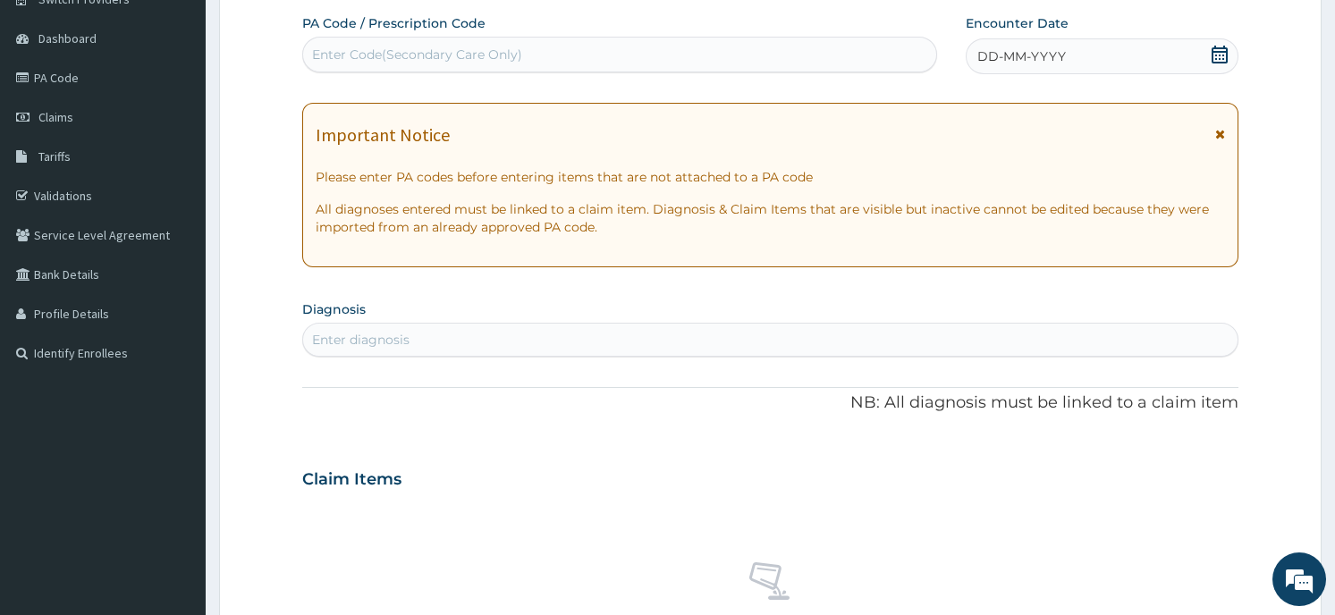
click at [1085, 57] on div "DD-MM-YYYY" at bounding box center [1102, 56] width 272 height 36
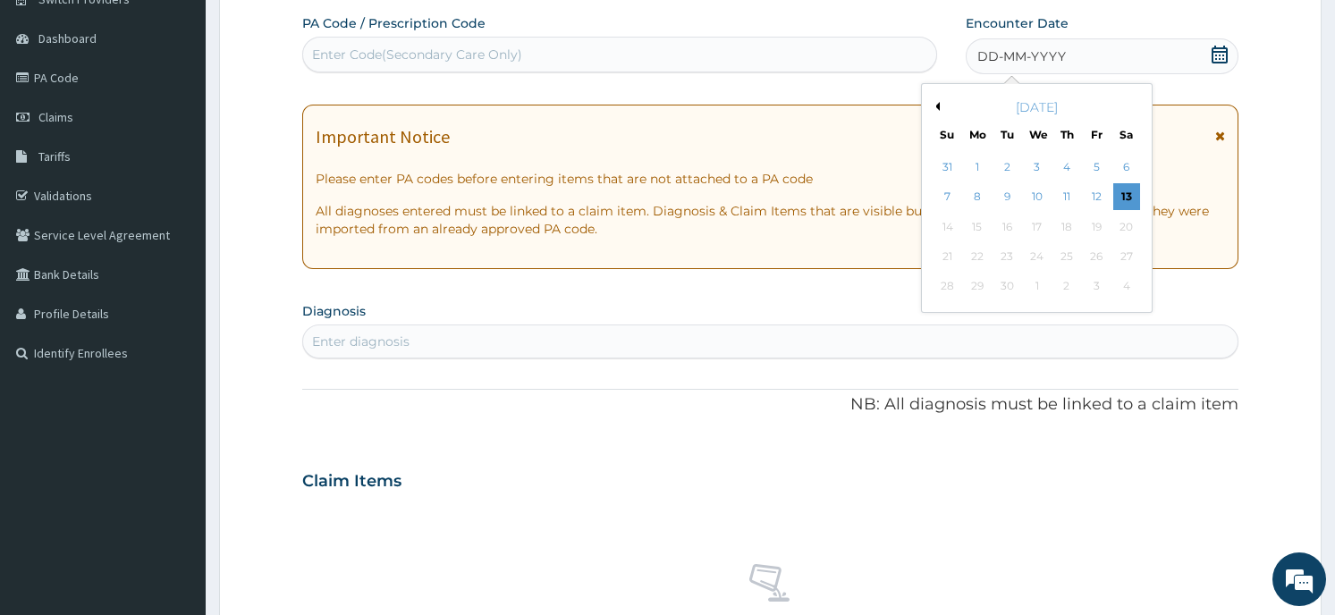
click at [925, 105] on div "Previous Month September 2025 Su Mo Tu We Th Fr Sa 31 1 2 3 4 5 6 7 8 9 10 11 1…" at bounding box center [1037, 198] width 232 height 230
click at [932, 108] on button "Previous Month" at bounding box center [935, 106] width 9 height 9
click at [1007, 190] on div "8" at bounding box center [1007, 197] width 27 height 27
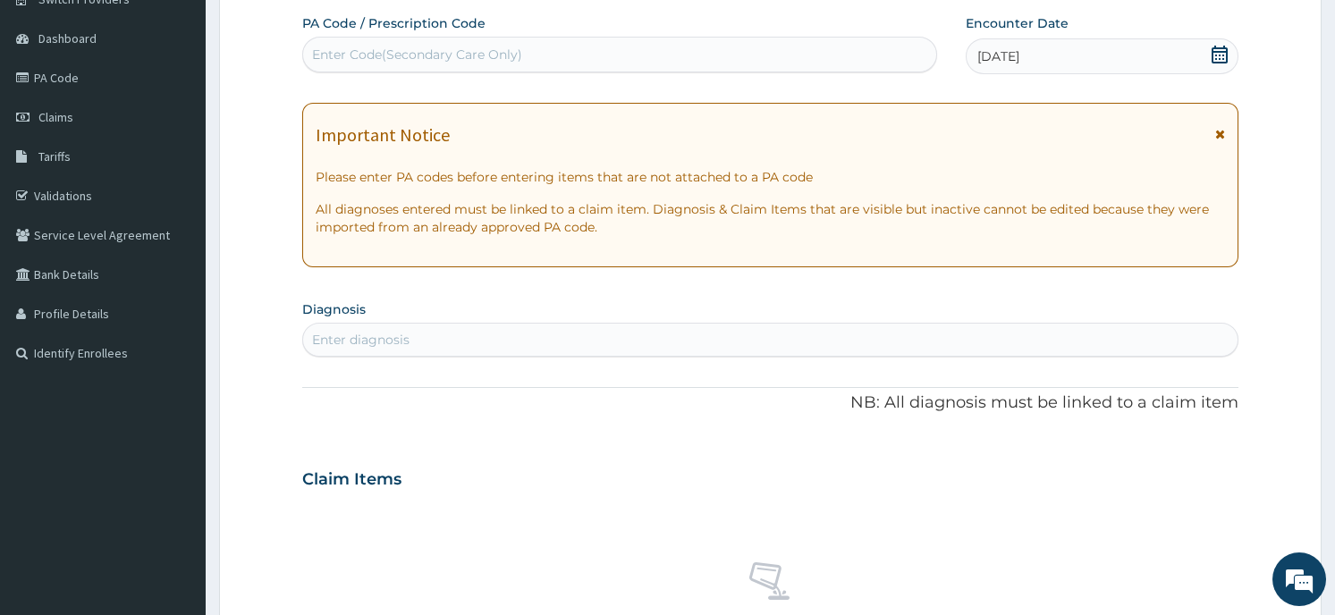
click at [510, 343] on div "Enter diagnosis" at bounding box center [770, 340] width 934 height 29
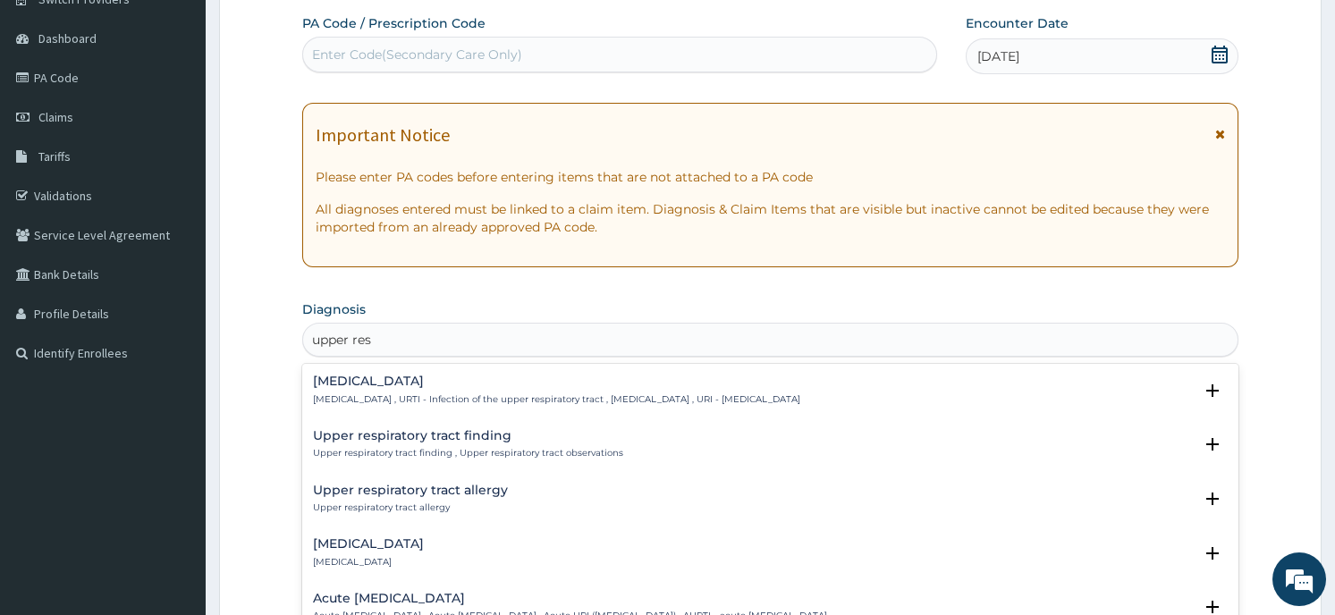
type input "upper resp"
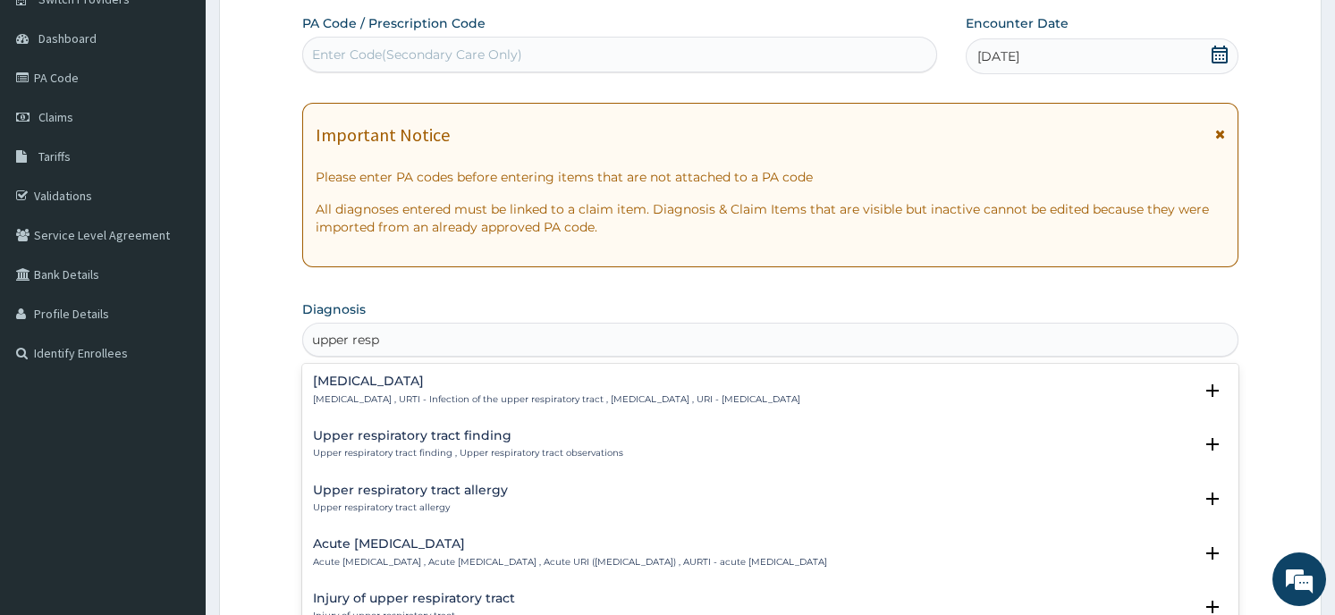
click at [495, 378] on h4 "Upper respiratory infection" at bounding box center [556, 381] width 487 height 13
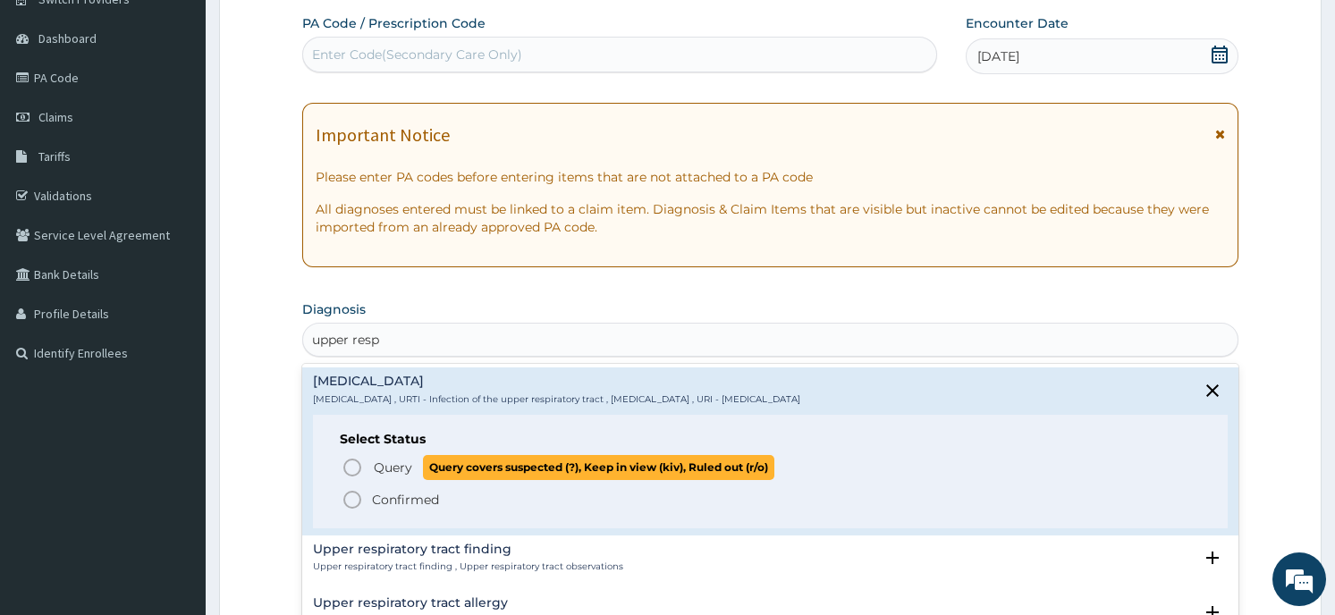
click at [416, 457] on p "Query Query covers suspected (?), Keep in view (kiv), Ruled out (r/o)" at bounding box center [573, 467] width 402 height 24
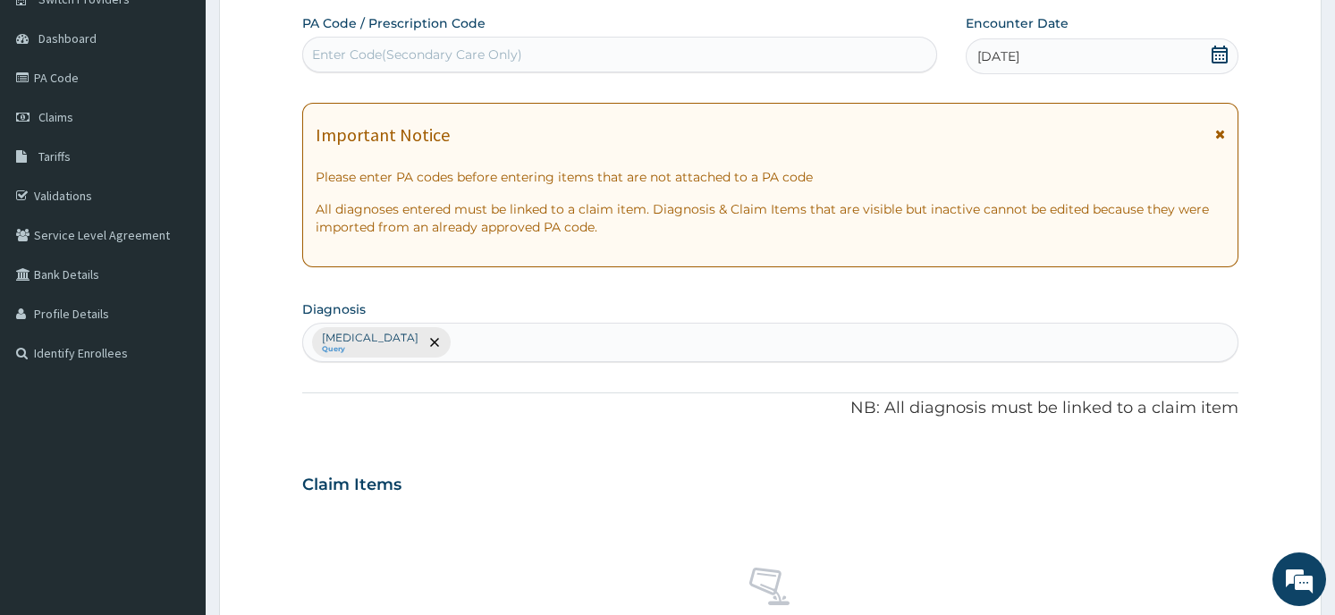
click at [537, 339] on div "Upper respiratory infection Query" at bounding box center [770, 343] width 934 height 38
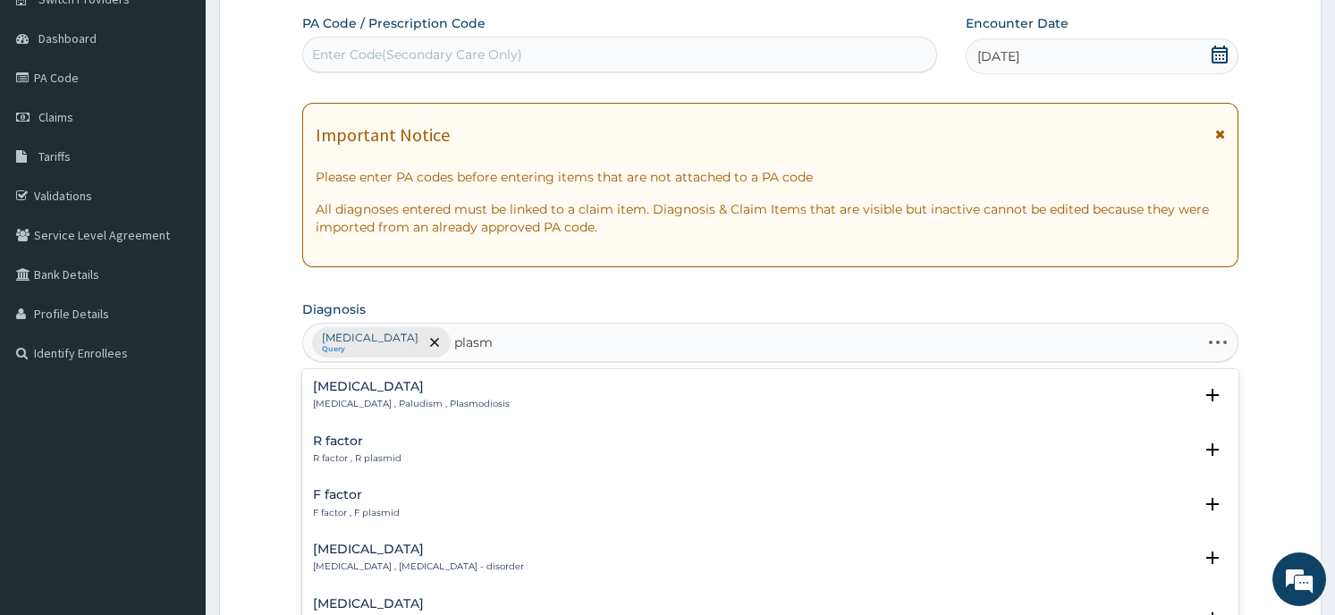
type input "plasmo"
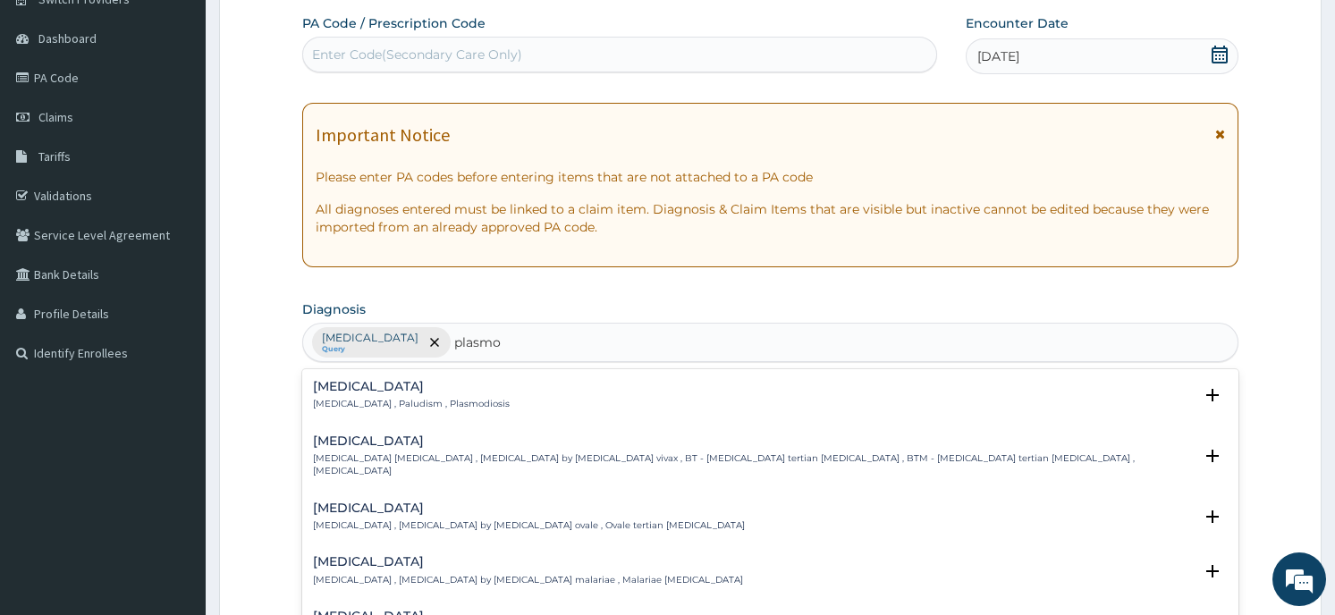
click at [427, 610] on h4 "Falciparum malaria" at bounding box center [752, 616] width 879 height 13
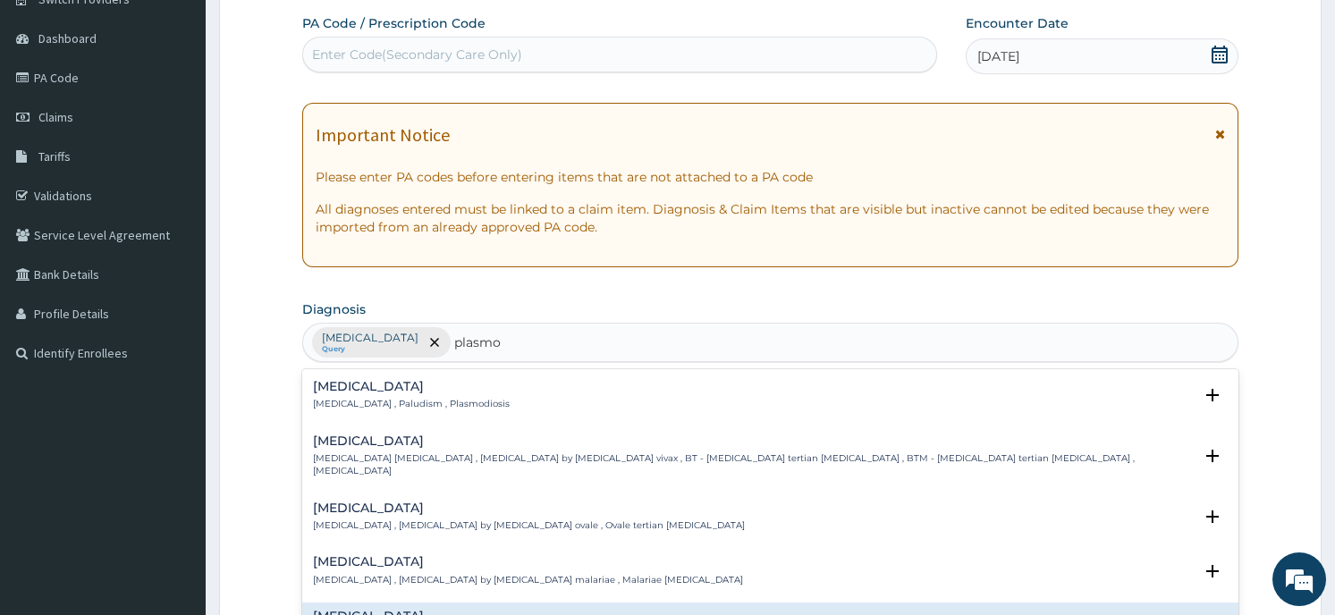
scroll to position [205, 0]
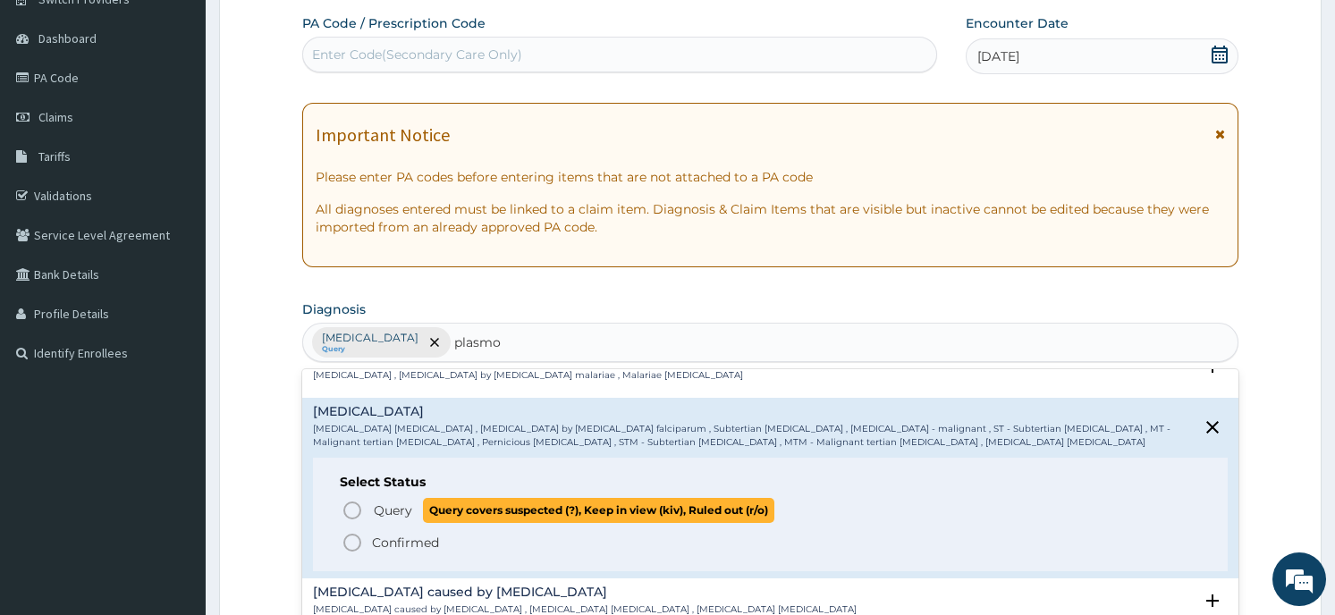
click at [437, 498] on span "Query covers suspected (?), Keep in view (kiv), Ruled out (r/o)" at bounding box center [598, 510] width 351 height 24
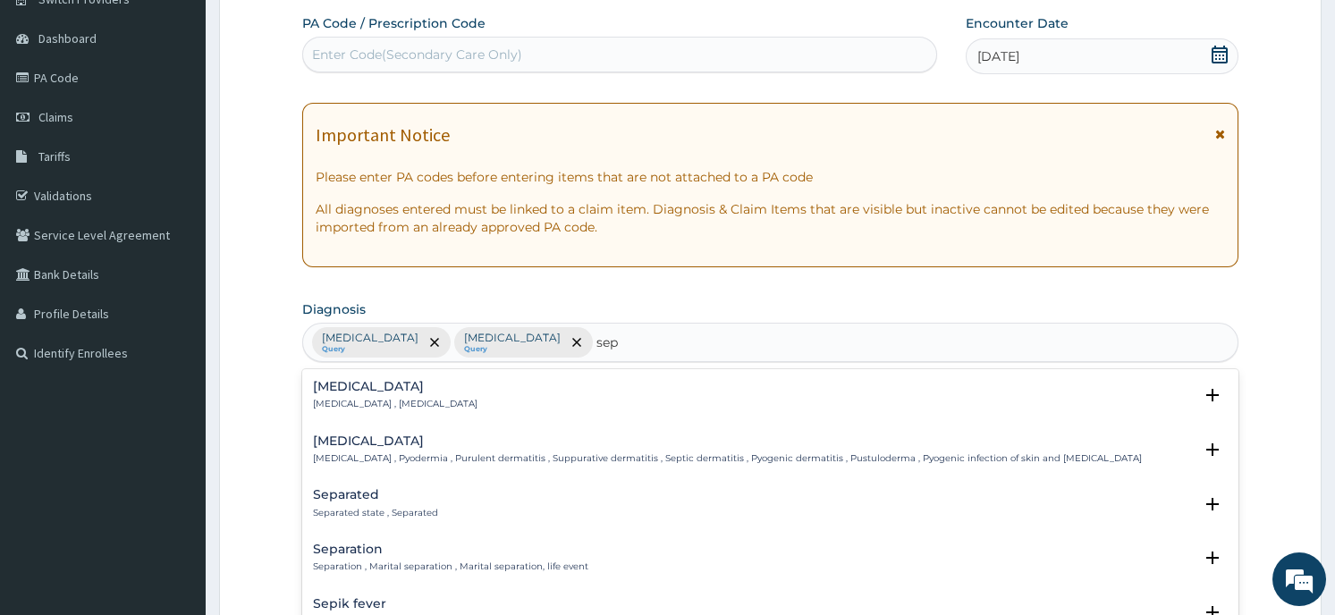
type input "seps"
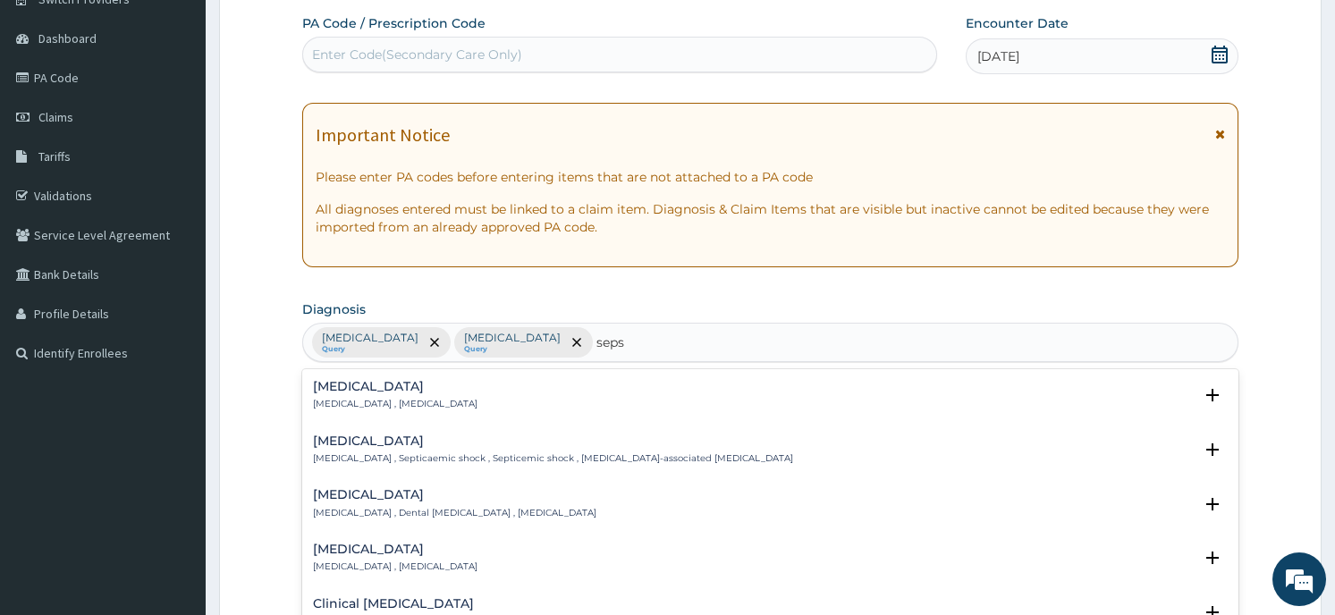
click at [438, 401] on div "Sepsis Systemic infection , Sepsis" at bounding box center [770, 395] width 914 height 31
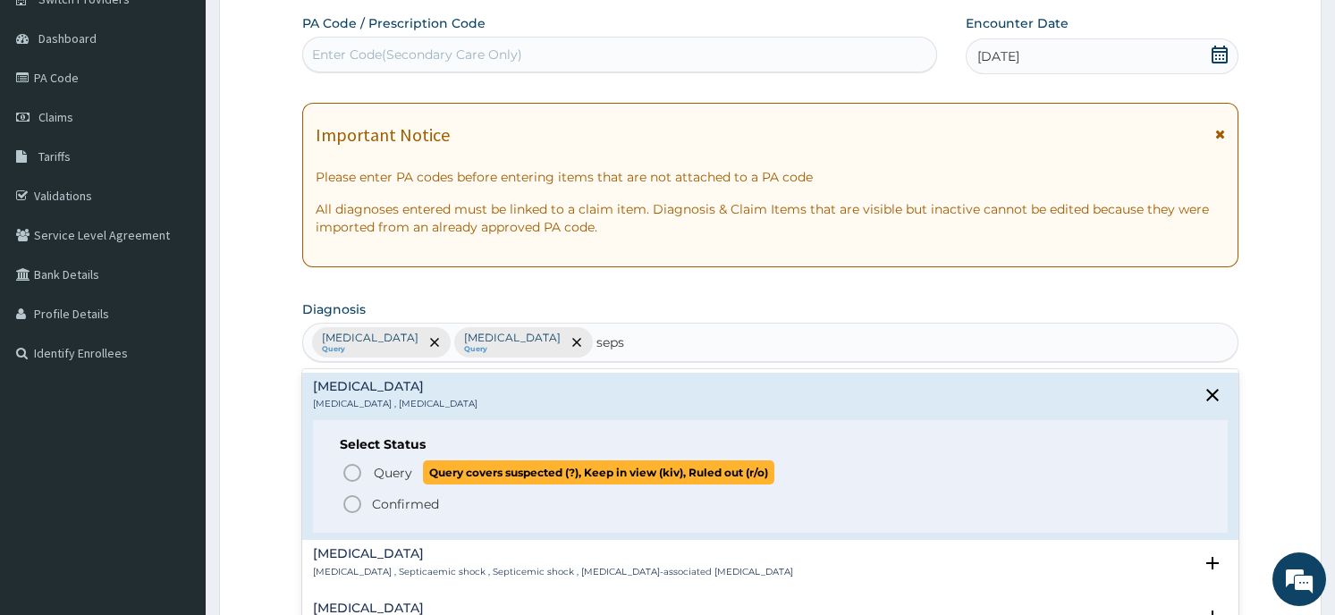
click at [563, 466] on span "Query covers suspected (?), Keep in view (kiv), Ruled out (r/o)" at bounding box center [598, 473] width 351 height 24
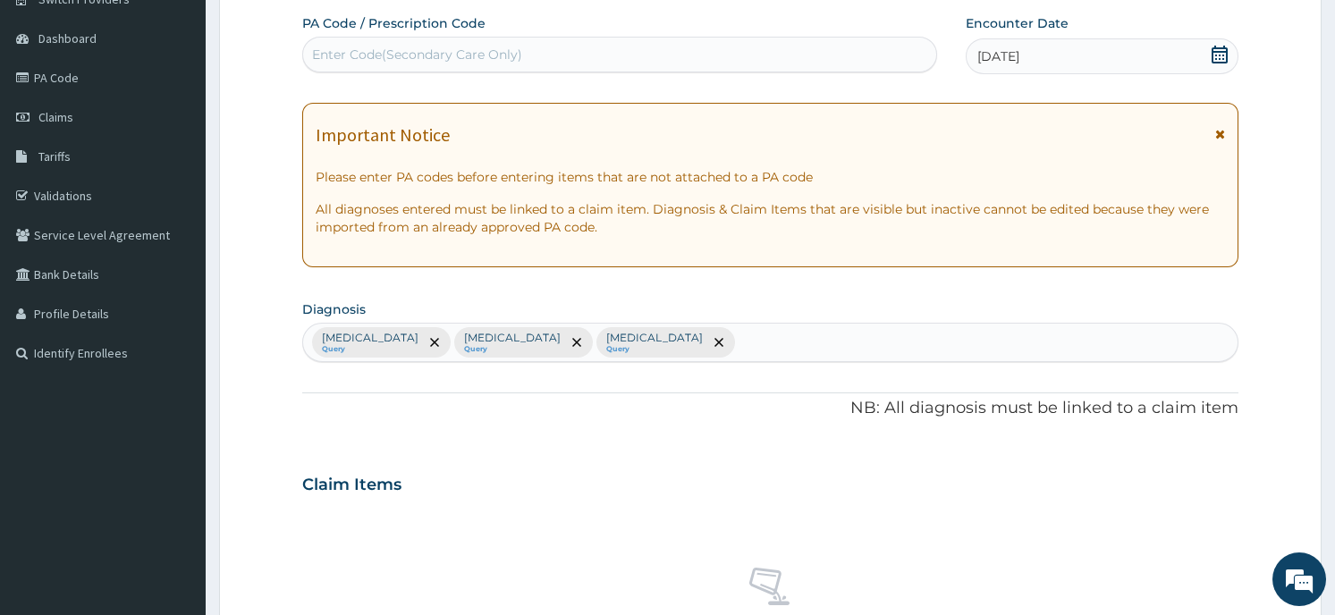
click at [622, 445] on div "PA Code / Prescription Code Enter Code(Secondary Care Only) Encounter Date 08-0…" at bounding box center [769, 479] width 935 height 931
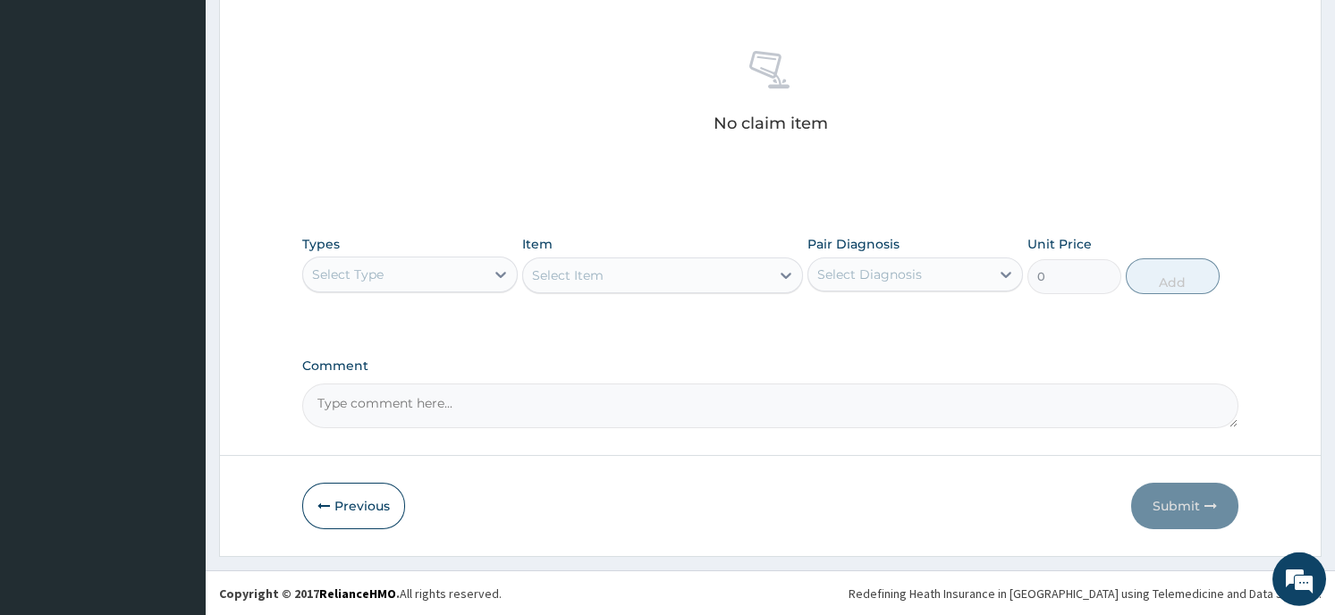
scroll to position [674, 0]
click at [429, 270] on div "Select Type" at bounding box center [394, 273] width 182 height 29
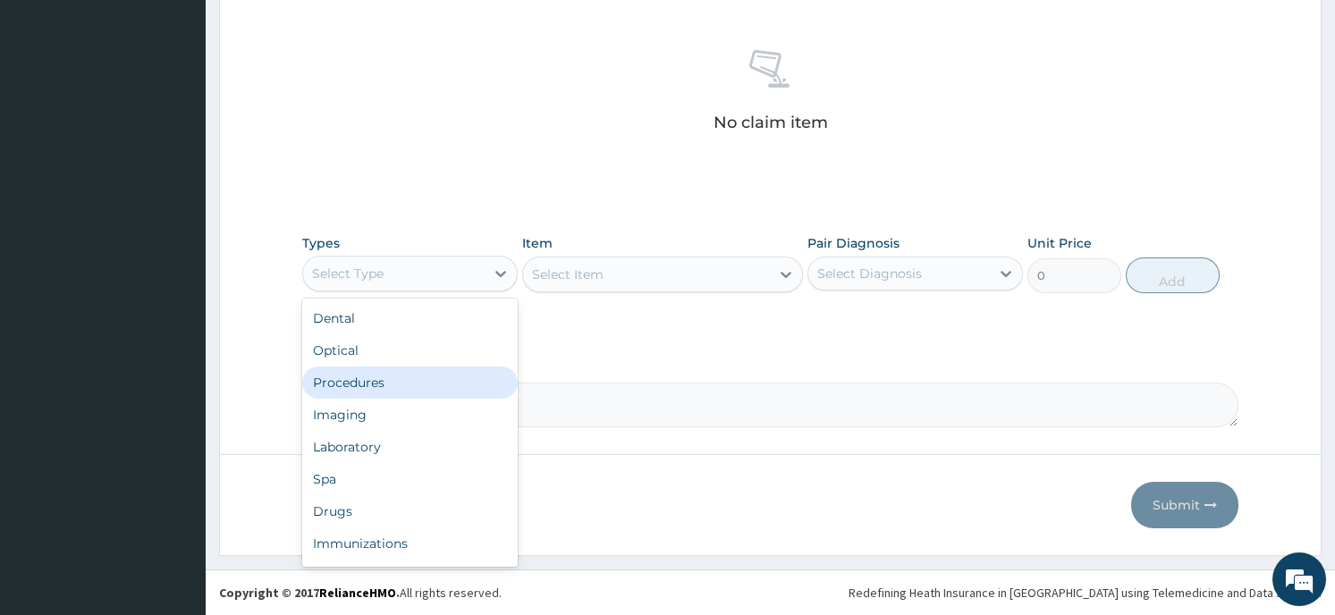
click at [402, 382] on div "Procedures" at bounding box center [410, 383] width 216 height 32
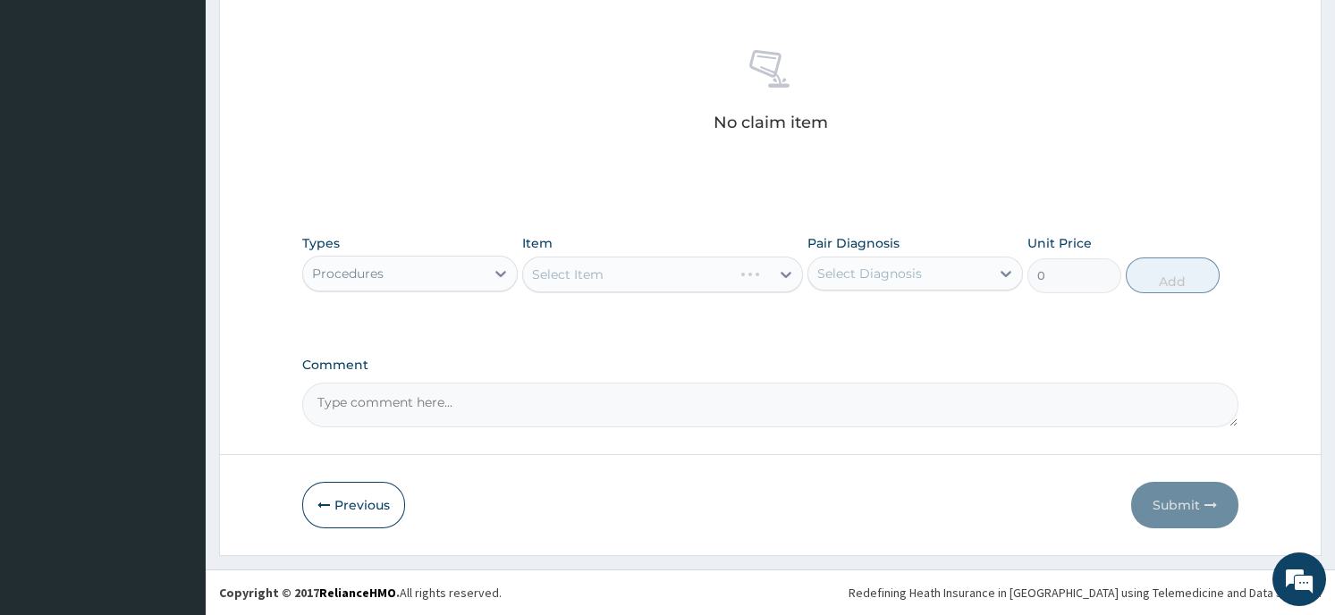
click at [668, 276] on div "Select Item" at bounding box center [662, 275] width 281 height 36
click at [753, 279] on div "Select Item" at bounding box center [662, 275] width 281 height 36
click at [774, 273] on div "Select Item" at bounding box center [662, 275] width 281 height 36
click at [774, 273] on div at bounding box center [786, 274] width 32 height 32
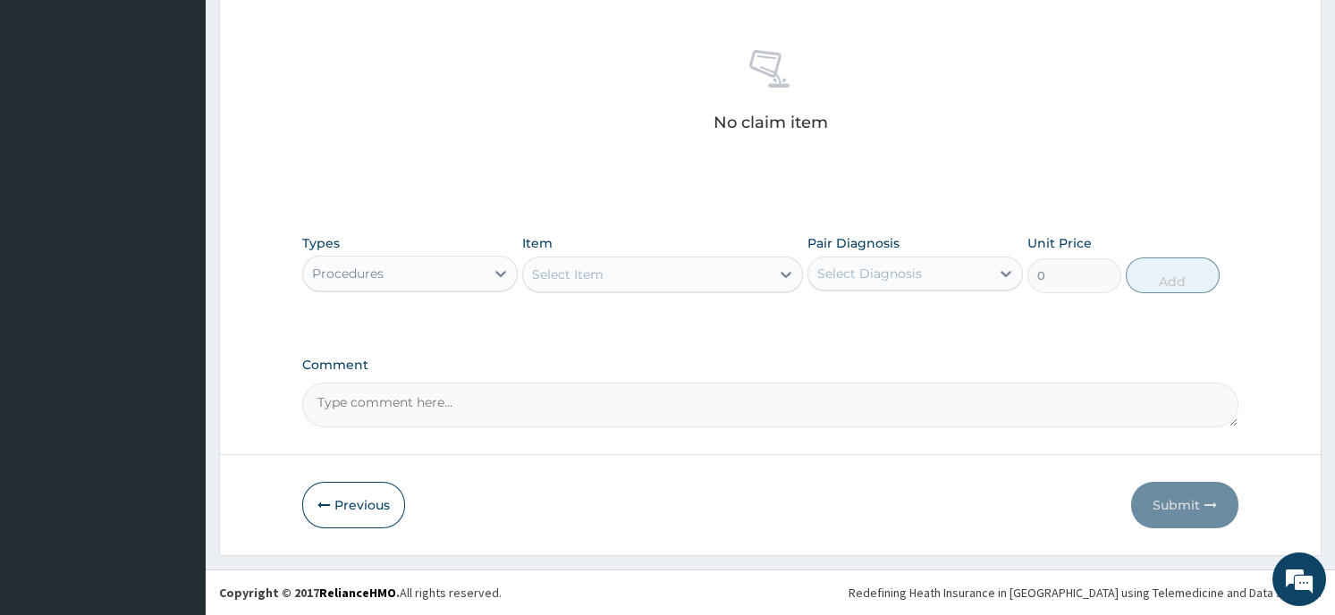
click at [774, 273] on div at bounding box center [786, 274] width 32 height 32
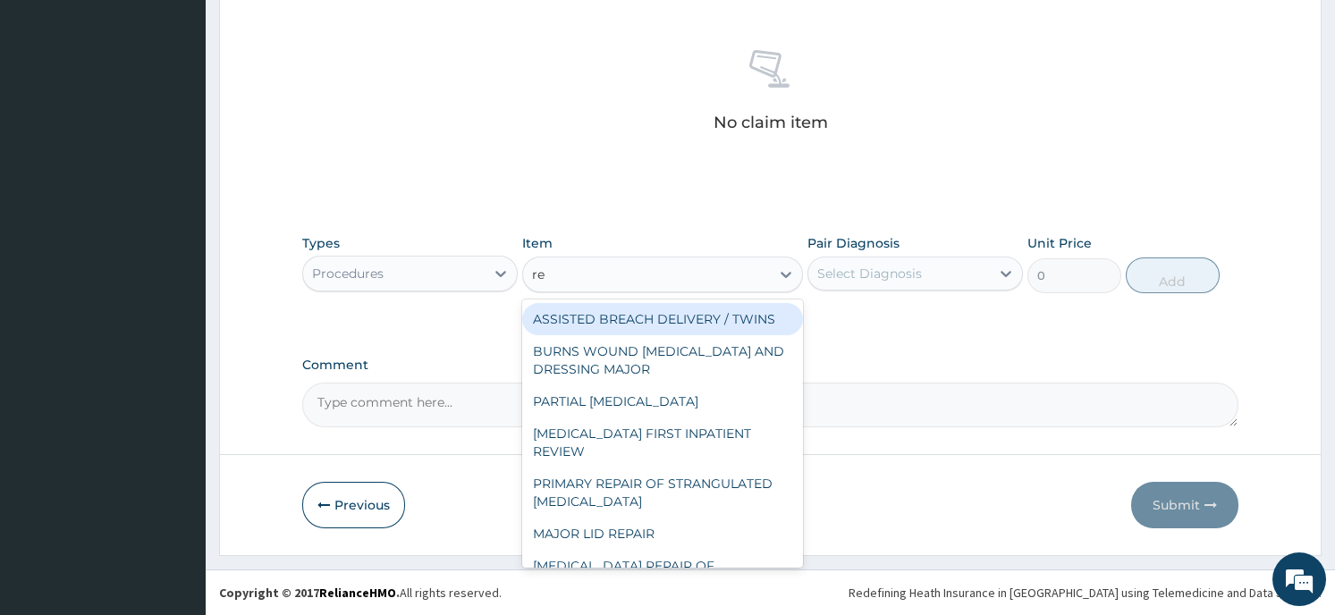
type input "reg"
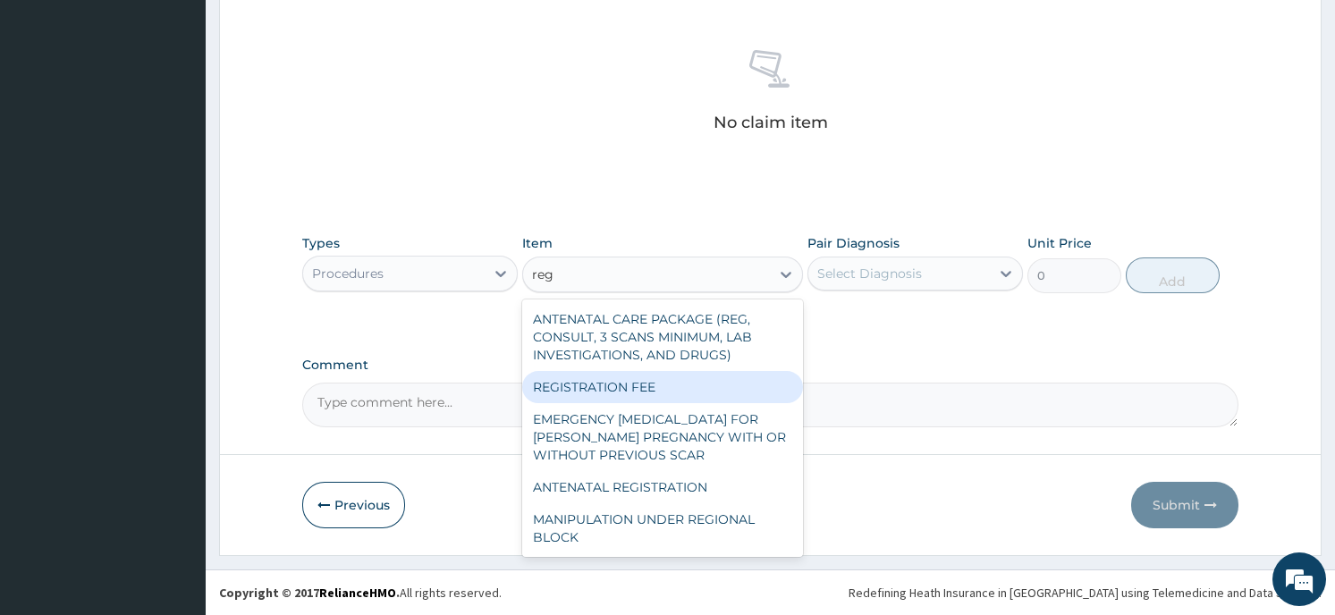
click at [714, 402] on div "REGISTRATION FEE" at bounding box center [662, 387] width 281 height 32
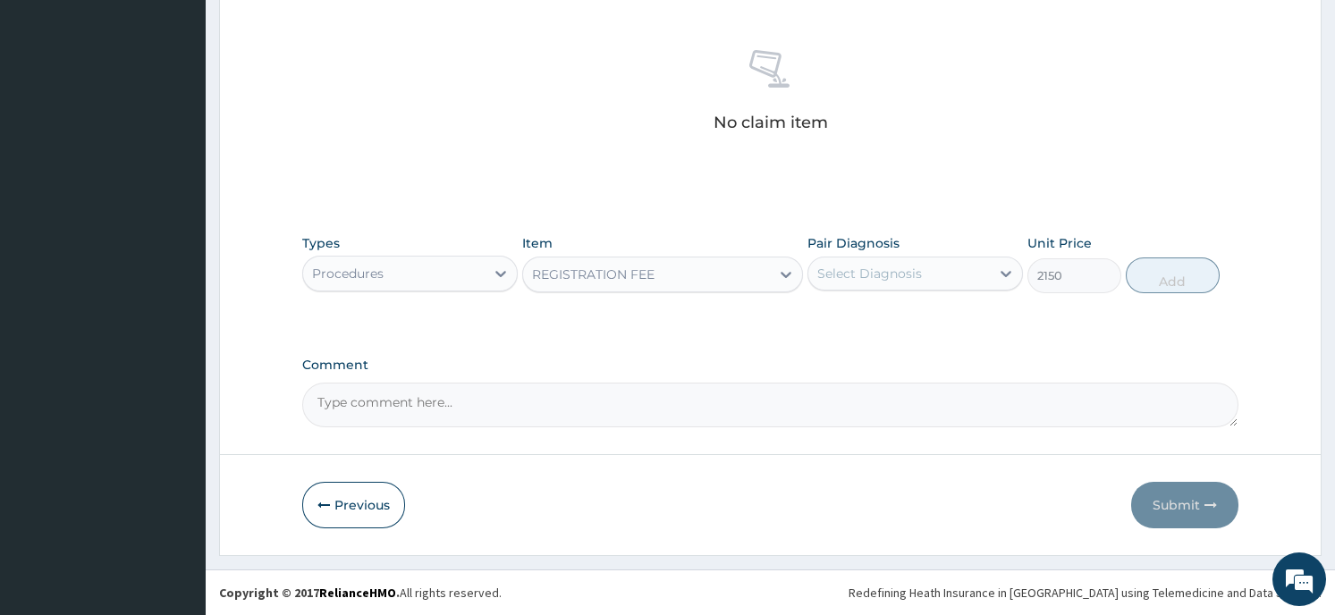
type input "2150"
click at [913, 274] on div "Select Diagnosis" at bounding box center [869, 274] width 105 height 18
drag, startPoint x: 913, startPoint y: 274, endPoint x: 916, endPoint y: 334, distance: 60.0
click at [916, 275] on div "Select Diagnosis" at bounding box center [869, 274] width 105 height 18
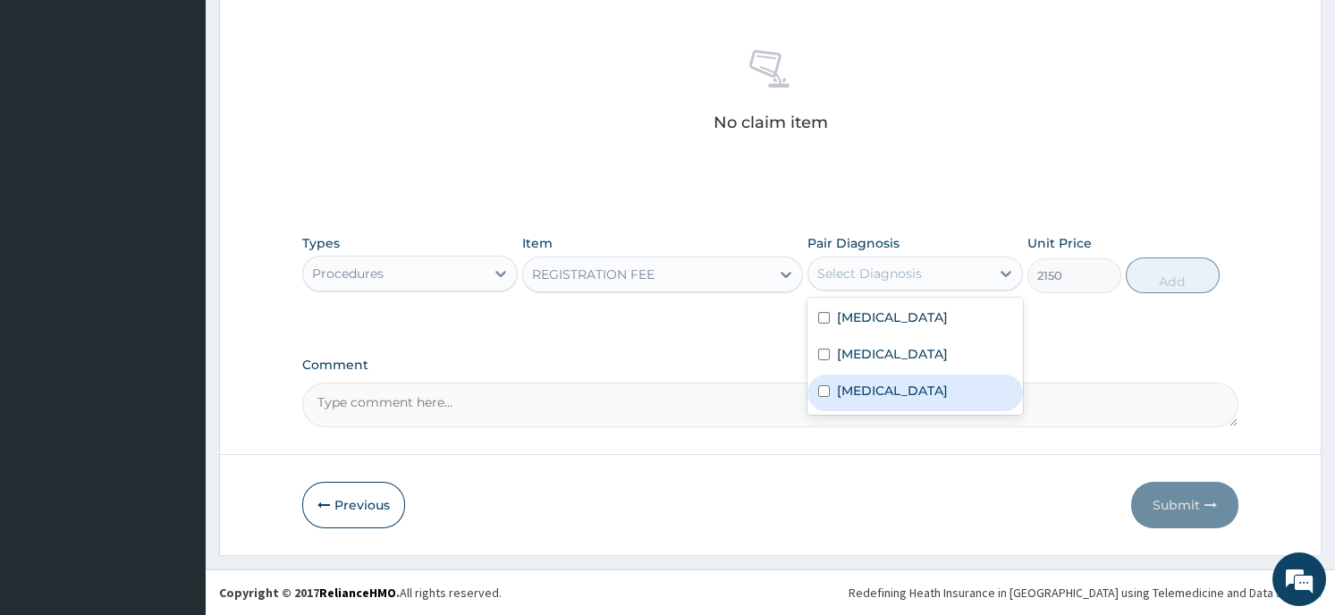
drag, startPoint x: 901, startPoint y: 353, endPoint x: 901, endPoint y: 393, distance: 40.2
click at [901, 393] on div "Sepsis" at bounding box center [916, 393] width 216 height 37
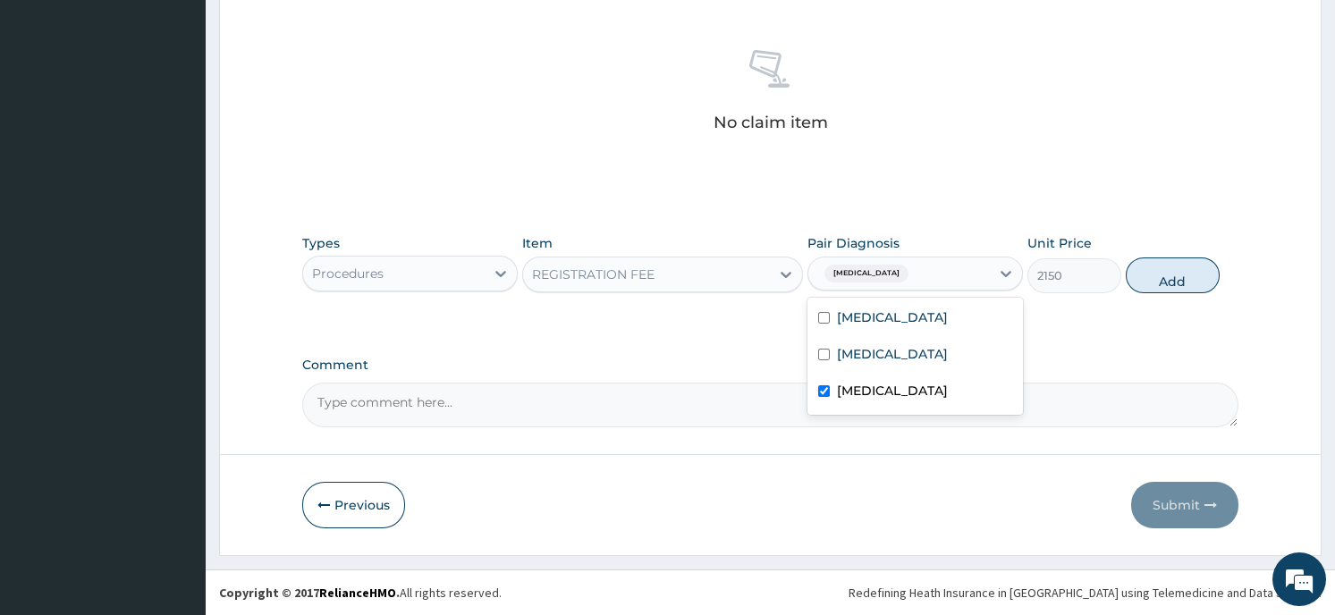
checkbox input "true"
drag, startPoint x: 901, startPoint y: 393, endPoint x: 852, endPoint y: 292, distance: 112.0
click at [852, 292] on div "Pair Diagnosis option Sepsis, selected. option Upper respiratory infection focu…" at bounding box center [916, 263] width 216 height 59
click at [948, 317] on label "Upper respiratory infection" at bounding box center [892, 318] width 111 height 18
checkbox input "true"
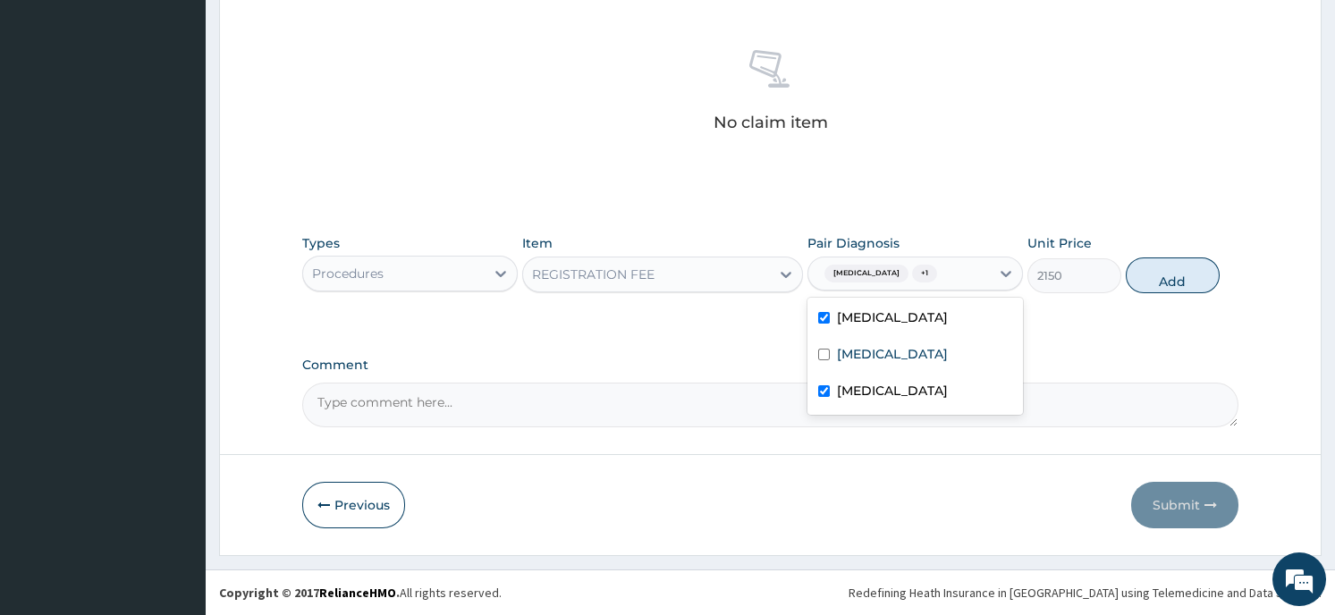
click at [1169, 274] on button "Add" at bounding box center [1173, 276] width 94 height 36
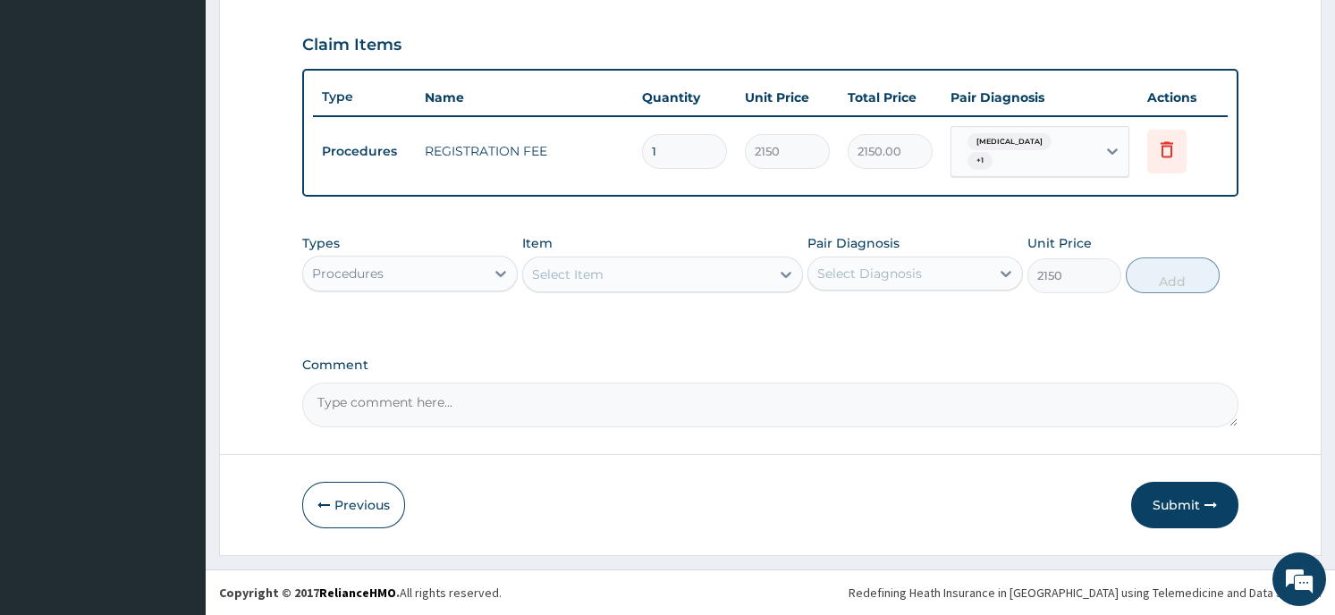
type input "0"
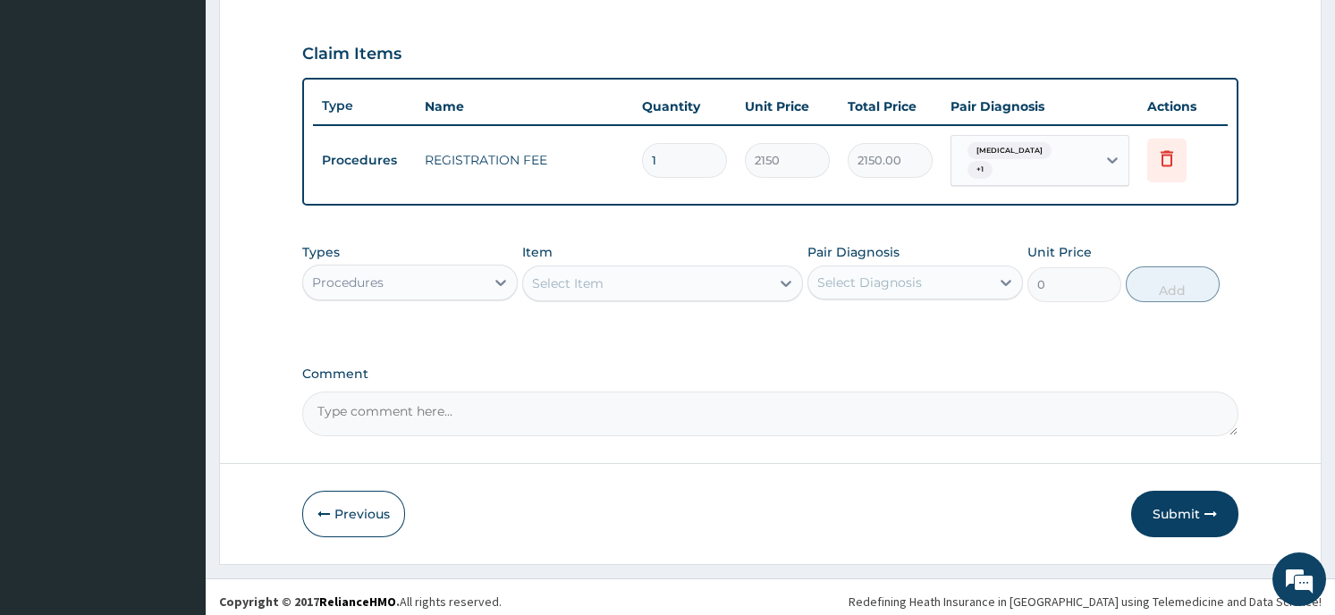
click at [630, 275] on div "Select Item" at bounding box center [646, 283] width 247 height 29
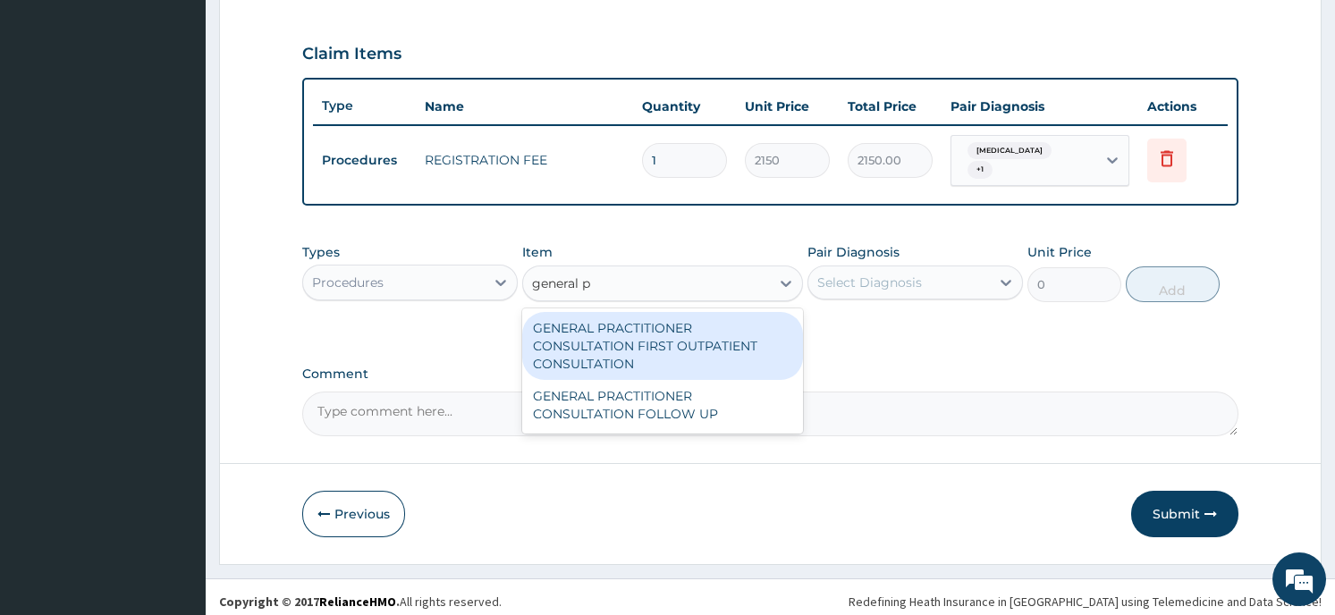
type input "general pr"
click at [553, 337] on div "GENERAL PRACTITIONER CONSULTATION FIRST OUTPATIENT CONSULTATION" at bounding box center [662, 346] width 281 height 68
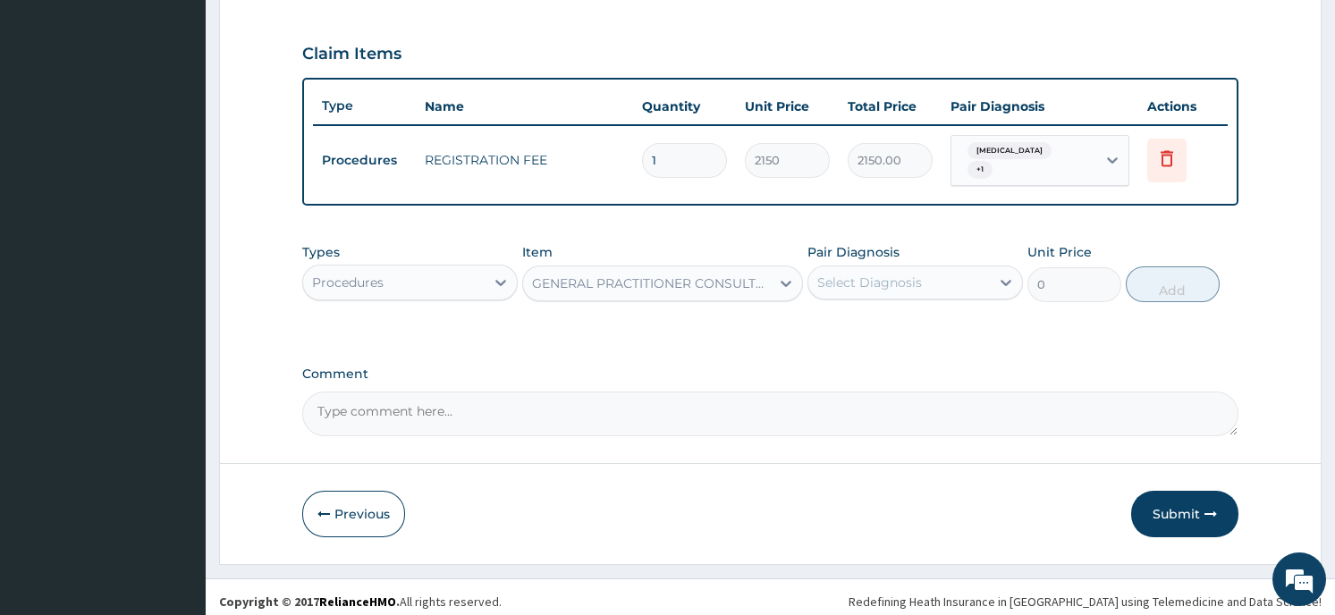
type input "3547.5"
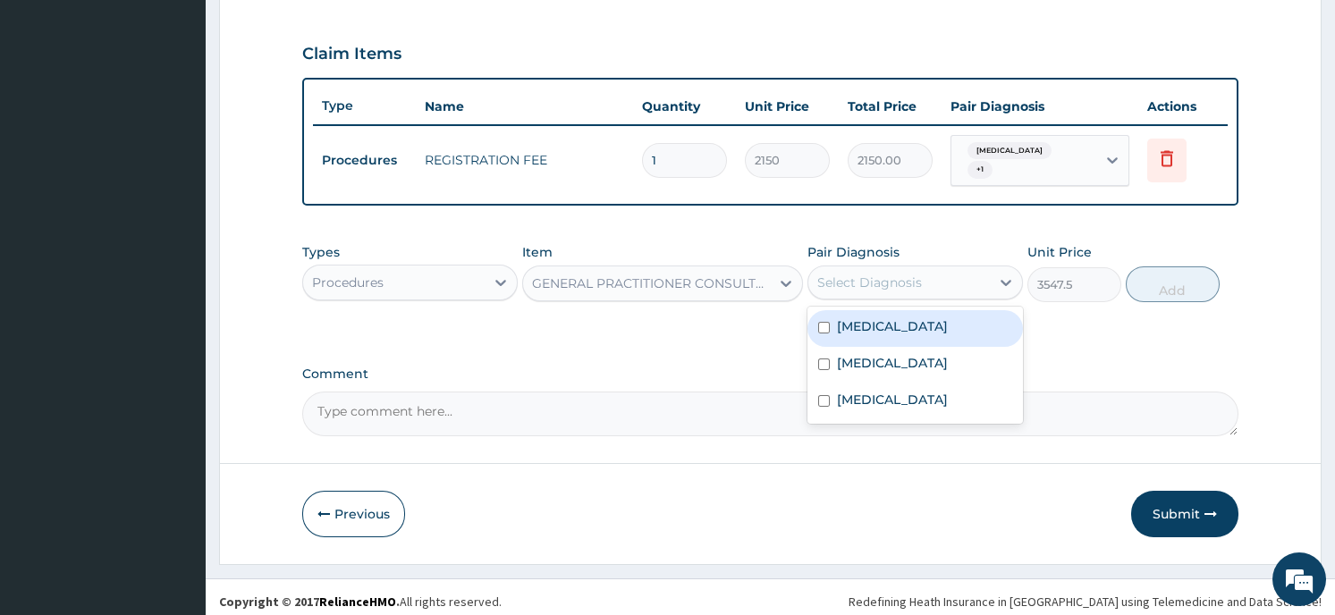
click at [915, 281] on div "Select Diagnosis" at bounding box center [869, 283] width 105 height 18
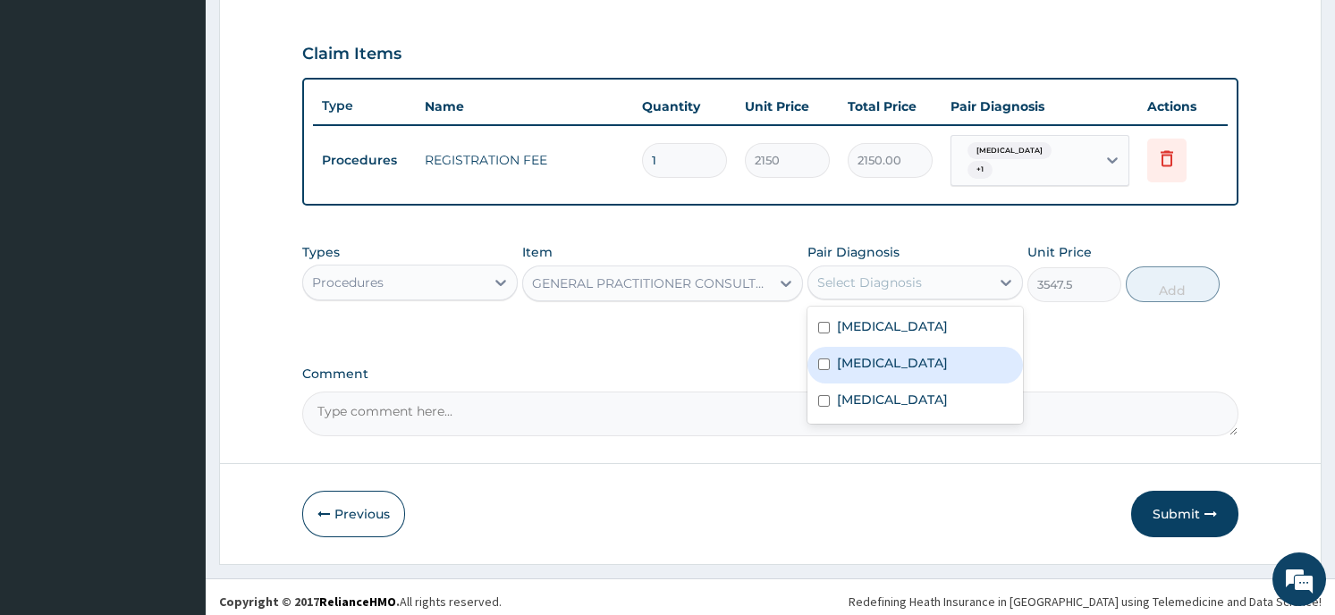
click at [912, 358] on label "Falciparum malaria" at bounding box center [892, 363] width 111 height 18
checkbox input "true"
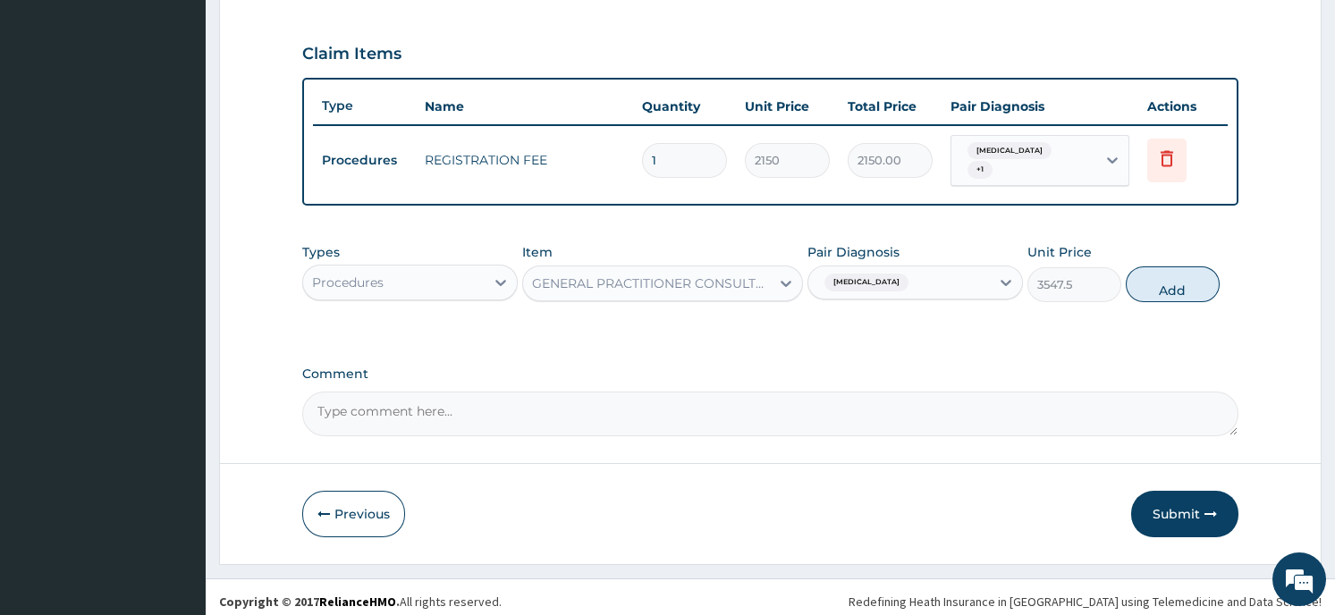
click at [1167, 277] on button "Add" at bounding box center [1173, 285] width 94 height 36
type input "0"
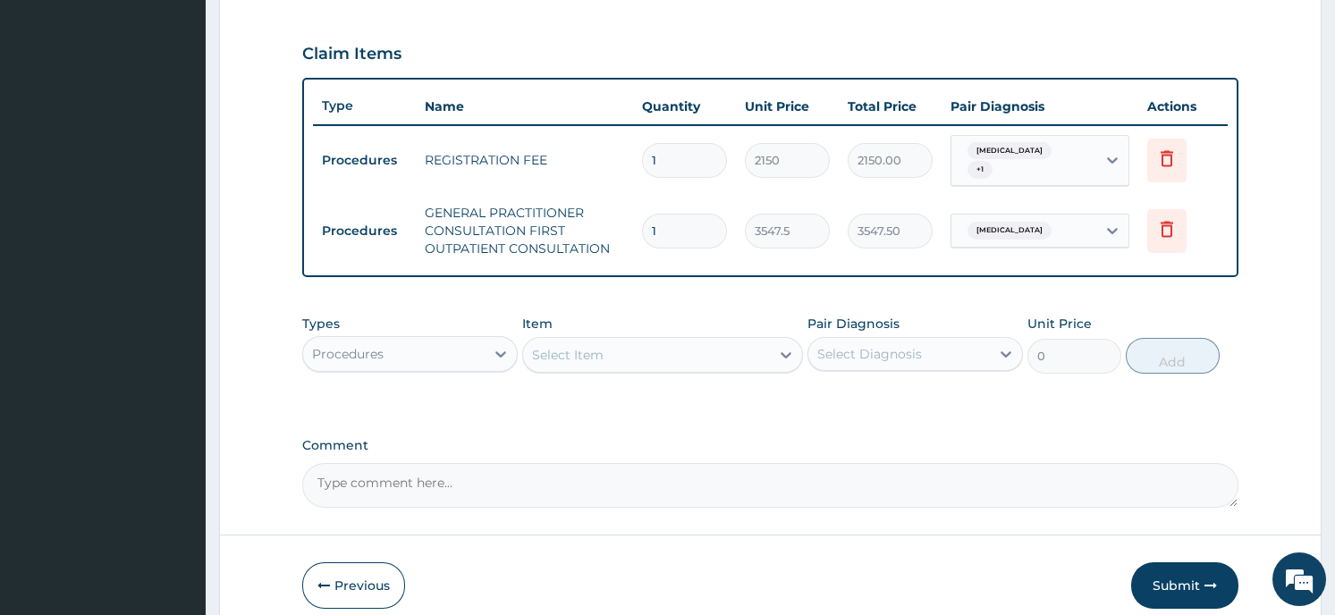
click at [433, 351] on div "Procedures" at bounding box center [394, 354] width 182 height 29
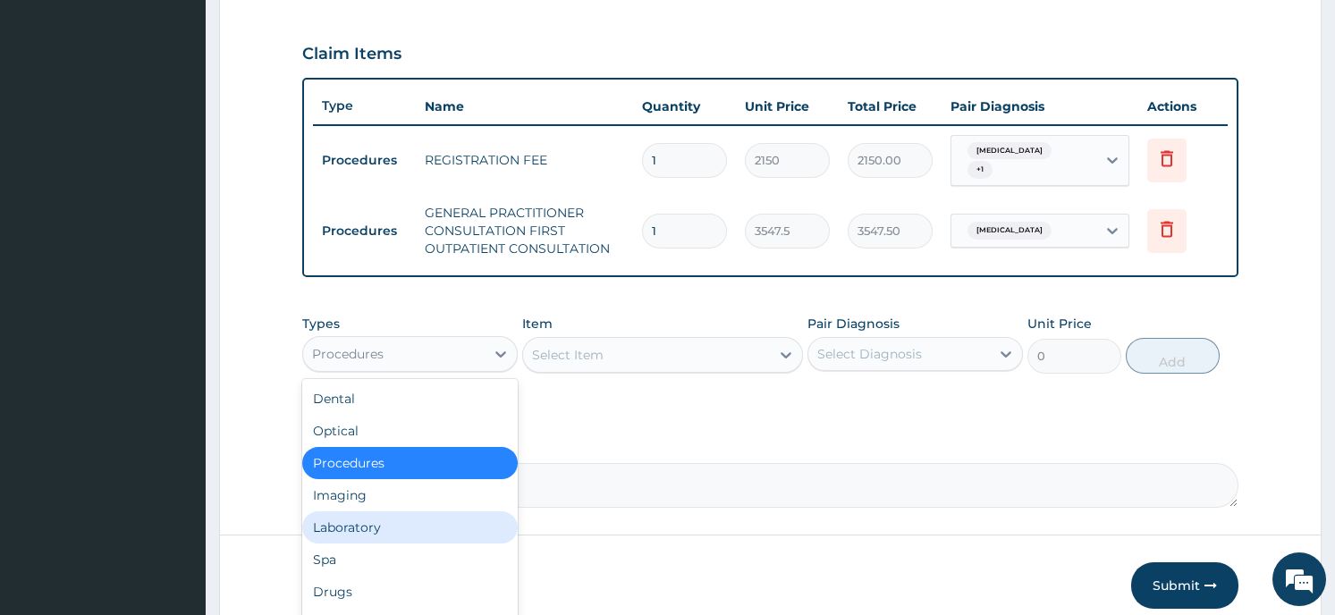
click at [392, 512] on div "Laboratory" at bounding box center [410, 528] width 216 height 32
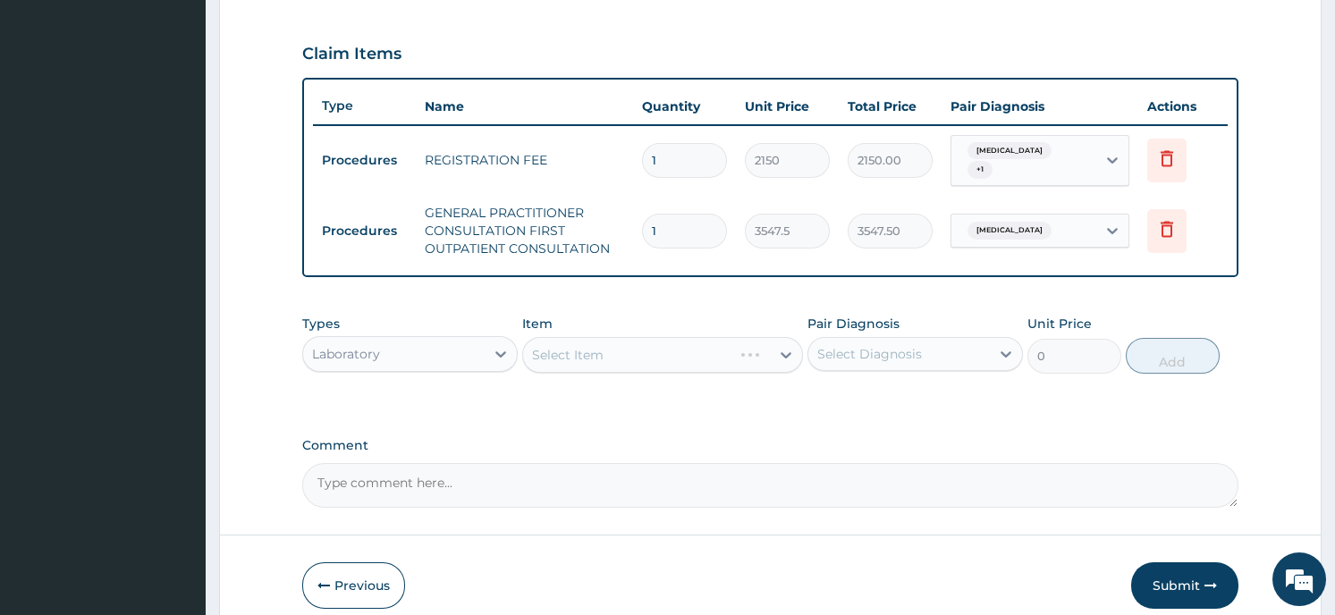
click at [642, 357] on div "Select Item" at bounding box center [662, 355] width 281 height 36
click at [744, 346] on div "Select Item" at bounding box center [662, 355] width 281 height 36
click at [761, 345] on div "Select Item" at bounding box center [646, 355] width 247 height 29
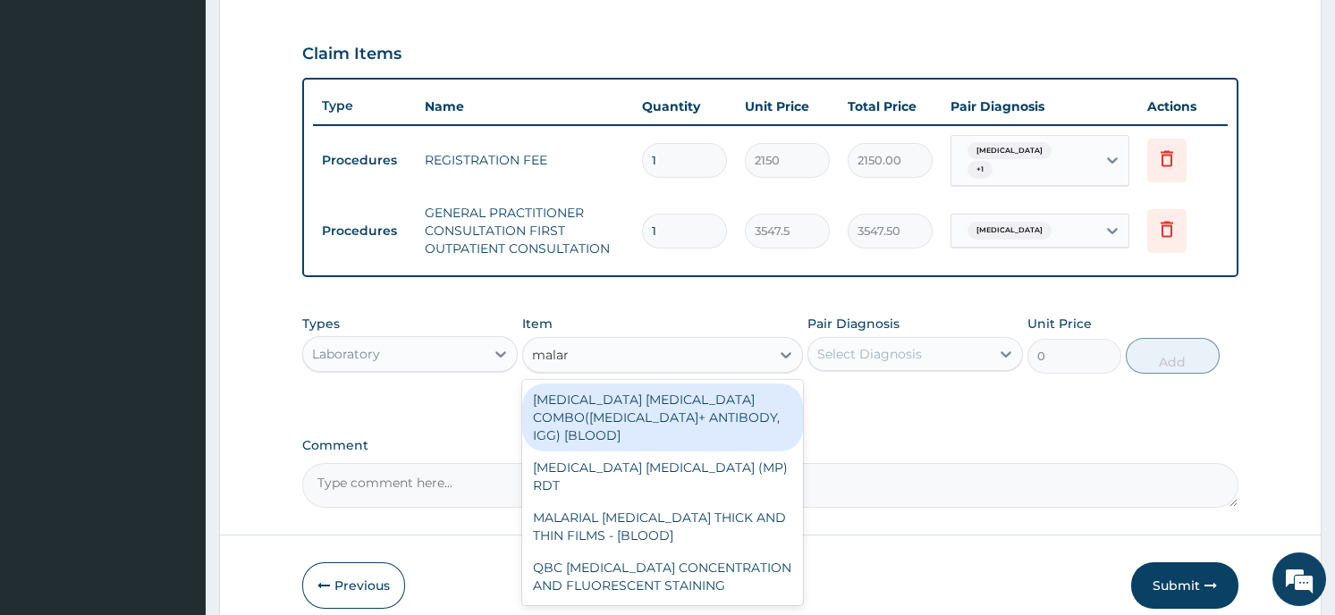
type input "malari"
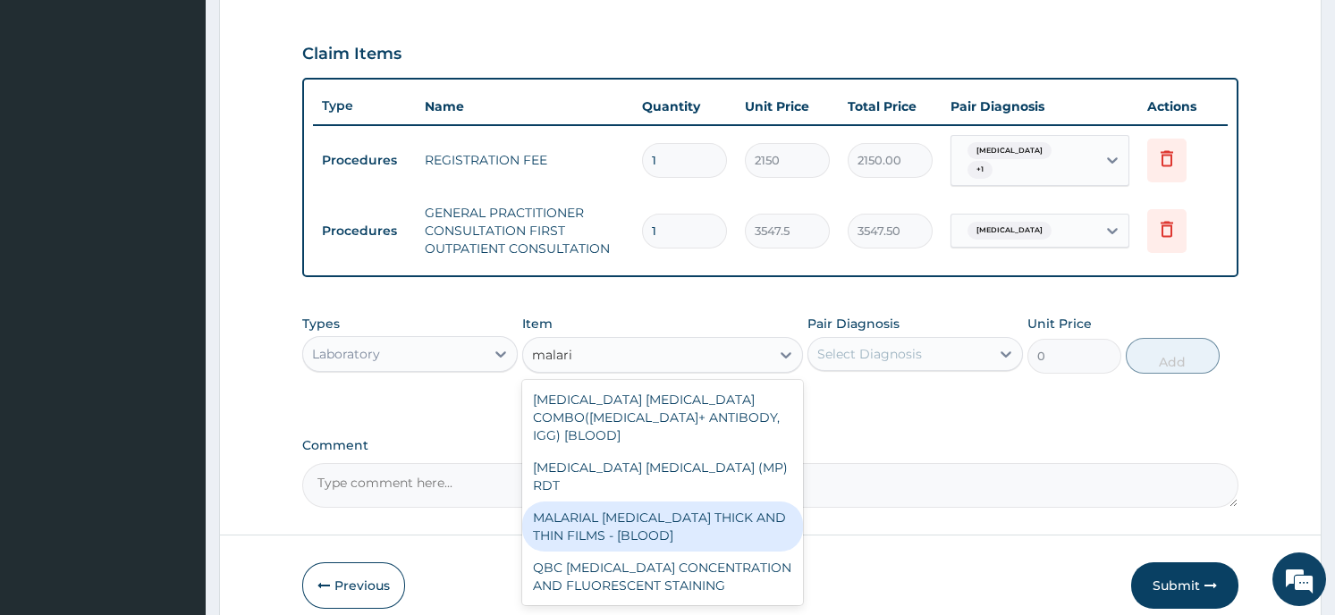
click at [734, 502] on div "MALARIAL PARASITE THICK AND THIN FILMS - [BLOOD]" at bounding box center [662, 527] width 281 height 50
type input "1612.5"
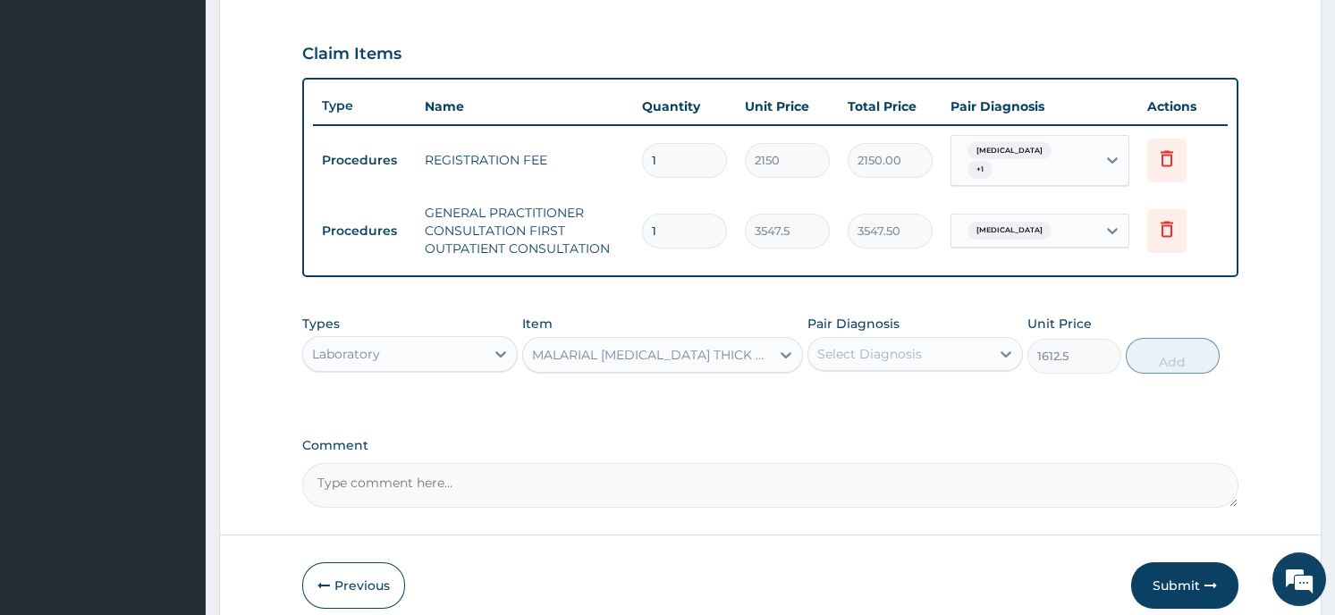
click at [924, 340] on div "Select Diagnosis" at bounding box center [899, 354] width 182 height 29
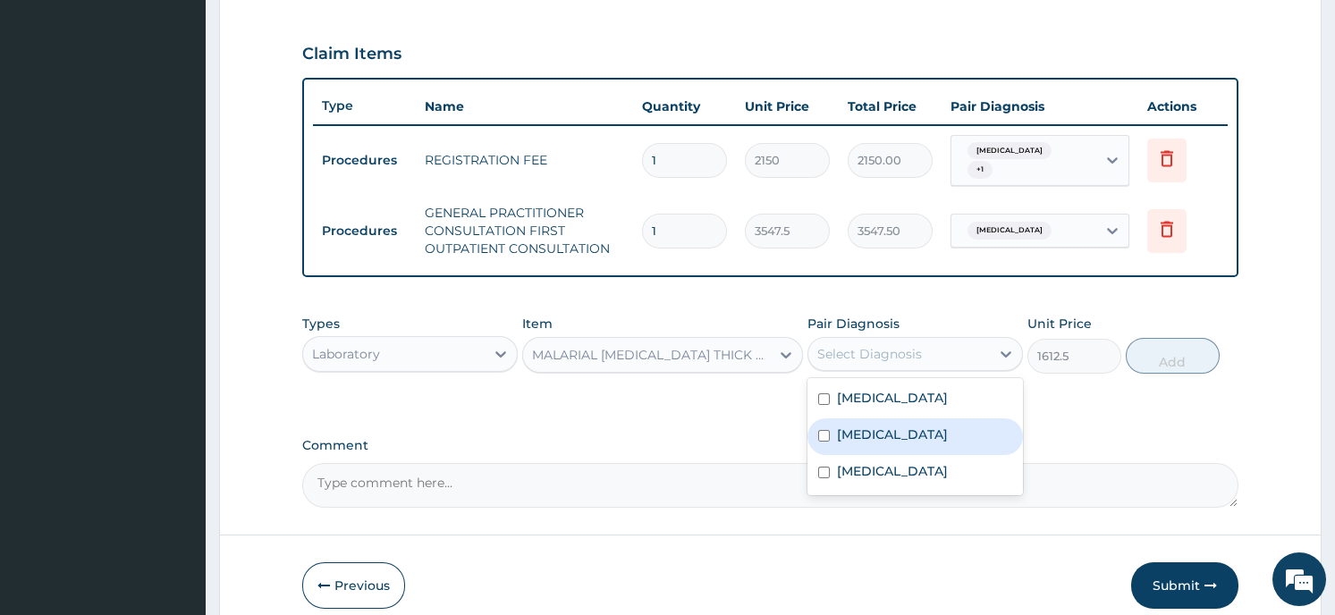
click at [915, 427] on label "Falciparum malaria" at bounding box center [892, 435] width 111 height 18
checkbox input "true"
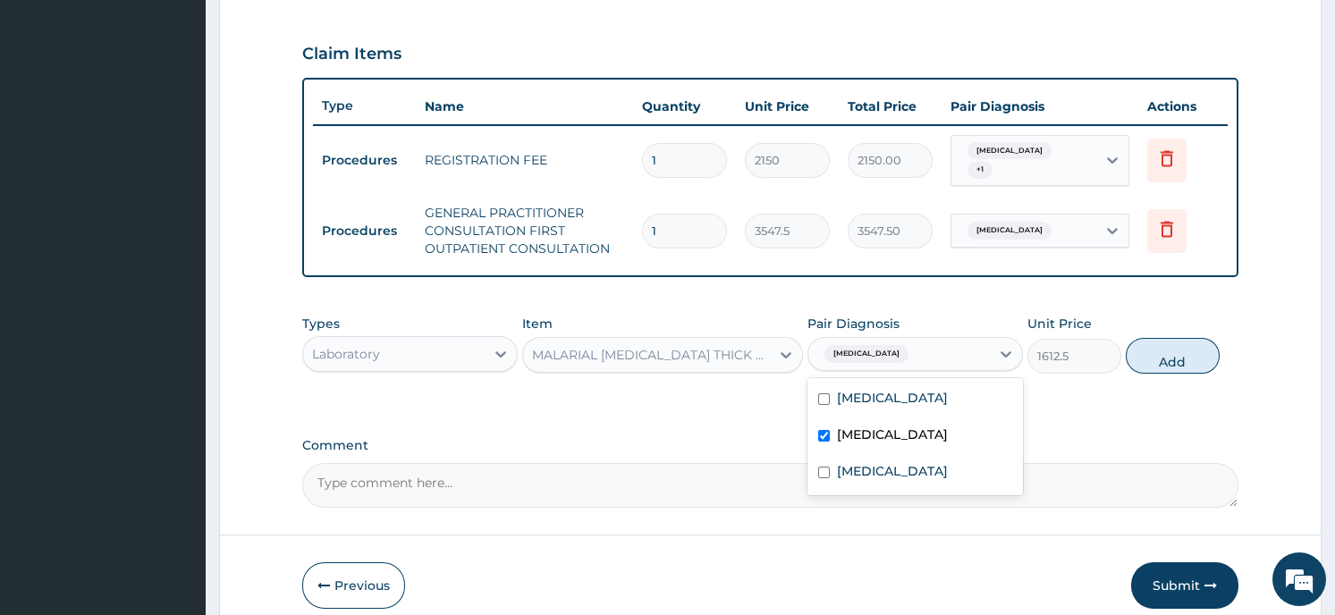
click at [1172, 348] on button "Add" at bounding box center [1173, 356] width 94 height 36
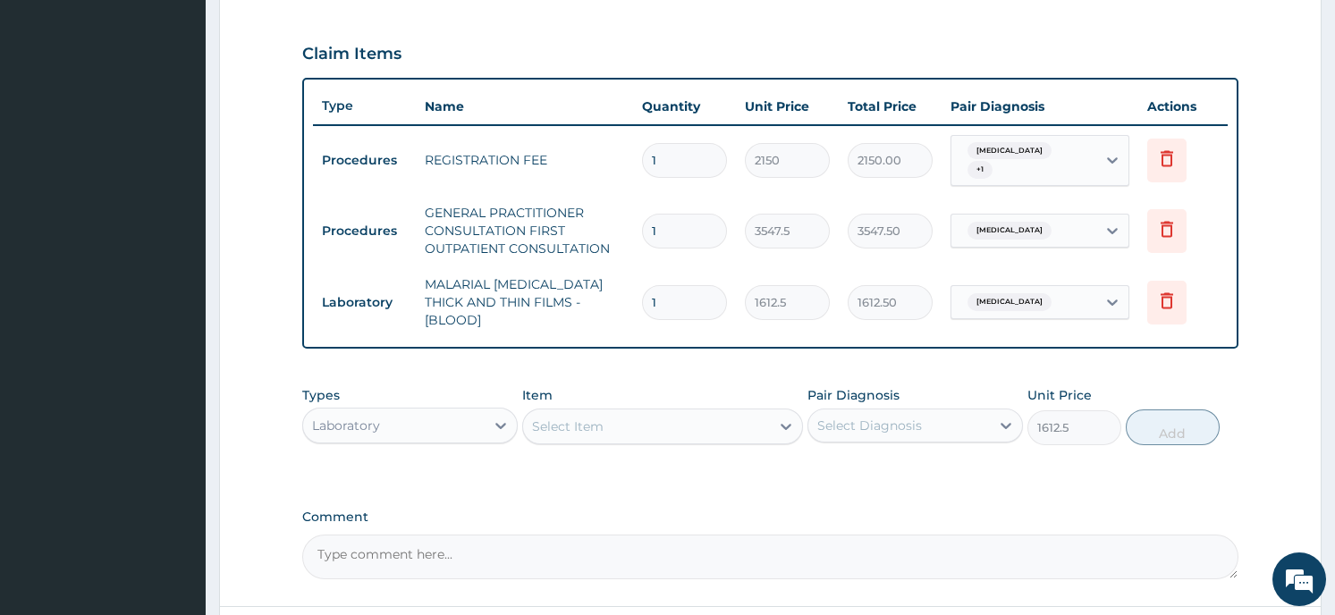
type input "0"
click at [599, 418] on div "Select Item" at bounding box center [568, 427] width 72 height 18
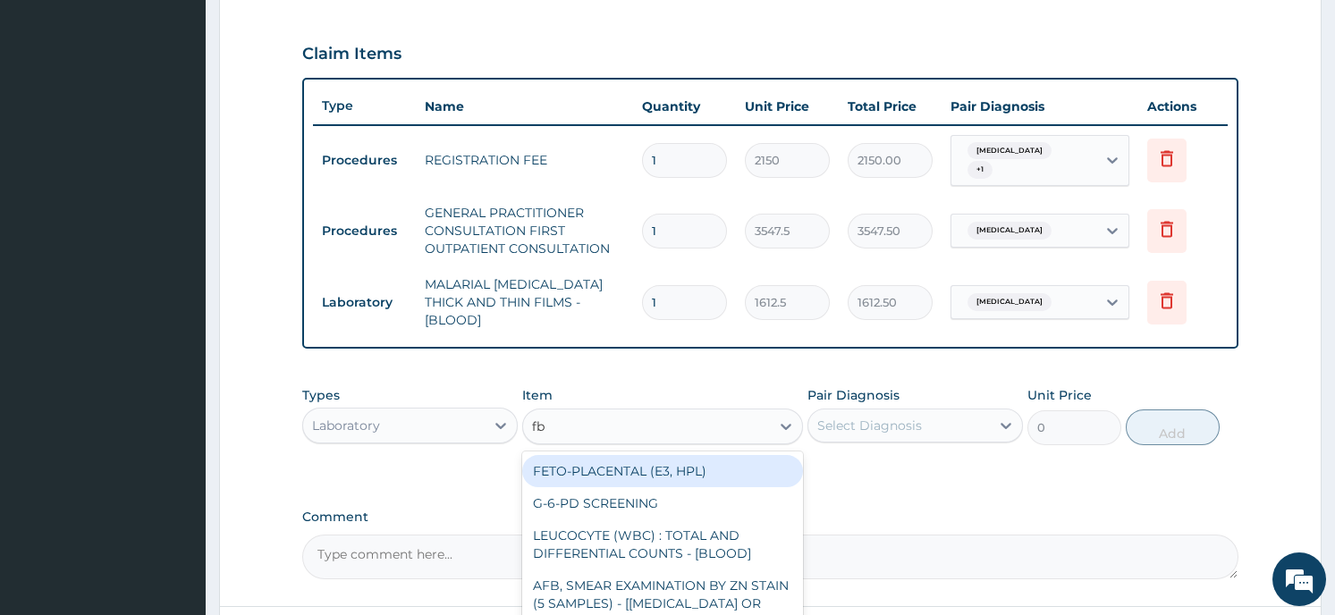
type input "fbc"
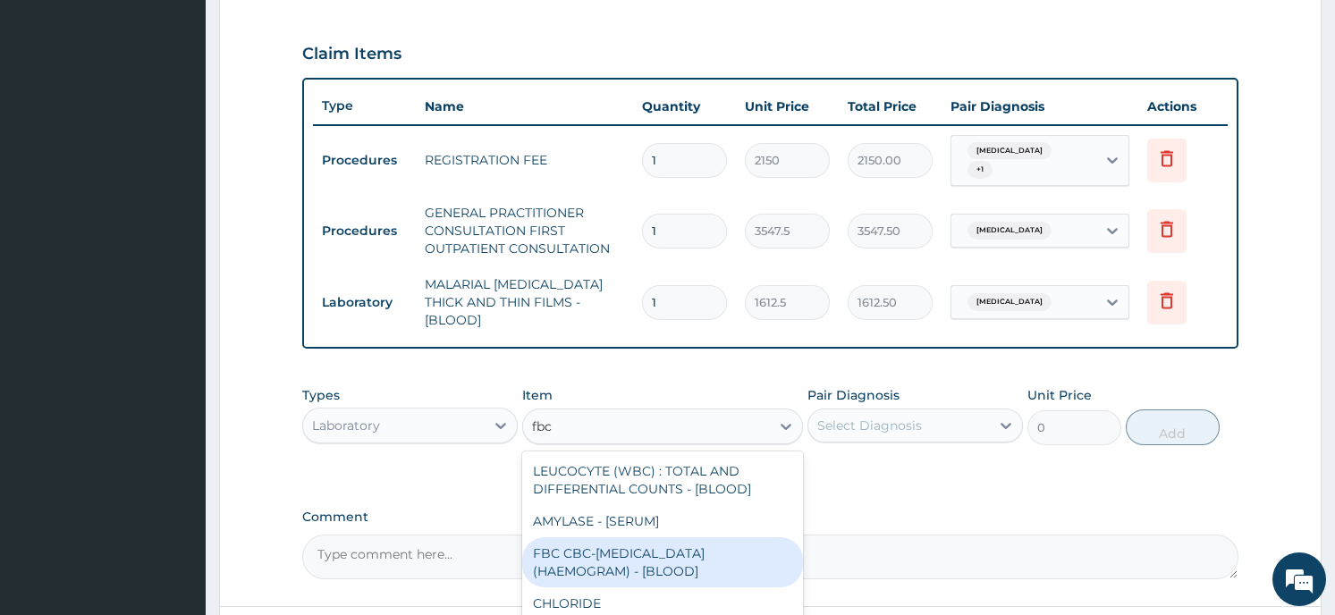
click at [559, 540] on div "FBC CBC-COMPLETE BLOOD COUNT (HAEMOGRAM) - [BLOOD]" at bounding box center [662, 562] width 281 height 50
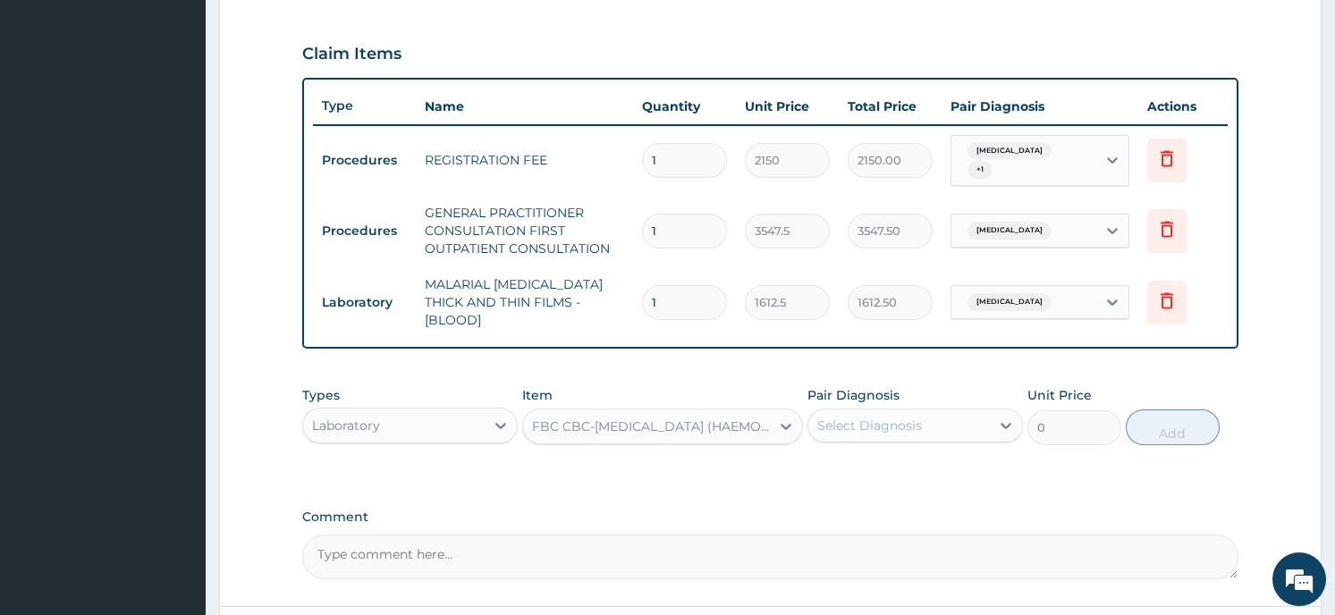
type input "4300"
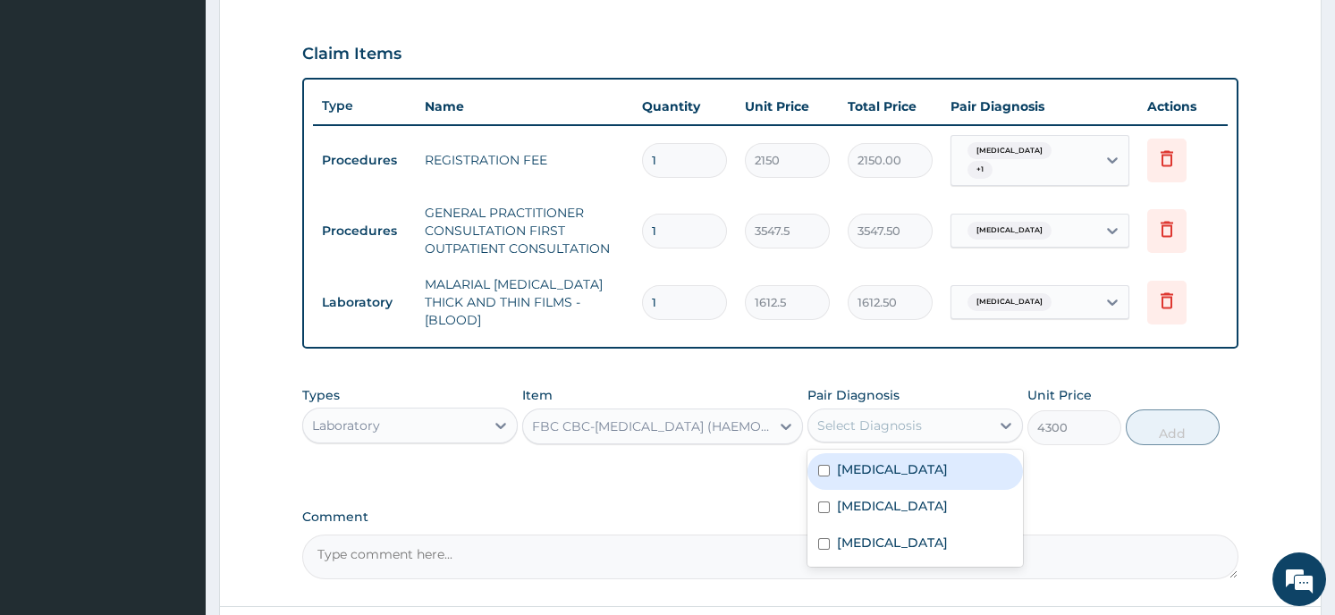
click at [879, 417] on div "Select Diagnosis" at bounding box center [869, 426] width 105 height 18
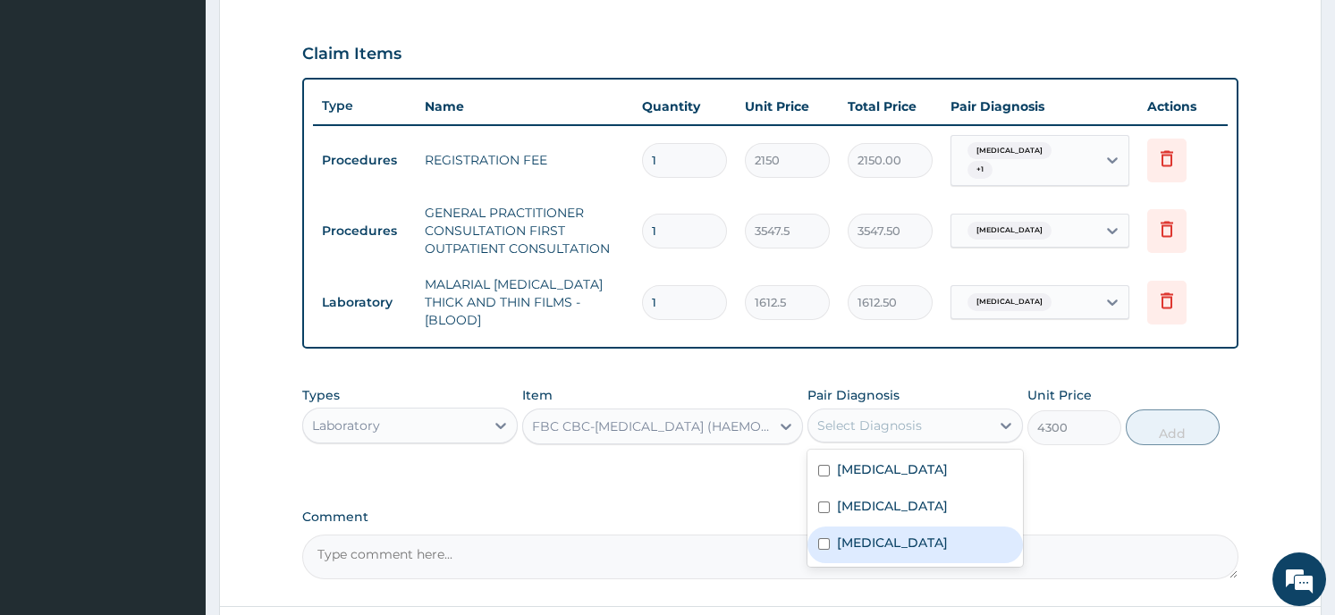
click at [862, 536] on div "Sepsis" at bounding box center [916, 545] width 216 height 37
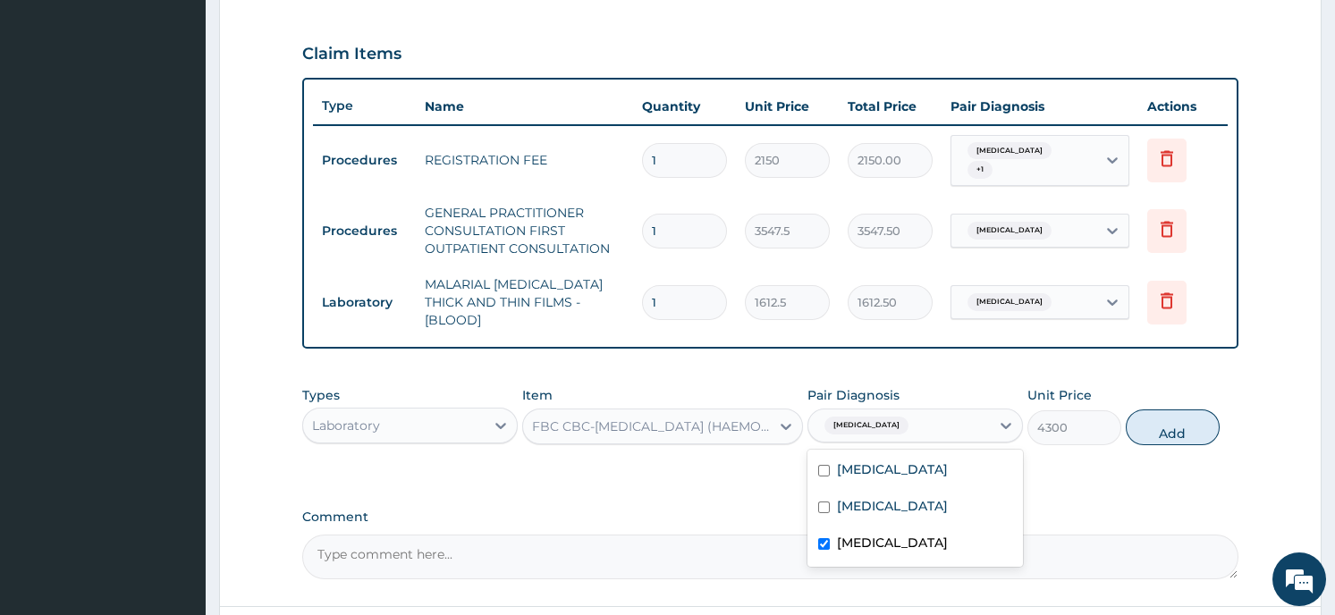
checkbox input "true"
click at [1172, 410] on button "Add" at bounding box center [1173, 428] width 94 height 36
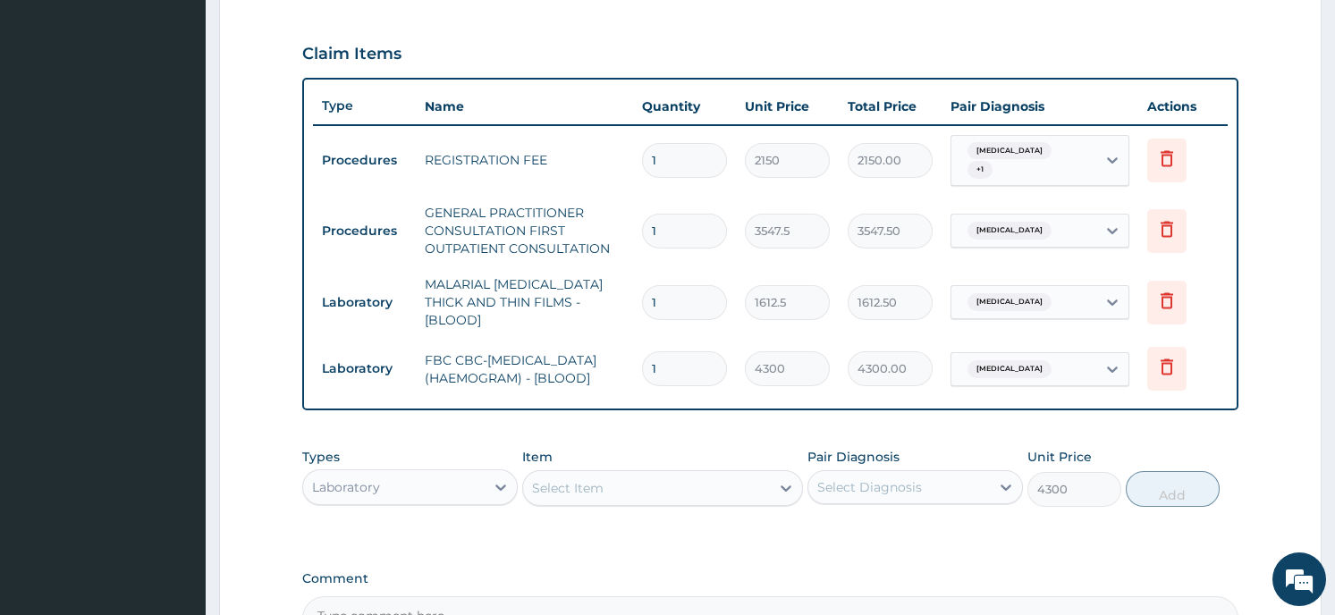
type input "0"
click at [401, 483] on div "Laboratory" at bounding box center [394, 487] width 182 height 29
click at [237, 483] on form "Step 2 of 2 PA Code / Prescription Code Enter Code(Secondary Care Only) Encount…" at bounding box center [770, 138] width 1103 height 1263
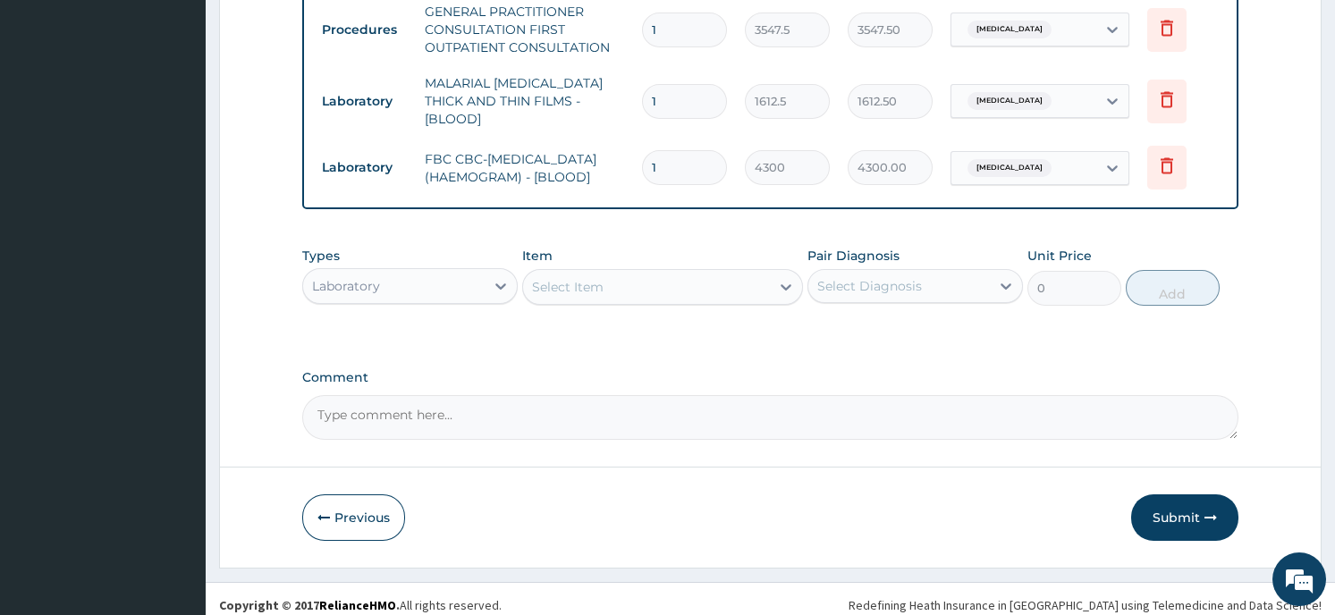
scroll to position [792, 0]
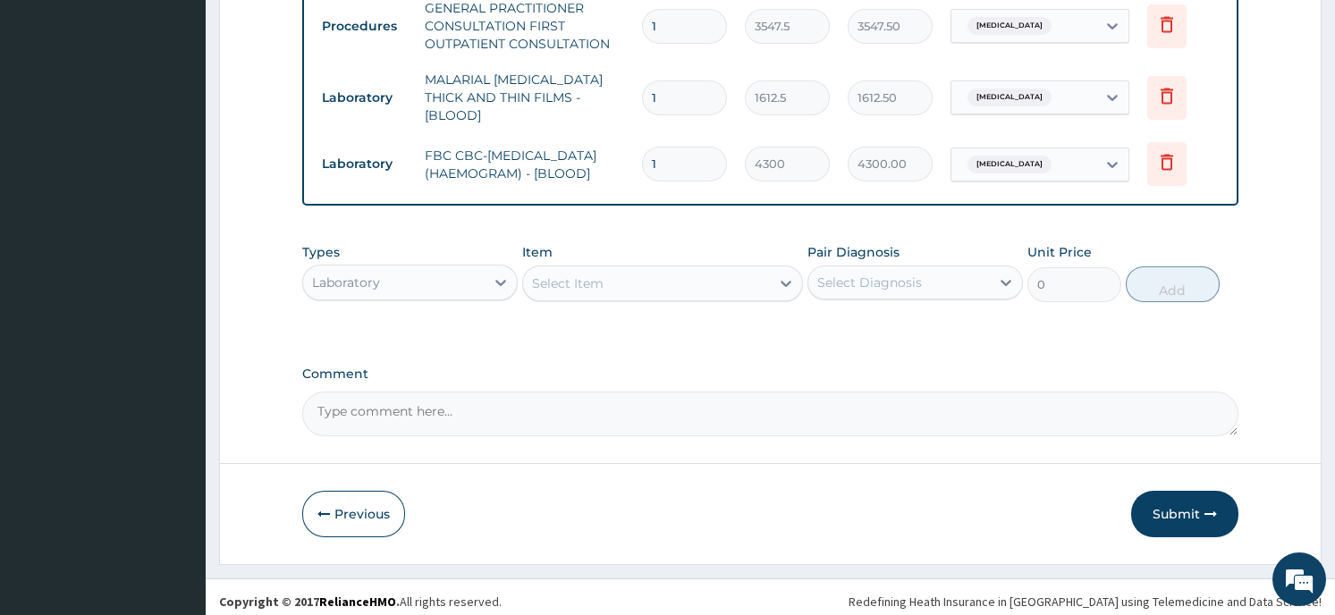
click at [399, 275] on div "Laboratory" at bounding box center [394, 282] width 182 height 29
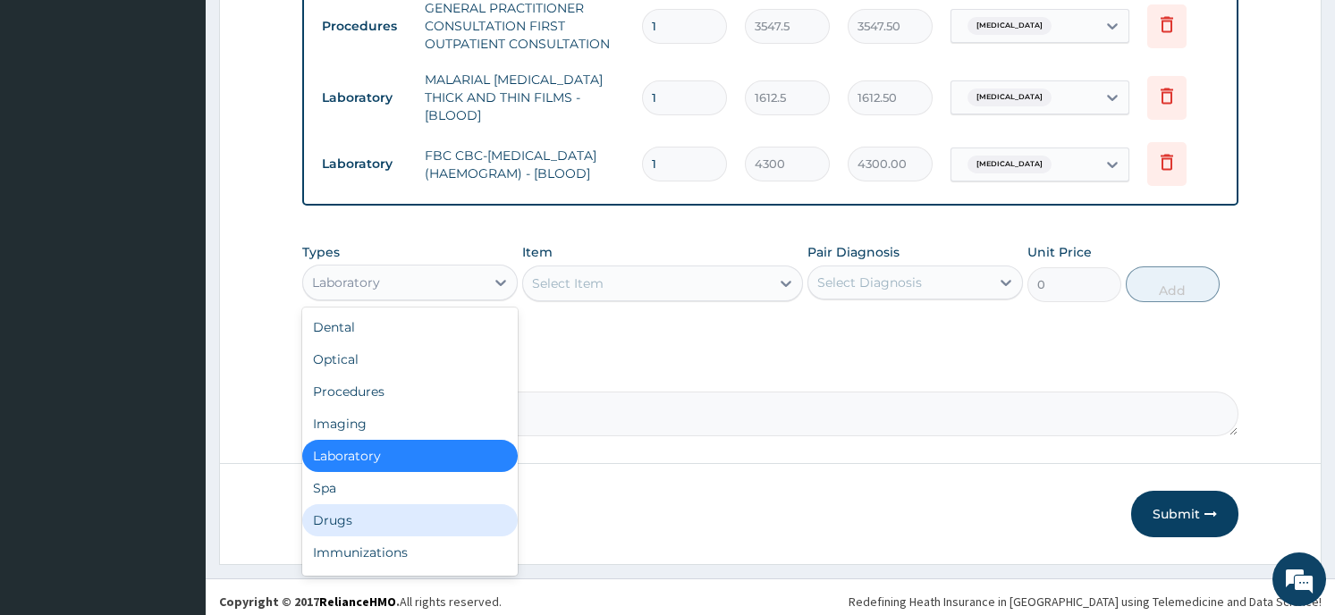
click at [345, 514] on div "Drugs" at bounding box center [410, 520] width 216 height 32
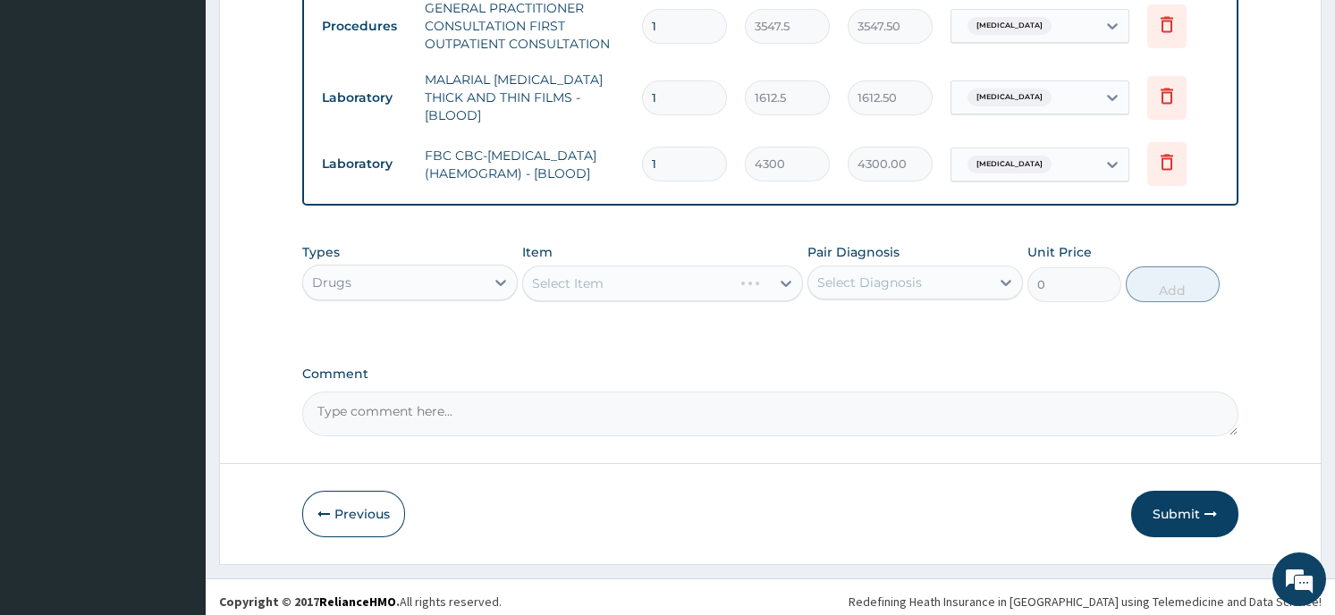
click at [560, 272] on div "Select Item" at bounding box center [662, 284] width 281 height 36
click at [775, 273] on div "Select Item" at bounding box center [662, 284] width 281 height 36
click at [767, 273] on div "Select Item" at bounding box center [646, 283] width 247 height 29
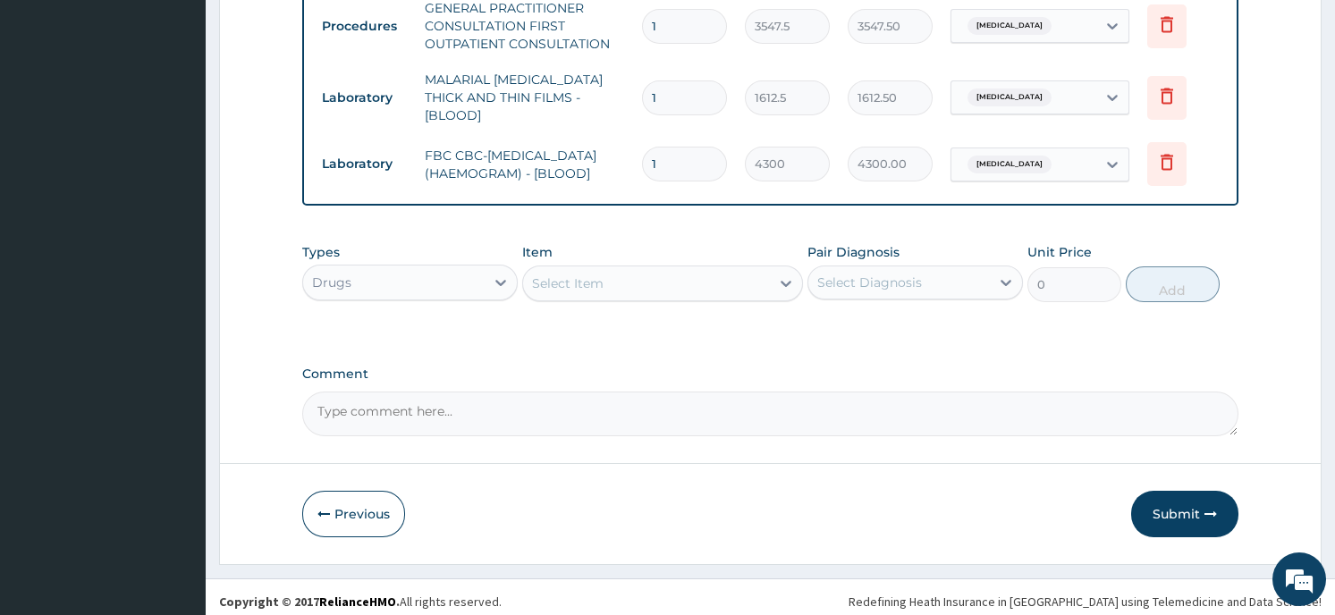
click at [767, 273] on div "Select Item" at bounding box center [646, 283] width 247 height 29
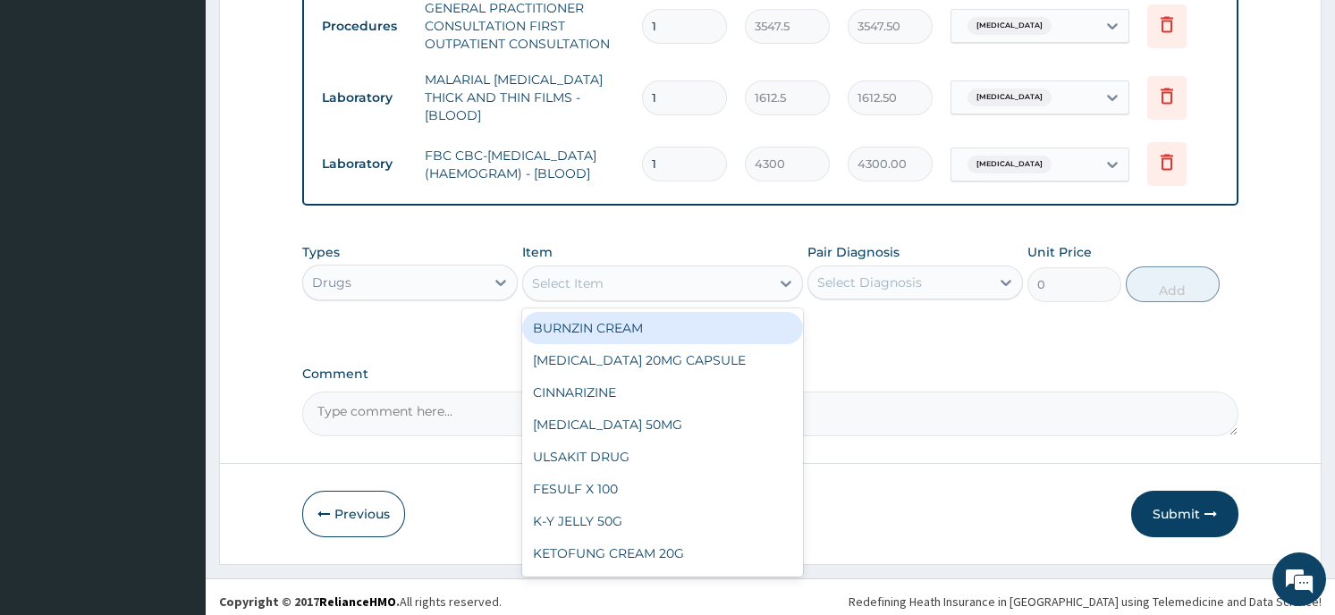
click at [791, 275] on icon at bounding box center [786, 284] width 18 height 18
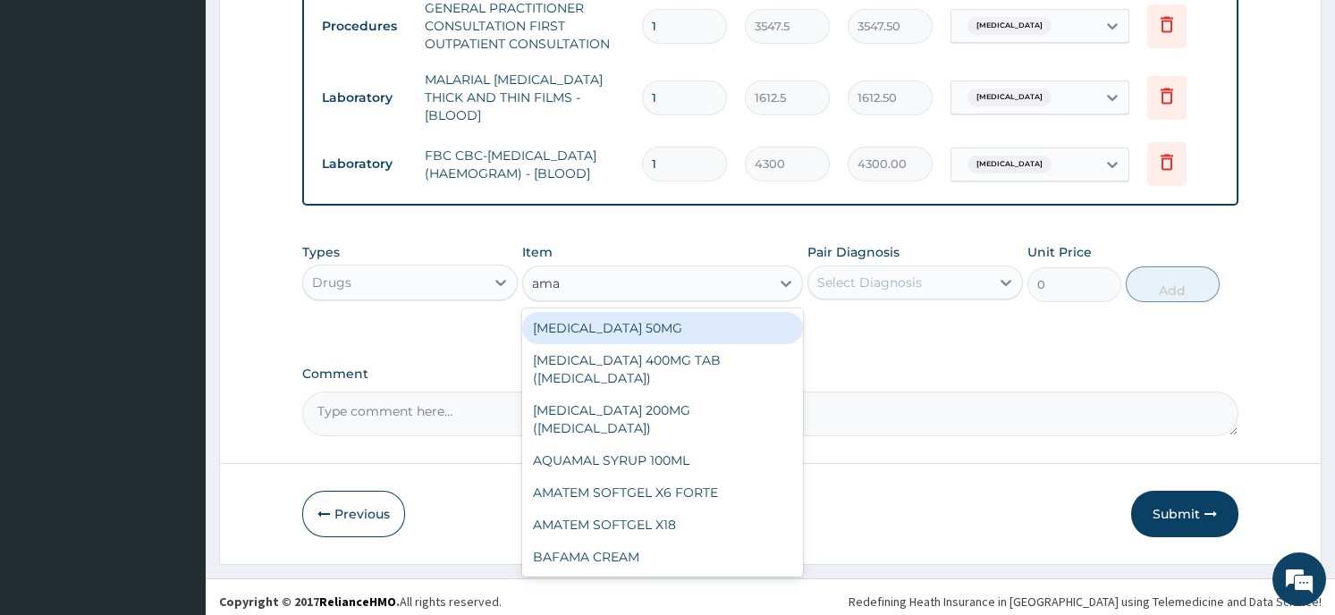
type input "amat"
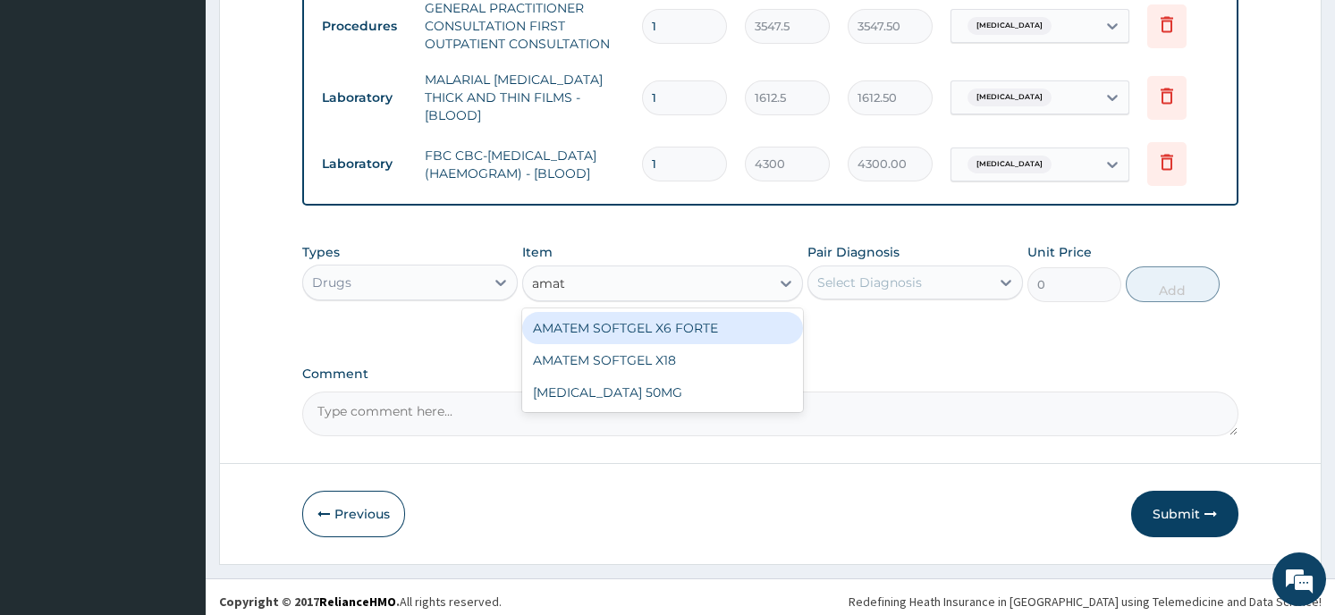
click at [701, 320] on div "AMATEM SOFTGEL X6 FORTE" at bounding box center [662, 328] width 281 height 32
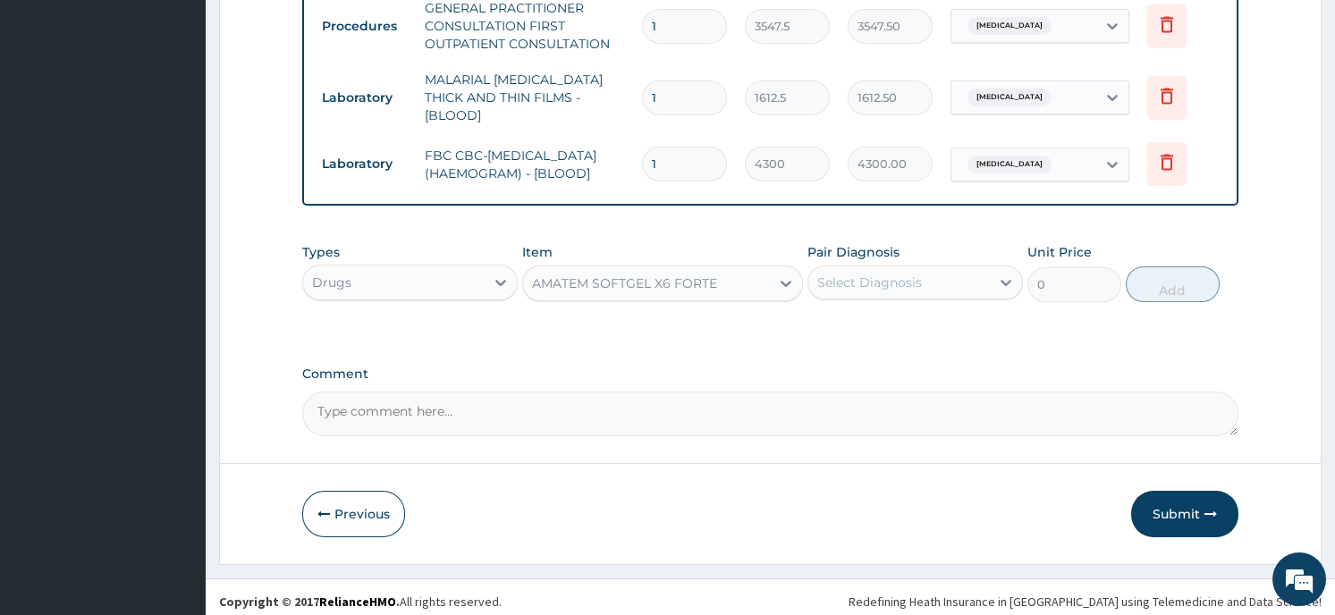
type input "430"
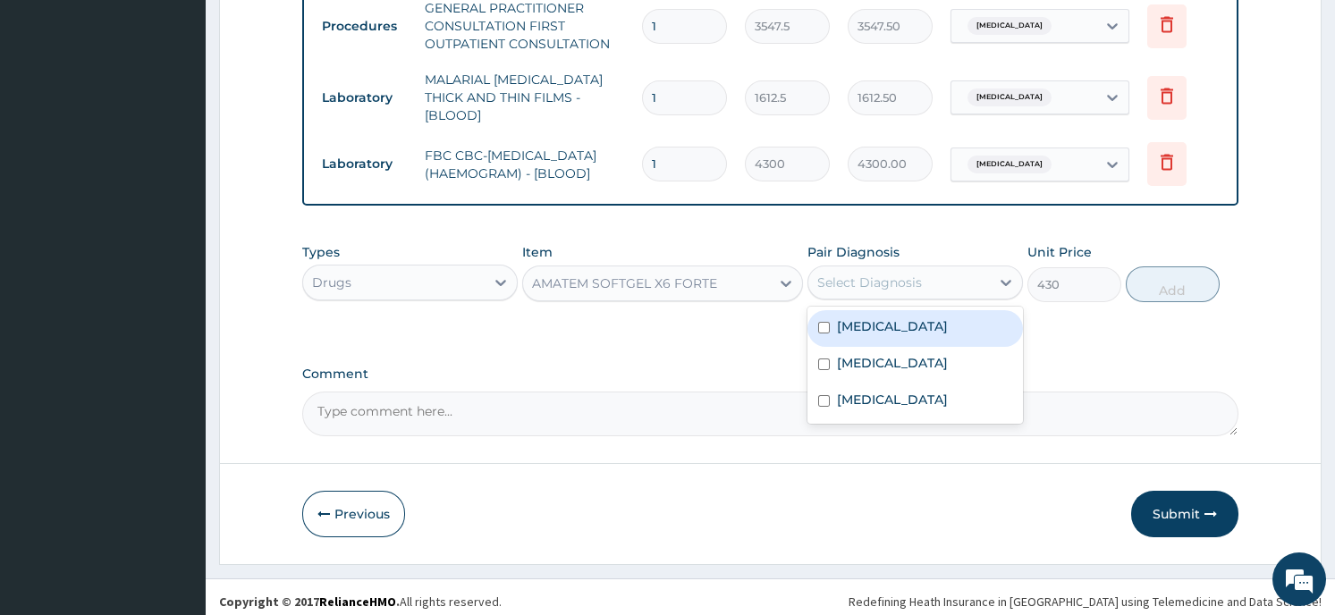
click at [925, 283] on div "Select Diagnosis" at bounding box center [899, 282] width 182 height 29
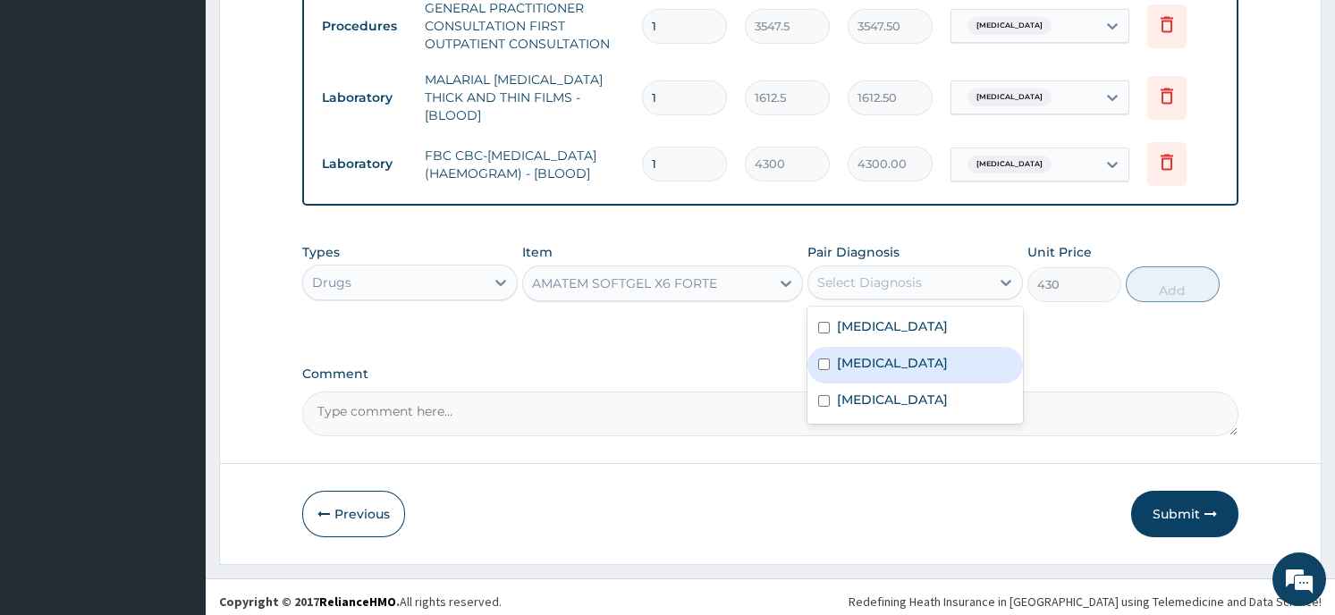
click at [905, 354] on label "Falciparum malaria" at bounding box center [892, 363] width 111 height 18
checkbox input "true"
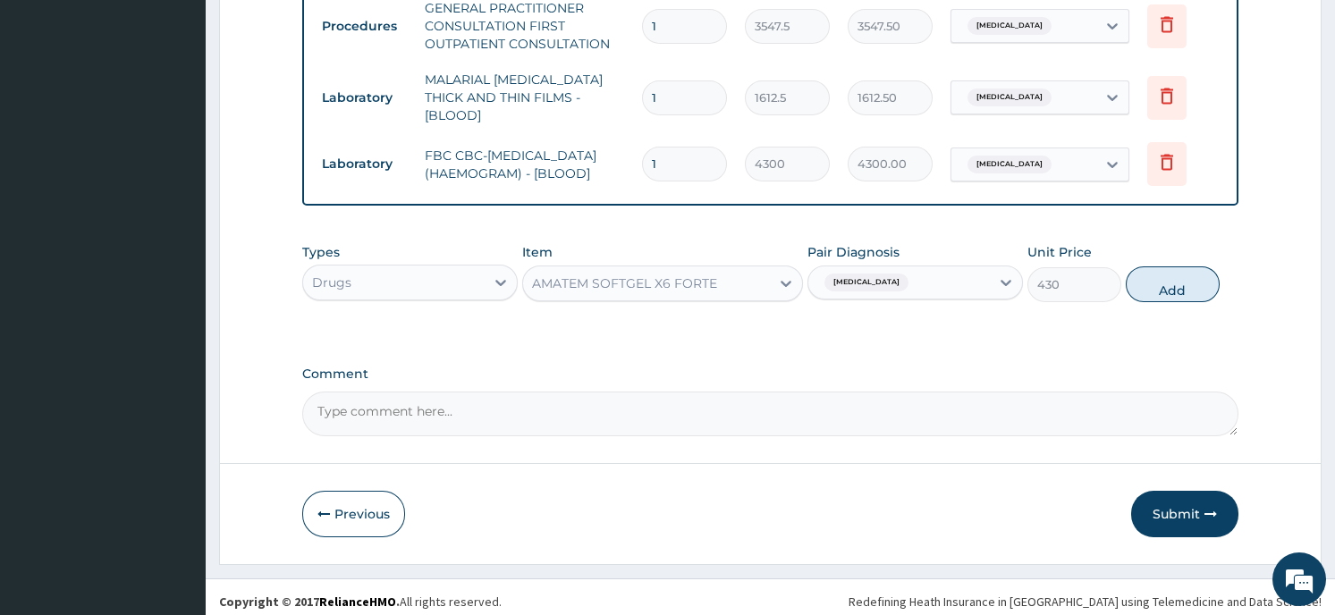
click at [1148, 270] on button "Add" at bounding box center [1173, 285] width 94 height 36
type input "0"
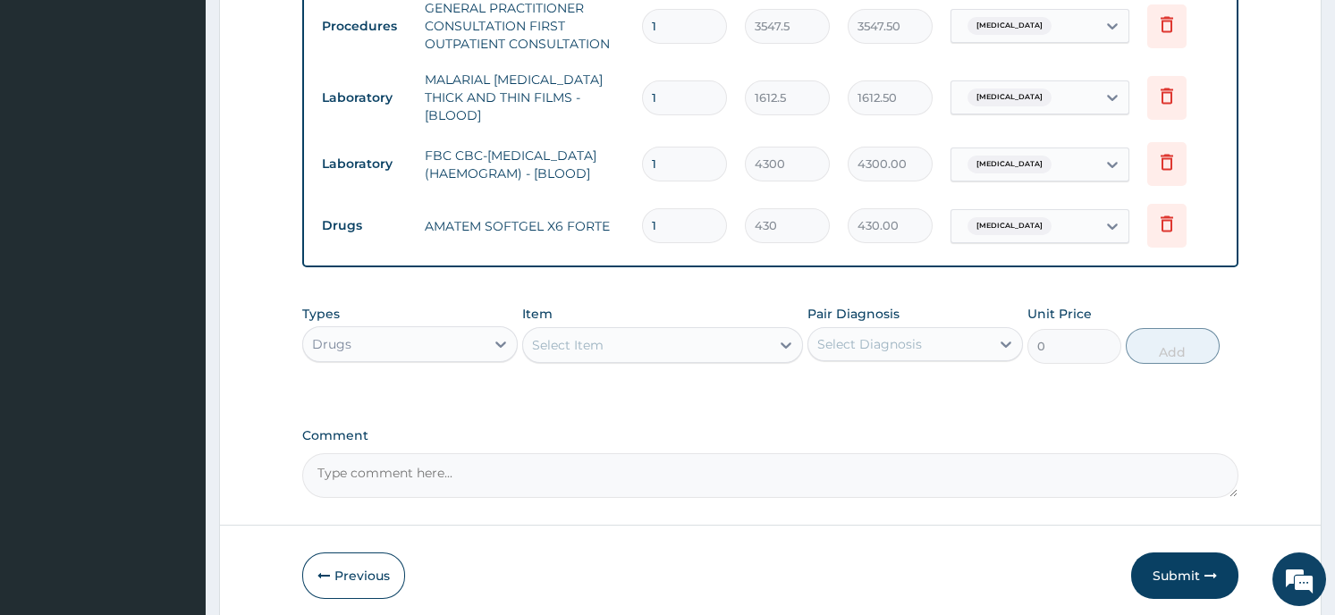
type input "0.00"
type input "6"
type input "2580.00"
type input "6"
click at [626, 332] on div "Select Item" at bounding box center [646, 345] width 247 height 29
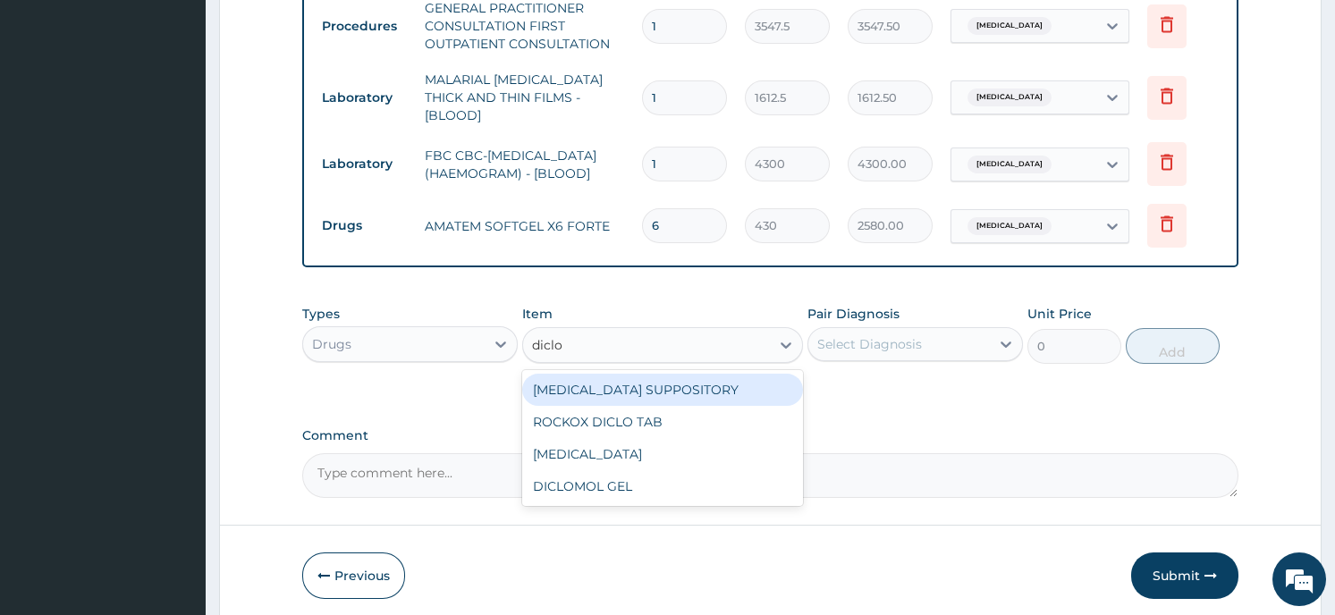
type input "diclof"
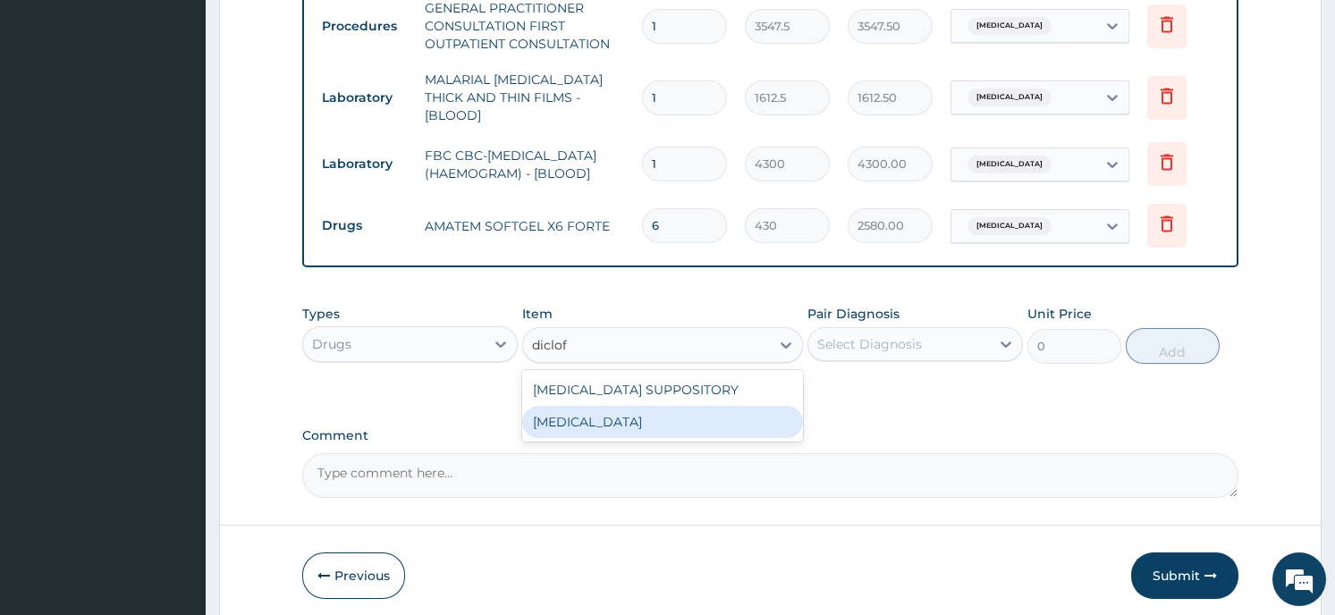
click at [613, 418] on div "DICLOFENAC" at bounding box center [662, 422] width 281 height 32
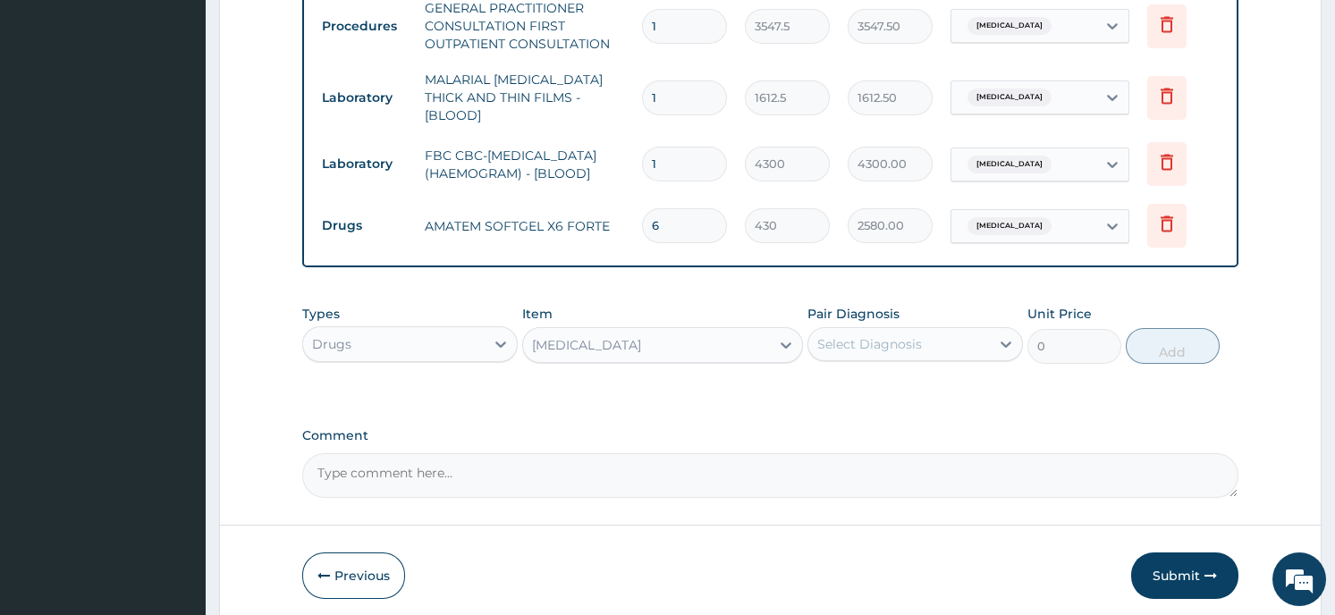
type input "322.5"
click at [943, 339] on div "Select Diagnosis" at bounding box center [899, 344] width 182 height 29
drag, startPoint x: 943, startPoint y: 339, endPoint x: 925, endPoint y: 351, distance: 22.6
click at [925, 351] on div "Select Diagnosis" at bounding box center [916, 344] width 216 height 34
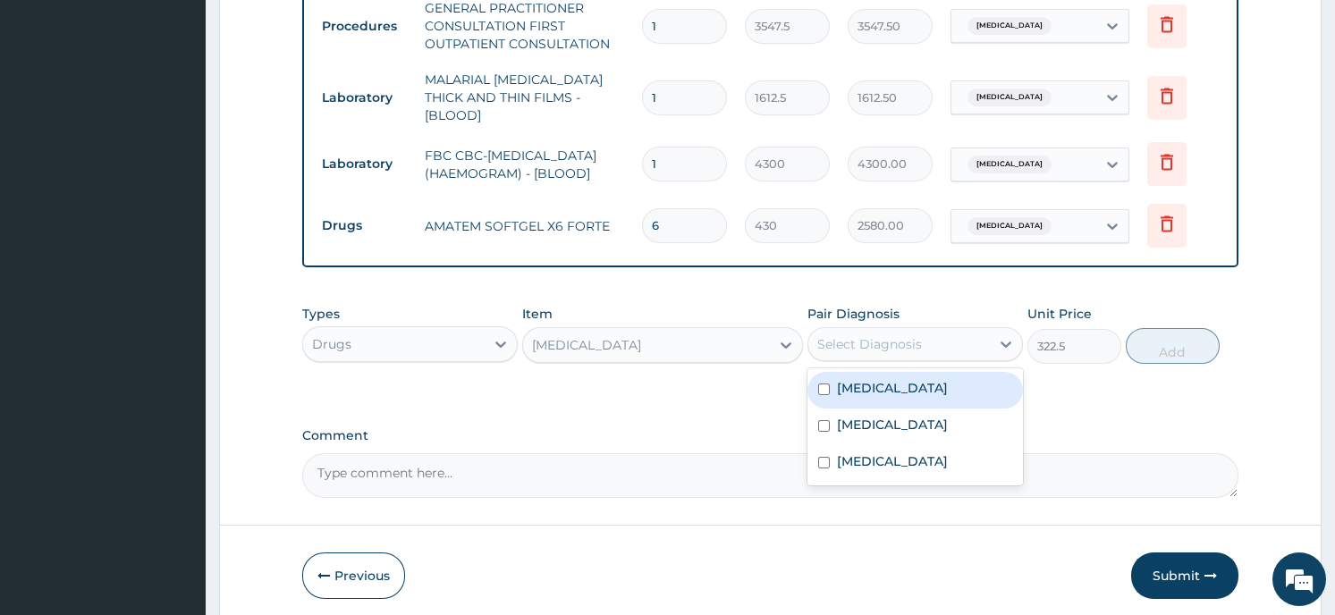
click at [923, 340] on div "Select Diagnosis" at bounding box center [899, 344] width 182 height 29
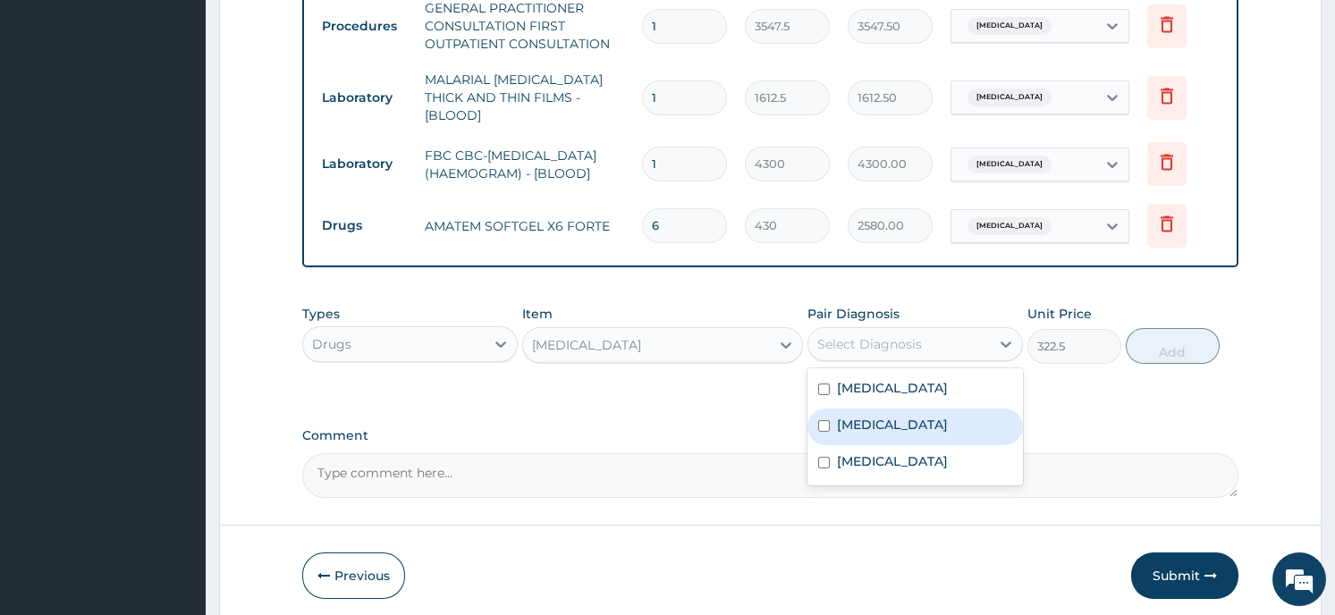
click at [893, 420] on label "Falciparum malaria" at bounding box center [892, 425] width 111 height 18
checkbox input "true"
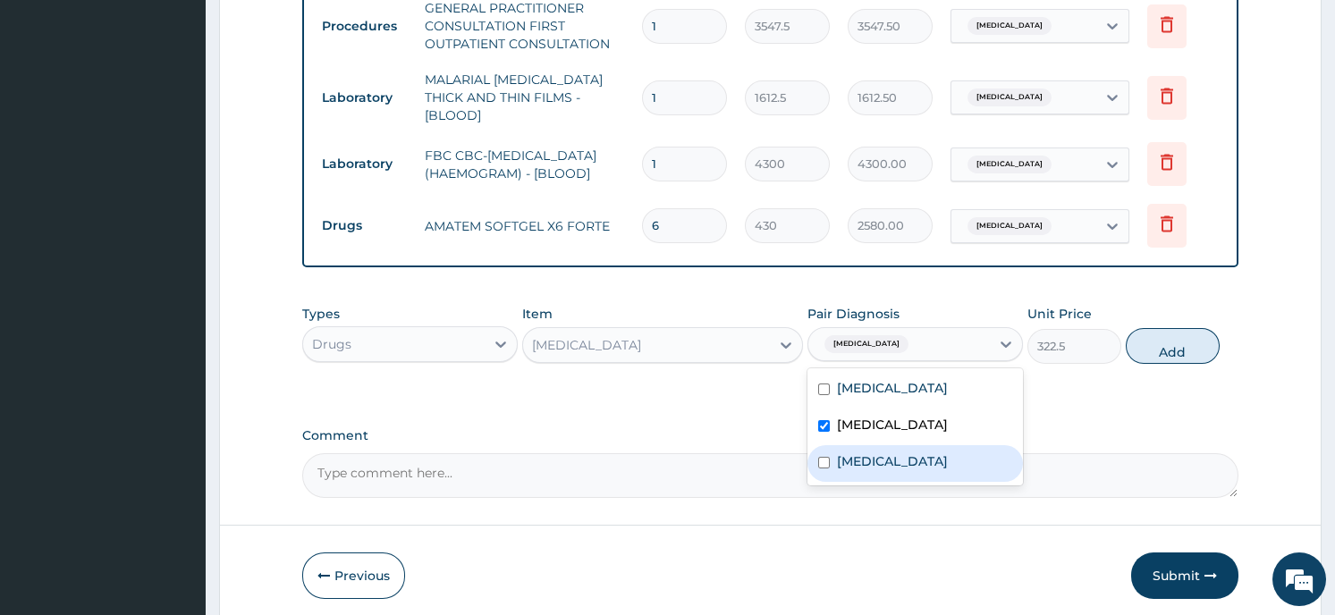
click at [878, 451] on div "Sepsis" at bounding box center [916, 463] width 216 height 37
checkbox input "true"
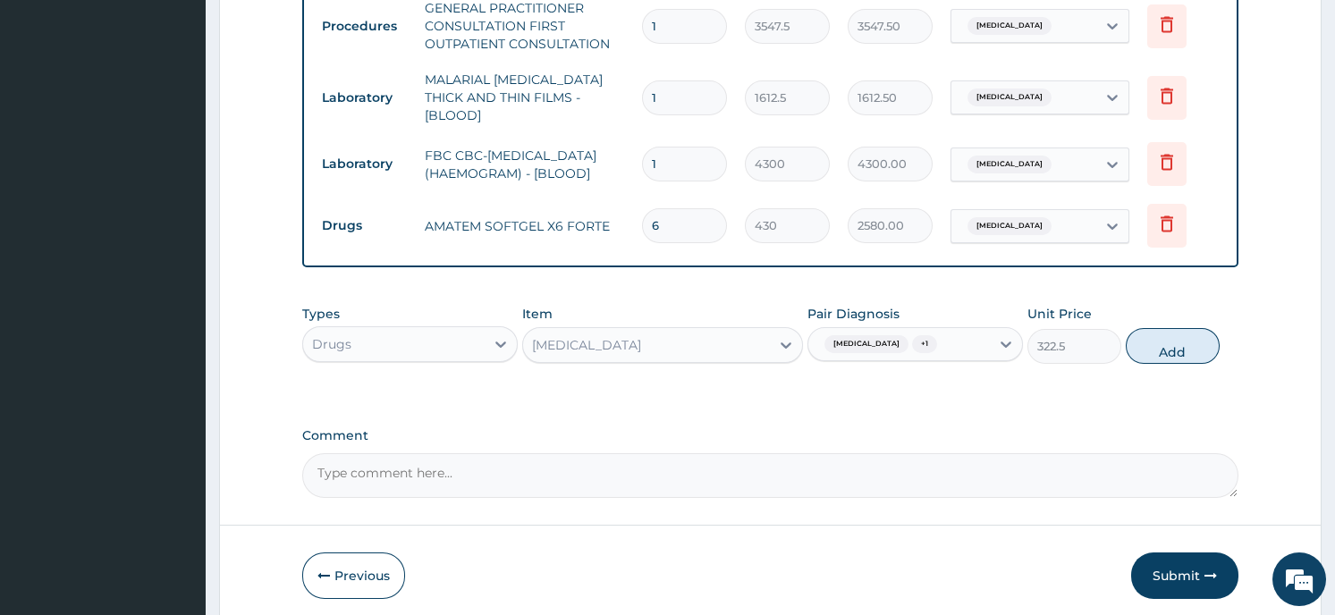
click at [1182, 330] on button "Add" at bounding box center [1173, 346] width 94 height 36
type input "0"
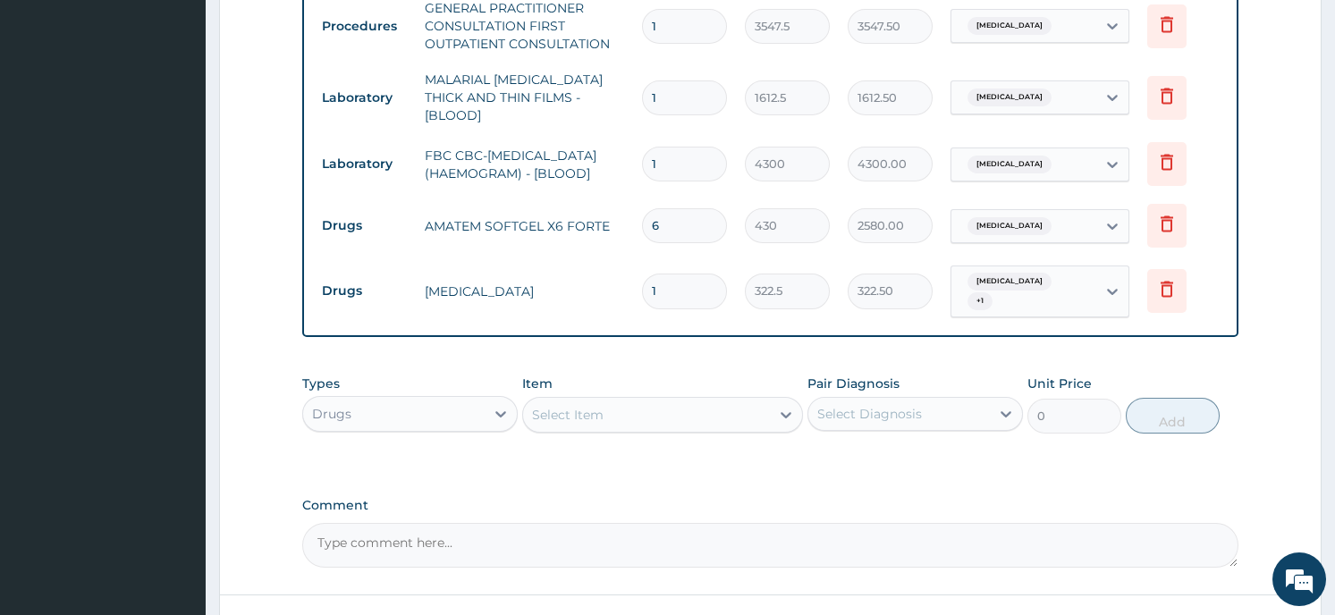
click at [614, 402] on div "Select Item" at bounding box center [646, 415] width 247 height 29
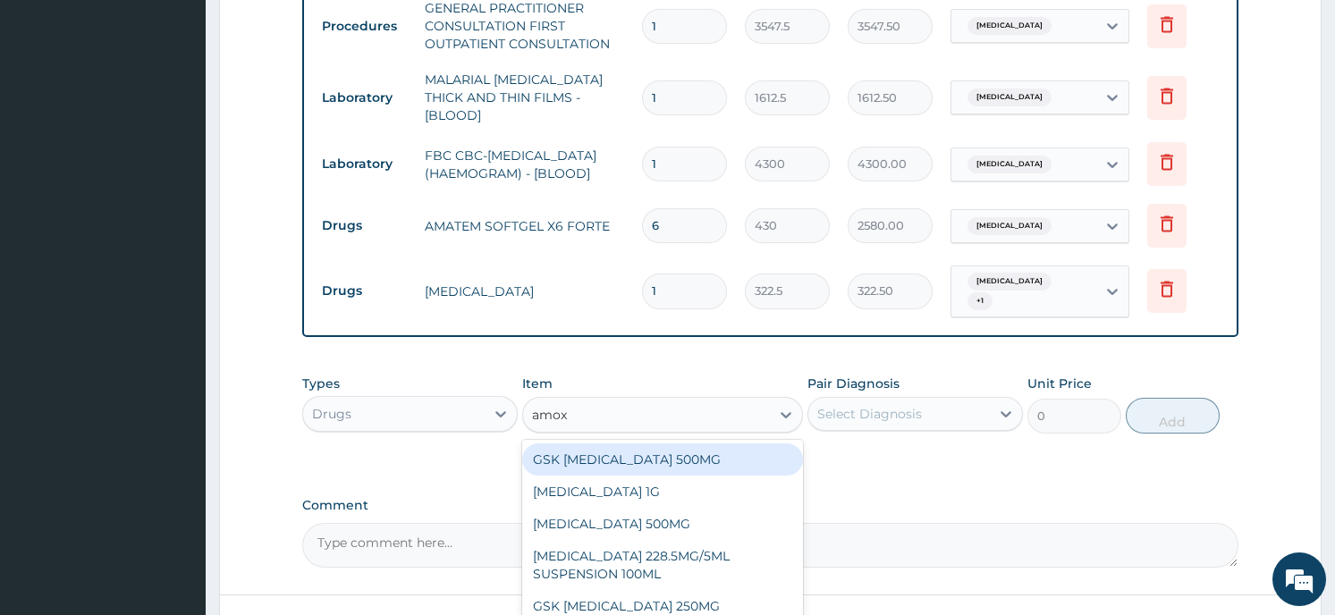
type input "amoxi"
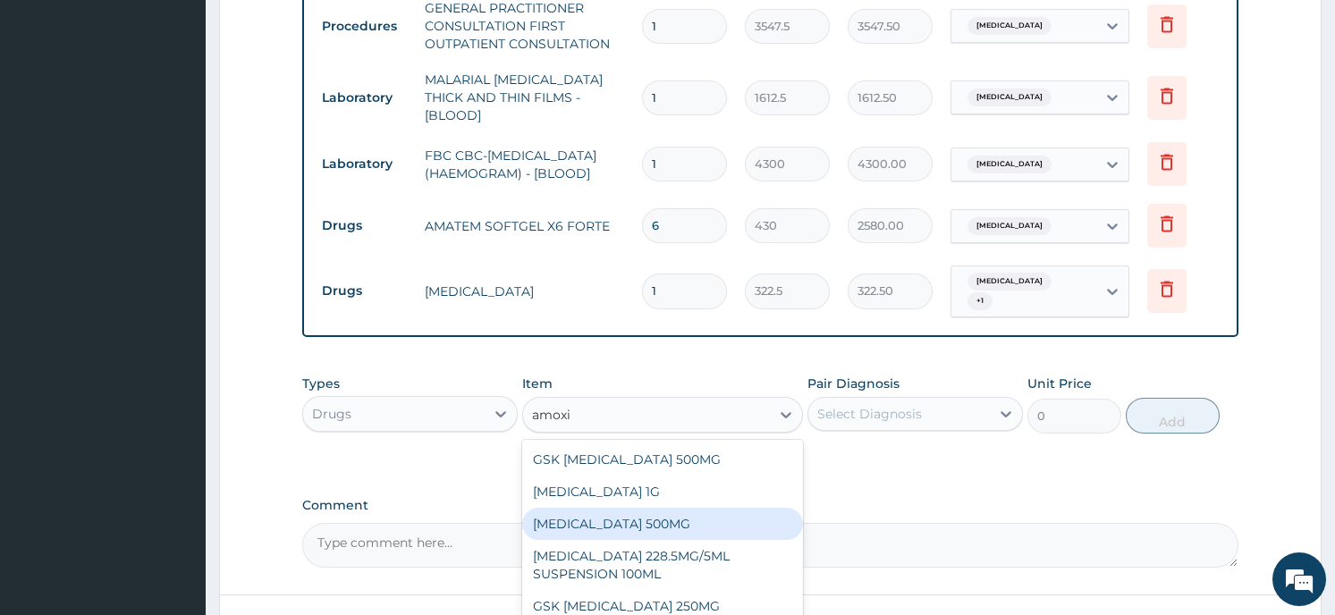
click at [603, 520] on div "AMOXICILLIN 500MG" at bounding box center [662, 524] width 281 height 32
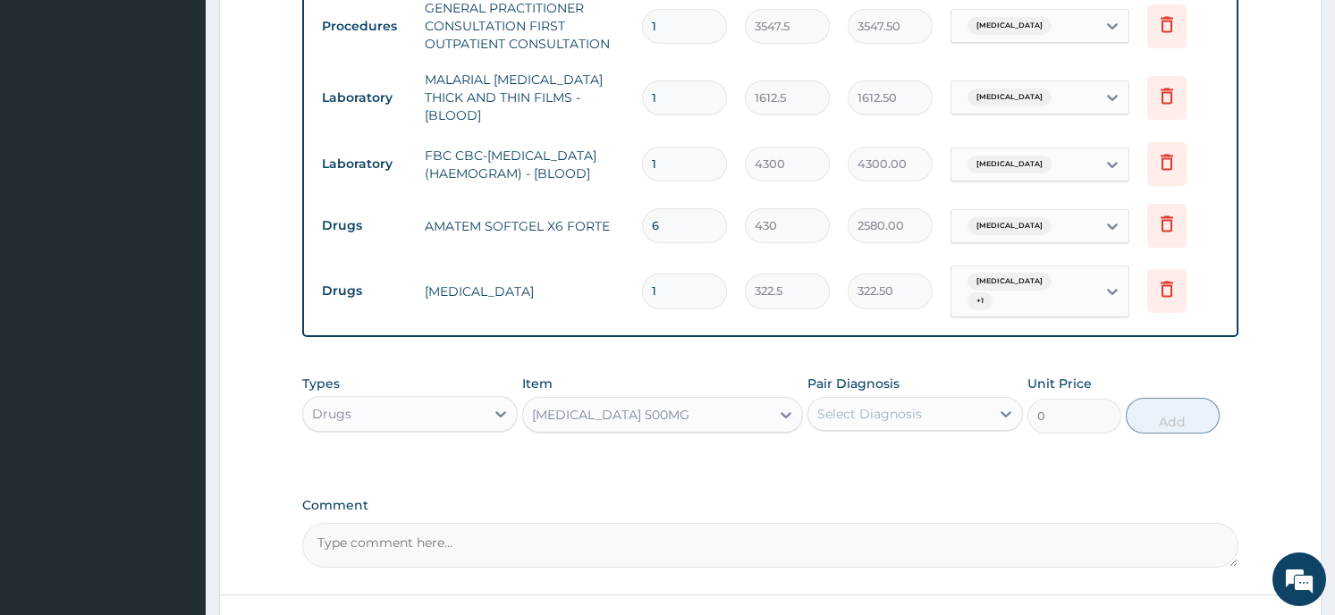
type input "64.5"
click at [930, 400] on div "Select Diagnosis" at bounding box center [899, 414] width 182 height 29
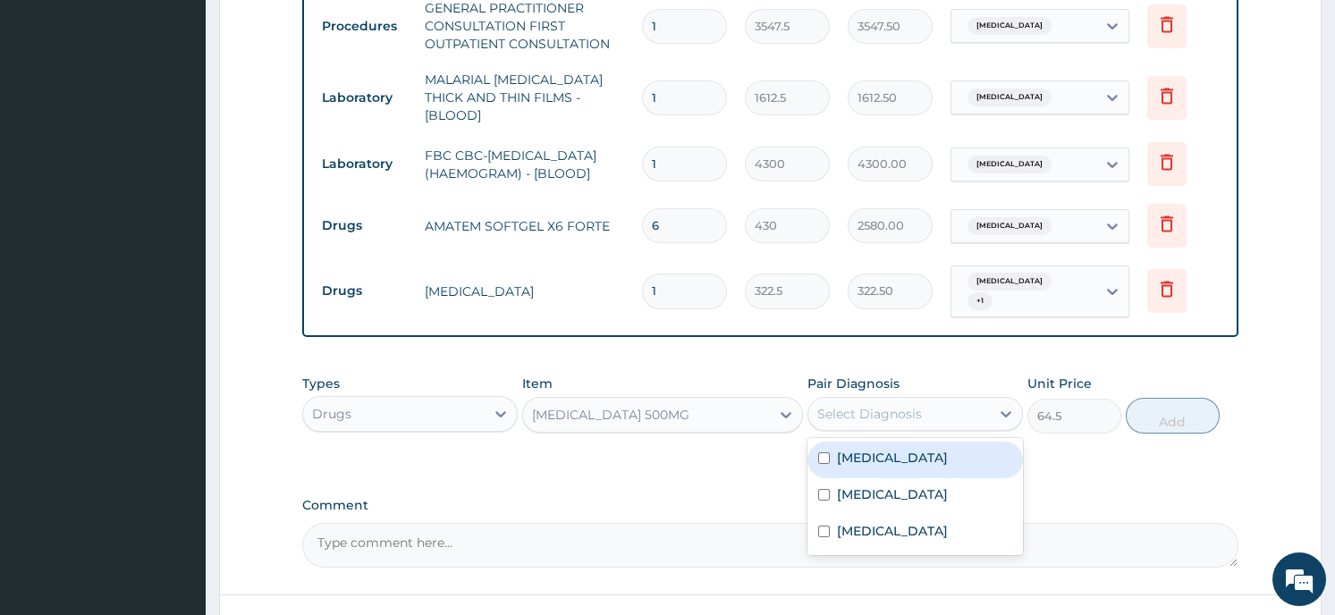
click at [893, 454] on label "Upper respiratory infection" at bounding box center [892, 458] width 111 height 18
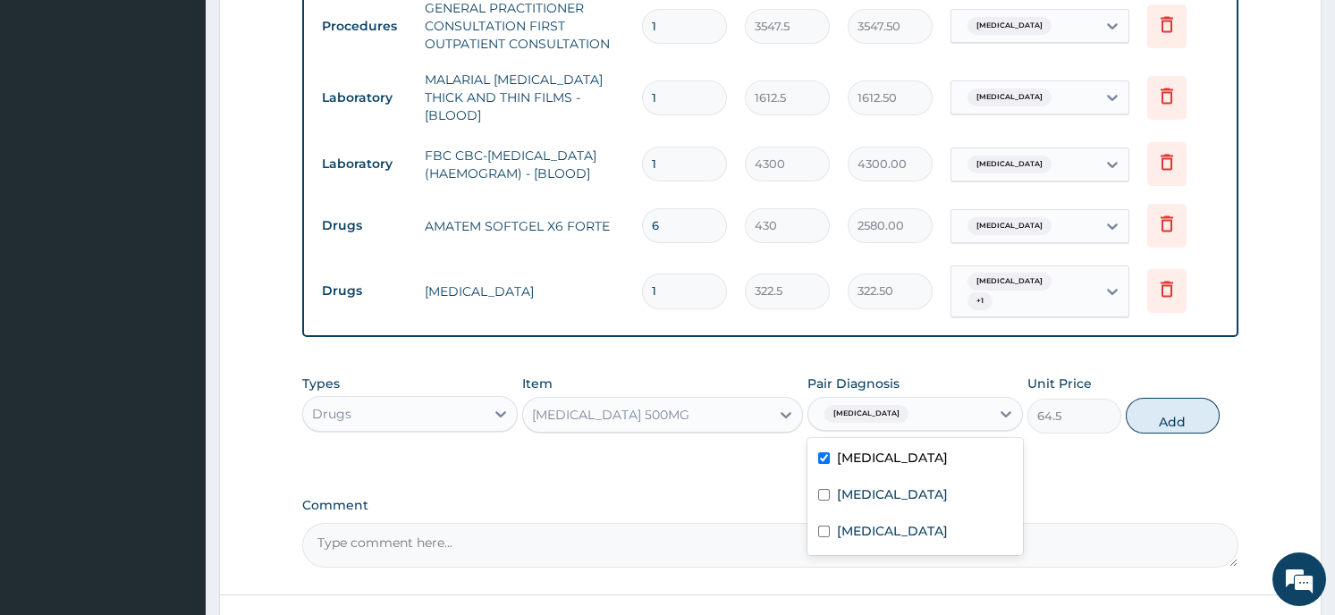
checkbox input "true"
click at [1157, 418] on button "Add" at bounding box center [1173, 416] width 94 height 36
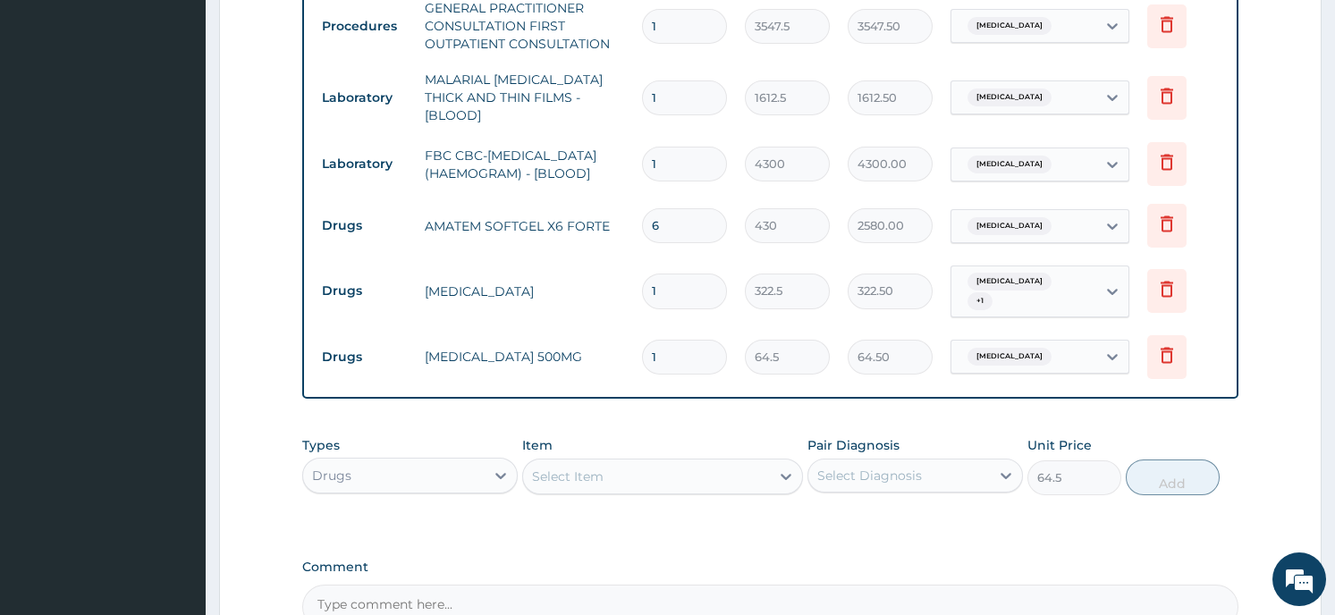
type input "0"
type input "21"
type input "1354.50"
type input "21"
click at [668, 462] on div "Select Item" at bounding box center [646, 476] width 247 height 29
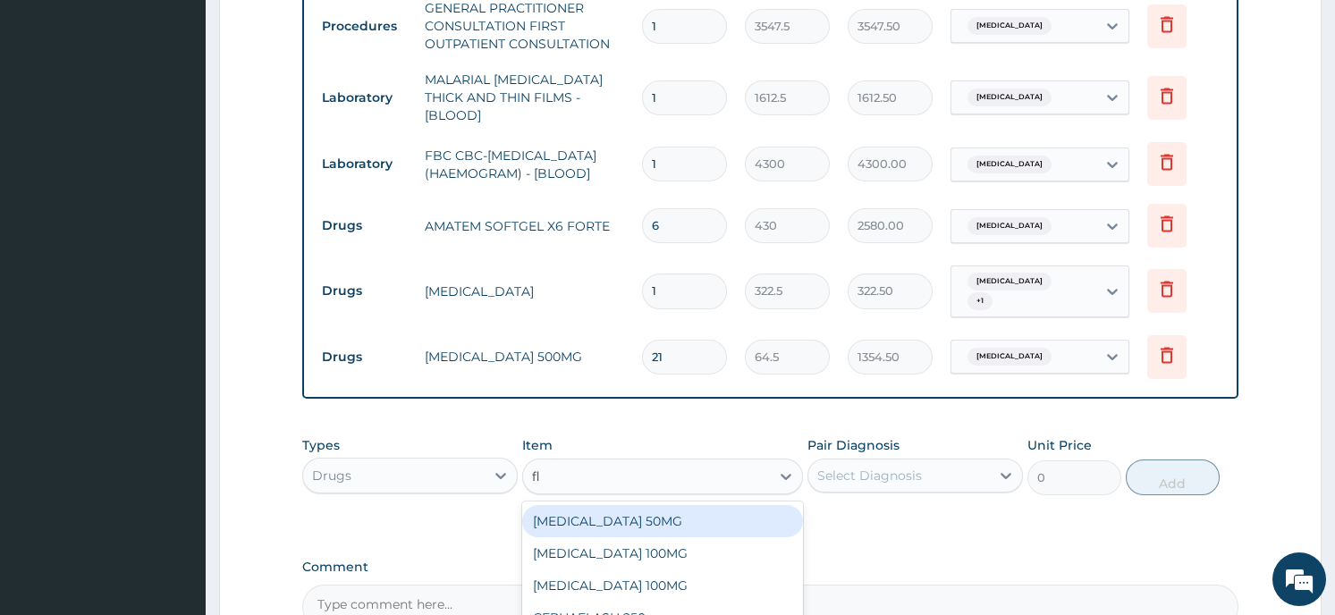
type input "fla"
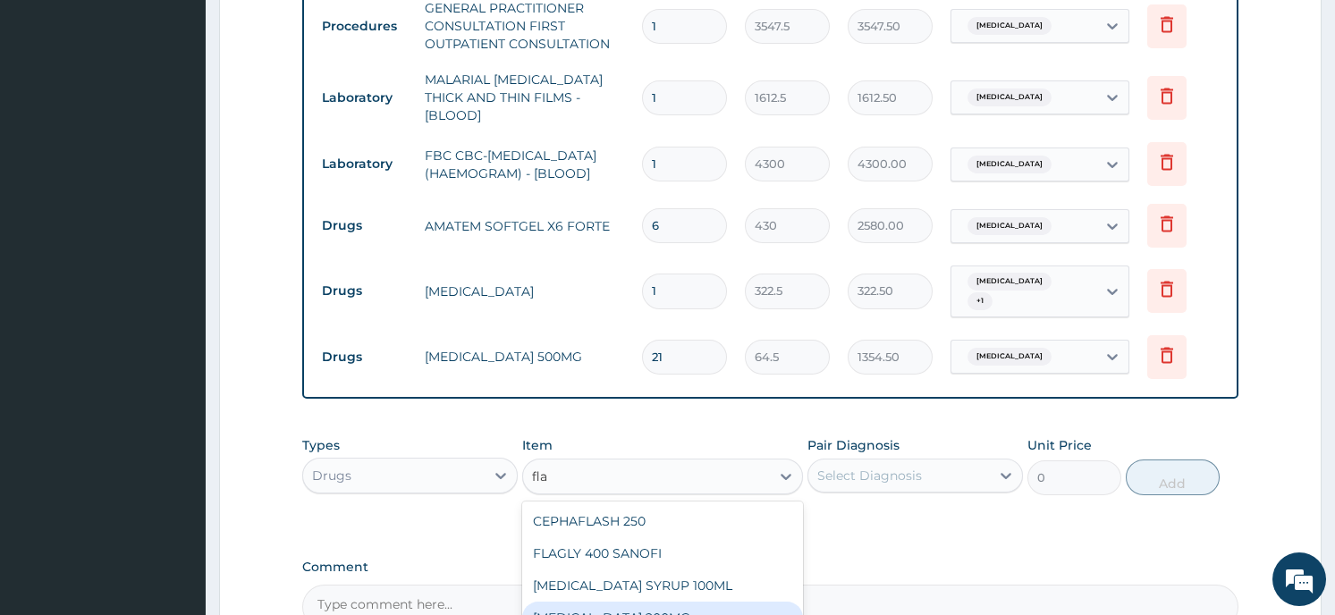
click at [576, 602] on div "FLAGYL 200MG" at bounding box center [662, 618] width 281 height 32
type input "43"
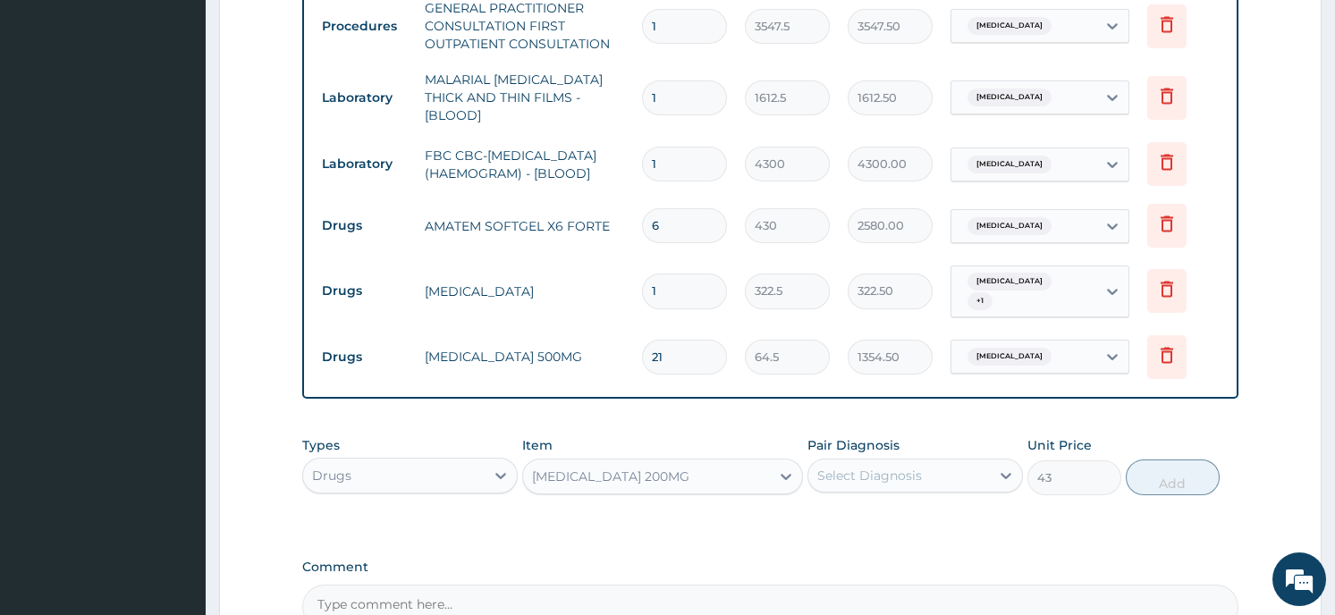
click at [893, 478] on div "Select Diagnosis" at bounding box center [899, 475] width 182 height 29
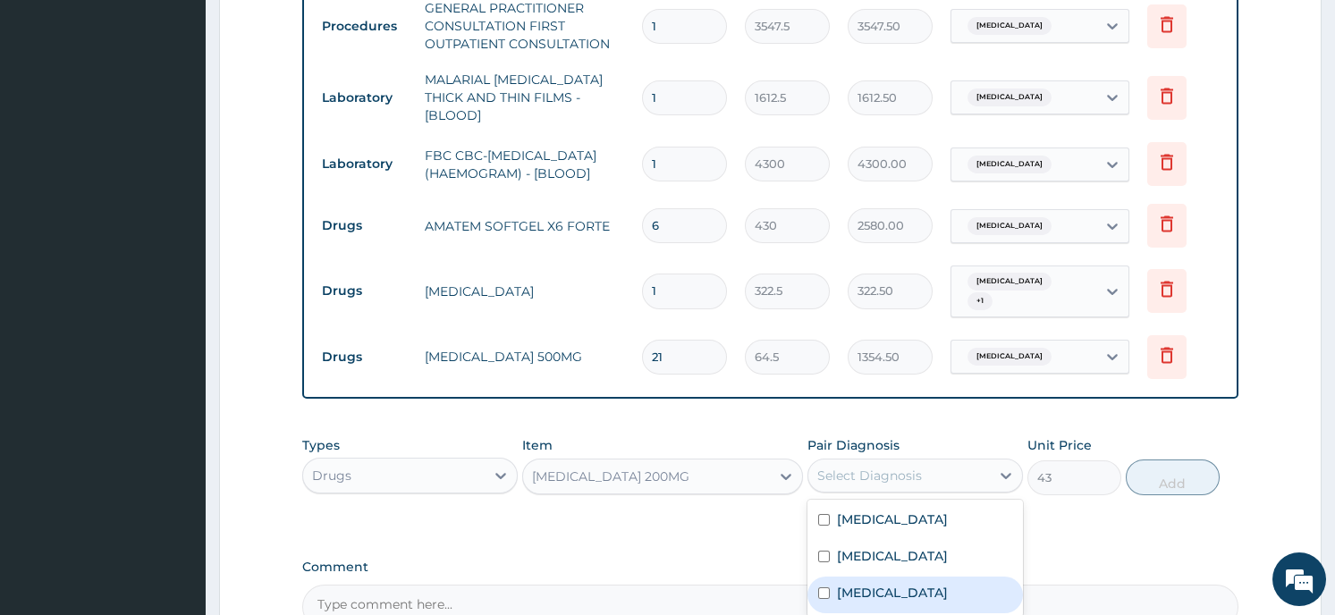
click at [883, 580] on div "Sepsis" at bounding box center [916, 595] width 216 height 37
checkbox input "true"
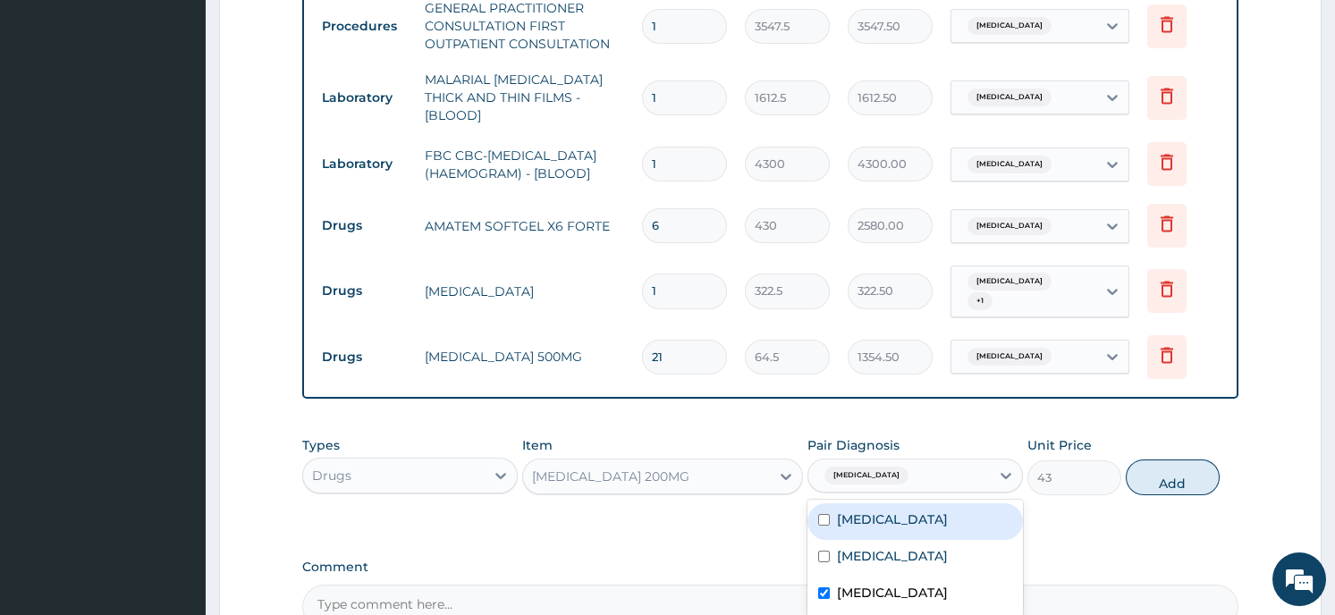
click at [831, 507] on div "Upper respiratory infection" at bounding box center [916, 521] width 216 height 37
checkbox input "true"
click at [1189, 472] on button "Add" at bounding box center [1173, 478] width 94 height 36
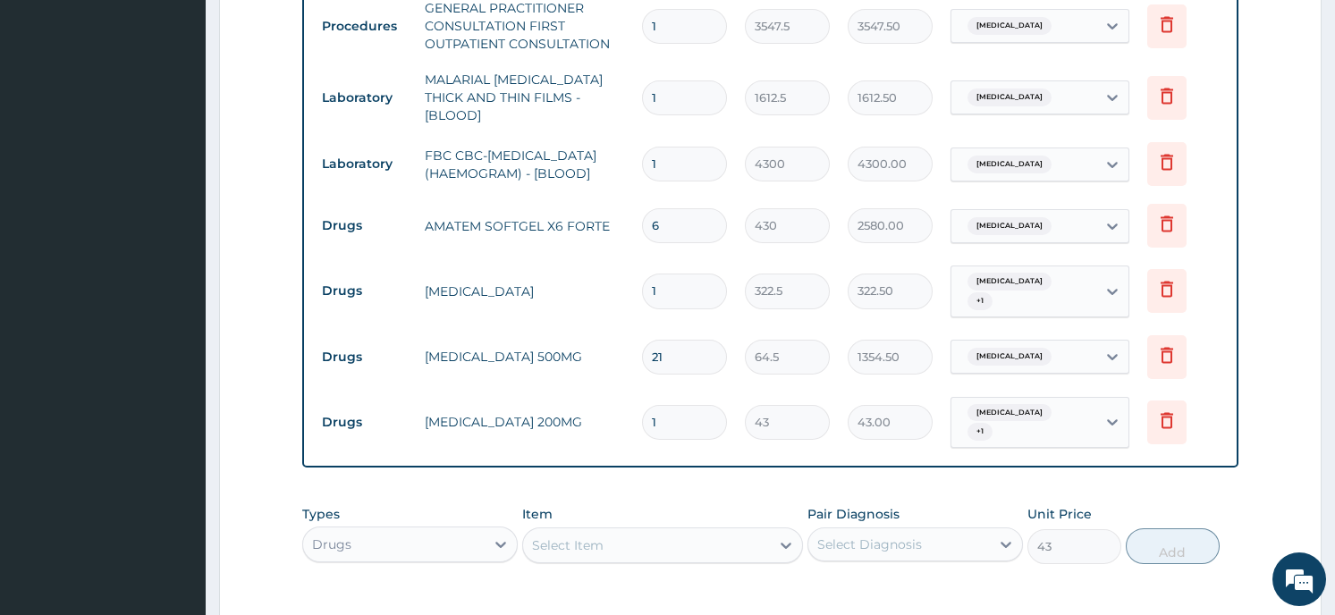
type input "0"
type input "0.00"
type input "3"
type input "129.00"
type input "30"
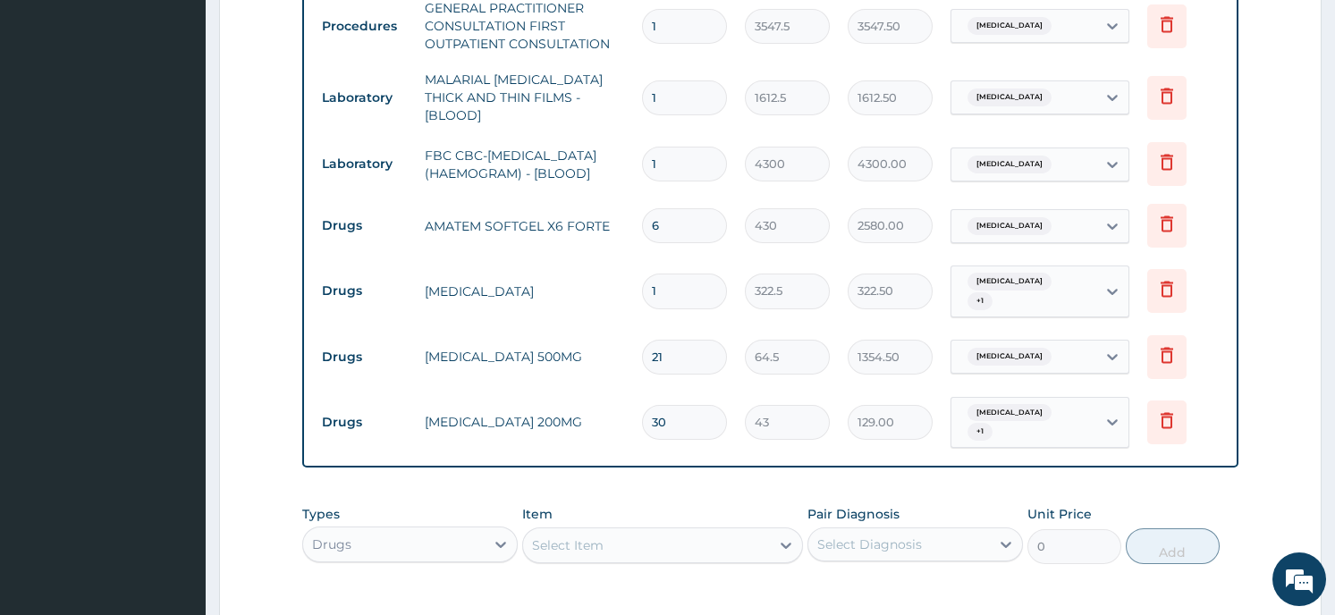
type input "1290.00"
type input "30"
click at [750, 575] on div "Types Drugs Item Select Item Pair Diagnosis Select Diagnosis Unit Price 0 Add" at bounding box center [769, 548] width 935 height 104
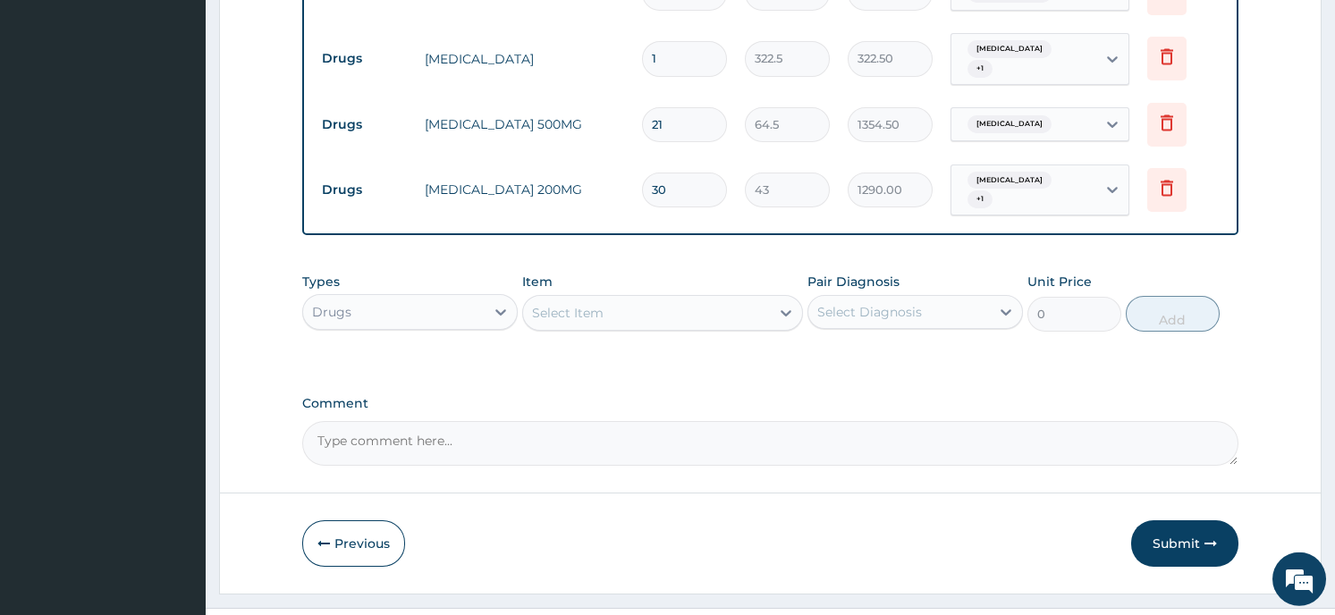
scroll to position [1047, 0]
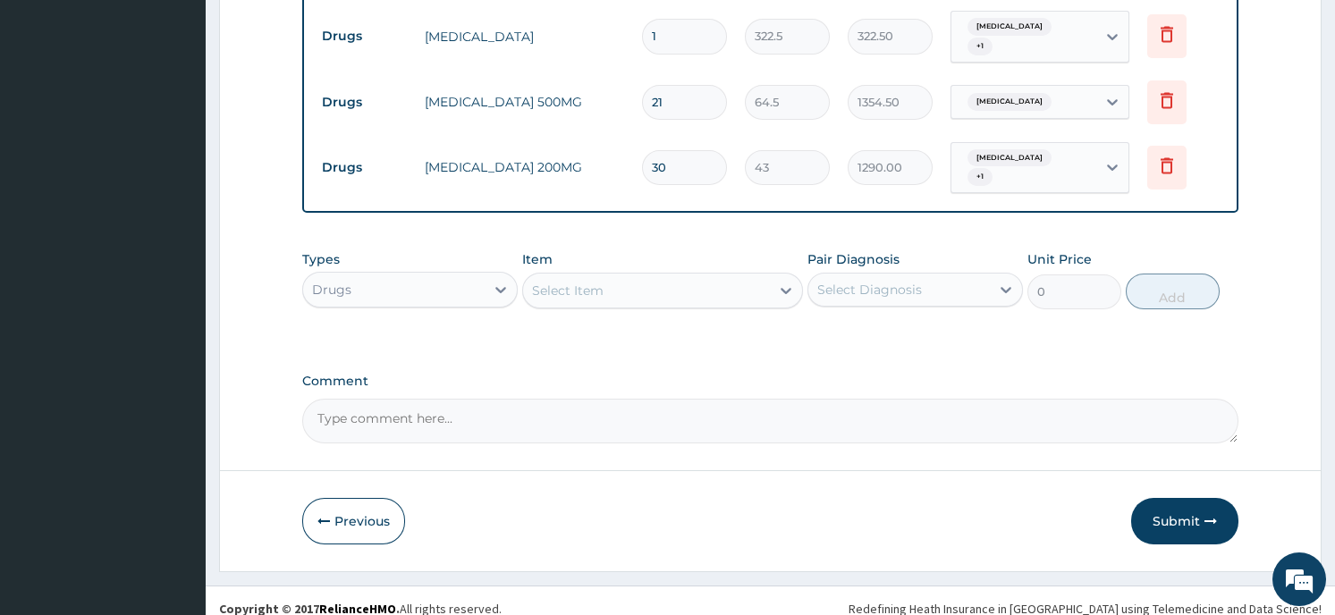
click at [1036, 498] on div "Previous Submit" at bounding box center [769, 521] width 935 height 47
click at [630, 283] on div "Select Item" at bounding box center [646, 290] width 247 height 29
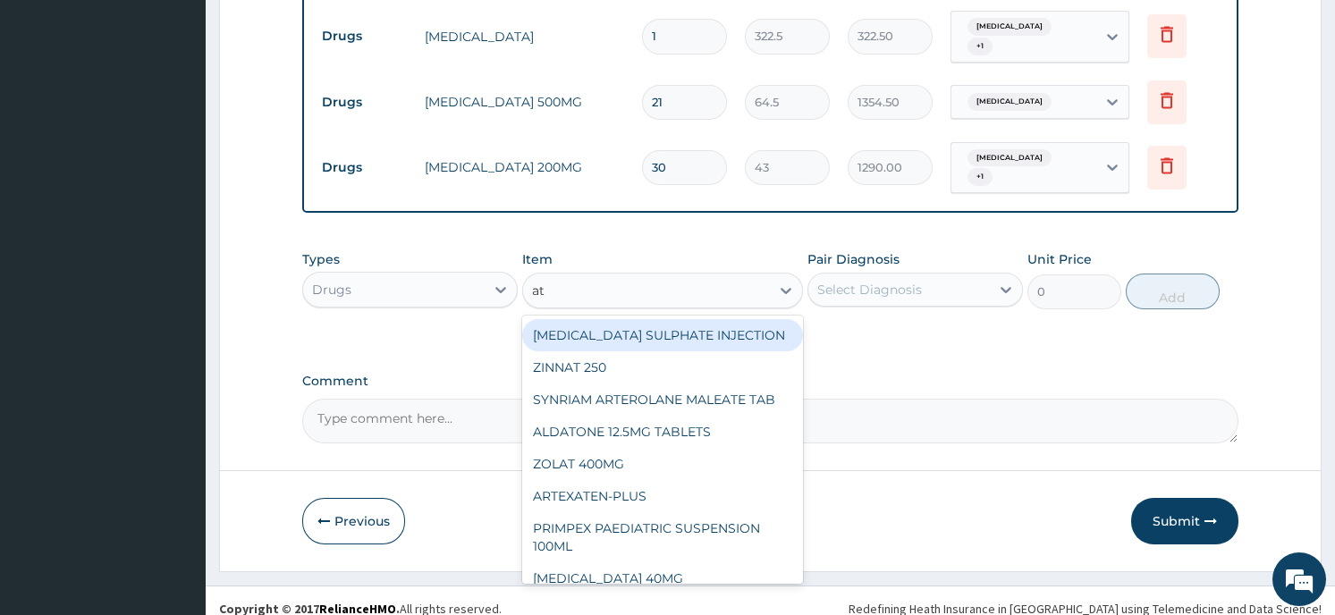
type input "ath"
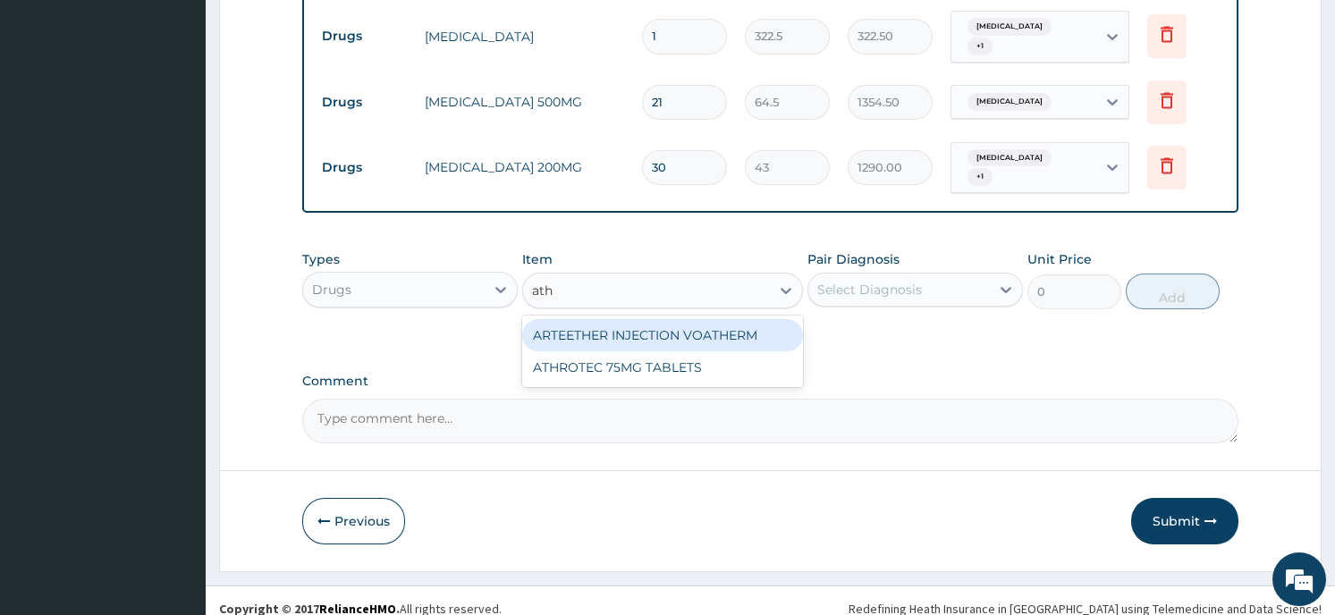
click at [741, 319] on div "ARTEETHER INJECTION VOATHERM" at bounding box center [662, 335] width 281 height 32
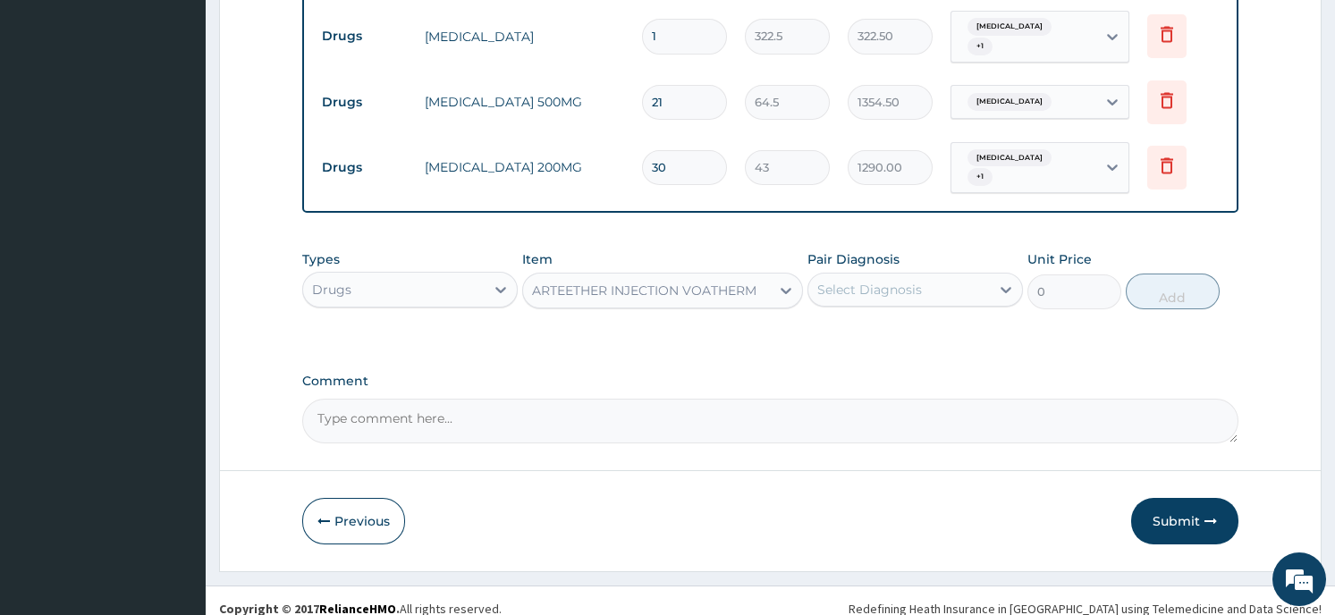
type input "424.625"
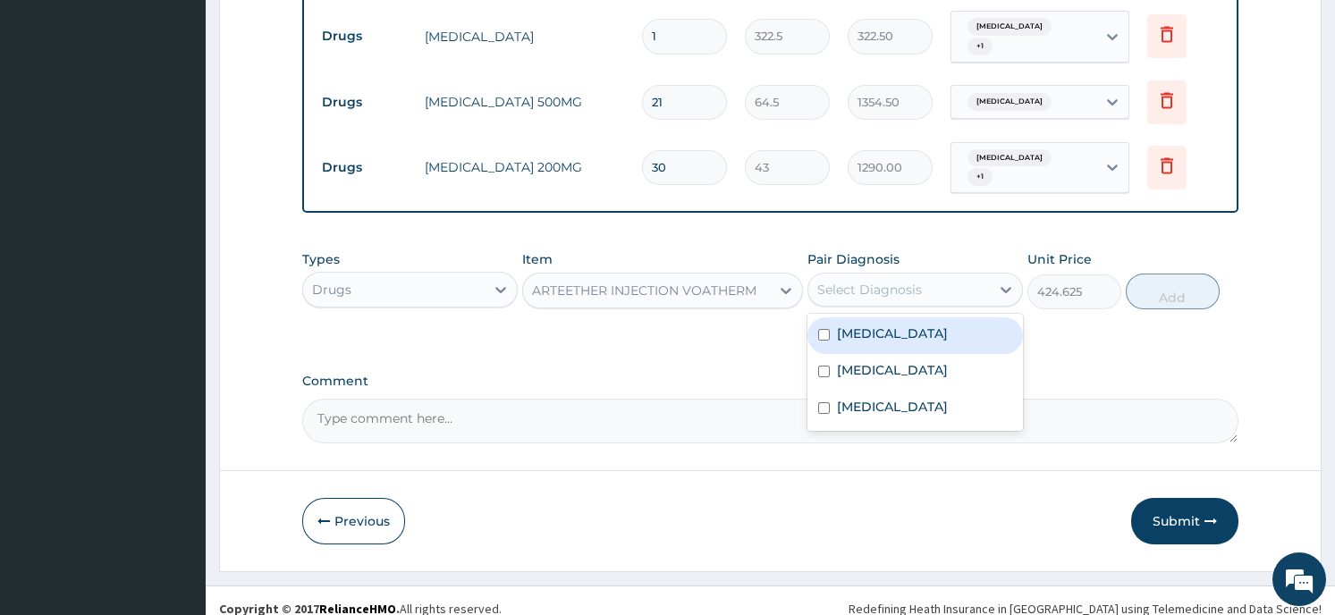
click at [999, 281] on icon at bounding box center [1006, 290] width 18 height 18
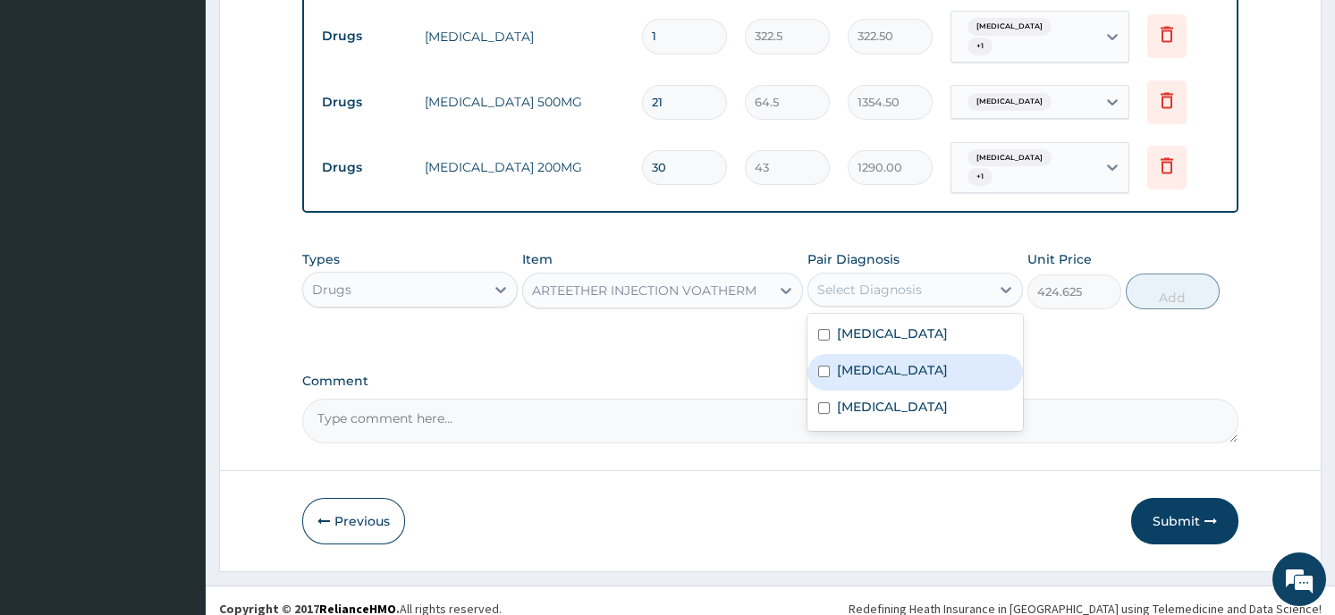
click at [936, 361] on label "Falciparum malaria" at bounding box center [892, 370] width 111 height 18
checkbox input "true"
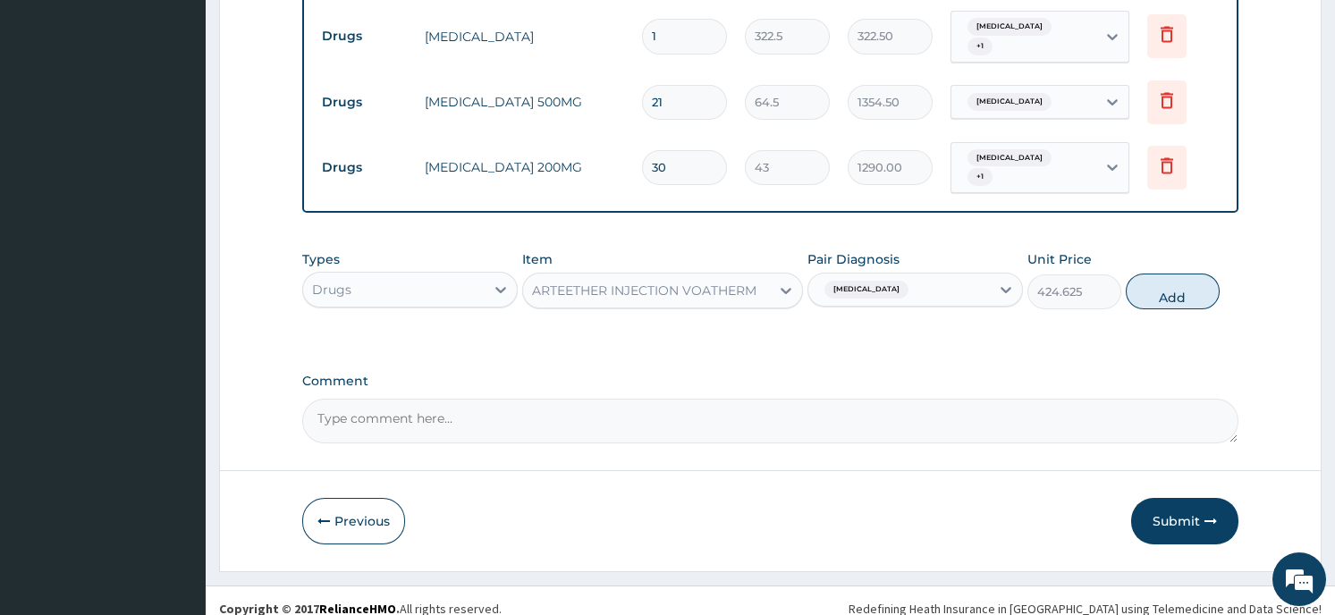
click at [1180, 274] on button "Add" at bounding box center [1173, 292] width 94 height 36
type input "0"
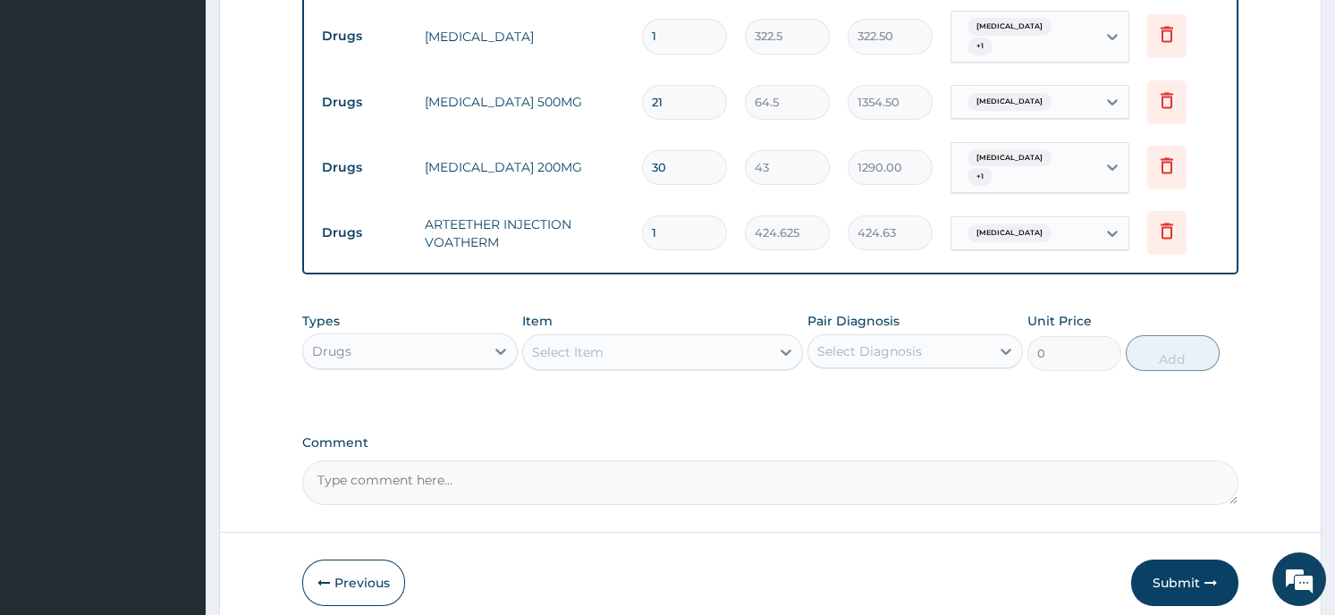
click at [1167, 224] on icon at bounding box center [1167, 232] width 13 height 16
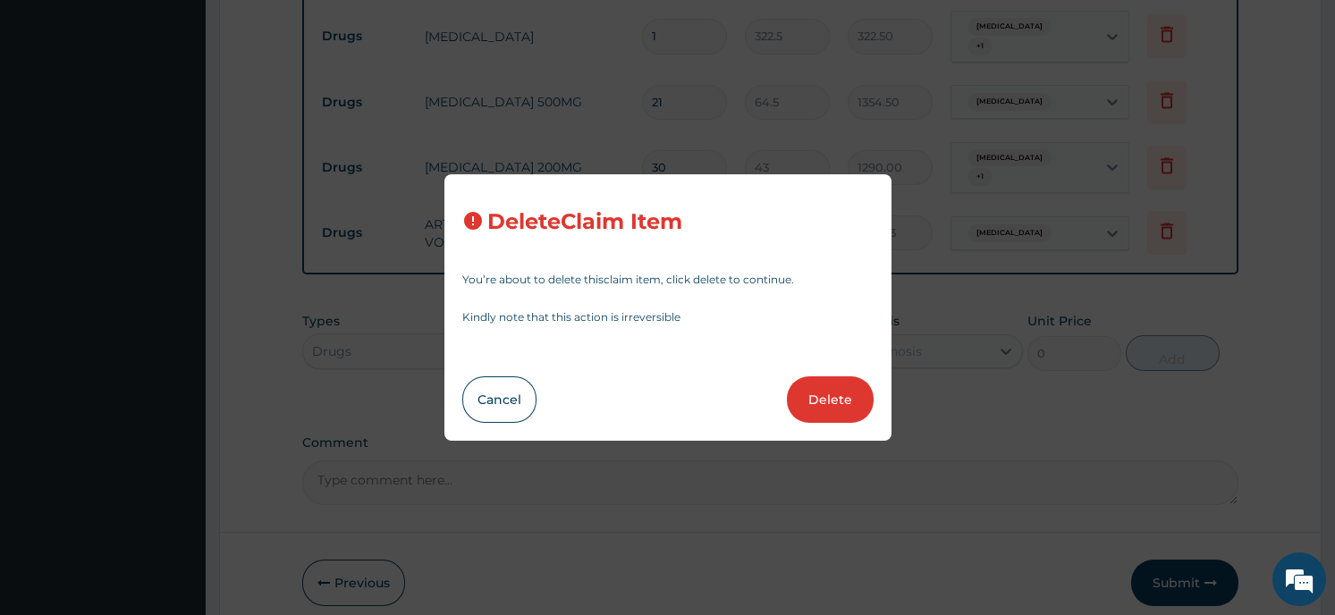
click at [855, 394] on button "Delete" at bounding box center [830, 400] width 87 height 47
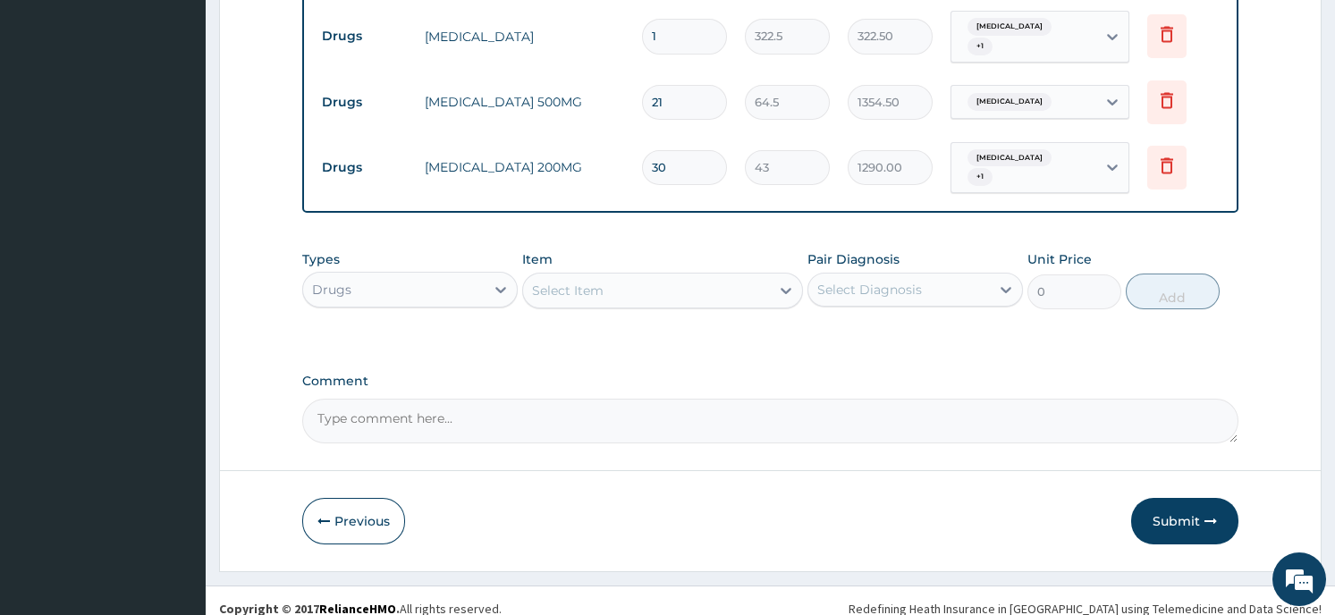
click at [617, 276] on div "Select Item" at bounding box center [646, 290] width 247 height 29
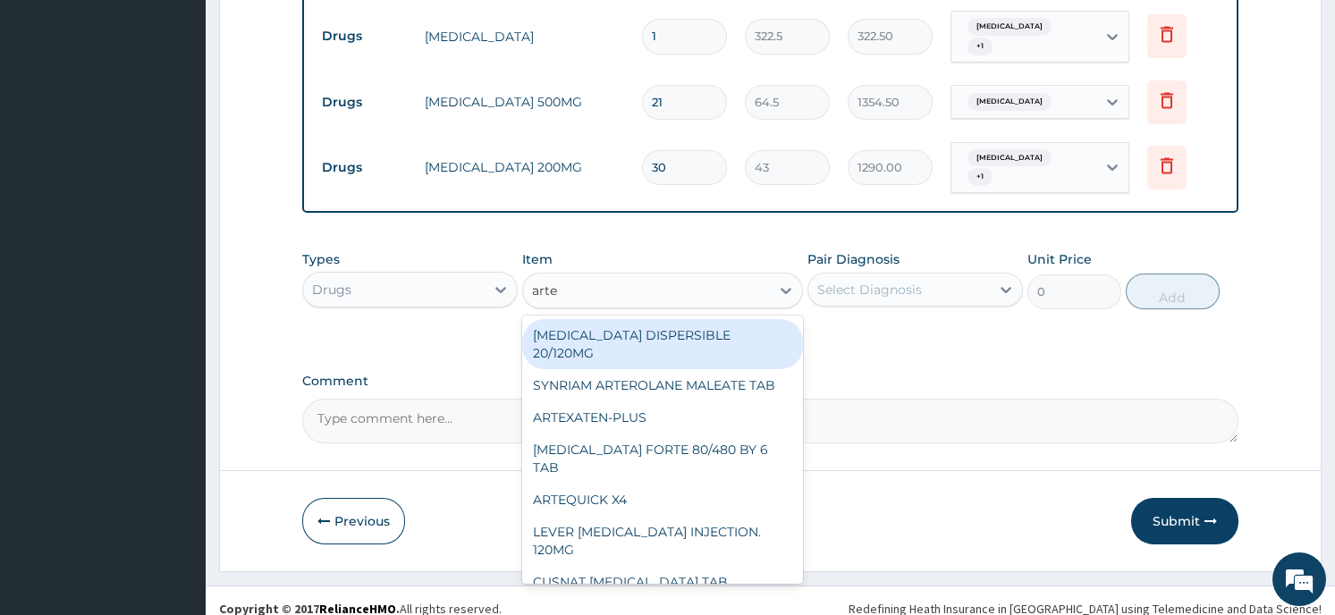
type input "artem"
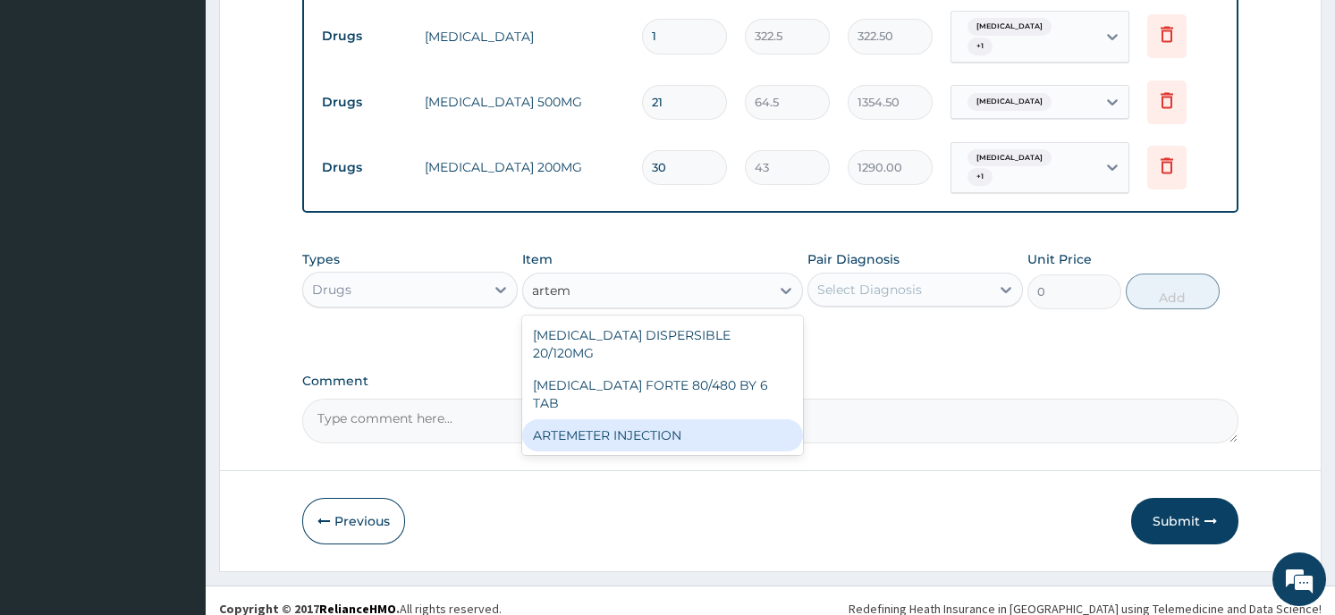
click at [601, 419] on div "ARTEMETER INJECTION" at bounding box center [662, 435] width 281 height 32
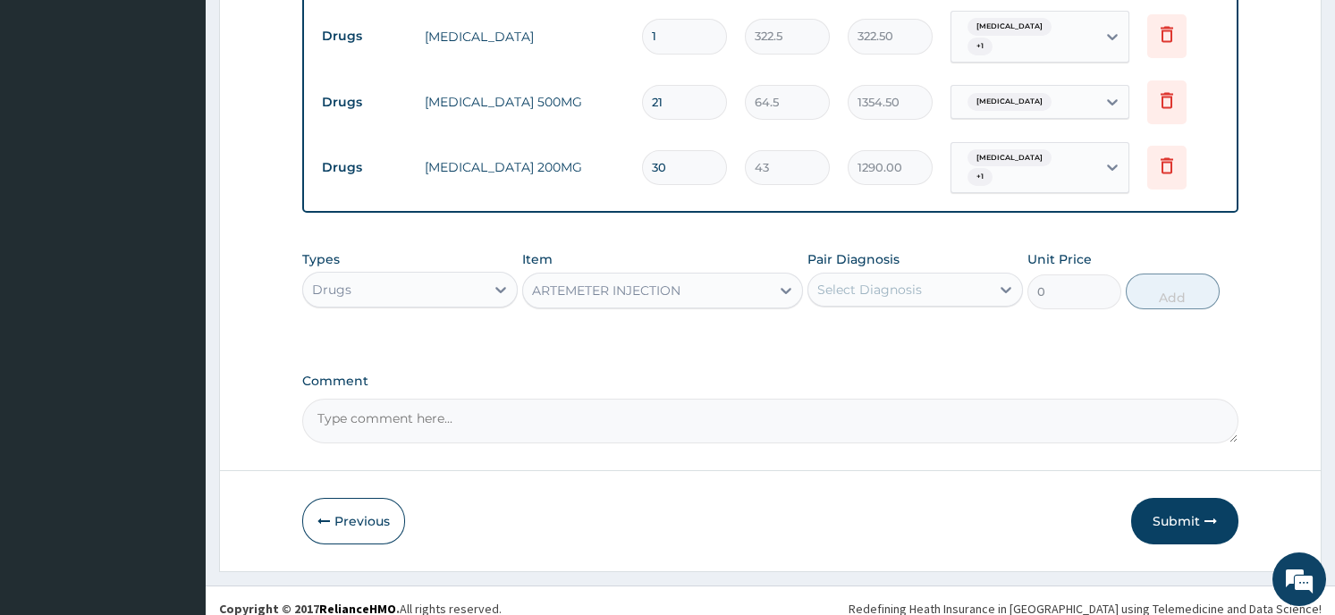
type input "860"
click at [986, 275] on div "Select Diagnosis" at bounding box center [899, 289] width 182 height 29
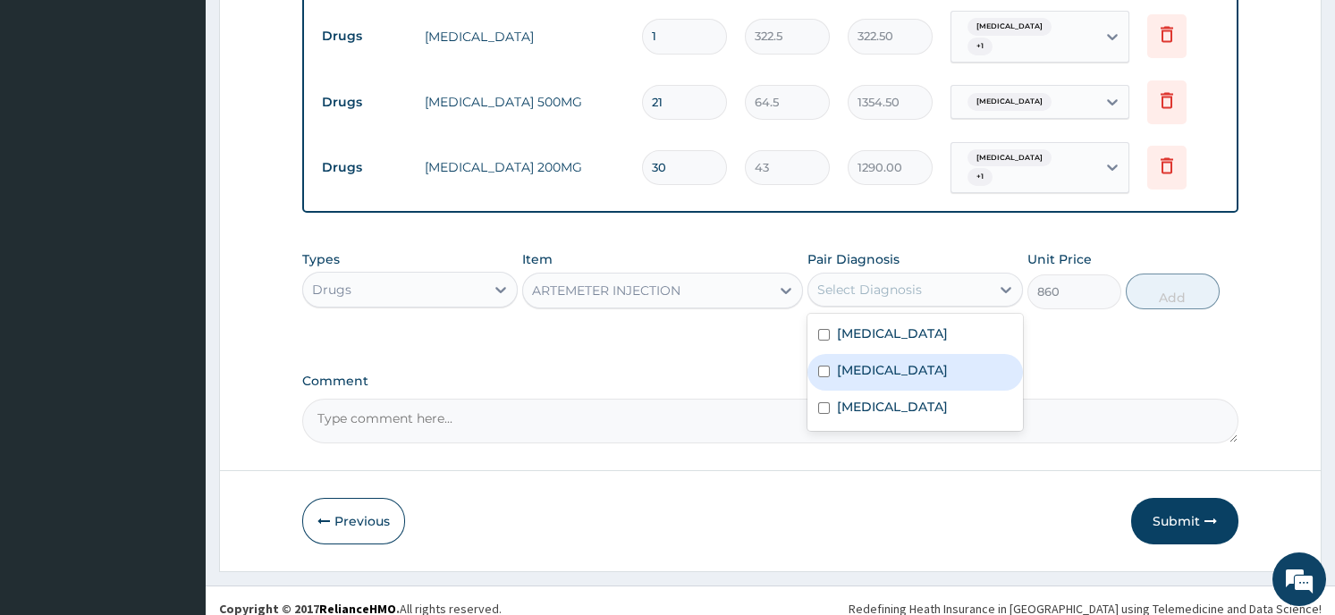
click at [917, 361] on label "Falciparum malaria" at bounding box center [892, 370] width 111 height 18
checkbox input "true"
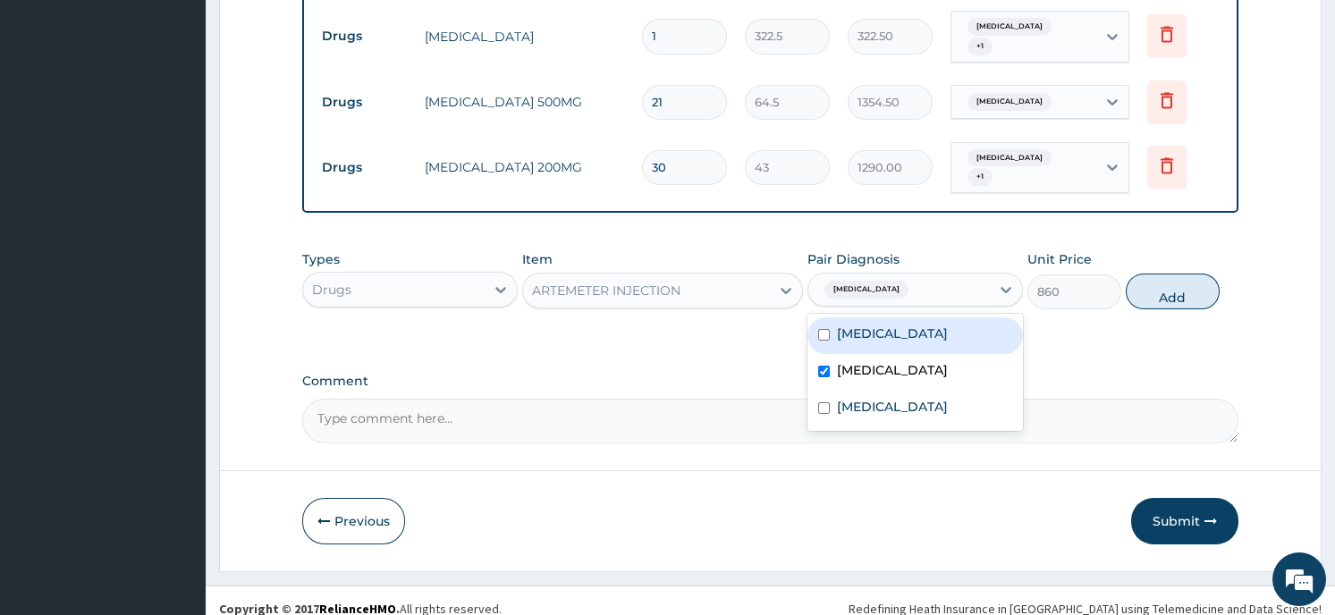
click at [1176, 274] on button "Add" at bounding box center [1173, 292] width 94 height 36
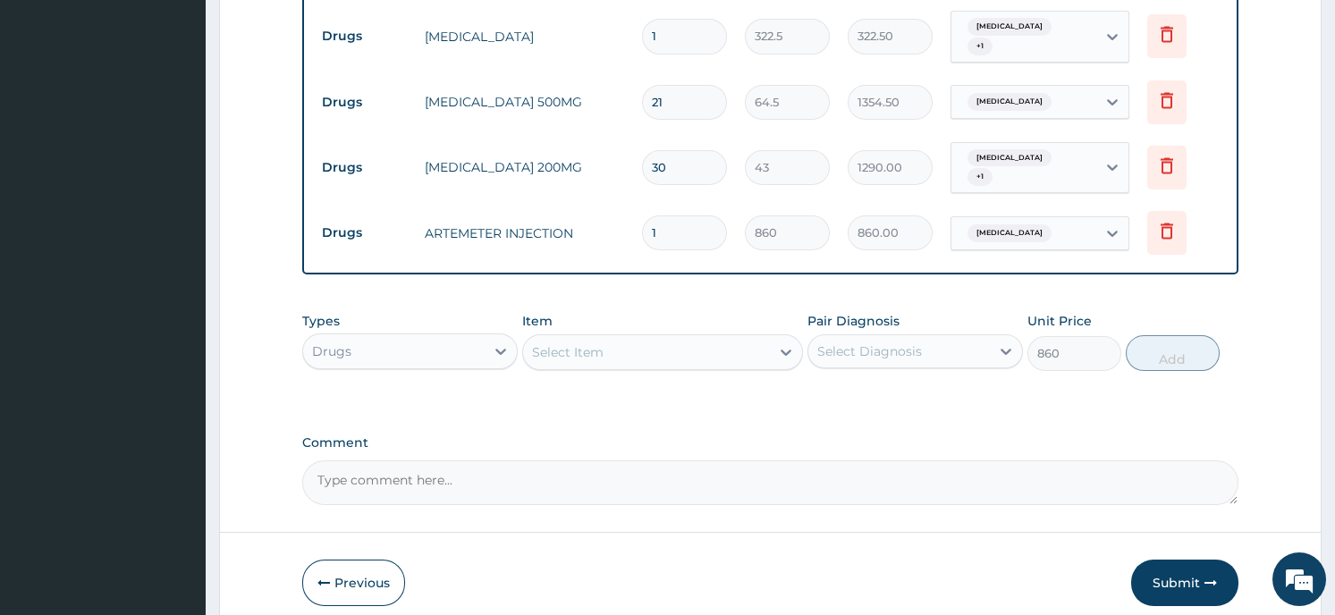
type input "0"
type input "0.00"
type input "6"
type input "5160.00"
type input "6"
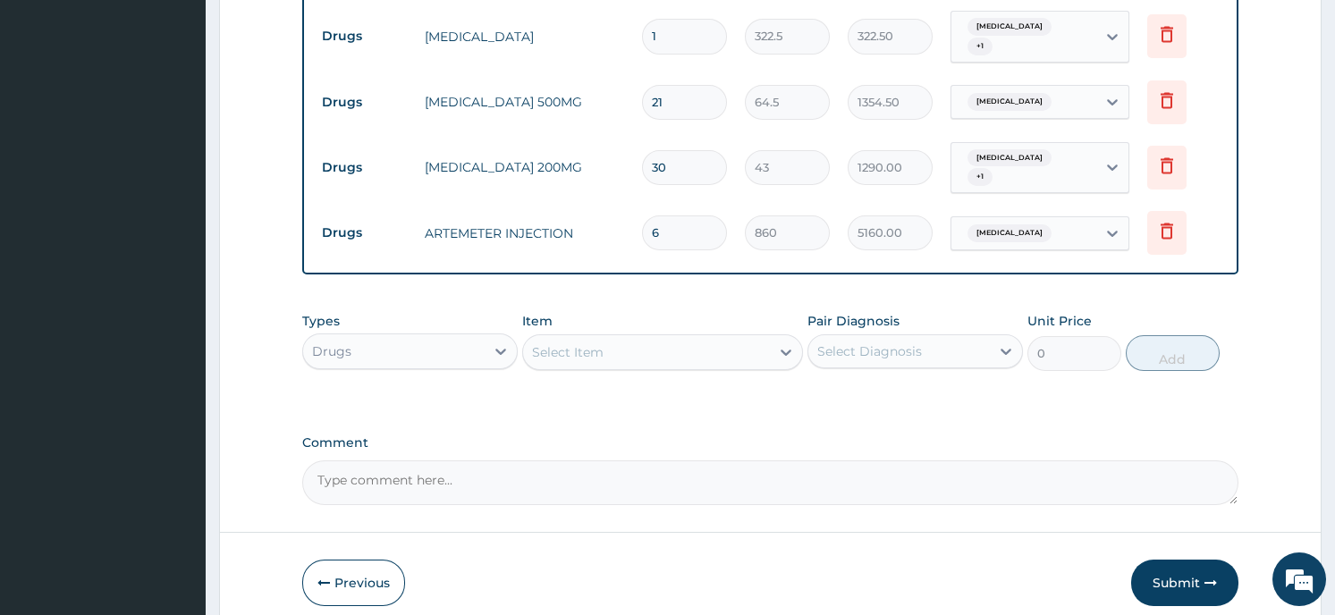
click at [599, 343] on div "Select Item" at bounding box center [568, 352] width 72 height 18
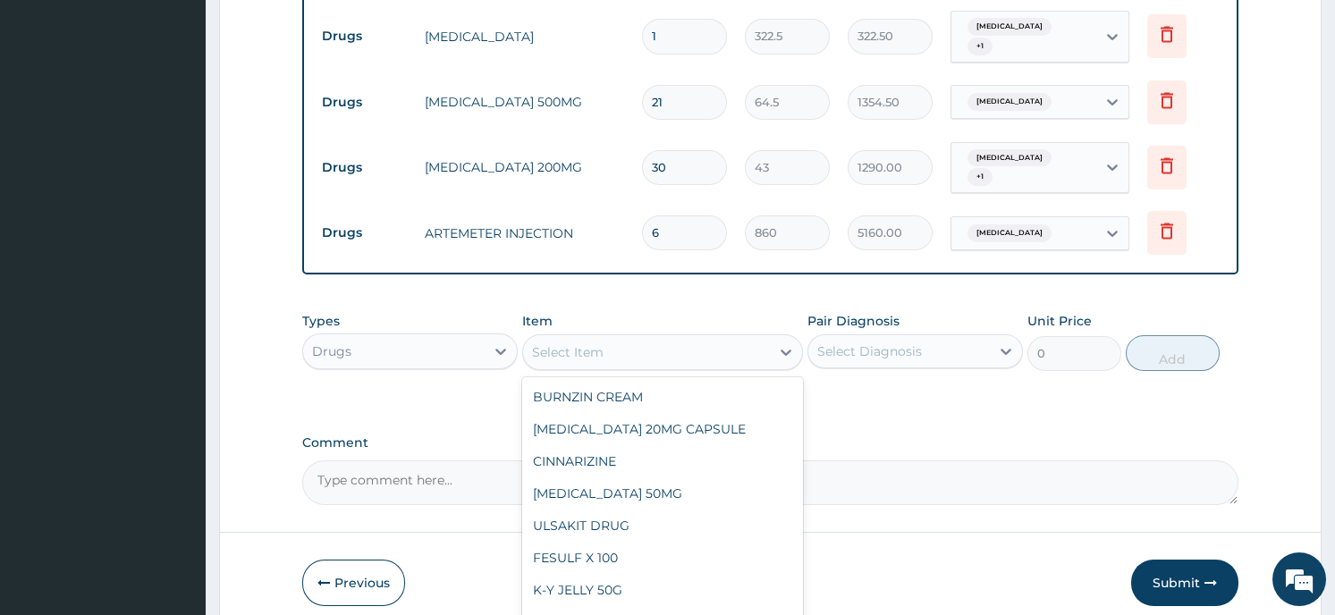
scroll to position [26364, 0]
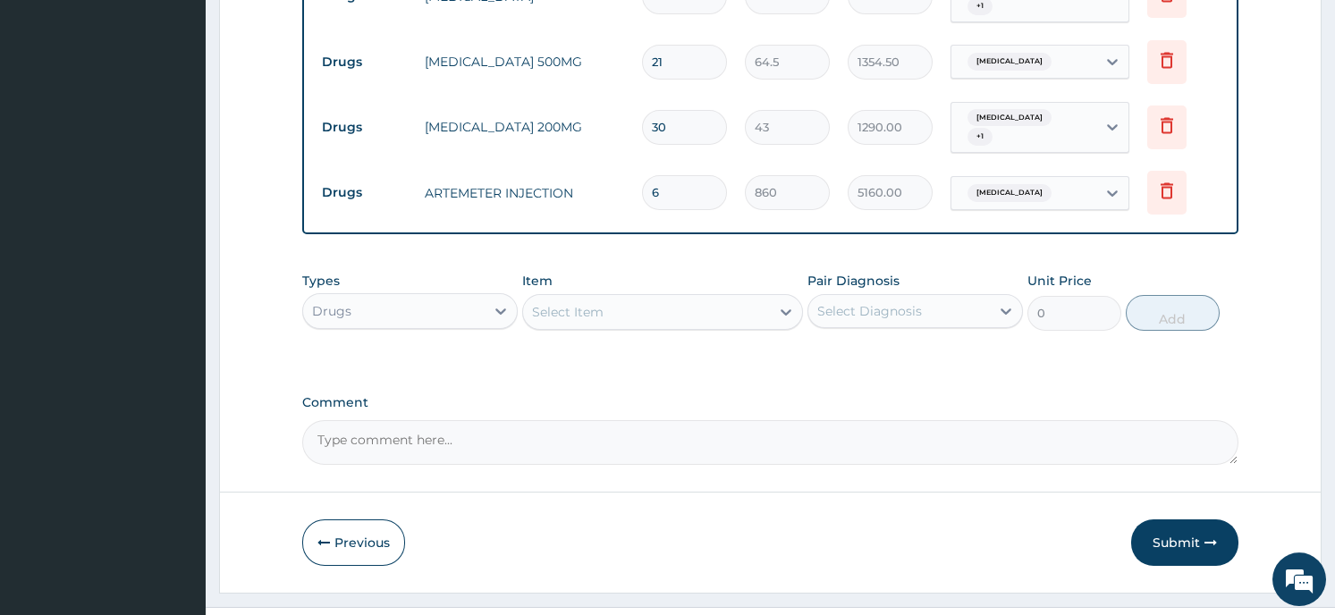
scroll to position [1108, 0]
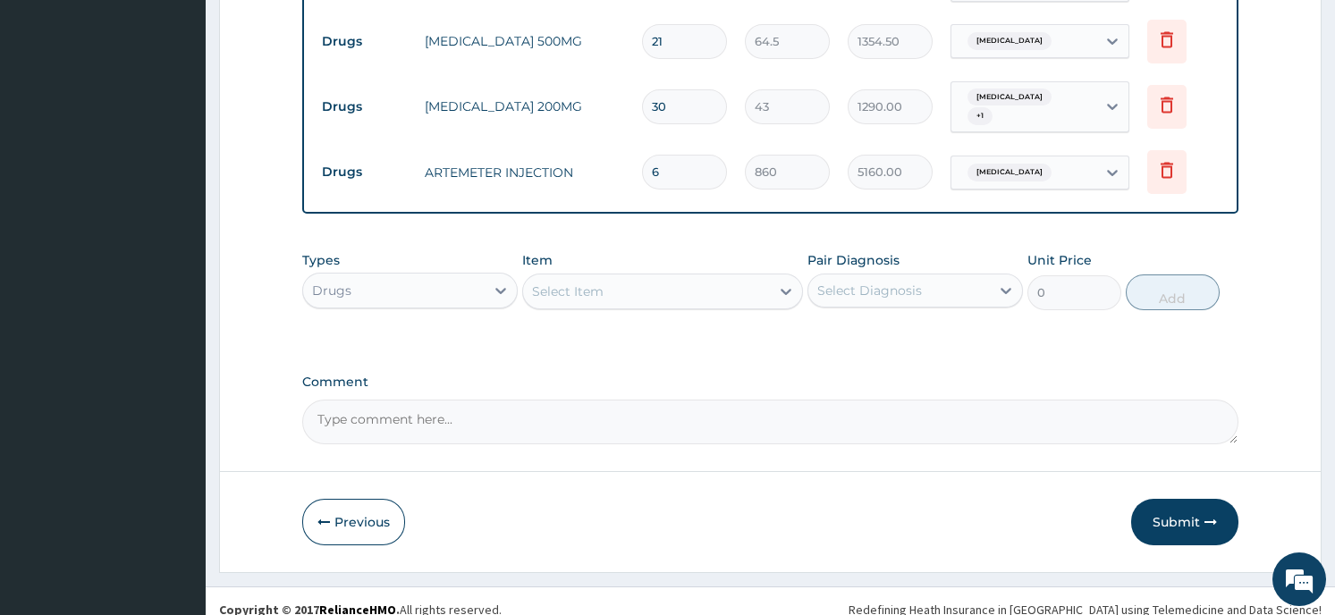
click at [605, 277] on div "Select Item" at bounding box center [646, 291] width 247 height 29
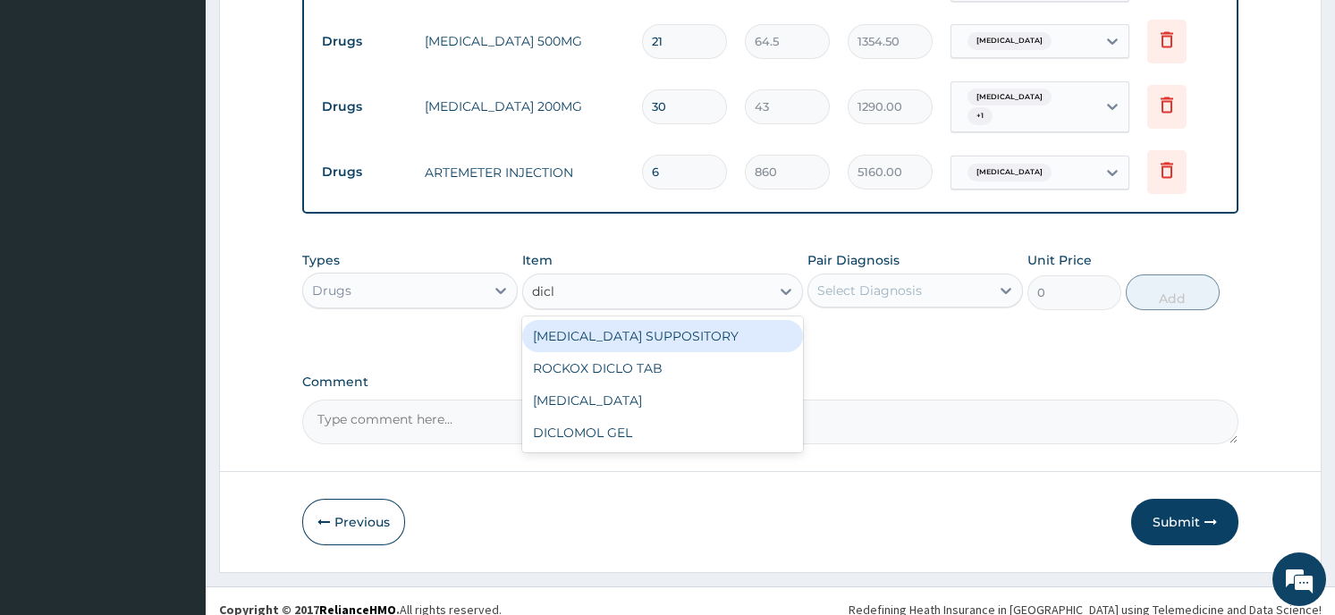
type input "diclo"
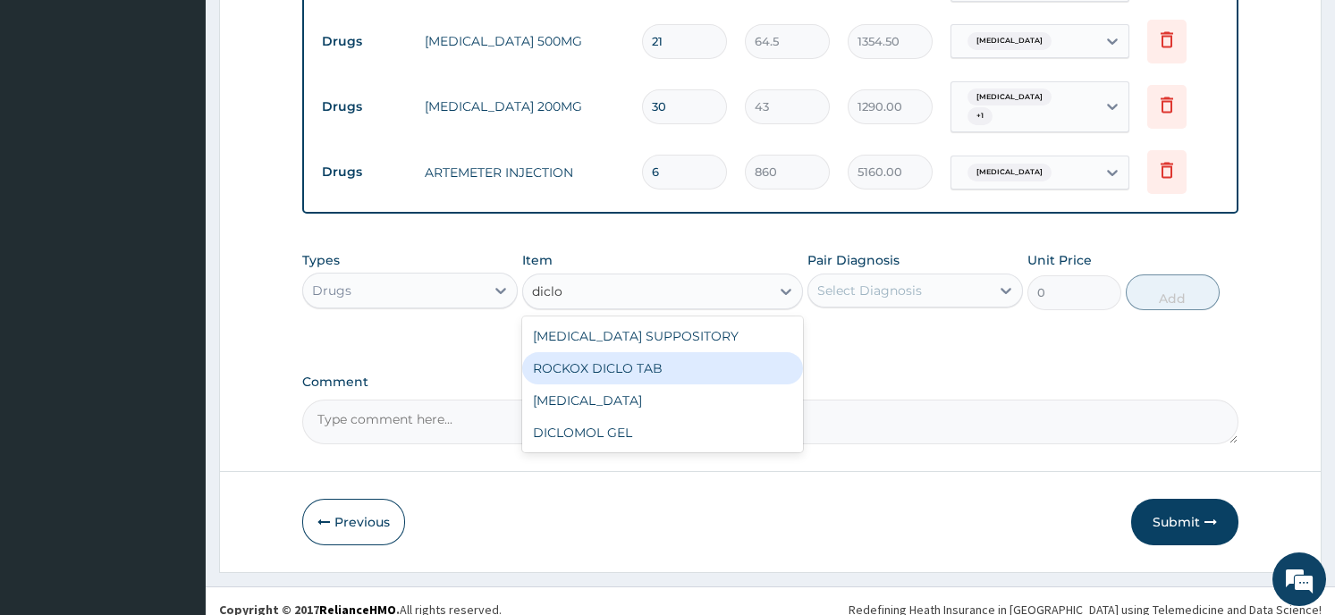
click at [600, 360] on div "ROCKOX DICLO TAB" at bounding box center [662, 368] width 281 height 32
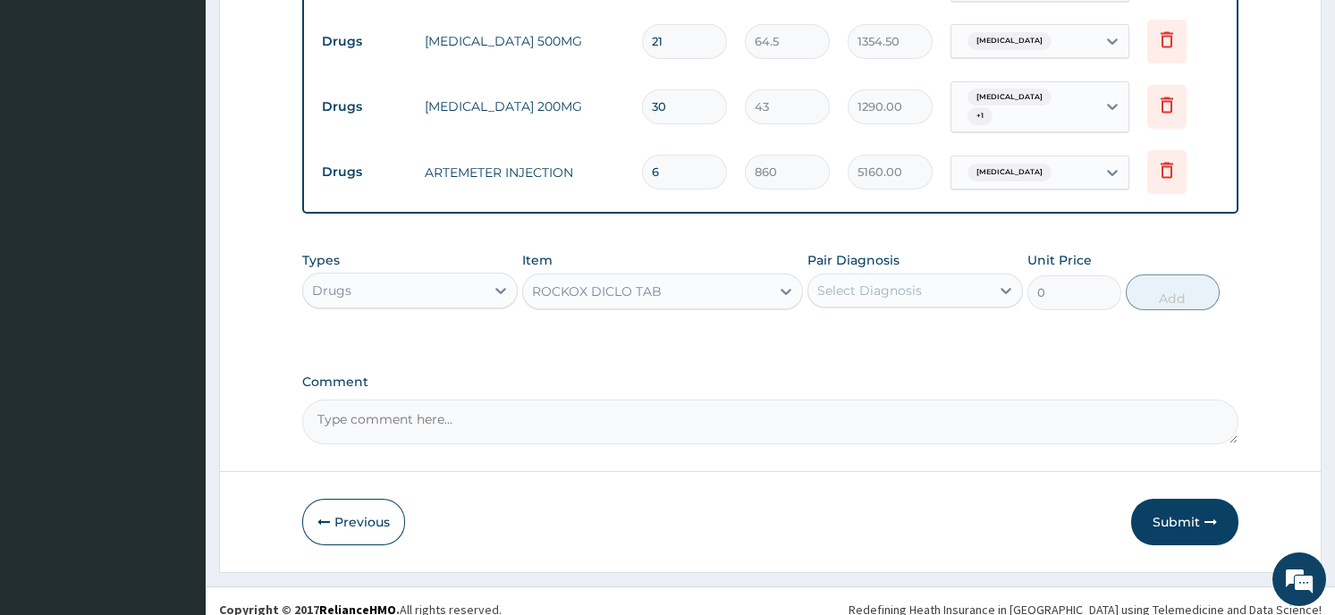
type input "75.25"
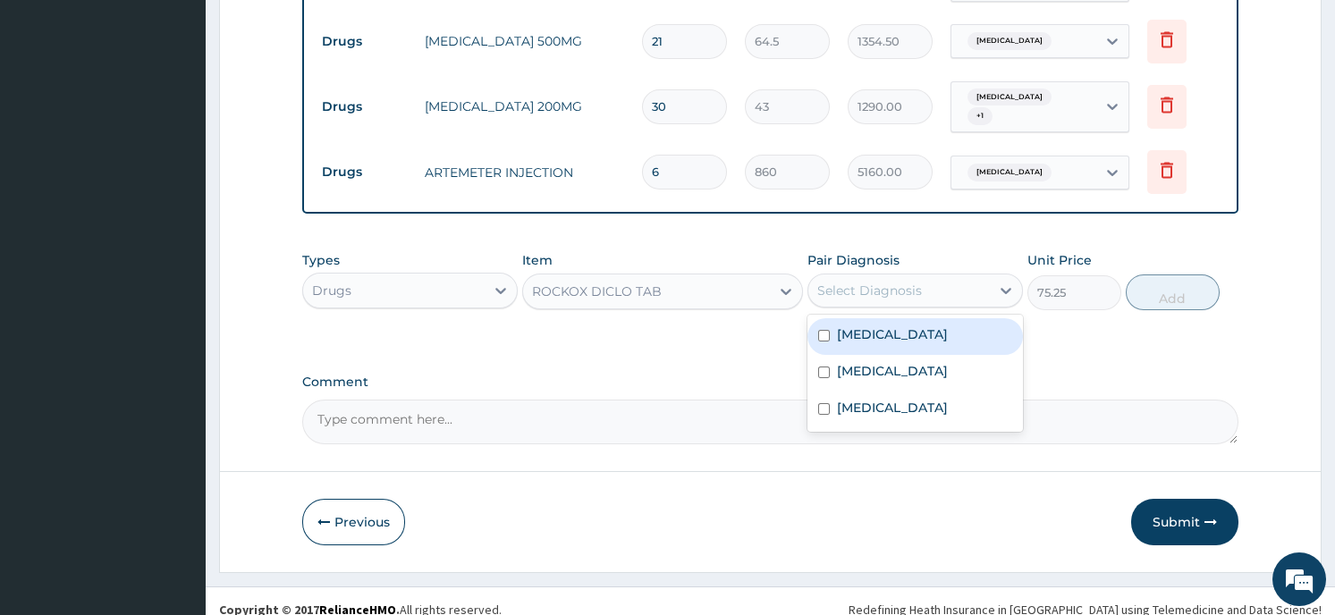
click at [938, 283] on div "Select Diagnosis" at bounding box center [899, 290] width 182 height 29
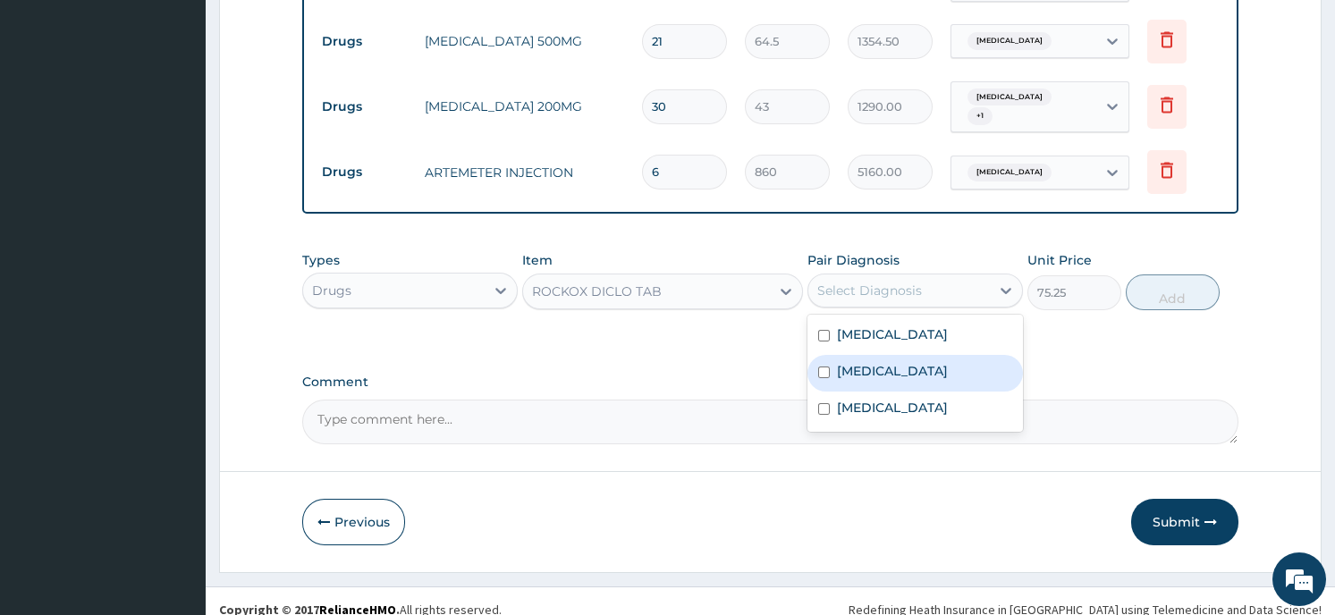
click at [879, 362] on label "Falciparum malaria" at bounding box center [892, 371] width 111 height 18
checkbox input "true"
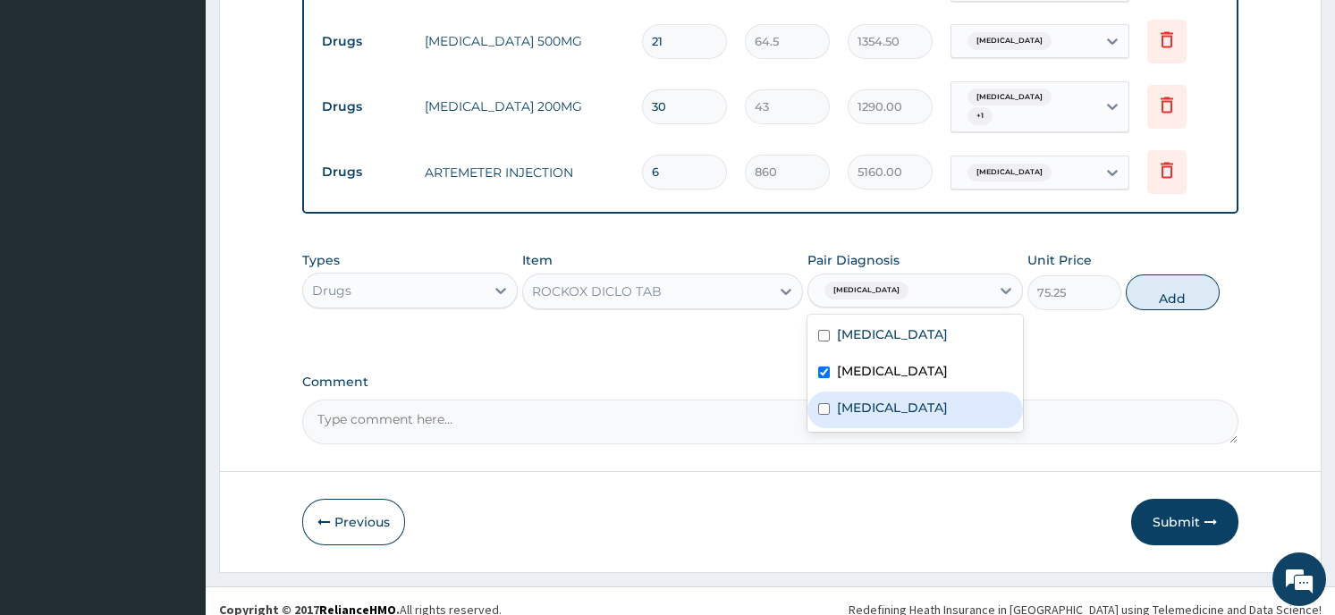
click at [847, 399] on label "Sepsis" at bounding box center [892, 408] width 111 height 18
checkbox input "true"
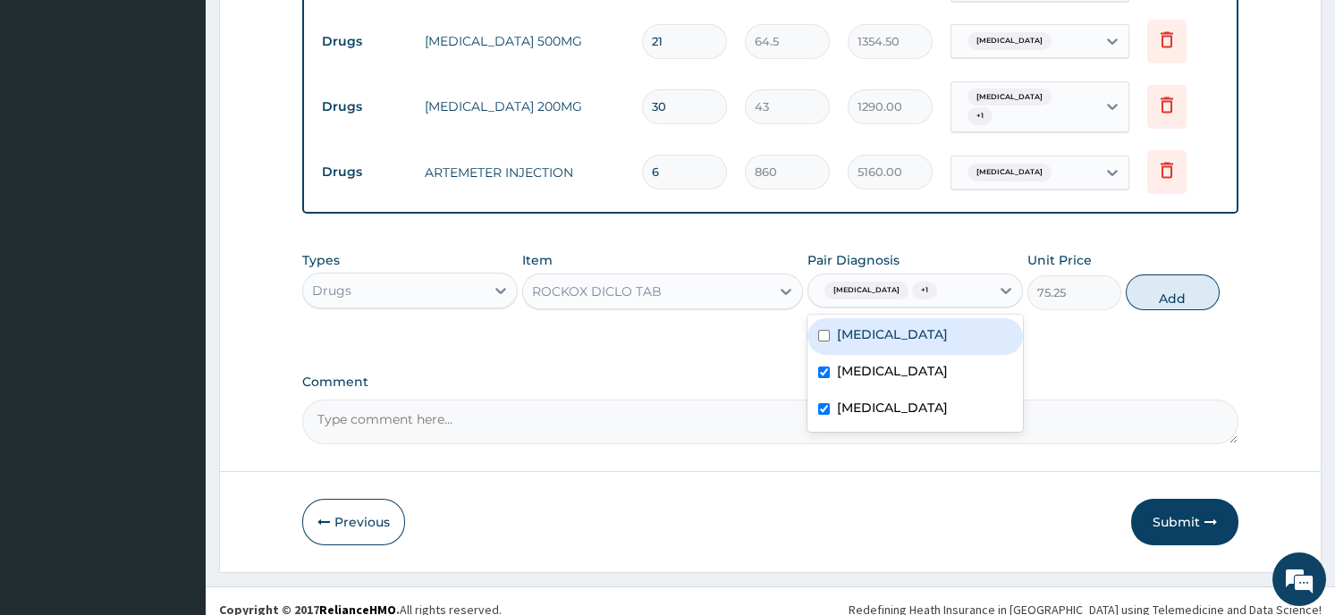
click at [1183, 275] on button "Add" at bounding box center [1173, 293] width 94 height 36
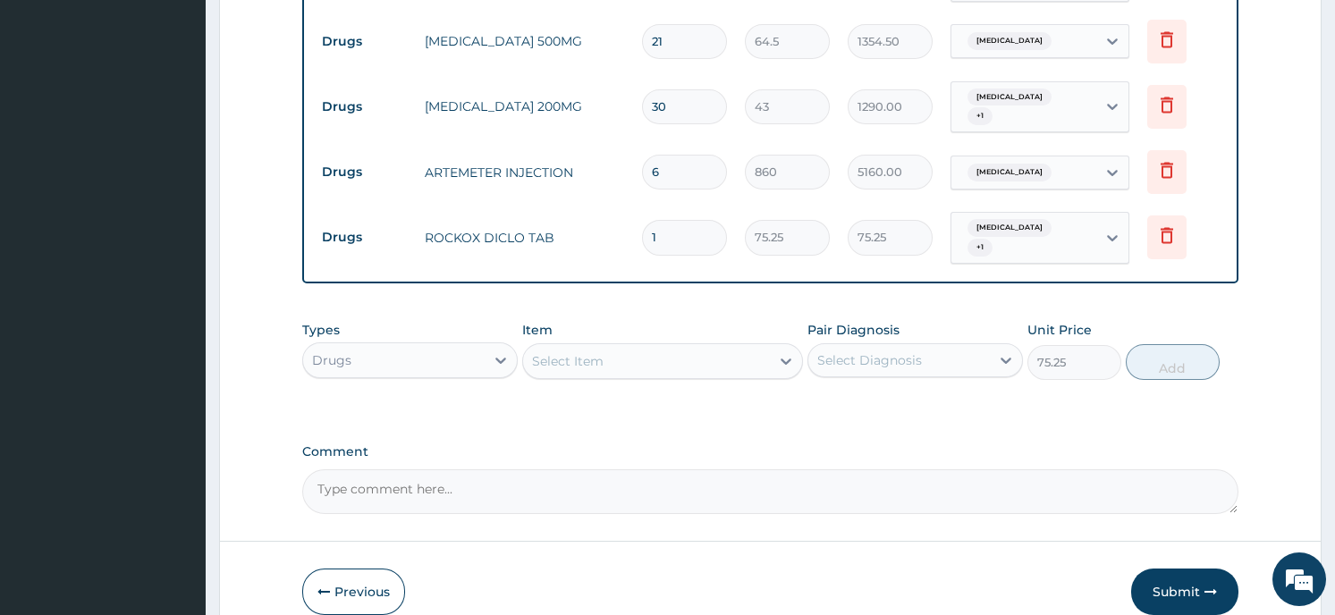
type input "0"
type input "10"
type input "752.50"
type input "10"
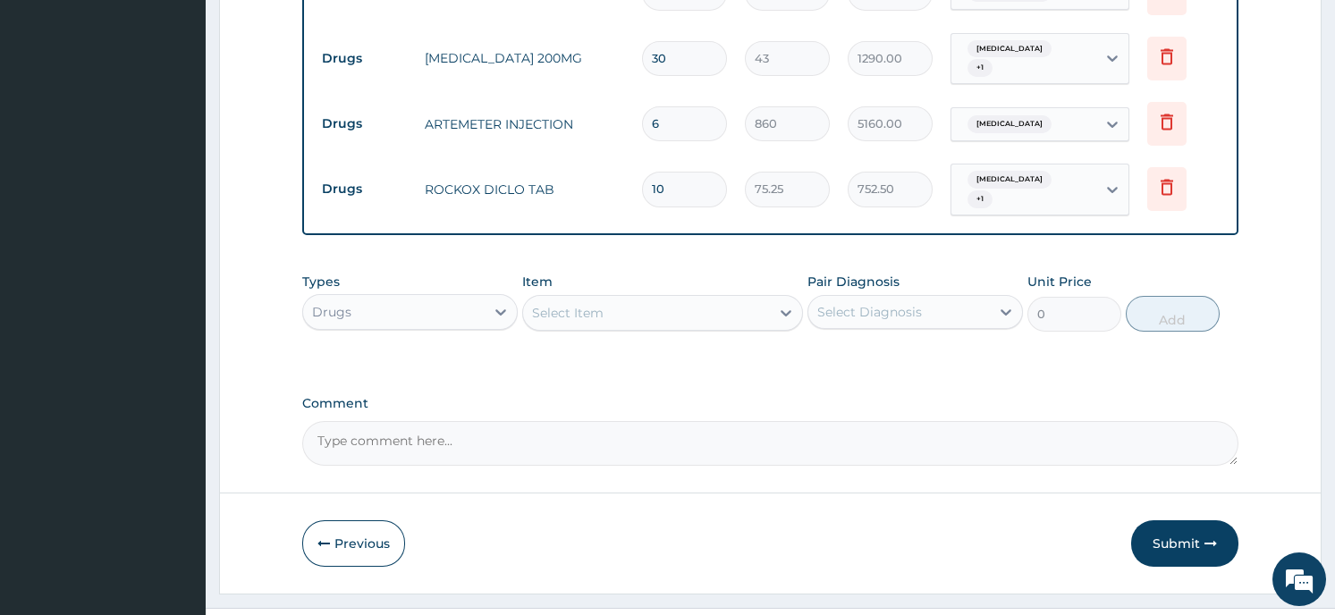
scroll to position [1178, 0]
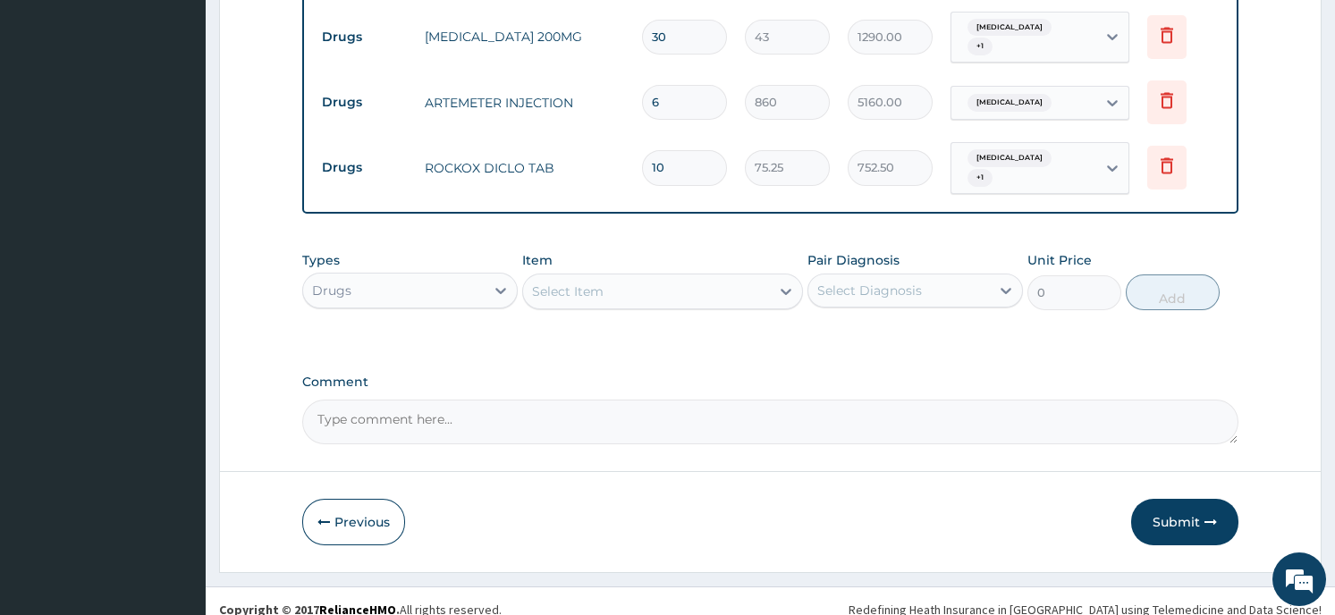
click at [1193, 499] on button "Submit" at bounding box center [1184, 522] width 107 height 47
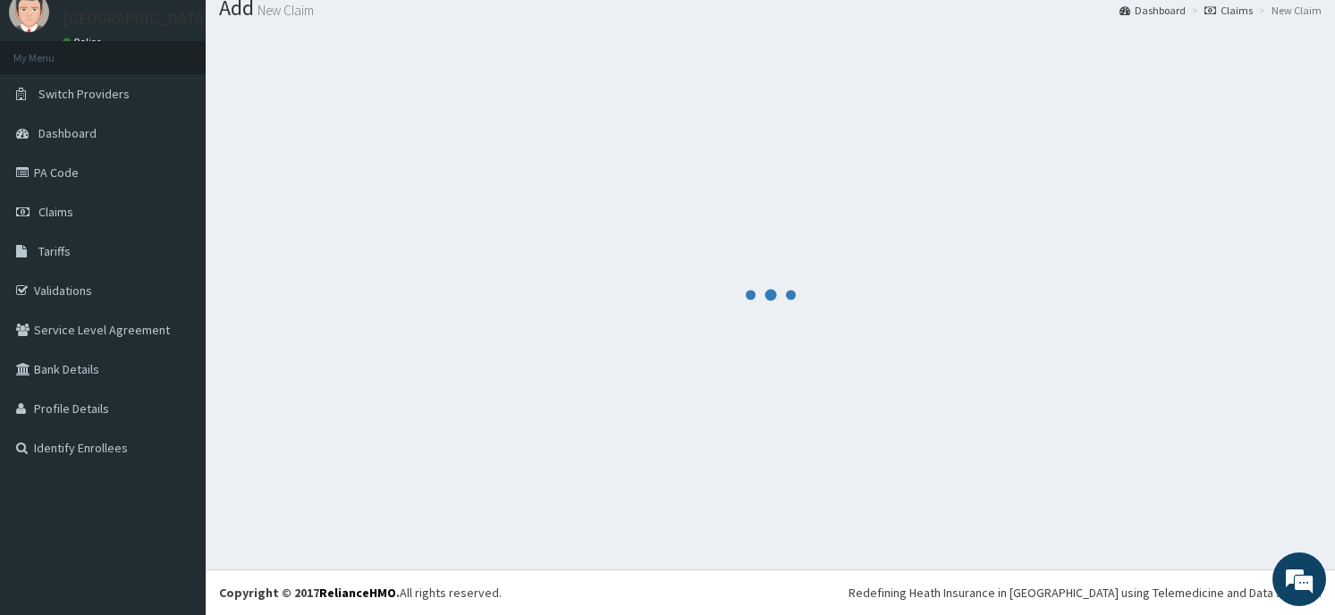
scroll to position [62, 0]
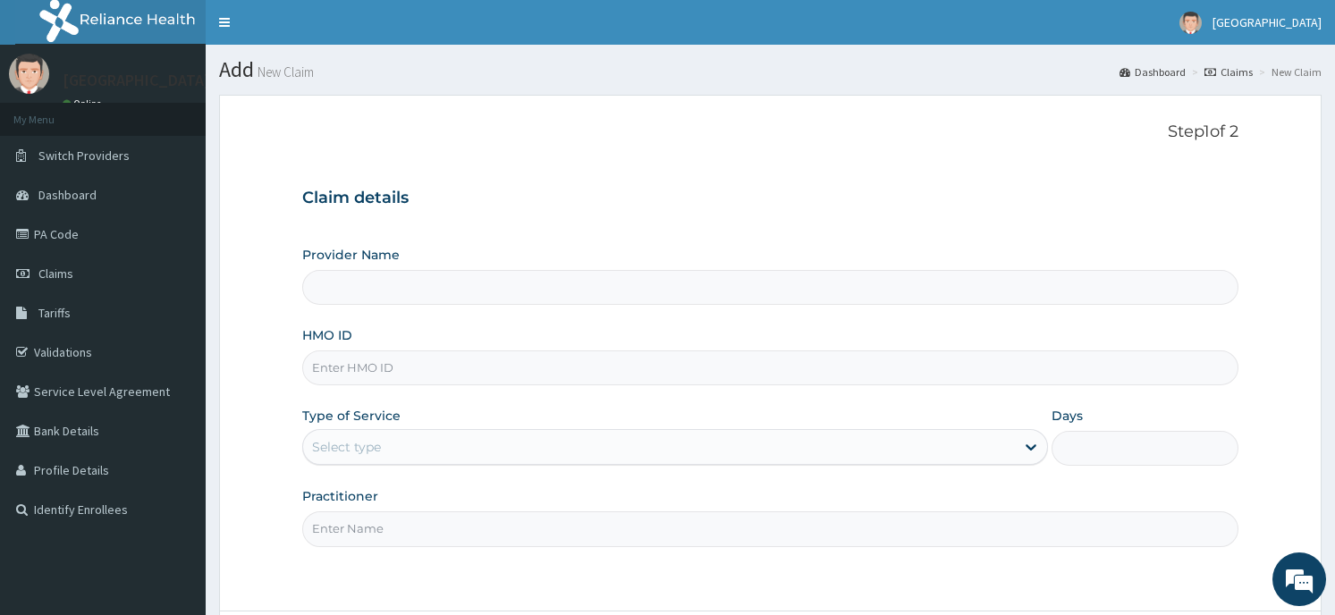
type input "Horeb [GEOGRAPHIC_DATA]"
click at [452, 368] on input "HMO ID" at bounding box center [769, 368] width 935 height 35
click at [106, 264] on link "Claims" at bounding box center [103, 273] width 206 height 39
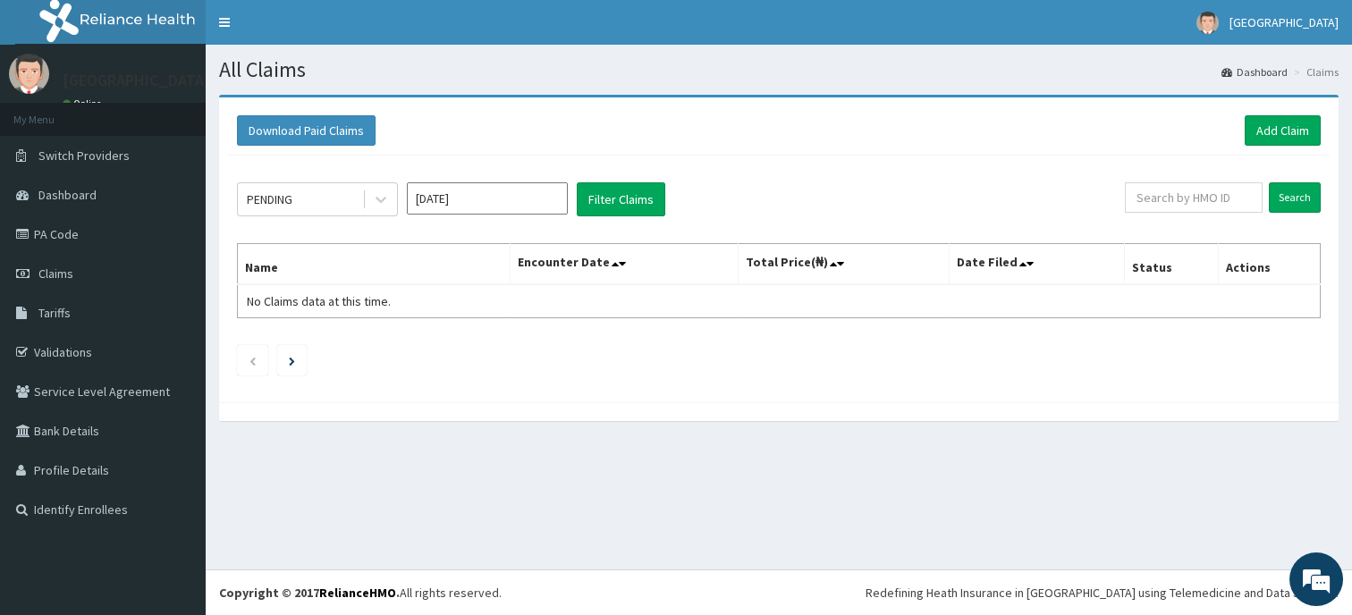
click at [434, 190] on input "[DATE]" at bounding box center [487, 198] width 161 height 32
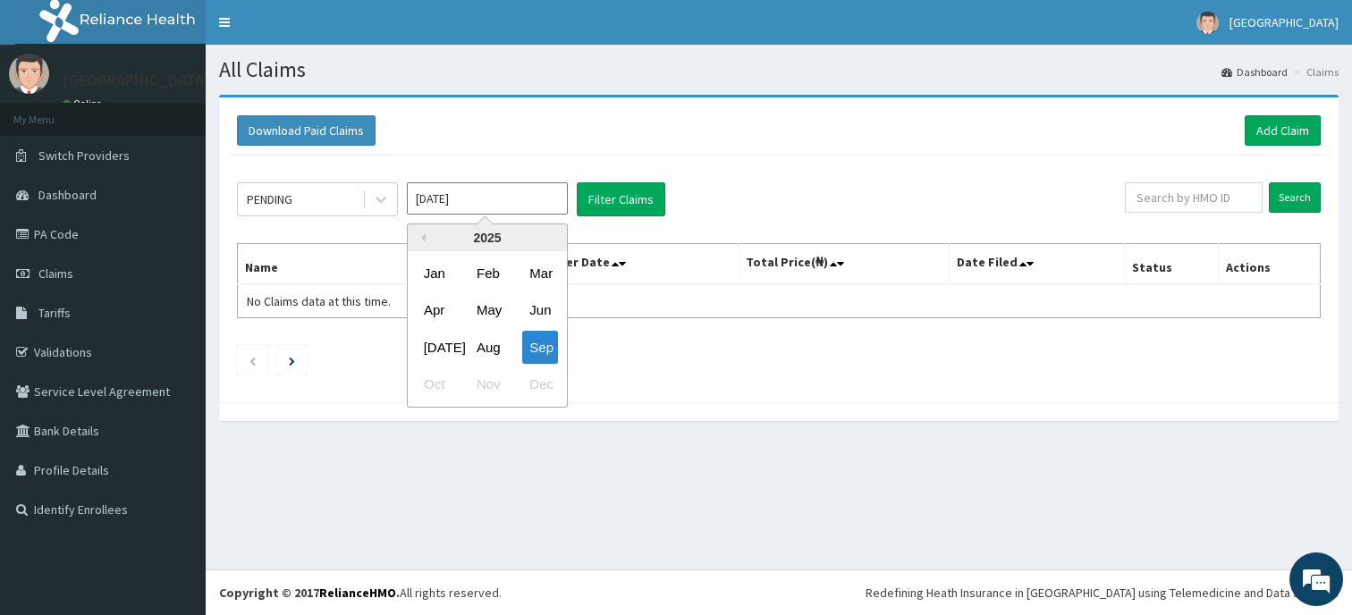
click at [429, 344] on div "[DATE]" at bounding box center [435, 347] width 36 height 33
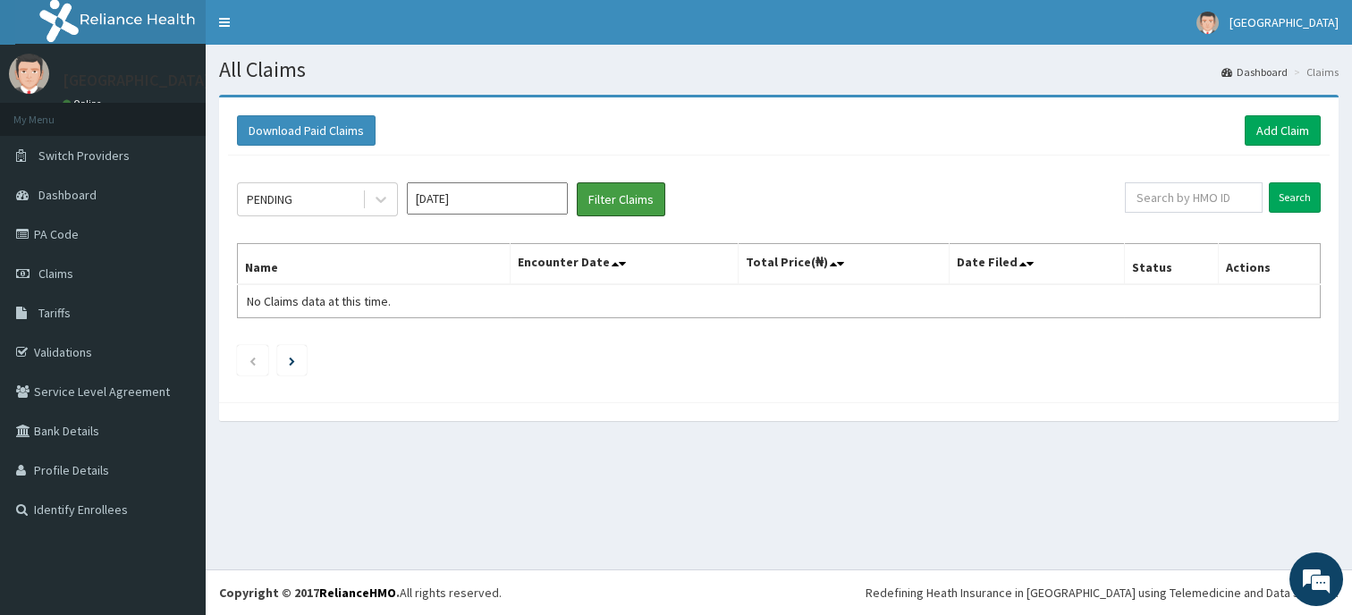
click at [635, 204] on button "Filter Claims" at bounding box center [621, 199] width 89 height 34
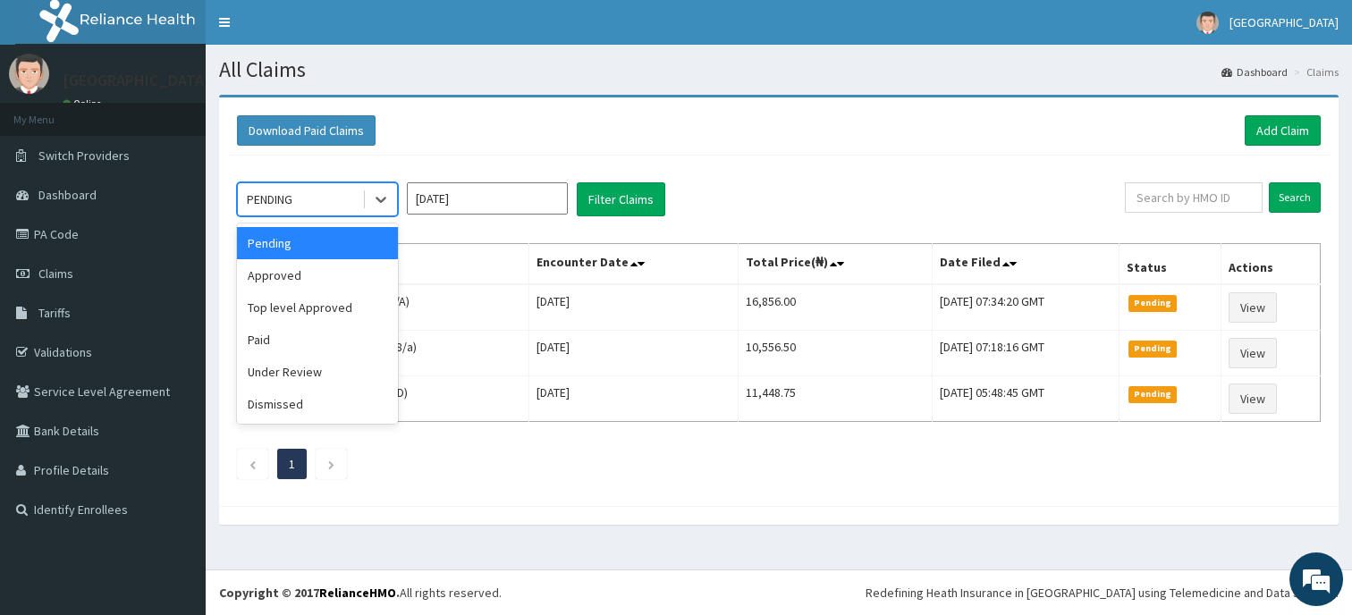
click at [377, 202] on icon at bounding box center [381, 199] width 18 height 18
click at [343, 283] on div "Approved" at bounding box center [317, 275] width 161 height 32
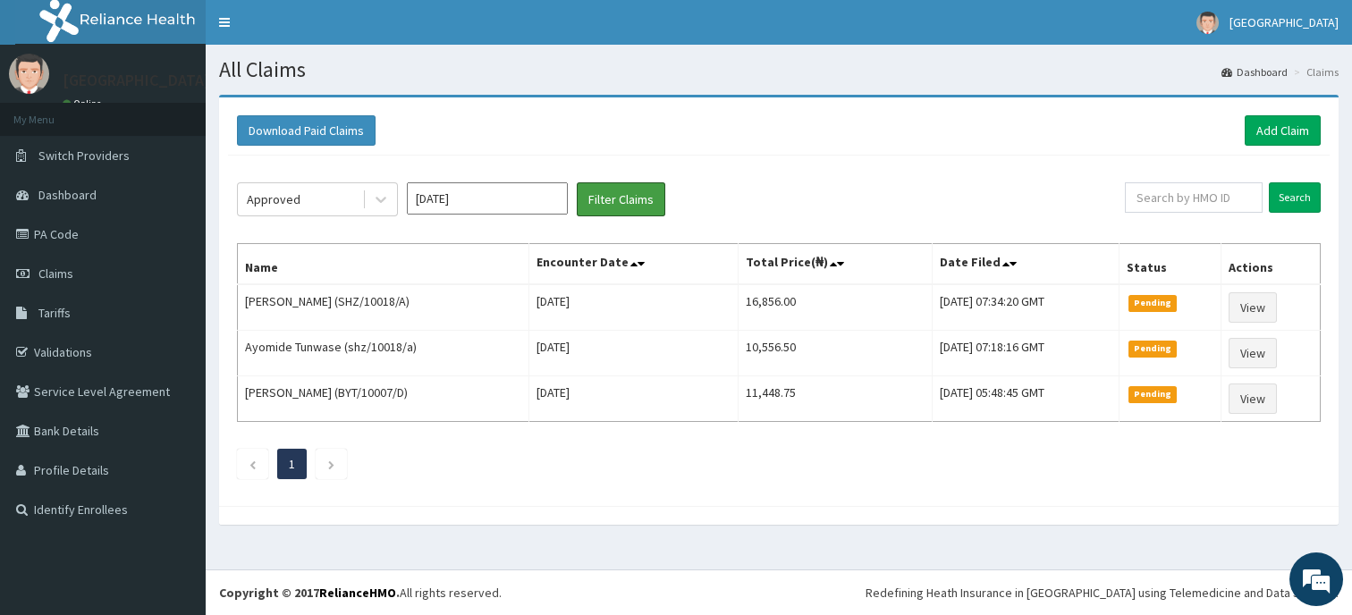
click at [617, 199] on button "Filter Claims" at bounding box center [621, 199] width 89 height 34
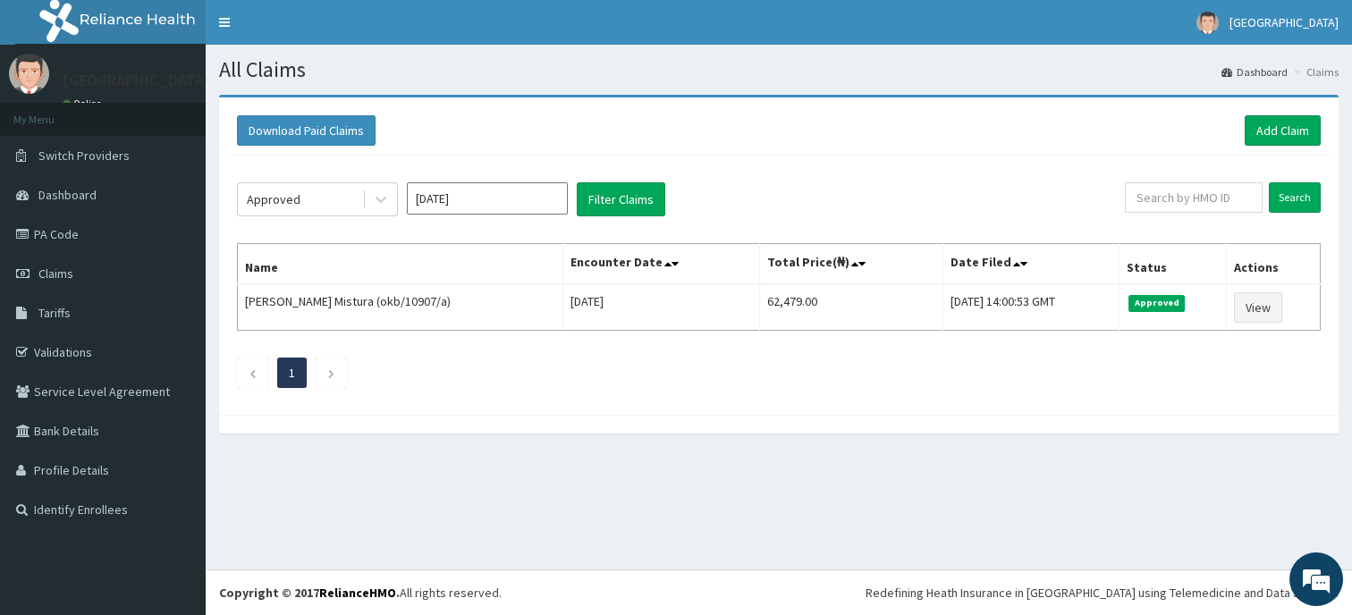
click at [380, 196] on icon at bounding box center [381, 199] width 18 height 18
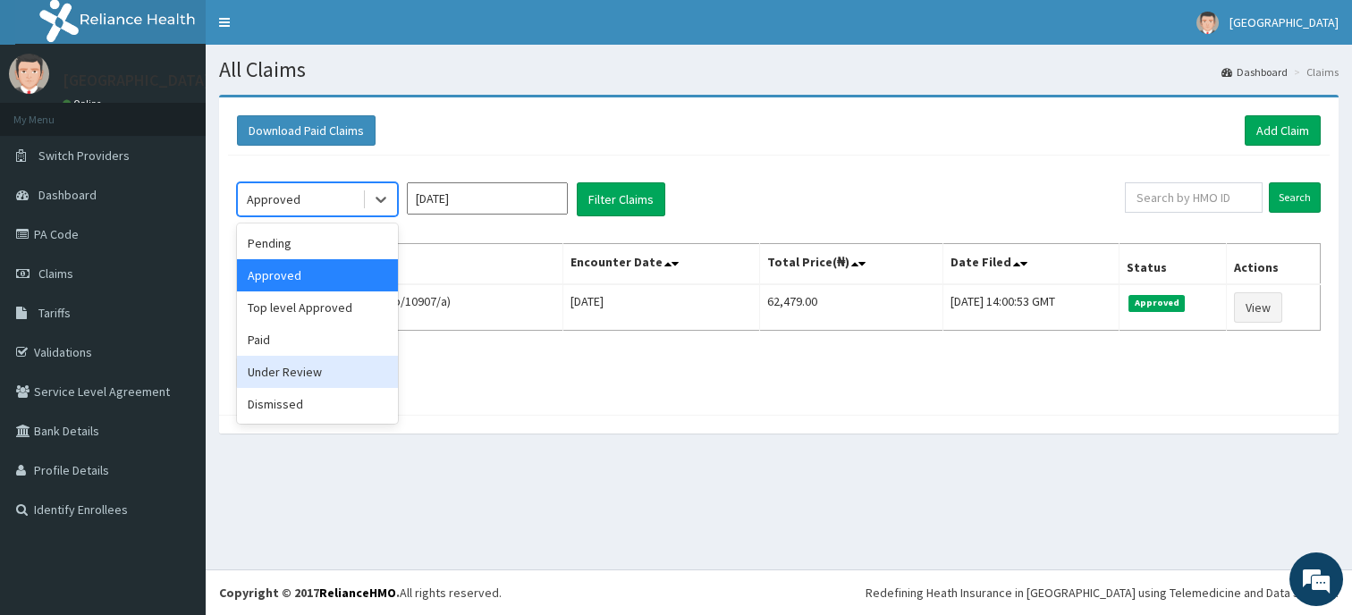
click at [301, 367] on div "Under Review" at bounding box center [317, 372] width 161 height 32
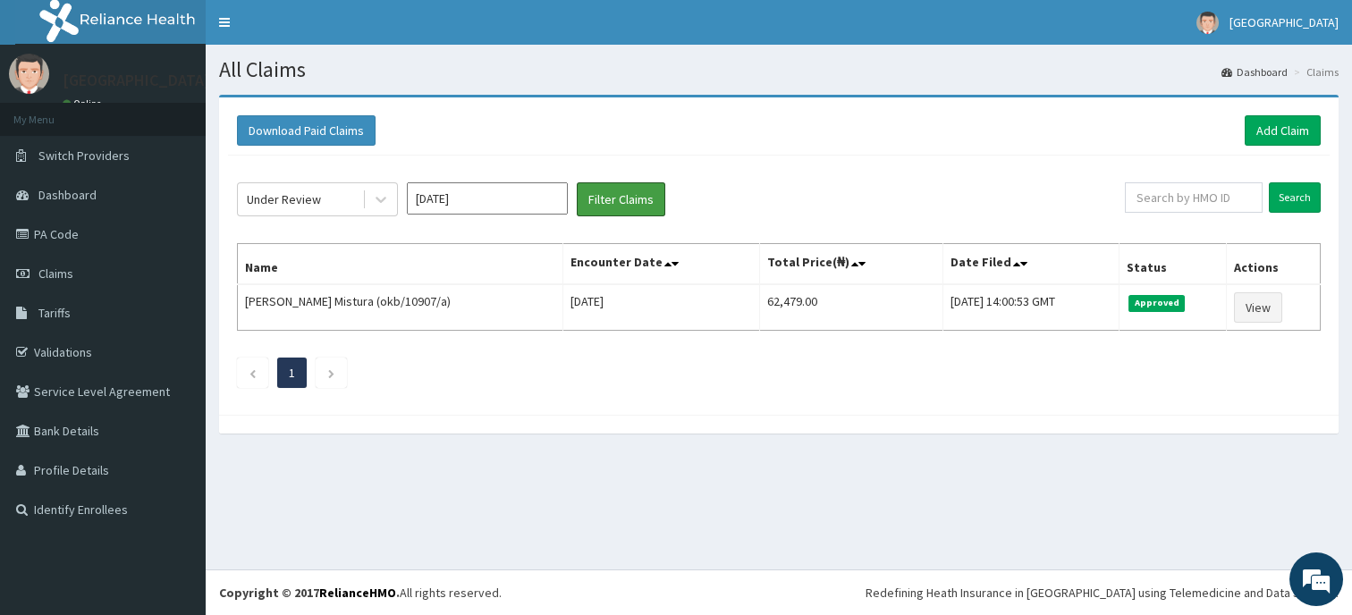
click at [608, 194] on button "Filter Claims" at bounding box center [621, 199] width 89 height 34
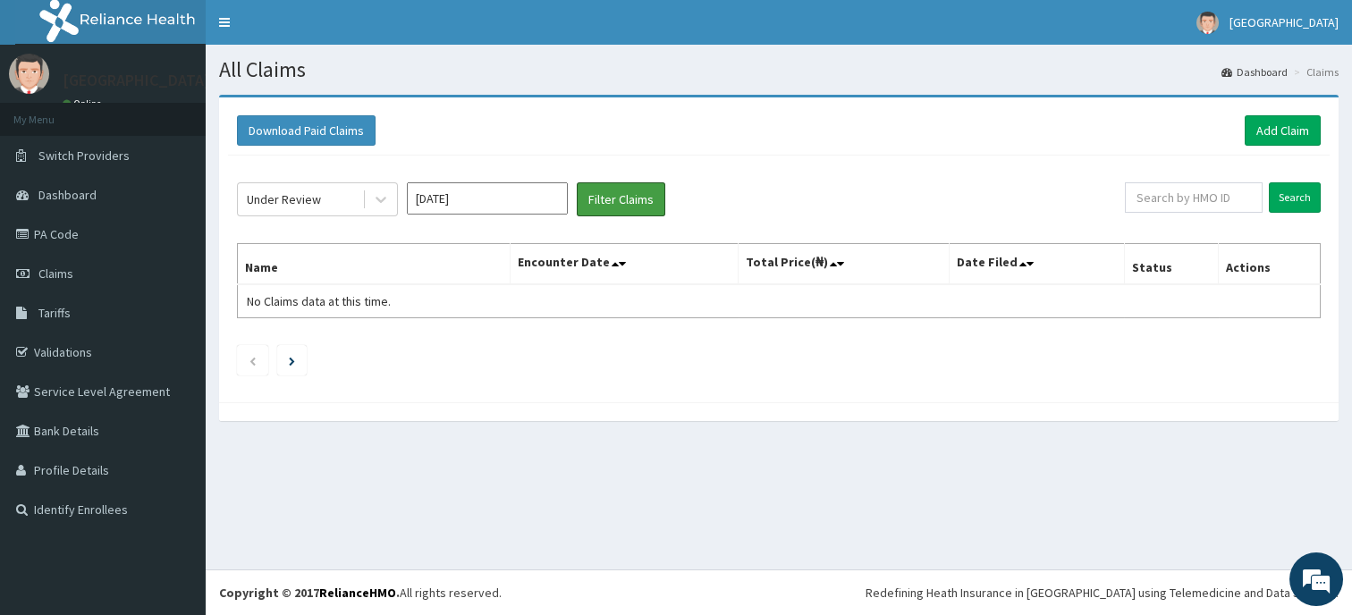
click at [639, 196] on button "Filter Claims" at bounding box center [621, 199] width 89 height 34
click at [607, 194] on button "Filter Claims" at bounding box center [621, 199] width 89 height 34
click at [603, 188] on button "Filter Claims" at bounding box center [621, 199] width 89 height 34
click at [466, 200] on input "[DATE]" at bounding box center [487, 198] width 161 height 32
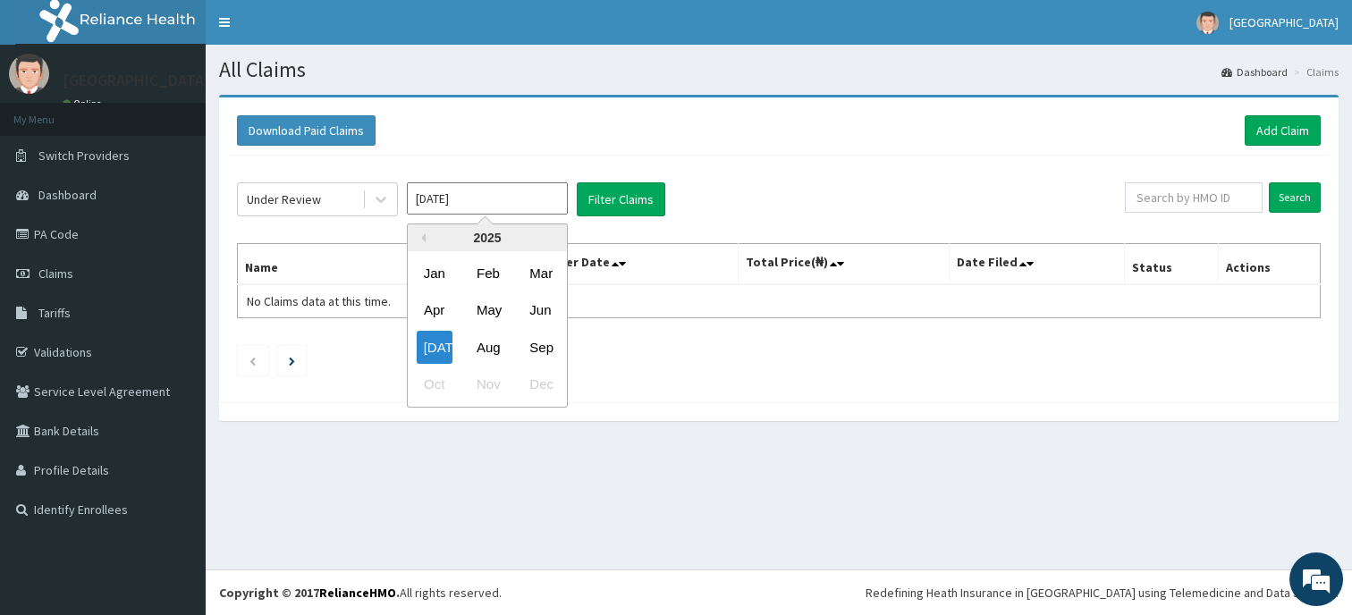
click at [486, 342] on div "Aug" at bounding box center [488, 347] width 36 height 33
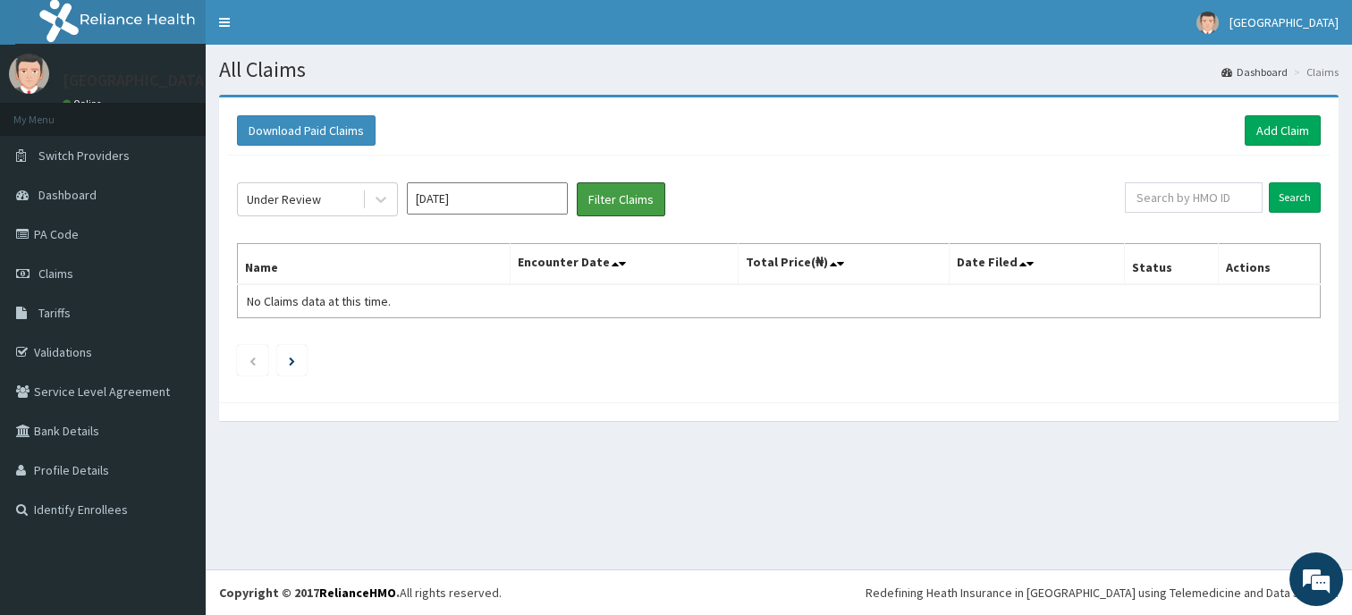
click at [616, 199] on button "Filter Claims" at bounding box center [621, 199] width 89 height 34
click at [620, 183] on button "Filter Claims" at bounding box center [621, 199] width 89 height 34
click at [623, 204] on button "Filter Claims" at bounding box center [621, 199] width 89 height 34
drag, startPoint x: 623, startPoint y: 204, endPoint x: 446, endPoint y: 199, distance: 177.2
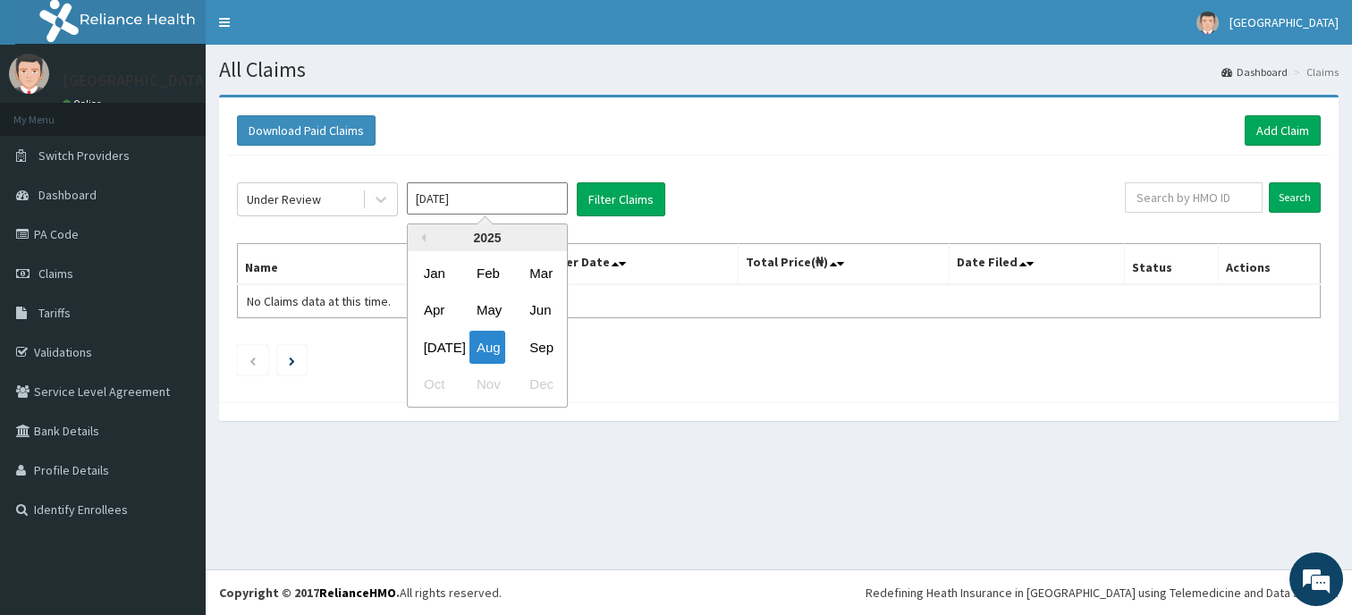
click at [446, 199] on input "[DATE]" at bounding box center [487, 198] width 161 height 32
click at [434, 342] on div "[DATE]" at bounding box center [435, 347] width 36 height 33
type input "[DATE]"
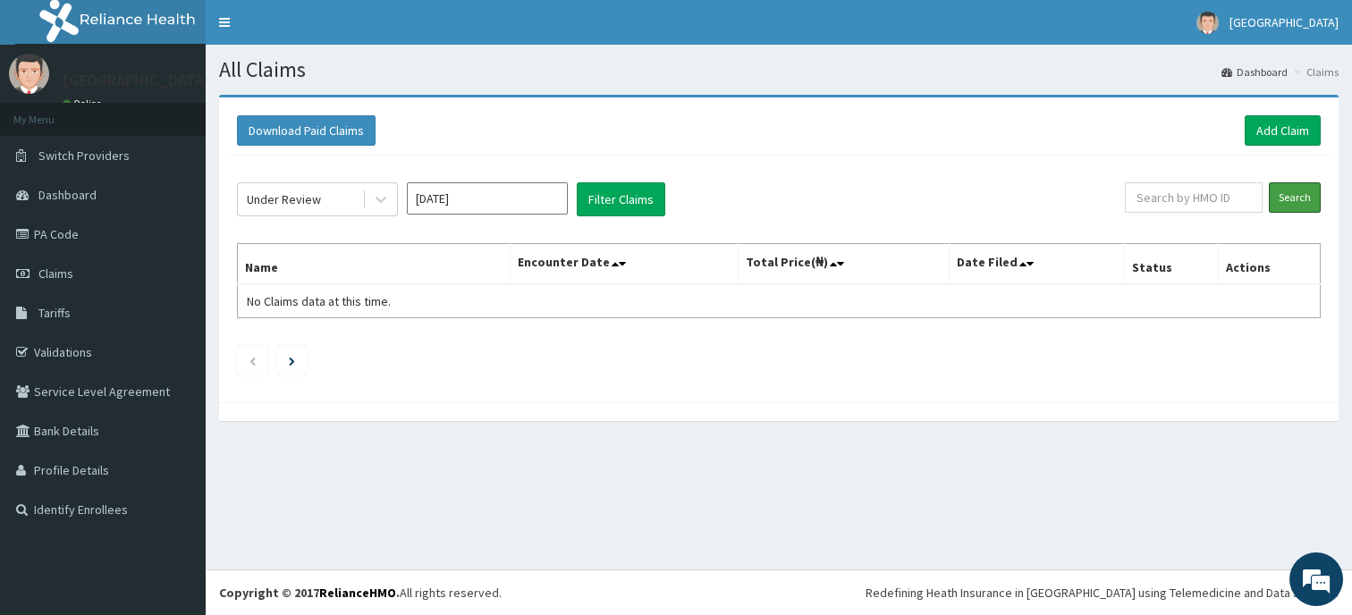
click at [1304, 191] on input "Search" at bounding box center [1295, 197] width 52 height 30
click at [1276, 123] on link "Add Claim" at bounding box center [1283, 130] width 76 height 30
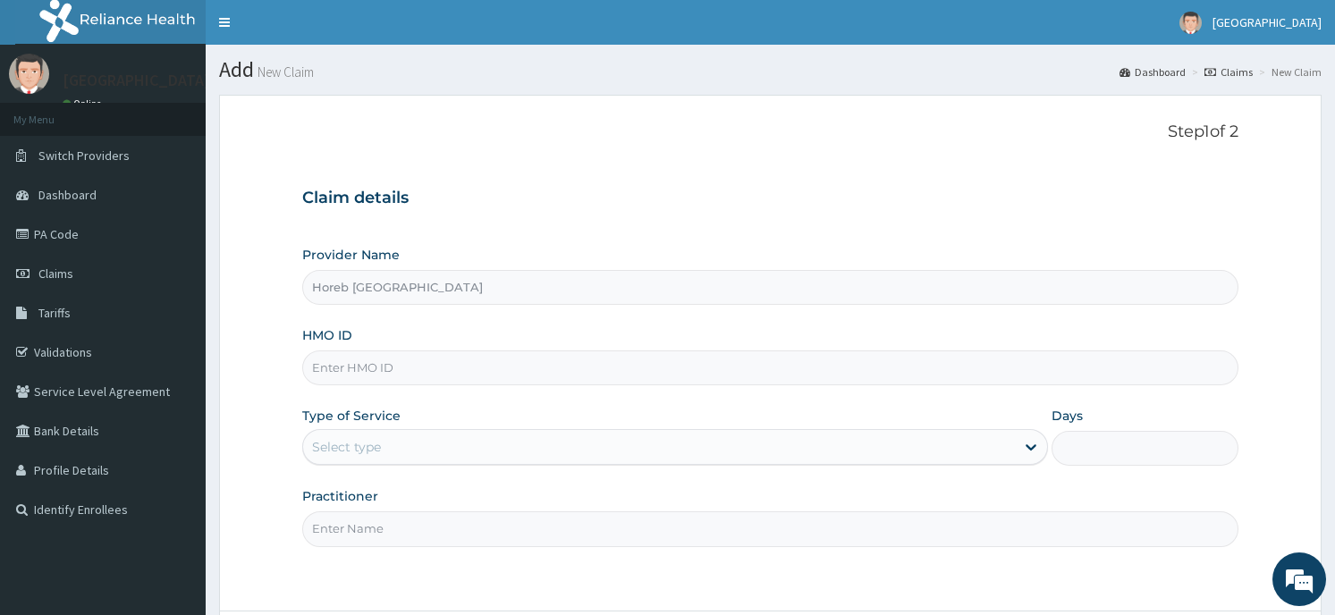
click at [589, 370] on input "HMO ID" at bounding box center [769, 368] width 935 height 35
type input "fcc/11744/a"
click at [465, 453] on div "Select type" at bounding box center [659, 447] width 712 height 29
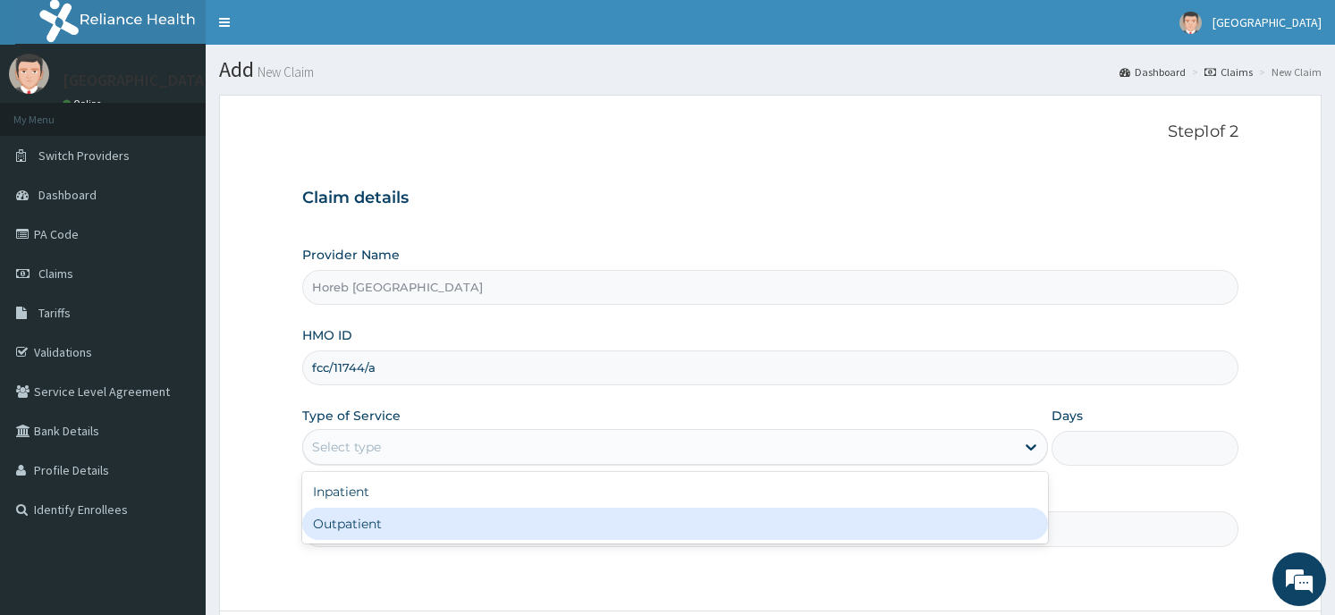
click at [448, 517] on div "Outpatient" at bounding box center [675, 524] width 746 height 32
type input "1"
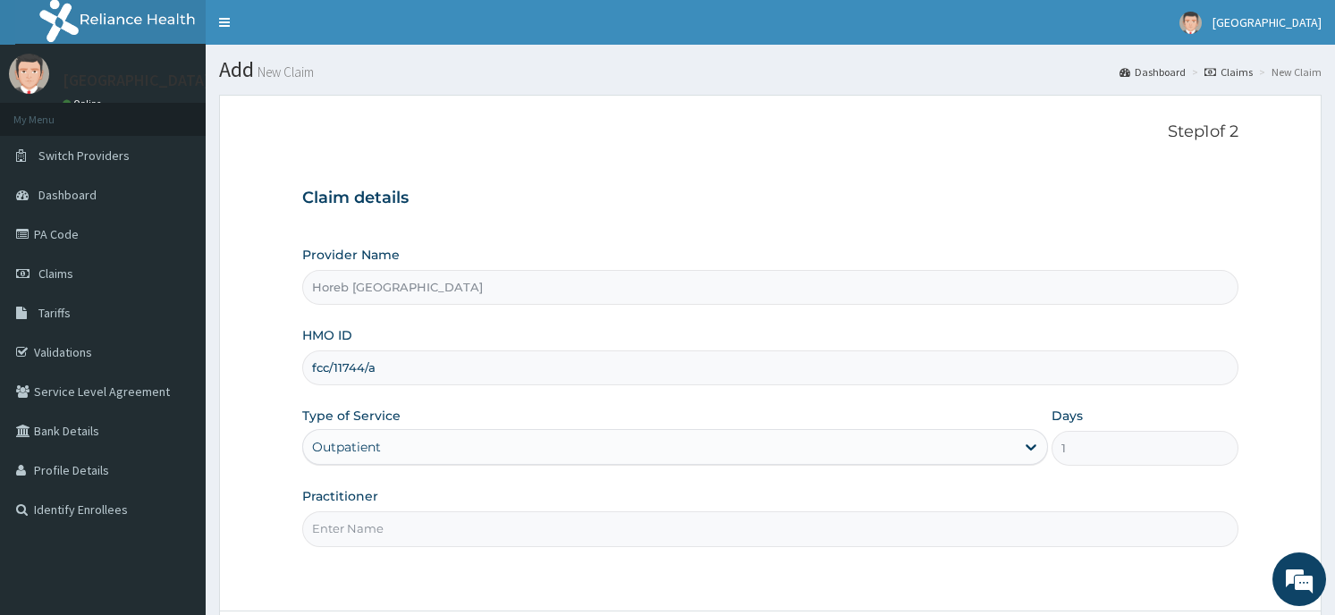
click at [411, 531] on input "Practitioner" at bounding box center [769, 529] width 935 height 35
type input "general"
click at [1049, 568] on div "Step 1 of 2 Claim details Provider Name Horeb Consult Hospital HMO ID fcc/11744…" at bounding box center [769, 353] width 935 height 461
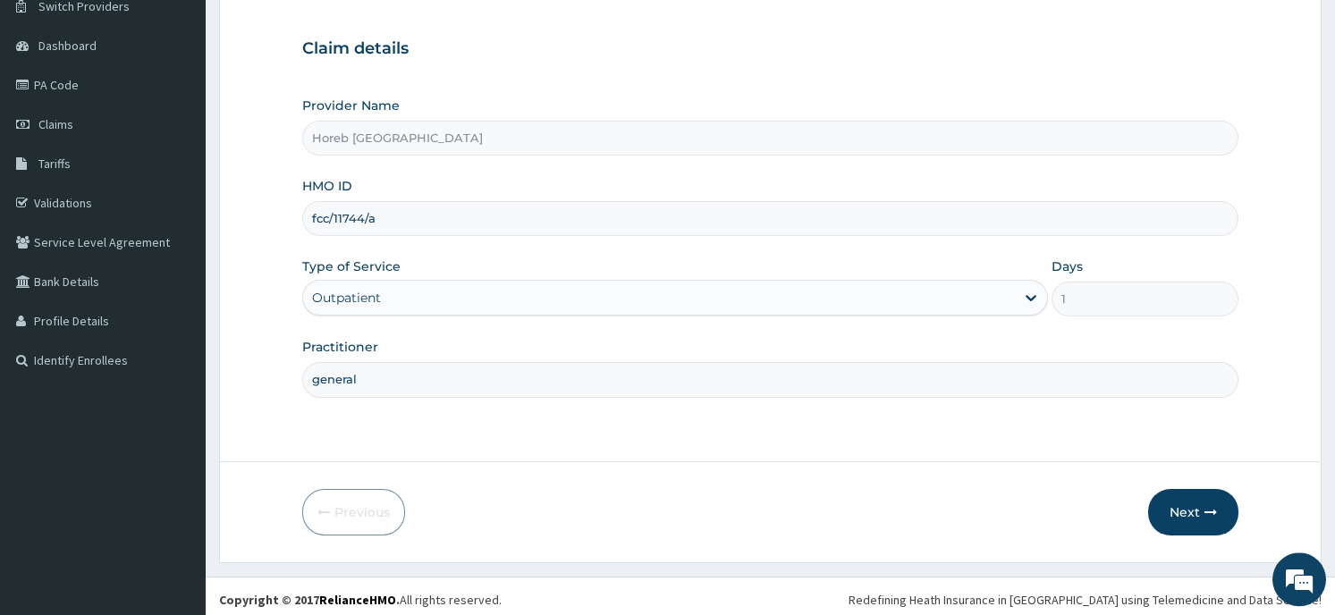
scroll to position [157, 0]
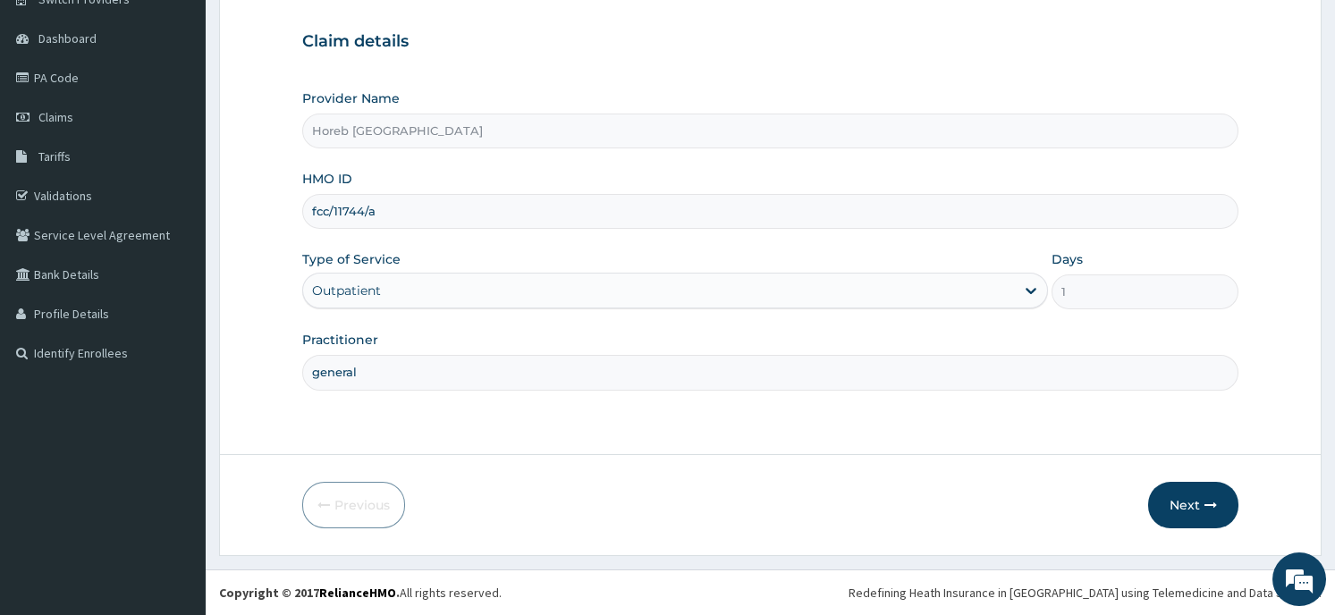
click at [1206, 502] on icon "button" at bounding box center [1211, 505] width 13 height 13
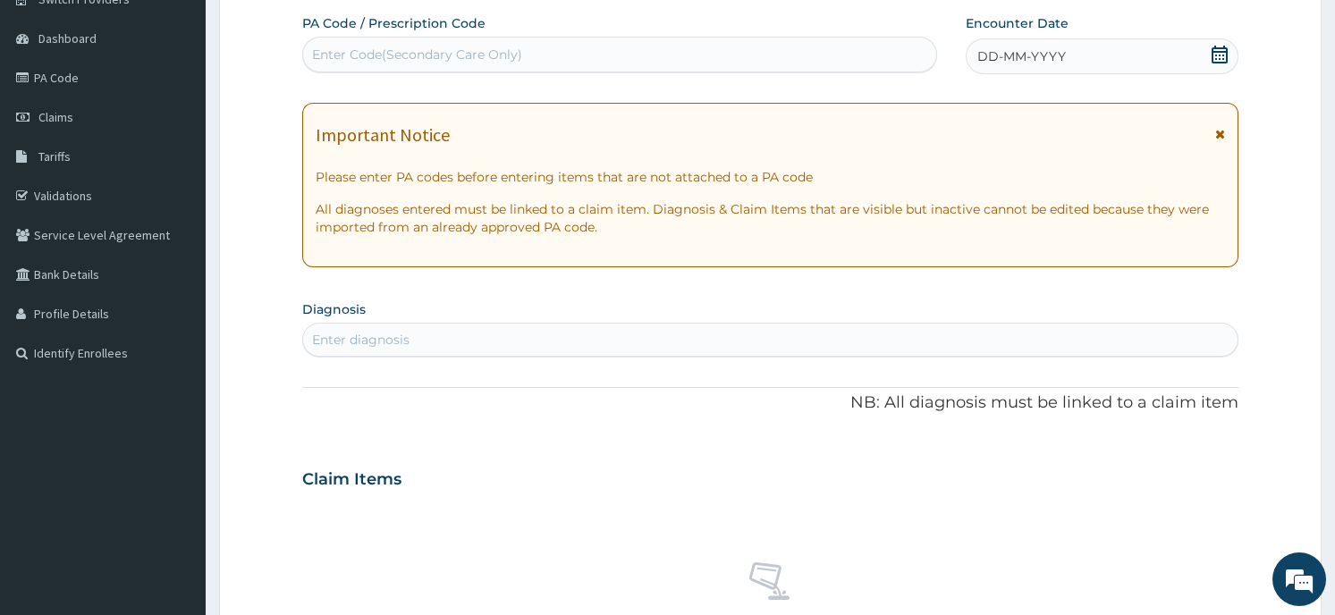
click at [1227, 48] on icon at bounding box center [1220, 55] width 18 height 18
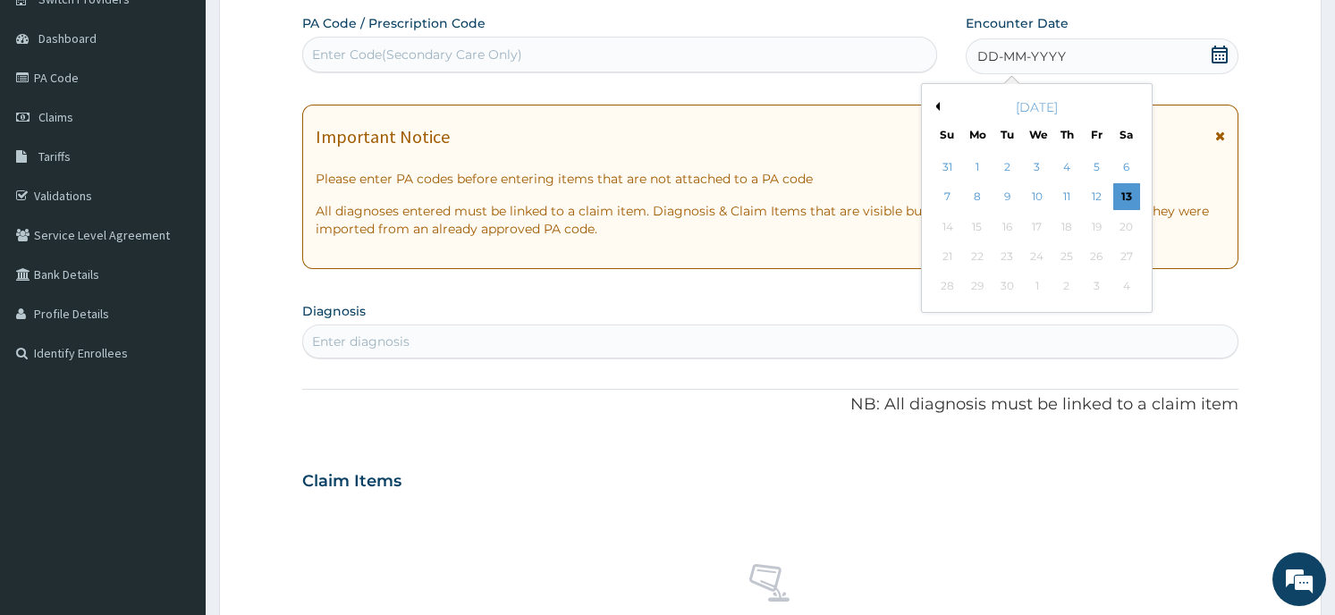
click at [934, 110] on button "Previous Month" at bounding box center [935, 106] width 9 height 9
click at [1003, 194] on div "8" at bounding box center [1007, 197] width 27 height 27
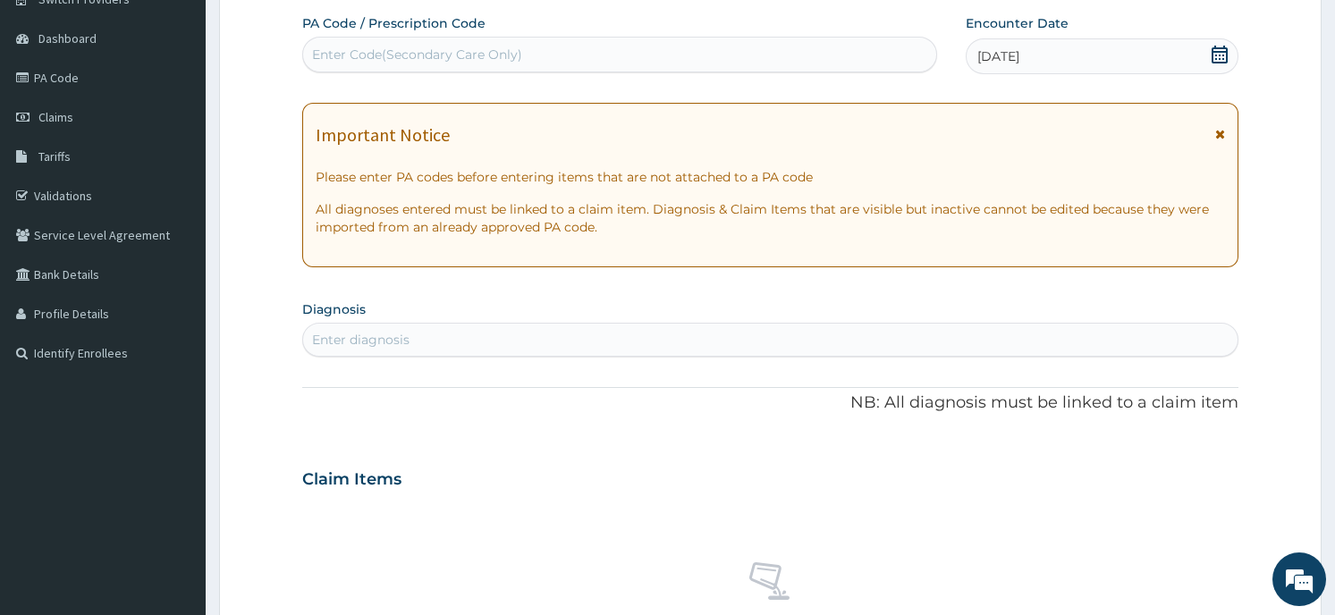
click at [344, 342] on div "Enter diagnosis" at bounding box center [360, 340] width 97 height 18
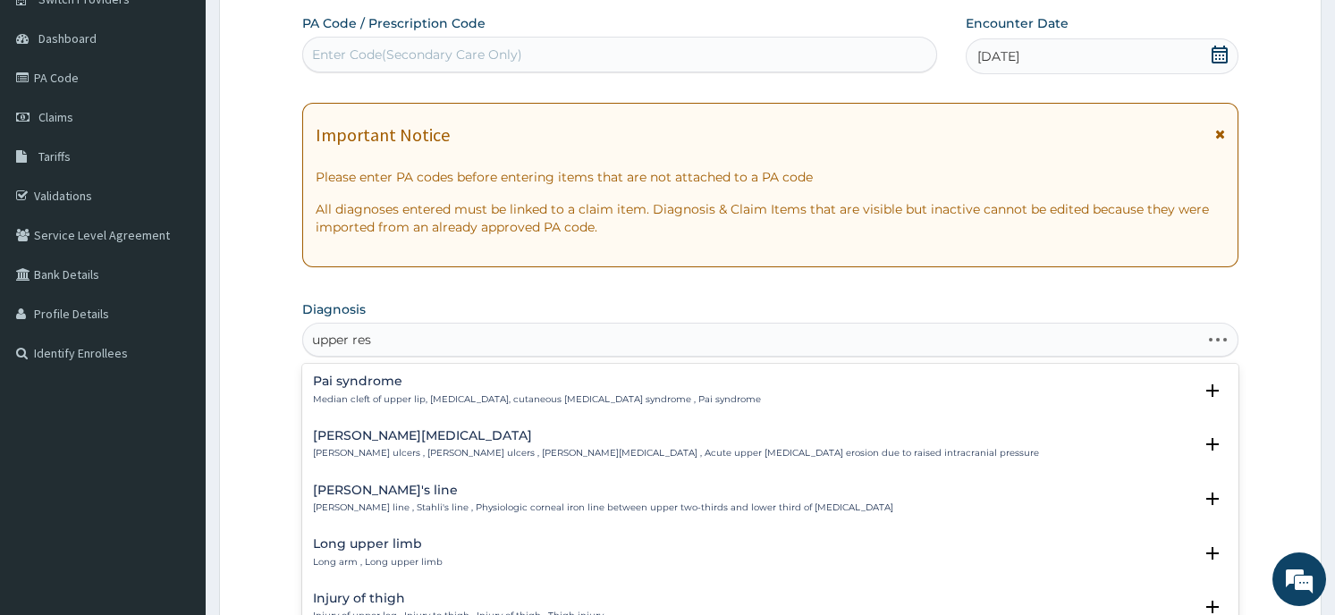
type input "upper resp"
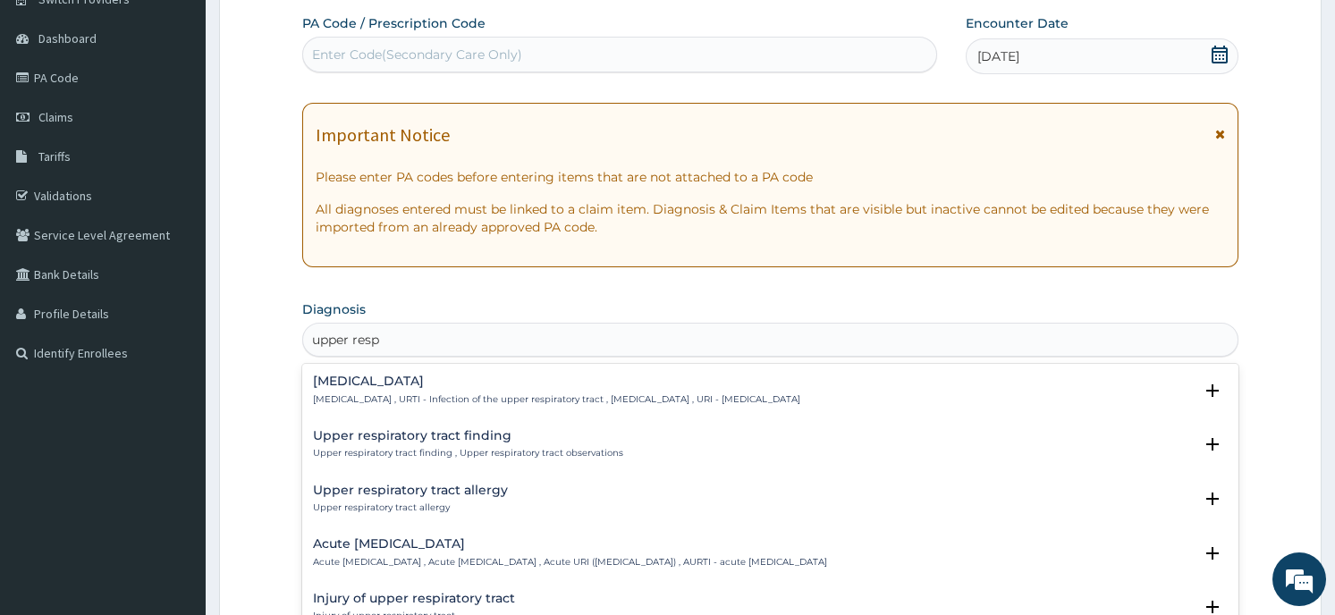
click at [326, 383] on h4 "Upper respiratory infection" at bounding box center [556, 381] width 487 height 13
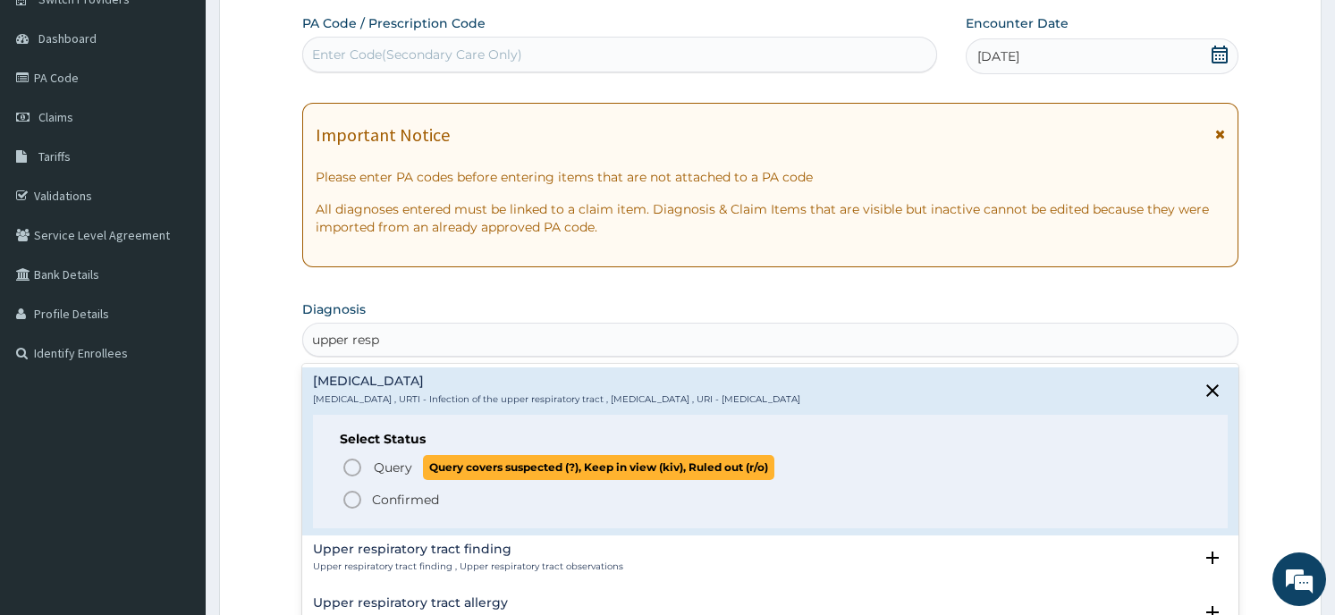
click at [420, 462] on p "Query Query covers suspected (?), Keep in view (kiv), Ruled out (r/o)" at bounding box center [573, 467] width 402 height 24
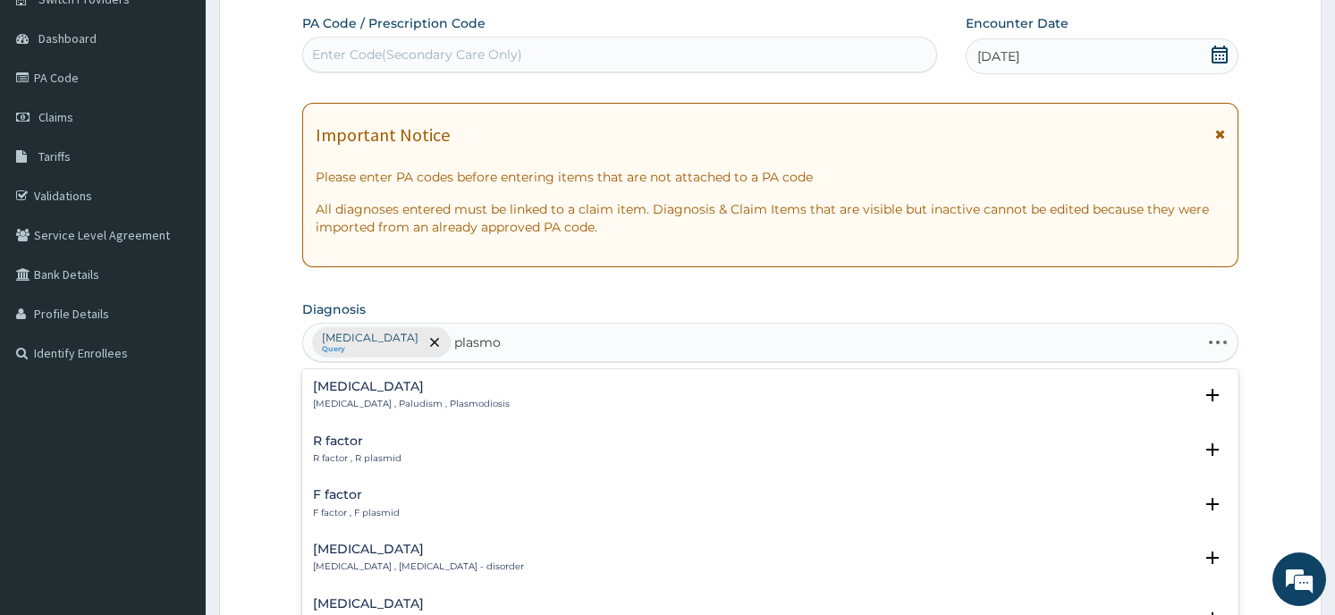
type input "plasmod"
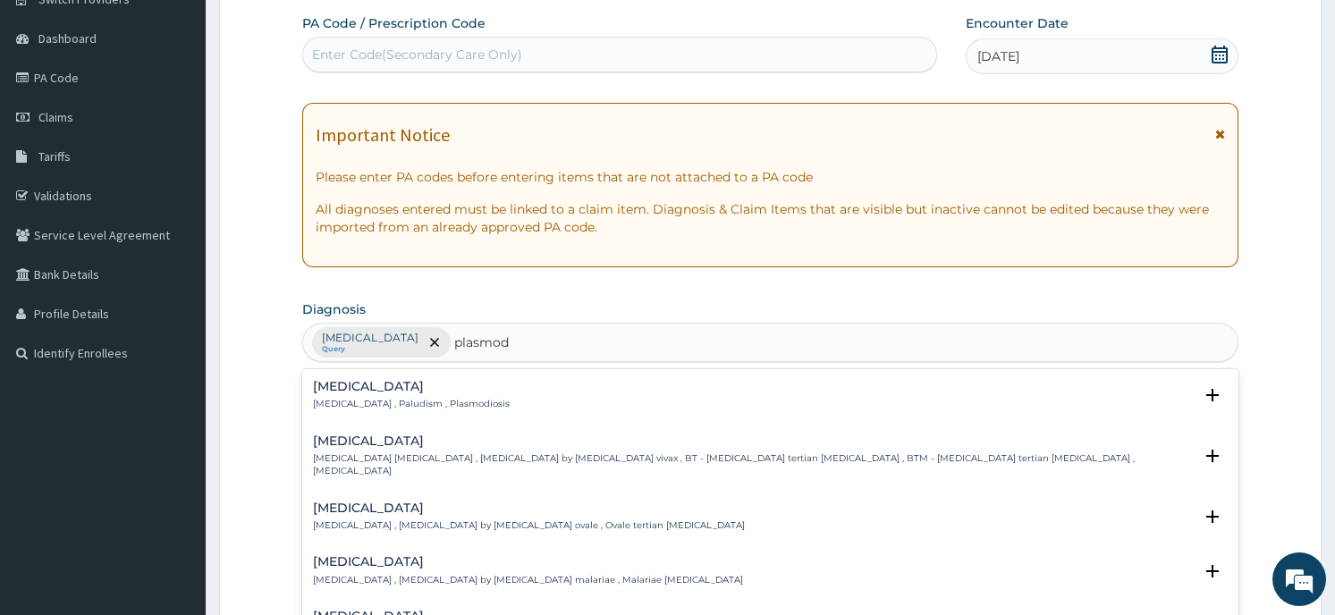
click at [451, 399] on div "Malaria Malaria , Paludism , Plasmodiosis" at bounding box center [411, 395] width 197 height 31
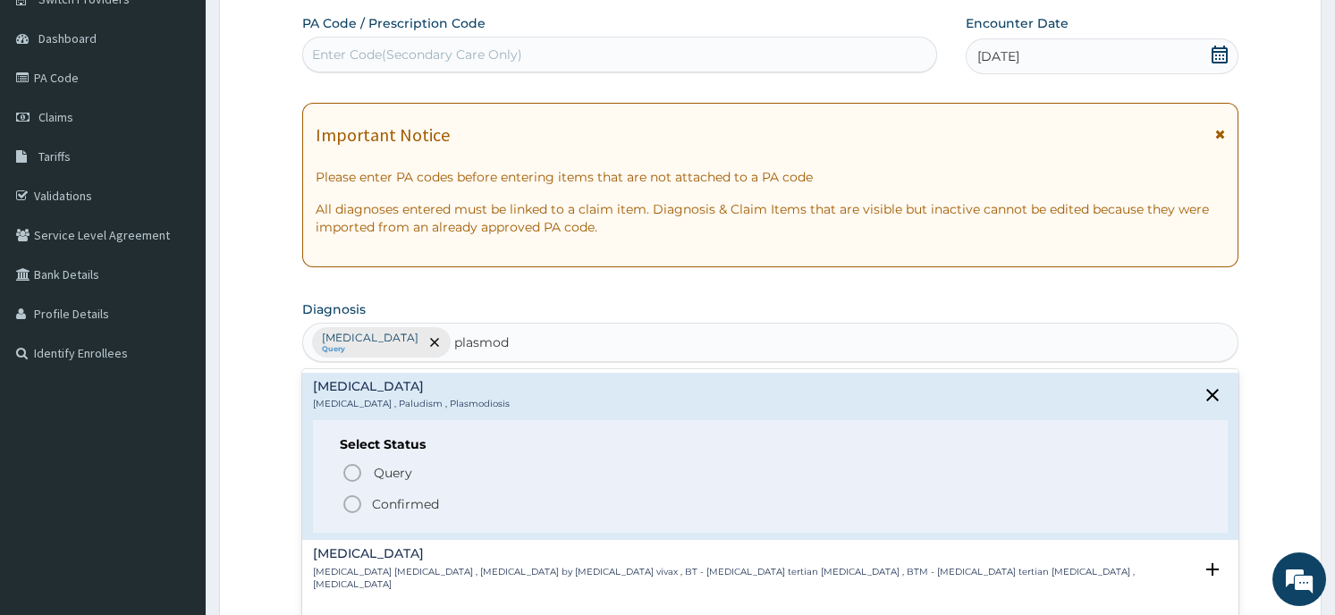
click at [487, 504] on span "Confirmed" at bounding box center [771, 504] width 859 height 21
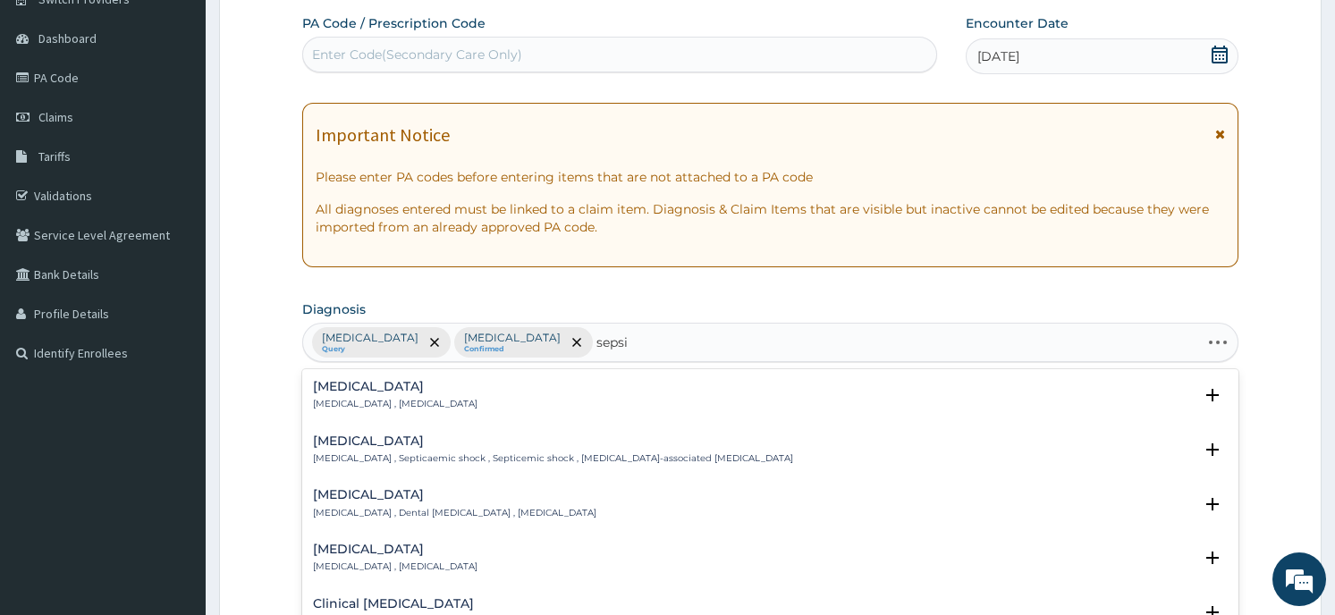
type input "sepsis"
click at [586, 394] on div "Sepsis Systemic infection , Sepsis" at bounding box center [770, 395] width 914 height 31
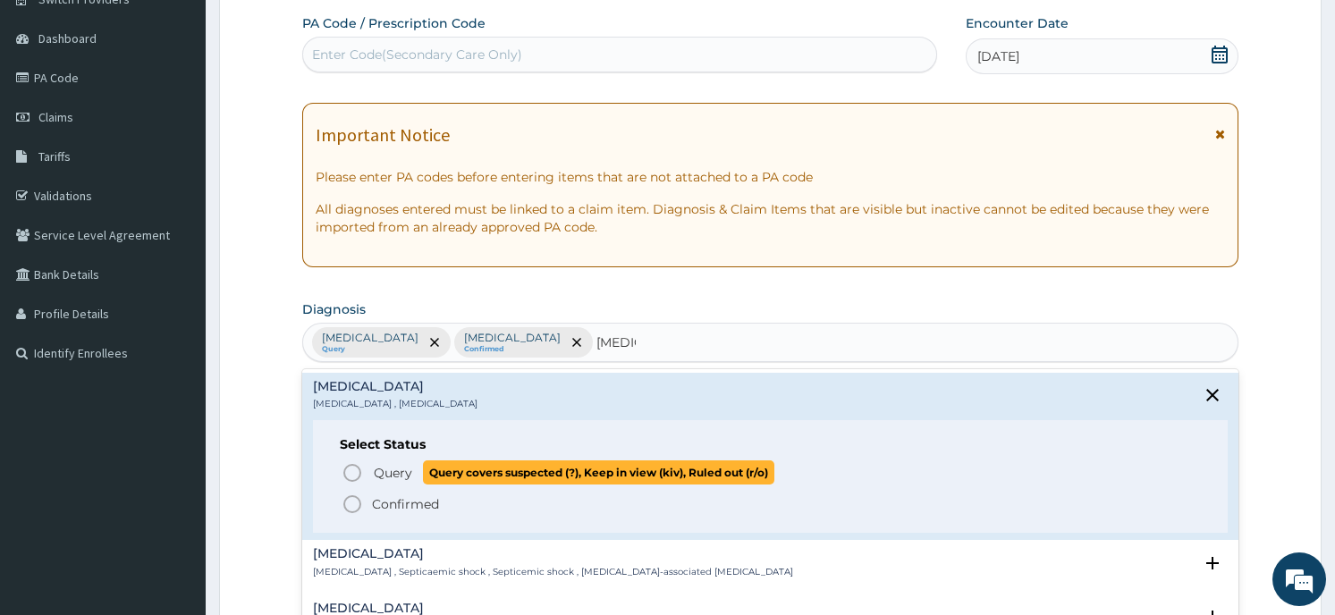
click at [548, 470] on span "Query covers suspected (?), Keep in view (kiv), Ruled out (r/o)" at bounding box center [598, 473] width 351 height 24
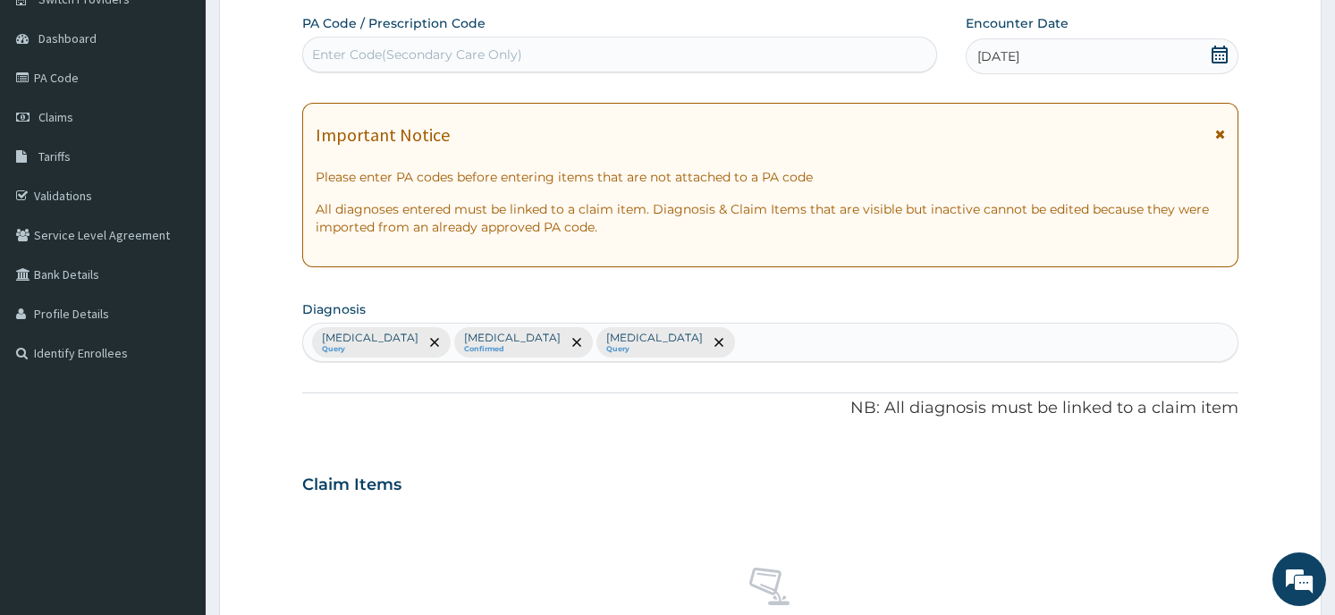
click at [600, 487] on div "Claim Items" at bounding box center [769, 481] width 935 height 47
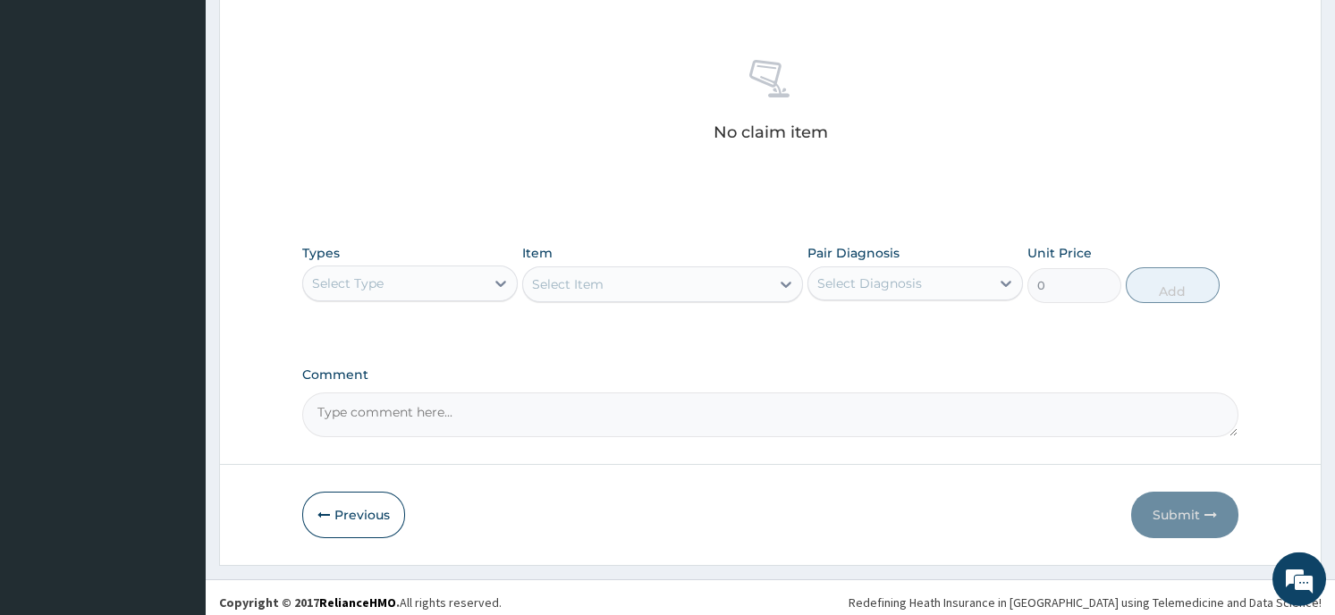
scroll to position [674, 0]
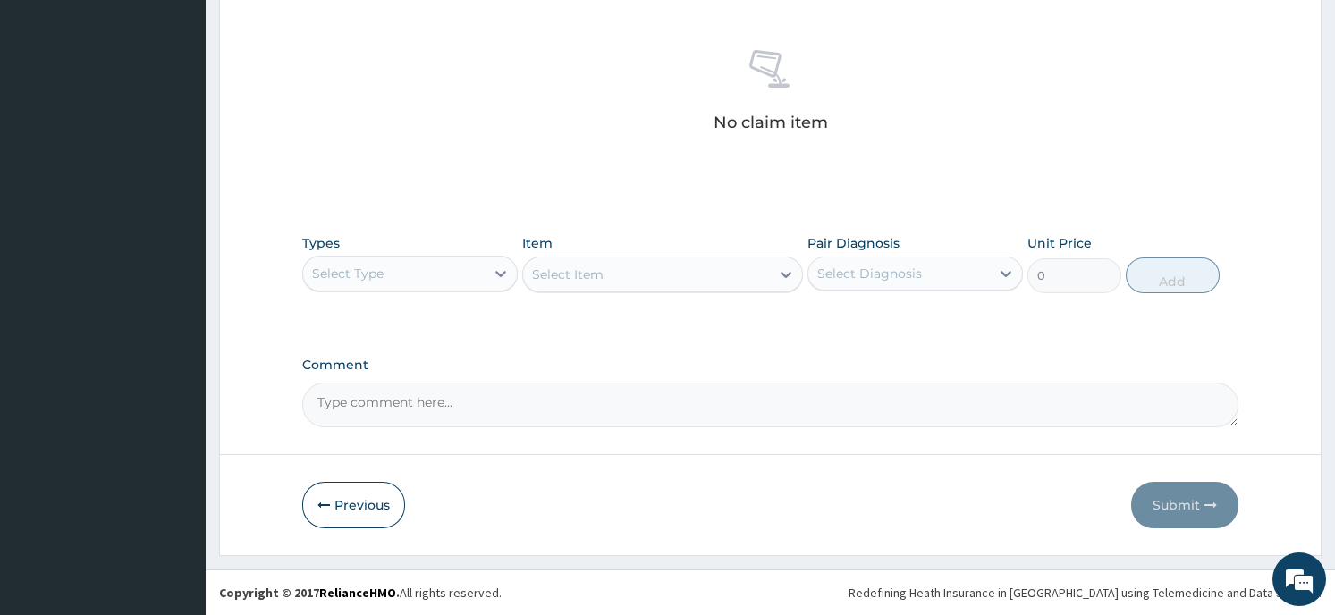
click at [393, 277] on div "Select Type" at bounding box center [394, 273] width 182 height 29
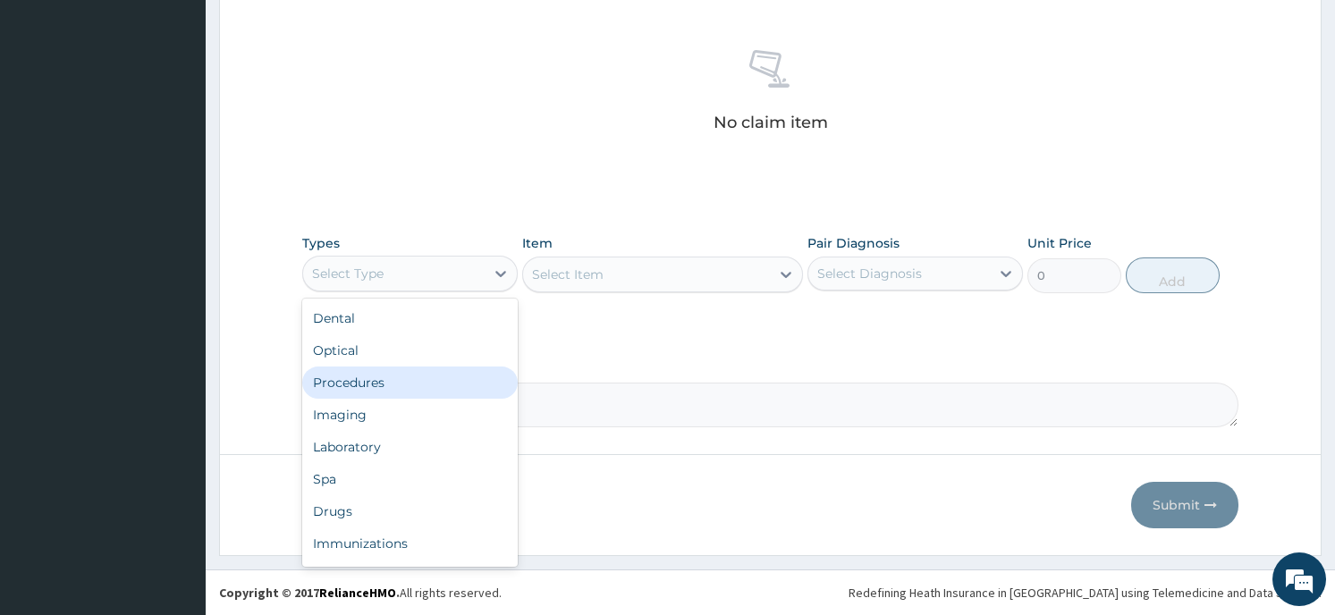
click at [408, 386] on div "Procedures" at bounding box center [410, 383] width 216 height 32
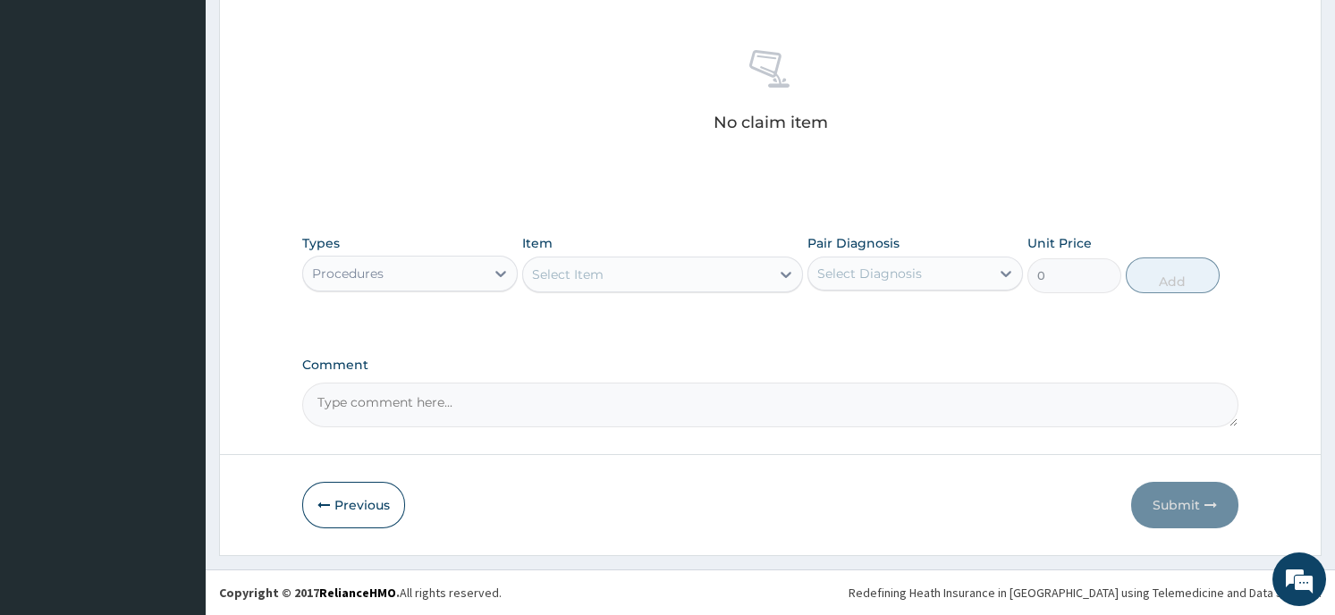
click at [382, 275] on div "Procedures" at bounding box center [348, 274] width 72 height 18
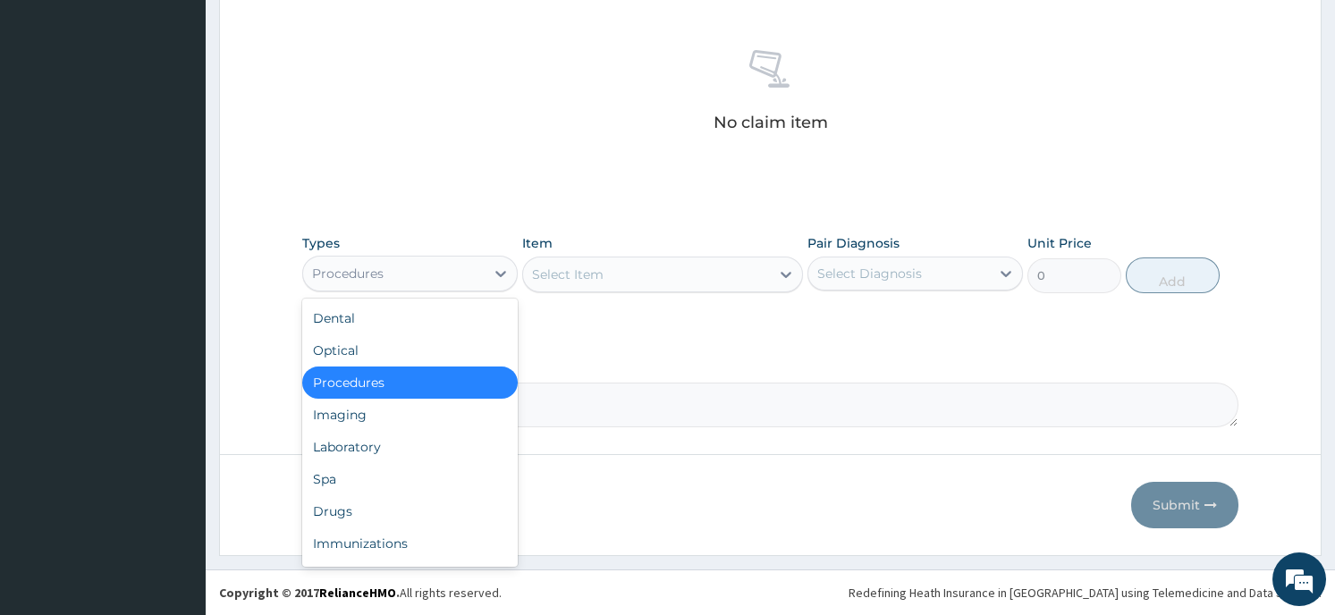
click at [390, 382] on div "Procedures" at bounding box center [410, 383] width 216 height 32
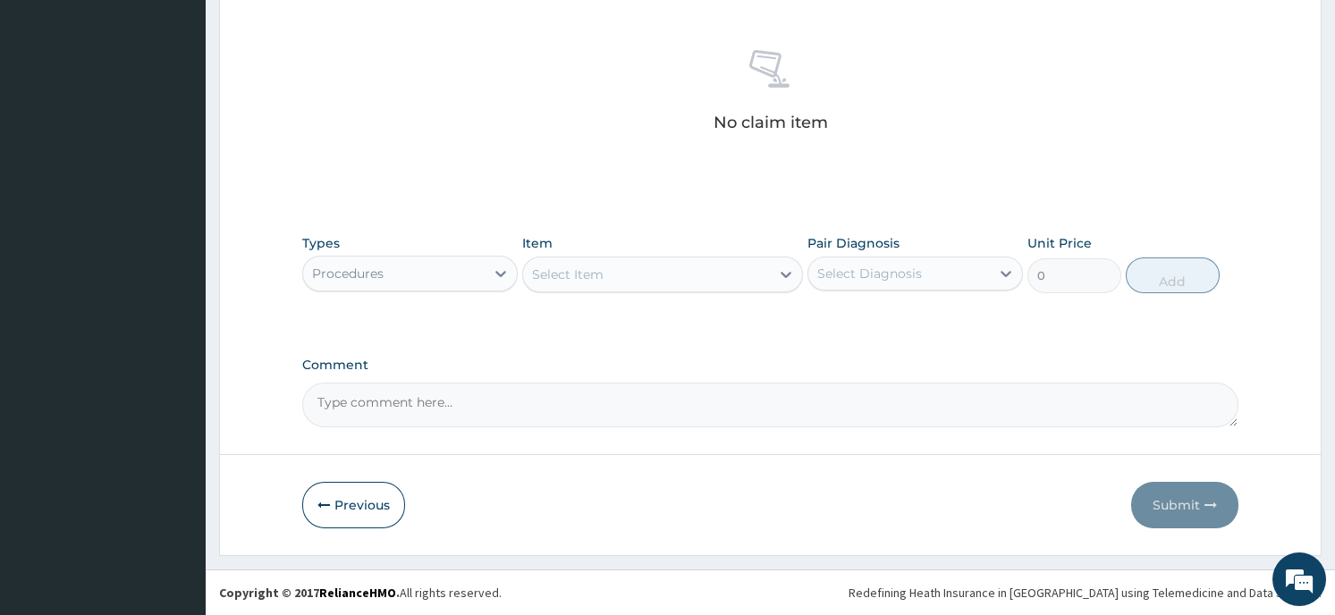
click at [584, 270] on div "Select Item" at bounding box center [568, 275] width 72 height 18
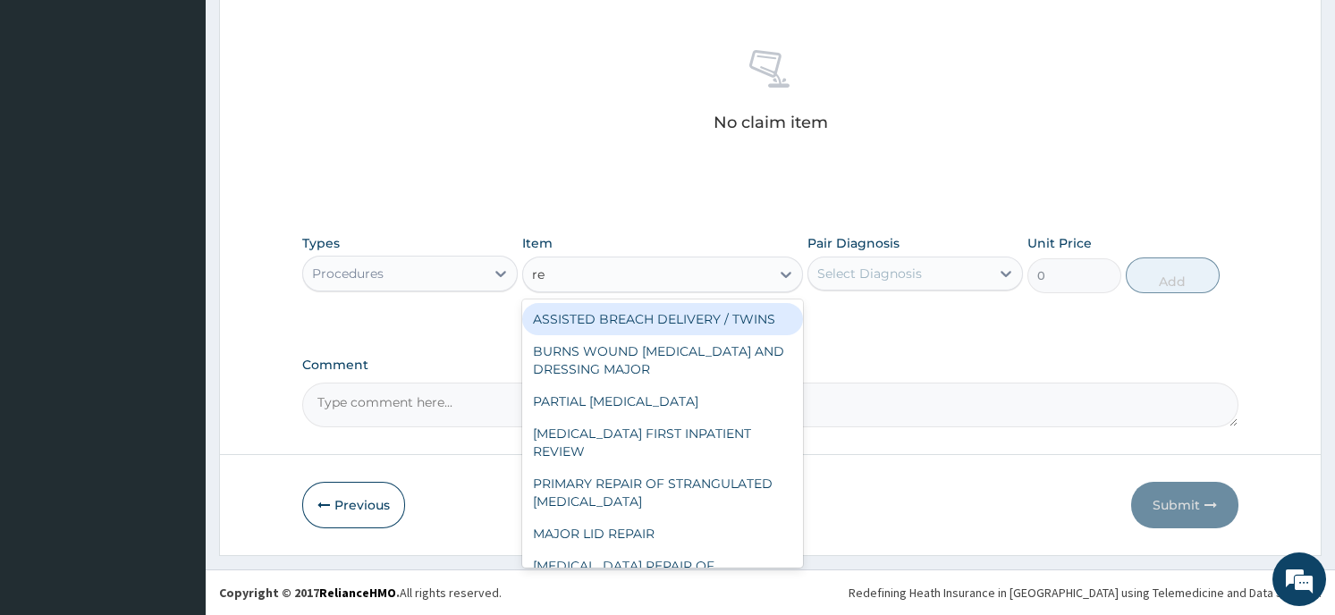
type input "reg"
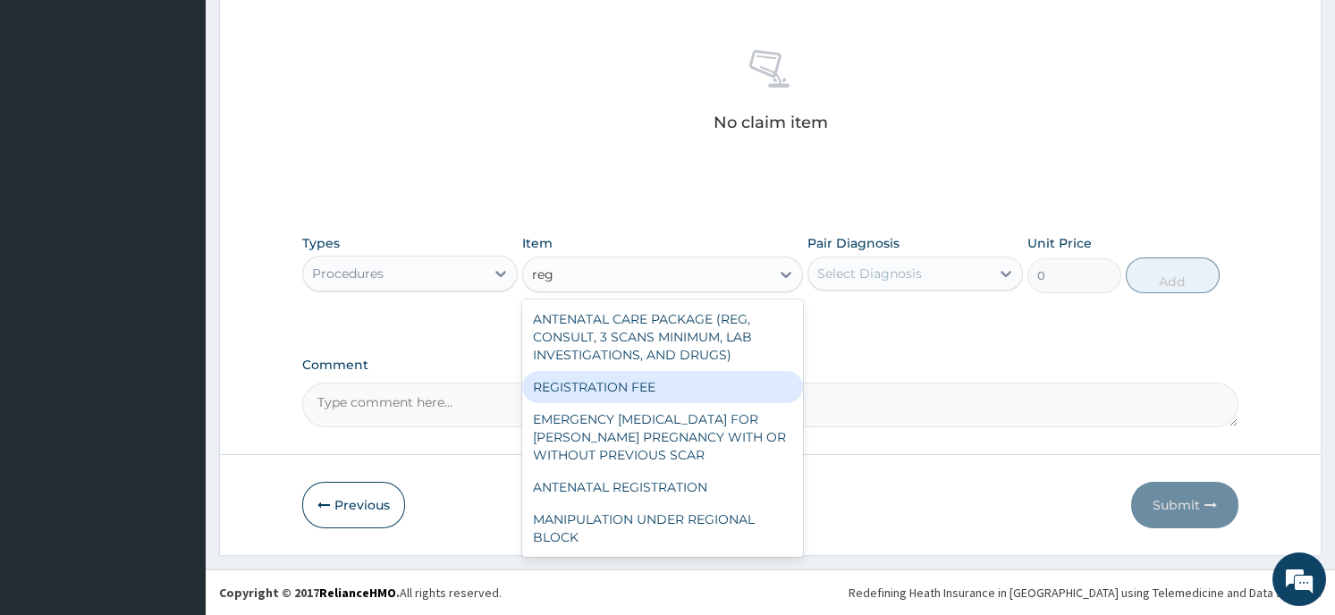
click at [574, 379] on div "REGISTRATION FEE" at bounding box center [662, 387] width 281 height 32
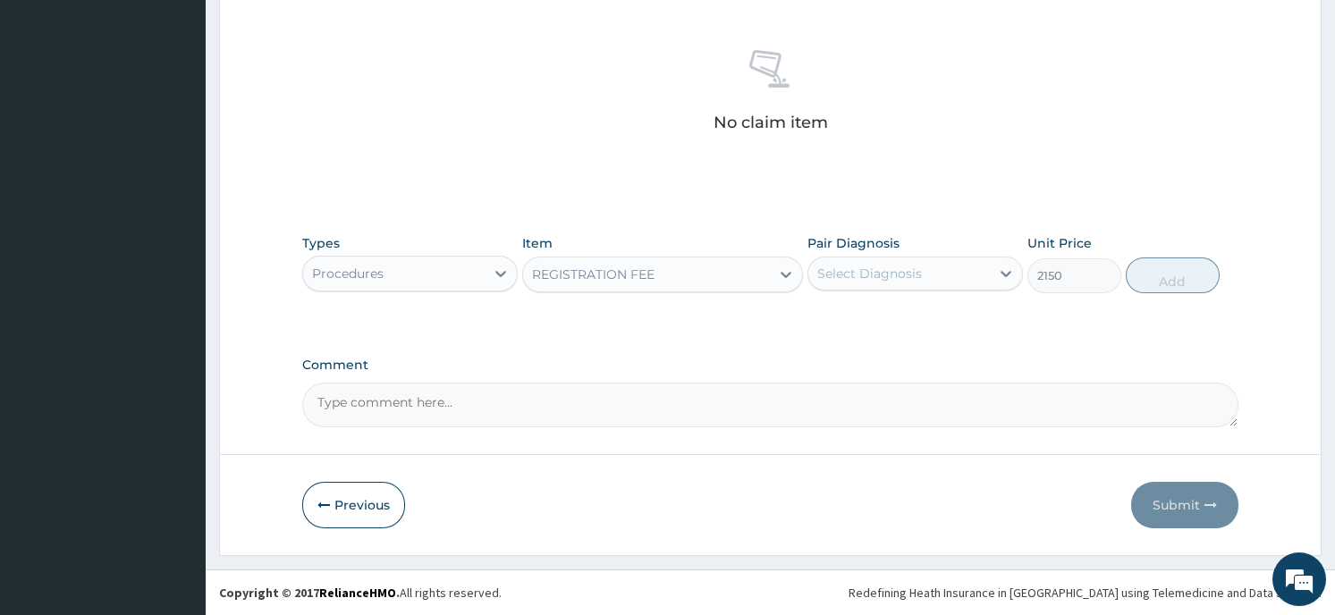
type input "2150"
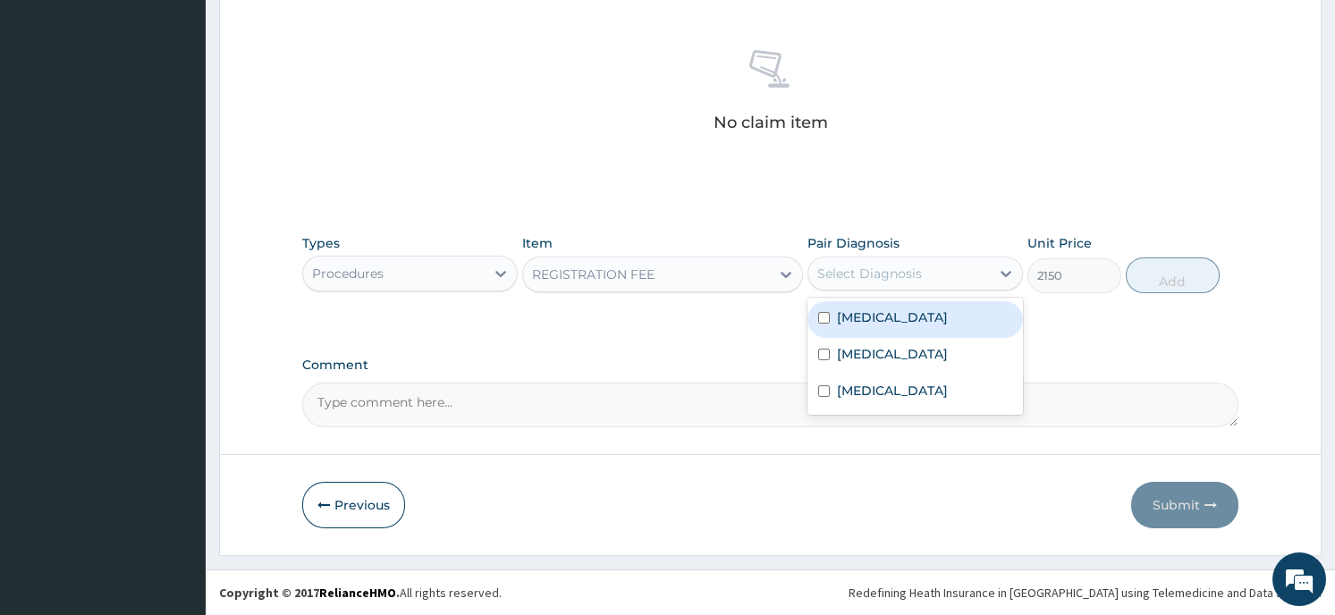
click at [918, 272] on div "Select Diagnosis" at bounding box center [869, 274] width 105 height 18
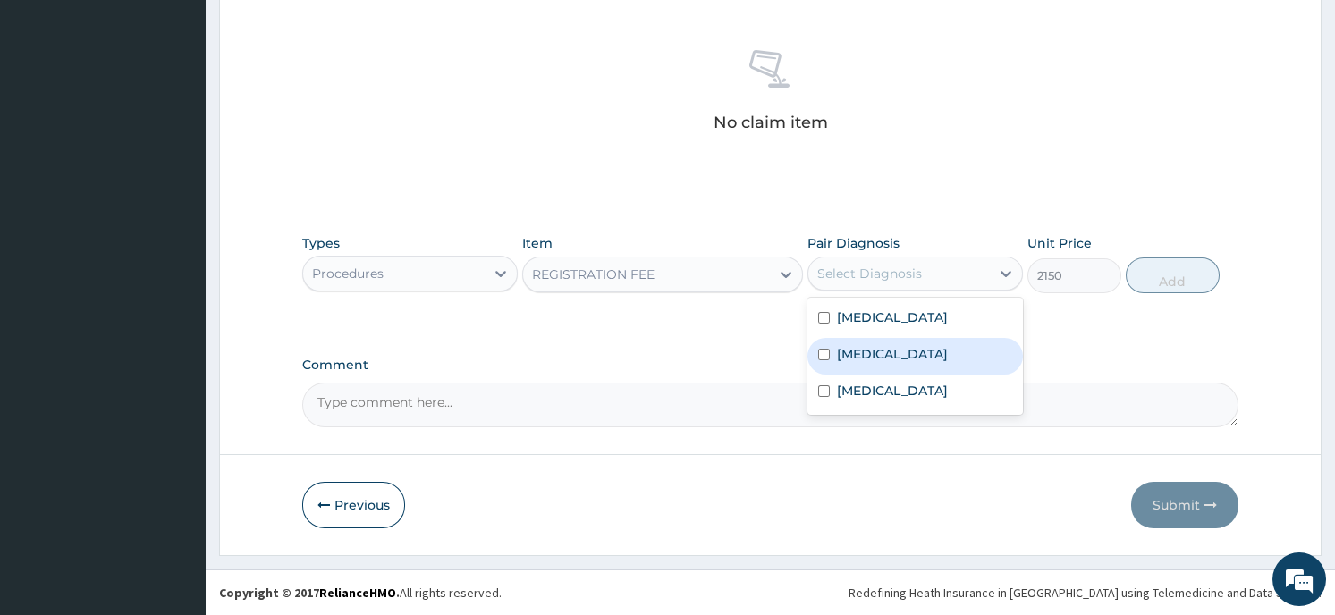
click at [899, 365] on div "Malaria" at bounding box center [916, 356] width 216 height 37
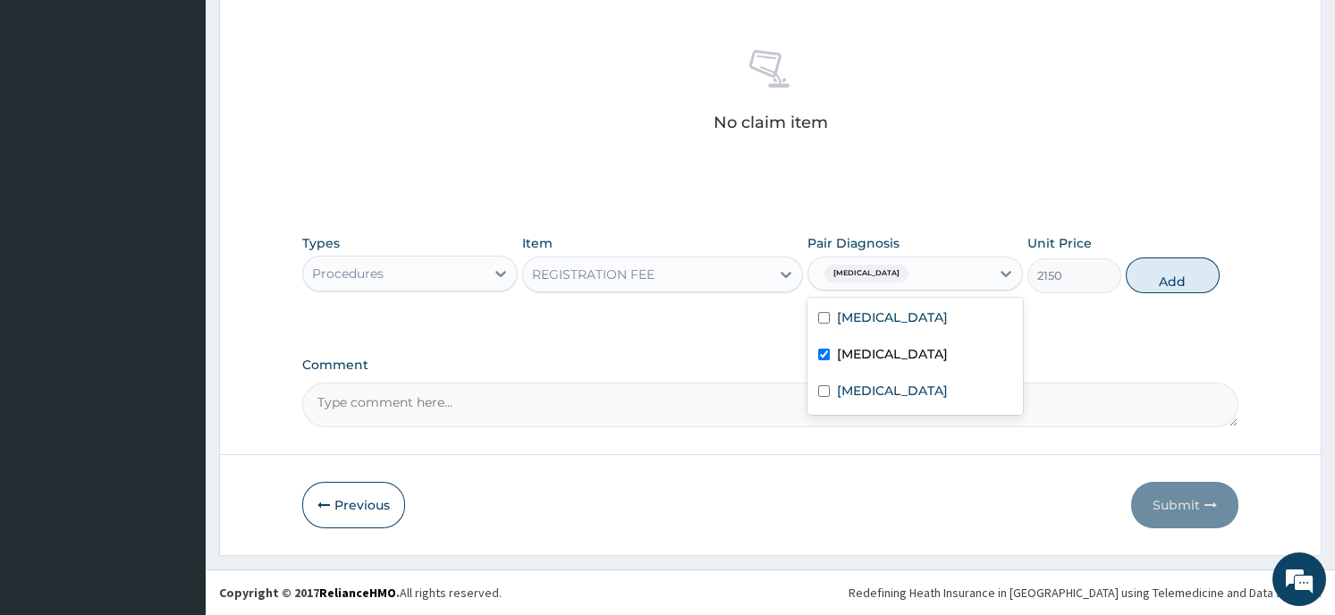
checkbox input "true"
click at [884, 392] on div "Sepsis" at bounding box center [916, 393] width 216 height 37
checkbox input "true"
click at [1191, 277] on button "Add" at bounding box center [1173, 276] width 94 height 36
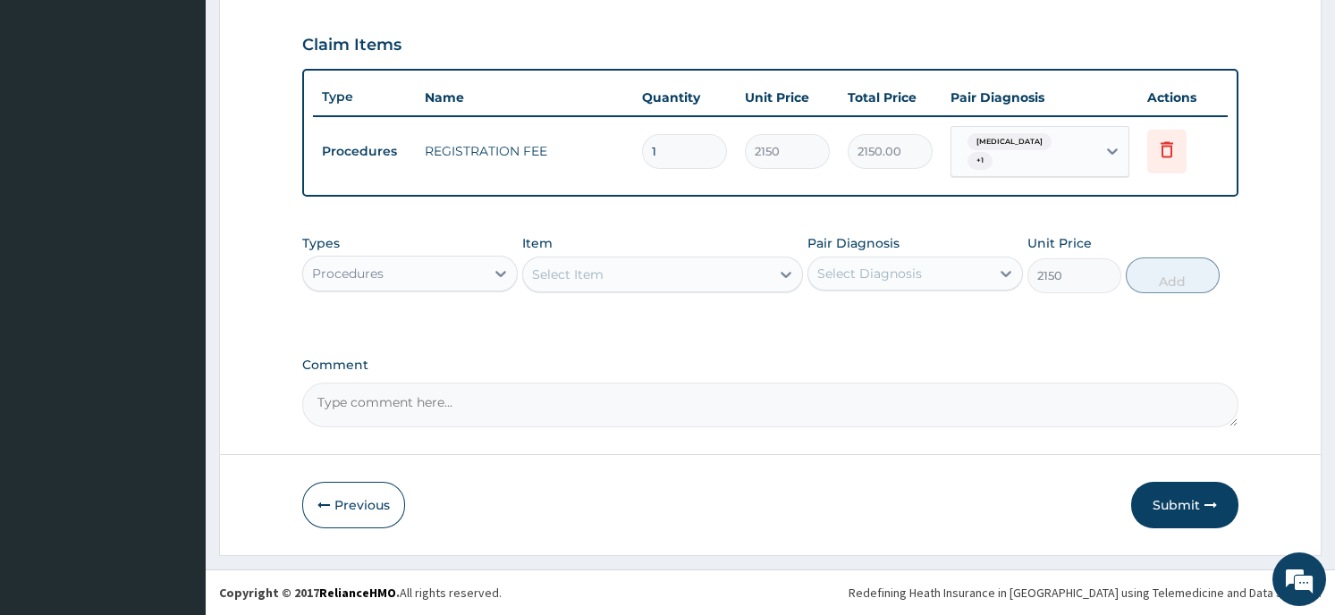
type input "0"
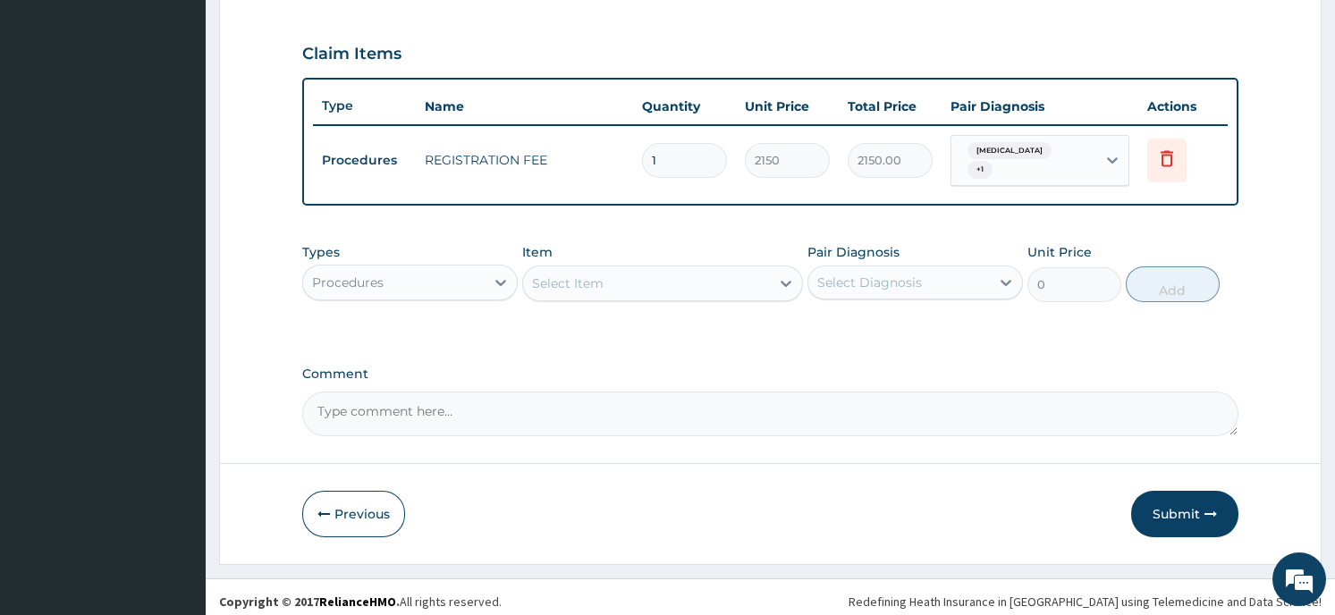
click at [627, 269] on div "Select Item" at bounding box center [646, 283] width 247 height 29
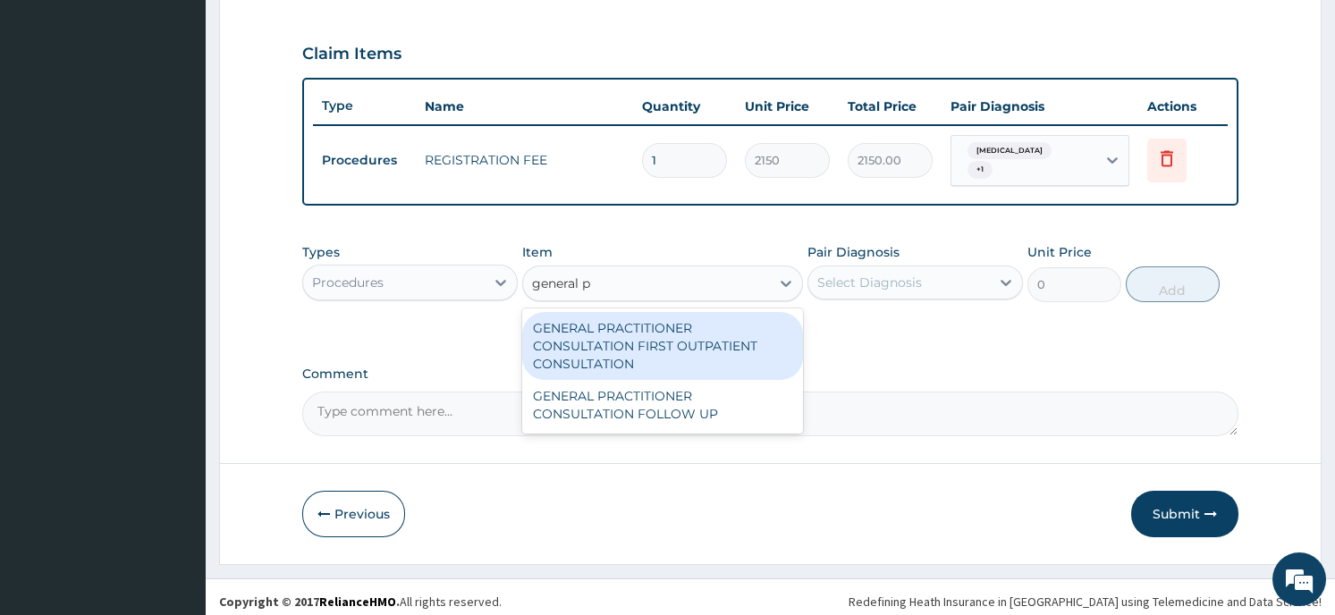
type input "general pr"
click at [620, 333] on div "GENERAL PRACTITIONER CONSULTATION FIRST OUTPATIENT CONSULTATION" at bounding box center [662, 346] width 281 height 68
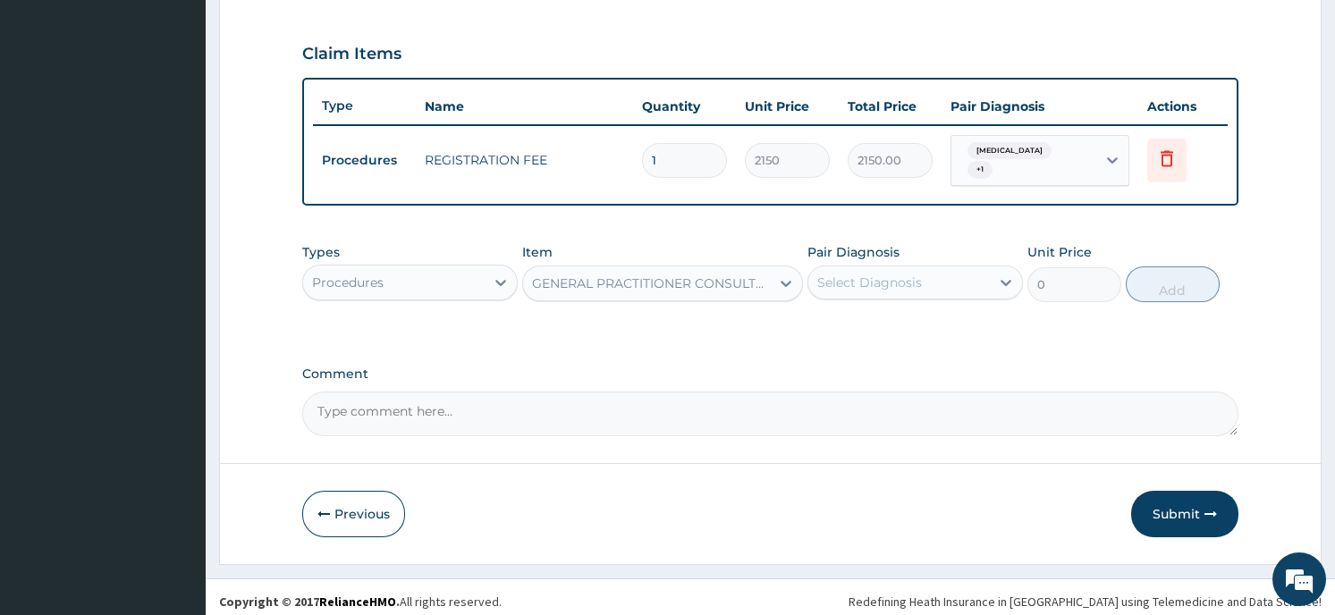
type input "3547.5"
click at [896, 281] on div "Select Diagnosis" at bounding box center [869, 283] width 105 height 18
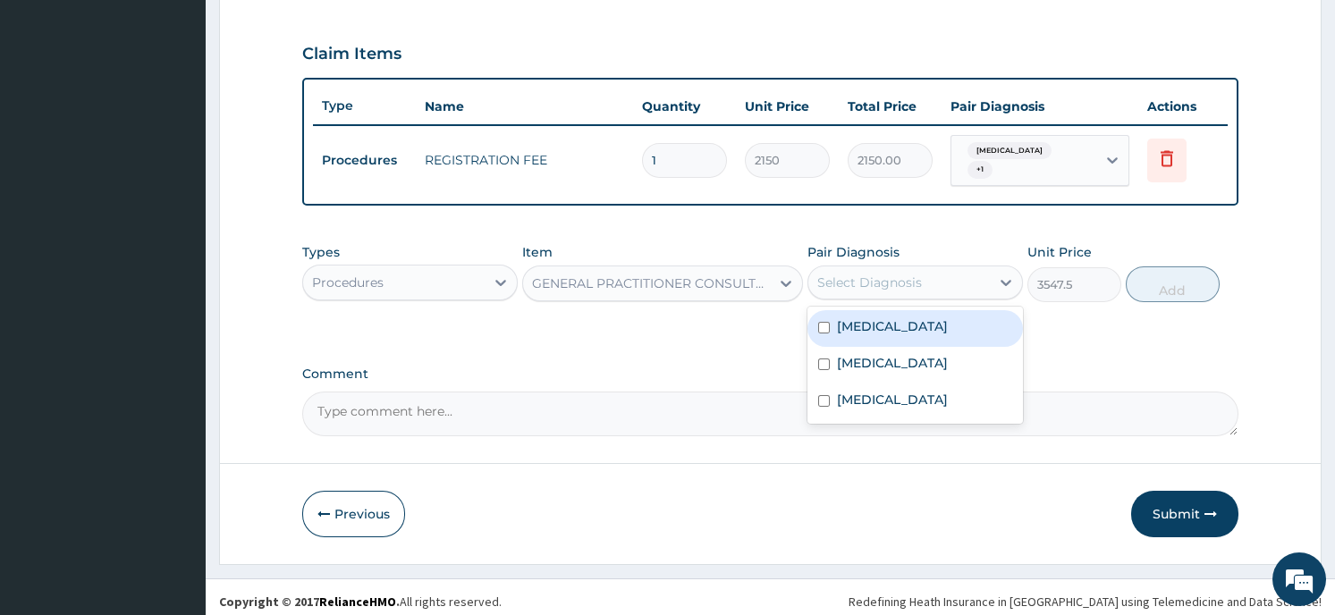
click at [884, 323] on label "Upper respiratory infection" at bounding box center [892, 326] width 111 height 18
checkbox input "true"
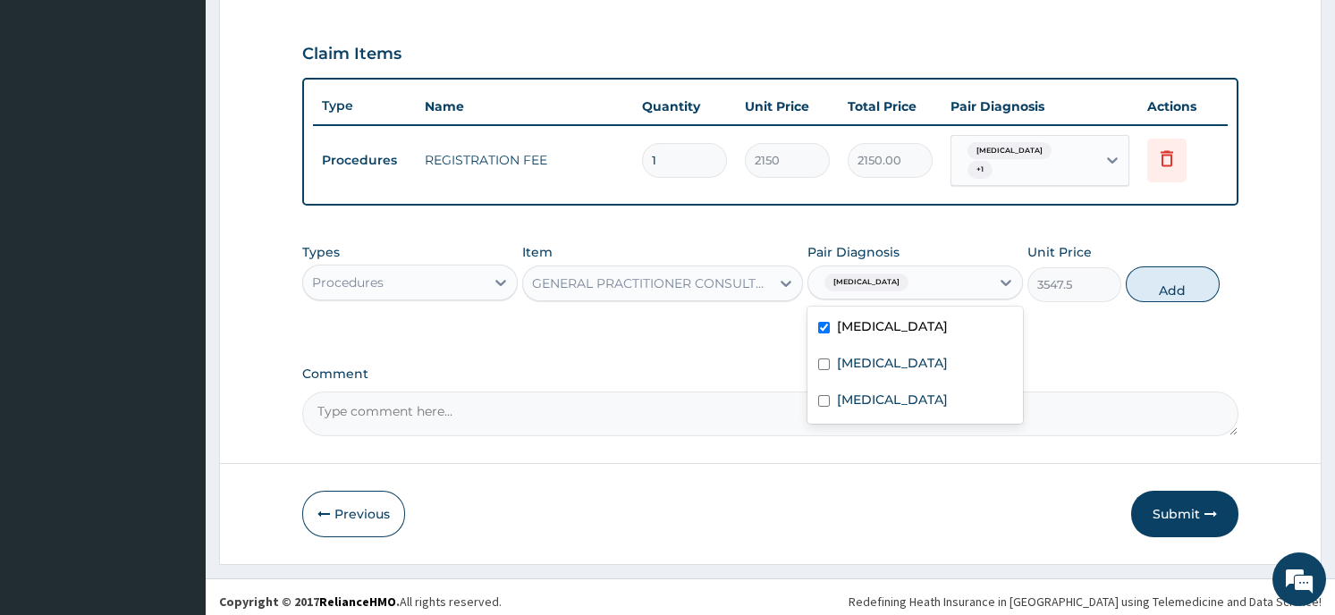
click at [1169, 271] on button "Add" at bounding box center [1173, 285] width 94 height 36
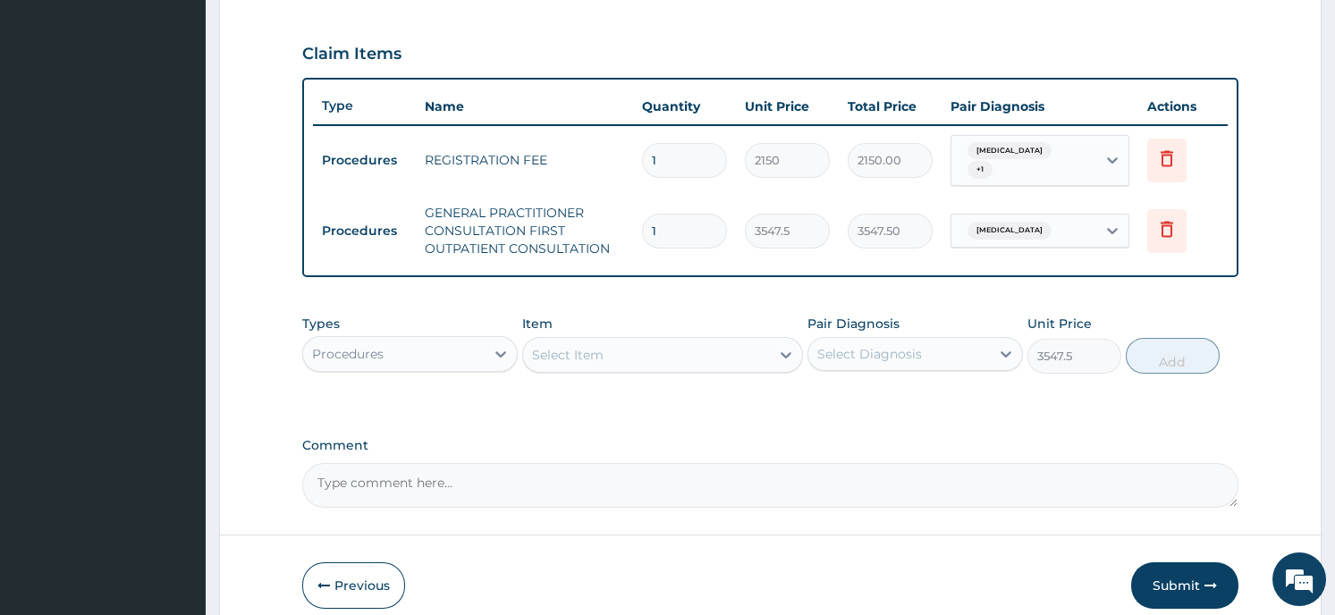
type input "0"
click at [351, 346] on div "Procedures" at bounding box center [348, 354] width 72 height 18
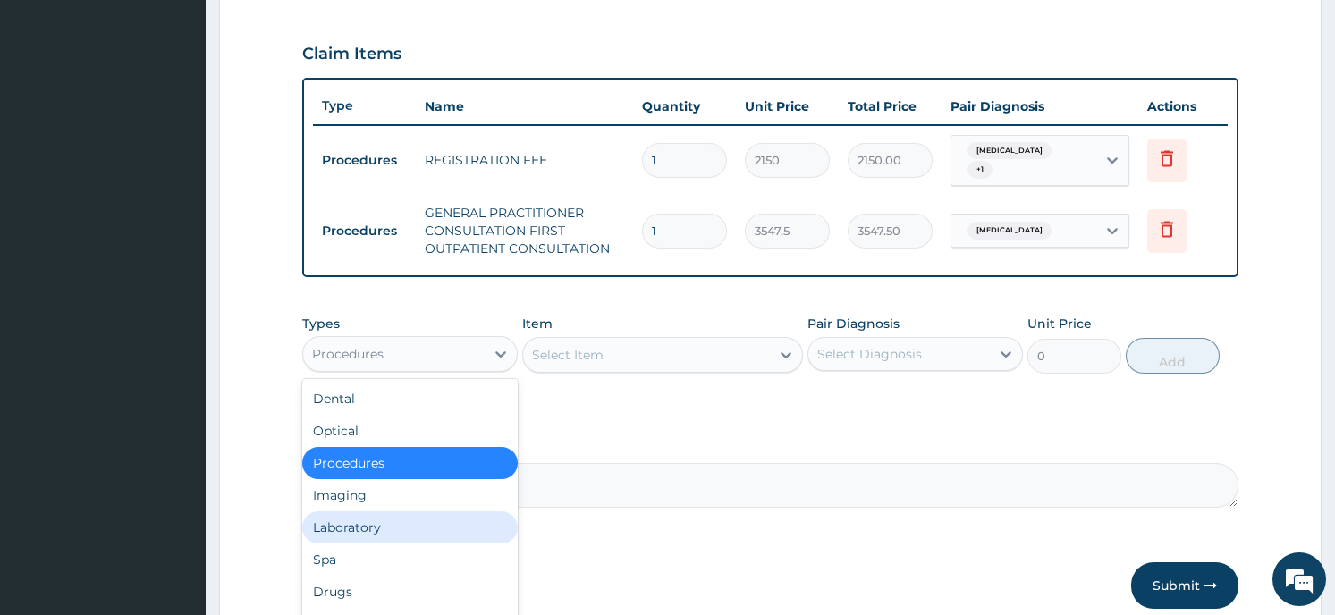
click at [359, 520] on div "Laboratory" at bounding box center [410, 528] width 216 height 32
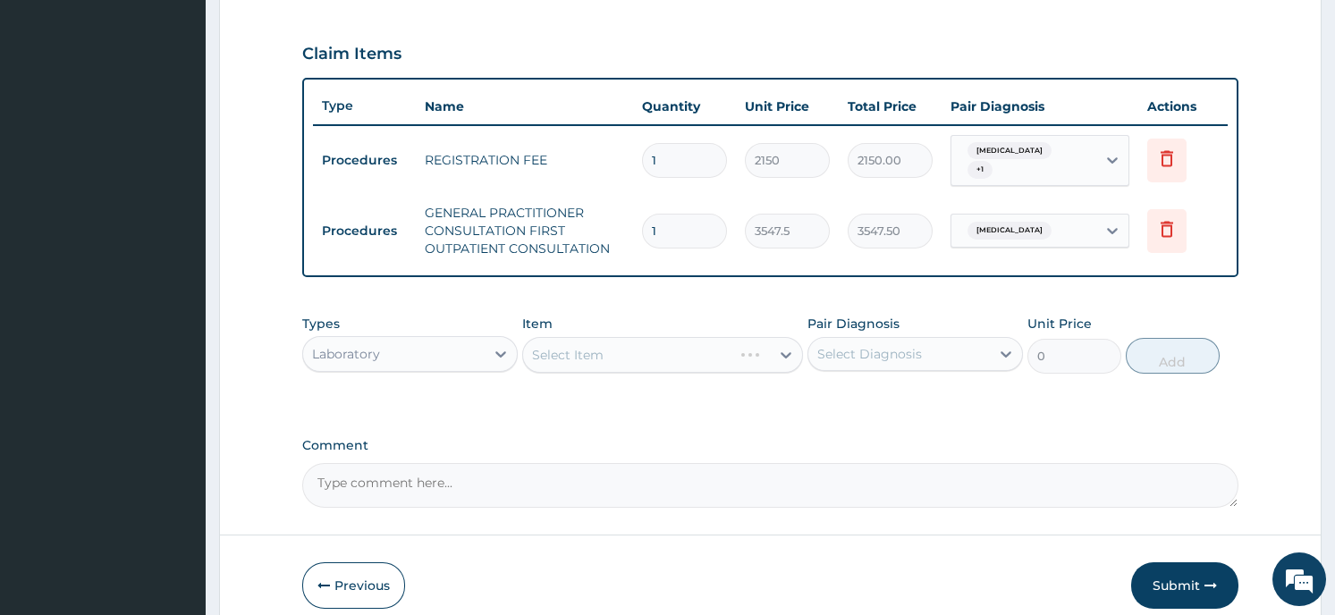
click at [616, 351] on div "Select Item" at bounding box center [662, 355] width 281 height 36
click at [642, 354] on div "Select Item" at bounding box center [646, 355] width 247 height 29
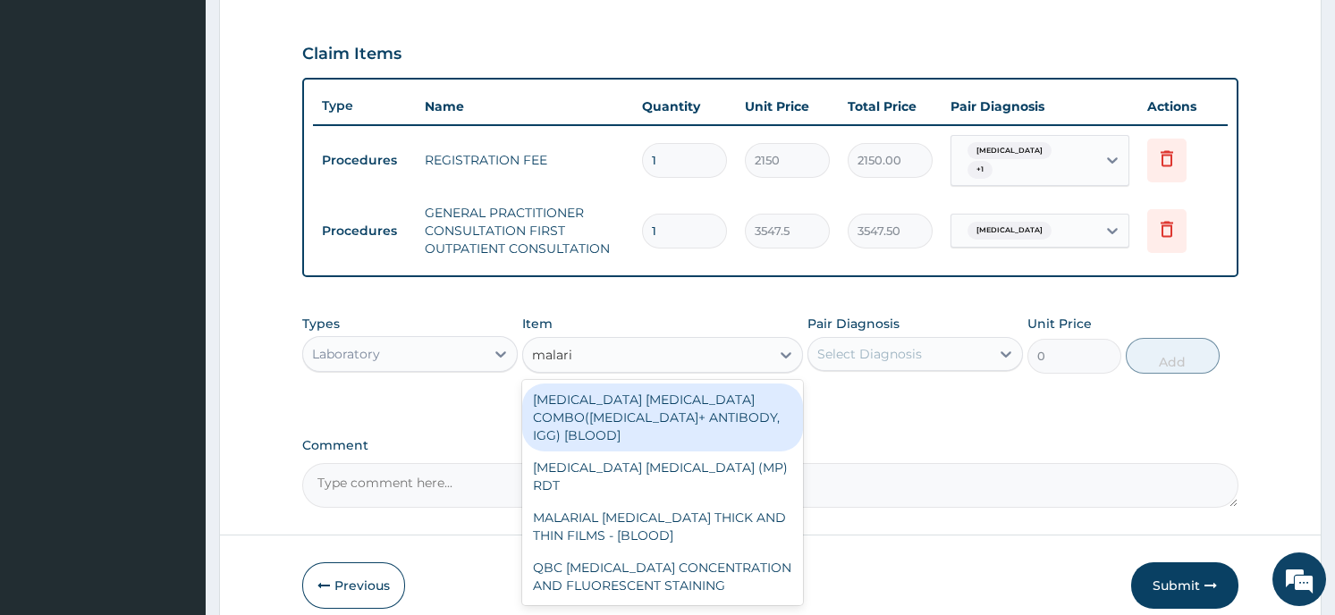
type input "malaria"
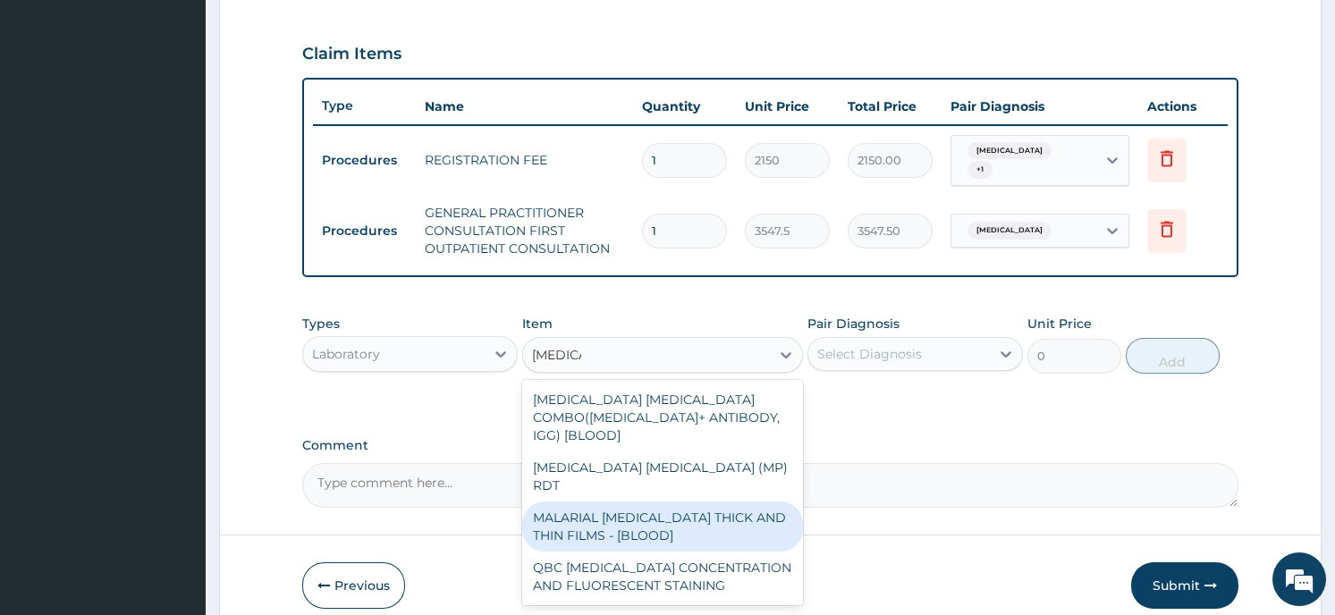
click at [676, 502] on div "MALARIAL PARASITE THICK AND THIN FILMS - [BLOOD]" at bounding box center [662, 527] width 281 height 50
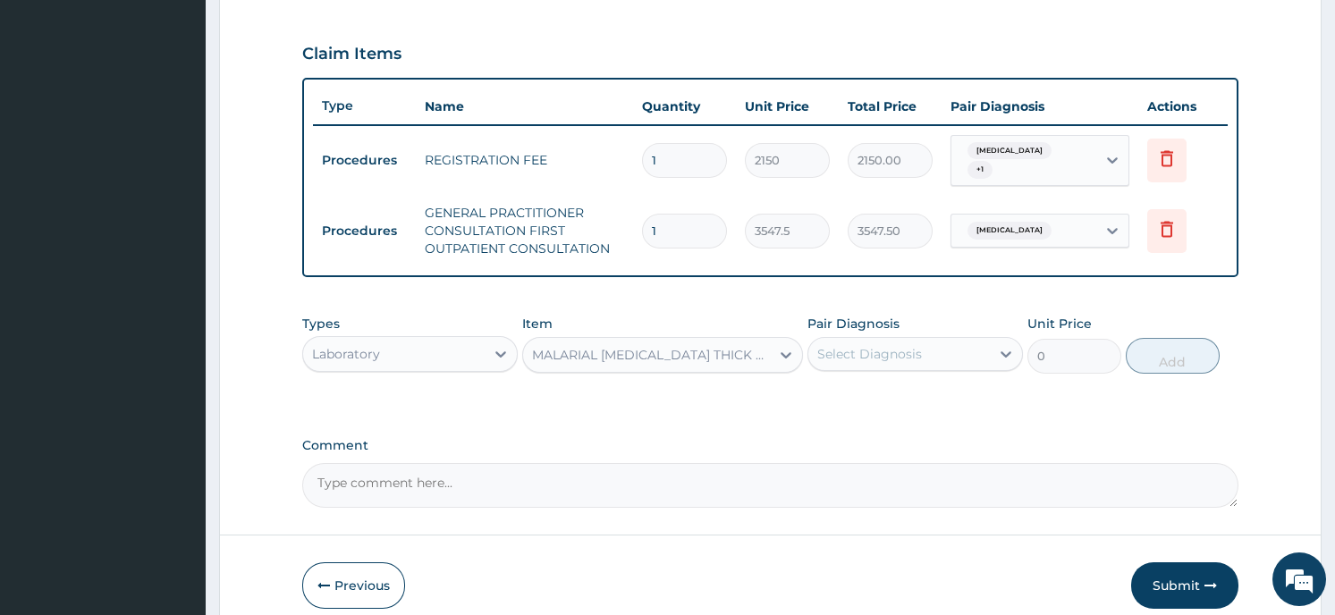
type input "1612.5"
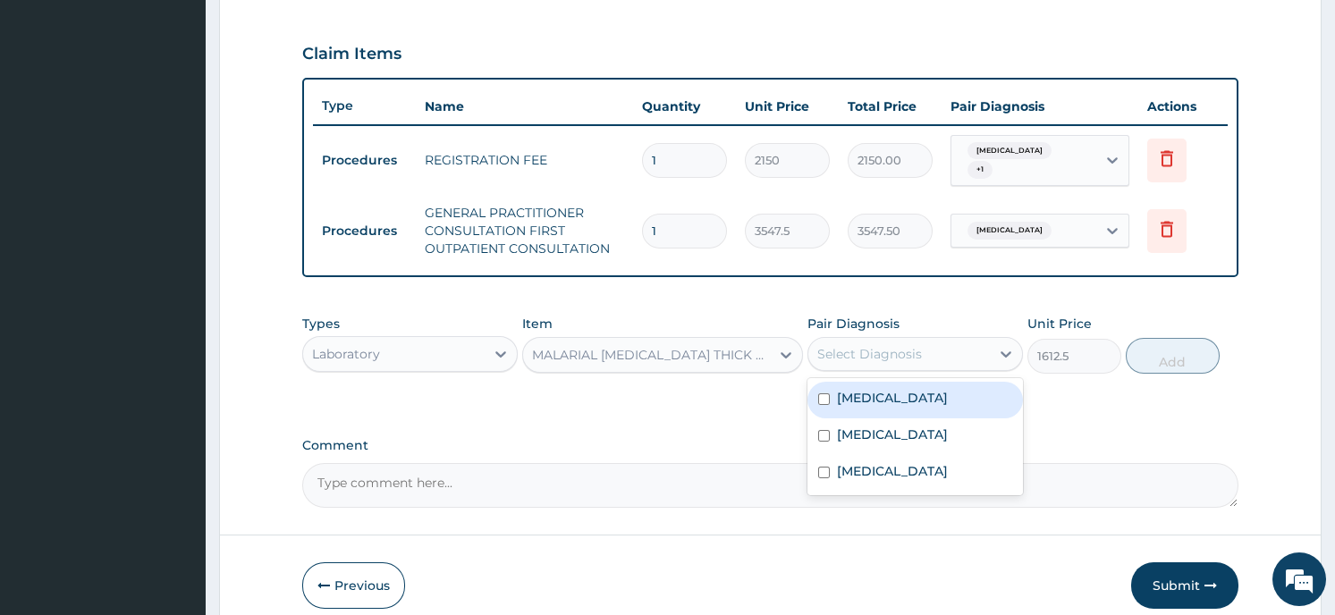
click at [934, 349] on div "Select Diagnosis" at bounding box center [899, 354] width 182 height 29
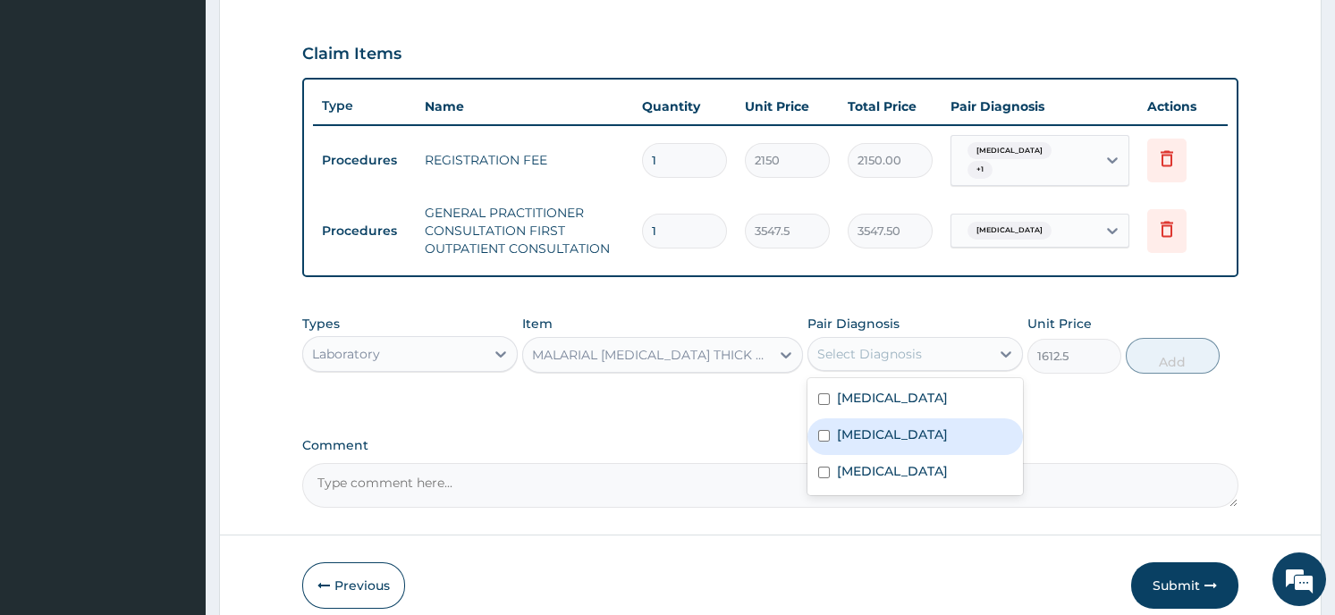
click at [897, 423] on div "Malaria" at bounding box center [916, 437] width 216 height 37
checkbox input "true"
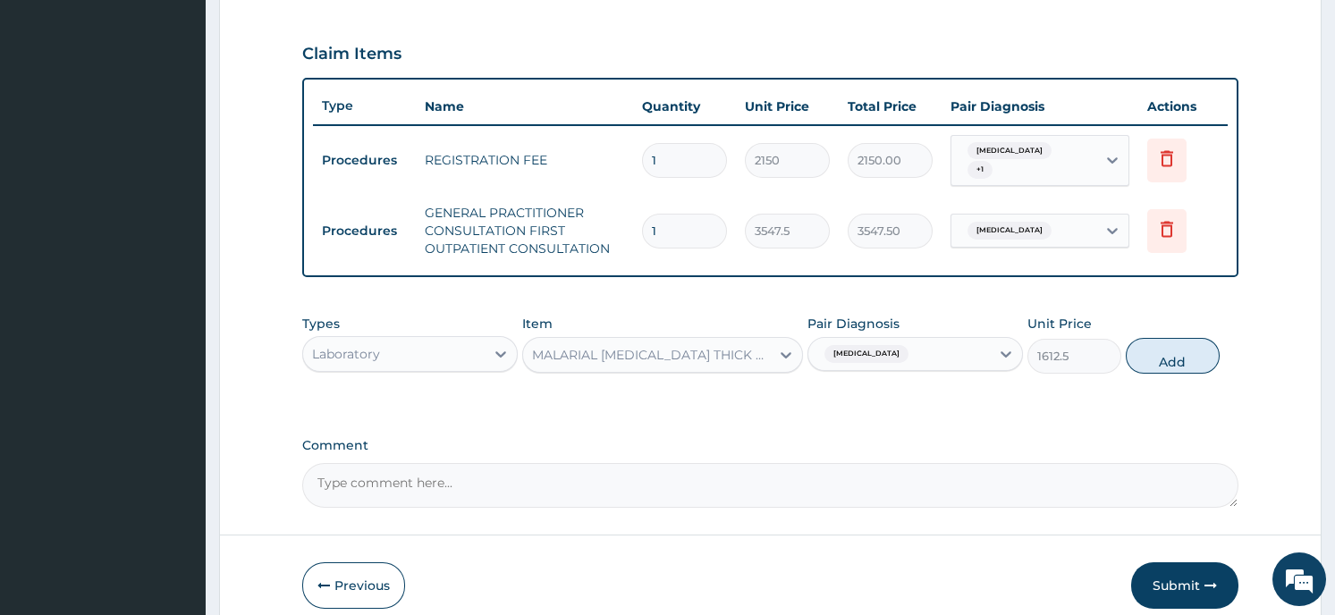
click at [1166, 344] on button "Add" at bounding box center [1173, 356] width 94 height 36
type input "0"
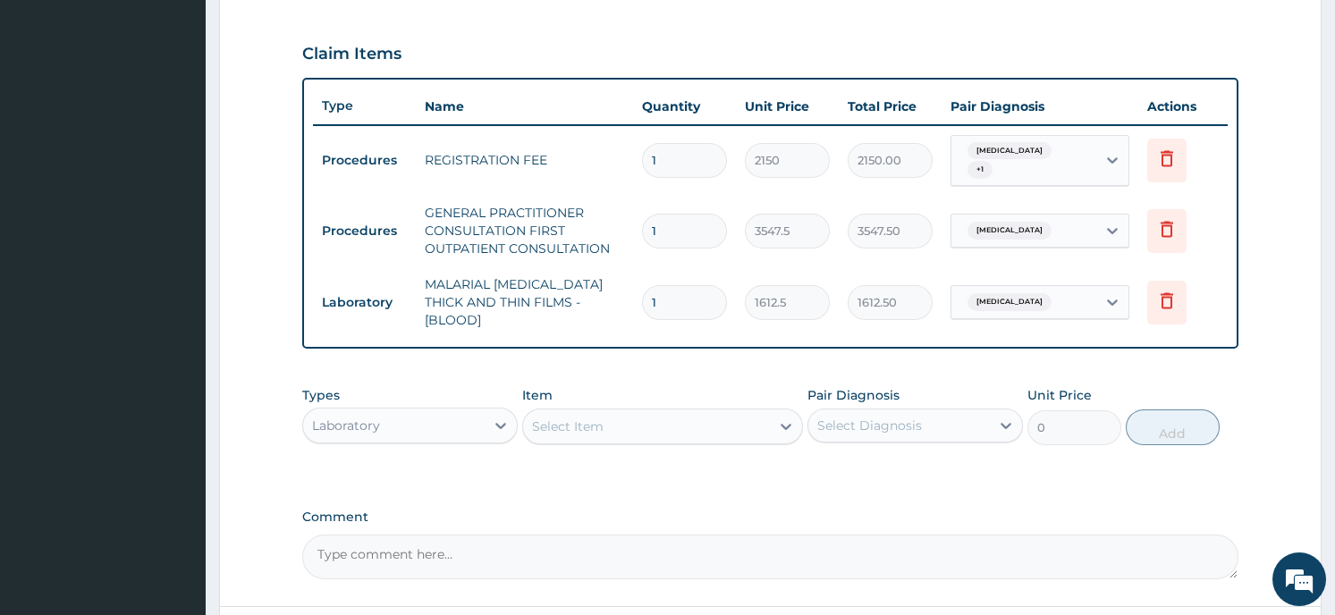
click at [593, 418] on div "Select Item" at bounding box center [568, 427] width 72 height 18
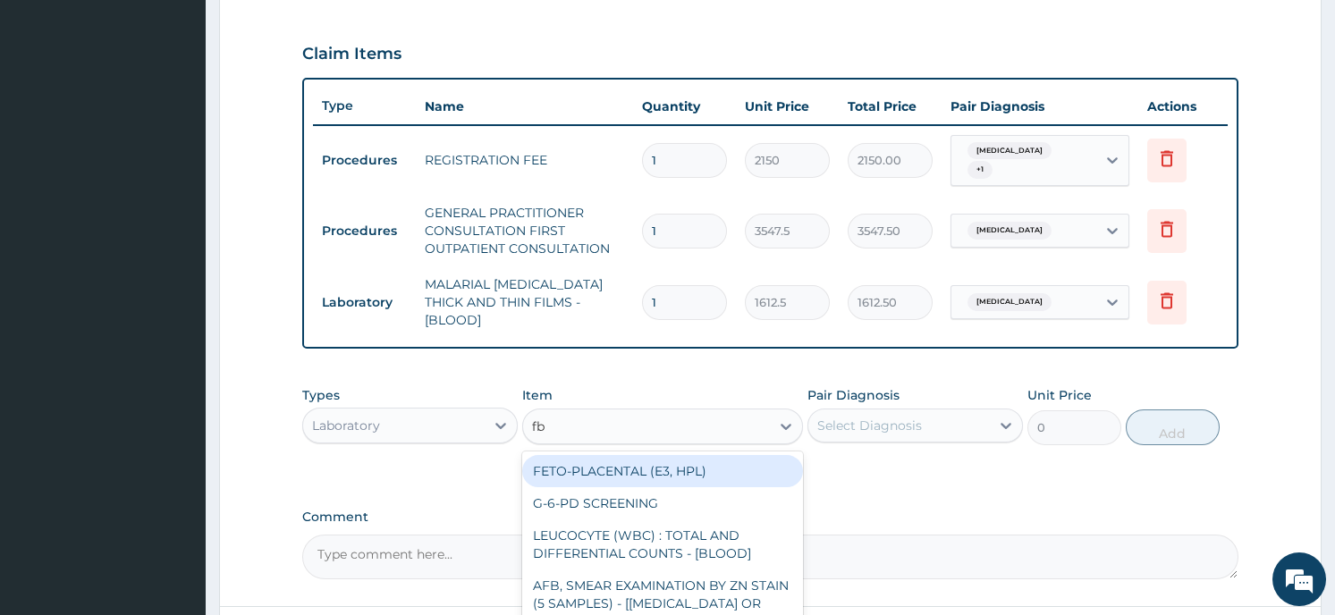
type input "fbc"
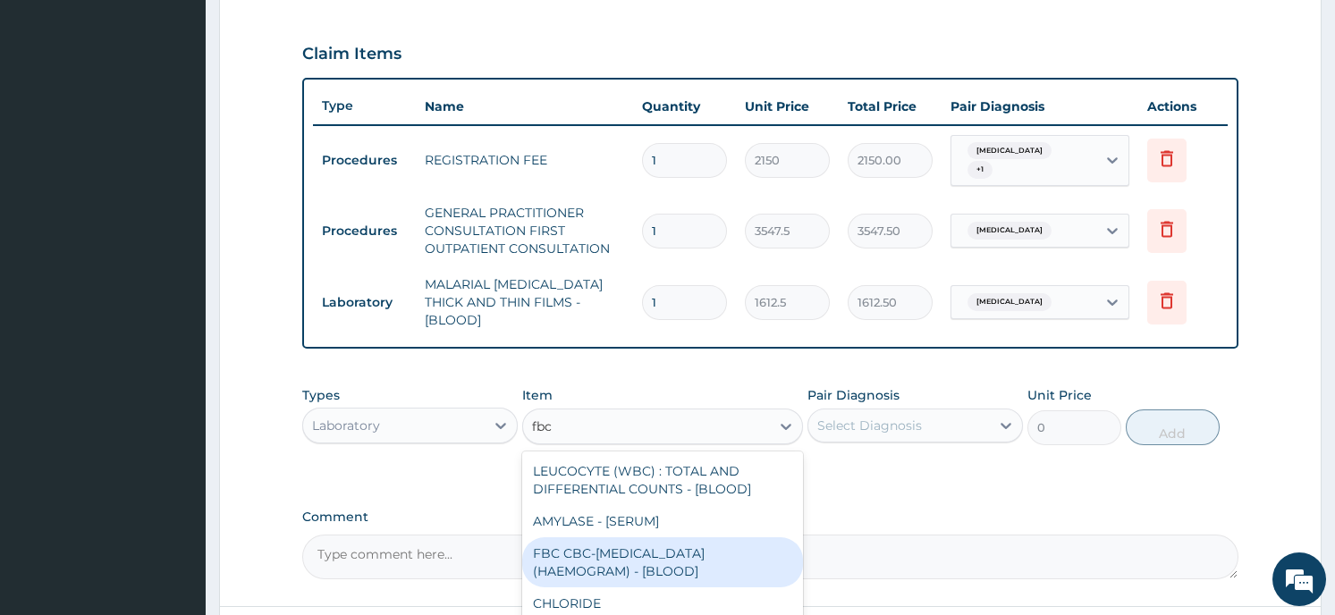
click at [583, 546] on div "FBC CBC-COMPLETE BLOOD COUNT (HAEMOGRAM) - [BLOOD]" at bounding box center [662, 562] width 281 height 50
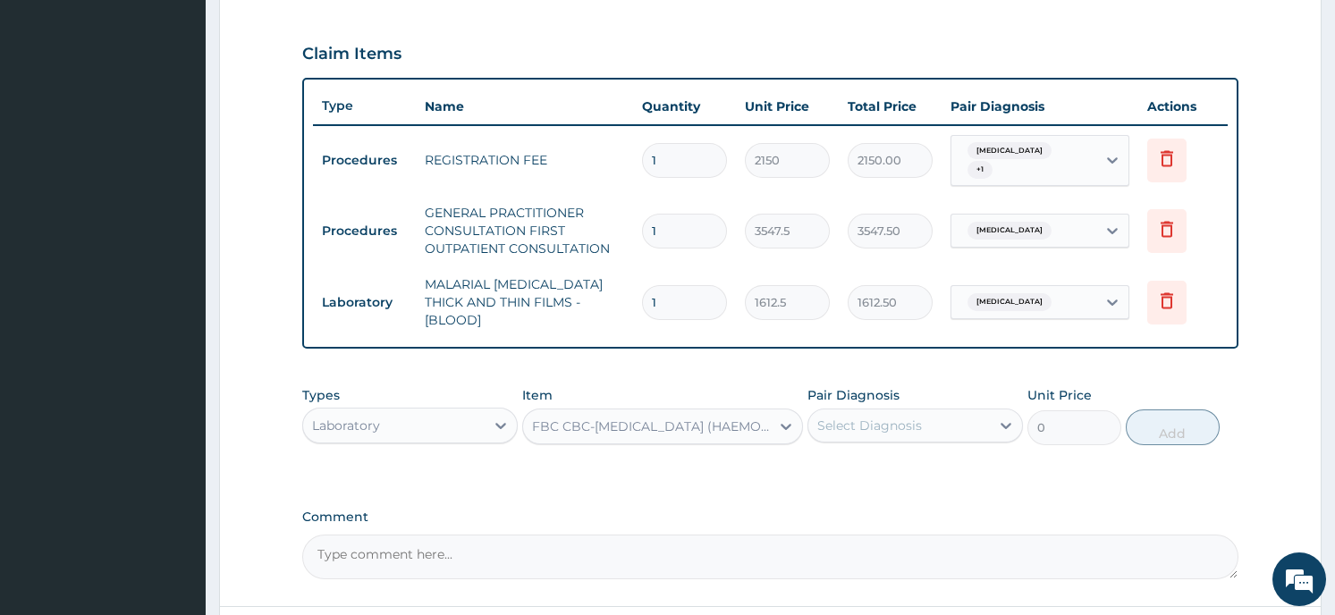
type input "4300"
click at [917, 417] on div "Select Diagnosis" at bounding box center [869, 426] width 105 height 18
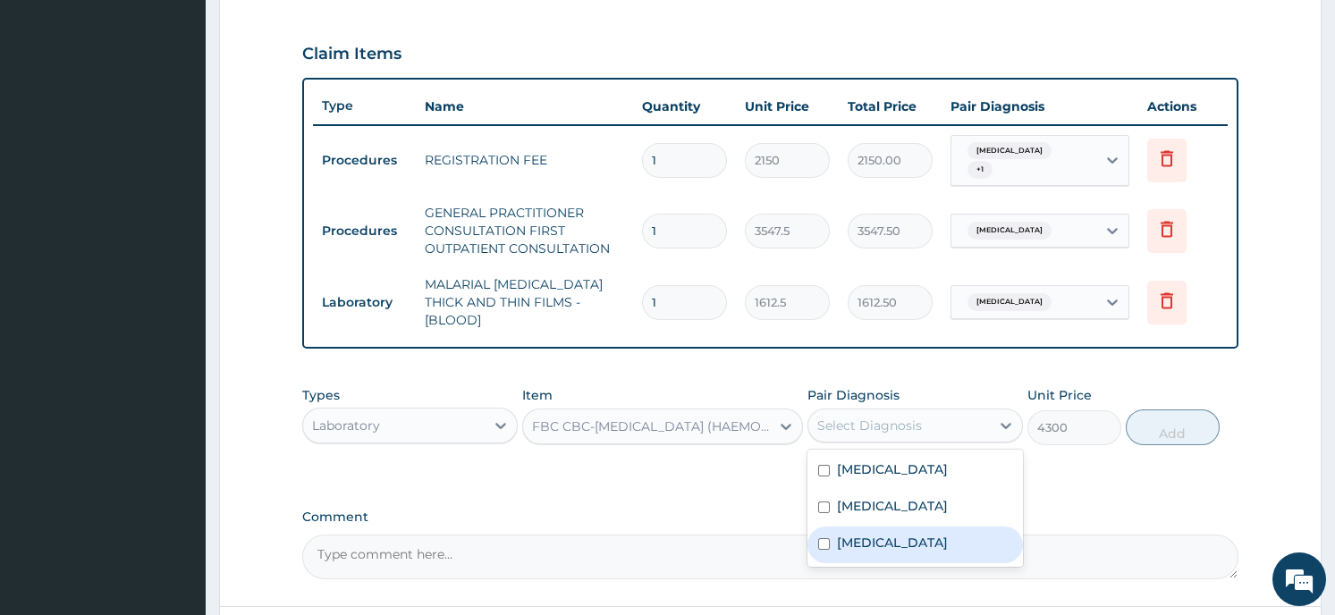
click at [891, 528] on div "Sepsis" at bounding box center [916, 545] width 216 height 37
checkbox input "true"
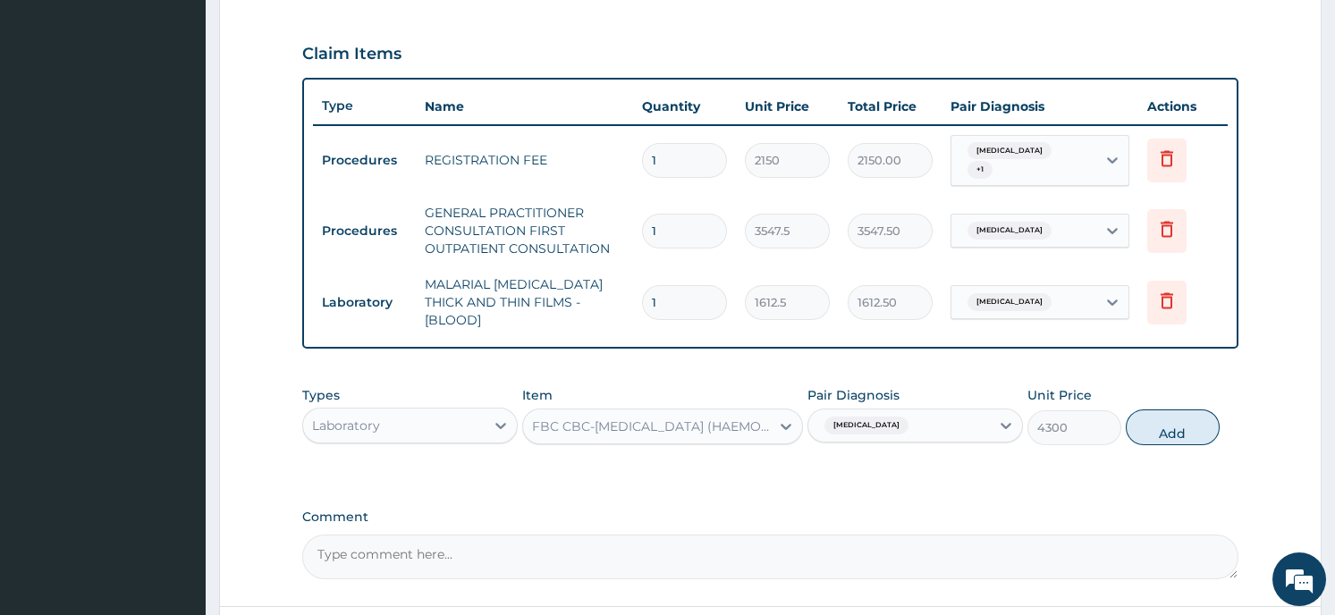
click at [1165, 410] on button "Add" at bounding box center [1173, 428] width 94 height 36
type input "0"
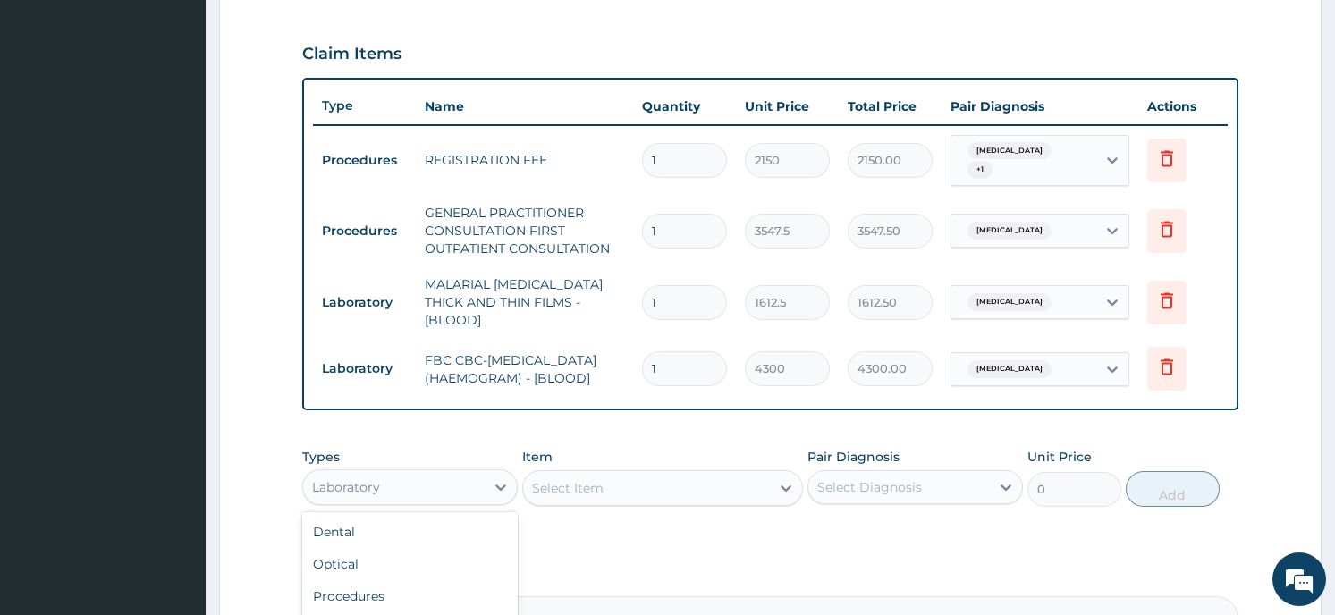
click at [435, 473] on div "Laboratory" at bounding box center [394, 487] width 182 height 29
click at [238, 503] on form "Step 2 of 2 PA Code / Prescription Code Enter Code(Secondary Care Only) Encount…" at bounding box center [770, 138] width 1103 height 1263
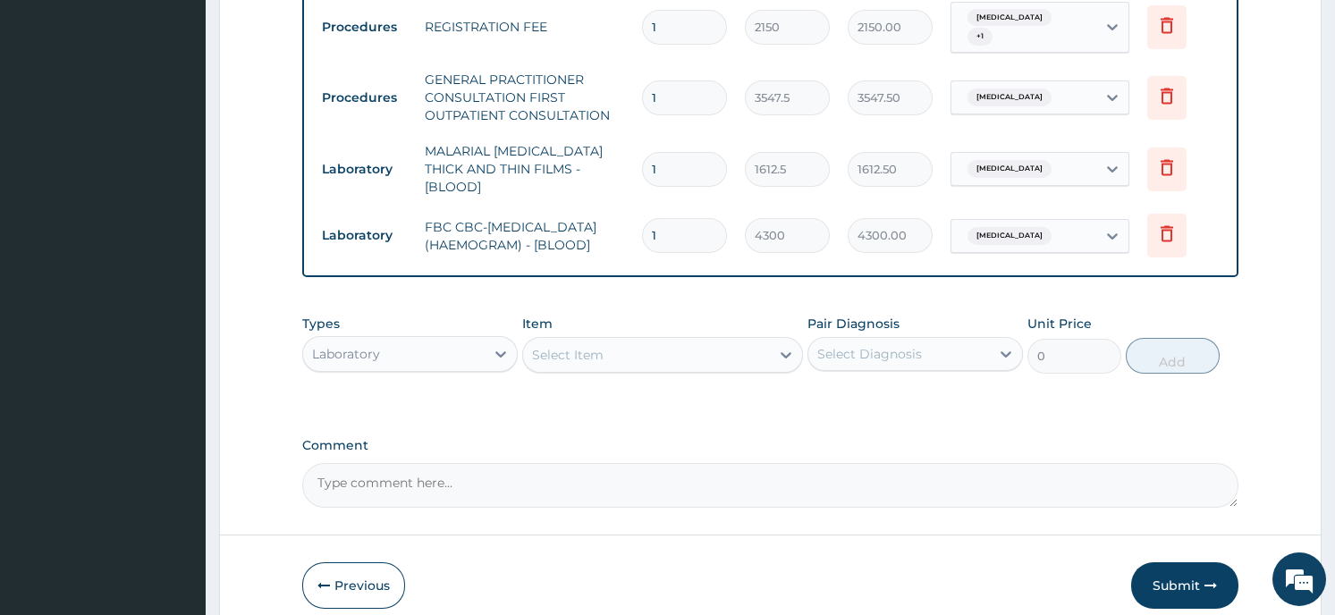
scroll to position [792, 0]
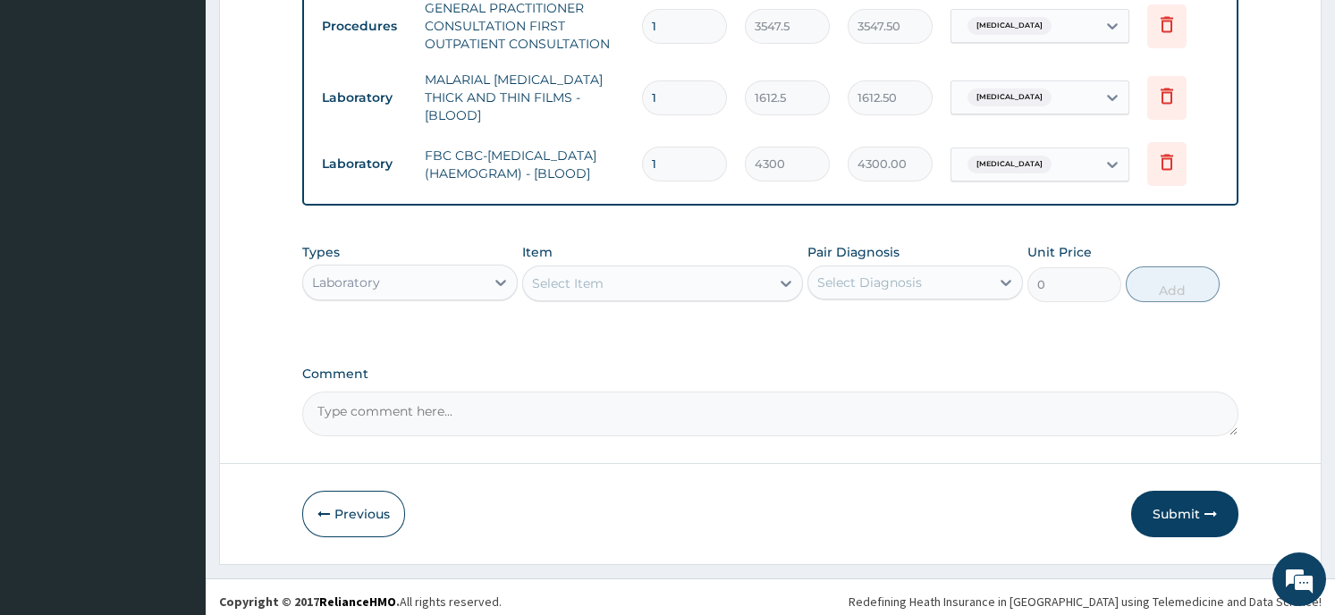
click at [414, 268] on div "Laboratory" at bounding box center [394, 282] width 182 height 29
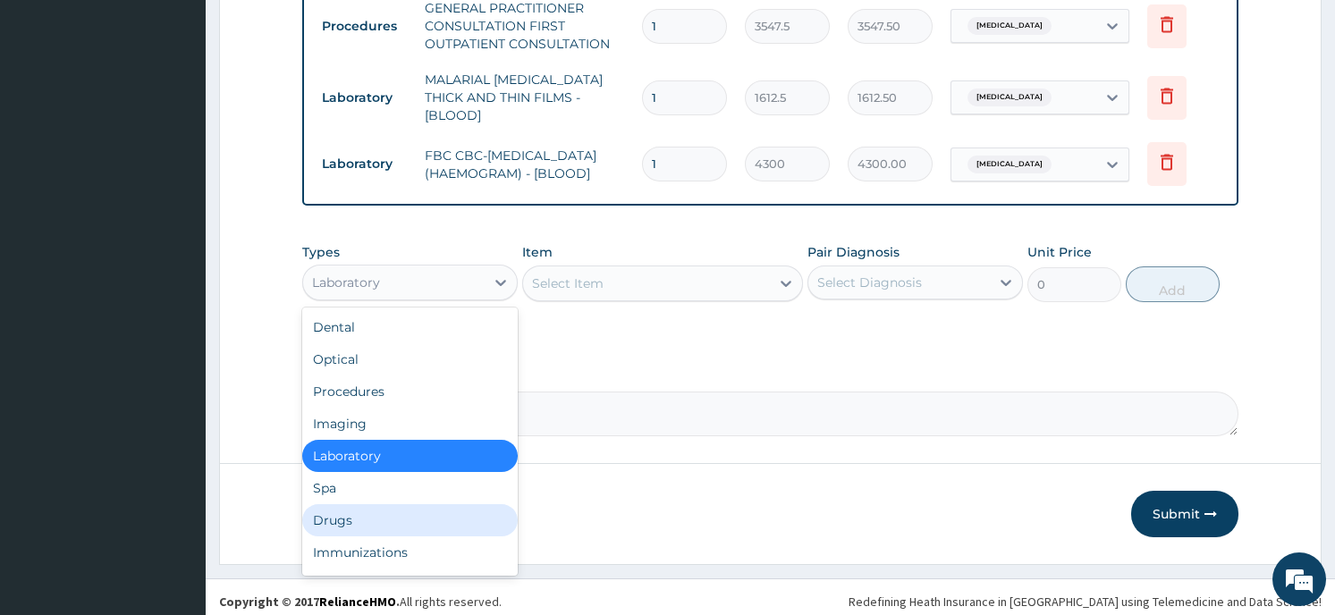
click at [366, 517] on div "Drugs" at bounding box center [410, 520] width 216 height 32
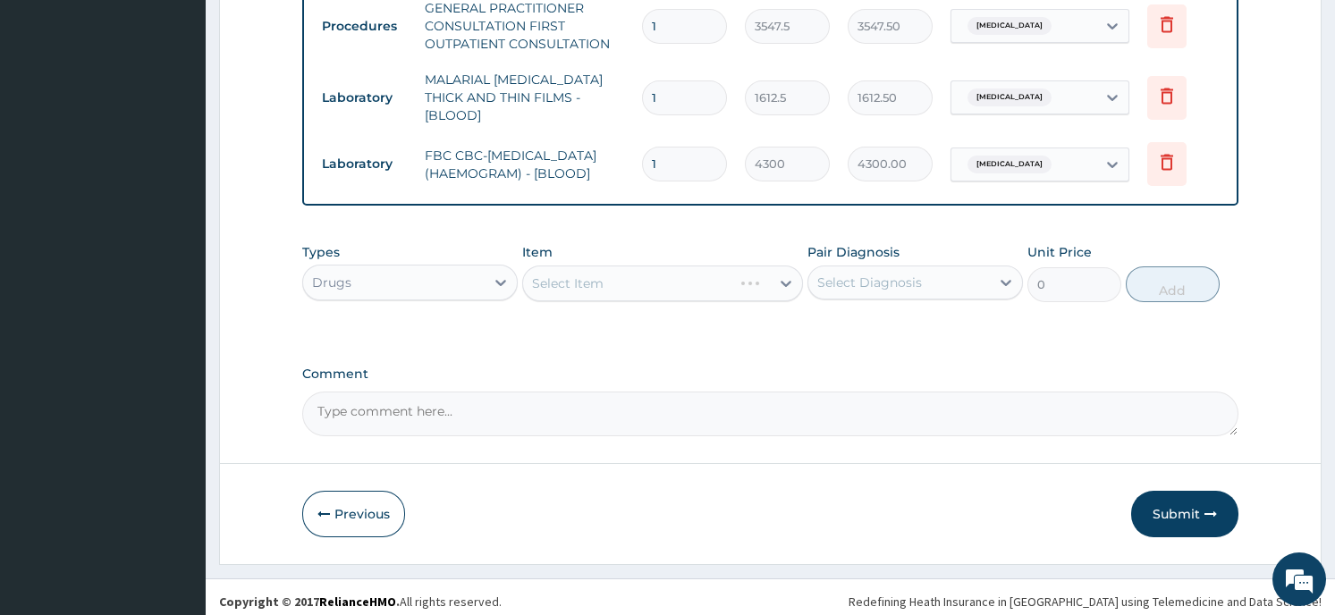
click at [633, 267] on div "Select Item" at bounding box center [662, 284] width 281 height 36
click at [626, 293] on div "Types Drugs Item Select Item Pair Diagnosis Select Diagnosis Unit Price 0 Add" at bounding box center [769, 272] width 935 height 77
click at [759, 291] on div "Select Item" at bounding box center [662, 284] width 281 height 36
click at [762, 275] on div "Select Item" at bounding box center [662, 284] width 281 height 36
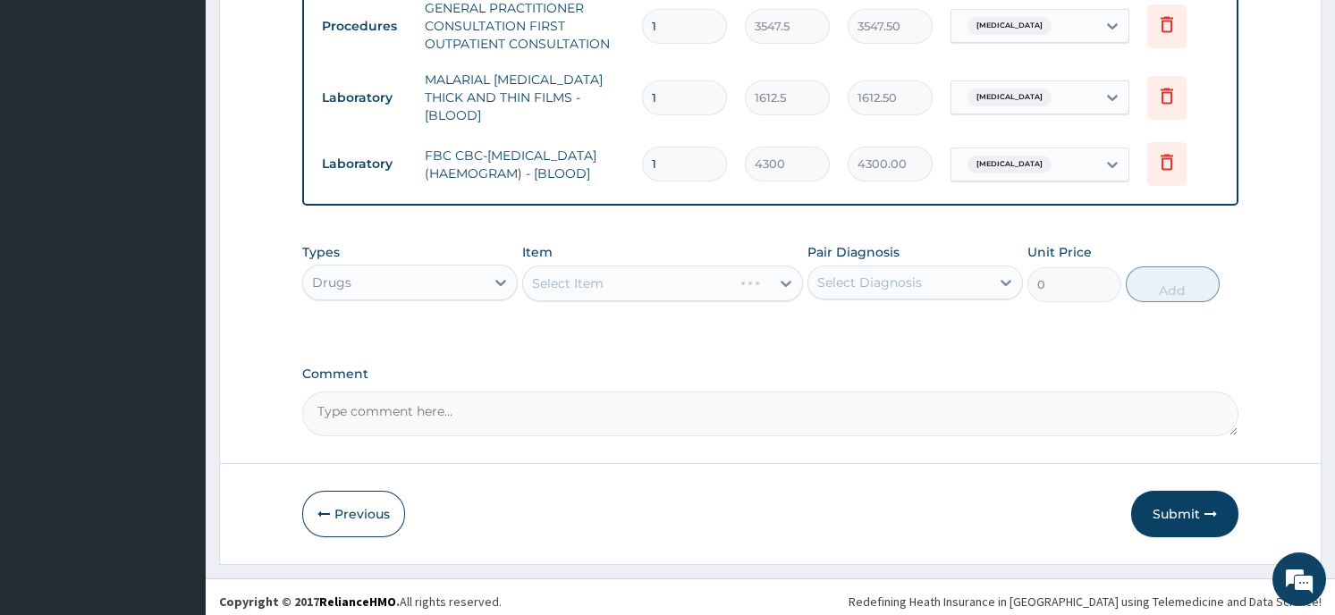
click at [782, 272] on div "Select Item" at bounding box center [662, 284] width 281 height 36
click at [774, 272] on div at bounding box center [786, 283] width 32 height 32
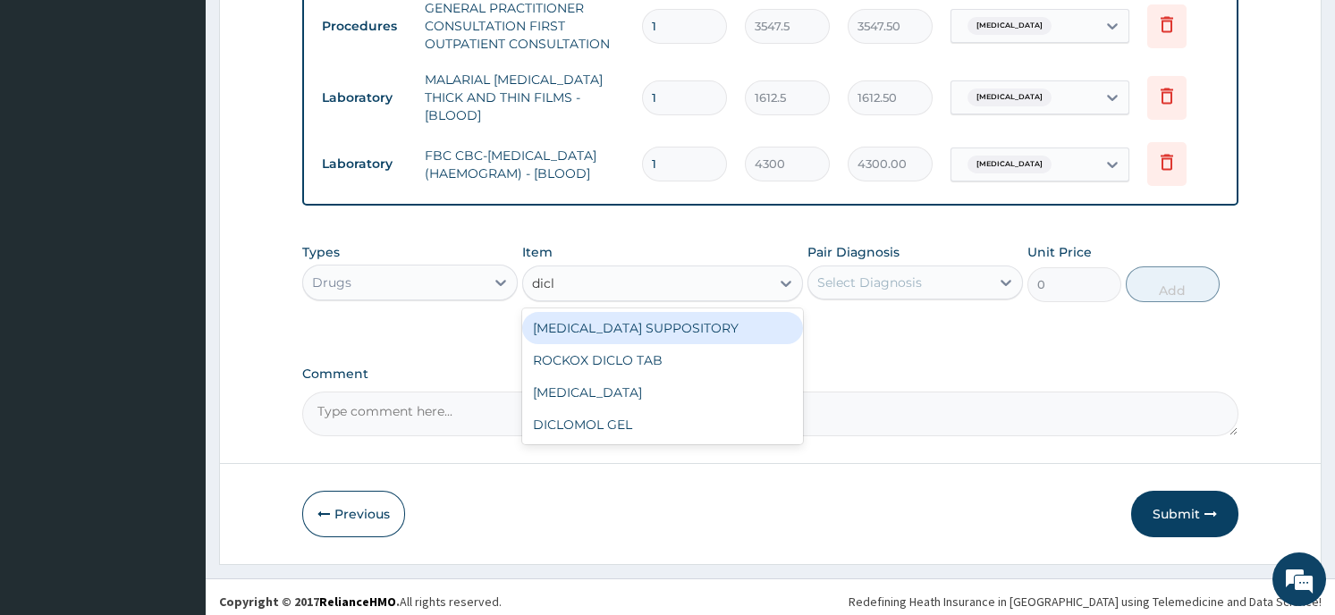
type input "diclo"
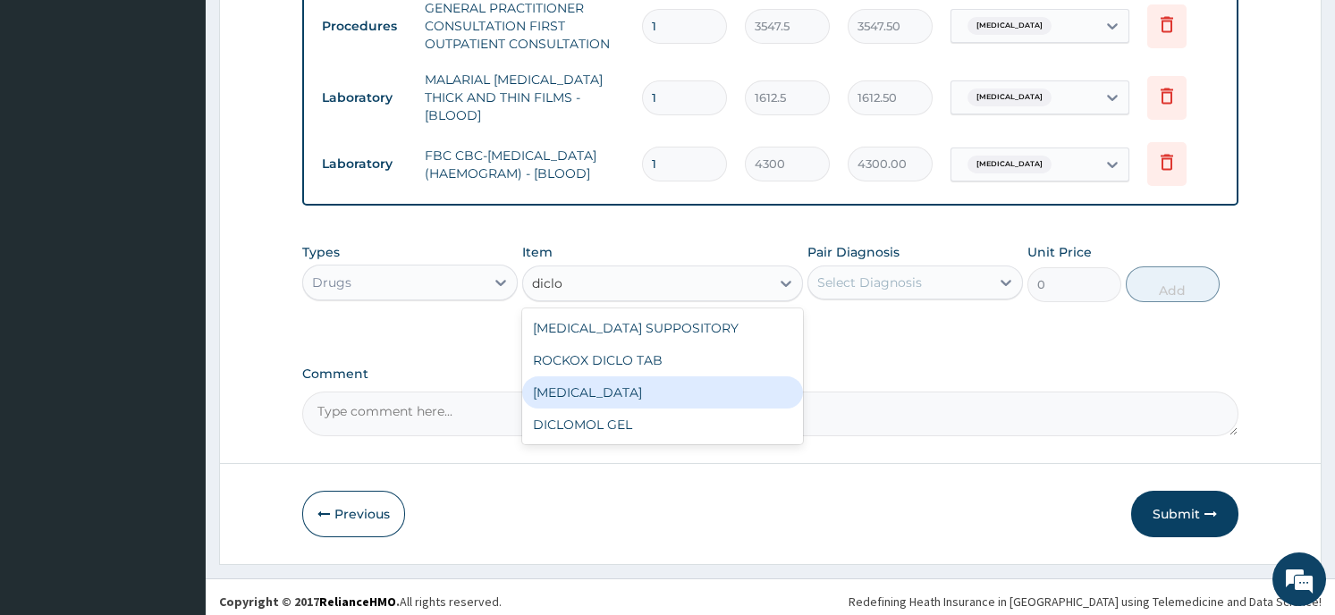
click at [648, 387] on div "DICLOFENAC" at bounding box center [662, 393] width 281 height 32
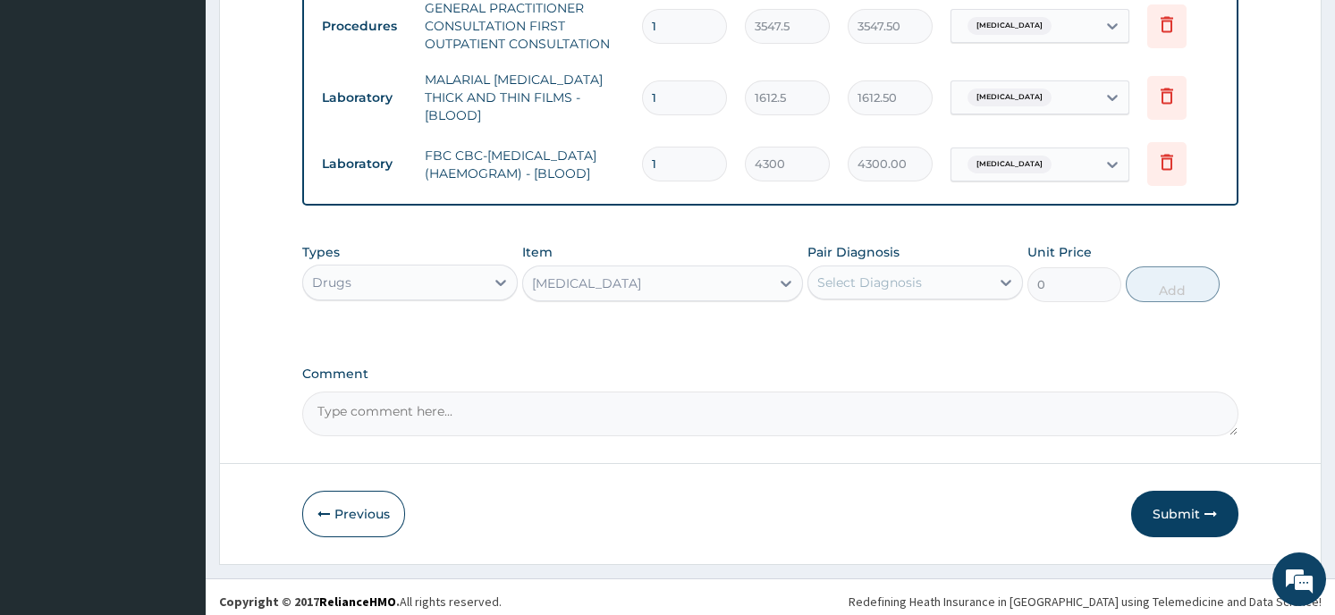
type input "322.5"
click at [844, 275] on div "Select Diagnosis" at bounding box center [869, 283] width 105 height 18
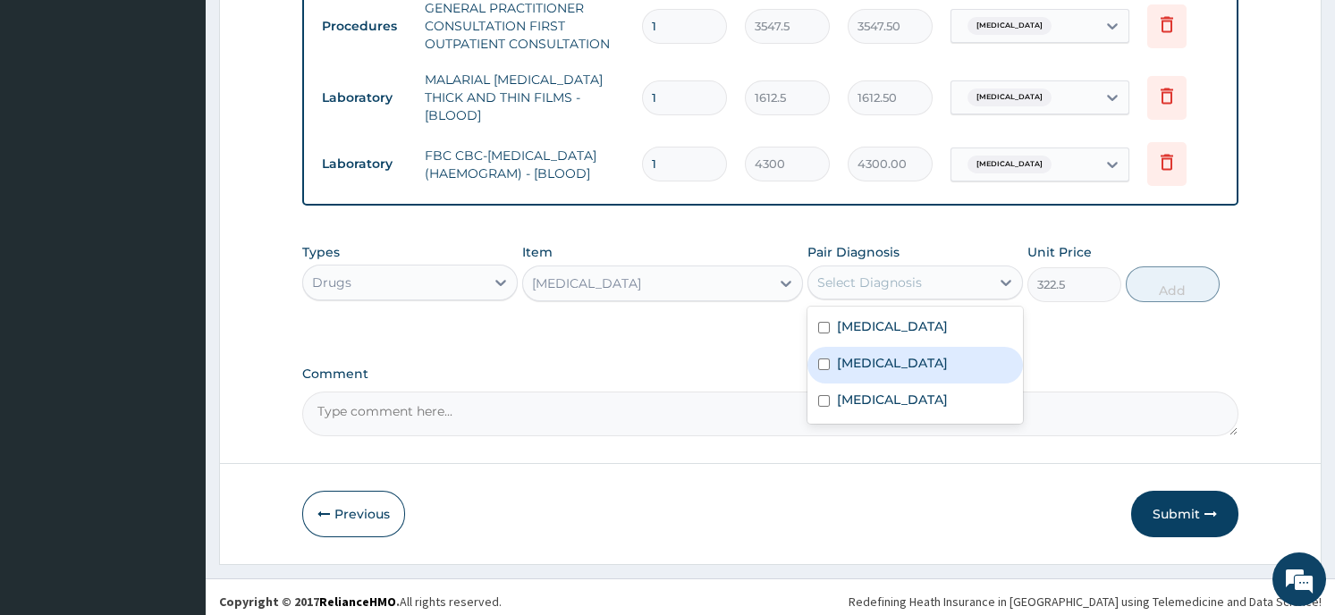
click at [870, 359] on label "Malaria" at bounding box center [892, 363] width 111 height 18
checkbox input "true"
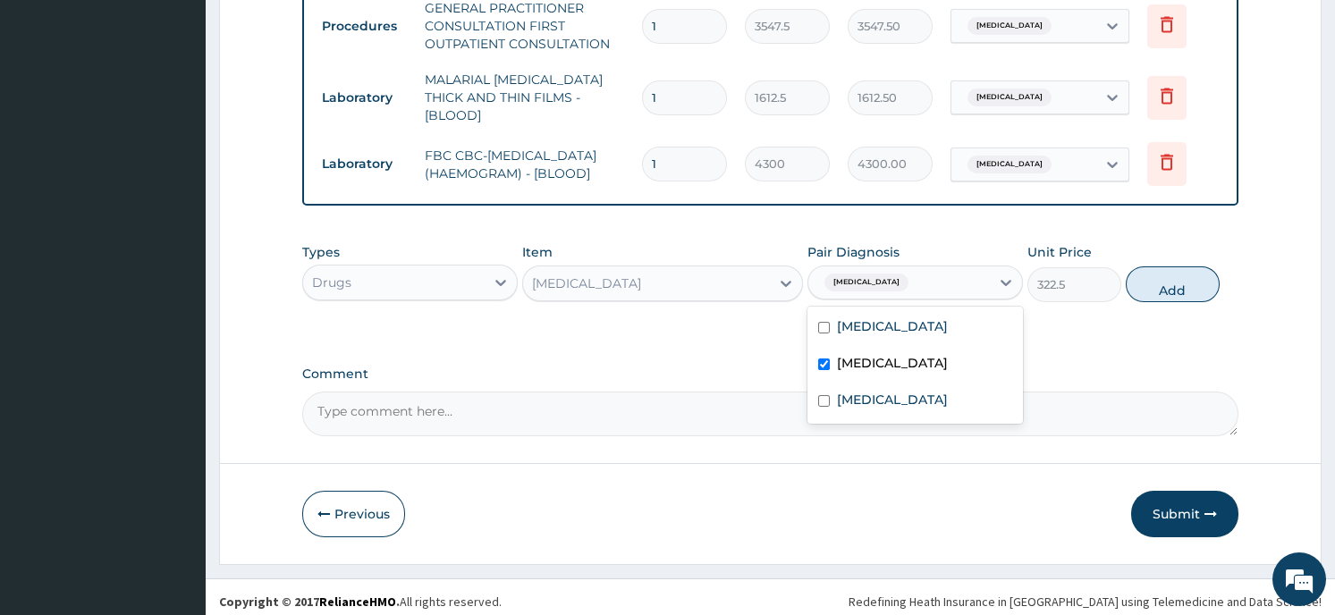
click at [1145, 279] on button "Add" at bounding box center [1173, 285] width 94 height 36
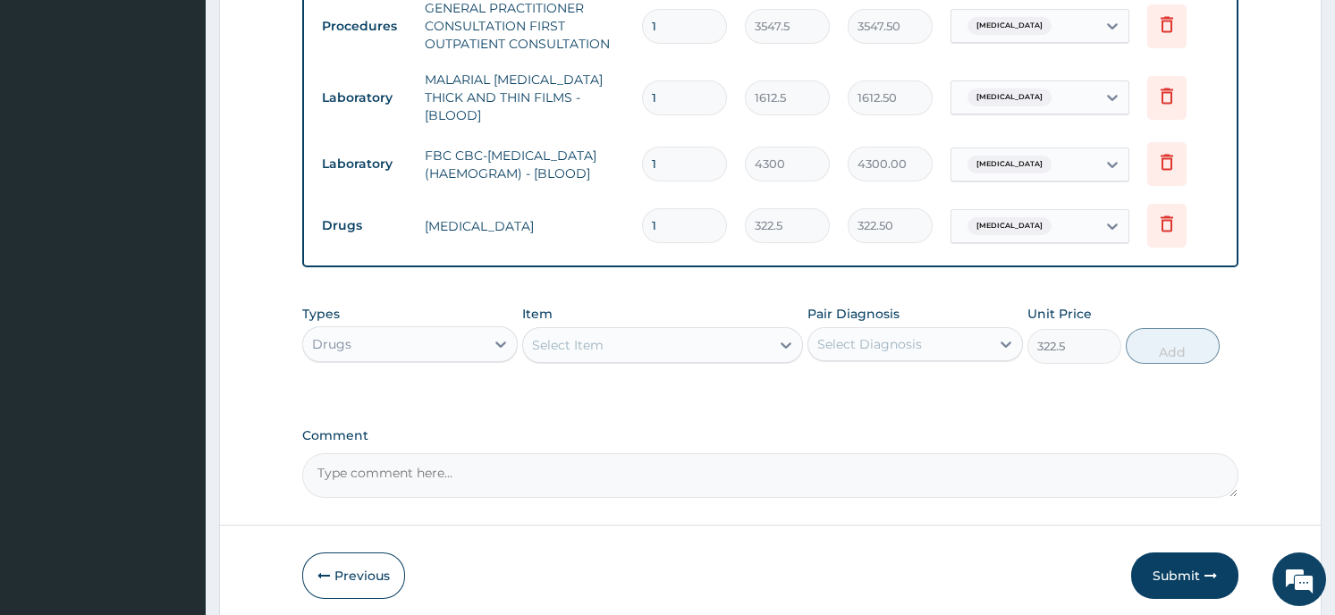
type input "0"
click at [577, 336] on div "Select Item" at bounding box center [568, 345] width 72 height 18
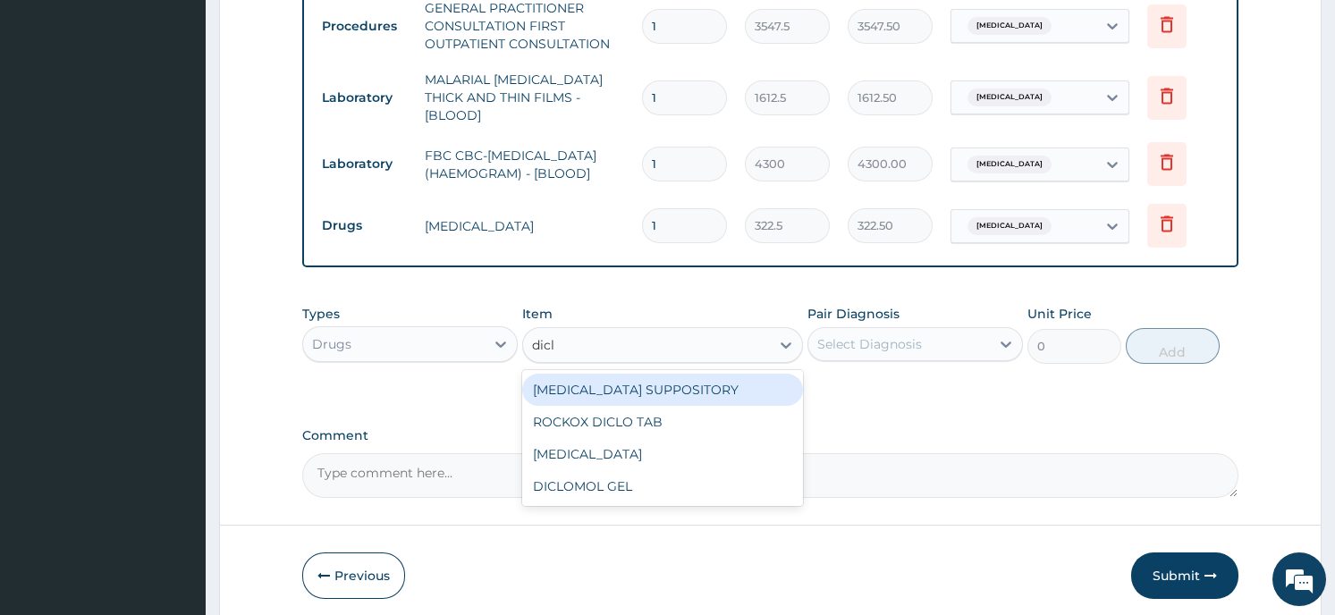
type input "diclo"
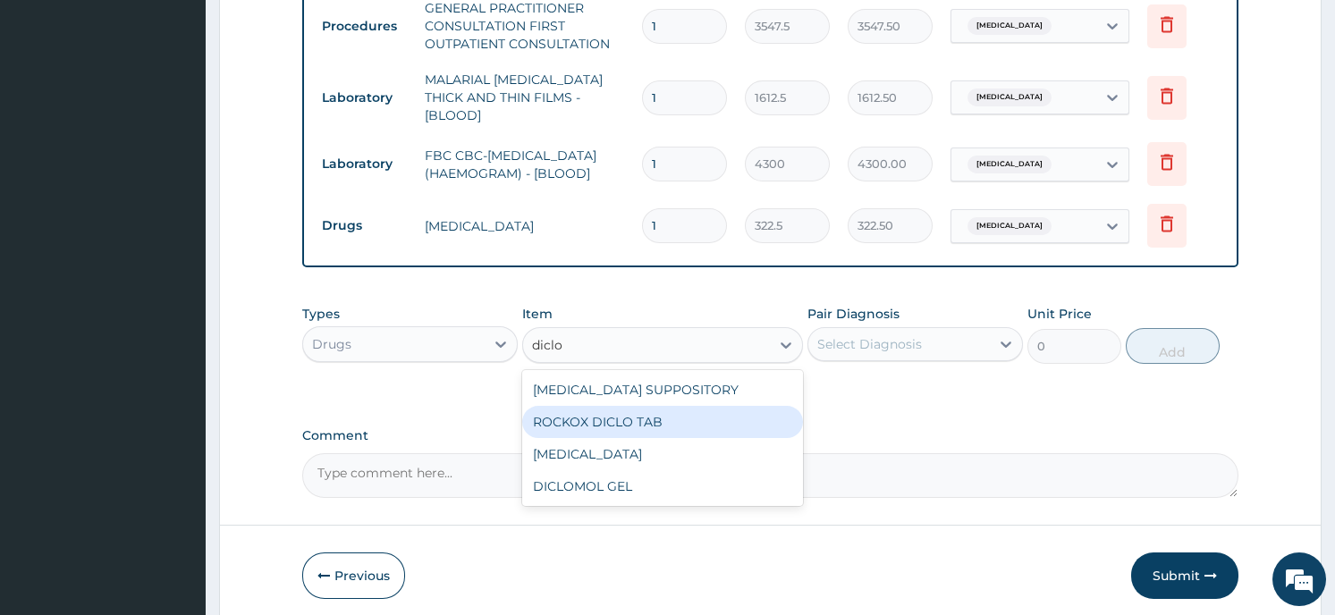
click at [630, 414] on div "ROCKOX DICLO TAB" at bounding box center [662, 422] width 281 height 32
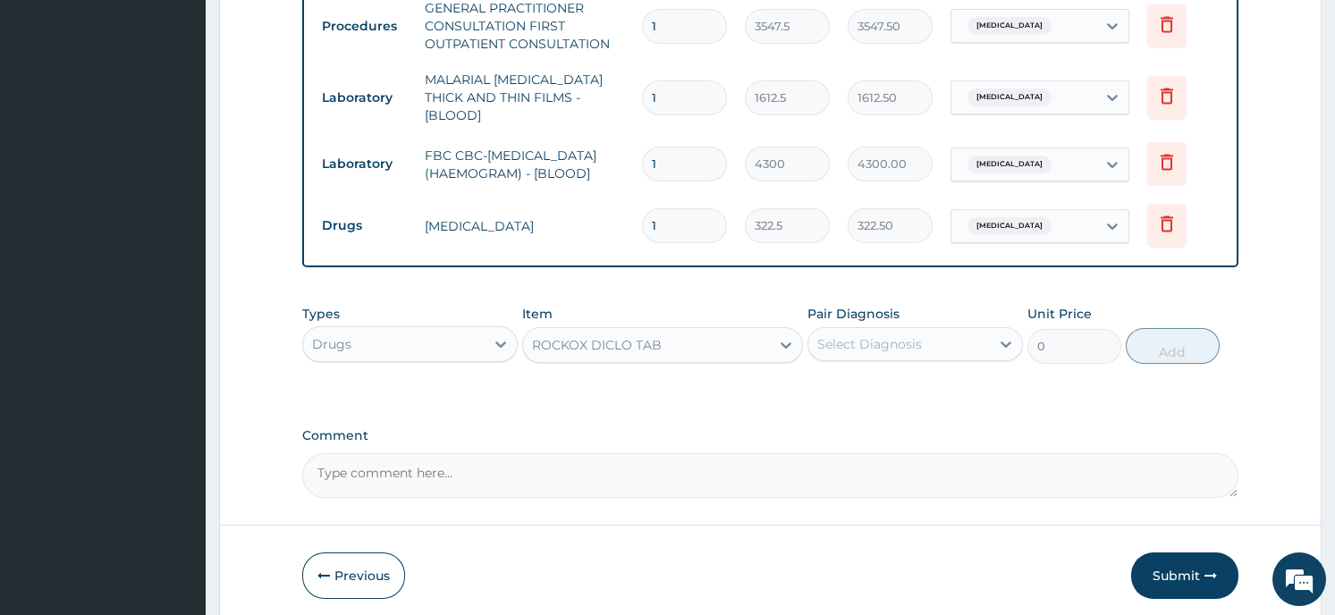
type input "75.25"
click at [881, 336] on div "Select Diagnosis" at bounding box center [869, 344] width 105 height 18
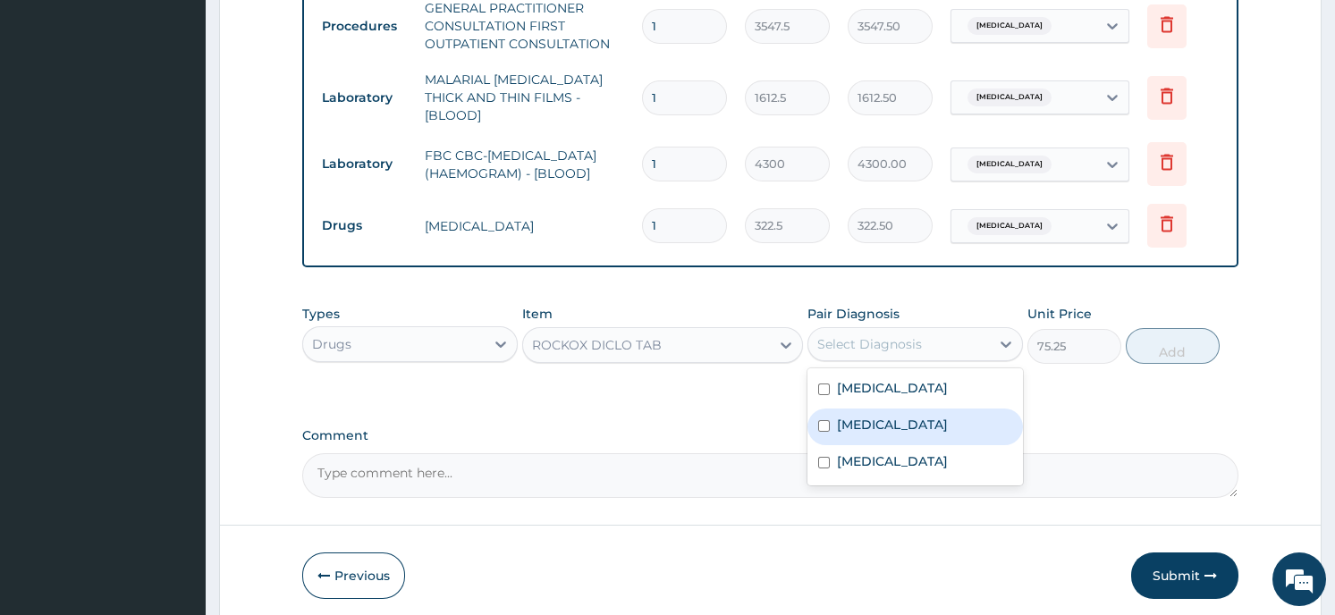
click at [870, 416] on label "Malaria" at bounding box center [892, 425] width 111 height 18
checkbox input "true"
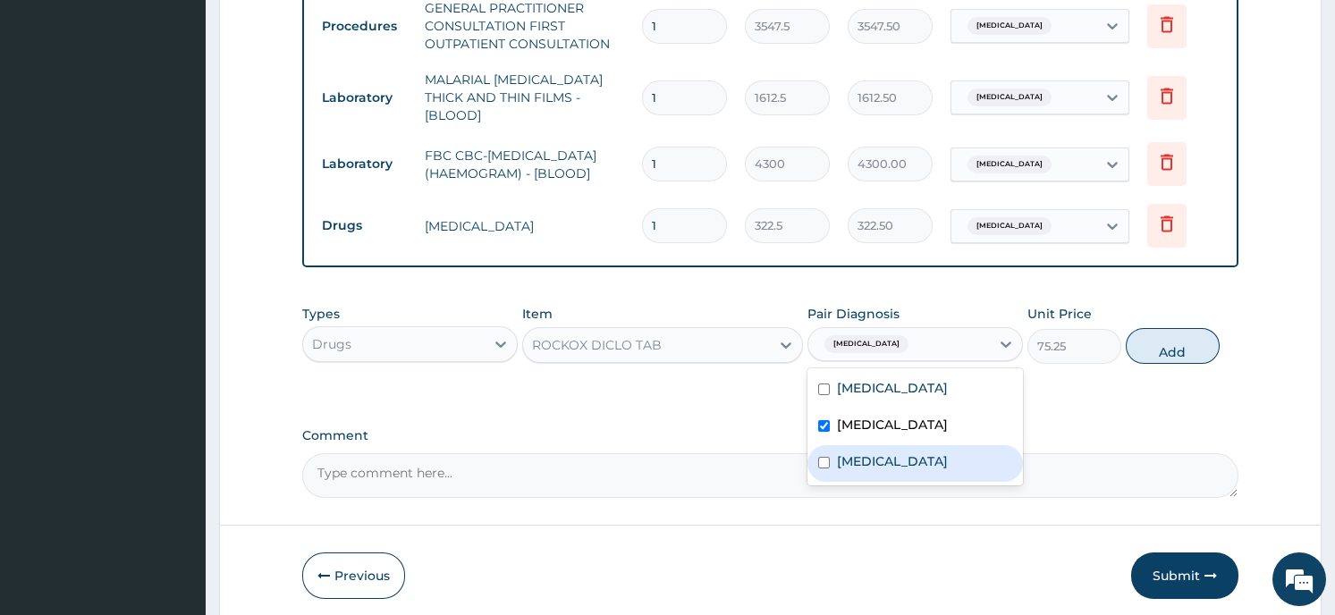
click at [873, 455] on label "Sepsis" at bounding box center [892, 462] width 111 height 18
checkbox input "true"
click at [1155, 336] on button "Add" at bounding box center [1173, 346] width 94 height 36
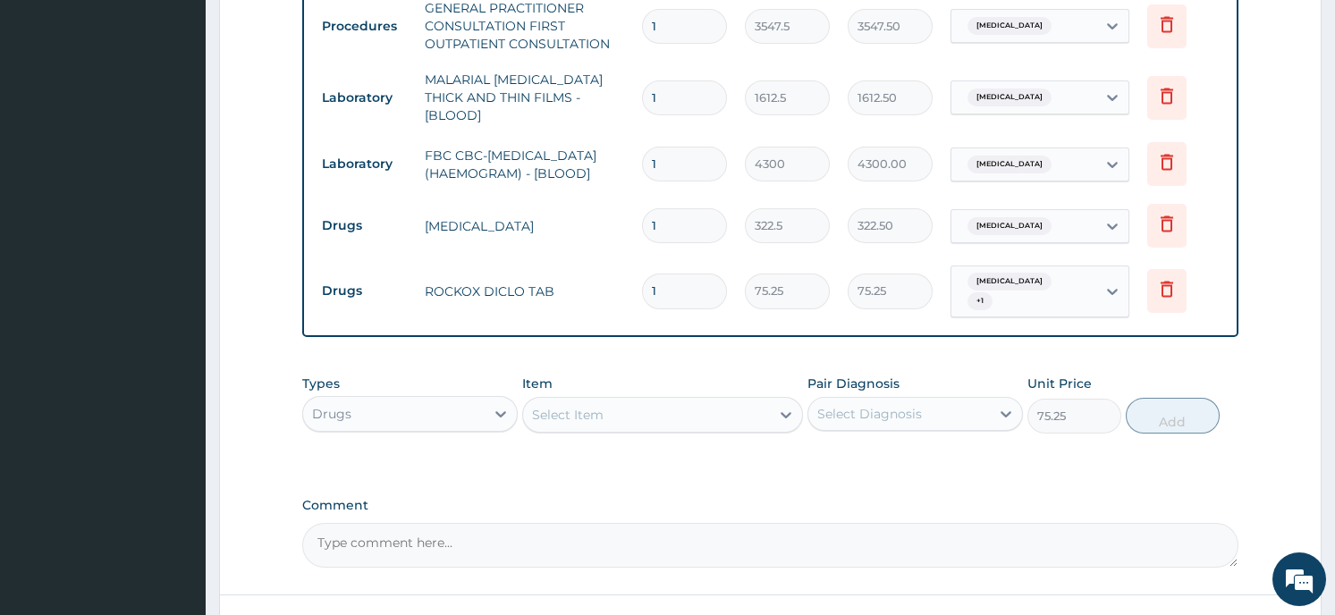
type input "0"
type input "10"
type input "752.50"
type input "10"
click at [598, 406] on div "Select Item" at bounding box center [568, 415] width 72 height 18
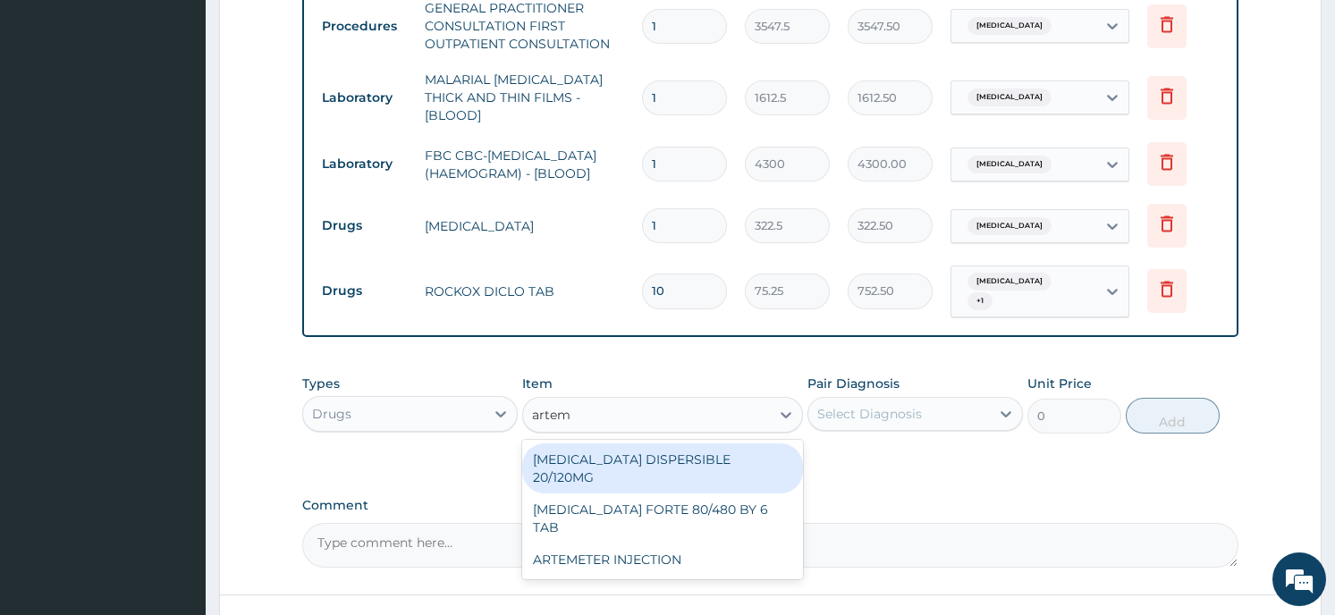
type input "arteme"
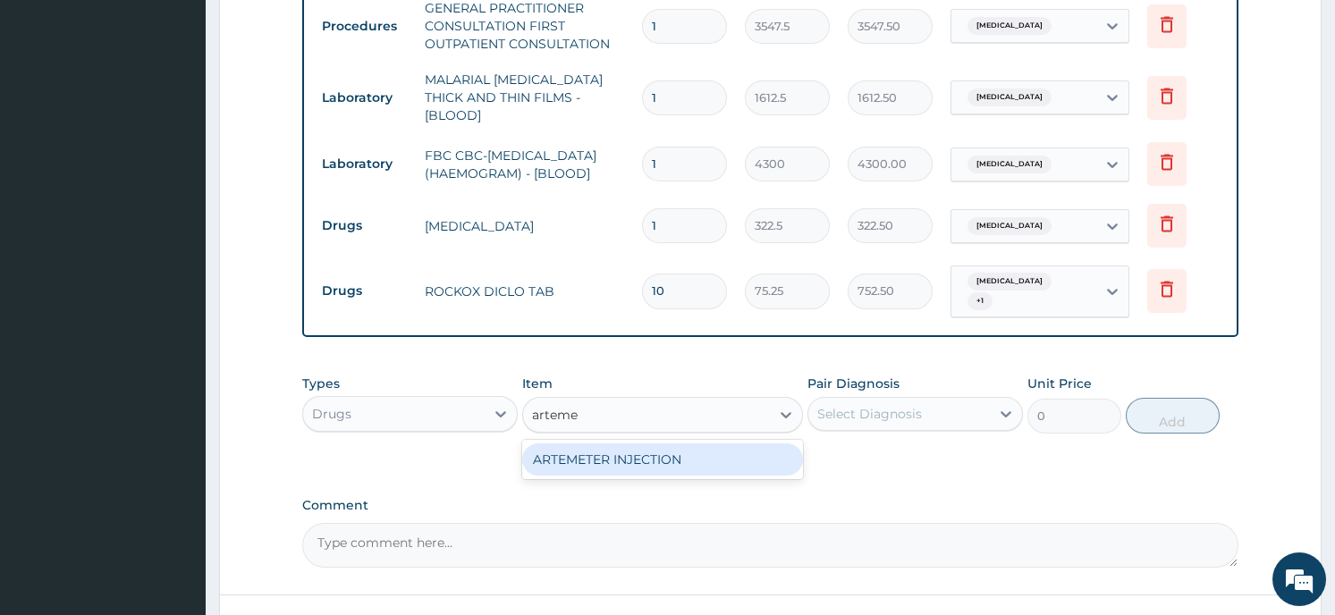
click at [695, 444] on div "ARTEMETER INJECTION" at bounding box center [662, 460] width 281 height 32
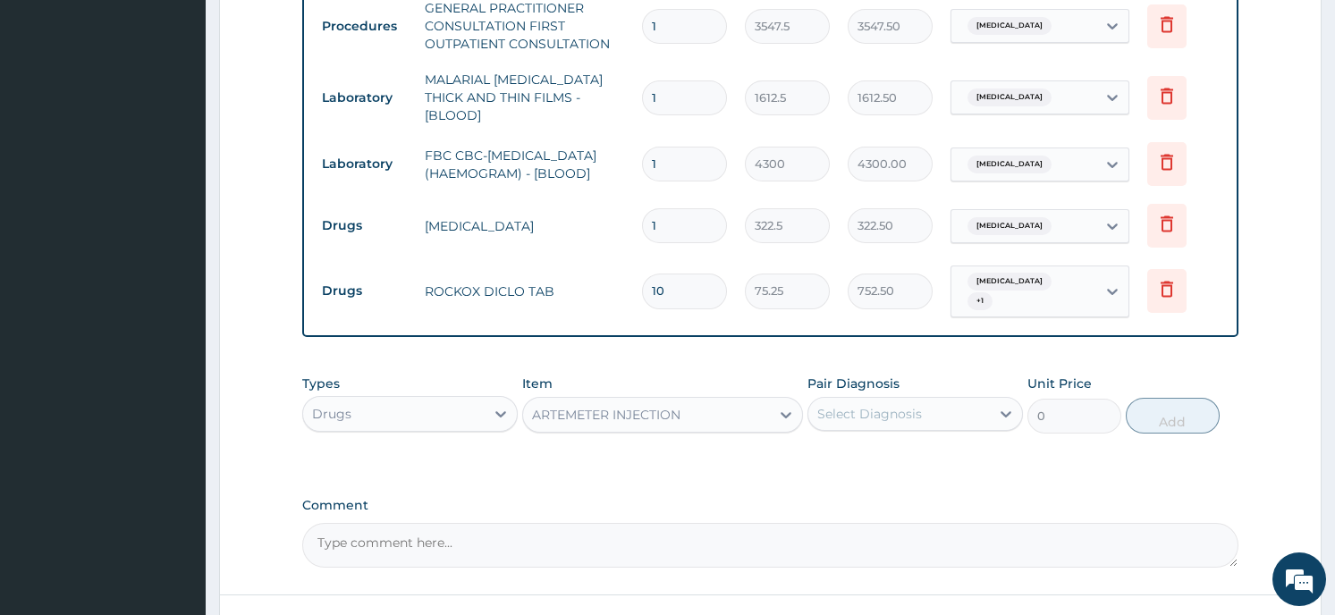
type input "860"
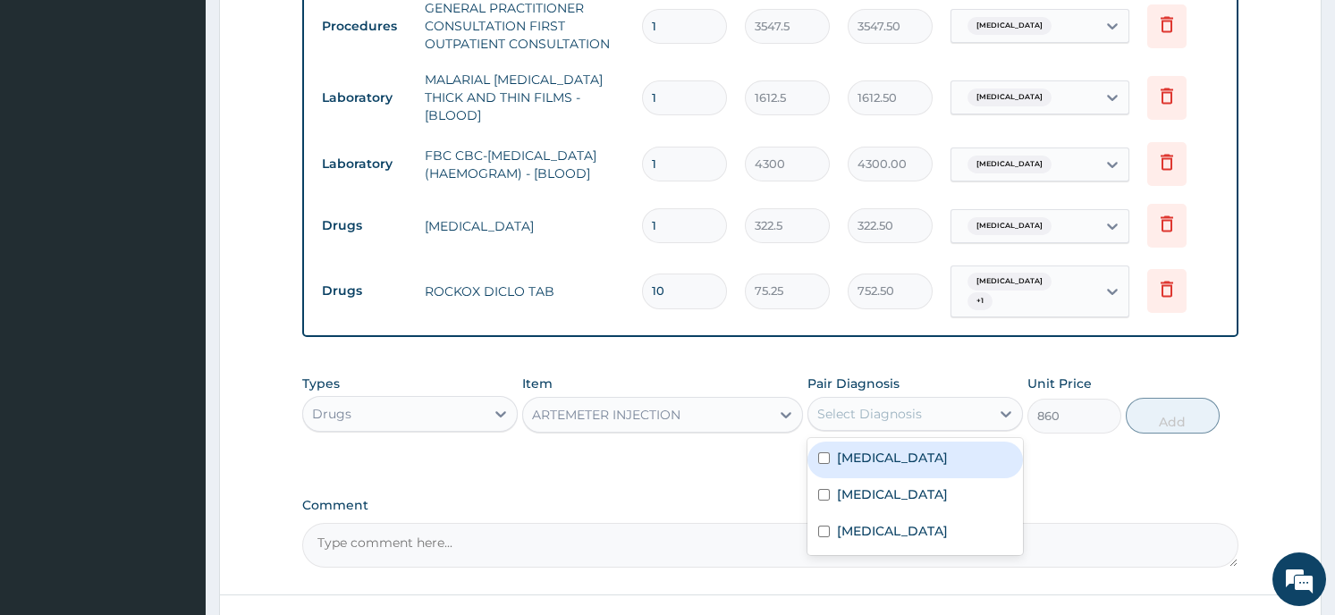
click at [875, 405] on div "Select Diagnosis" at bounding box center [869, 414] width 105 height 18
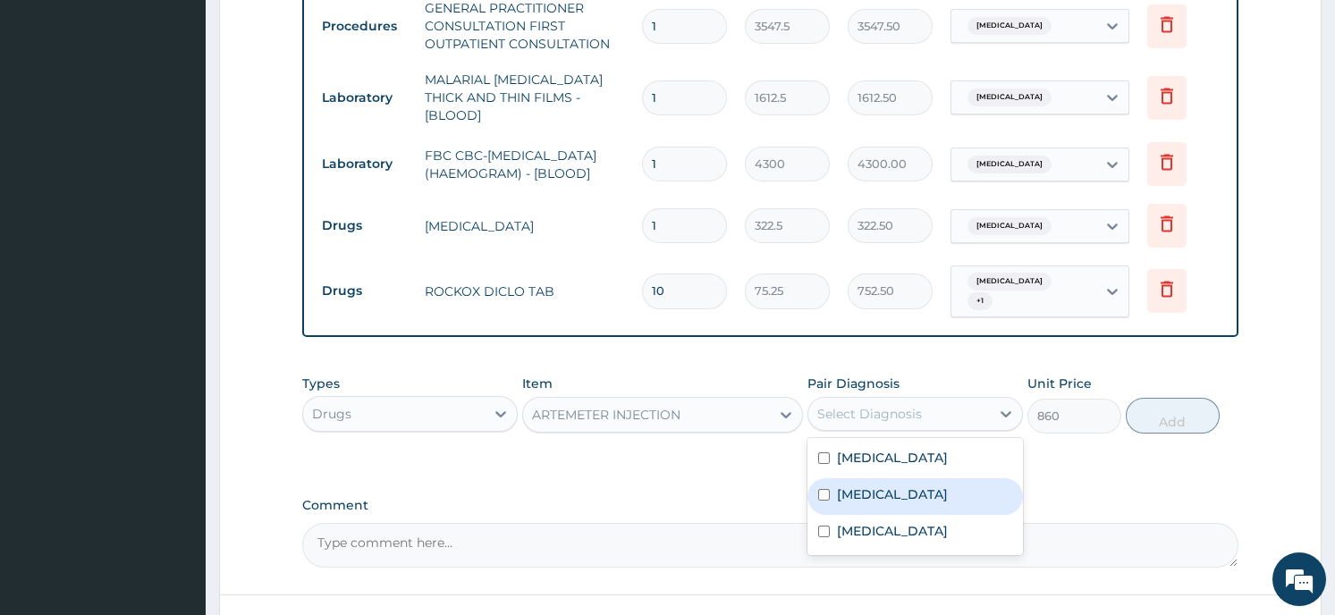
click at [884, 478] on div "Malaria" at bounding box center [916, 496] width 216 height 37
checkbox input "true"
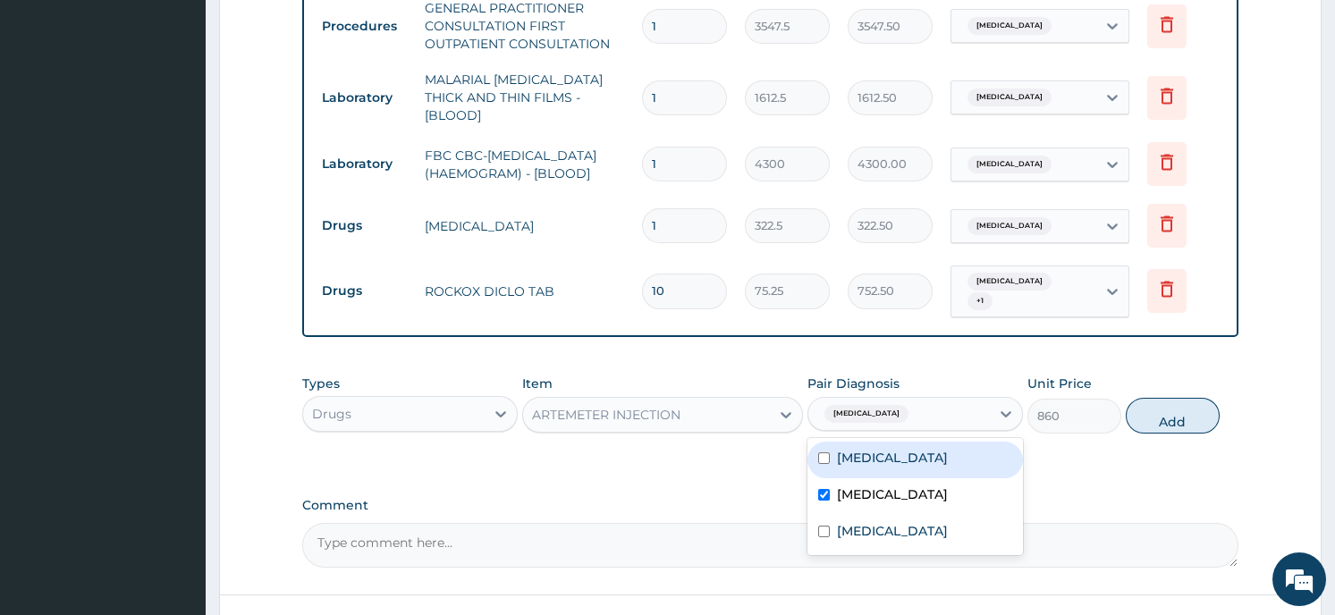
click at [1150, 398] on button "Add" at bounding box center [1173, 416] width 94 height 36
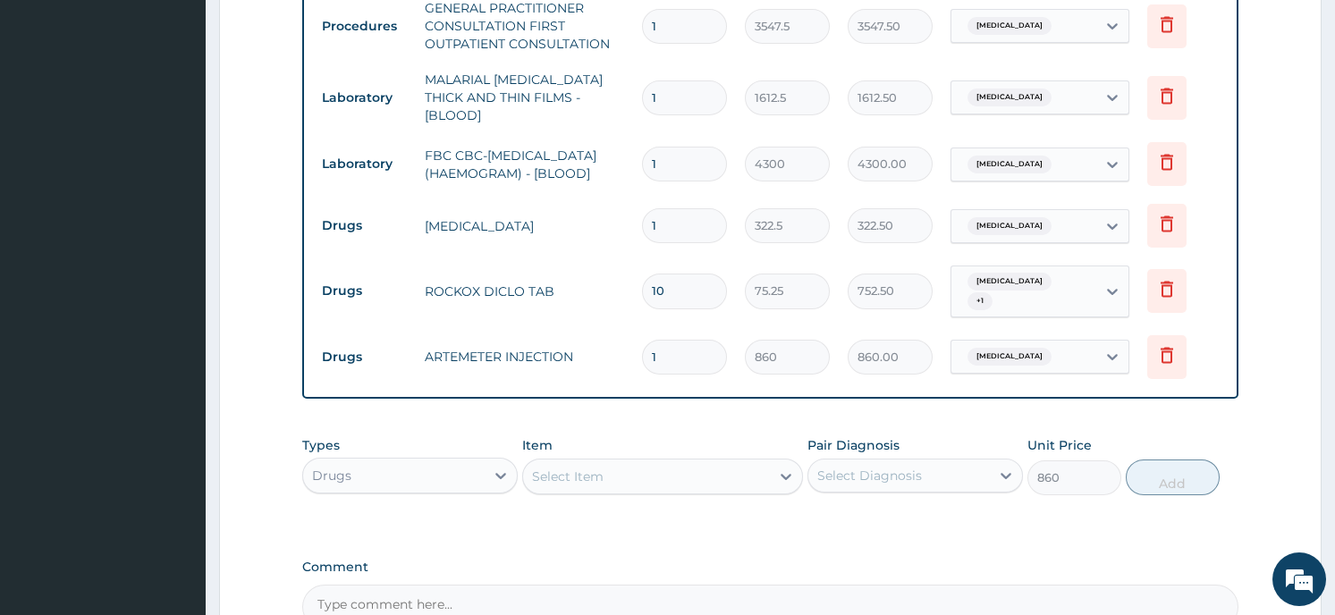
type input "0"
type input "0.00"
type input "6"
type input "5160.00"
type input "6"
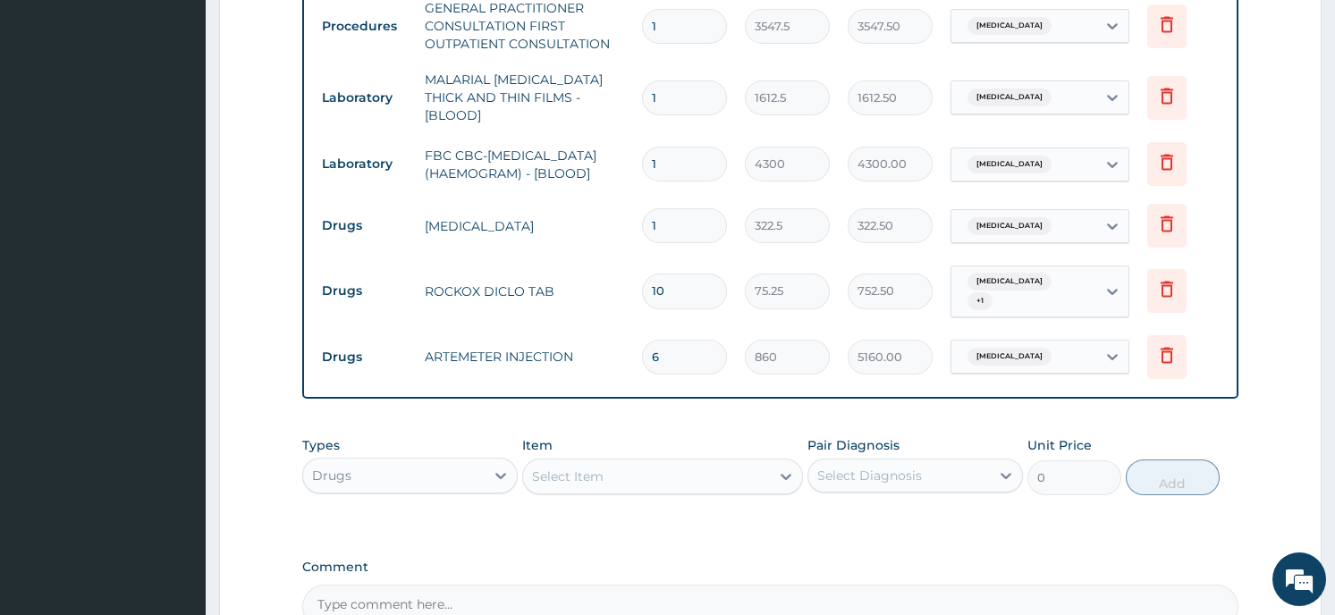
click at [668, 462] on div "Select Item" at bounding box center [646, 476] width 247 height 29
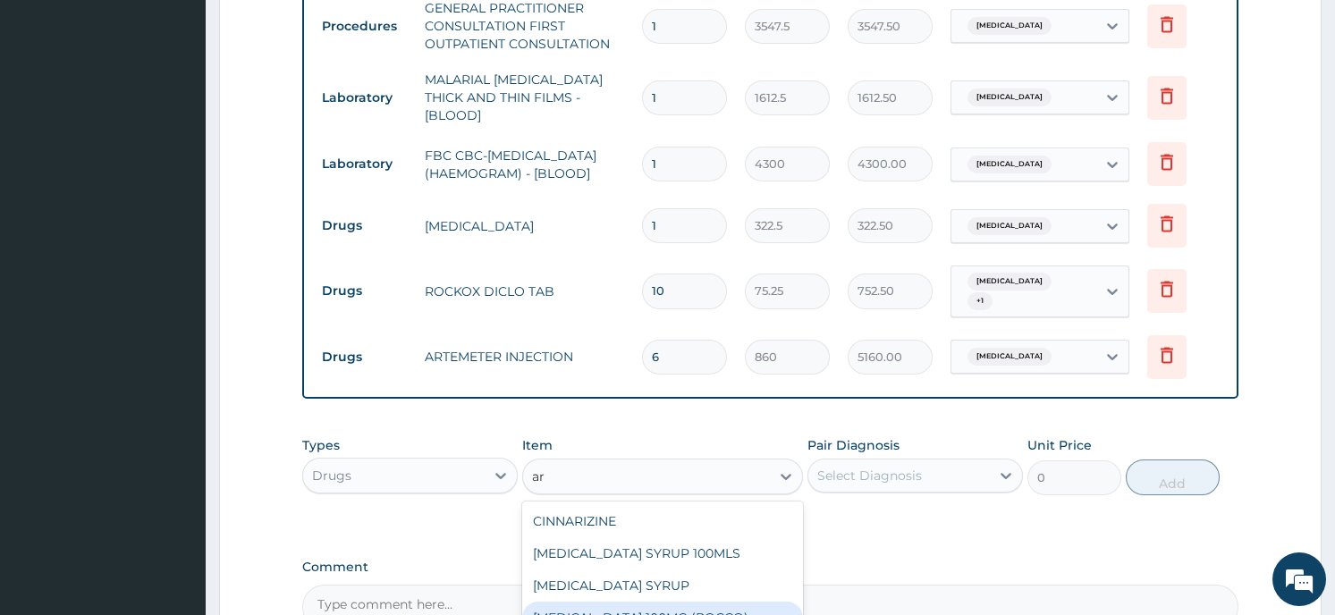
type input "a"
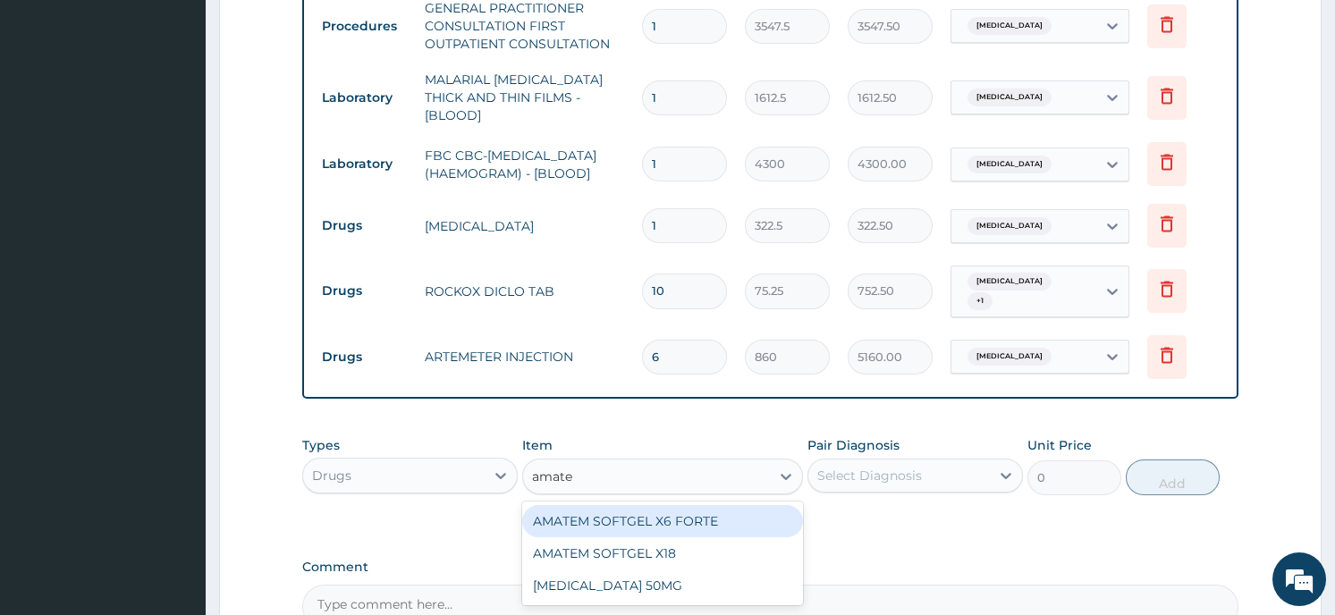
type input "amatem"
click at [671, 510] on div "AMATEM SOFTGEL X6 FORTE" at bounding box center [662, 521] width 281 height 32
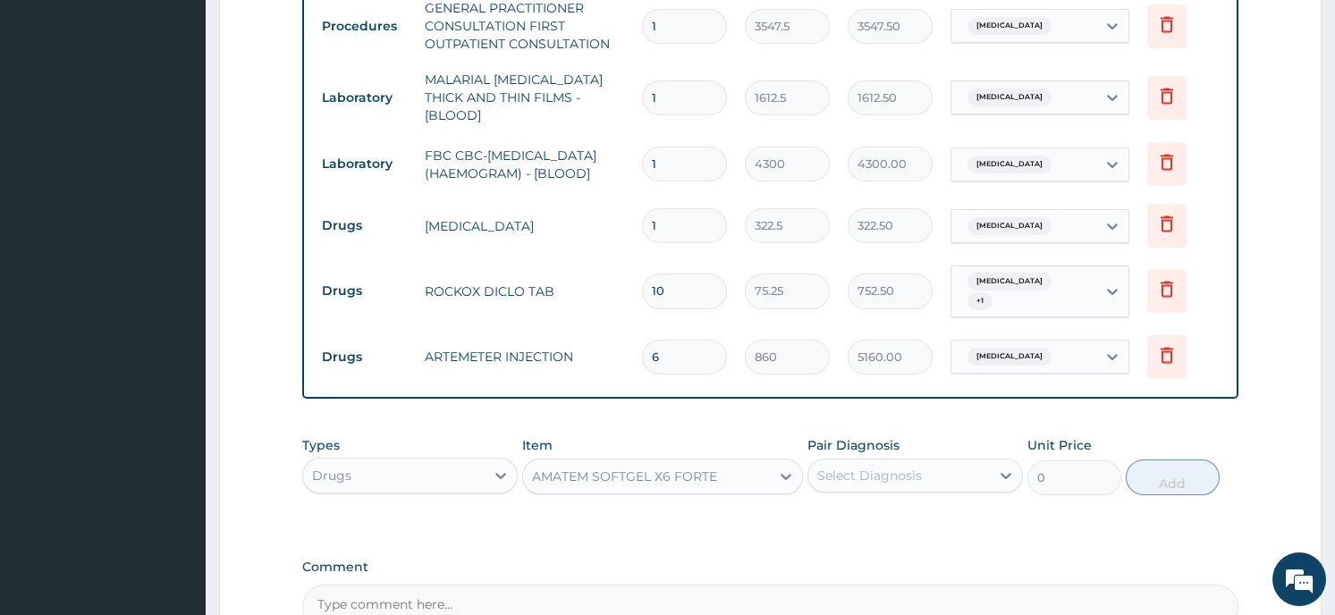
type input "430"
click at [977, 462] on div "Select Diagnosis" at bounding box center [899, 475] width 182 height 29
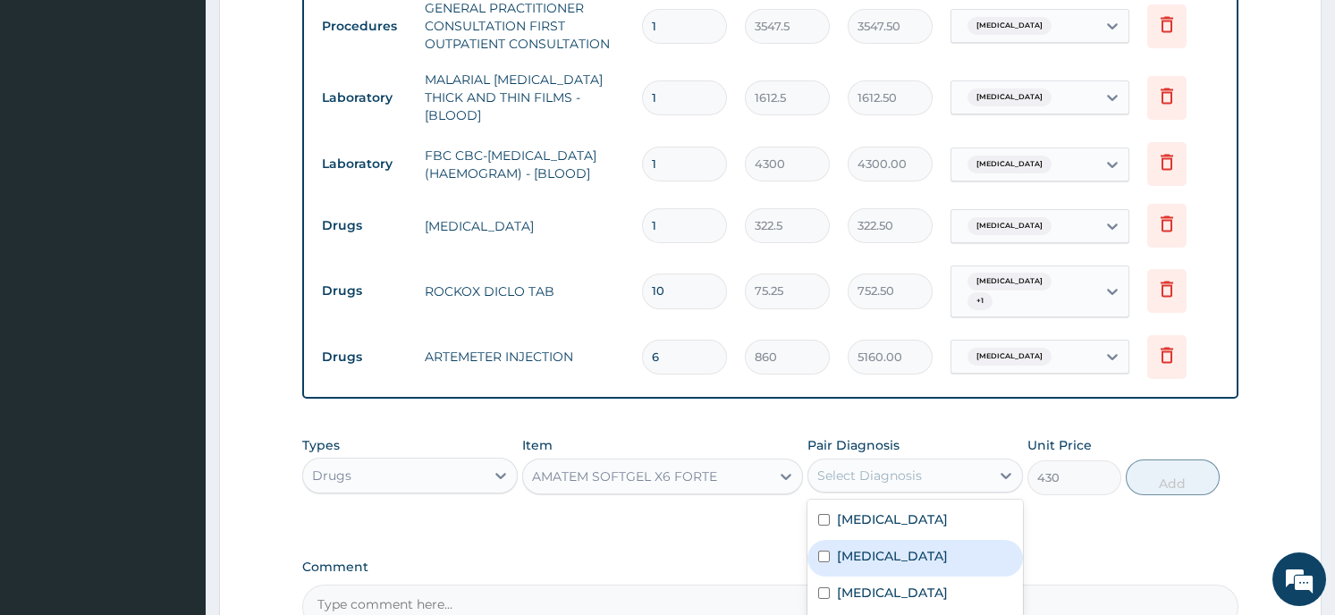
click at [945, 548] on div "Malaria" at bounding box center [916, 558] width 216 height 37
checkbox input "true"
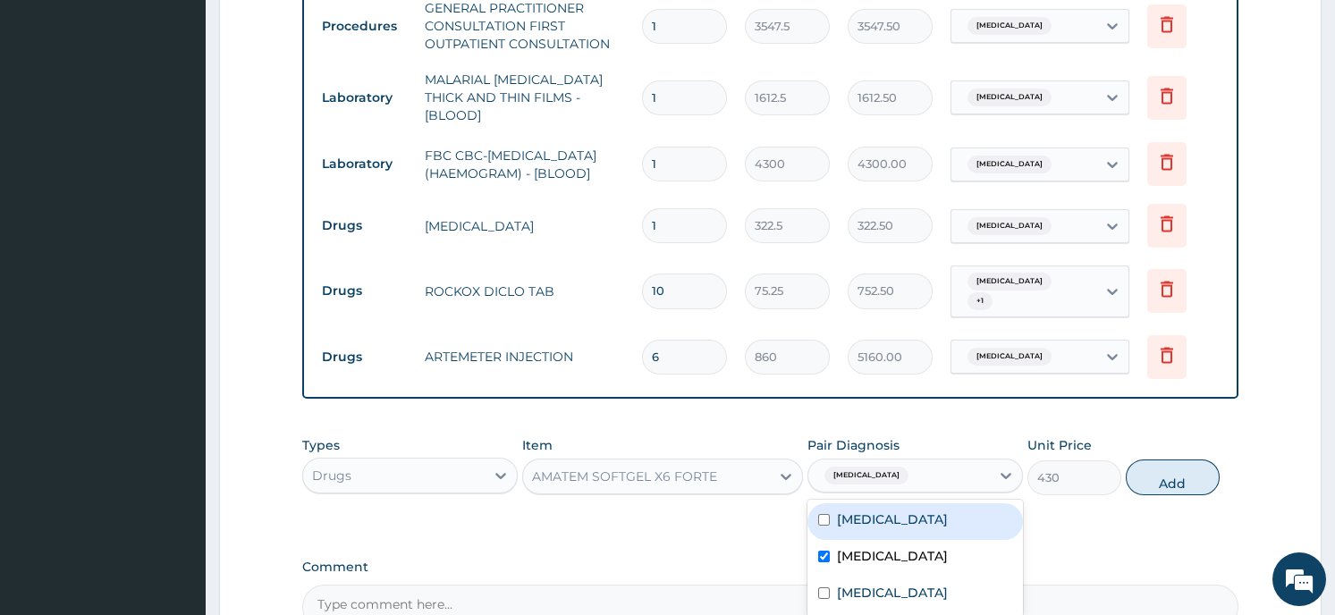
click at [1158, 460] on button "Add" at bounding box center [1173, 478] width 94 height 36
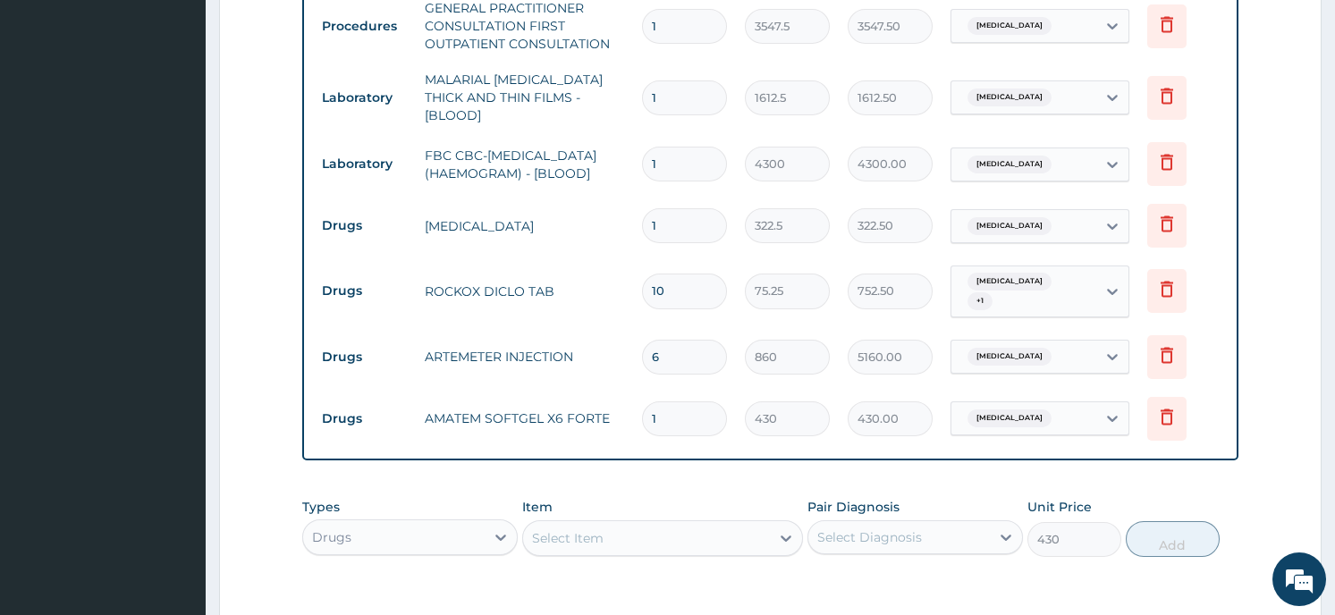
type input "0"
type input "0.00"
type input "6"
type input "2580.00"
type input "6"
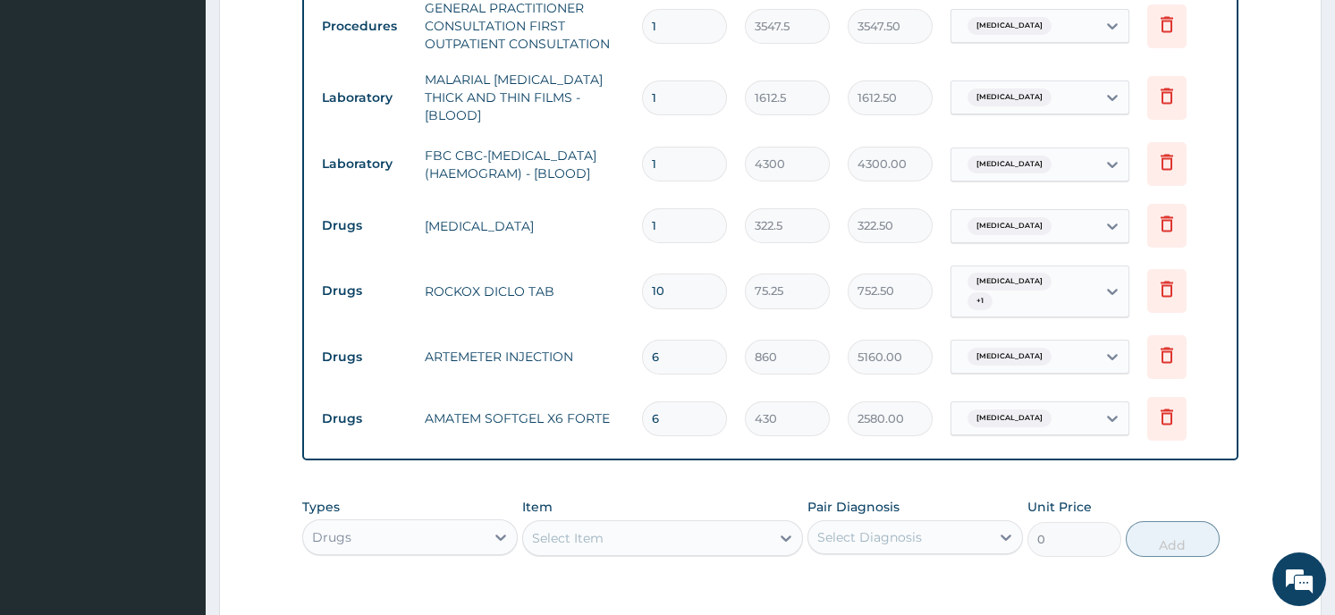
click at [696, 529] on div "Select Item" at bounding box center [646, 538] width 247 height 29
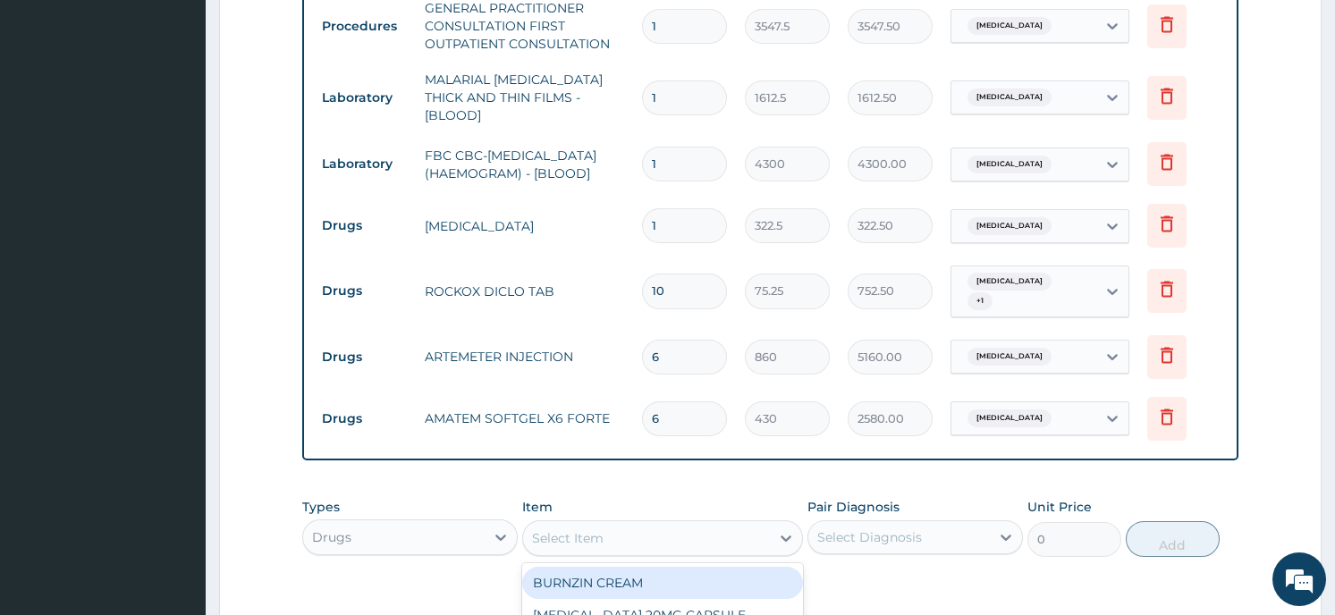
click at [241, 434] on form "Step 2 of 2 PA Code / Prescription Code Enter Code(Secondary Care Only) Encount…" at bounding box center [770, 60] width 1103 height 1517
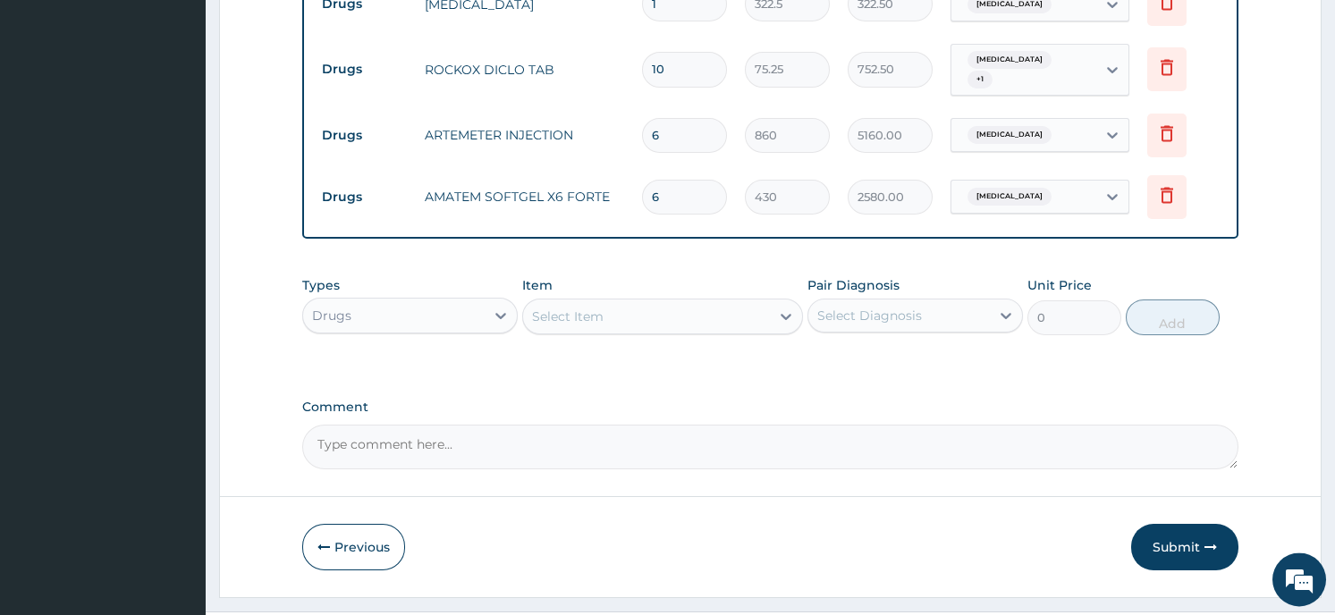
scroll to position [1039, 0]
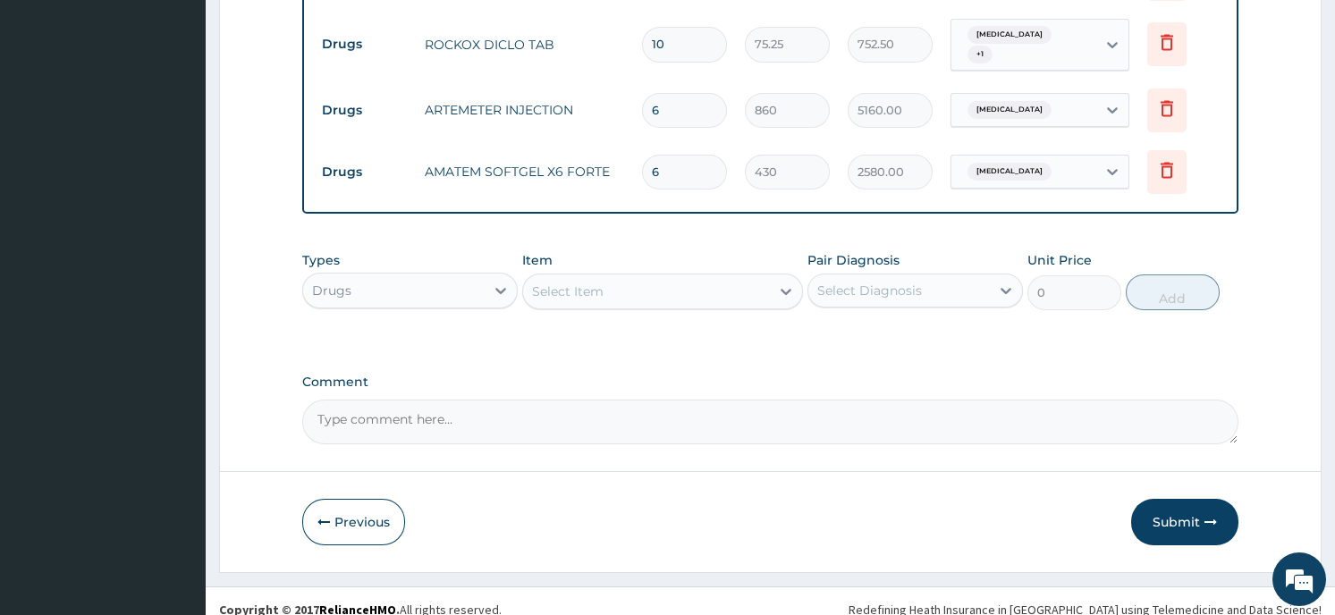
click at [562, 283] on div "Select Item" at bounding box center [568, 292] width 72 height 18
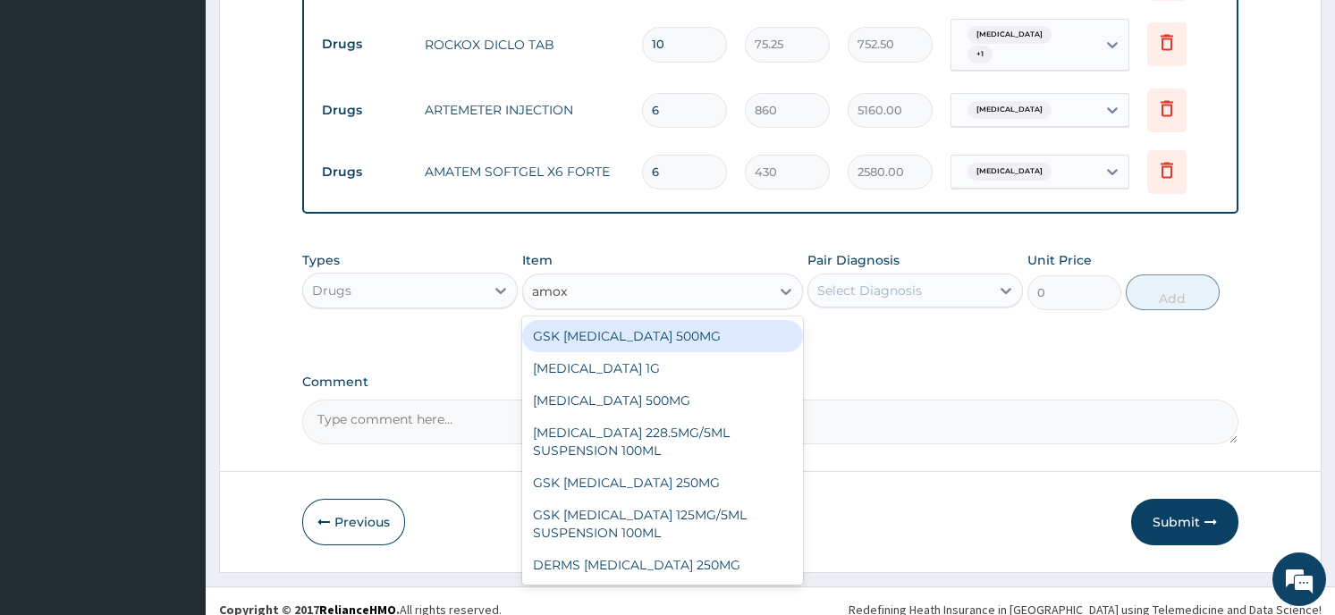
type input "amoxi"
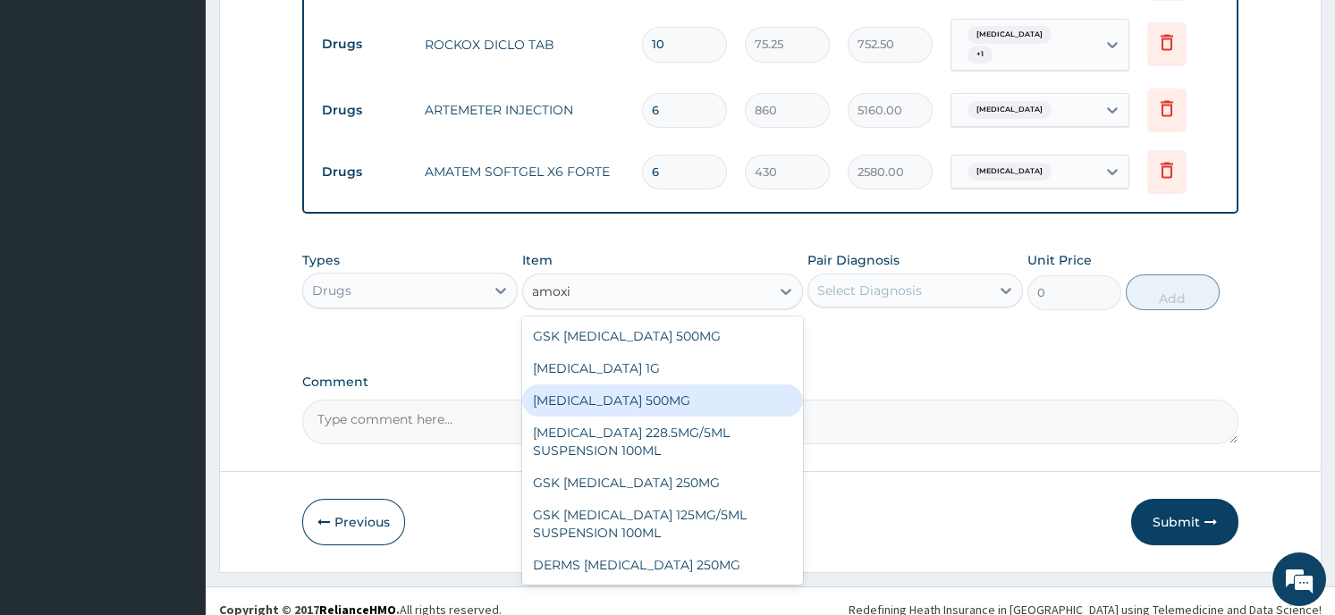
click at [589, 385] on div "AMOXICILLIN 500MG" at bounding box center [662, 401] width 281 height 32
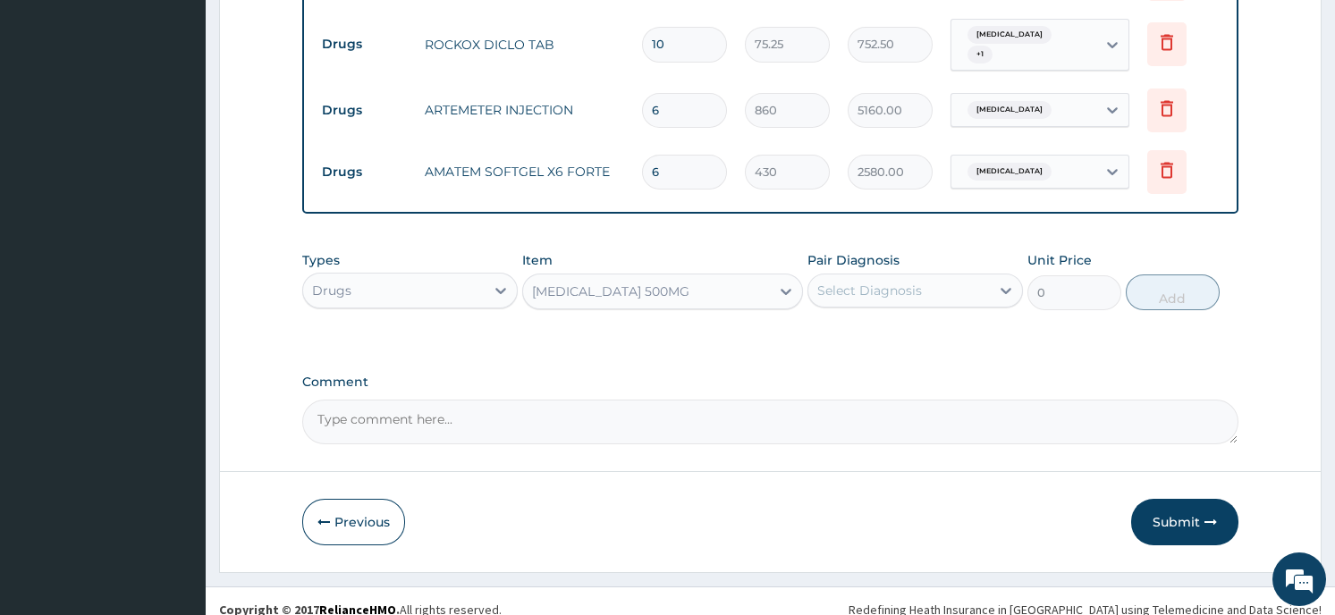
type input "64.5"
click at [953, 276] on div "Select Diagnosis" at bounding box center [899, 290] width 182 height 29
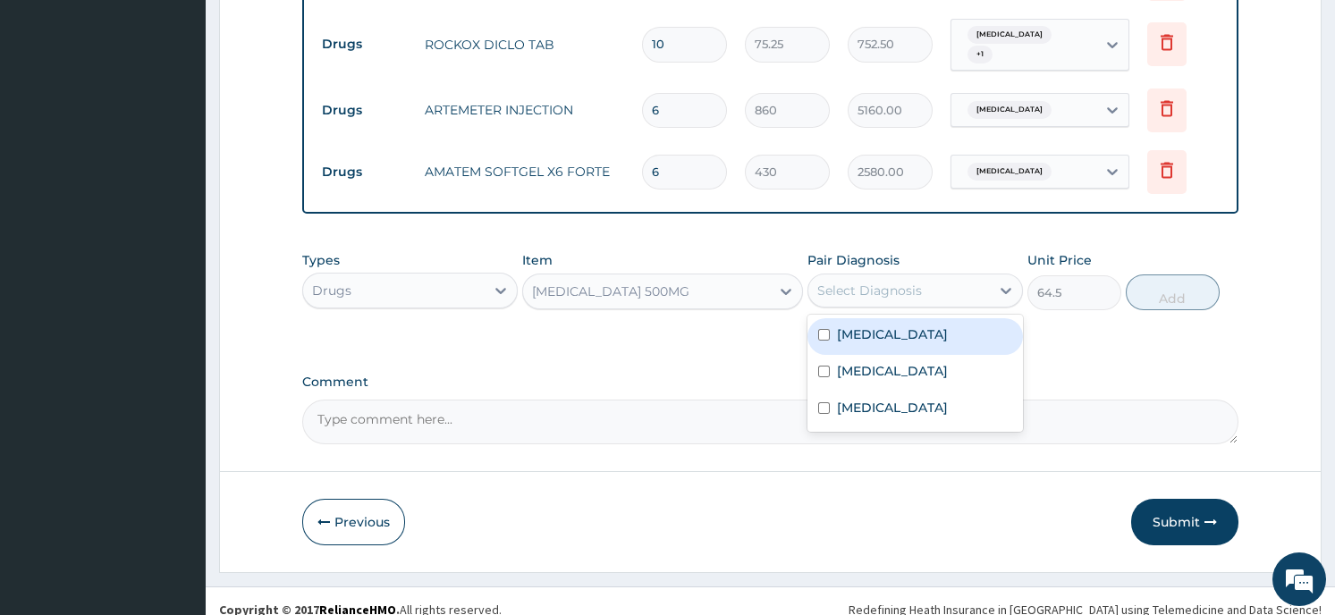
click at [941, 326] on label "Upper respiratory infection" at bounding box center [892, 335] width 111 height 18
checkbox input "true"
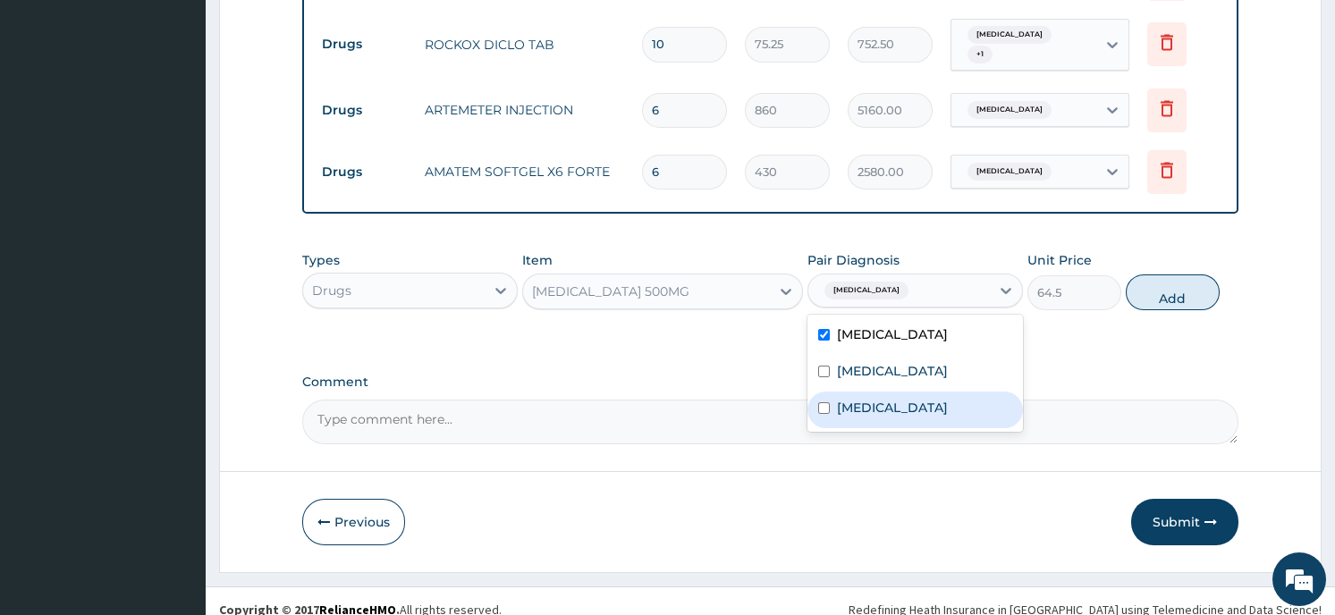
click at [895, 392] on div "Sepsis" at bounding box center [916, 410] width 216 height 37
checkbox input "true"
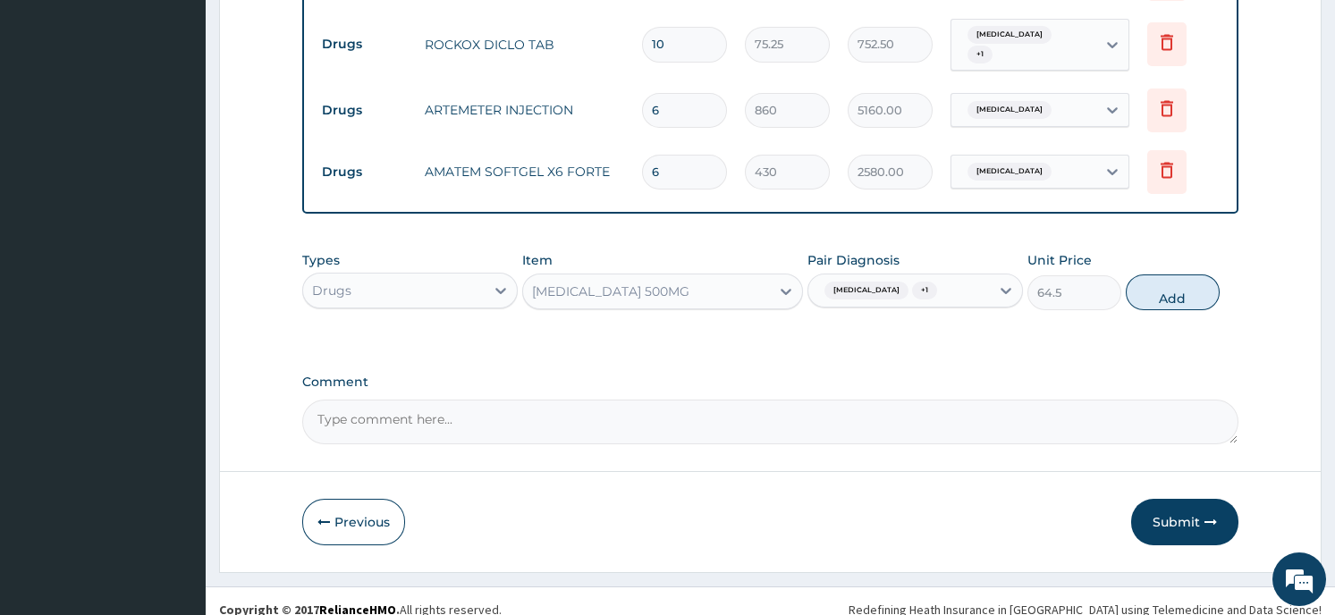
click at [1174, 279] on button "Add" at bounding box center [1173, 293] width 94 height 36
type input "0"
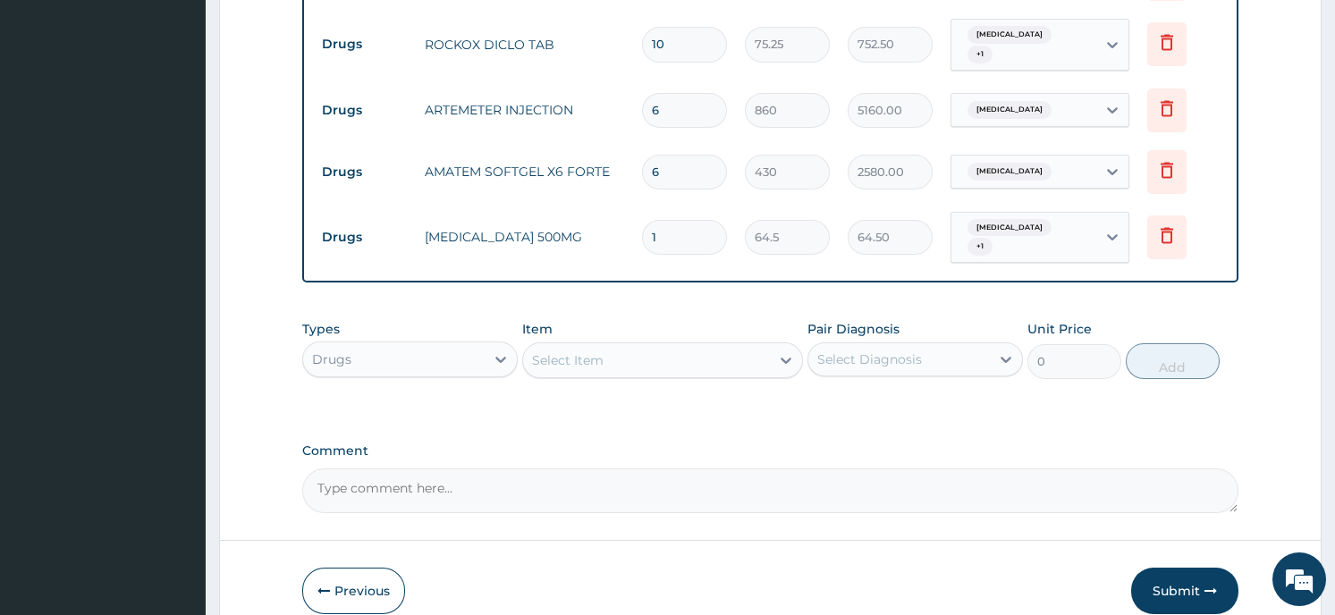
type input "21"
type input "1354.50"
type input "21"
click at [695, 346] on div "Select Item" at bounding box center [646, 360] width 247 height 29
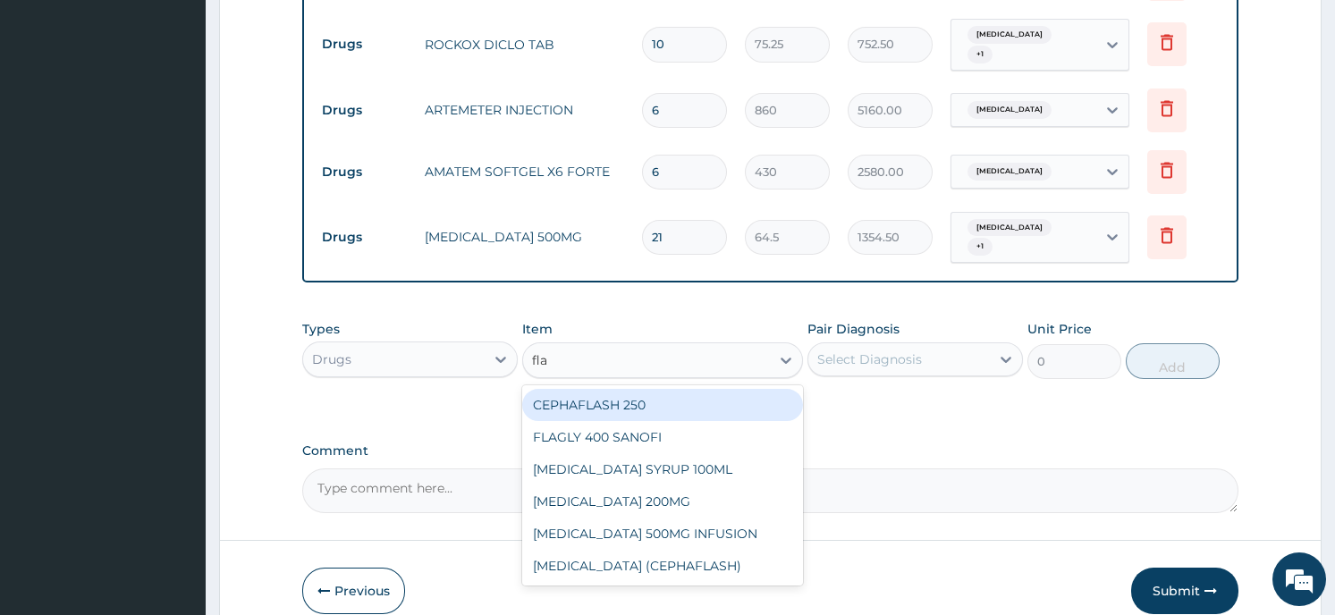
type input "flag"
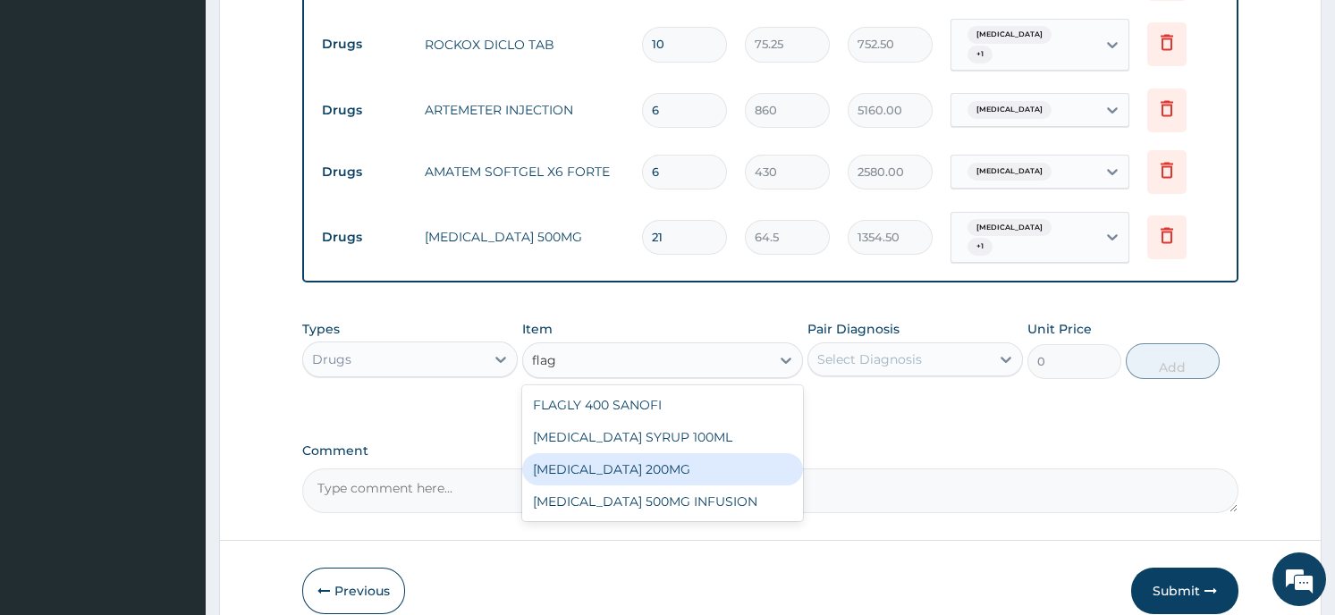
click at [635, 453] on div "FLAGYL 200MG" at bounding box center [662, 469] width 281 height 32
type input "43"
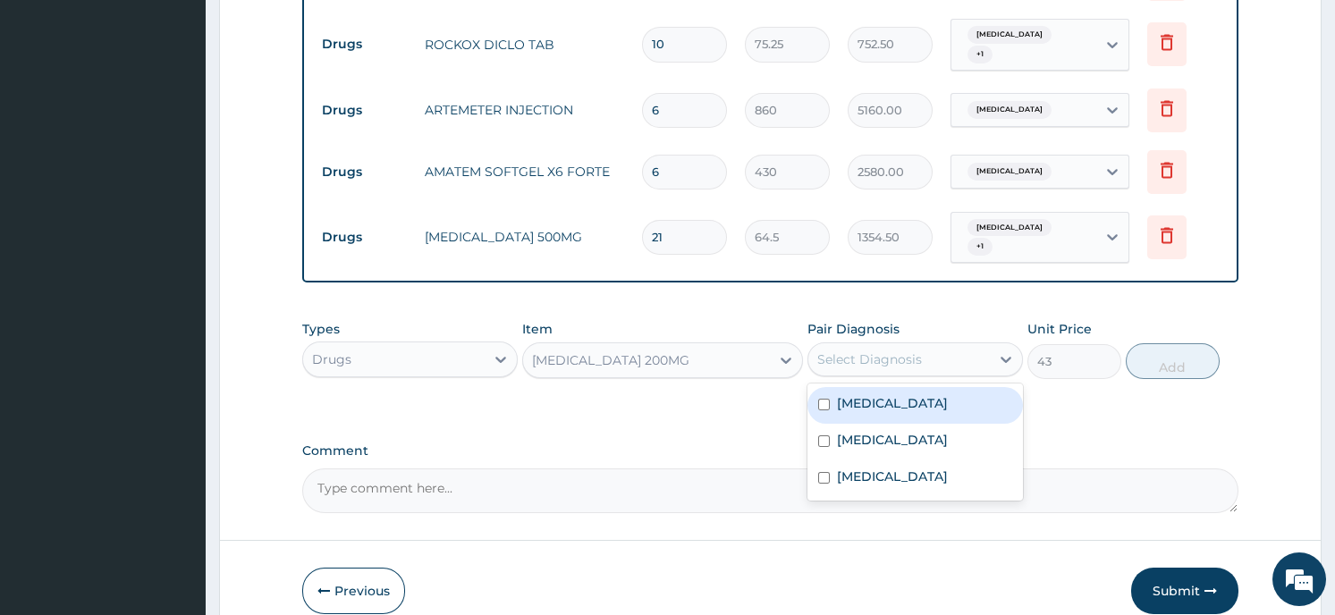
click at [895, 353] on div "Select Diagnosis" at bounding box center [899, 359] width 182 height 29
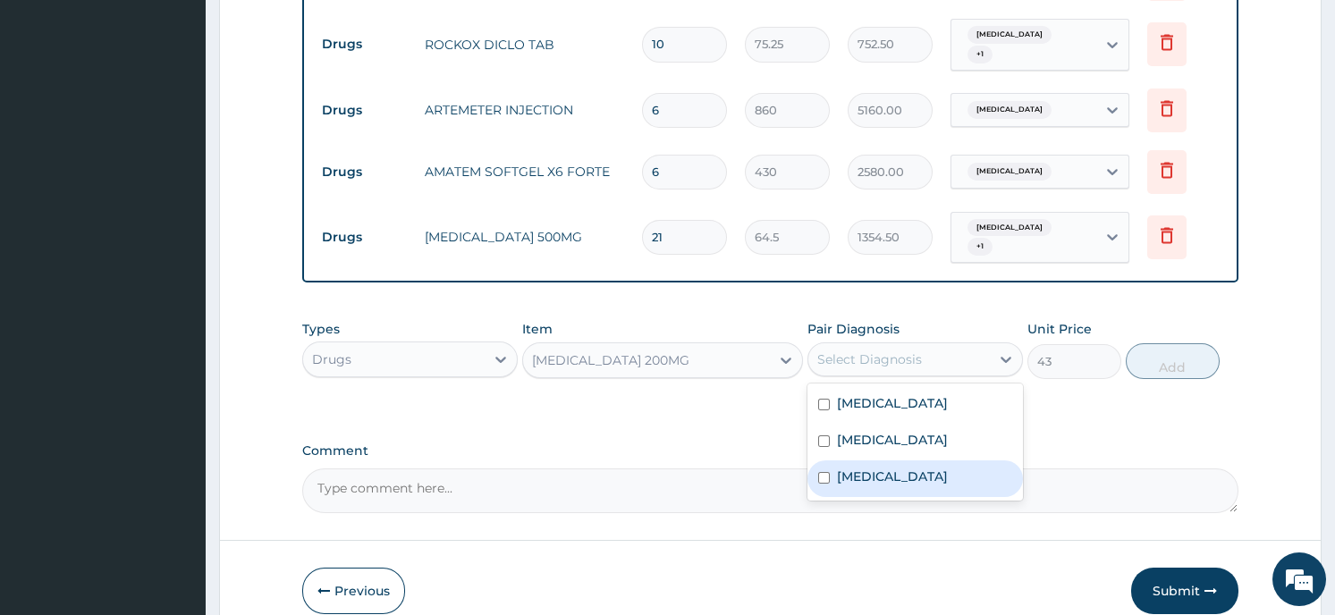
click at [893, 461] on div "Sepsis" at bounding box center [916, 479] width 216 height 37
checkbox input "true"
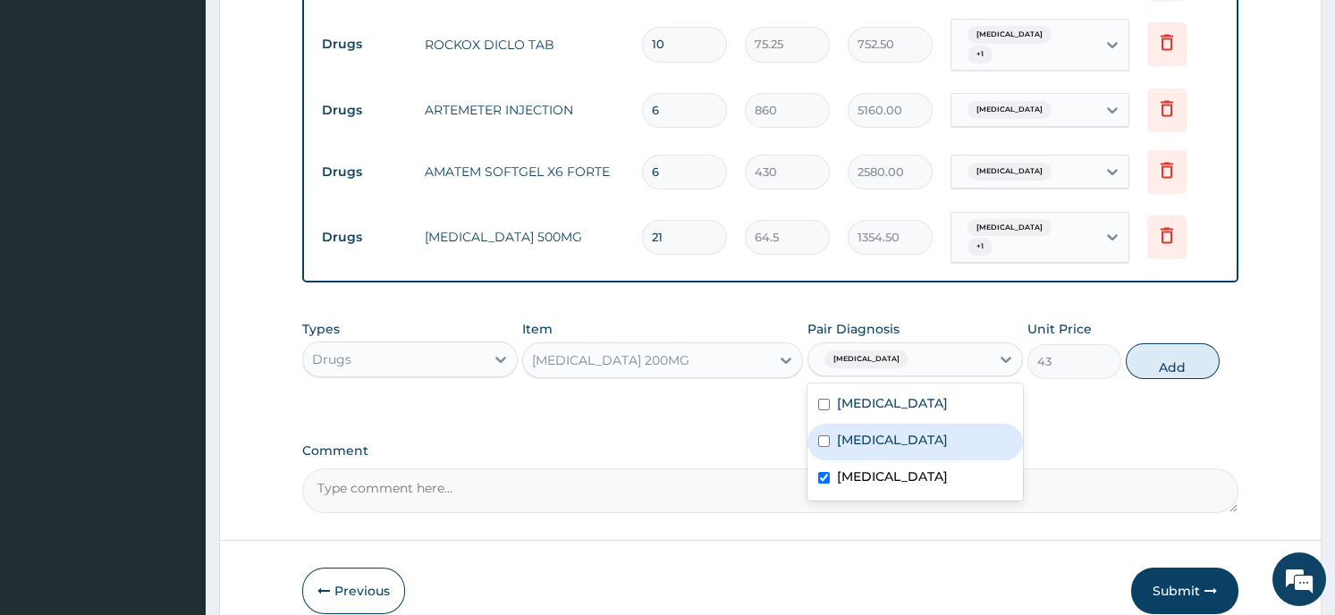
click at [1153, 343] on button "Add" at bounding box center [1173, 361] width 94 height 36
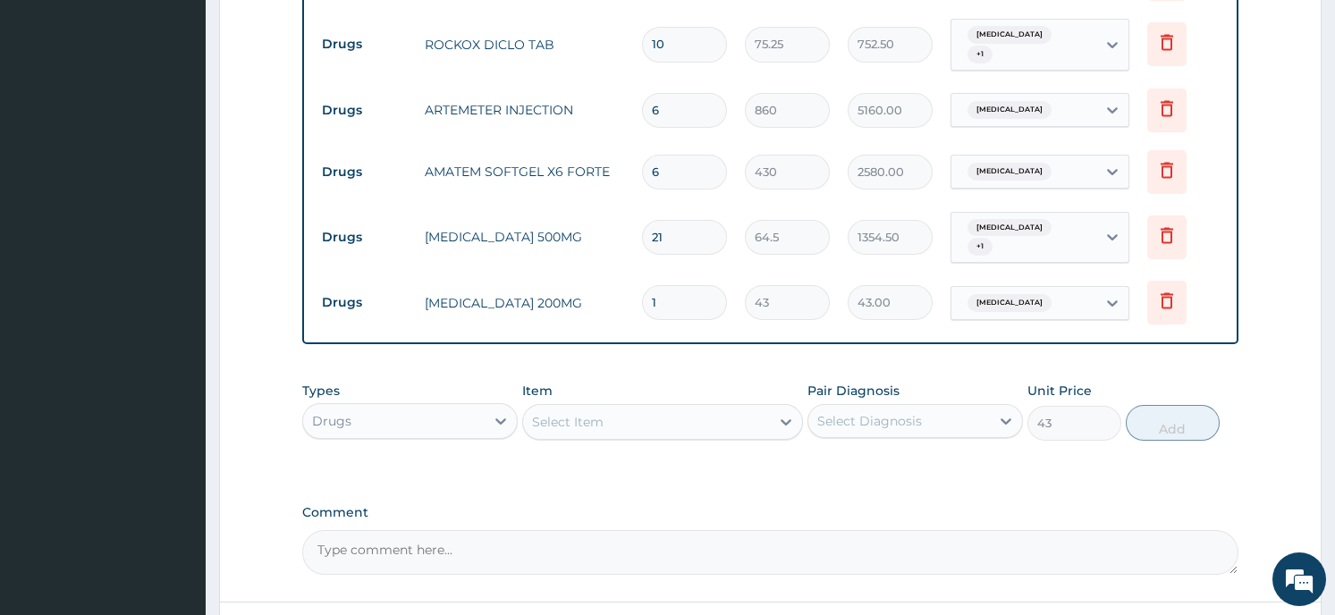
type input "0"
type input "0.00"
type input "3"
type input "129.00"
type input "30"
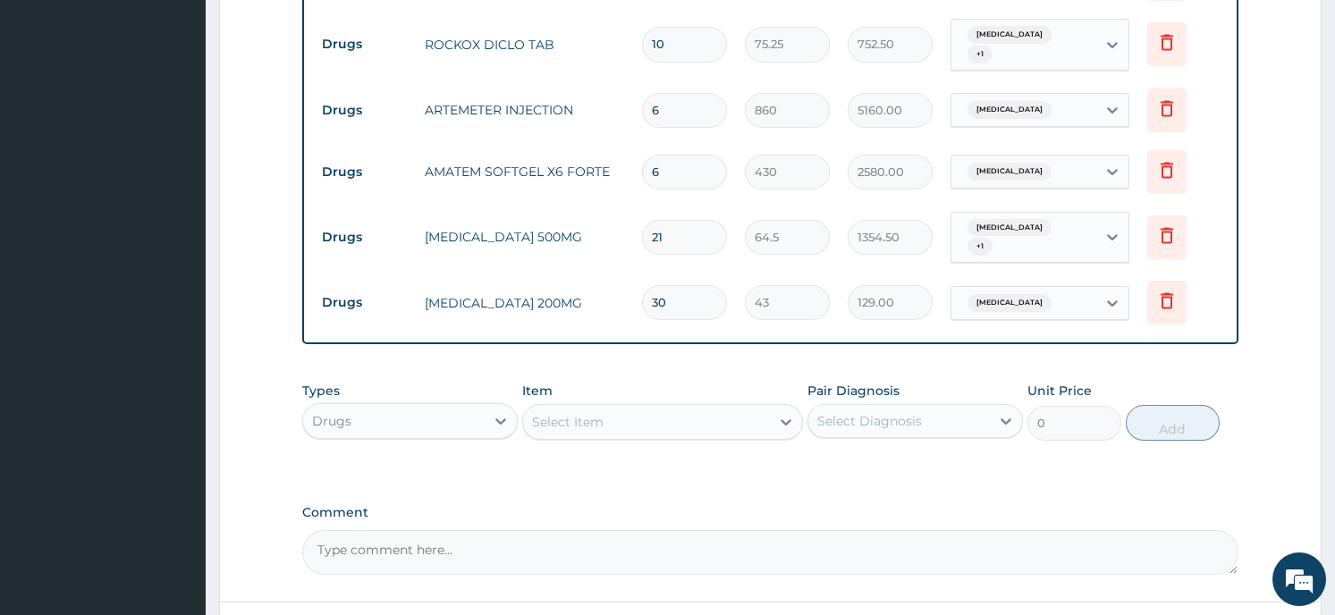
type input "1290.00"
type input "30"
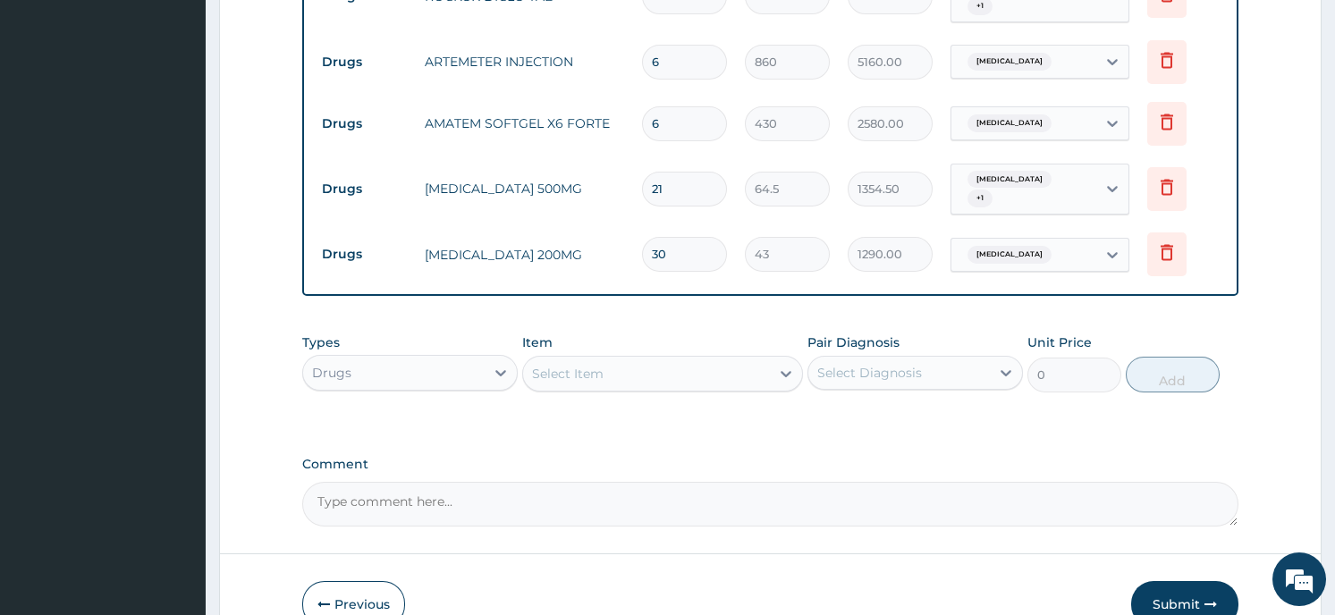
scroll to position [1170, 0]
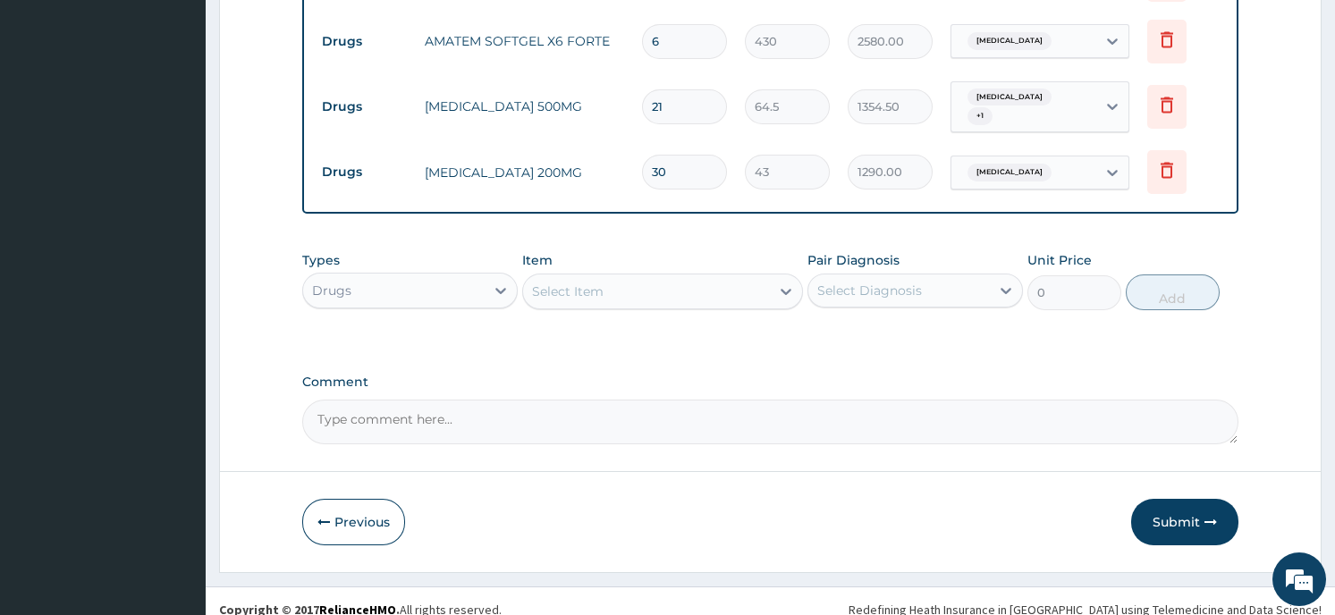
click at [1167, 499] on button "Submit" at bounding box center [1184, 522] width 107 height 47
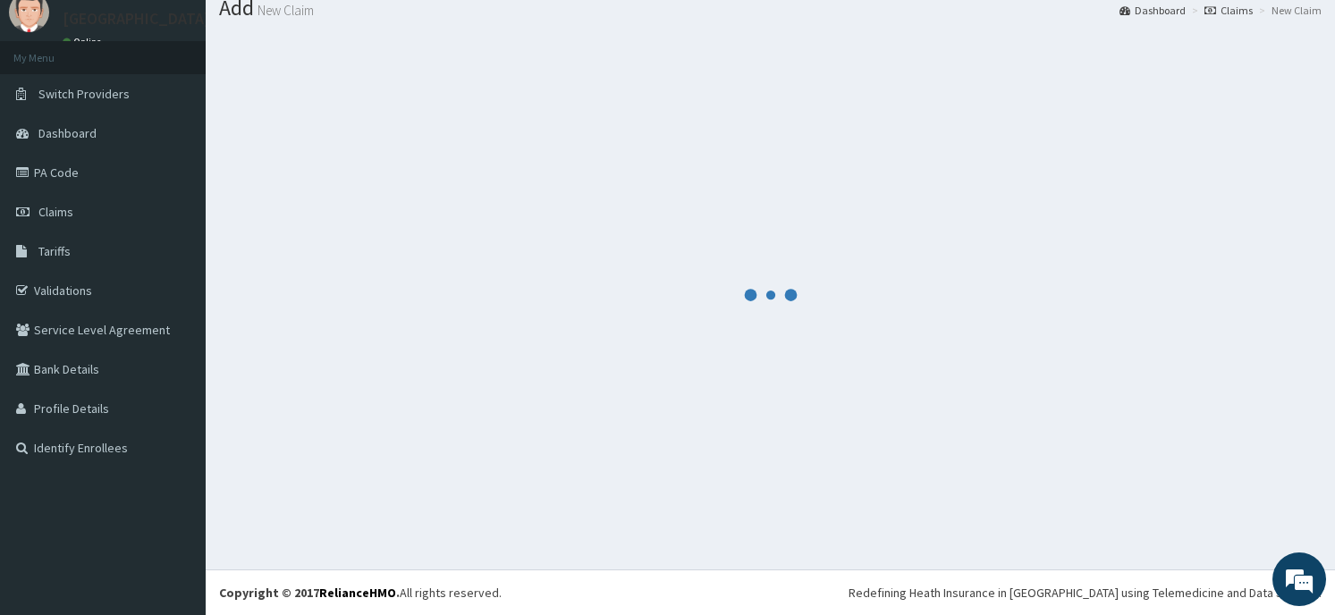
scroll to position [62, 0]
